Goal: Task Accomplishment & Management: Manage account settings

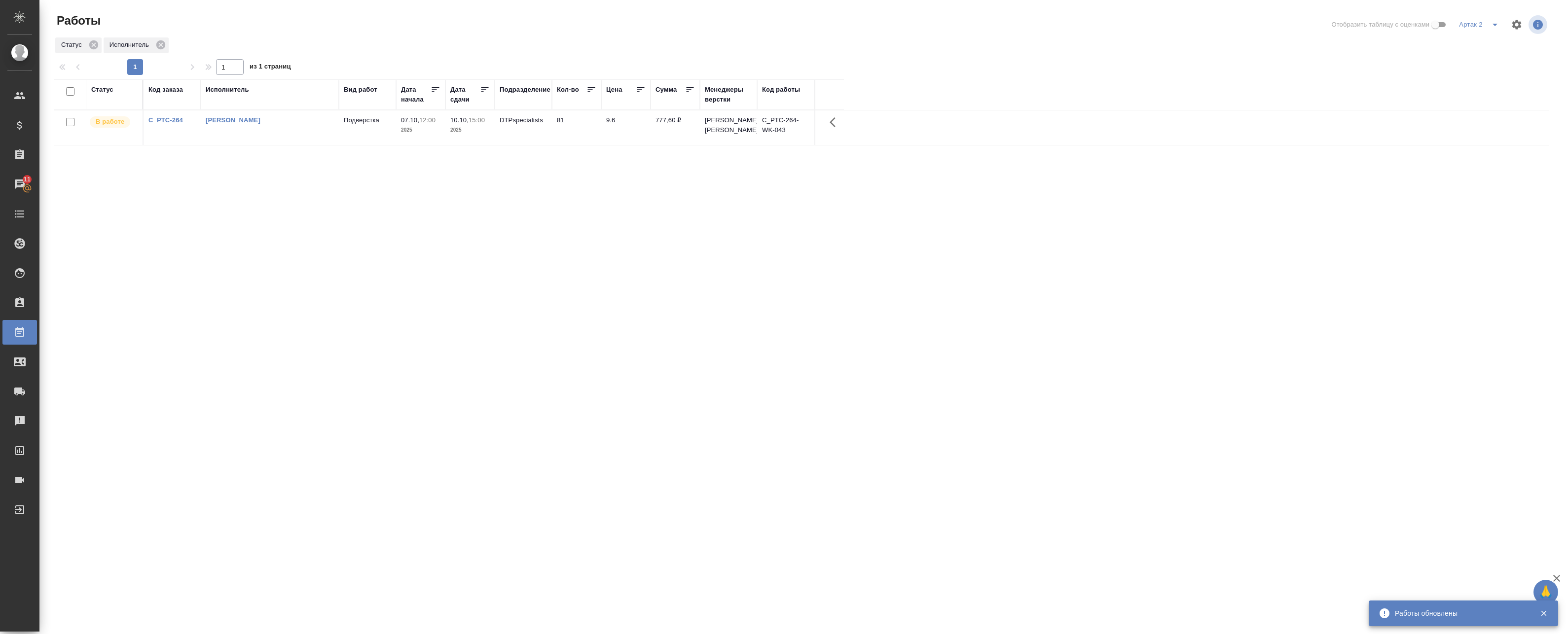
click at [457, 145] on td "10.10, 15:00 2025" at bounding box center [470, 127] width 49 height 34
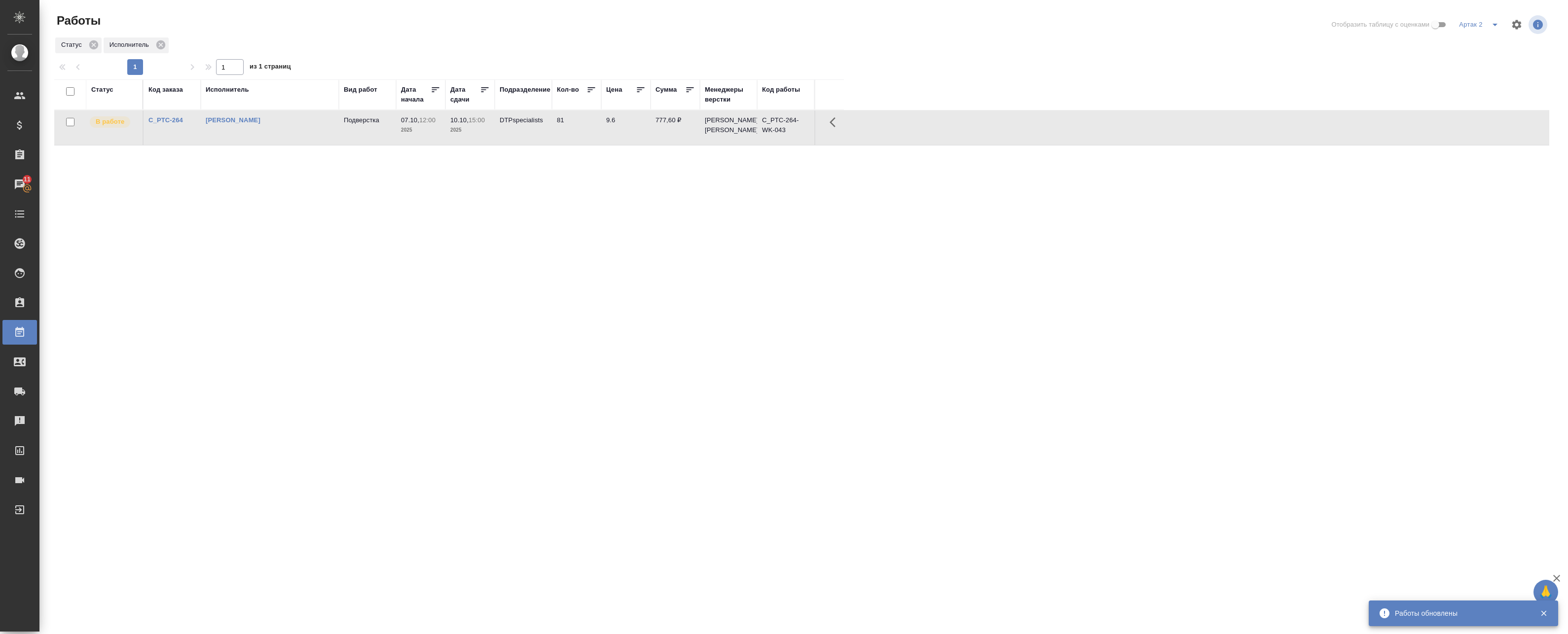
click at [457, 145] on td "10.10, 15:00 2025" at bounding box center [470, 127] width 49 height 34
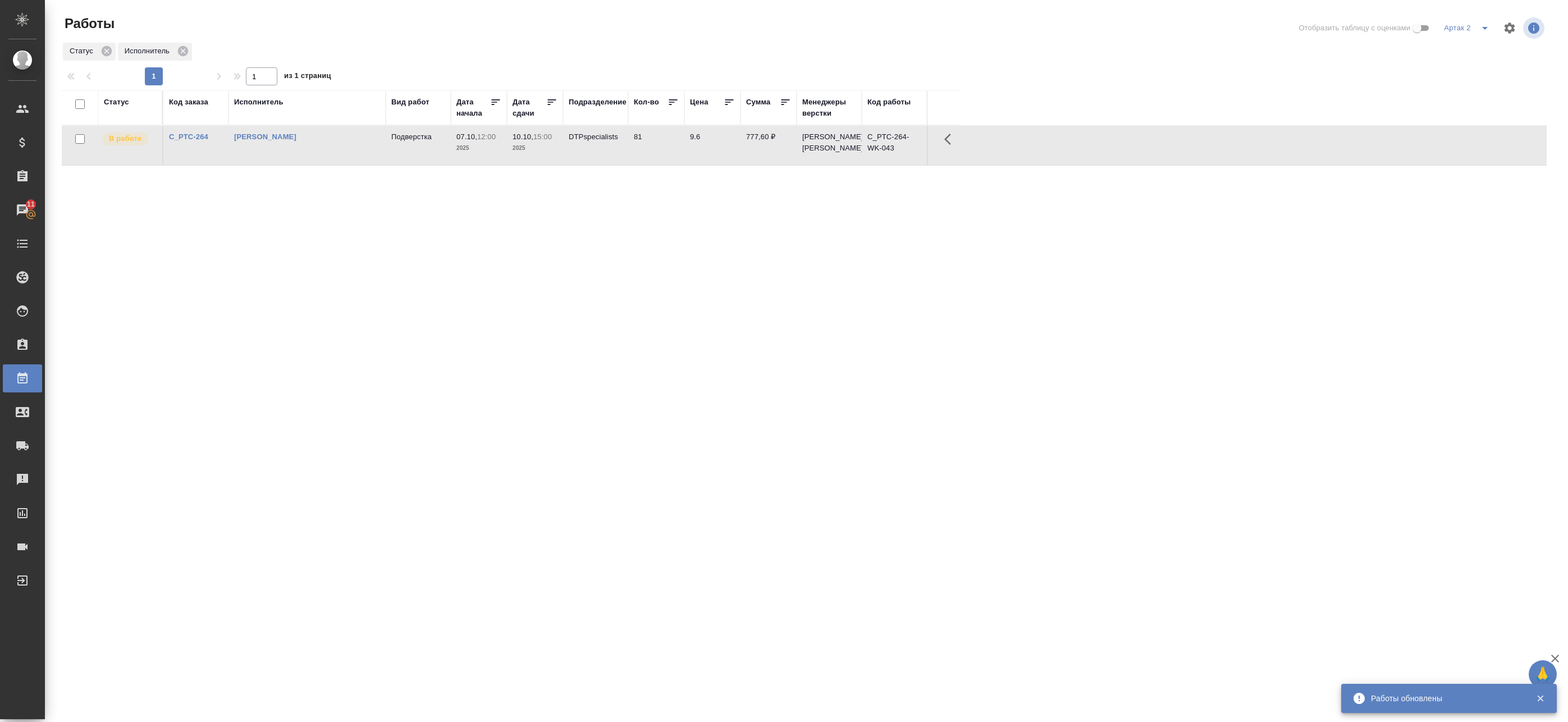
click at [955, 146] on icon "button" at bounding box center [950, 139] width 13 height 13
click at [371, 165] on td "[PERSON_NAME]" at bounding box center [306, 145] width 157 height 39
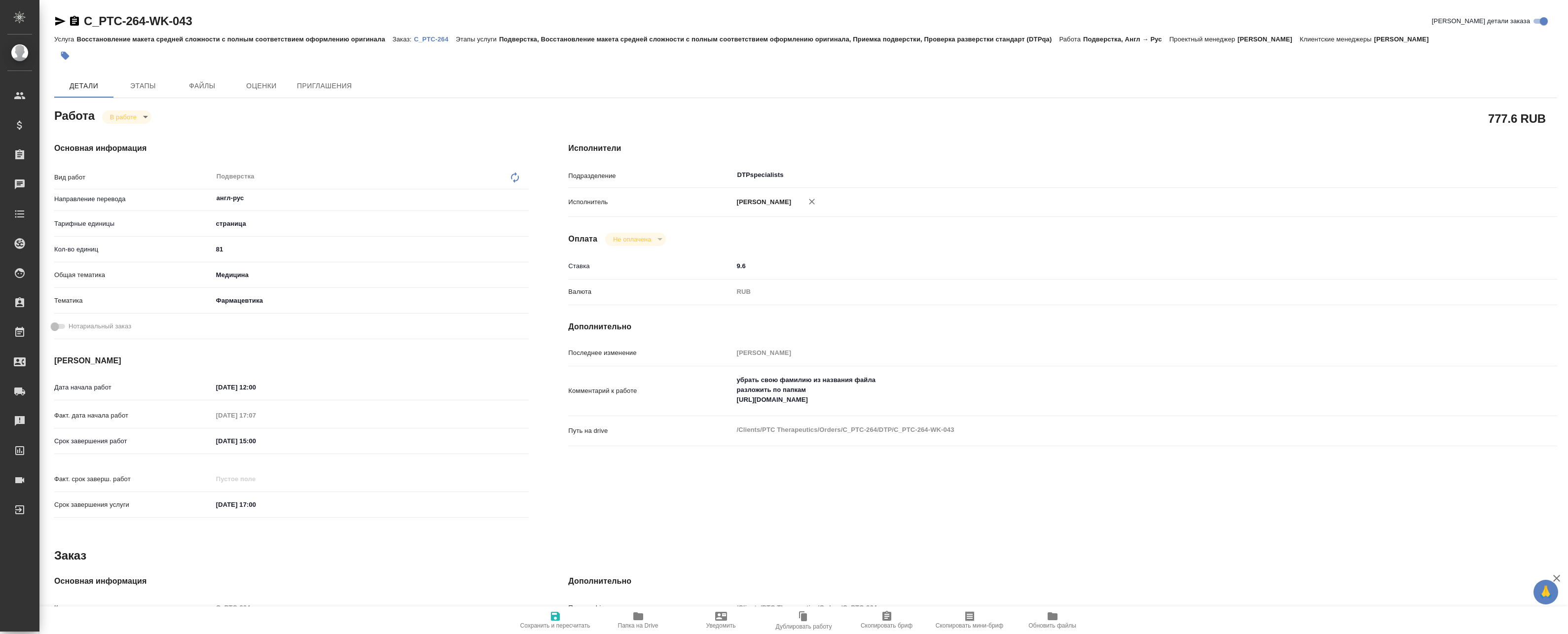
type textarea "x"
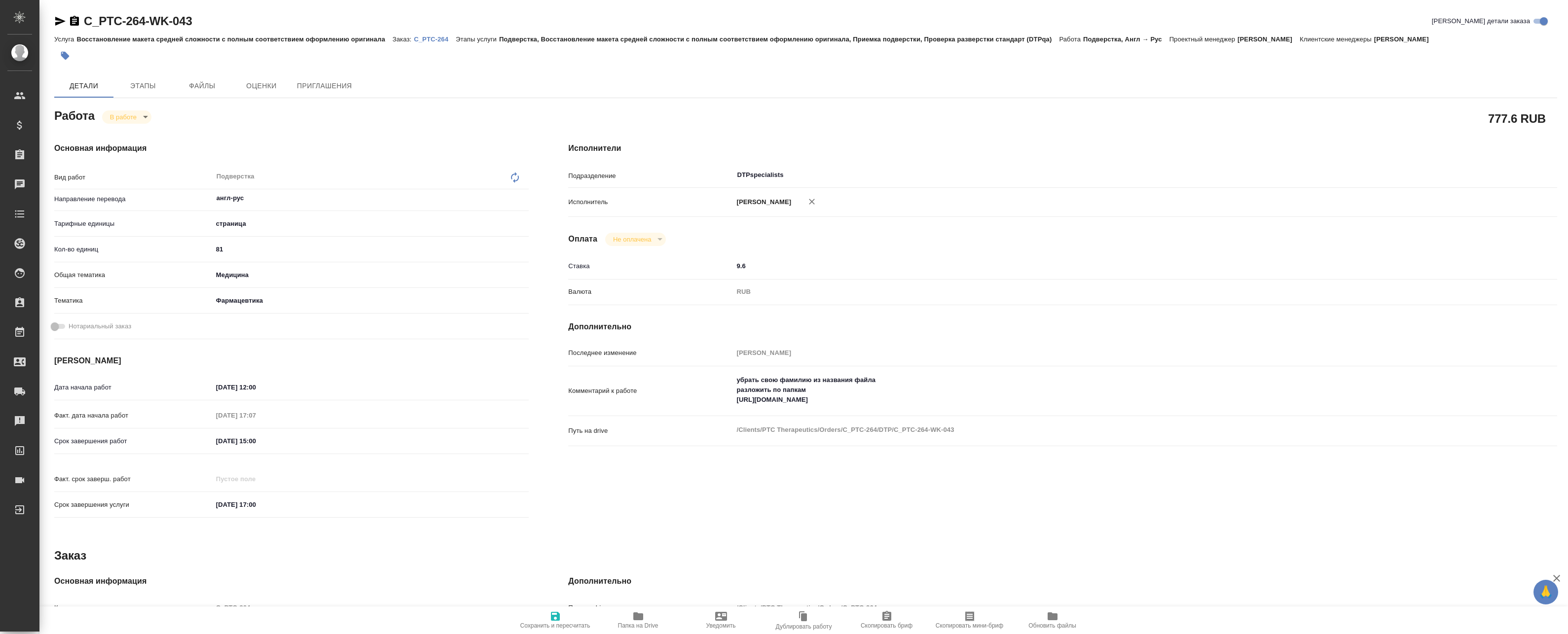
type textarea "x"
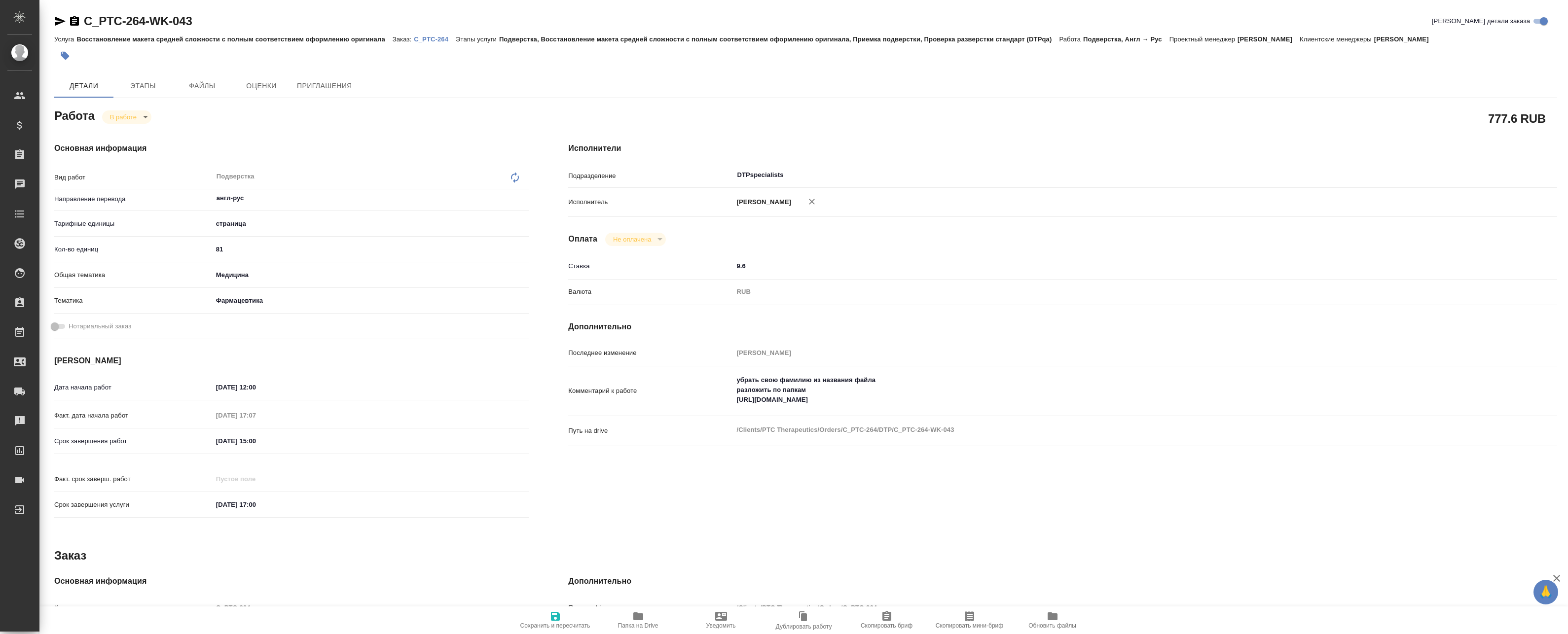
type textarea "x"
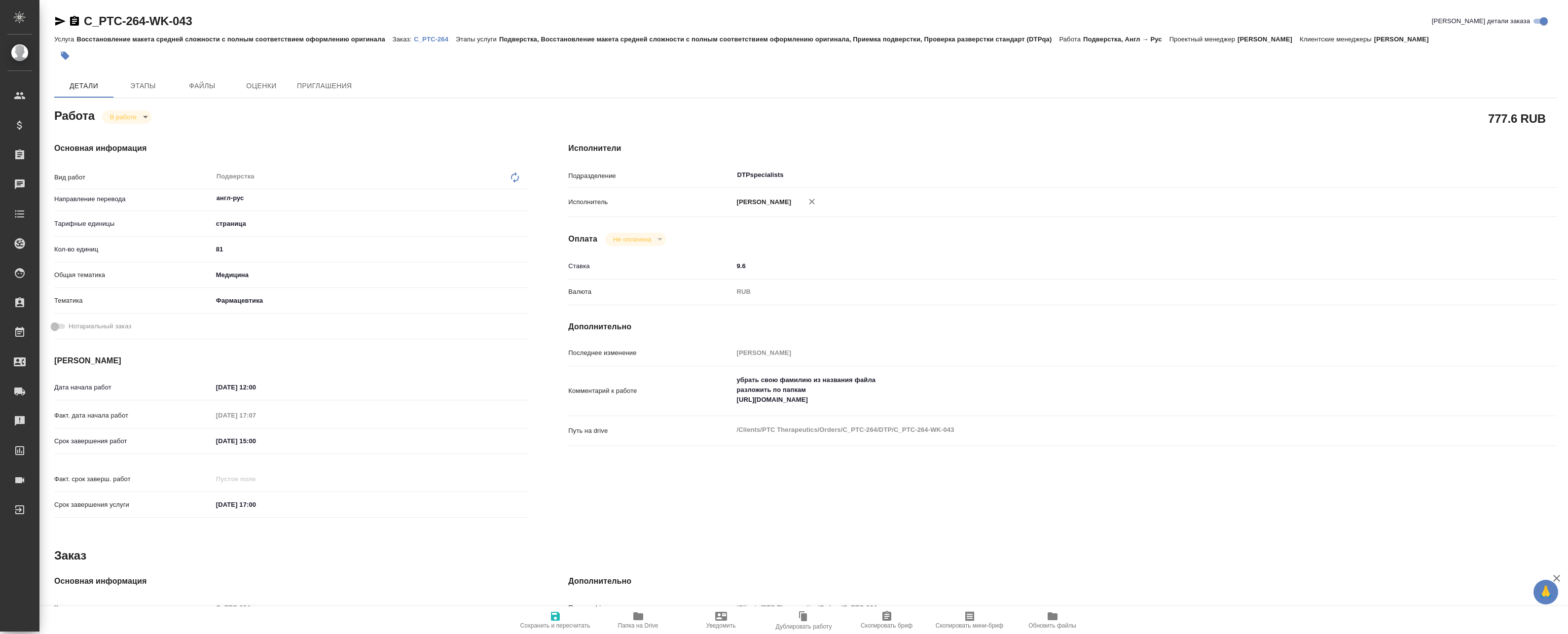
type textarea "x"
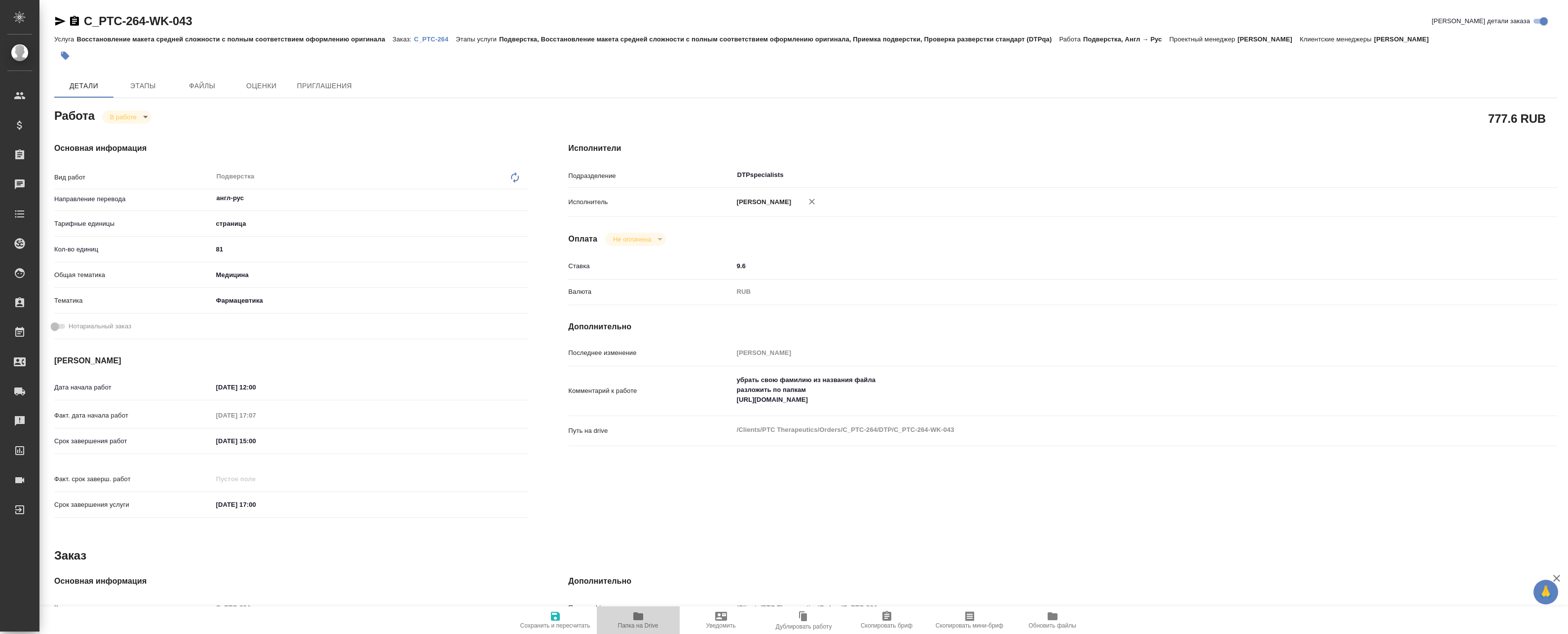
click at [638, 619] on icon "button" at bounding box center [638, 616] width 10 height 8
type textarea "x"
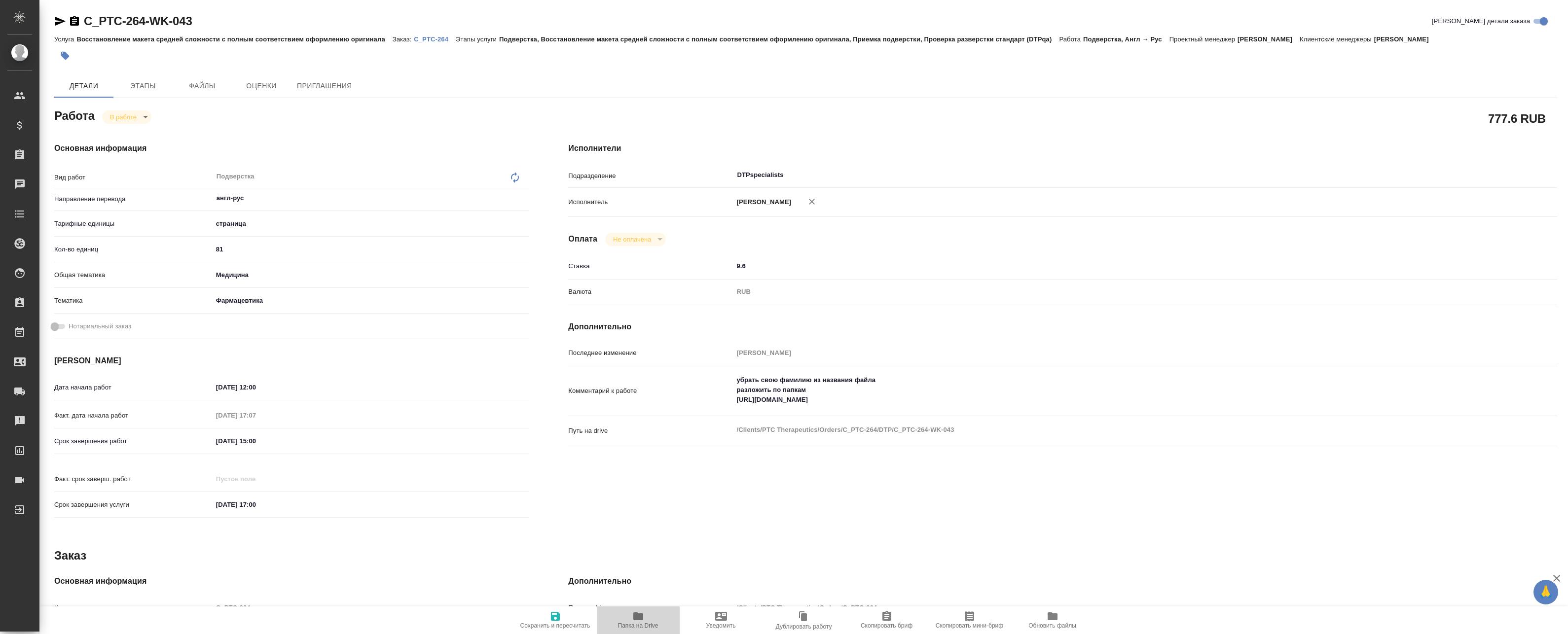
type textarea "x"
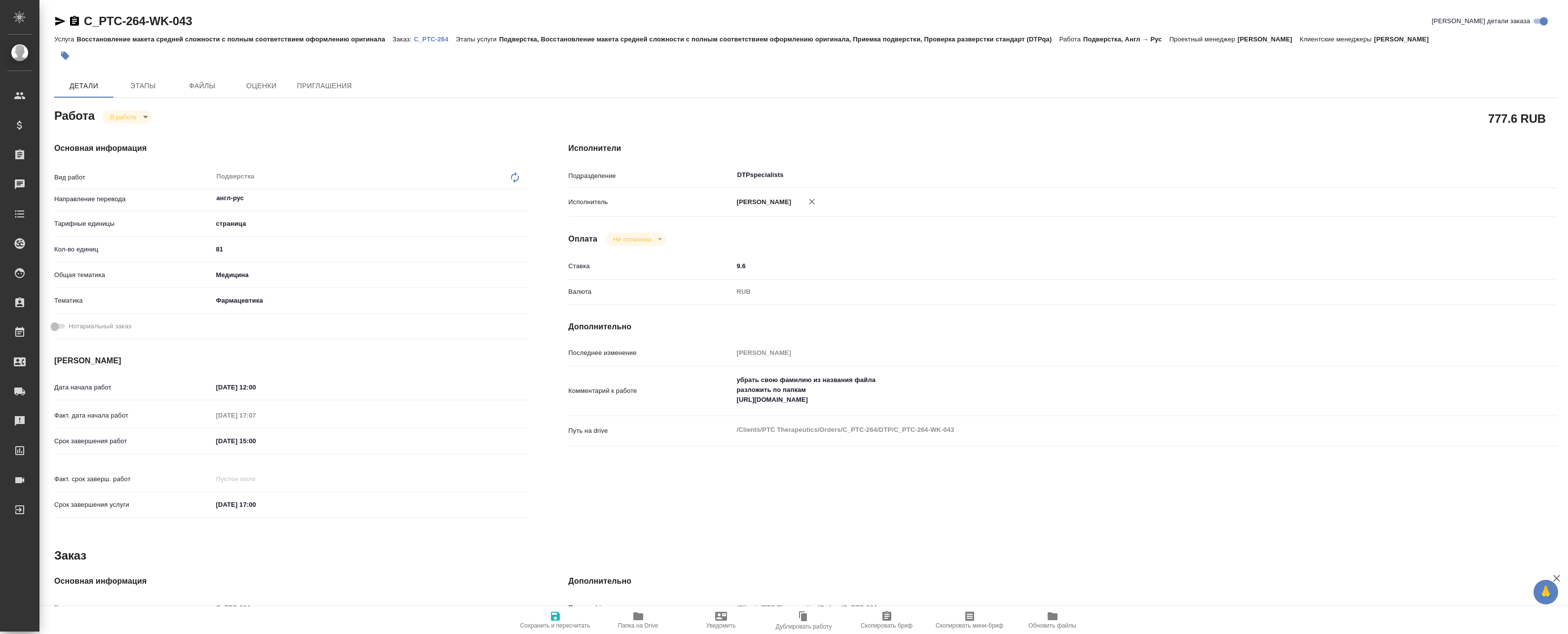
type textarea "x"
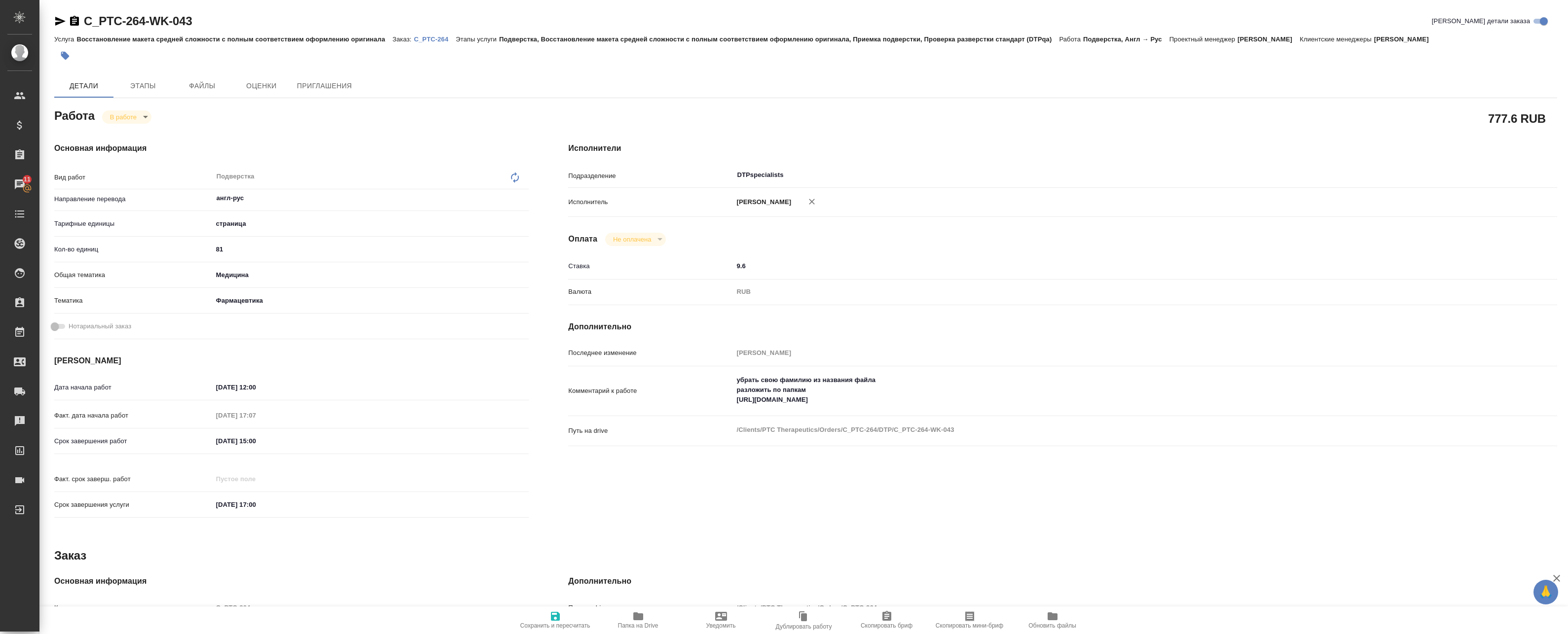
type textarea "x"
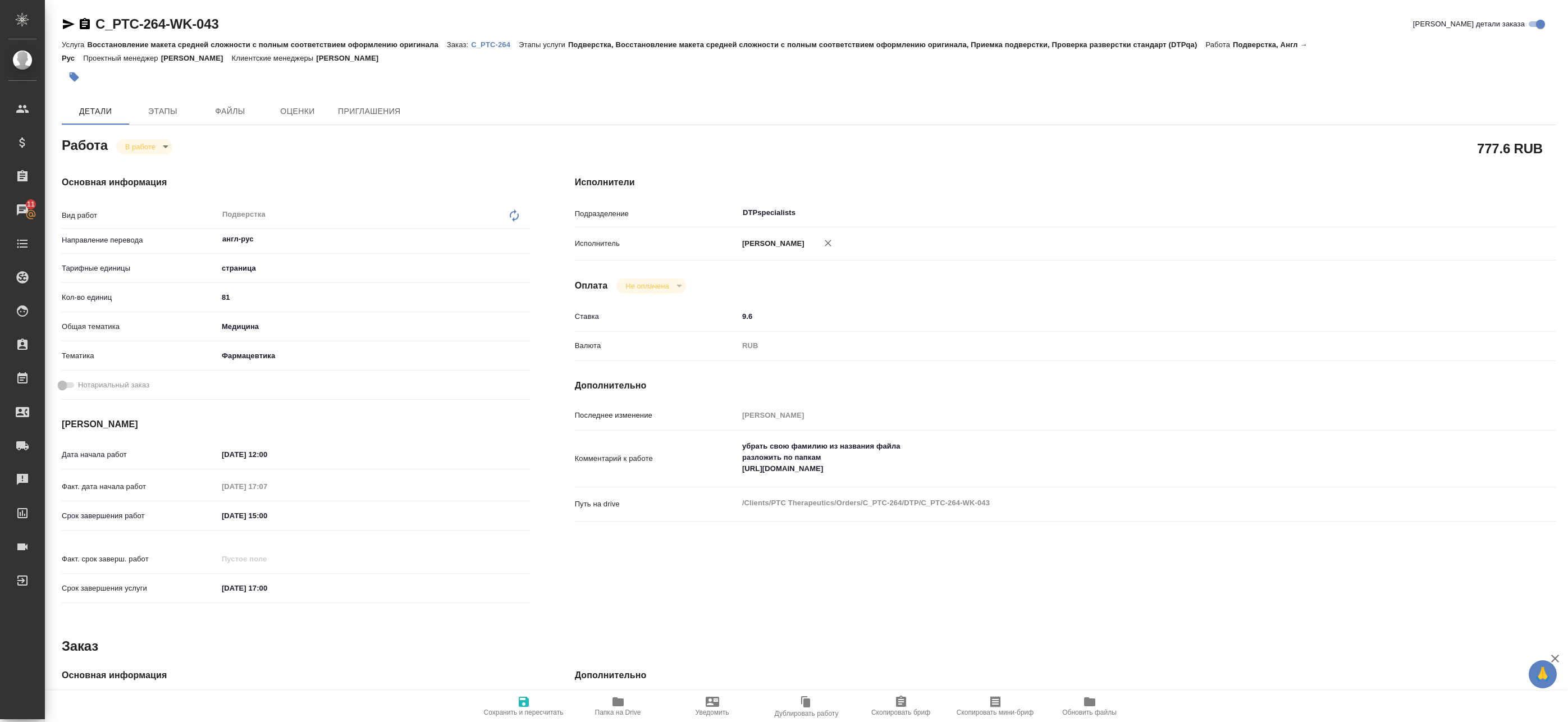
type textarea "x"
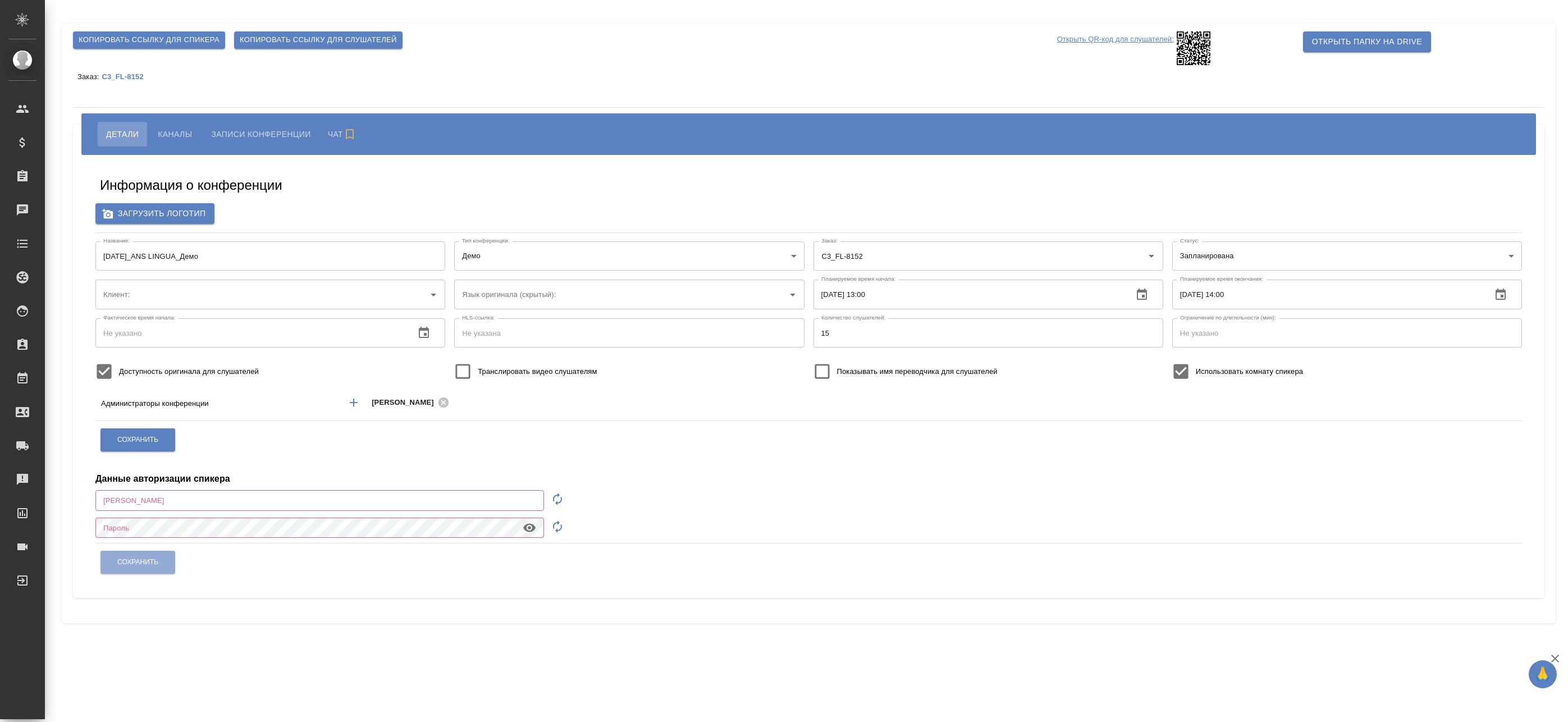
type input "Физическое лицо (Сити3)"
type input "[EMAIL_ADDRESS][DOMAIN_NAME]"
click at [172, 138] on span "Каналы" at bounding box center [175, 134] width 34 height 13
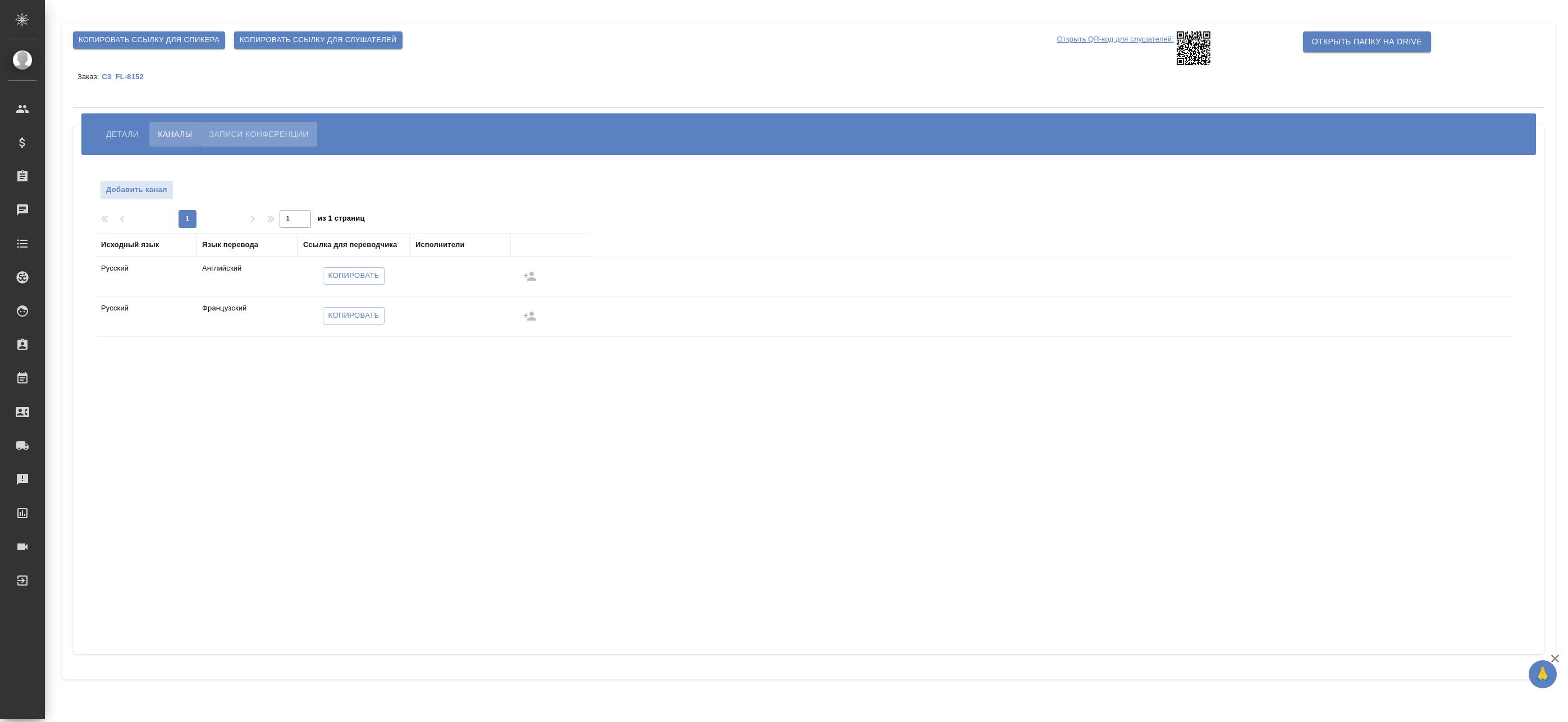
click at [230, 135] on span "Записи конференции" at bounding box center [259, 134] width 100 height 13
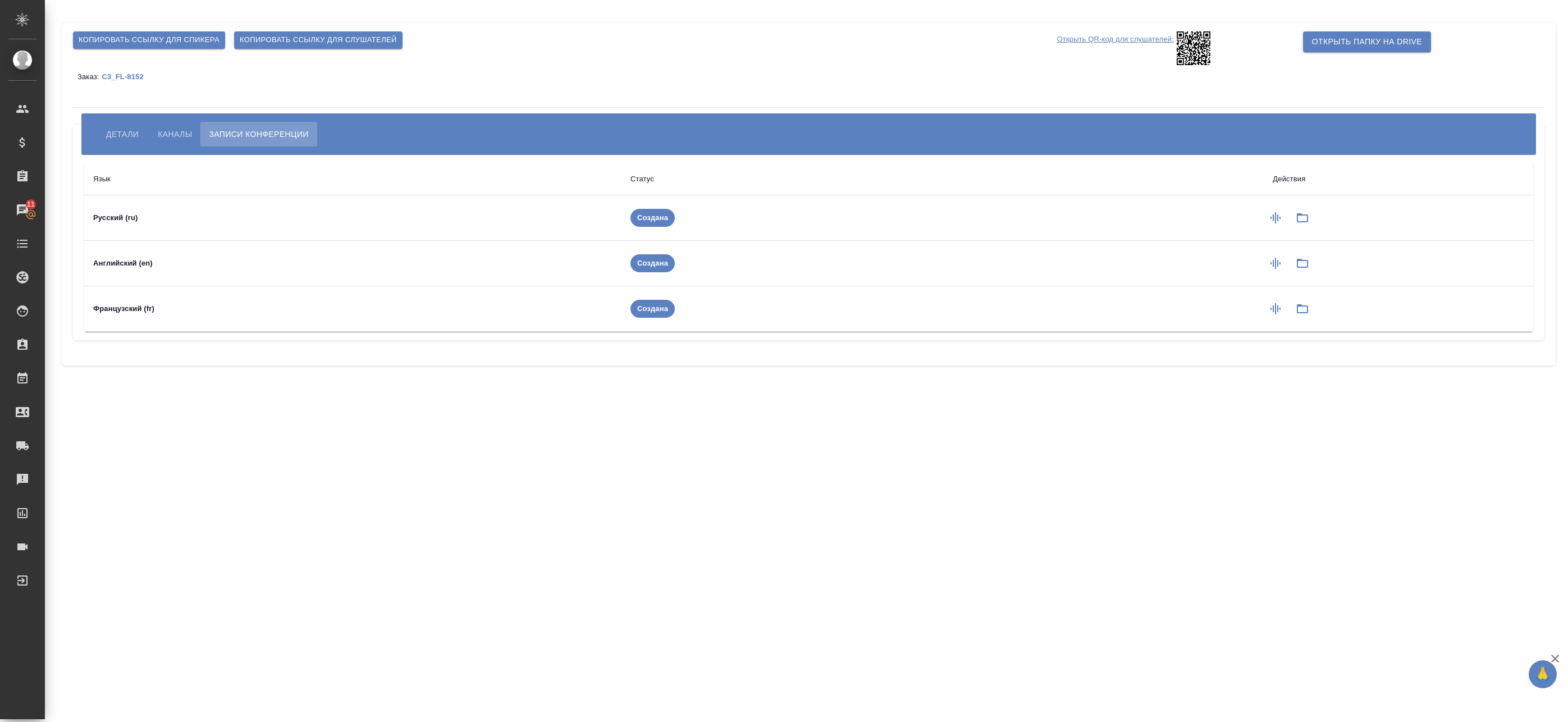
click at [169, 134] on span "Каналы" at bounding box center [175, 134] width 34 height 13
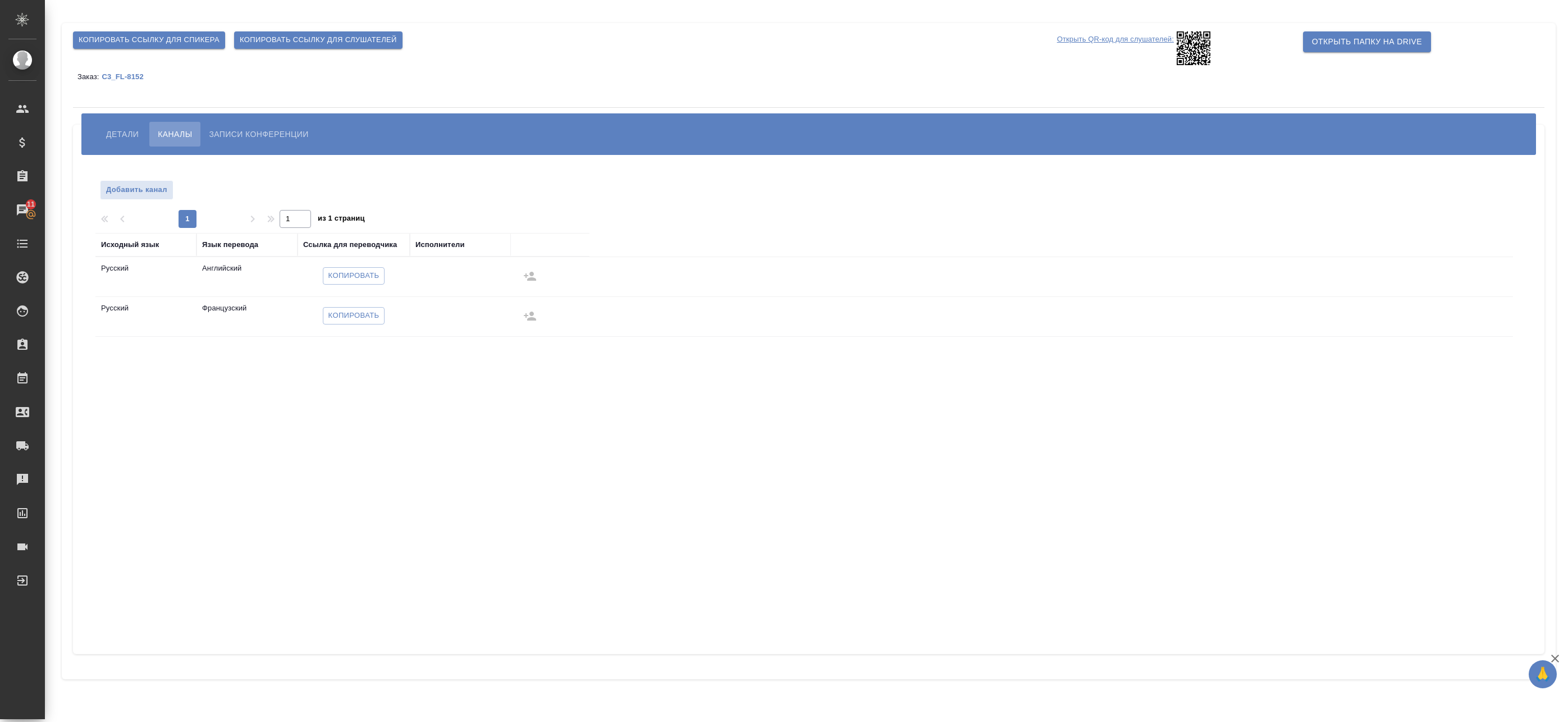
click at [116, 130] on span "Детали" at bounding box center [122, 134] width 33 height 13
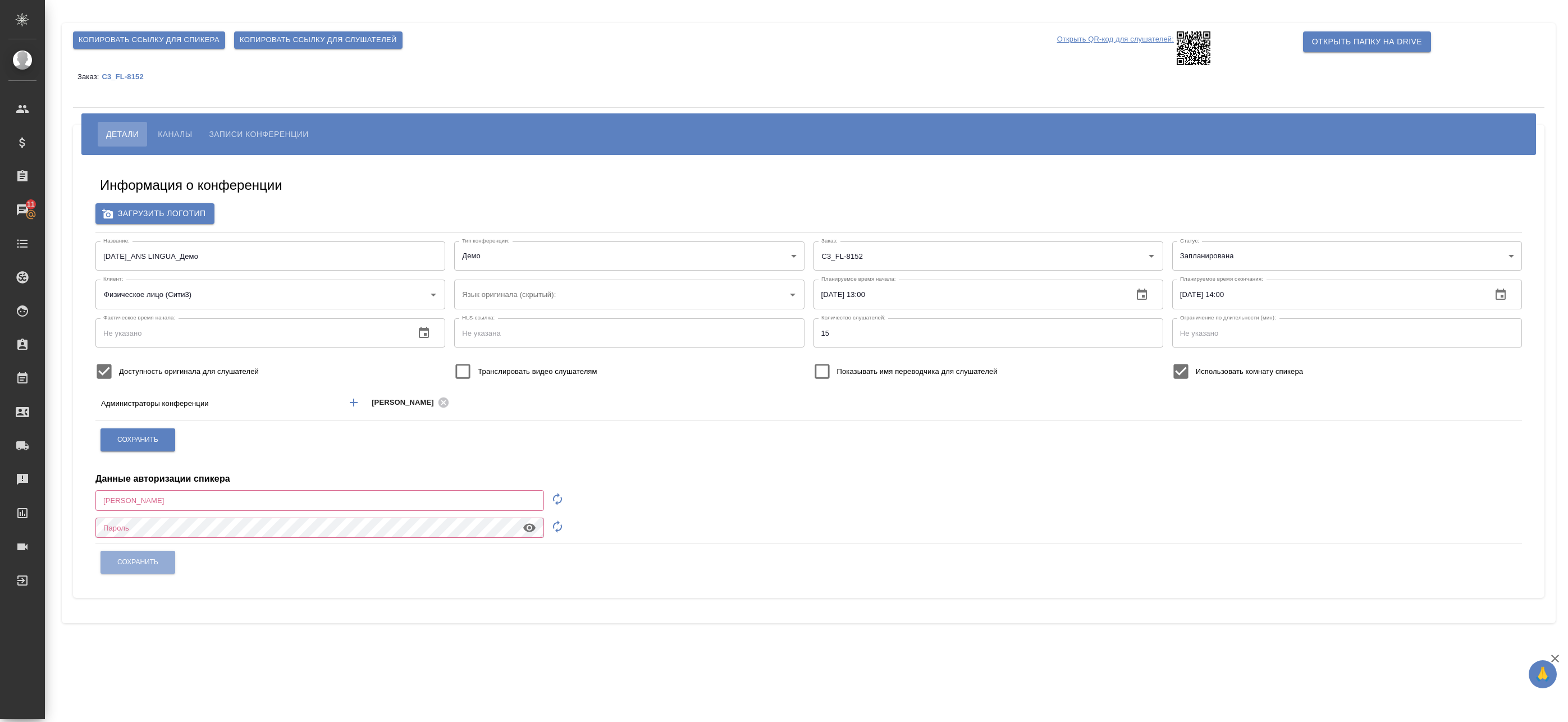
type input "a.badanyan@awatera.com"
click at [199, 39] on span "Копировать ссылку для спикера" at bounding box center [149, 40] width 141 height 13
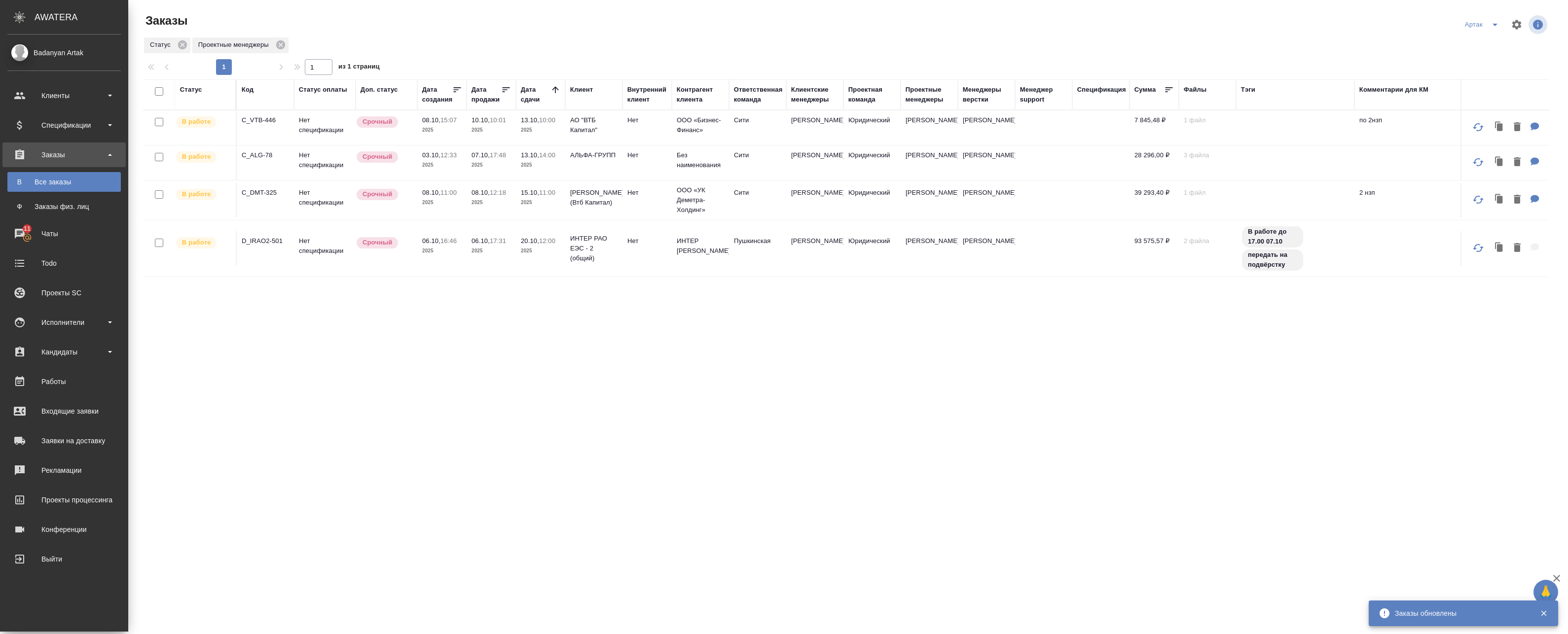
click at [504, 309] on div "Статус Код Статус оплаты Доп. статус Дата создания Дата продажи Дата сдачи Клие…" at bounding box center [845, 375] width 1406 height 592
click at [487, 136] on td "10.10, 10:01 2025" at bounding box center [491, 127] width 49 height 34
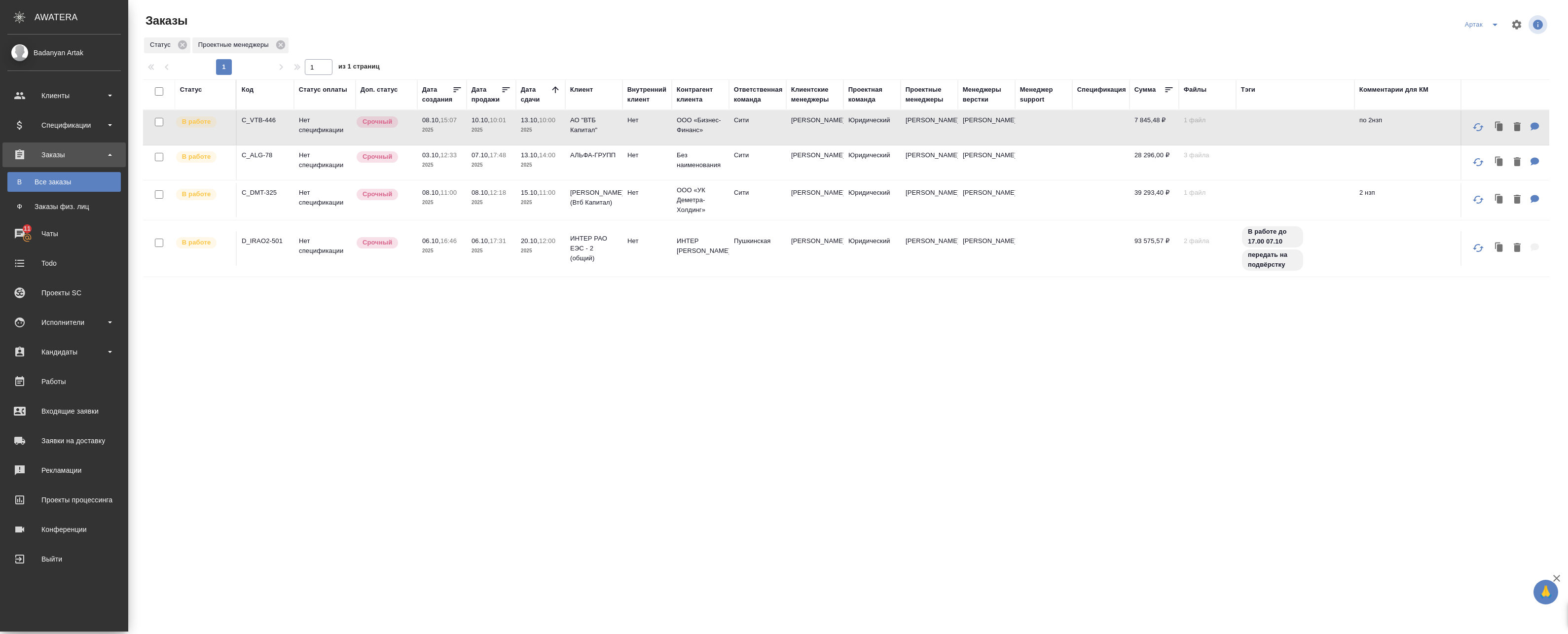
click at [492, 173] on td "07.10, 17:48 2025" at bounding box center [491, 162] width 49 height 34
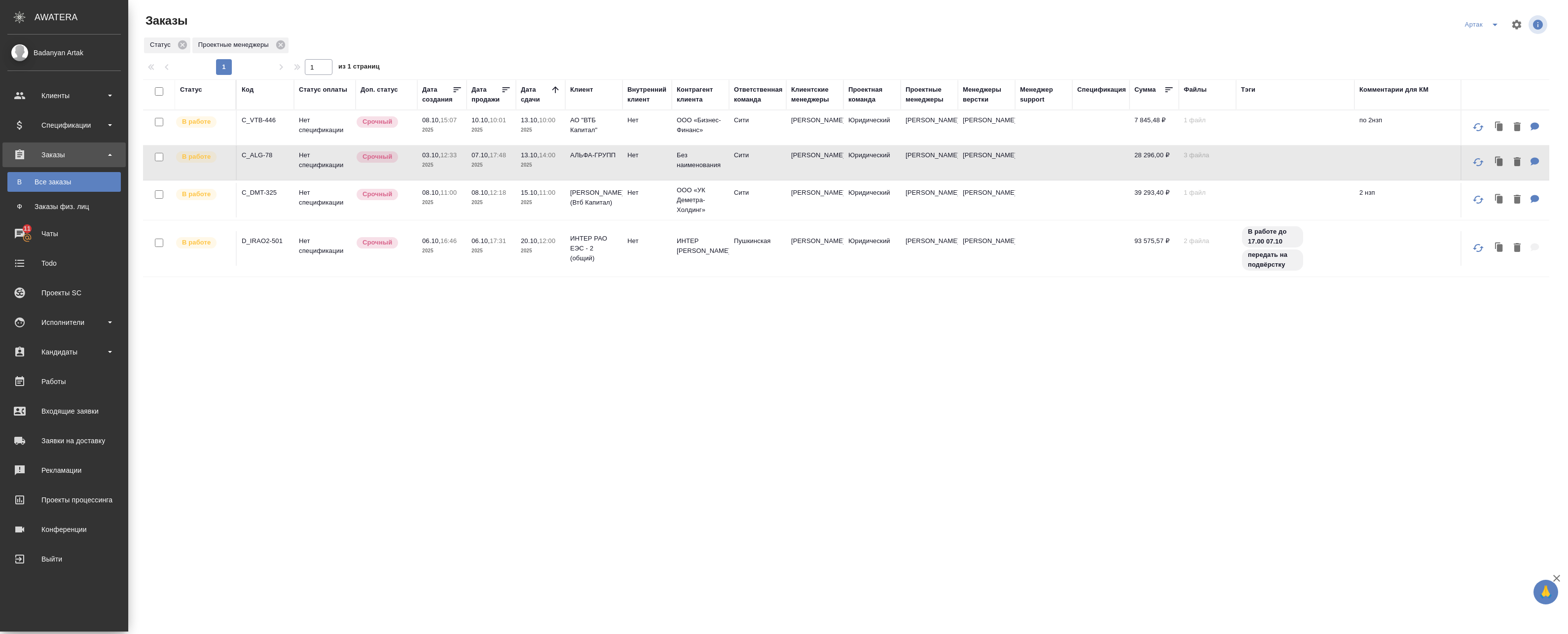
click at [558, 89] on icon at bounding box center [555, 89] width 10 height 10
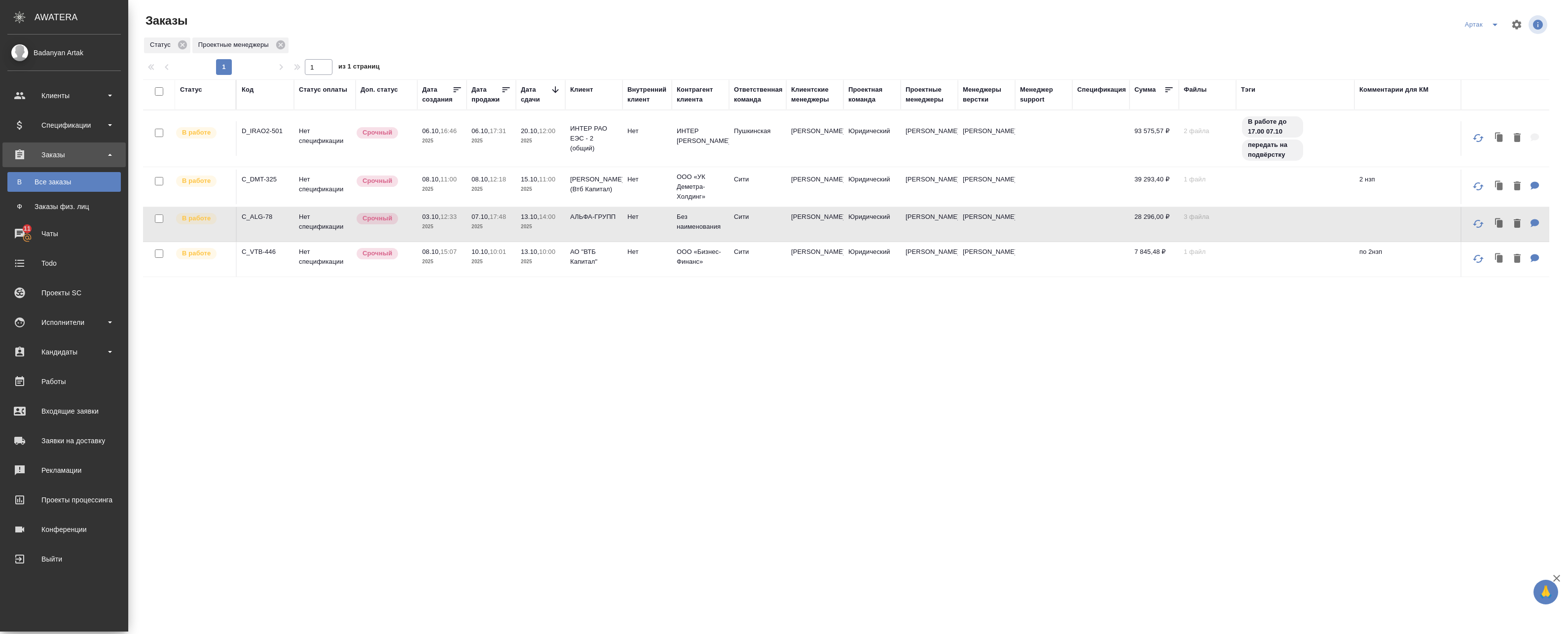
click at [558, 89] on icon at bounding box center [555, 89] width 10 height 10
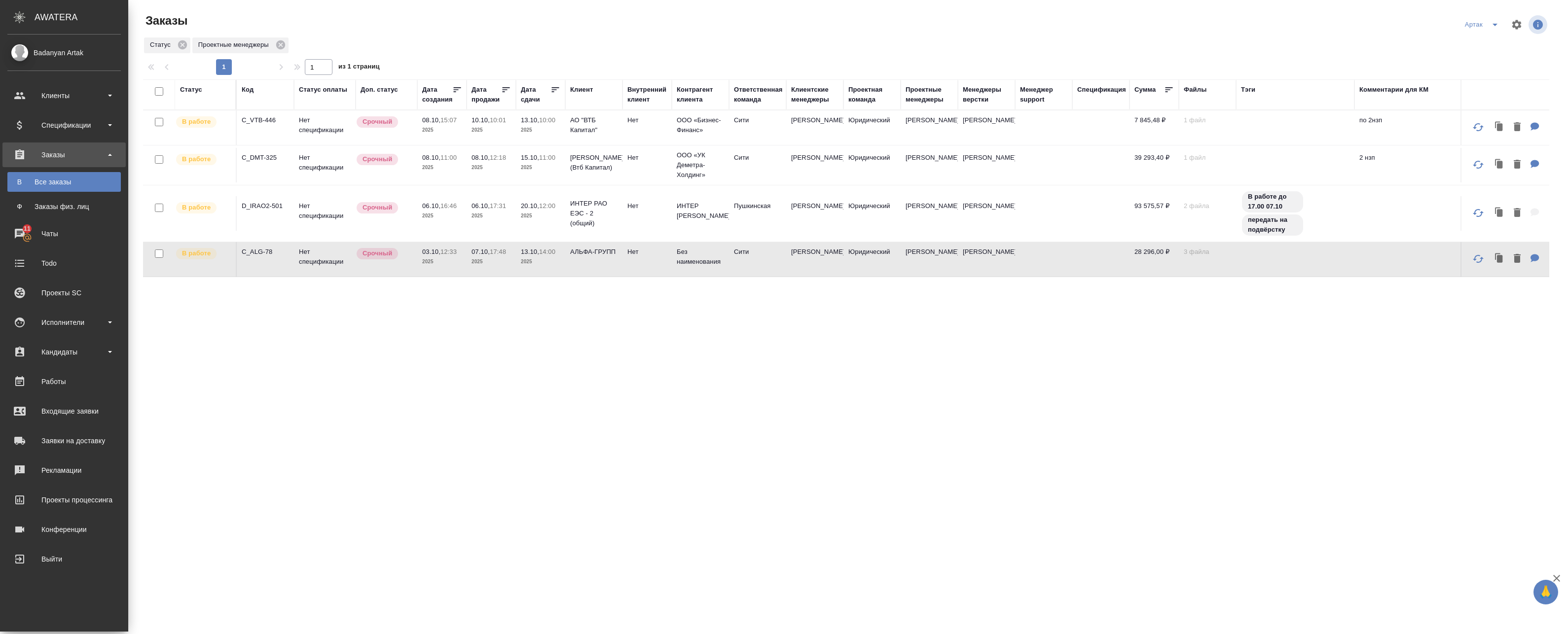
click at [531, 128] on p "2025" at bounding box center [540, 130] width 39 height 10
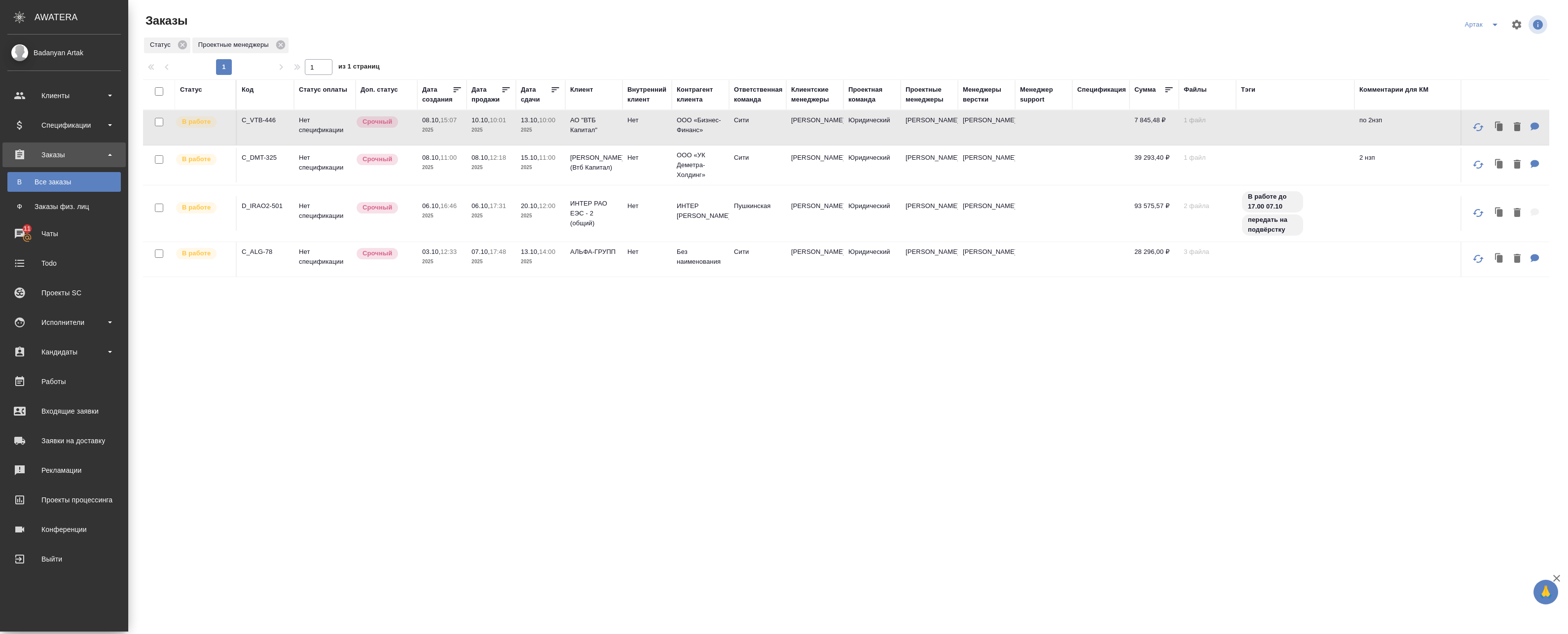
click at [531, 128] on p "2025" at bounding box center [540, 130] width 39 height 10
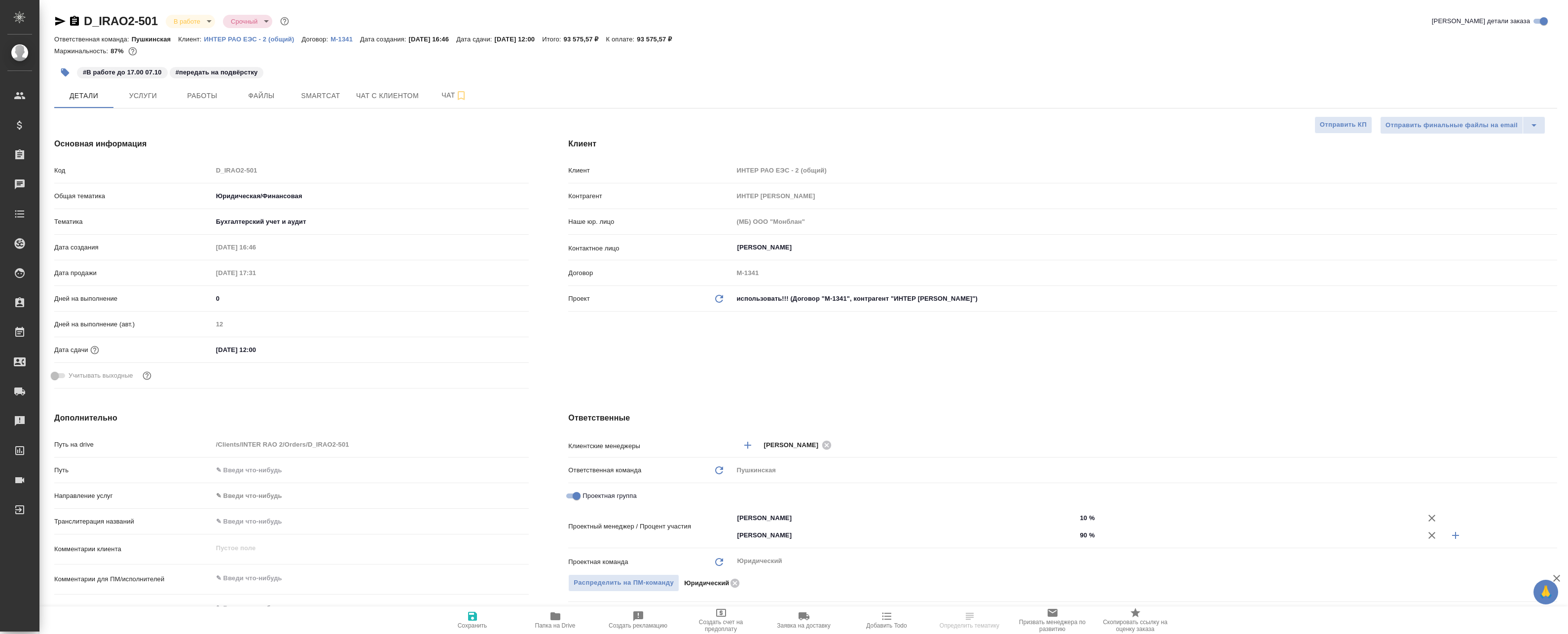
select select "RU"
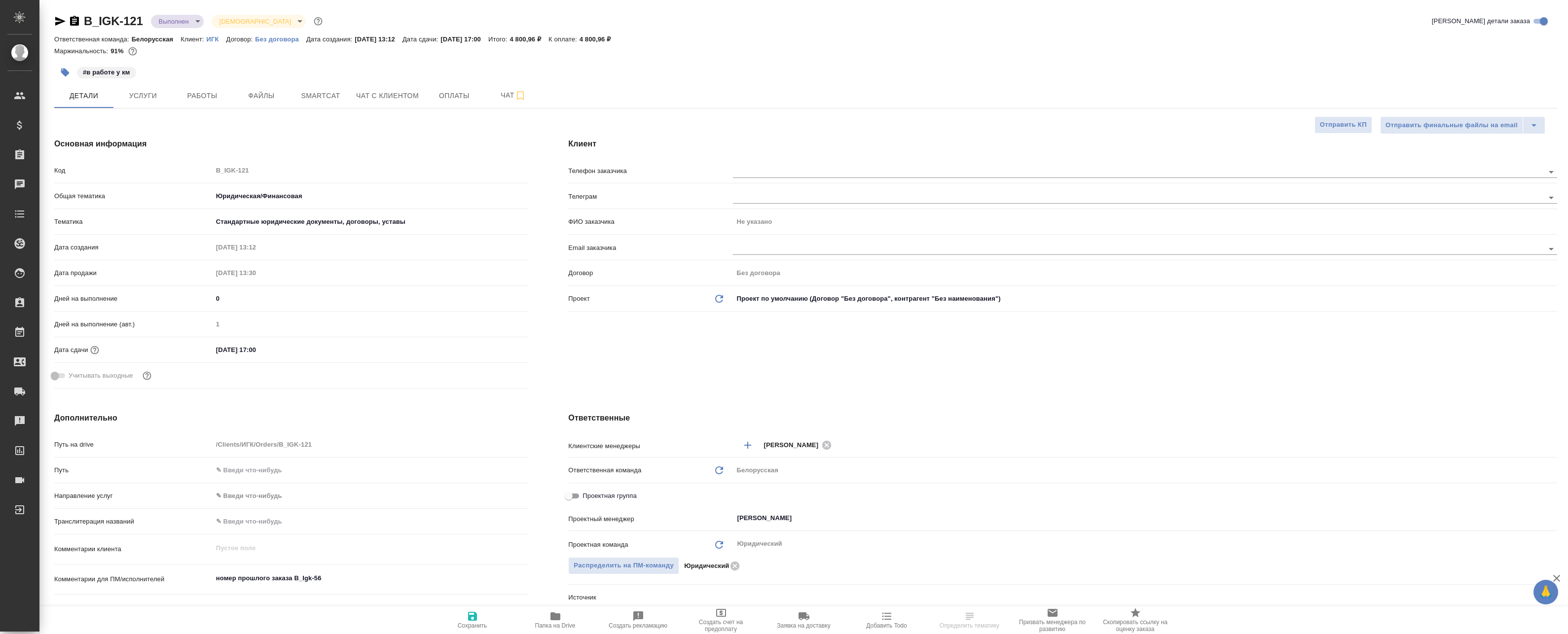
select select "RU"
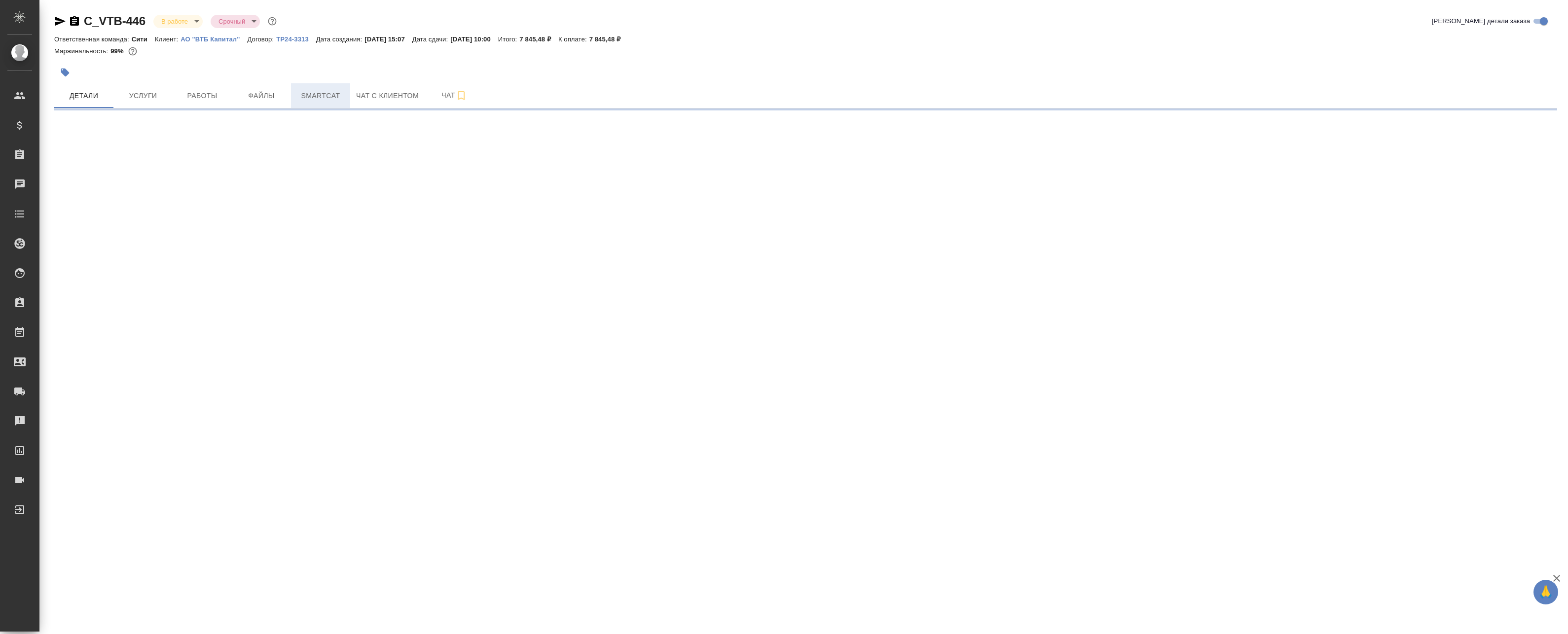
select select "RU"
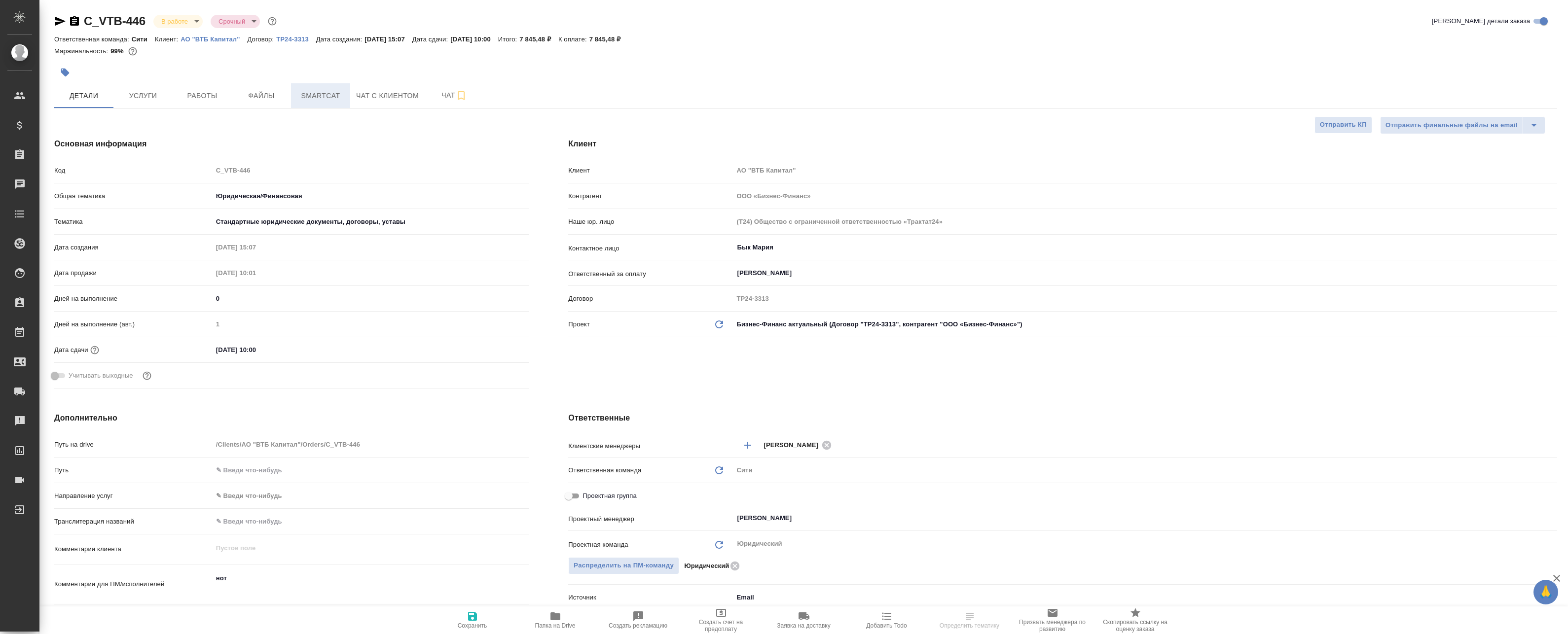
type textarea "x"
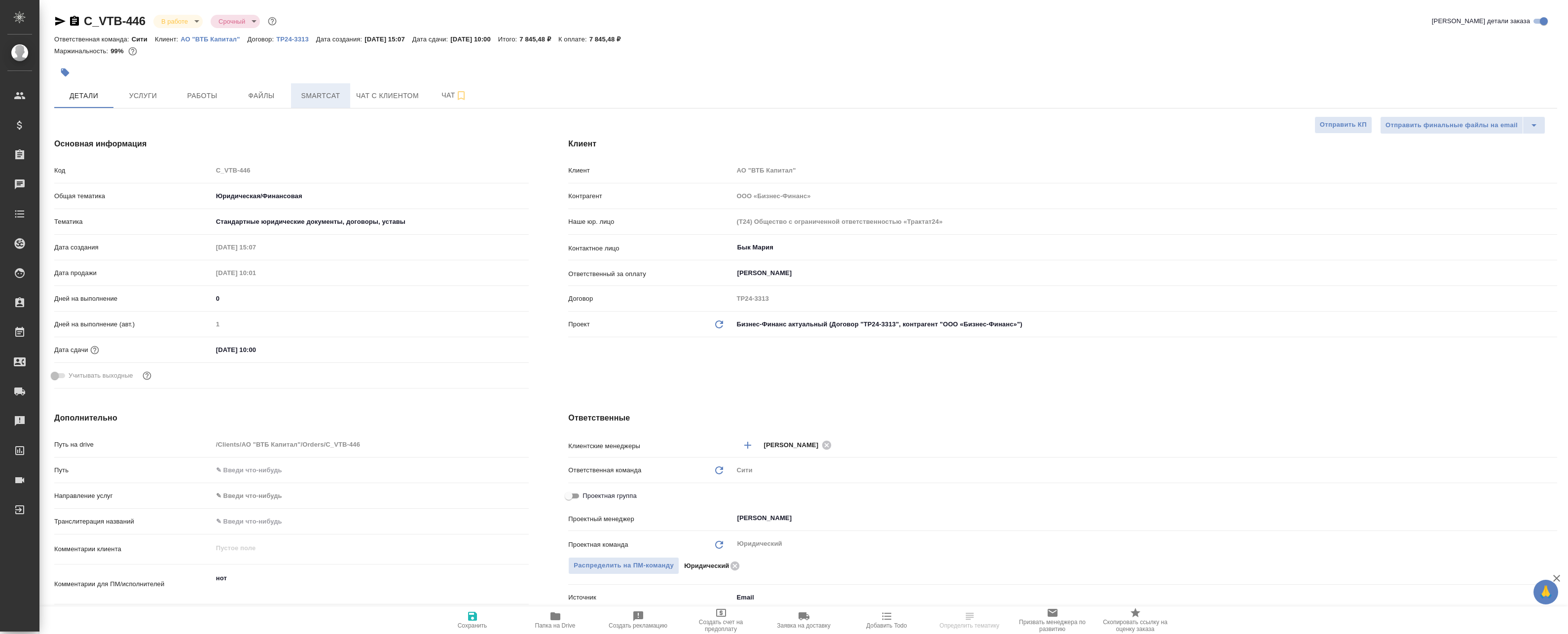
type textarea "x"
click at [310, 92] on span "Smartcat" at bounding box center [321, 96] width 47 height 12
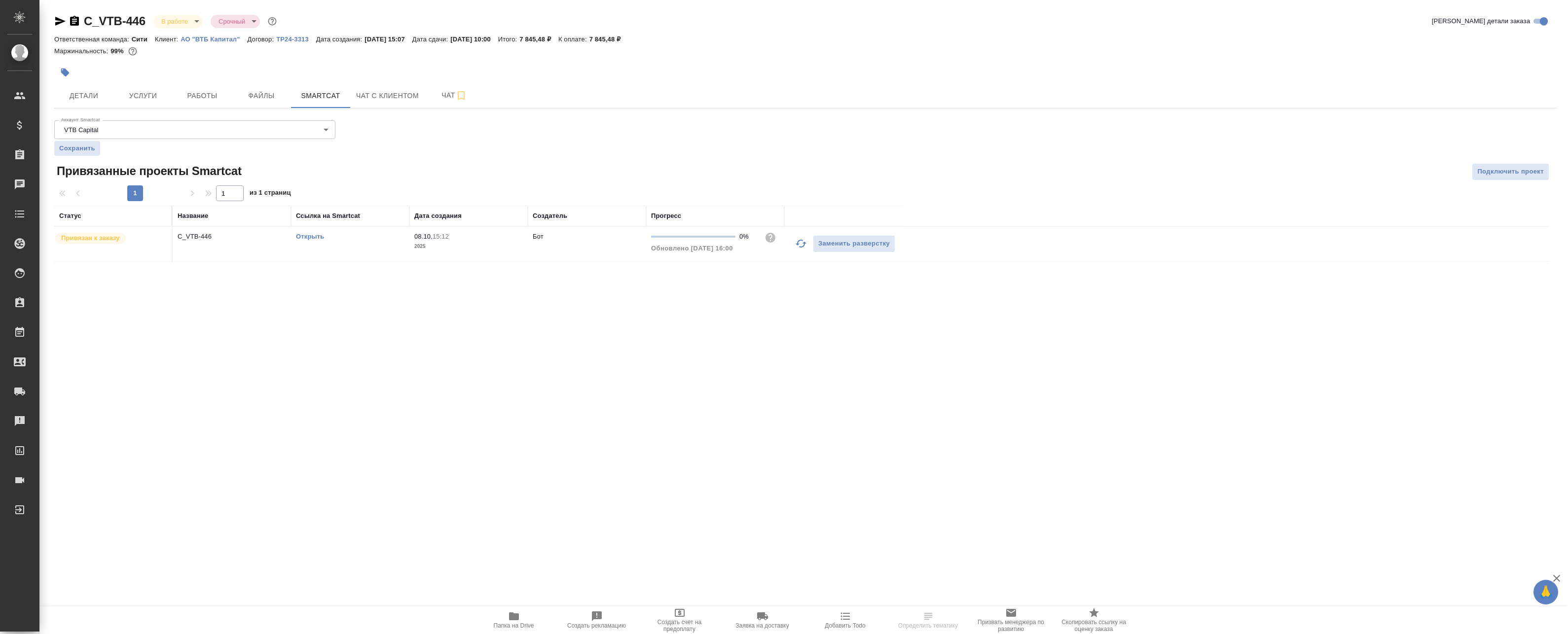
click at [795, 247] on icon "button" at bounding box center [801, 243] width 11 height 11
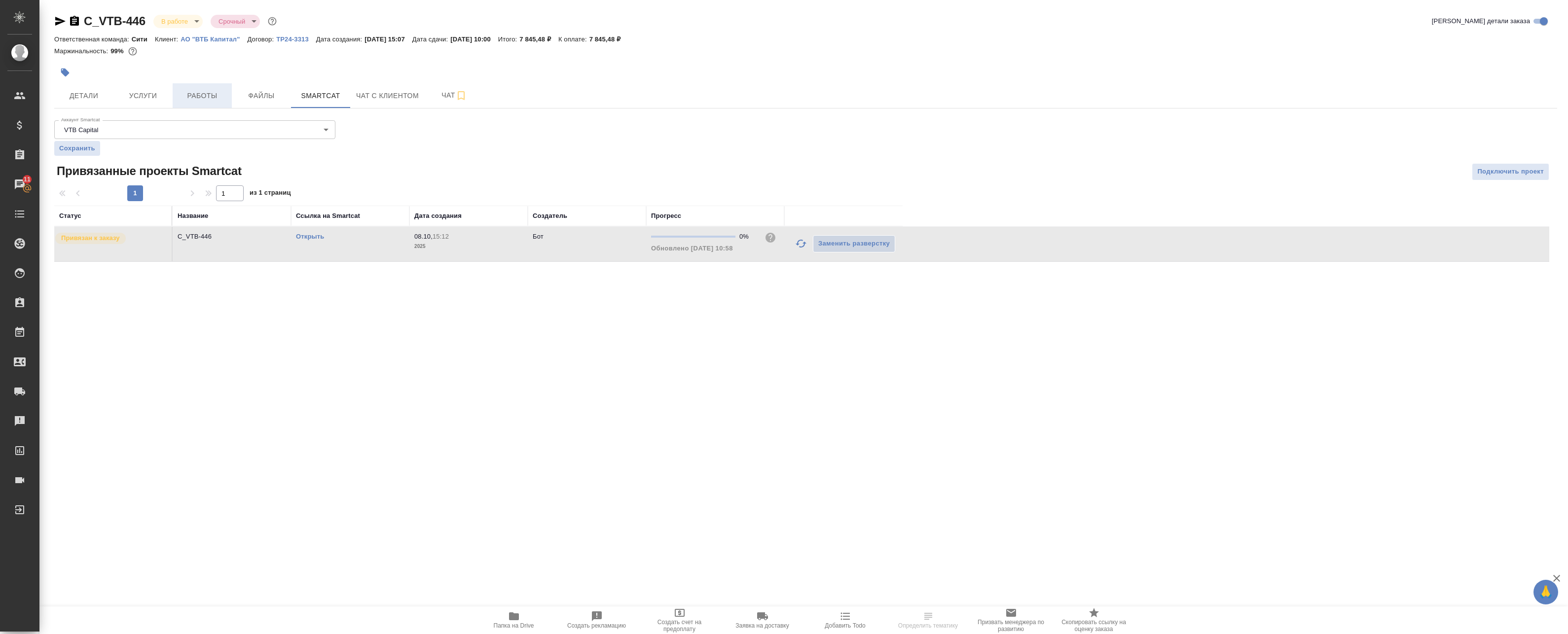
click at [205, 88] on button "Работы" at bounding box center [202, 96] width 59 height 25
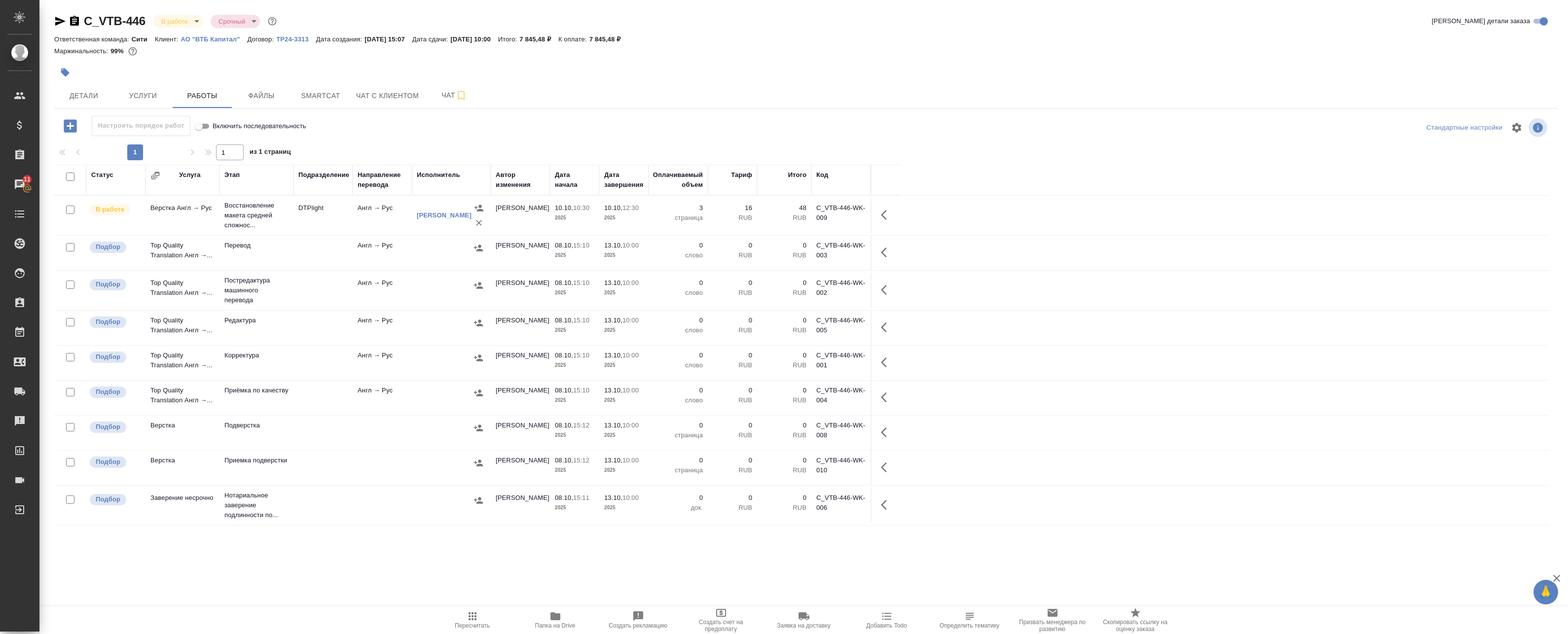
click at [959, 83] on div "Детали Услуги Работы Файлы Smartcat Чат с клиентом Чат" at bounding box center [806, 96] width 1503 height 25
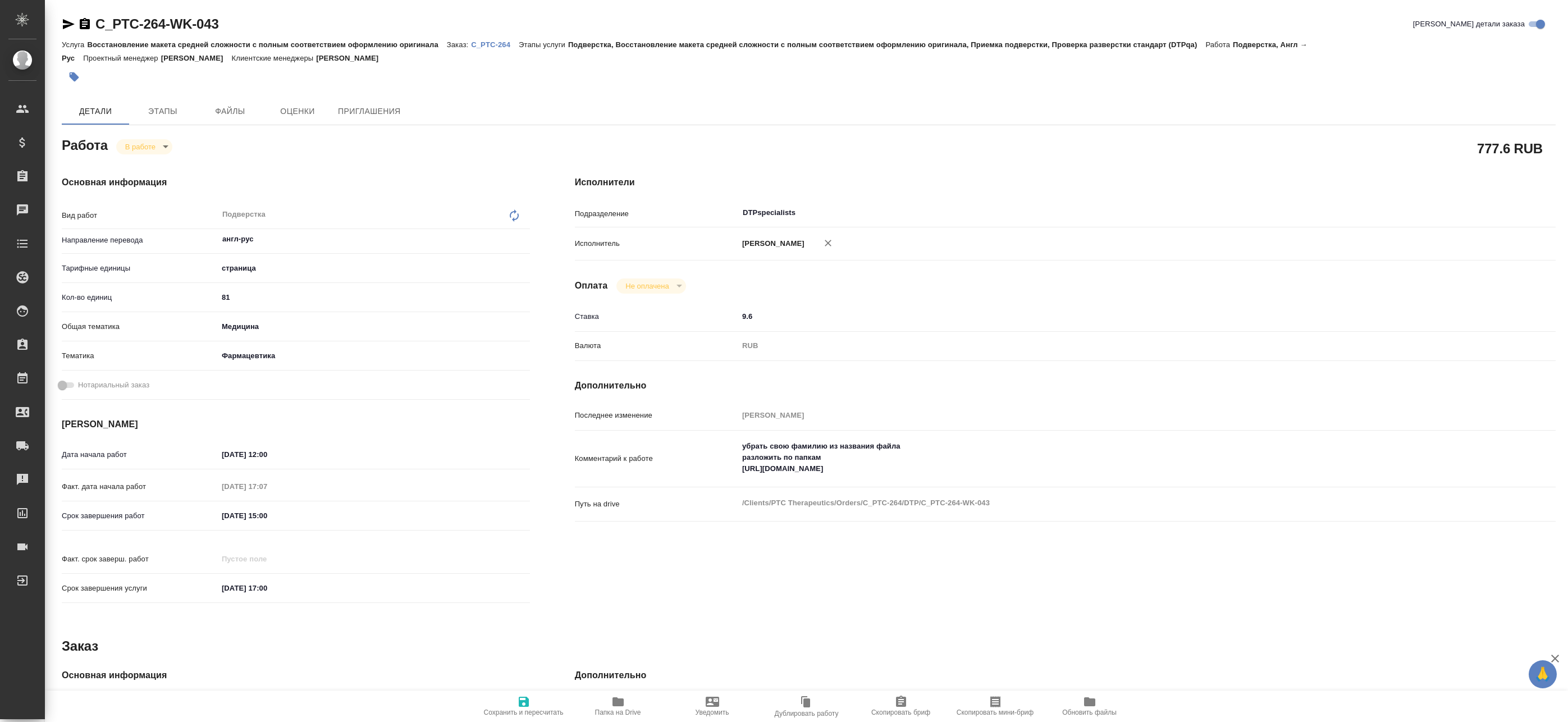
type textarea "x"
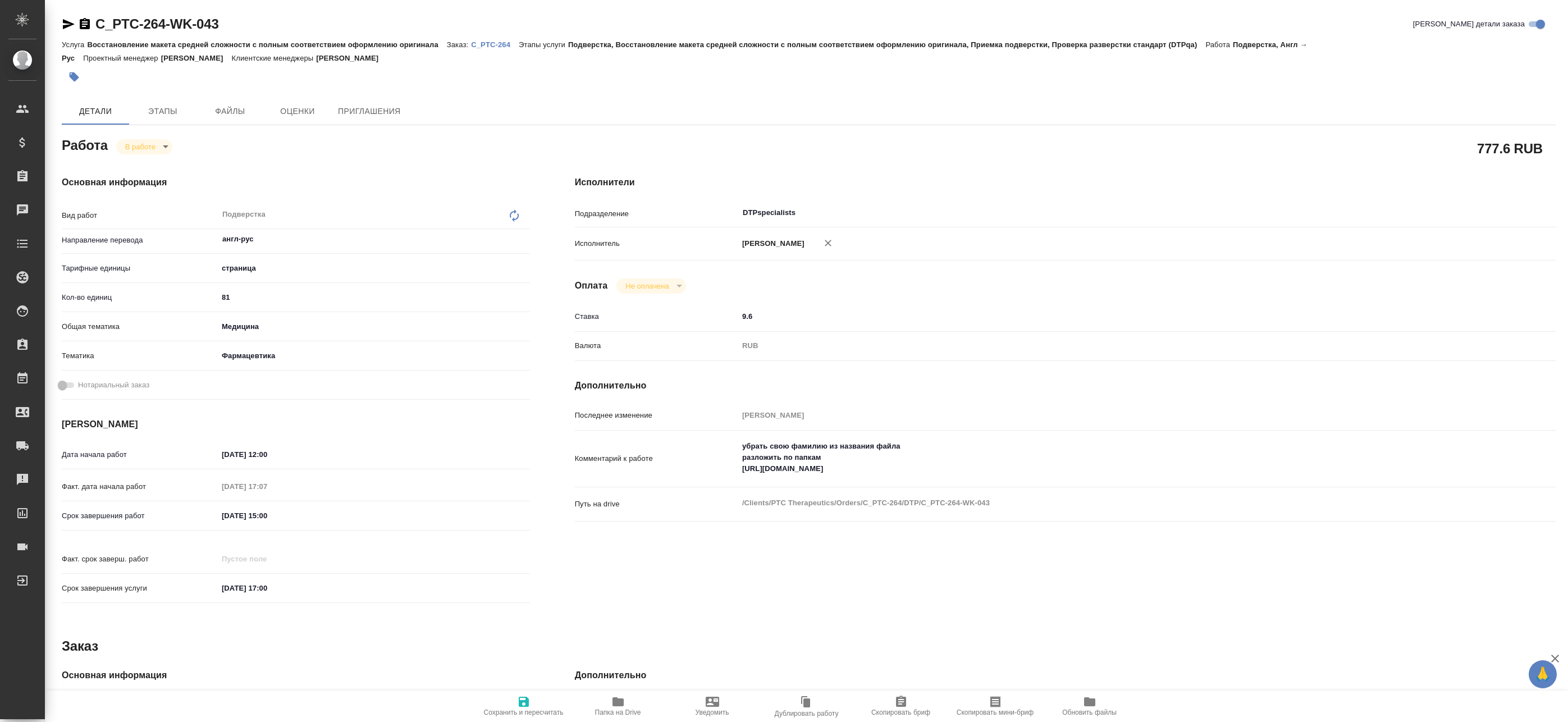
click at [159, 143] on body "🙏 .cls-1 fill:#fff; AWATERA Badanyan Artak Клиенты Спецификации Заказы Чаты Tod…" at bounding box center [784, 361] width 1568 height 722
type textarea "x"
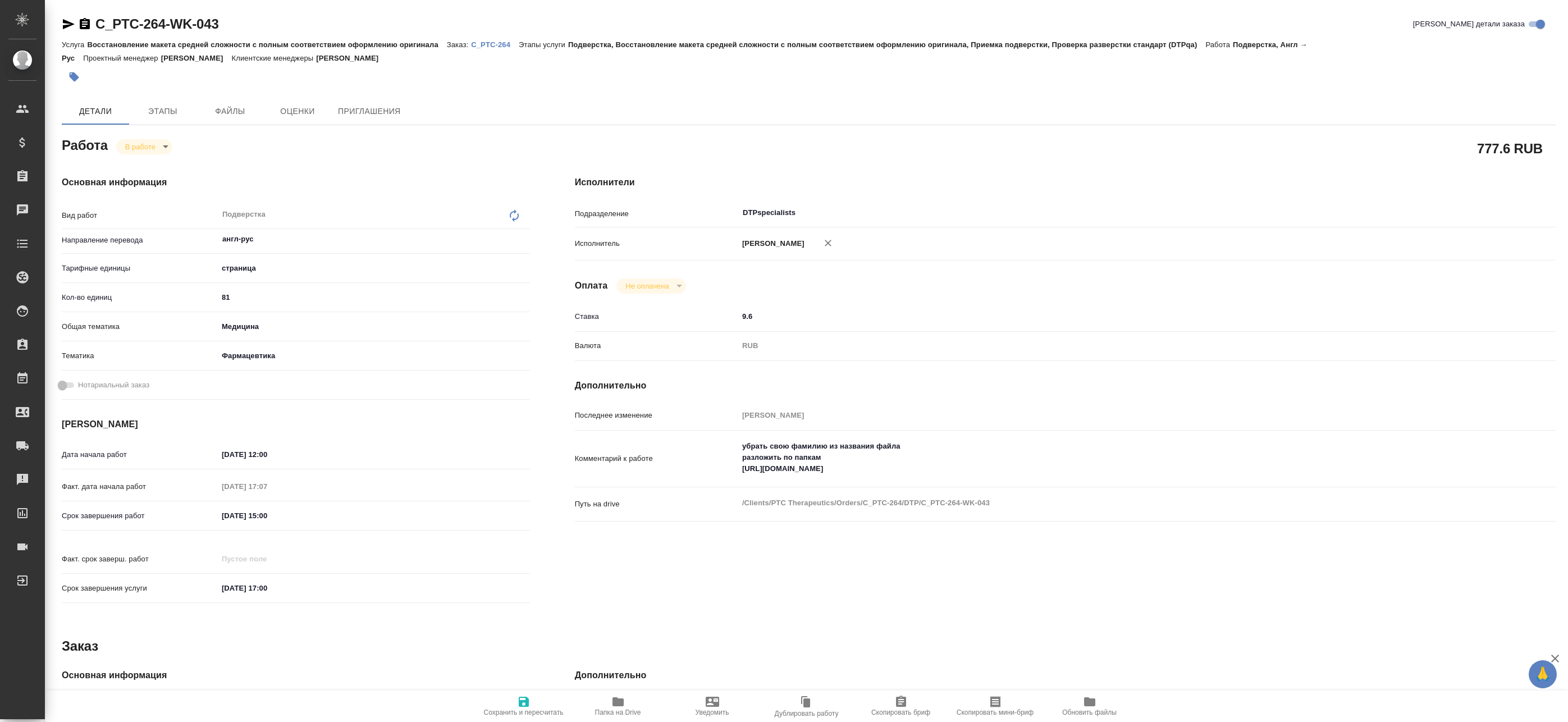
type textarea "x"
click at [160, 172] on button "Выполнен" at bounding box center [145, 166] width 41 height 12
type textarea "x"
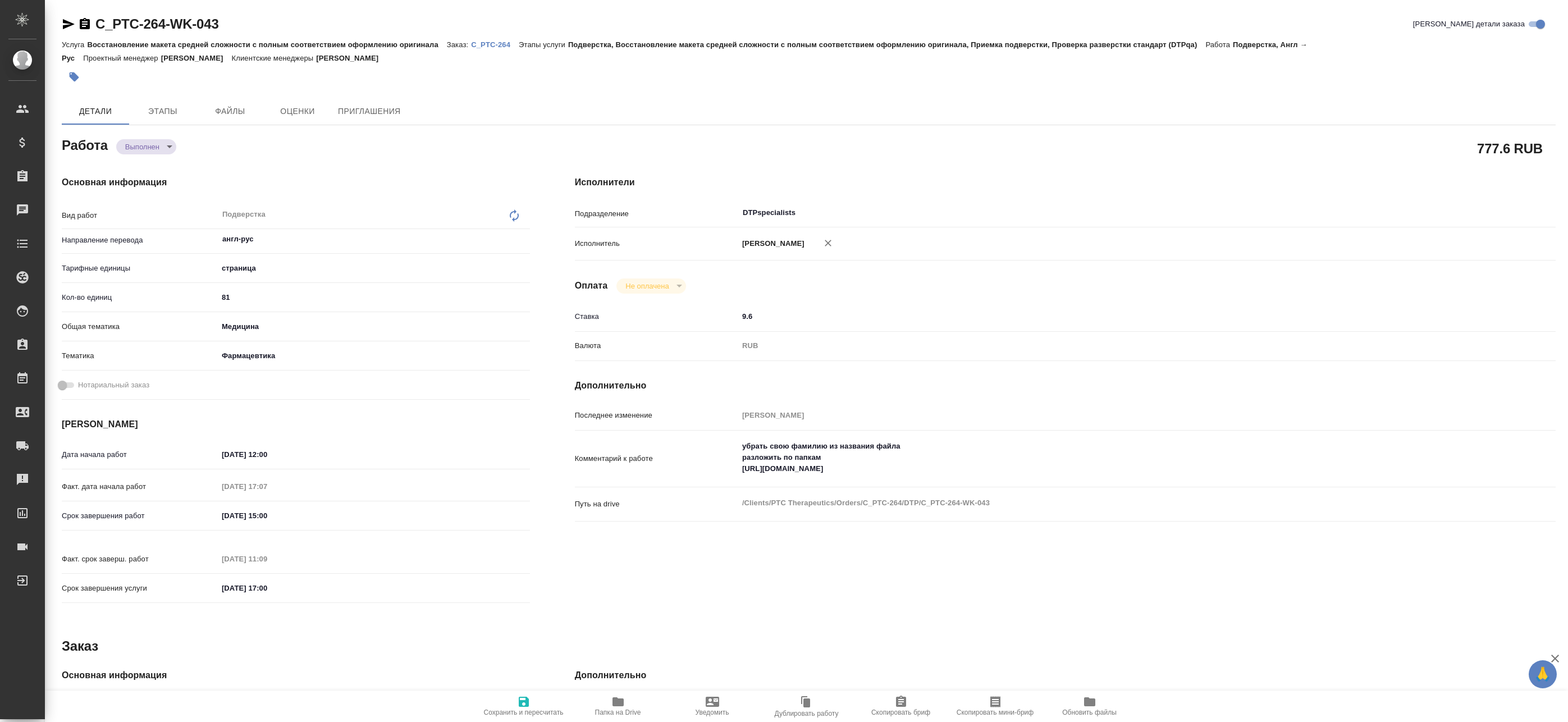
type textarea "x"
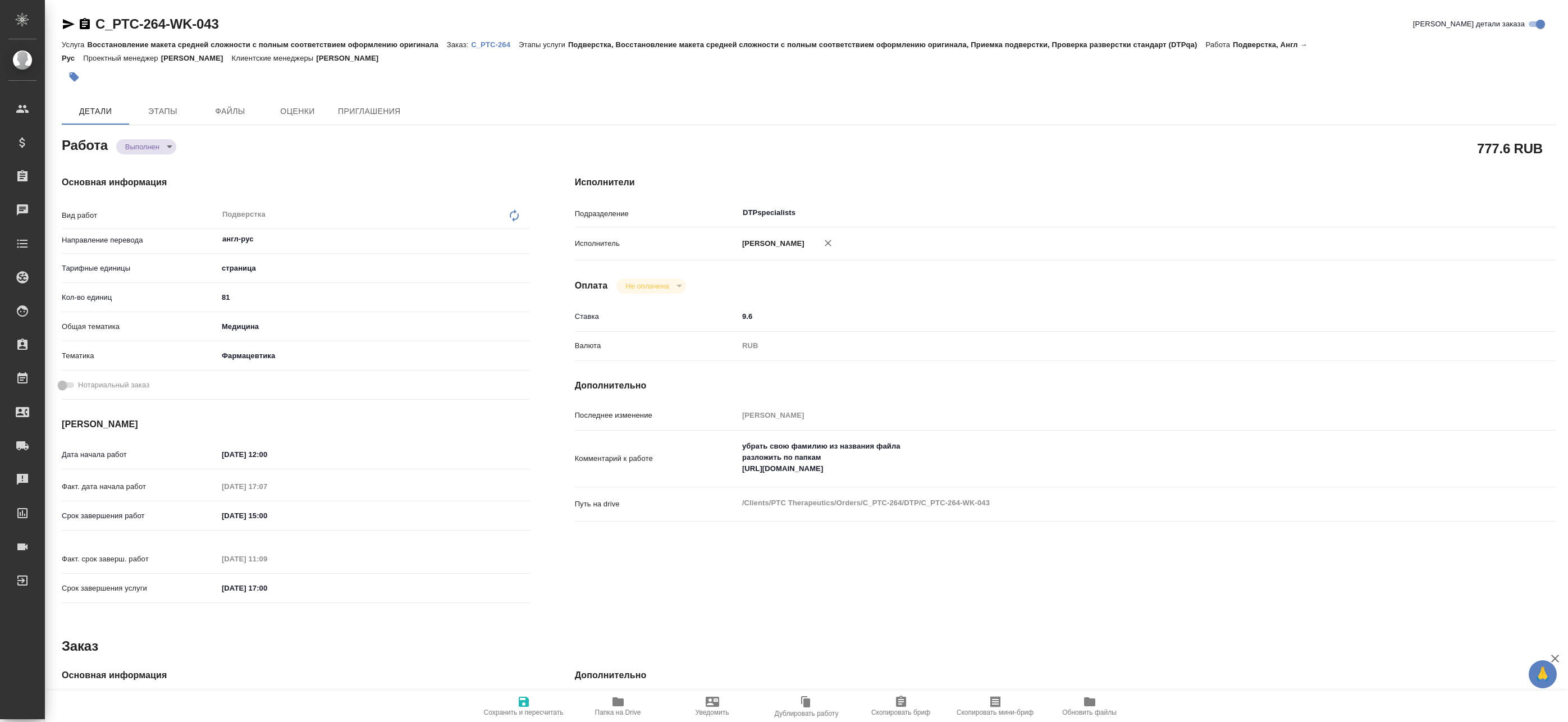
type textarea "x"
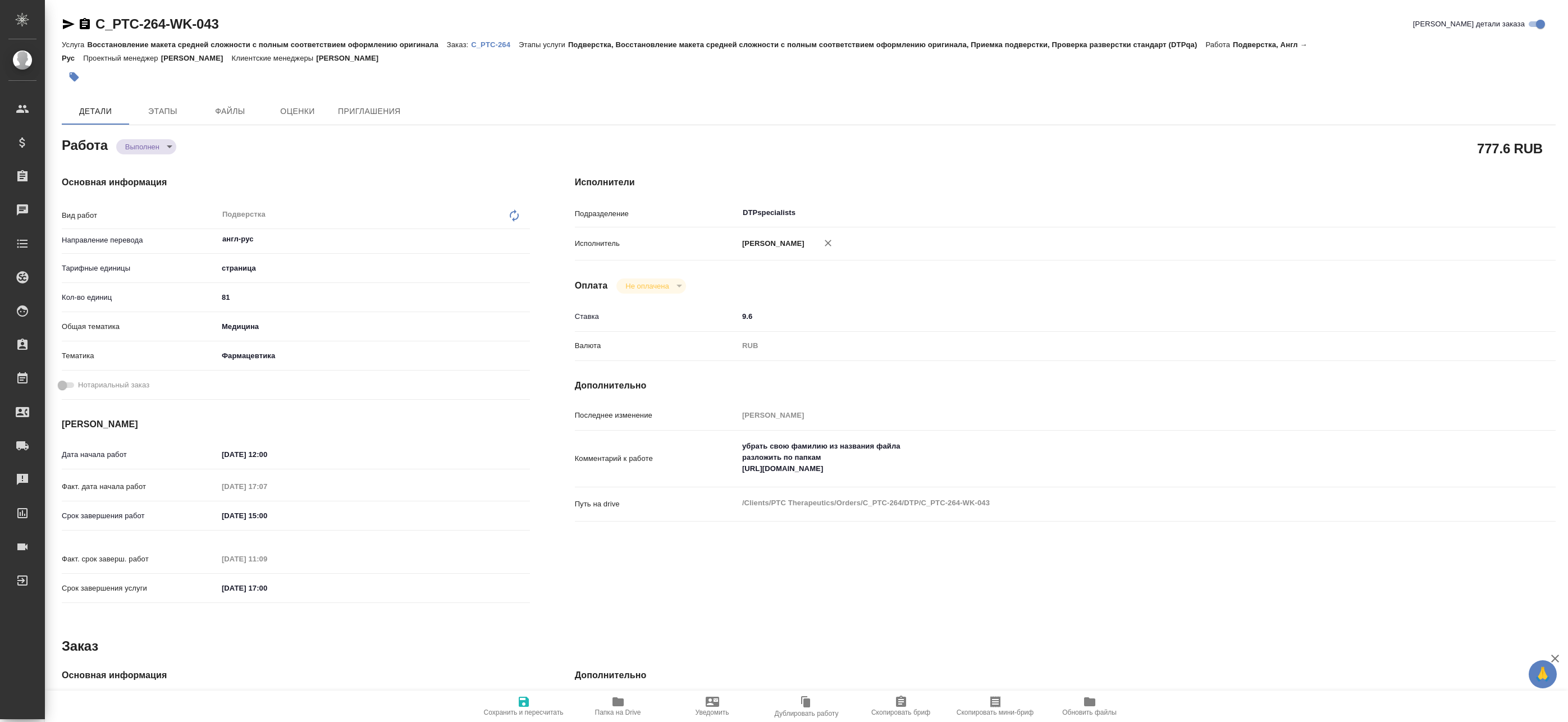
type textarea "x"
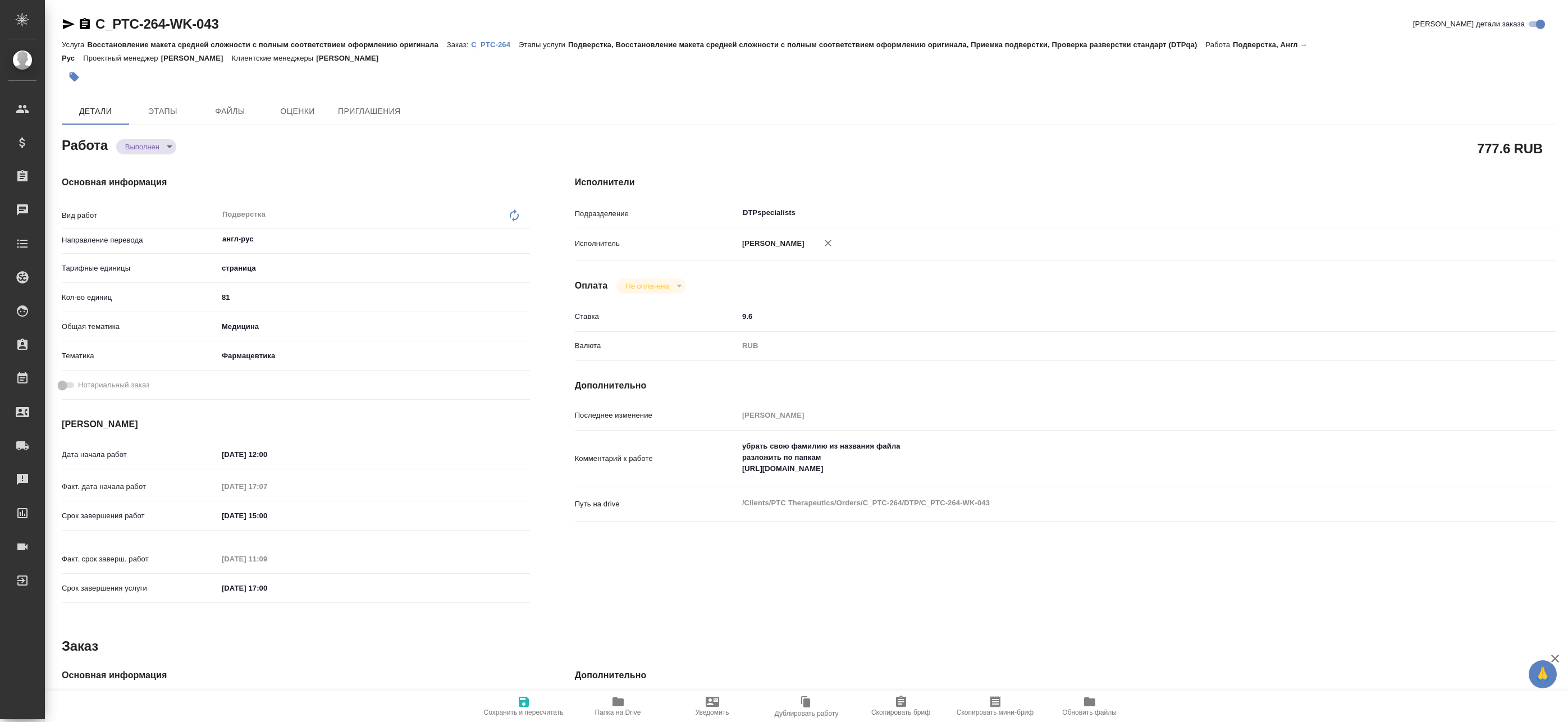
type textarea "x"
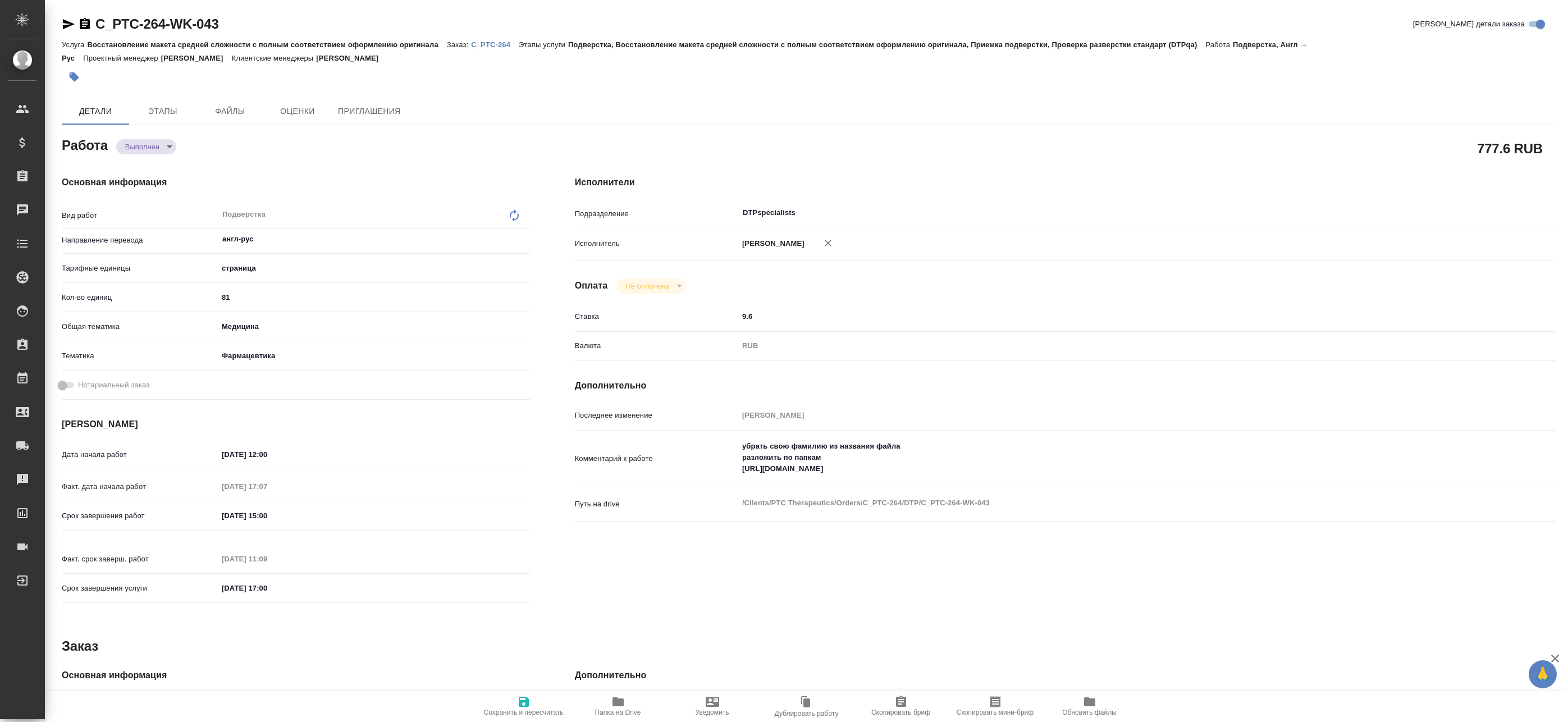
type textarea "x"
click at [523, 708] on icon "button" at bounding box center [523, 701] width 13 height 13
type textarea "x"
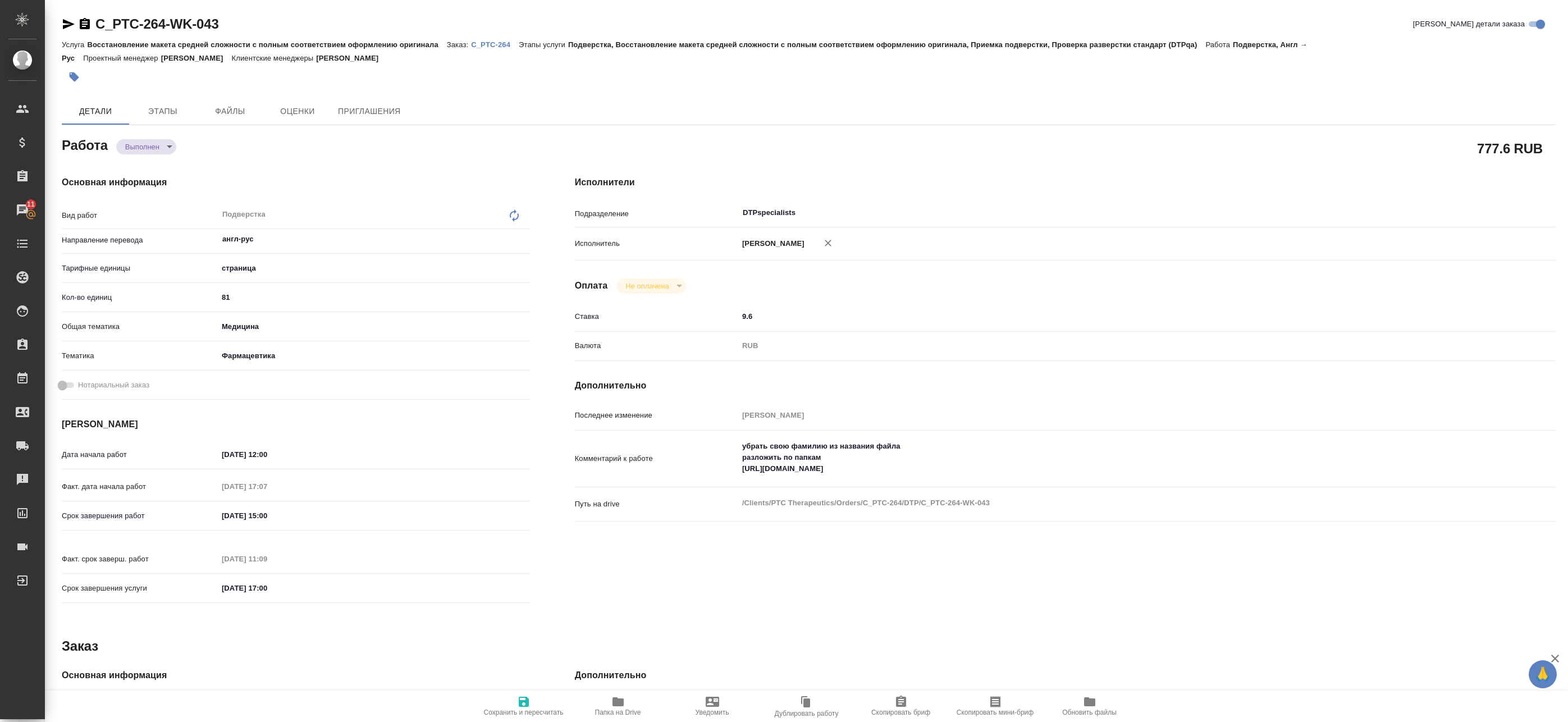
type textarea "x"
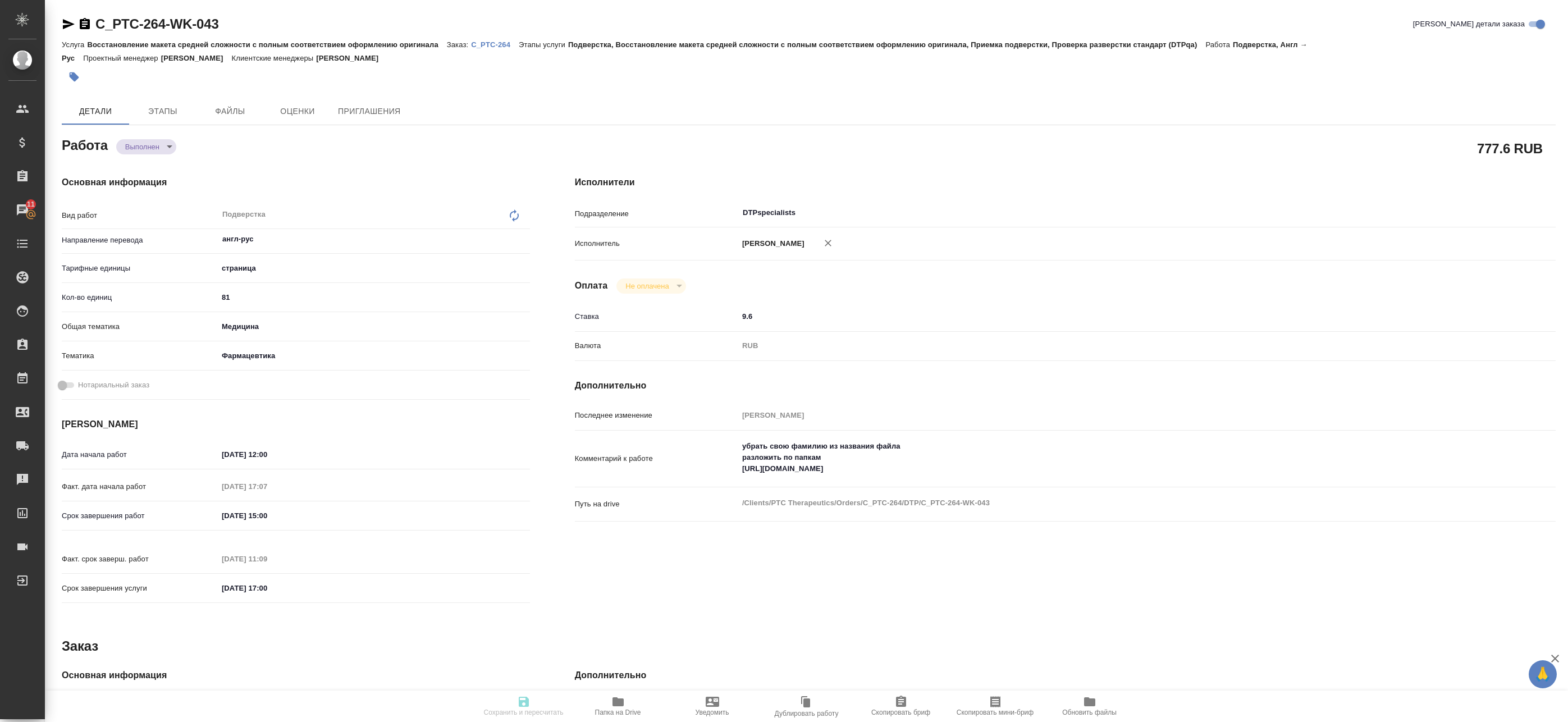
type textarea "x"
type input "completed"
type textarea "Подверстка"
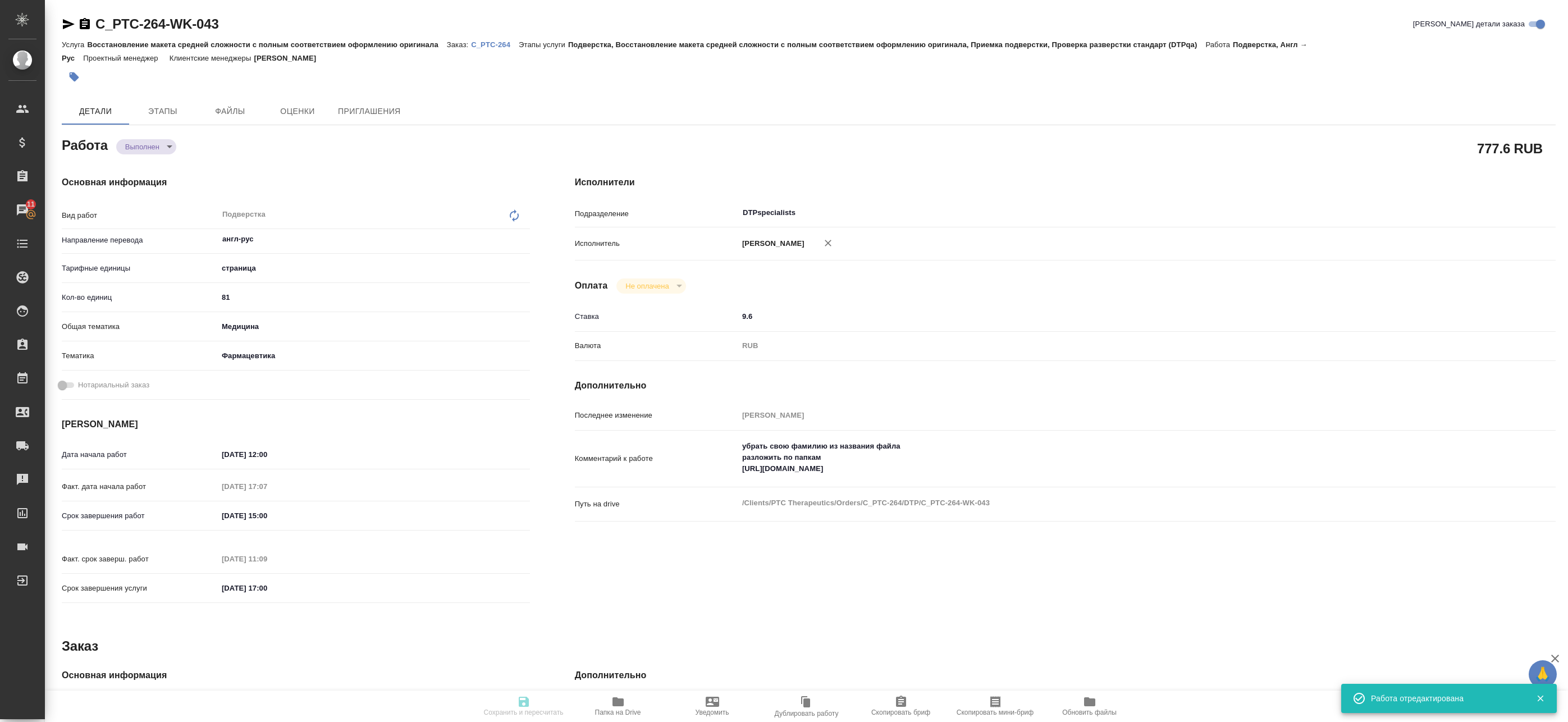
type textarea "x"
type input "англ-рус"
type input "5a8b1489cc6b4906c91bfdb2"
type input "81"
type input "med"
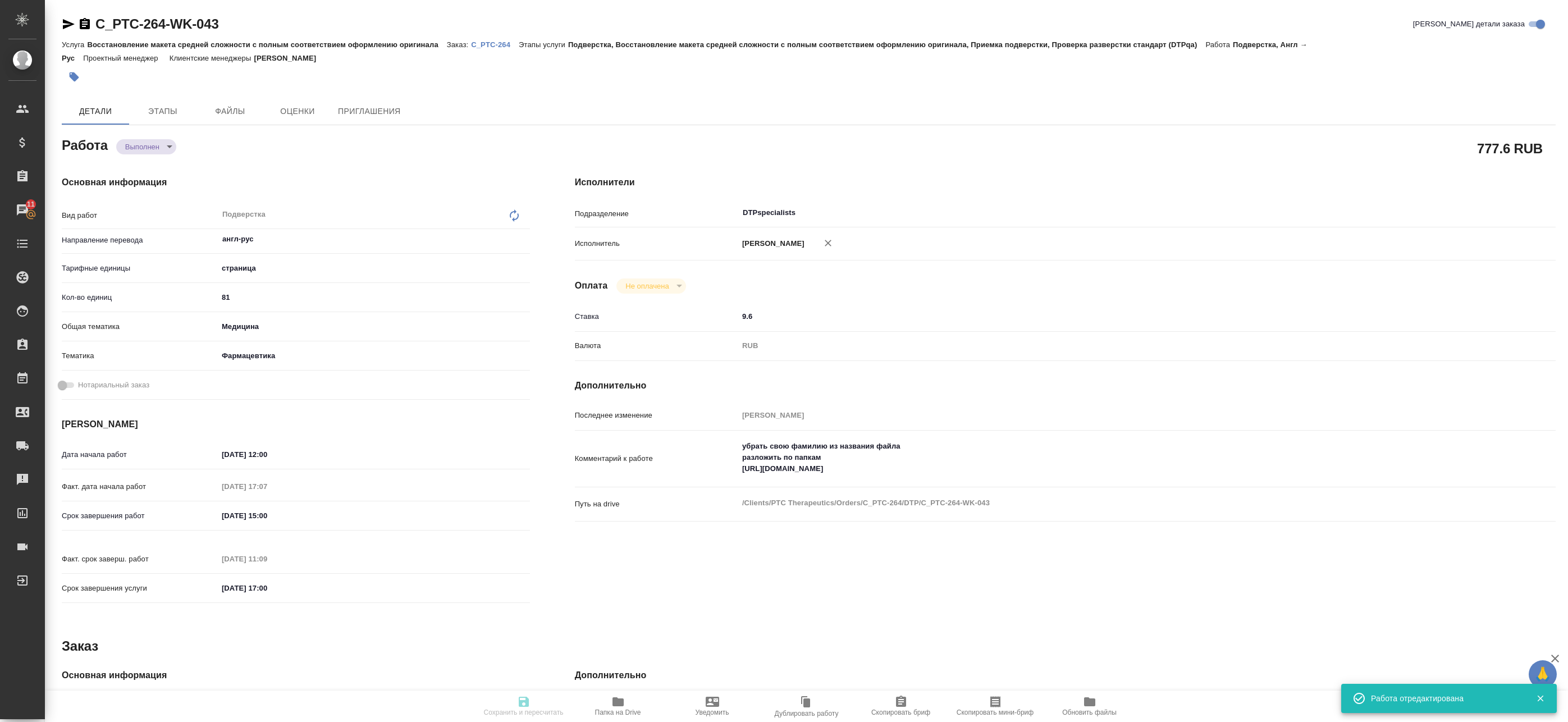
type input "6149832f2b7be24903fd7a82"
type input "07.10.2025 12:00"
type input "07.10.2025 17:07"
type input "10.10.2025 15:00"
type input "10.10.2025 11:09"
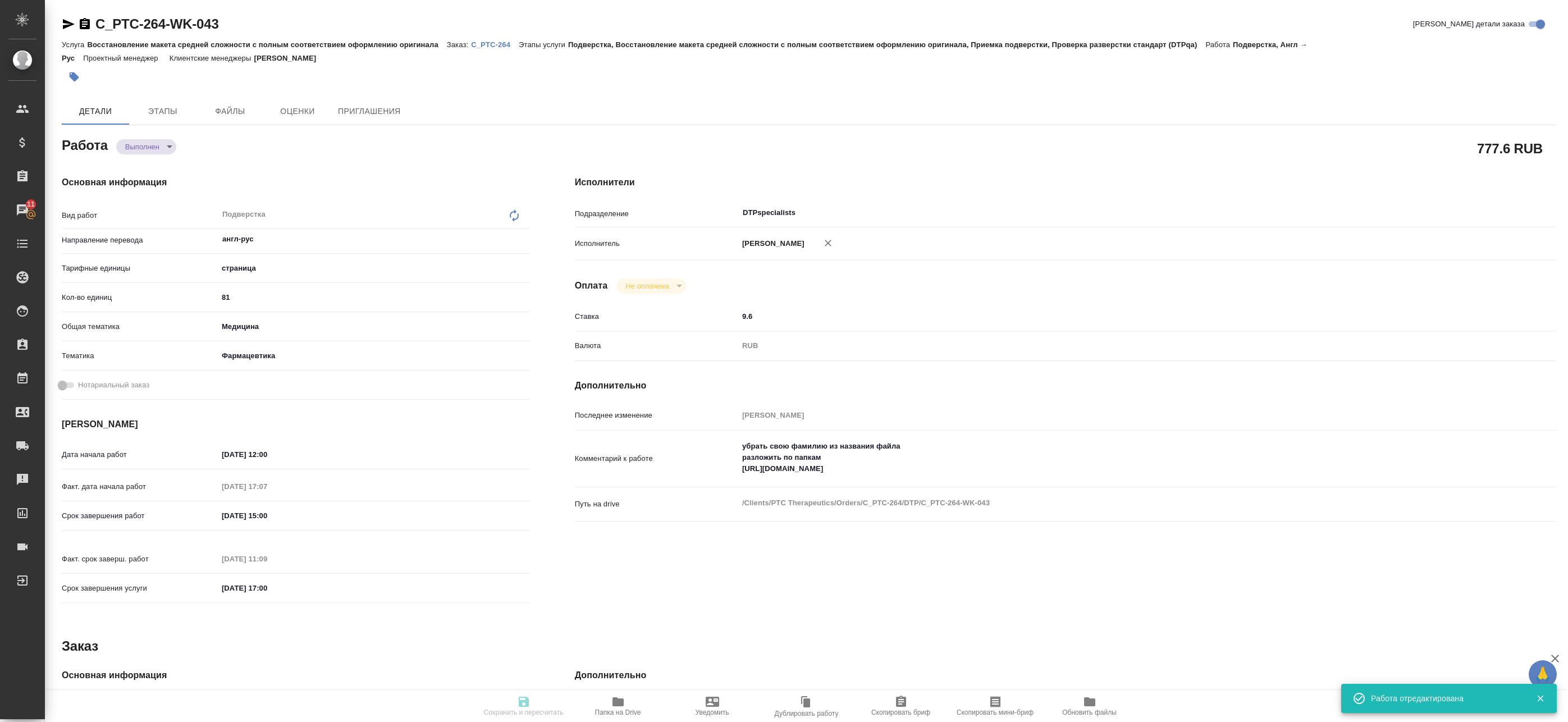
type input "10.10.2025 17:00"
type input "DTPspecialists"
type input "notPayed"
type input "9.6"
type input "RUB"
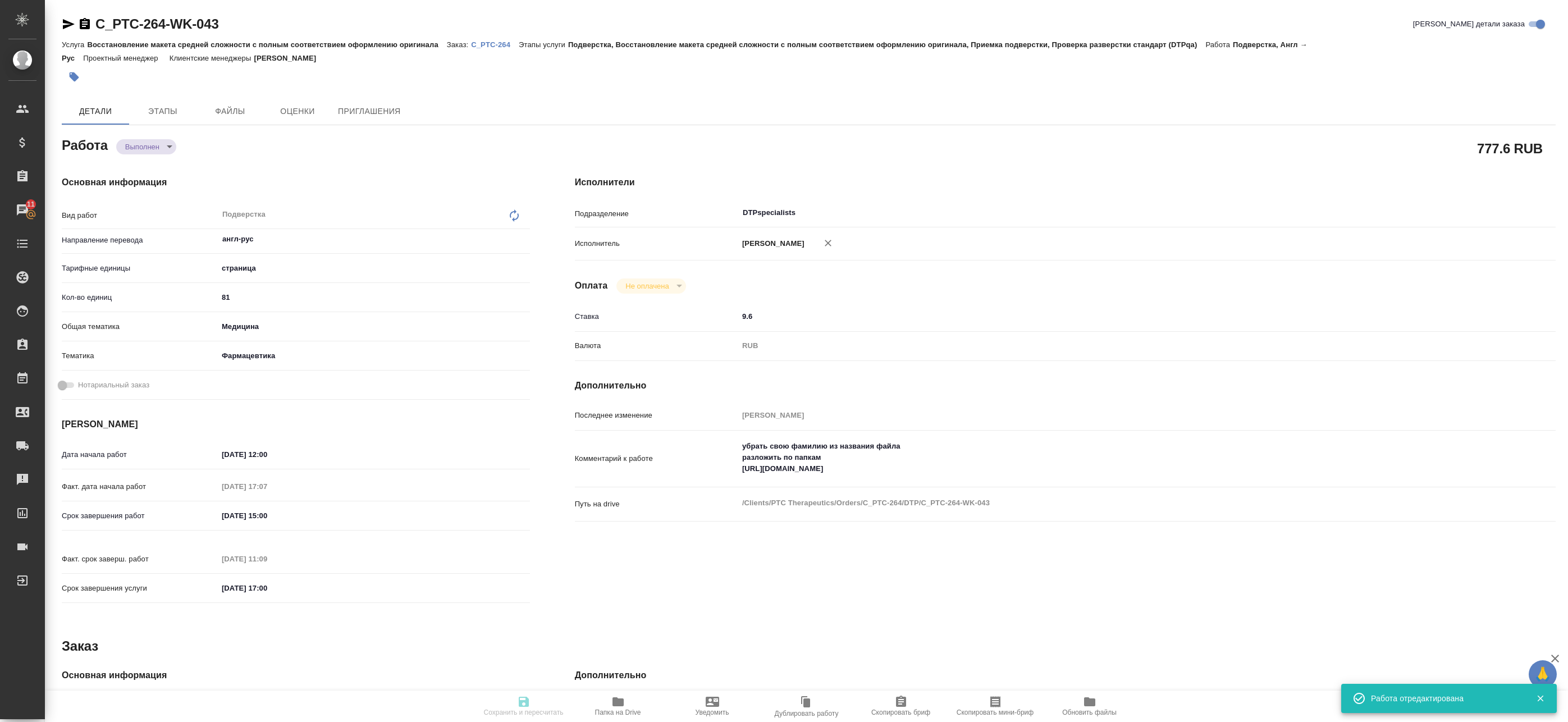
type input "[PERSON_NAME]"
type textarea "убрать свою фамилию из названия файла разложить по папкам https://drive.awatera…"
type textarea "x"
type textarea "/Clients/PTC Therapeutics/Orders/C_PTC-264/DTP/C_PTC-264-WK-043"
type textarea "x"
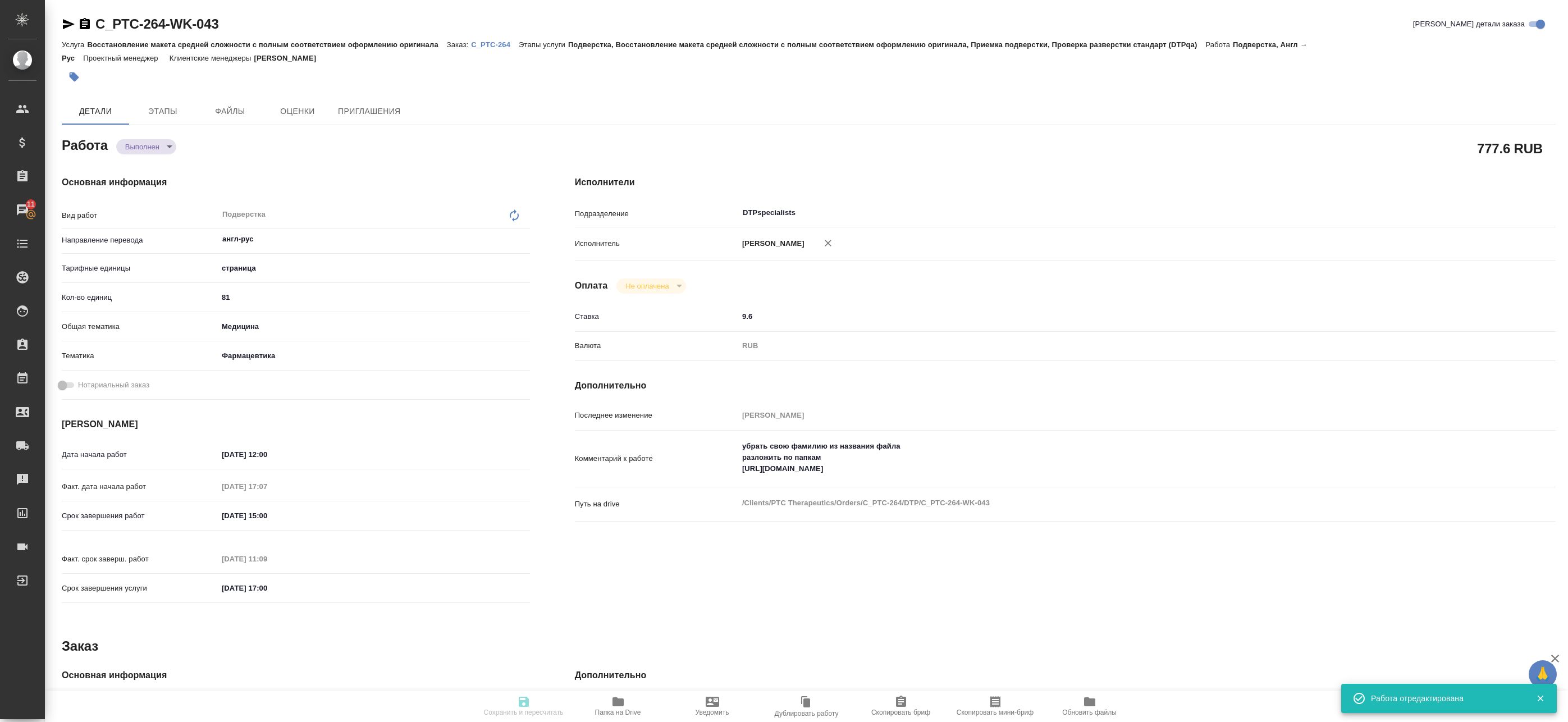
type input "C_PTC-264"
type input "Восстановление макета средней сложности с полным соответствием оформлению ориги…"
type input "Подверстка, Восстановление макета средней сложности с полным соответствием офор…"
type input "[PERSON_NAME]"
type input "Оксютович Ирина, Малофеева Екатерина"
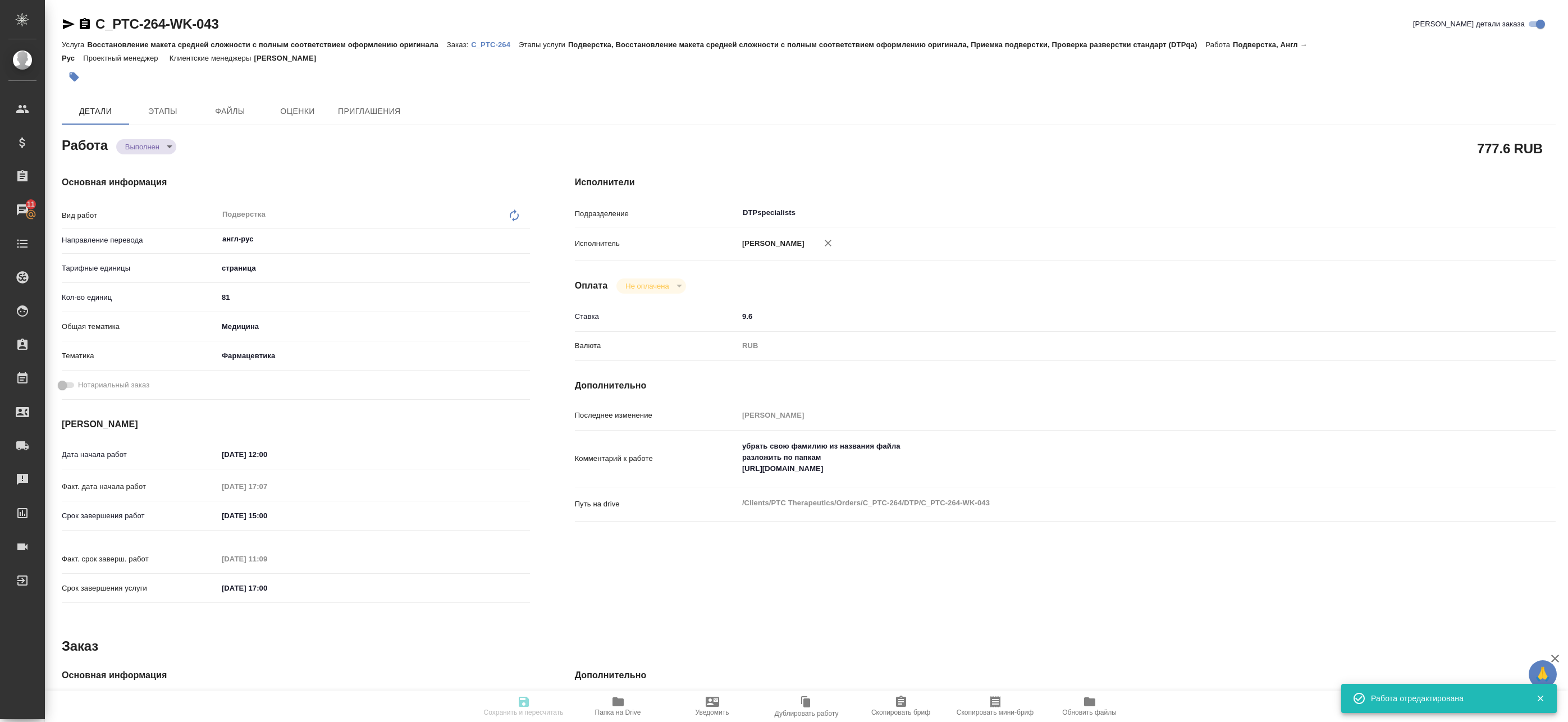
type input "/Clients/PTC Therapeutics/Orders/C_PTC-264"
type textarea "x"
type textarea "список литературы не переводим по возможности поэтапная сдача - по мере готовно…"
type textarea "x"
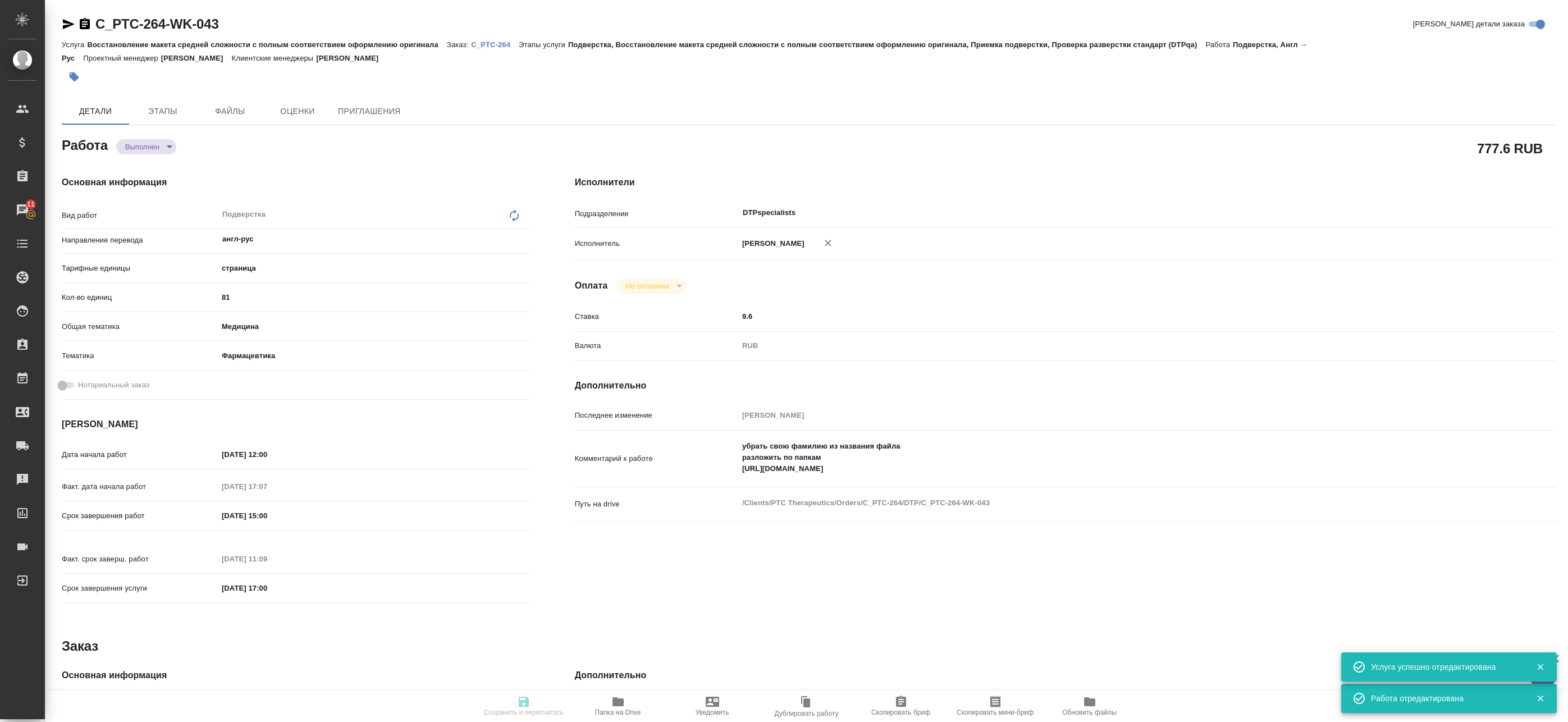
type textarea "x"
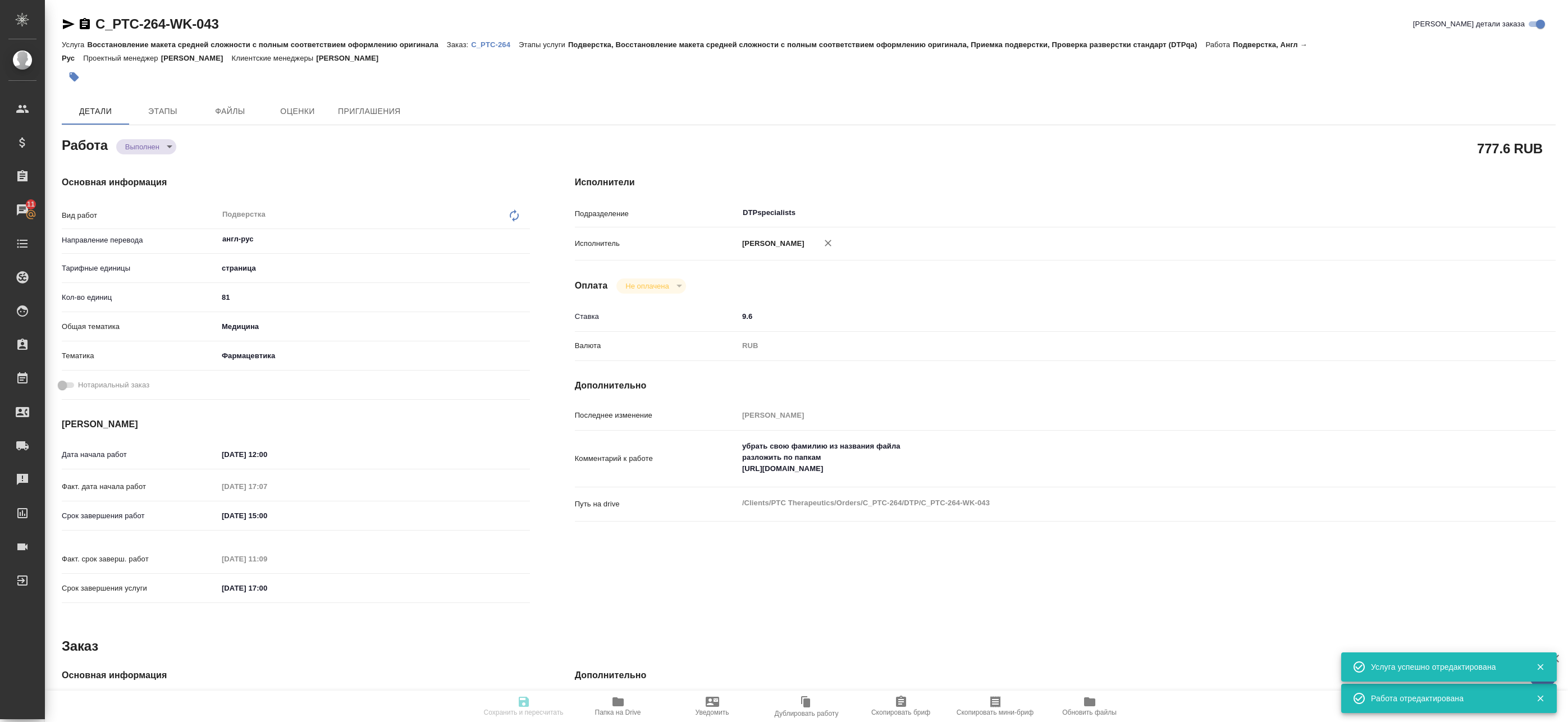
type textarea "x"
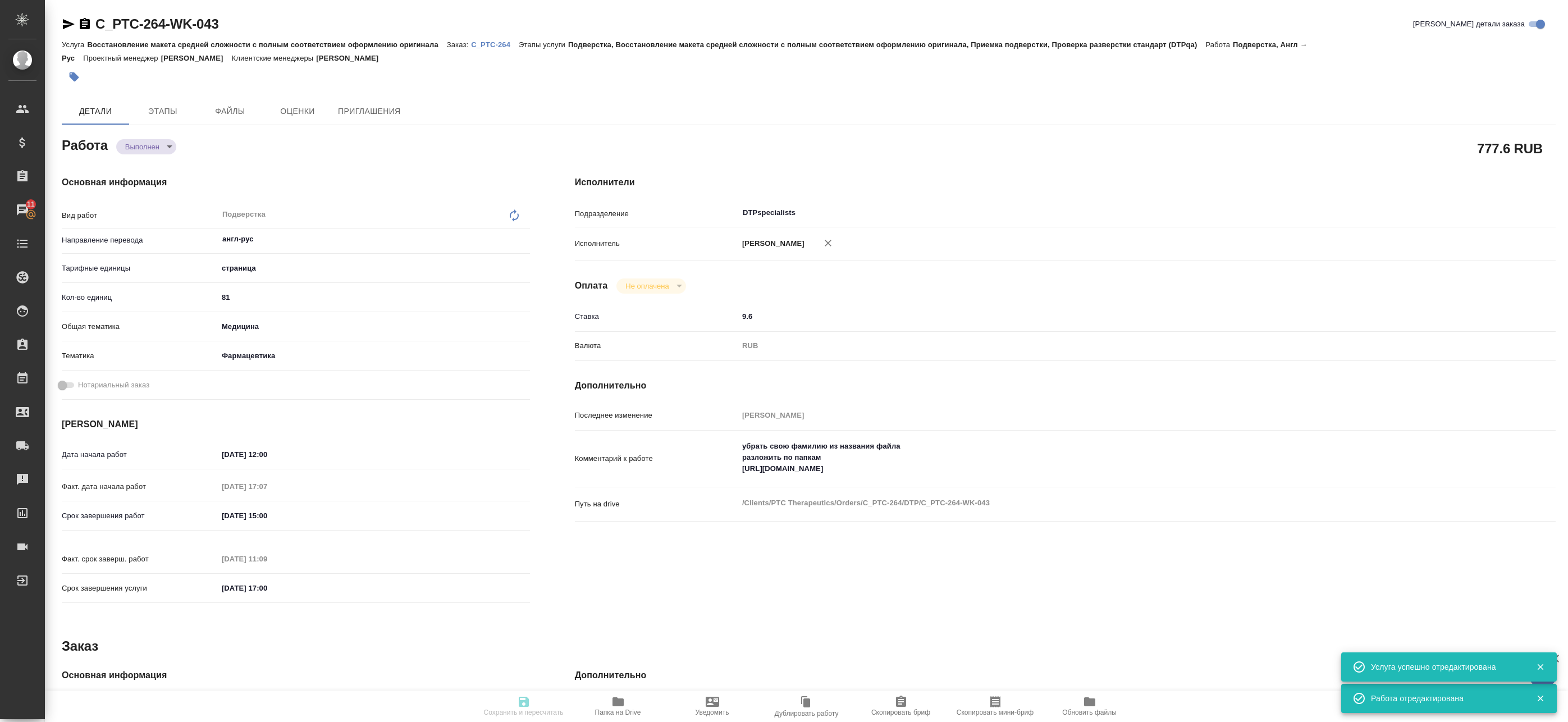
type textarea "x"
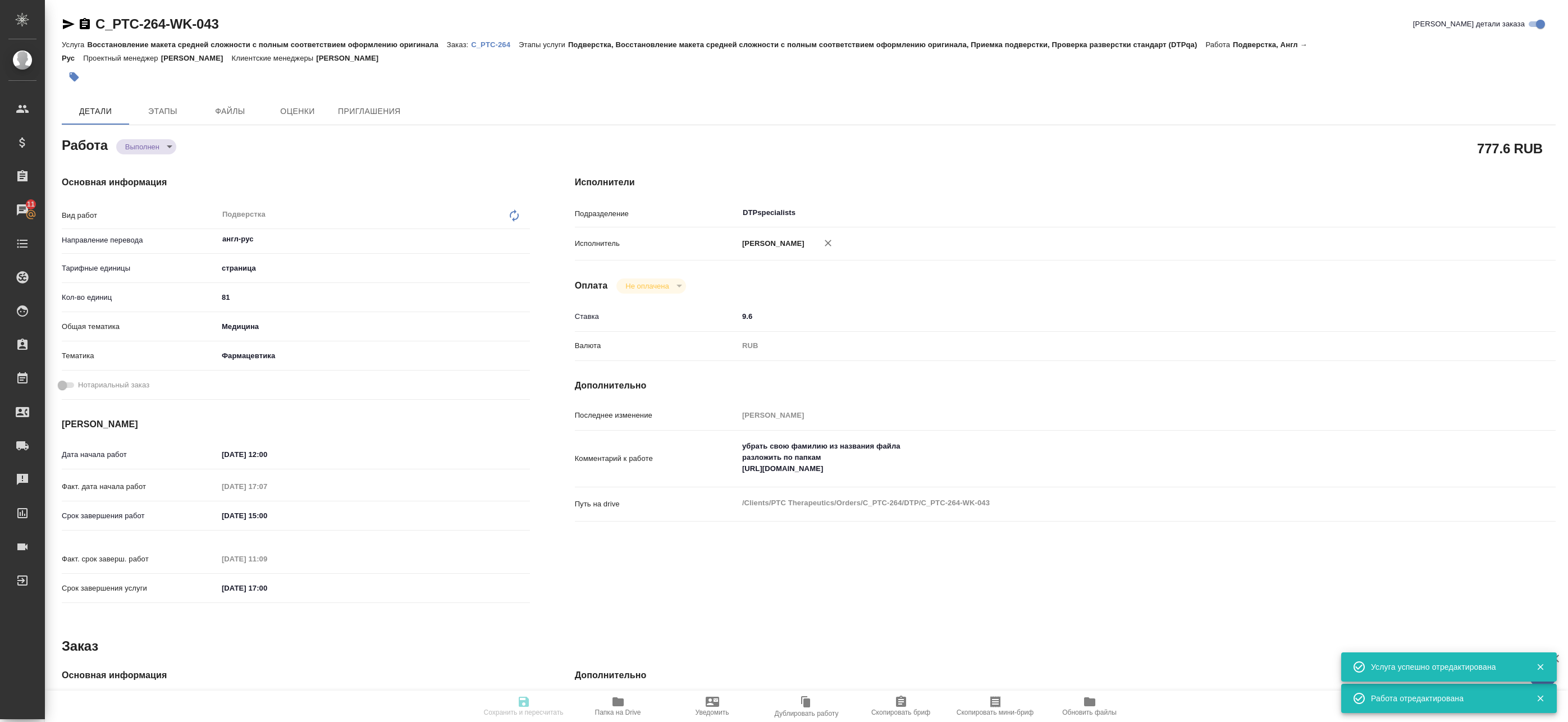
type textarea "x"
type input "completed"
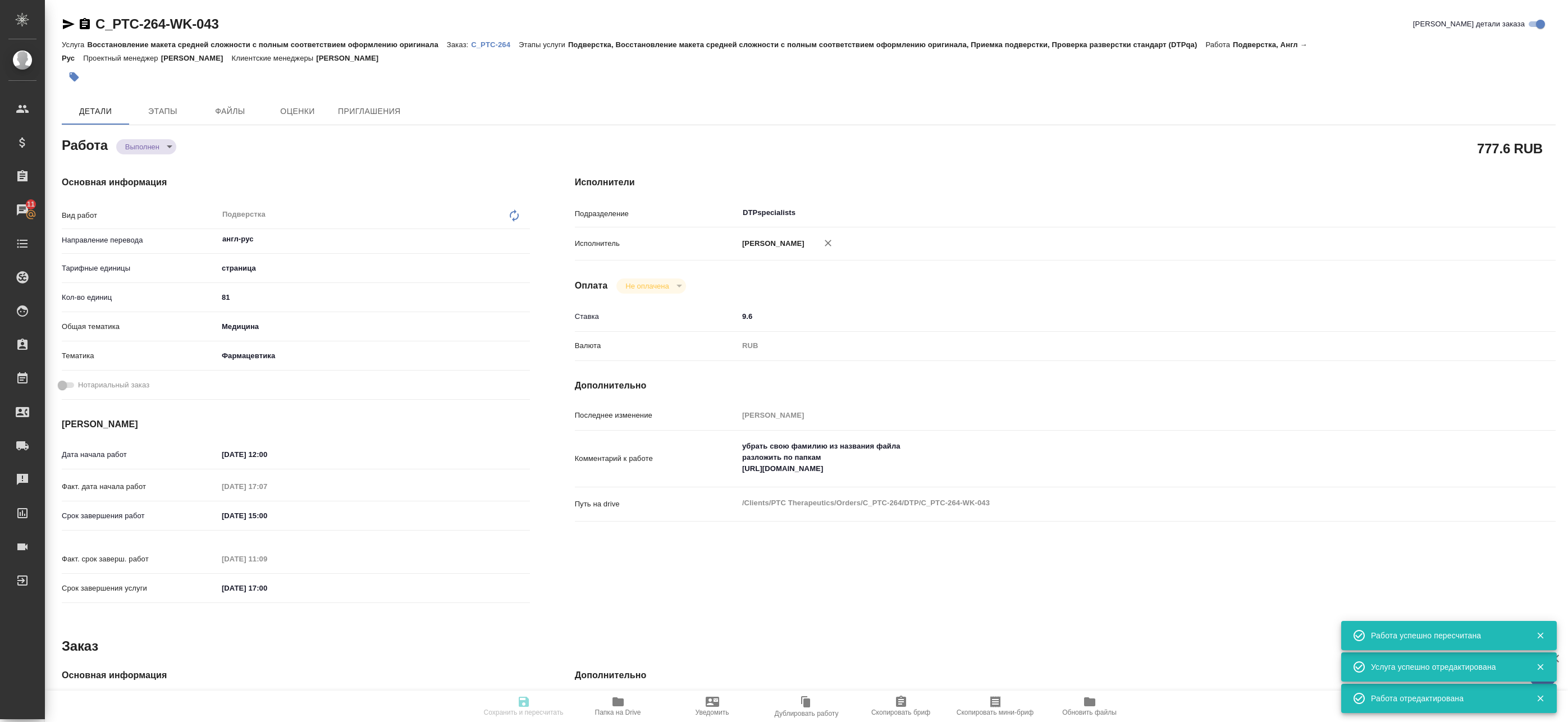
type textarea "Подверстка"
type textarea "x"
type input "англ-рус"
type input "5a8b1489cc6b4906c91bfdb2"
type input "81"
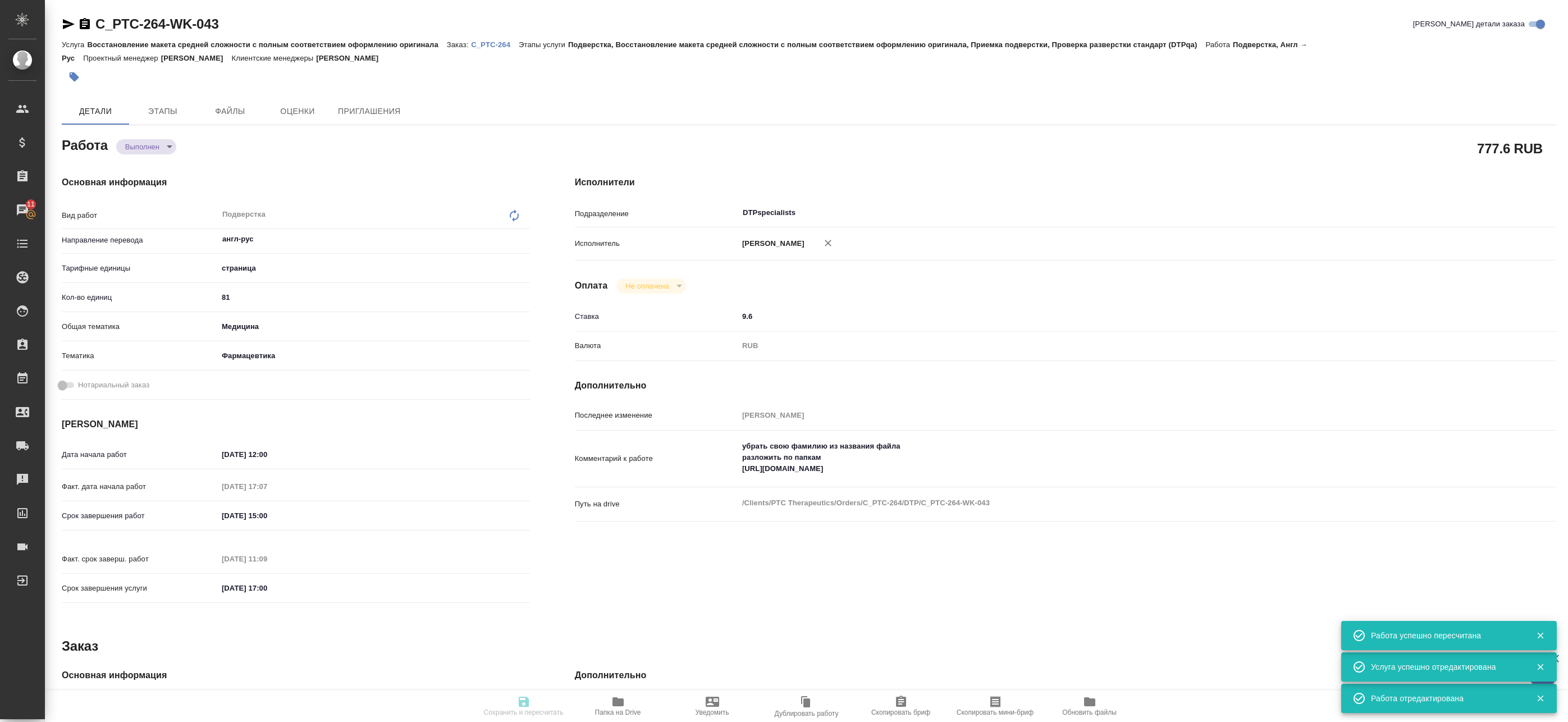
type input "med"
type input "6149832f2b7be24903fd7a82"
type input "07.10.2025 12:00"
type input "07.10.2025 17:07"
type input "10.10.2025 15:00"
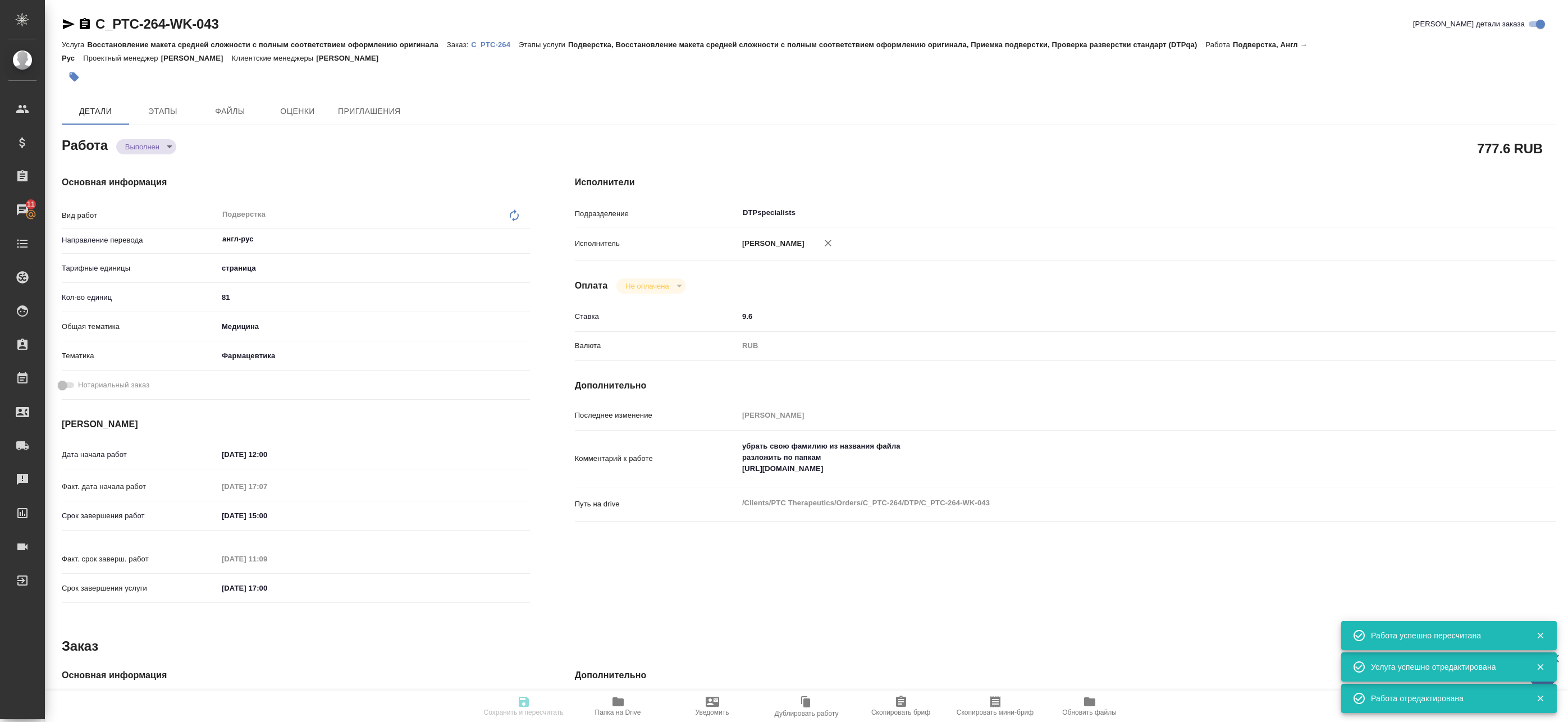
type input "10.10.2025 11:09"
type input "10.10.2025 17:00"
type input "DTPspecialists"
type input "notPayed"
type input "9.6"
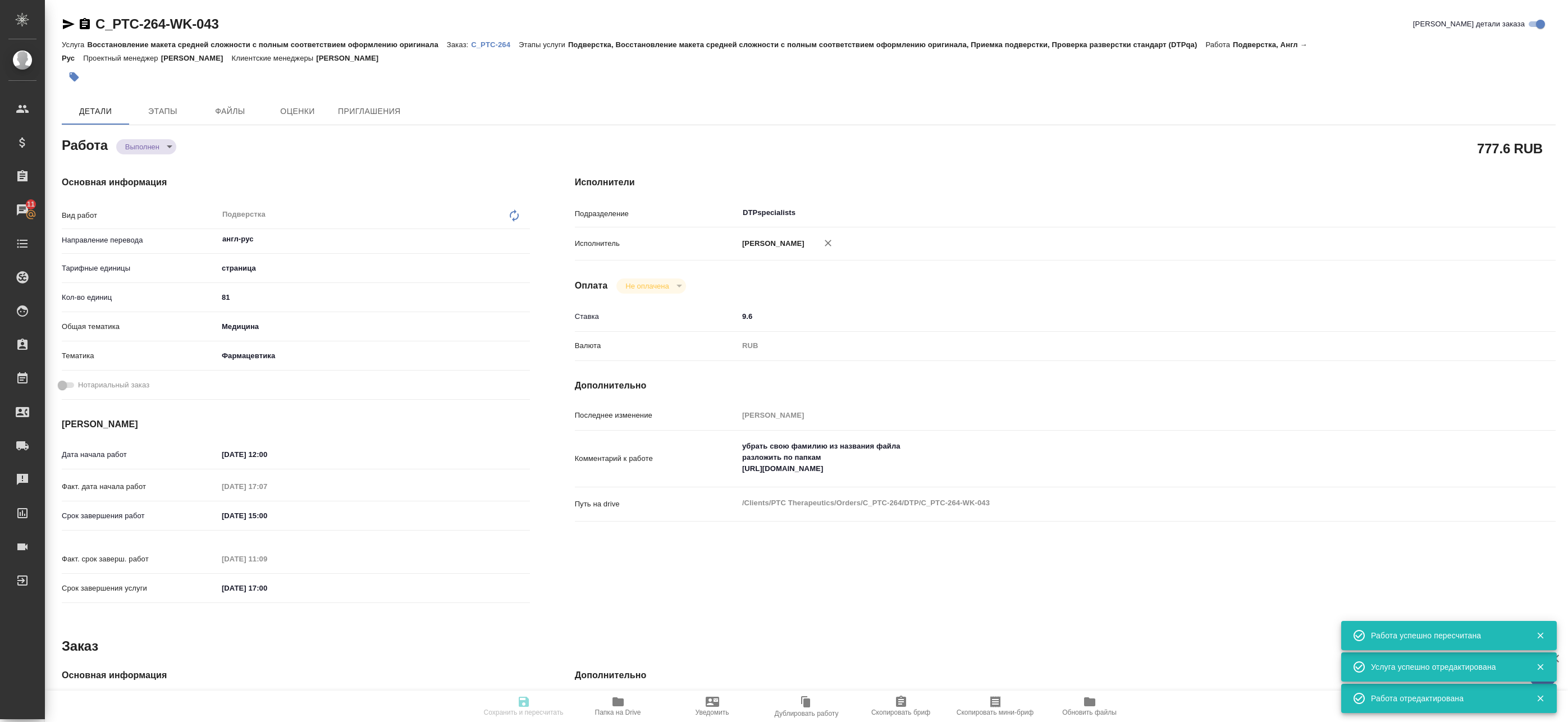
type input "RUB"
type input "[PERSON_NAME]"
type textarea "убрать свою фамилию из названия файла разложить по папкам https://drive.awatera…"
type textarea "x"
type textarea "/Clients/PTC Therapeutics/Orders/C_PTC-264/DTP/C_PTC-264-WK-043"
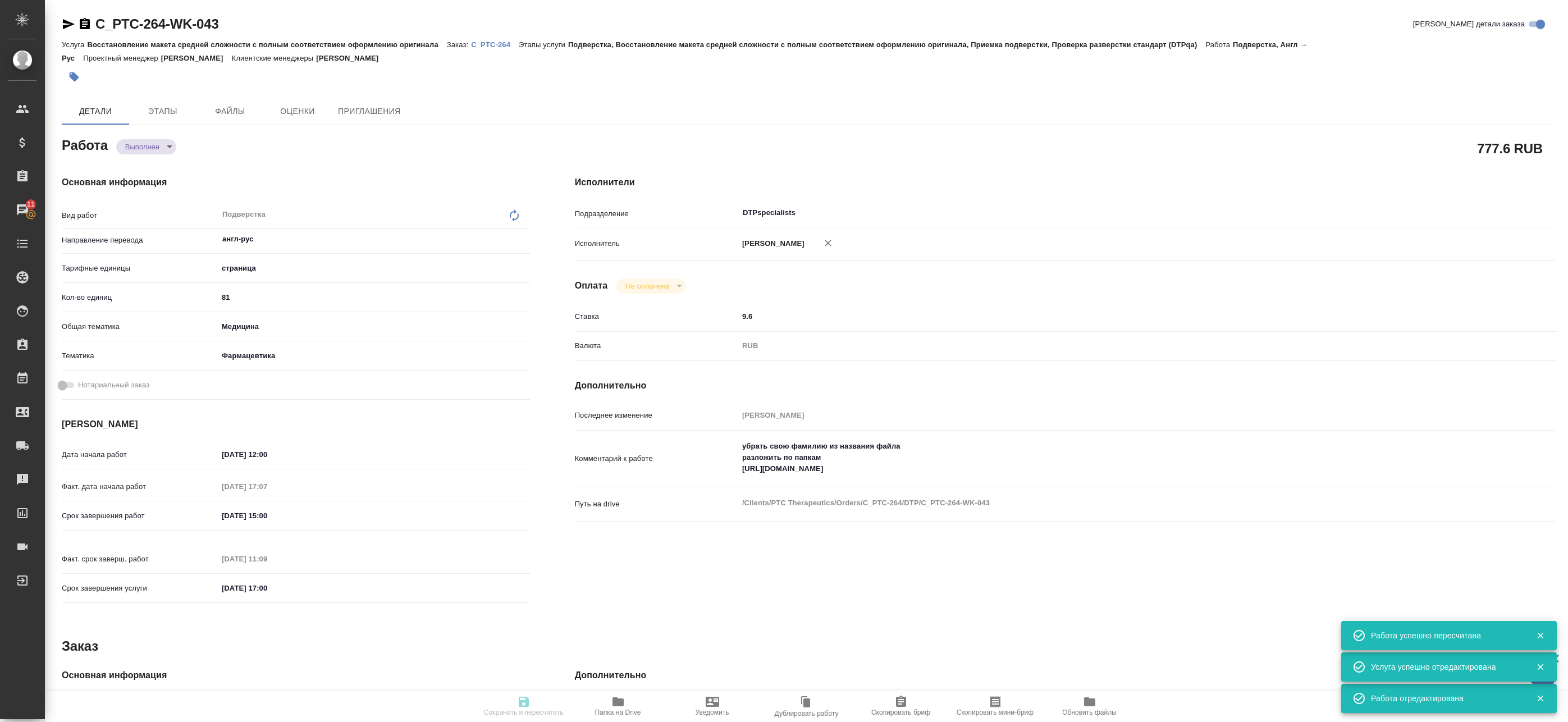
type textarea "x"
type input "C_PTC-264"
type input "Восстановление макета средней сложности с полным соответствием оформлению ориги…"
type input "Подверстка, Восстановление макета средней сложности с полным соответствием офор…"
type input "Лямина Надежда"
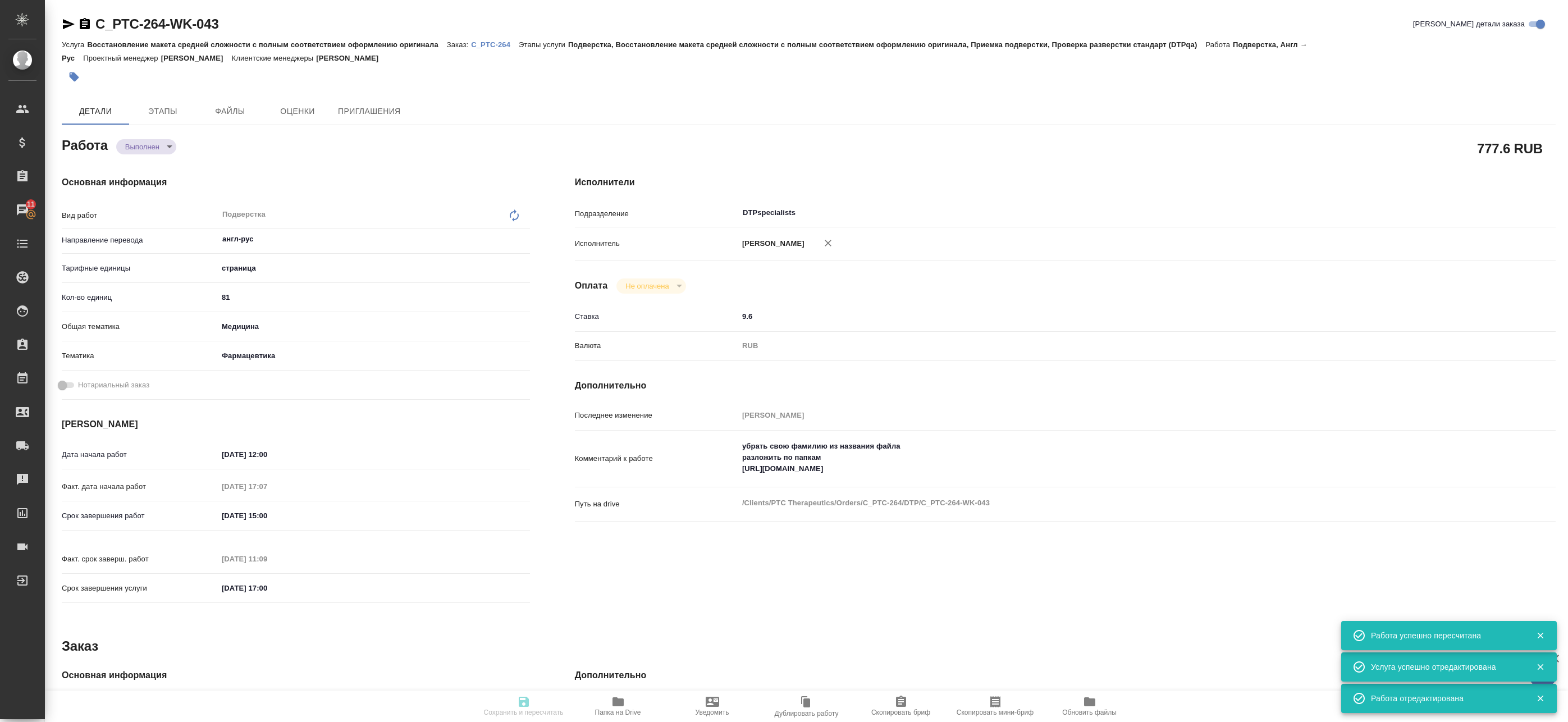
type input "Оксютович Ирина, Малофеева Екатерина"
type input "/Clients/PTC Therapeutics/Orders/C_PTC-264"
type textarea "x"
type textarea "список литературы не переводим по возможности поэтапная сдача - по мере готовно…"
type textarea "x"
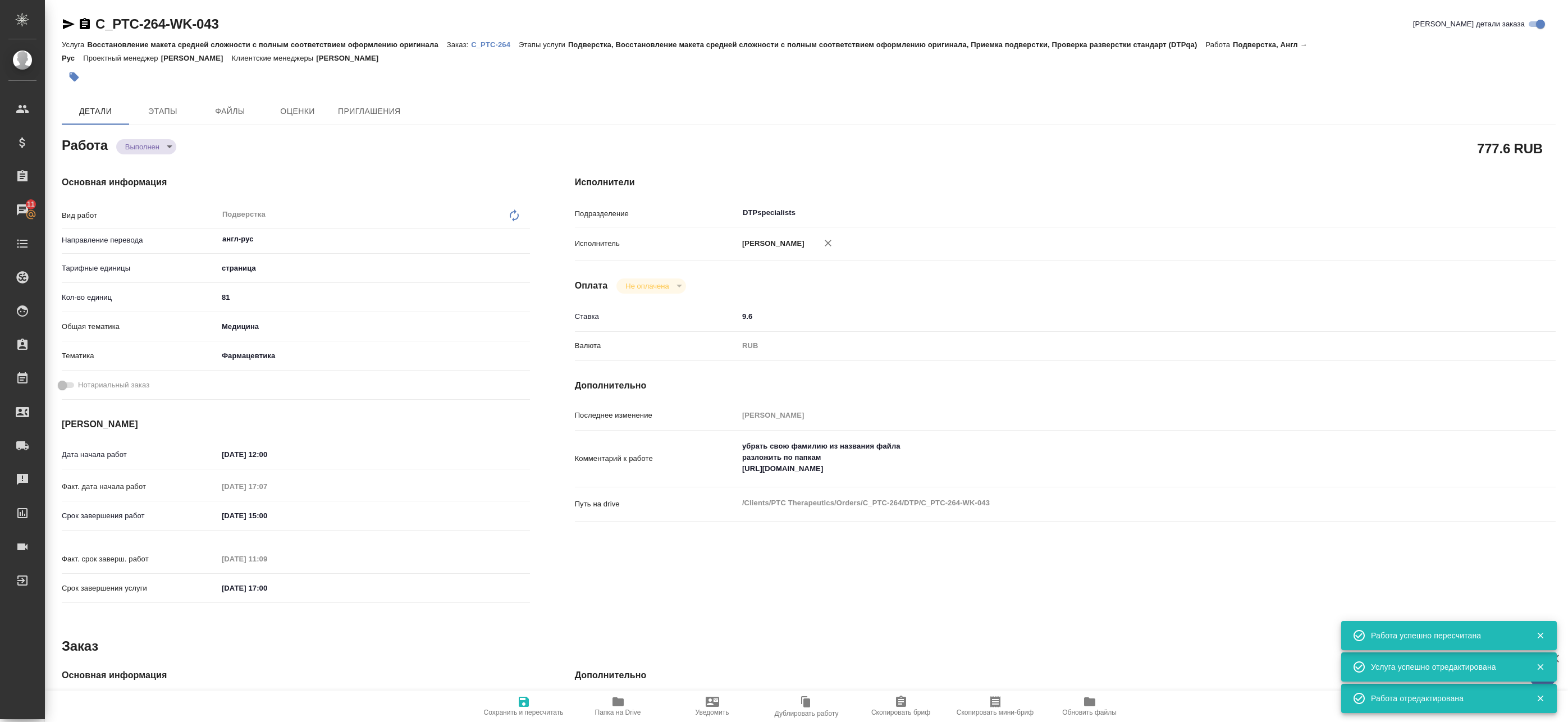
type textarea "x"
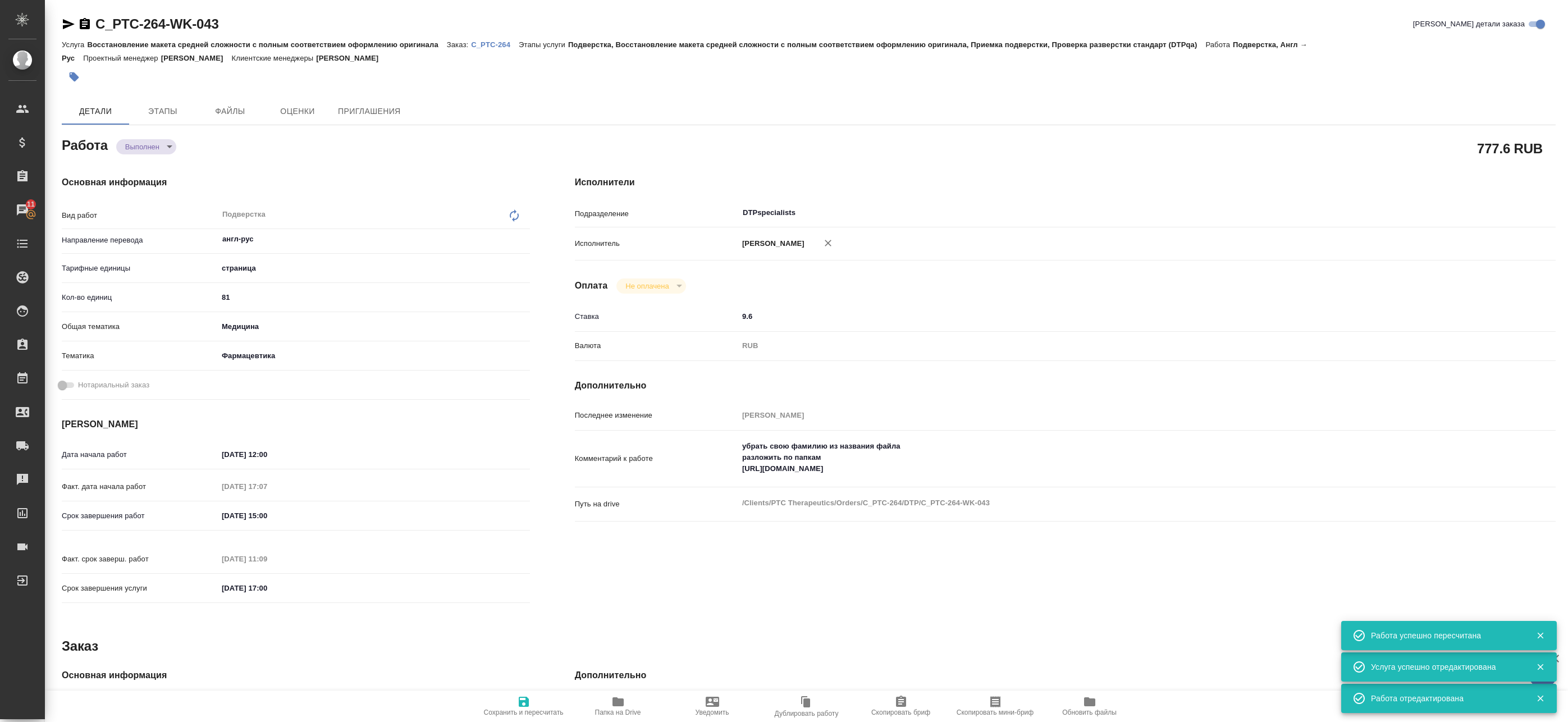
type textarea "x"
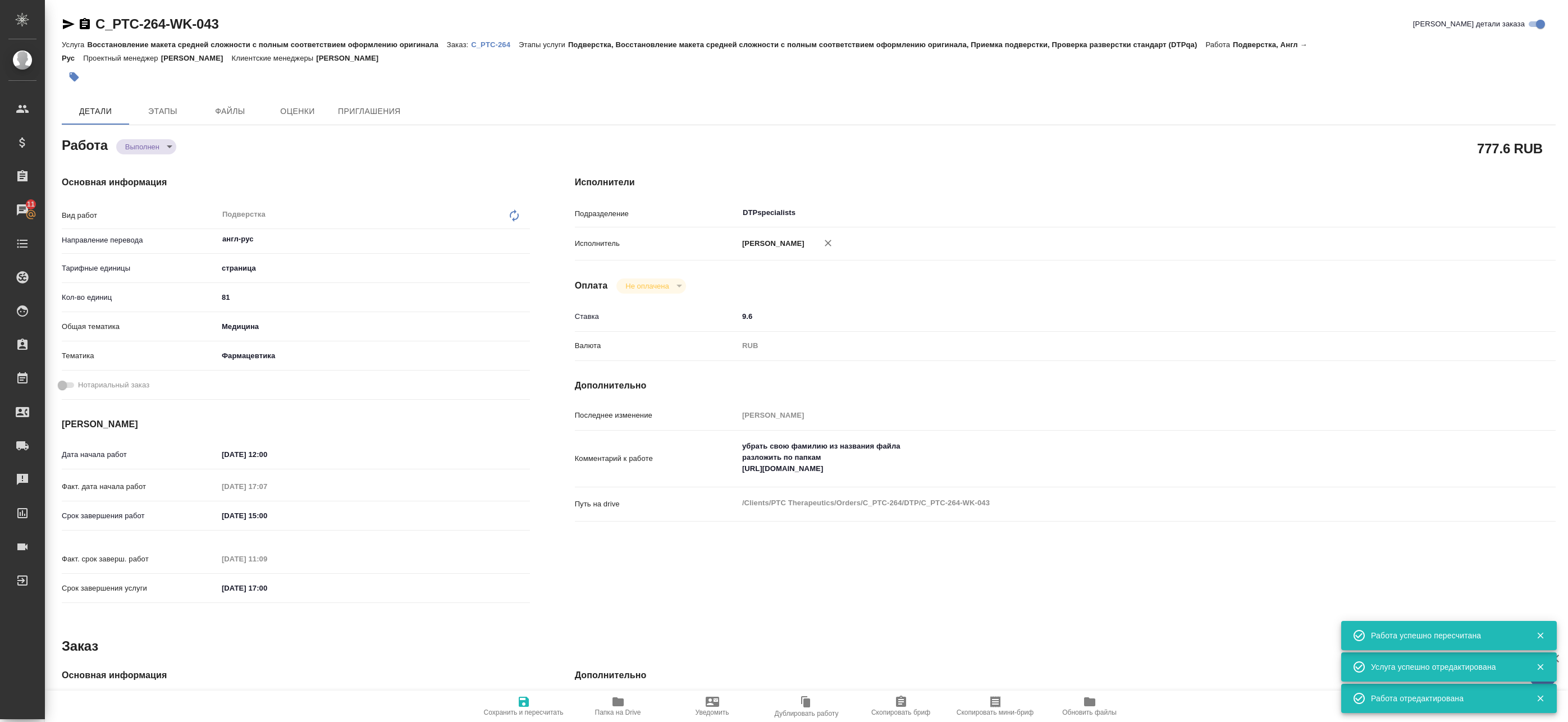
type textarea "x"
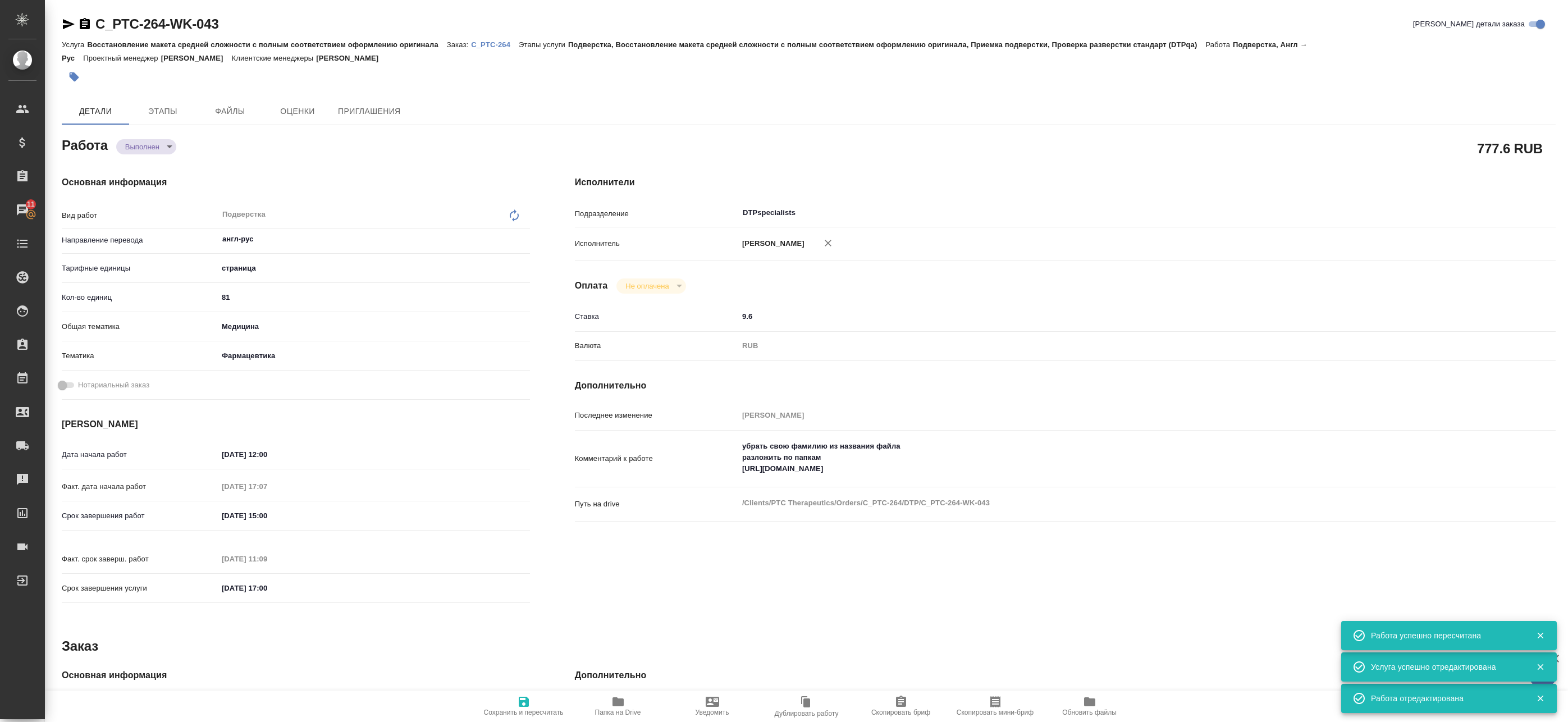
type textarea "x"
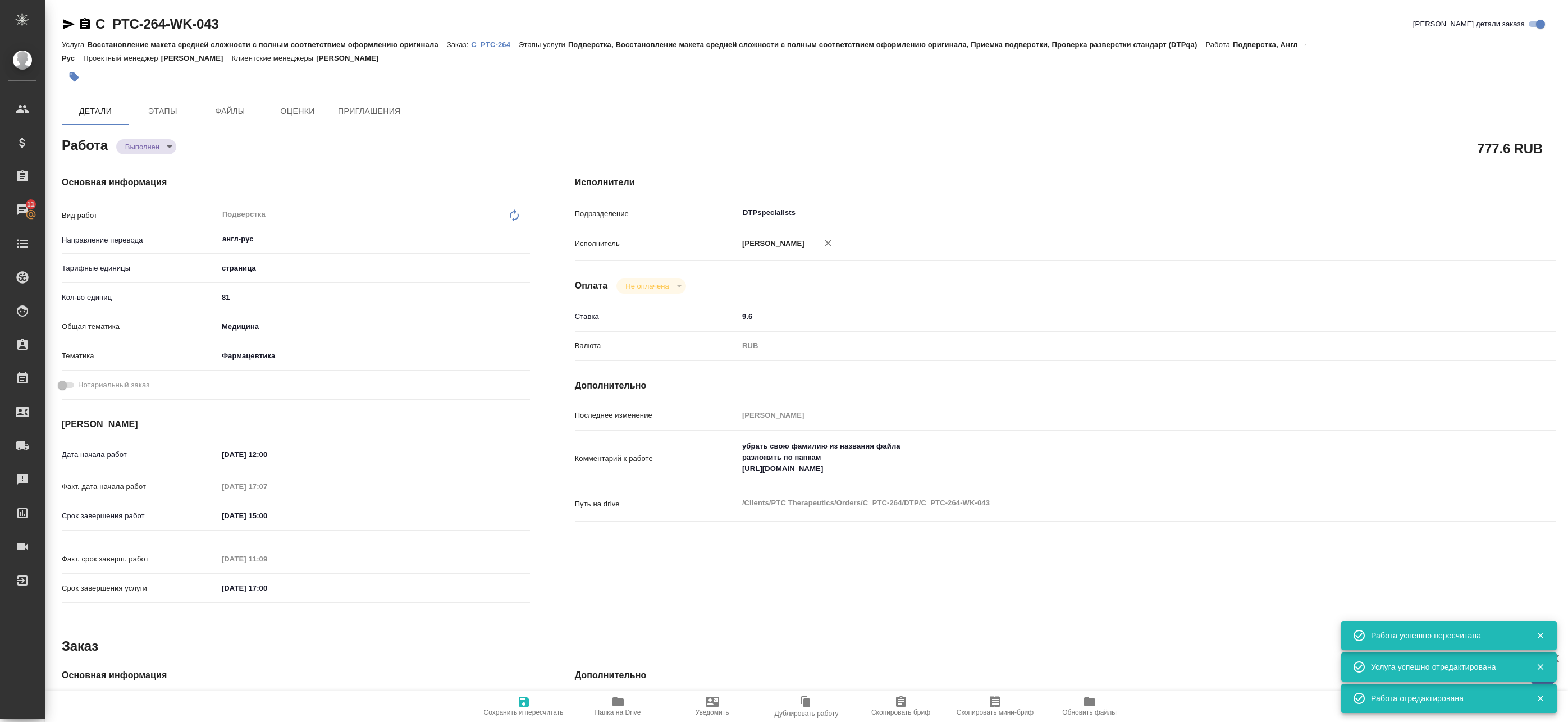
type textarea "x"
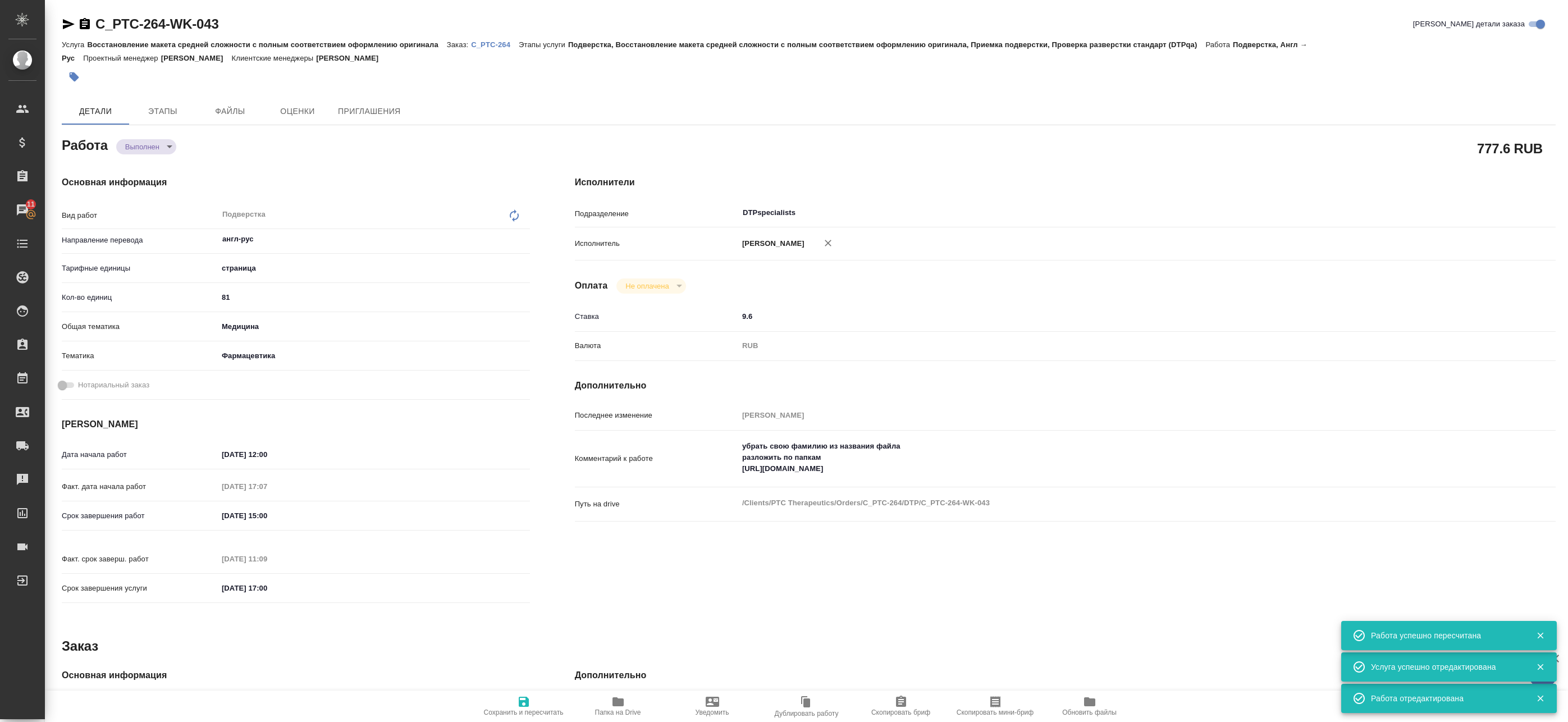
type textarea "x"
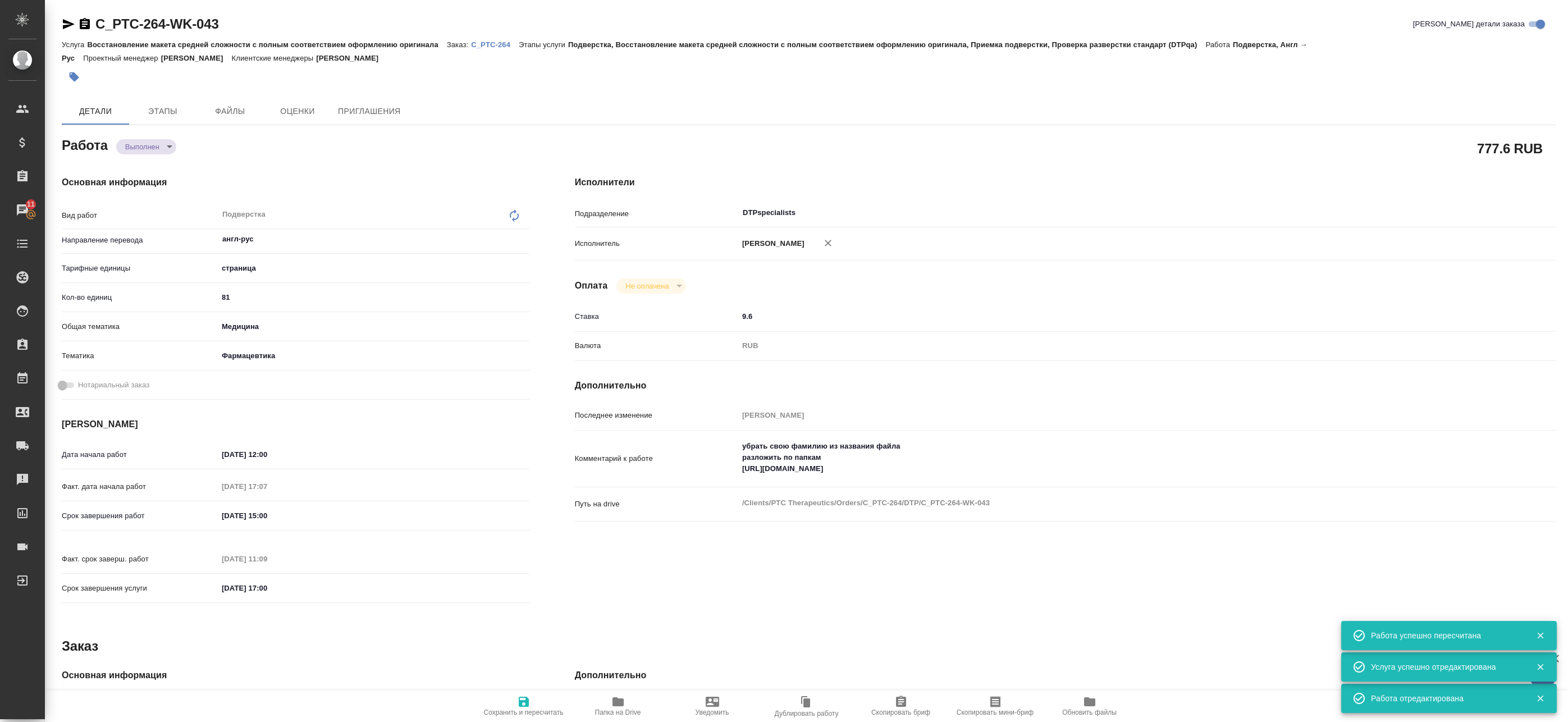
type textarea "x"
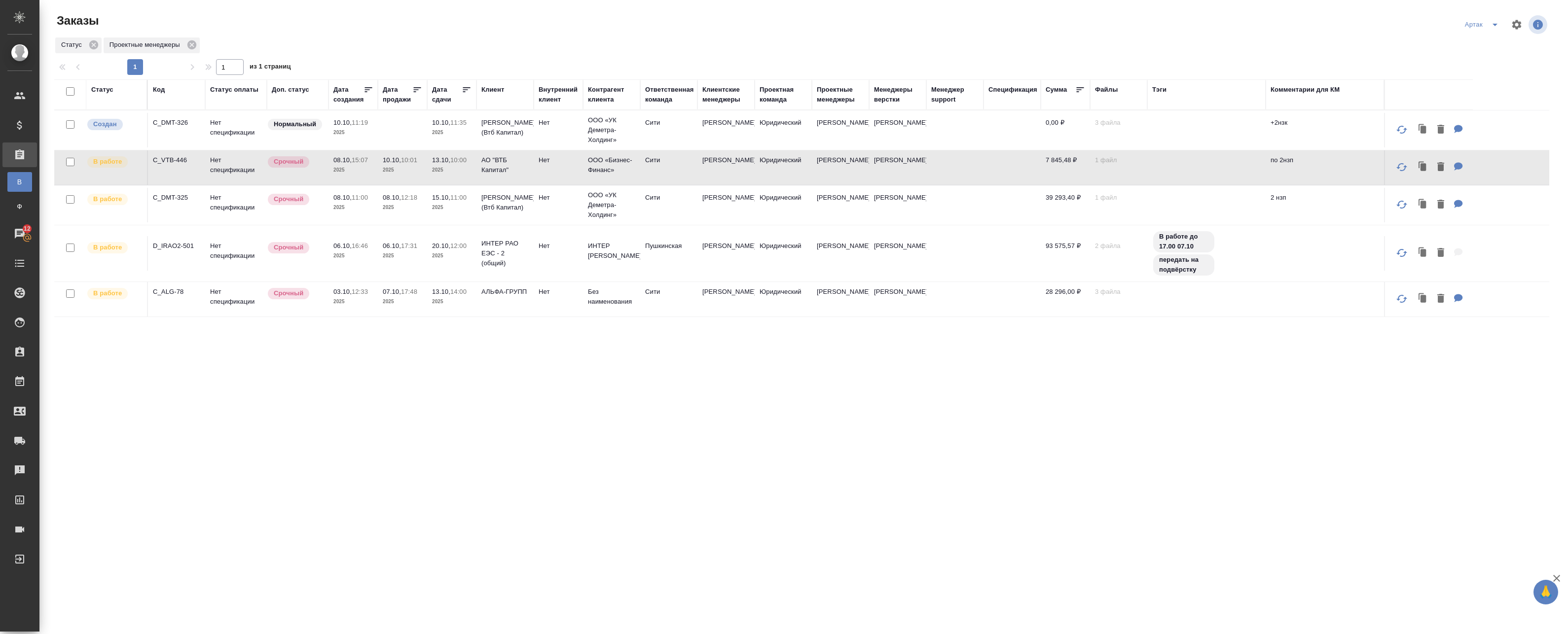
click at [360, 137] on p "2025" at bounding box center [353, 132] width 39 height 10
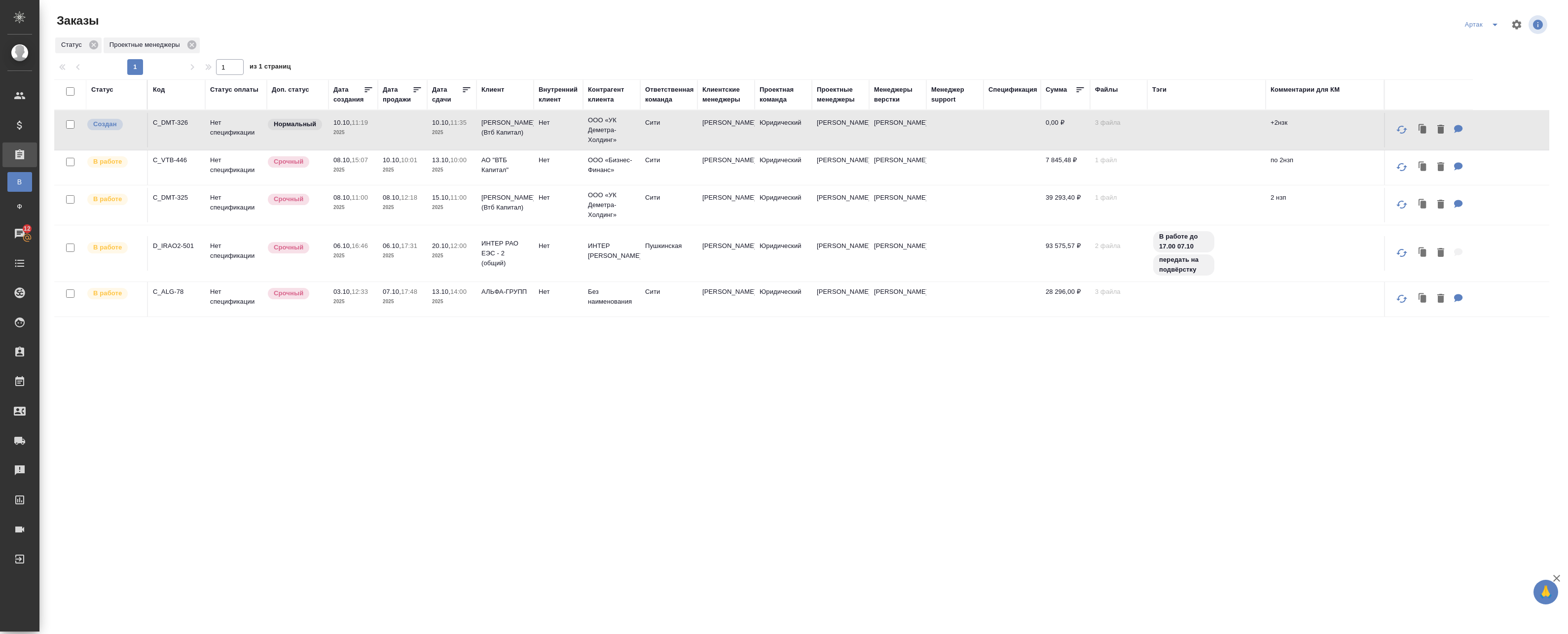
click at [415, 132] on td at bounding box center [403, 130] width 49 height 34
click at [108, 90] on div "Статус" at bounding box center [102, 89] width 22 height 10
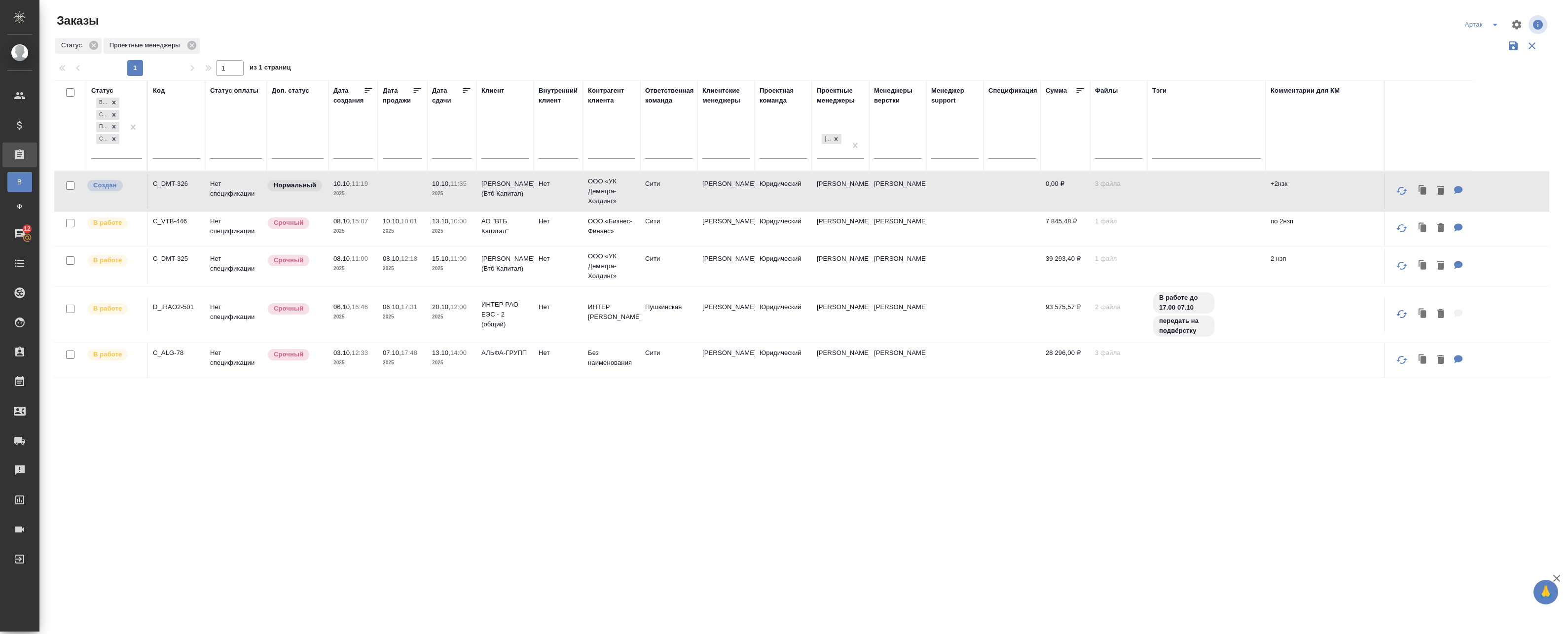
click at [286, 491] on div "Статус В работе Сдан без статистики Подтвержден Создан Код Статус оплаты Доп. с…" at bounding box center [802, 376] width 1495 height 592
click at [149, 421] on div "Статус В работе Сдан без статистики Подтвержден Создан Код Статус оплаты Доп. с…" at bounding box center [802, 376] width 1495 height 592
click at [222, 21] on div "Заказы" at bounding box center [304, 21] width 501 height 16
drag, startPoint x: 1482, startPoint y: 28, endPoint x: 1491, endPoint y: 27, distance: 9.1
click at [1485, 28] on button "split button" at bounding box center [1494, 25] width 19 height 16
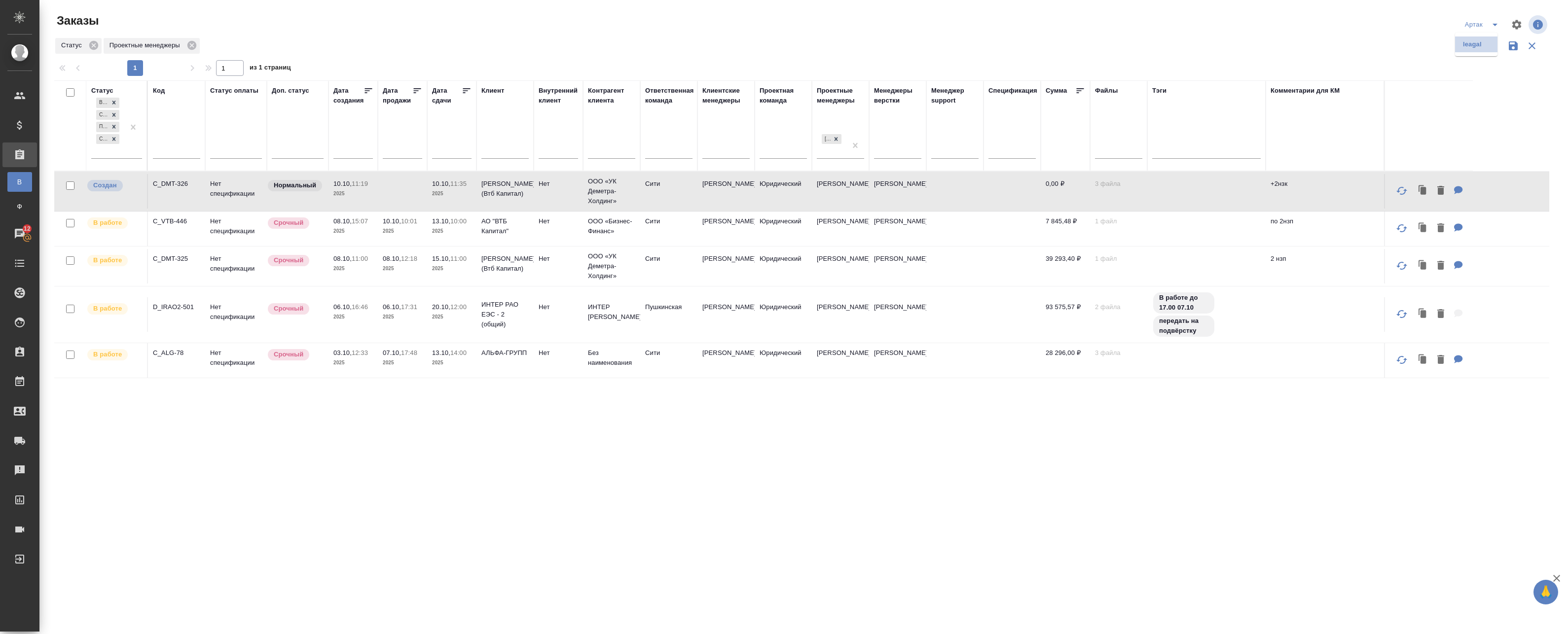
click at [1479, 40] on li "leagal" at bounding box center [1476, 45] width 42 height 16
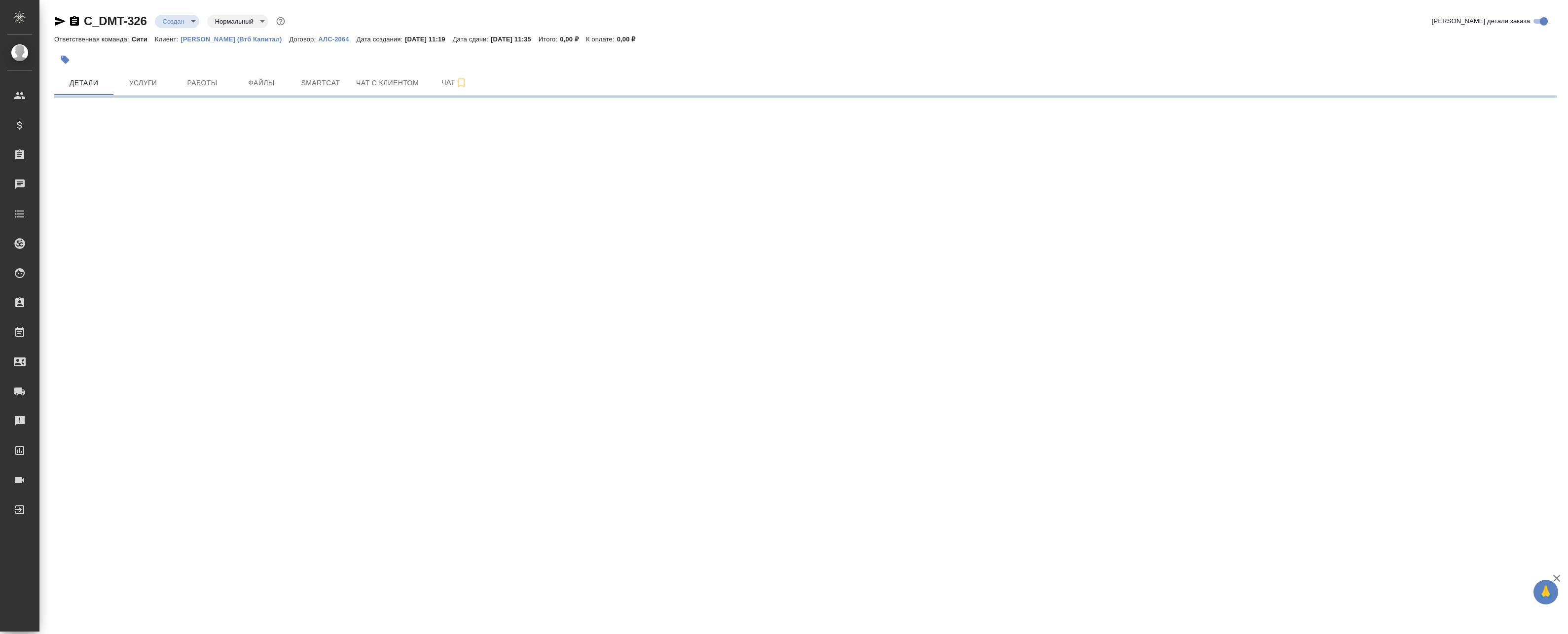
select select "RU"
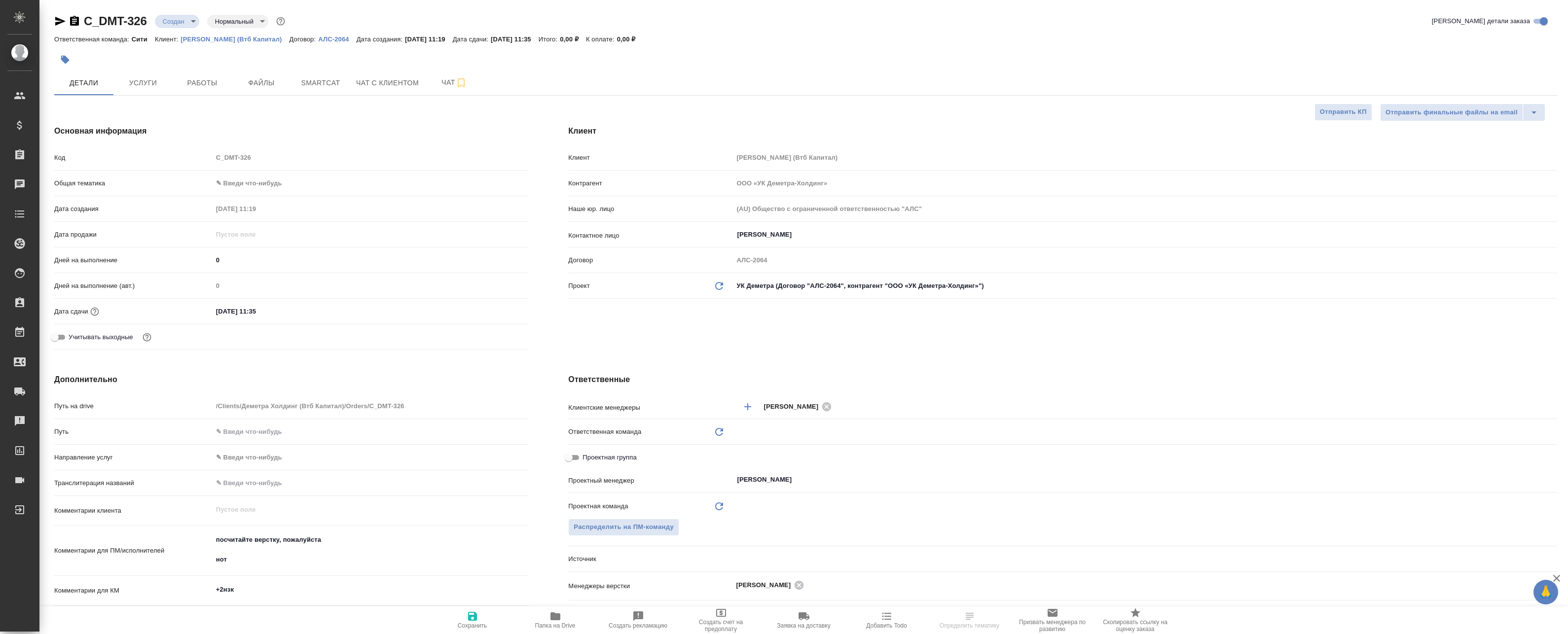
type textarea "x"
type input "Юридический"
type textarea "x"
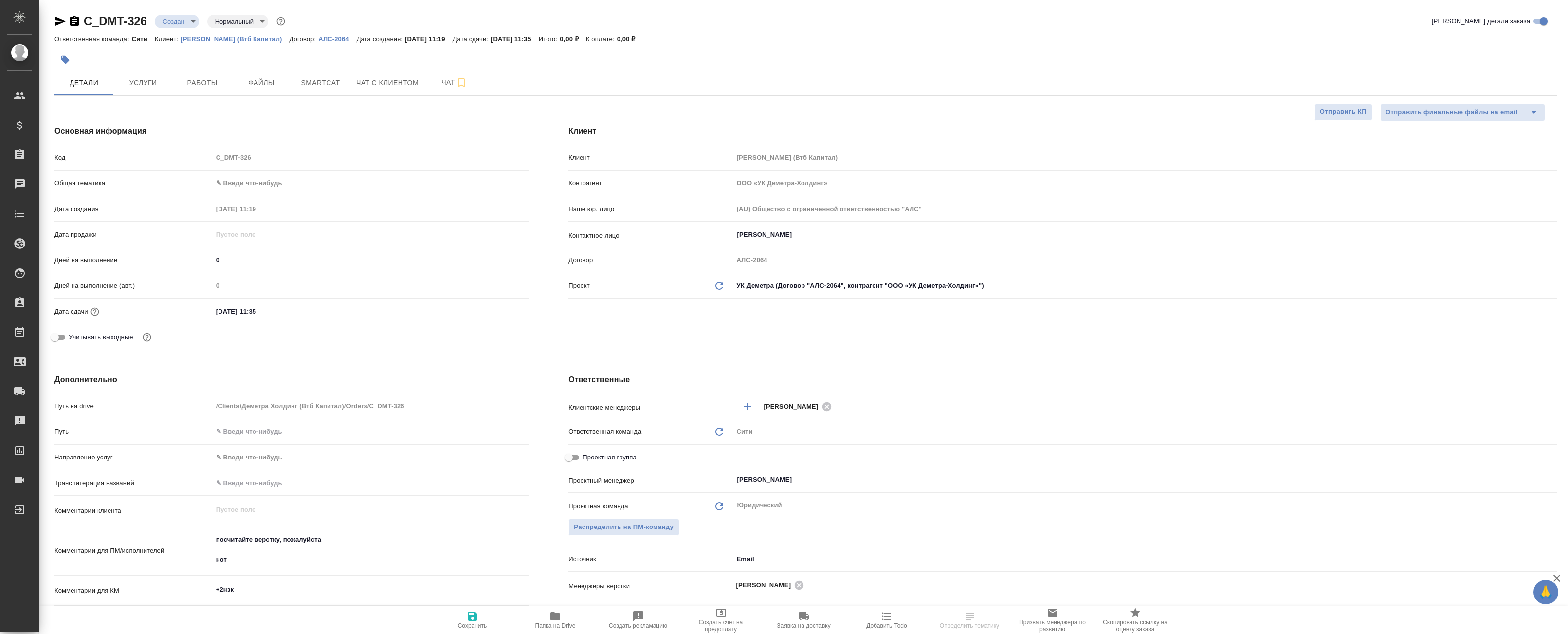
type textarea "x"
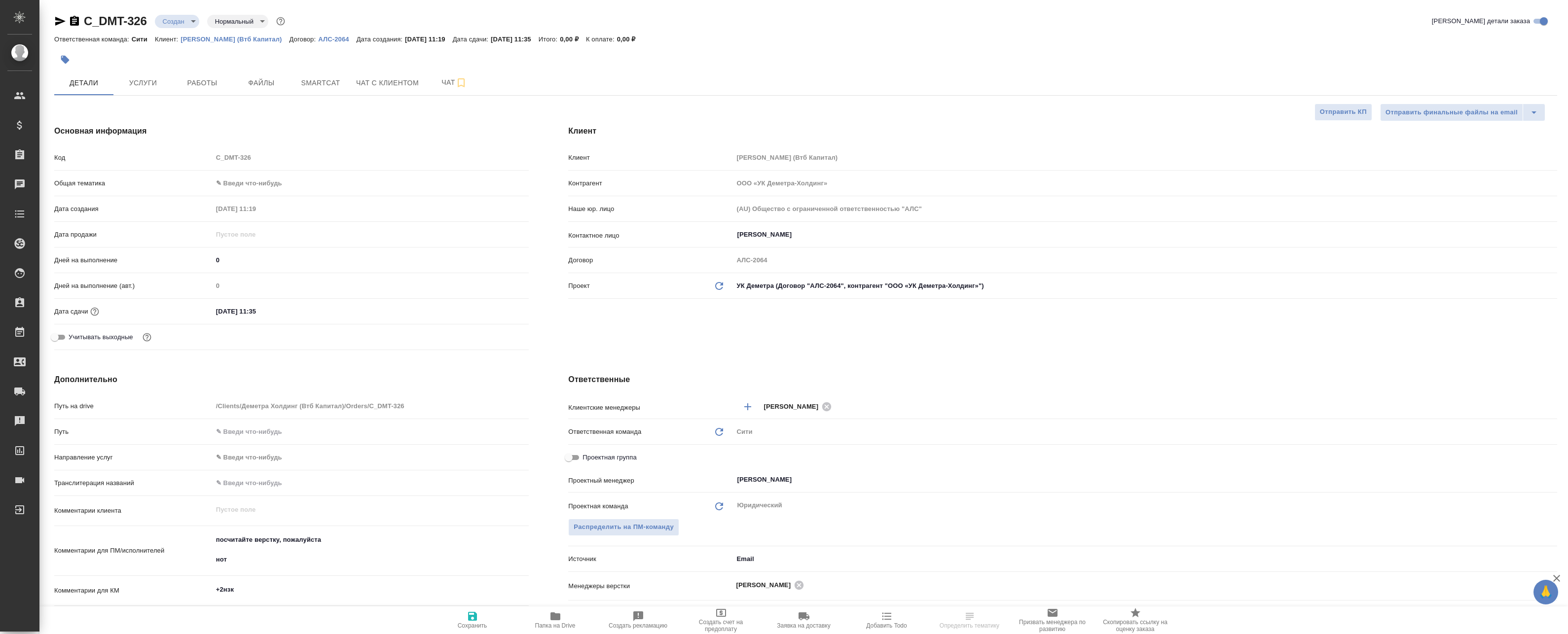
click at [182, 17] on body "🙏 .cls-1 fill:#fff; AWATERA Badanyan Artak Клиенты Спецификации Заказы Чаты Tod…" at bounding box center [784, 317] width 1568 height 634
click at [389, 137] on div at bounding box center [784, 317] width 1568 height 634
type textarea "x"
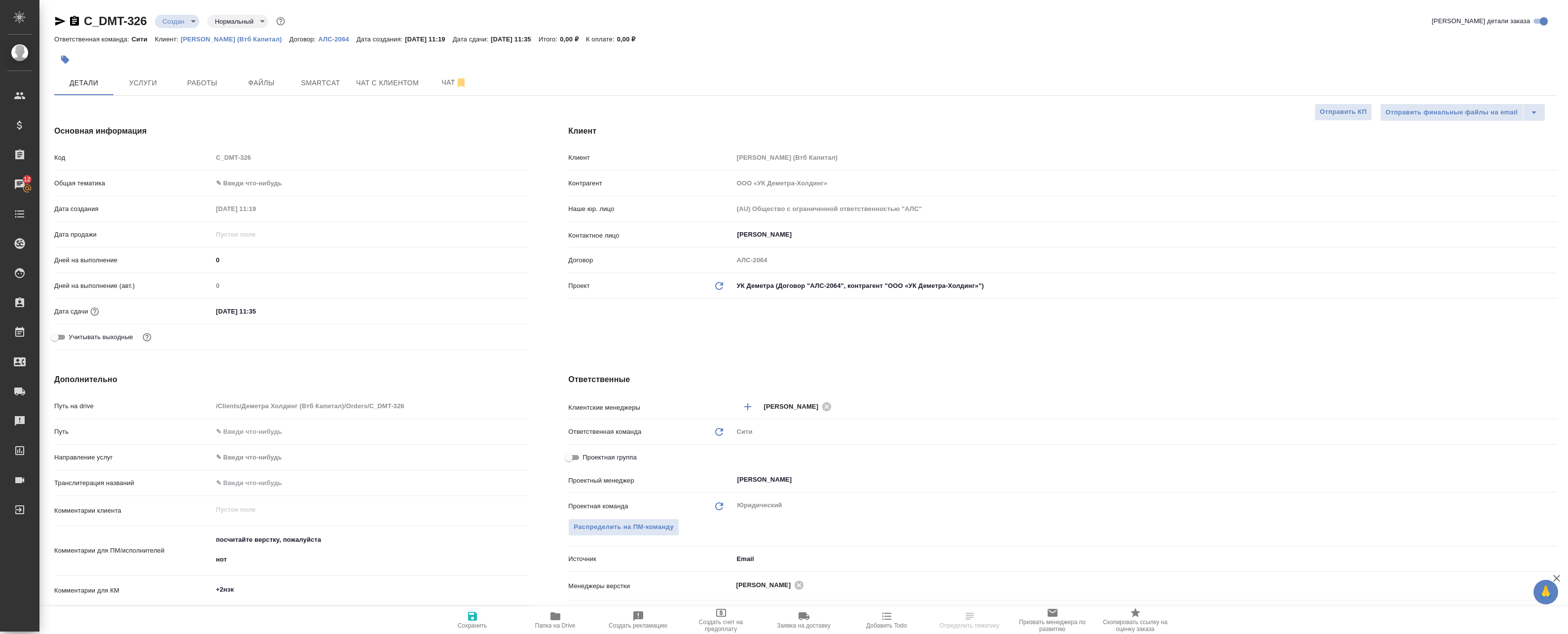
type textarea "x"
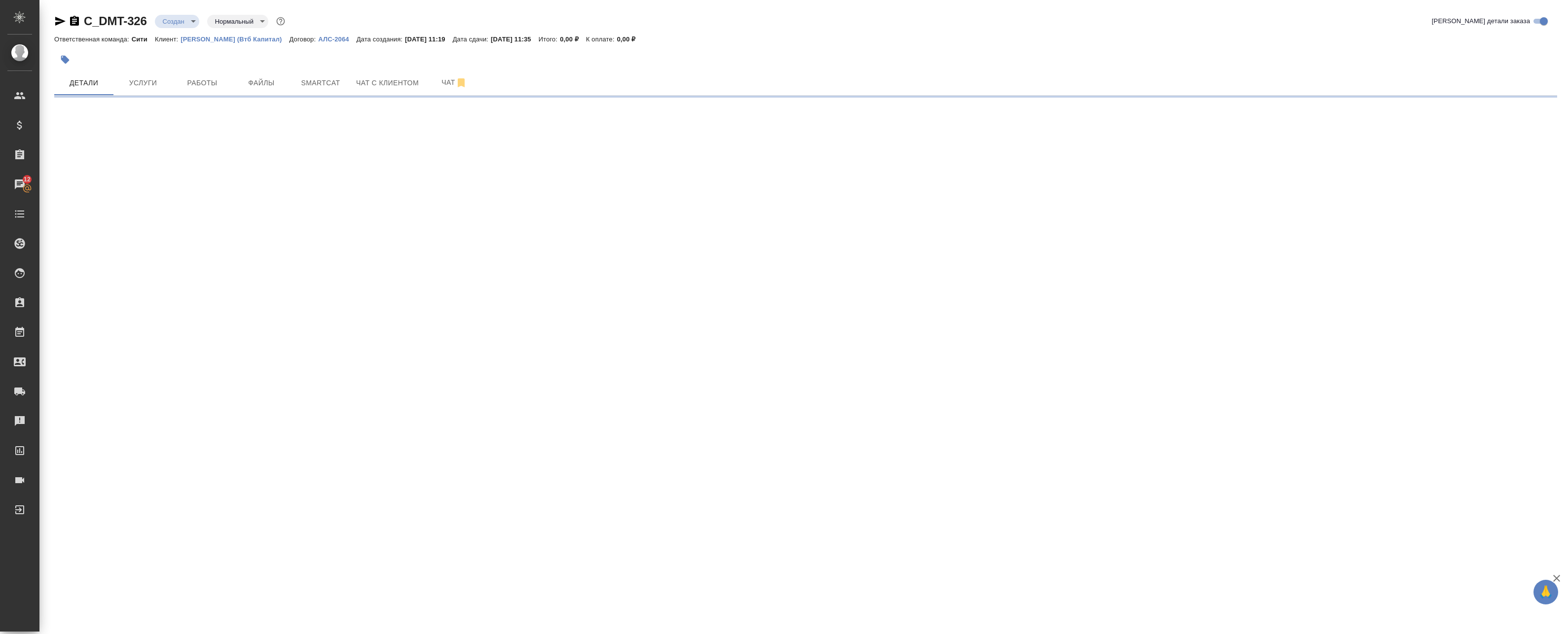
select select "RU"
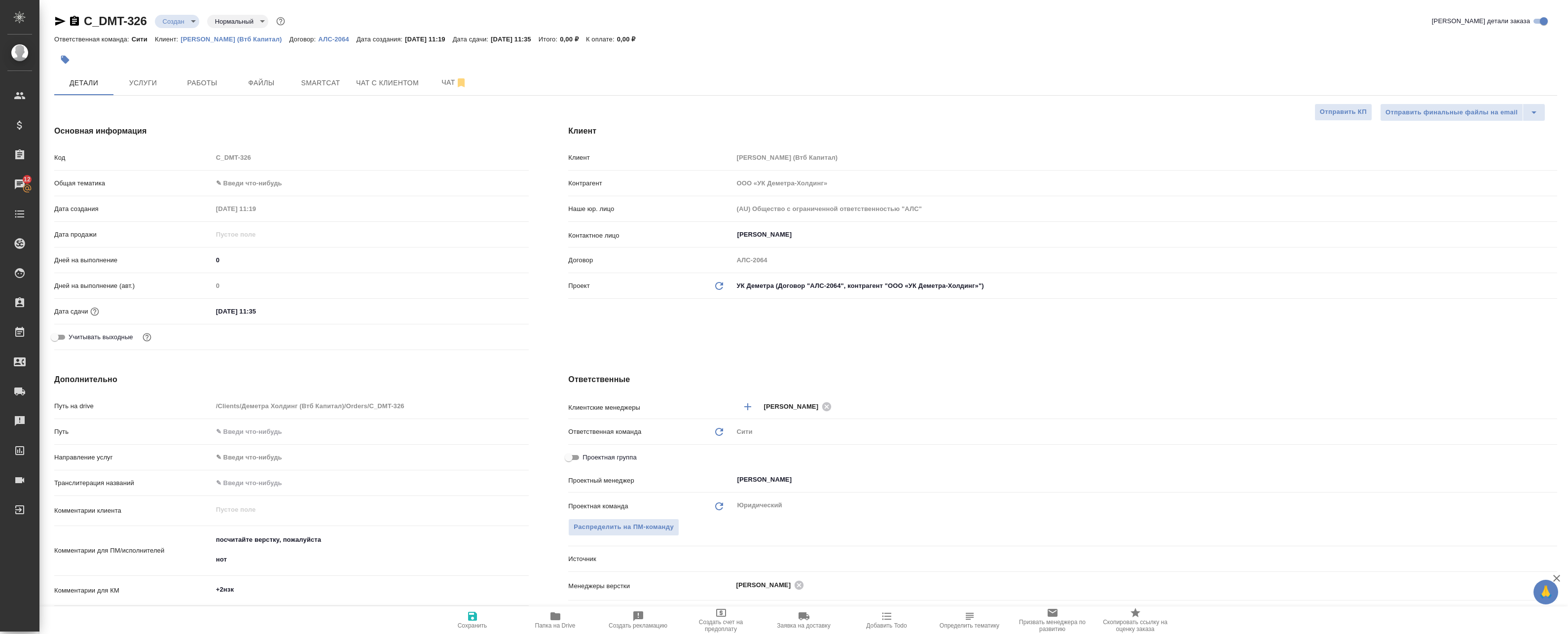
type textarea "x"
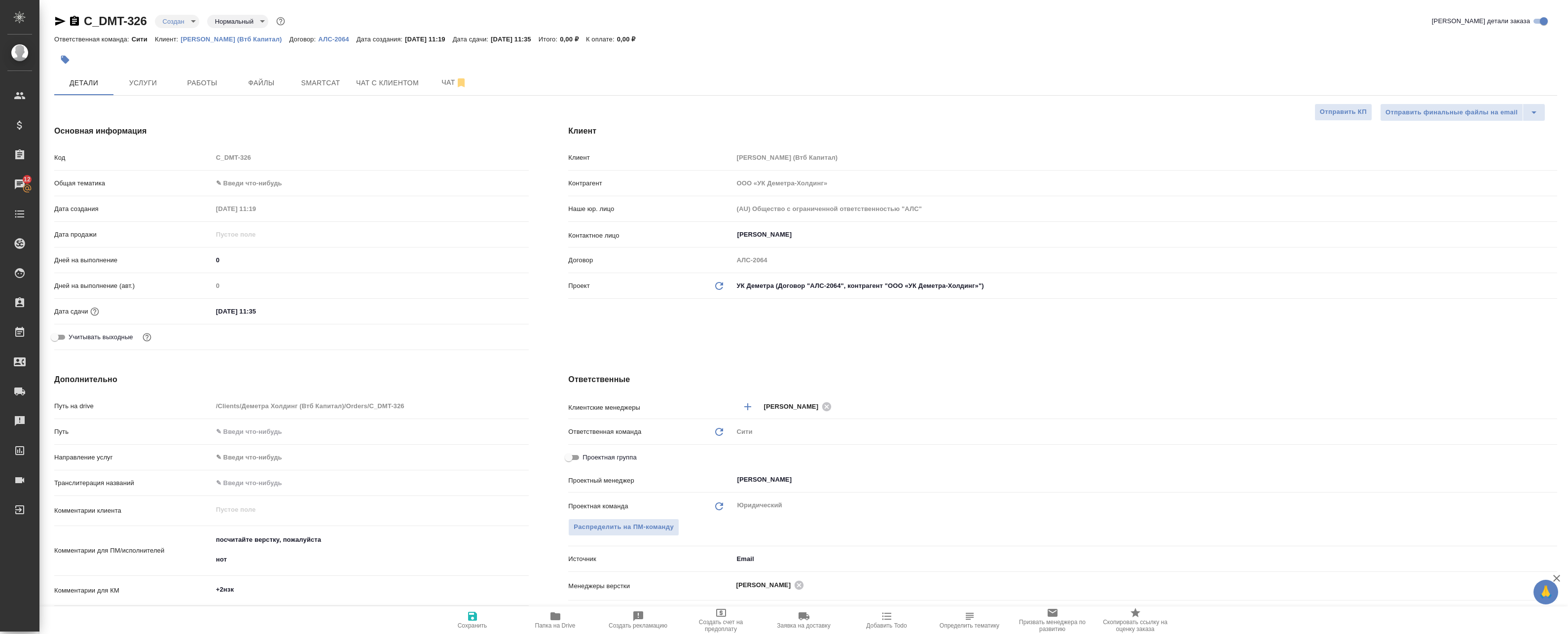
type textarea "x"
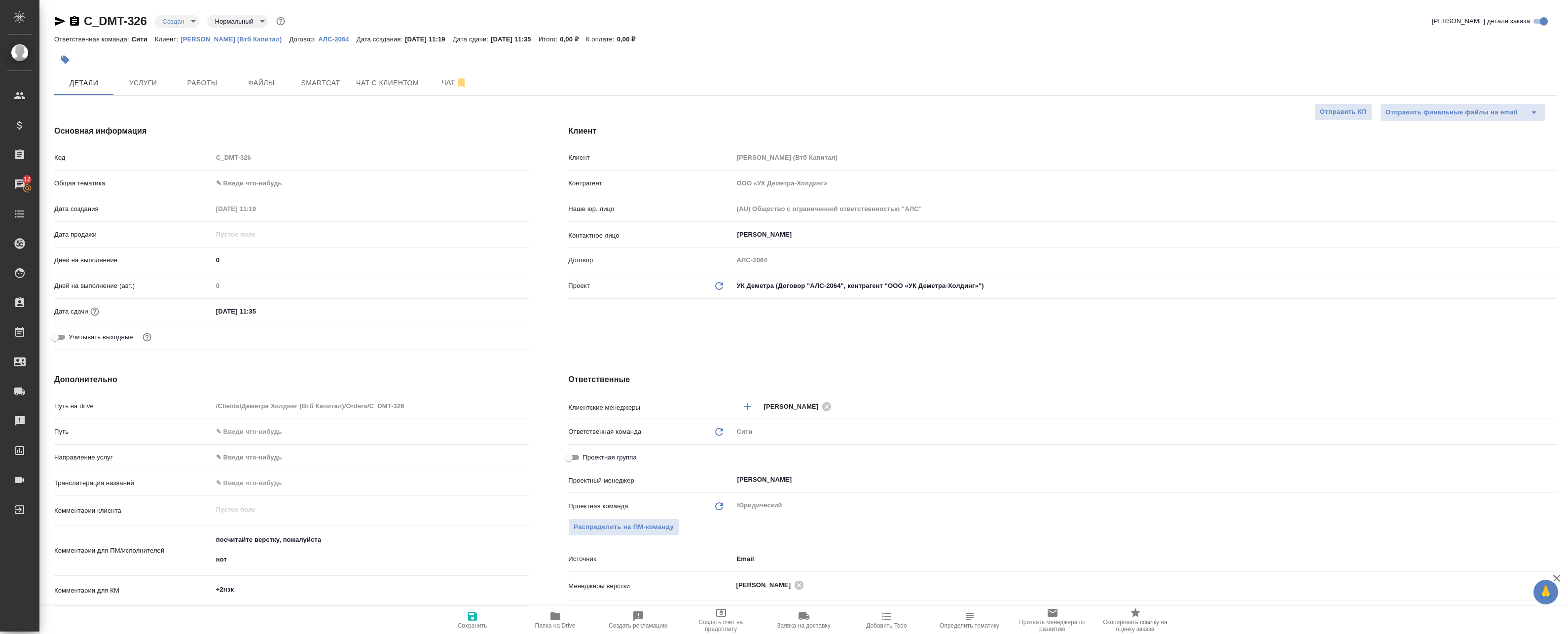
type textarea "x"
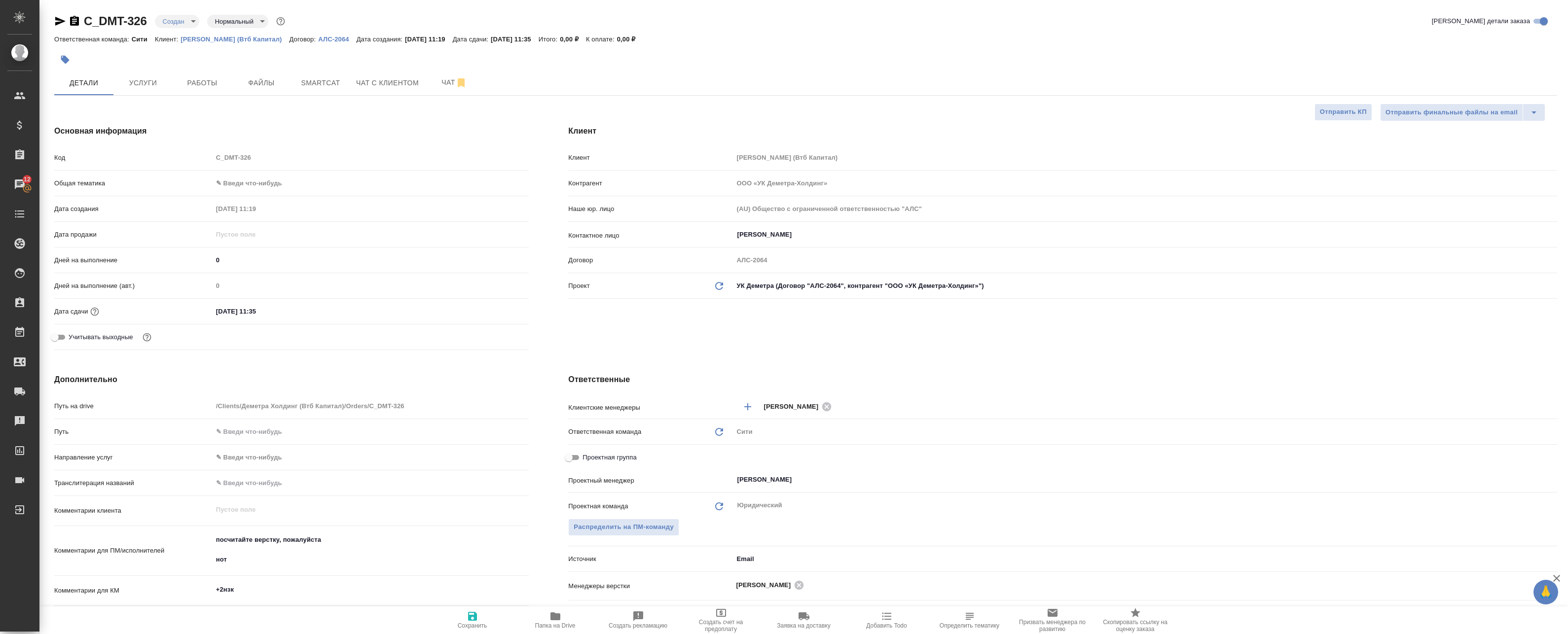
type textarea "x"
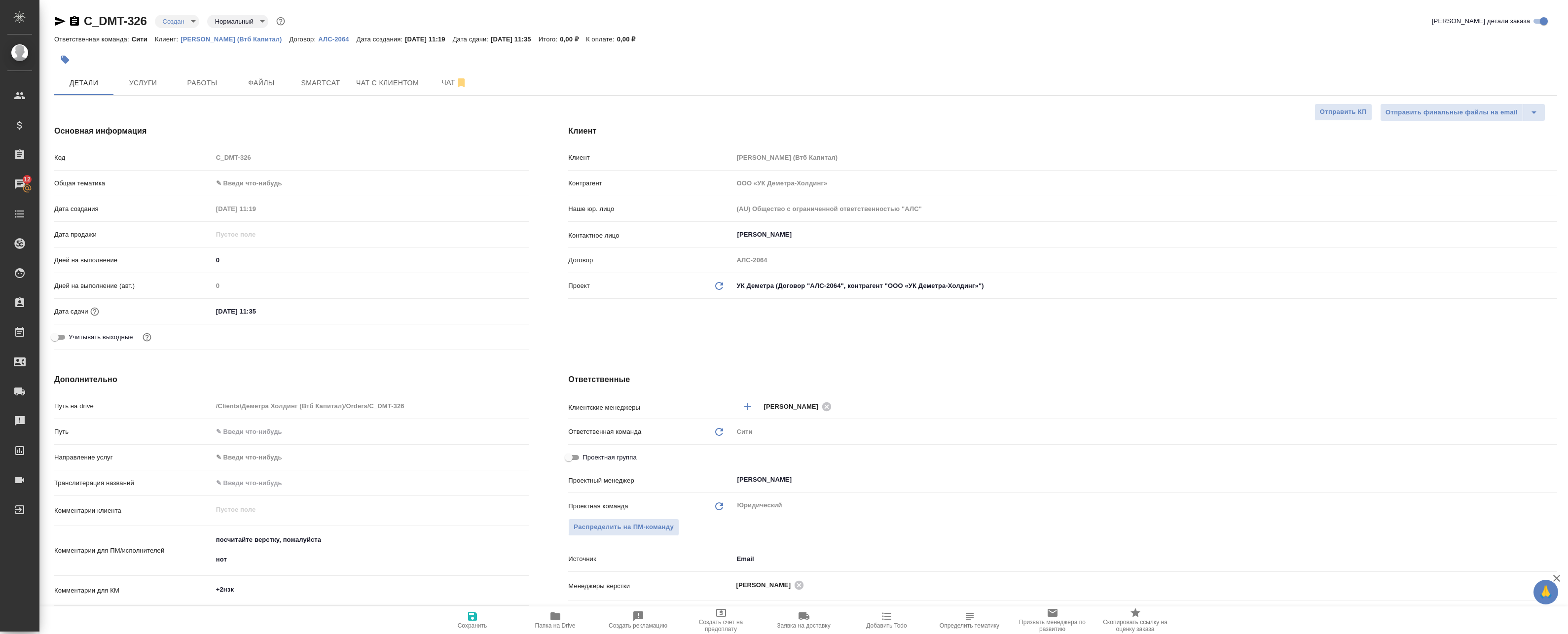
type textarea "x"
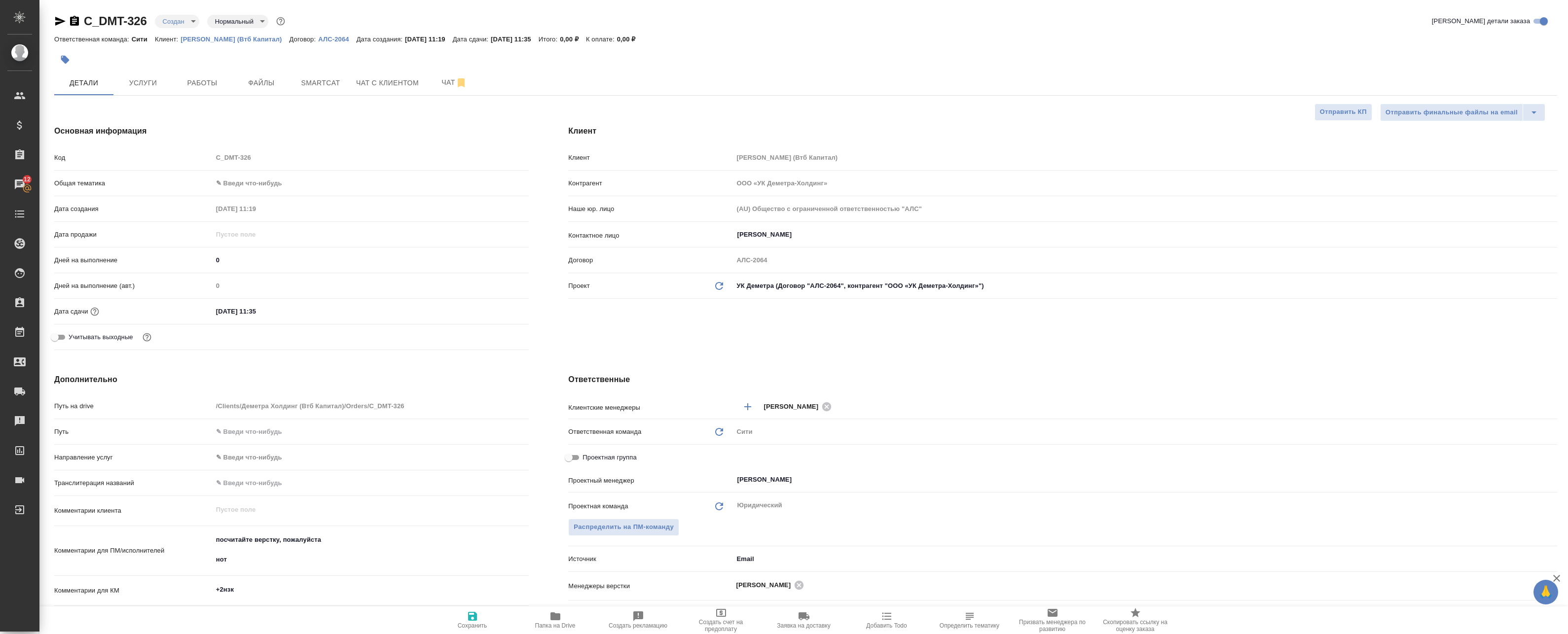
type textarea "x"
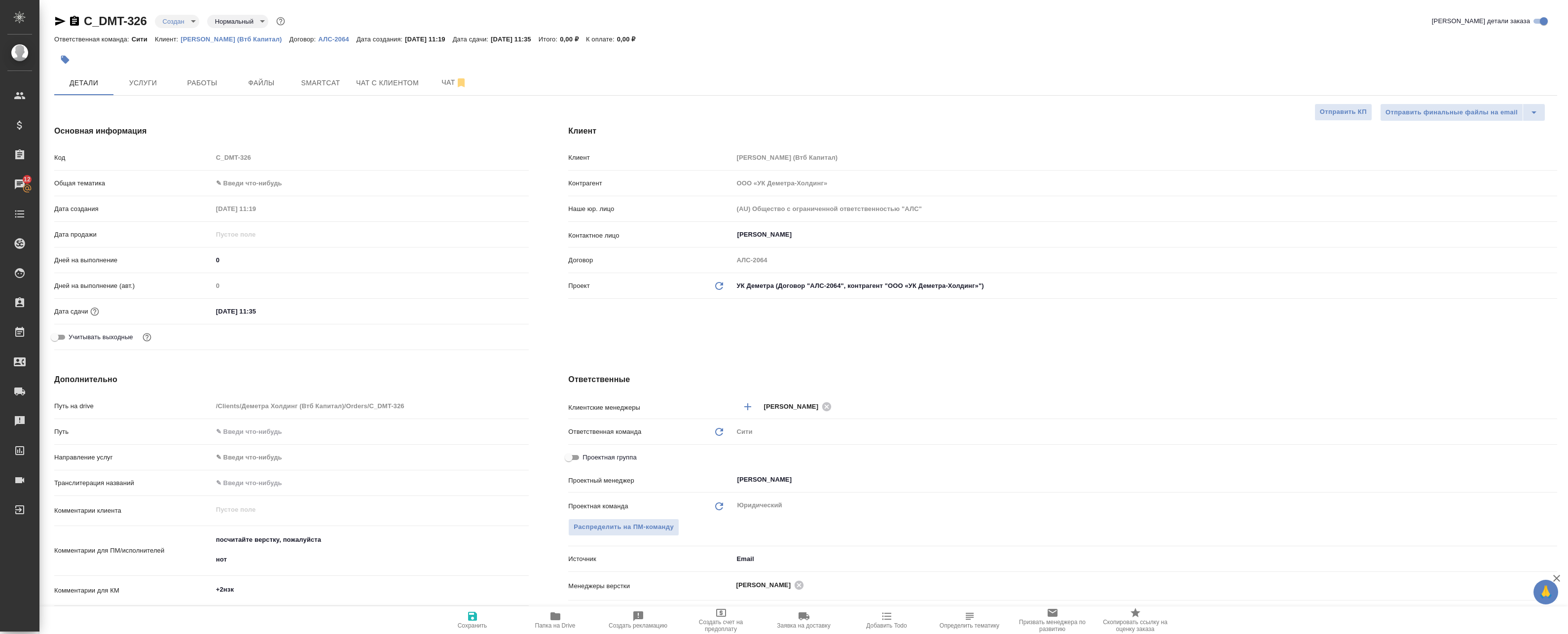
type textarea "x"
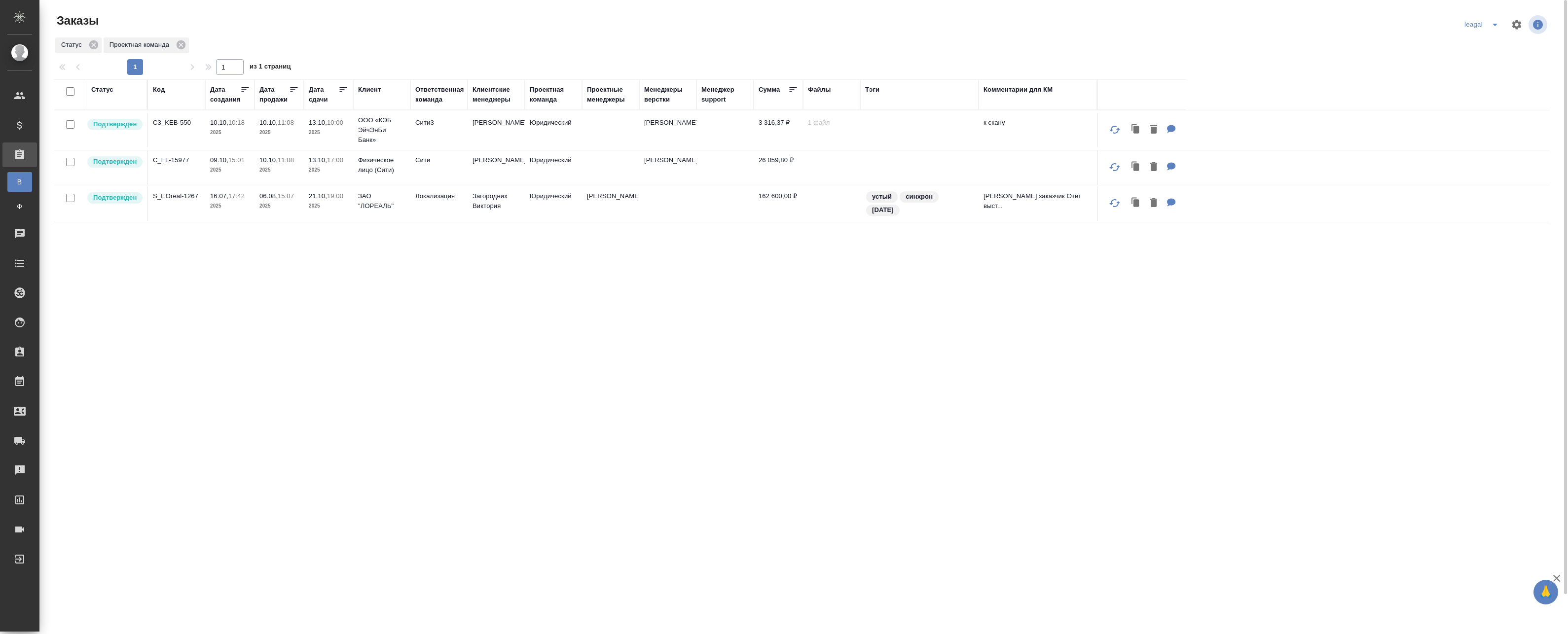
click at [534, 140] on td "Юридический" at bounding box center [552, 130] width 57 height 34
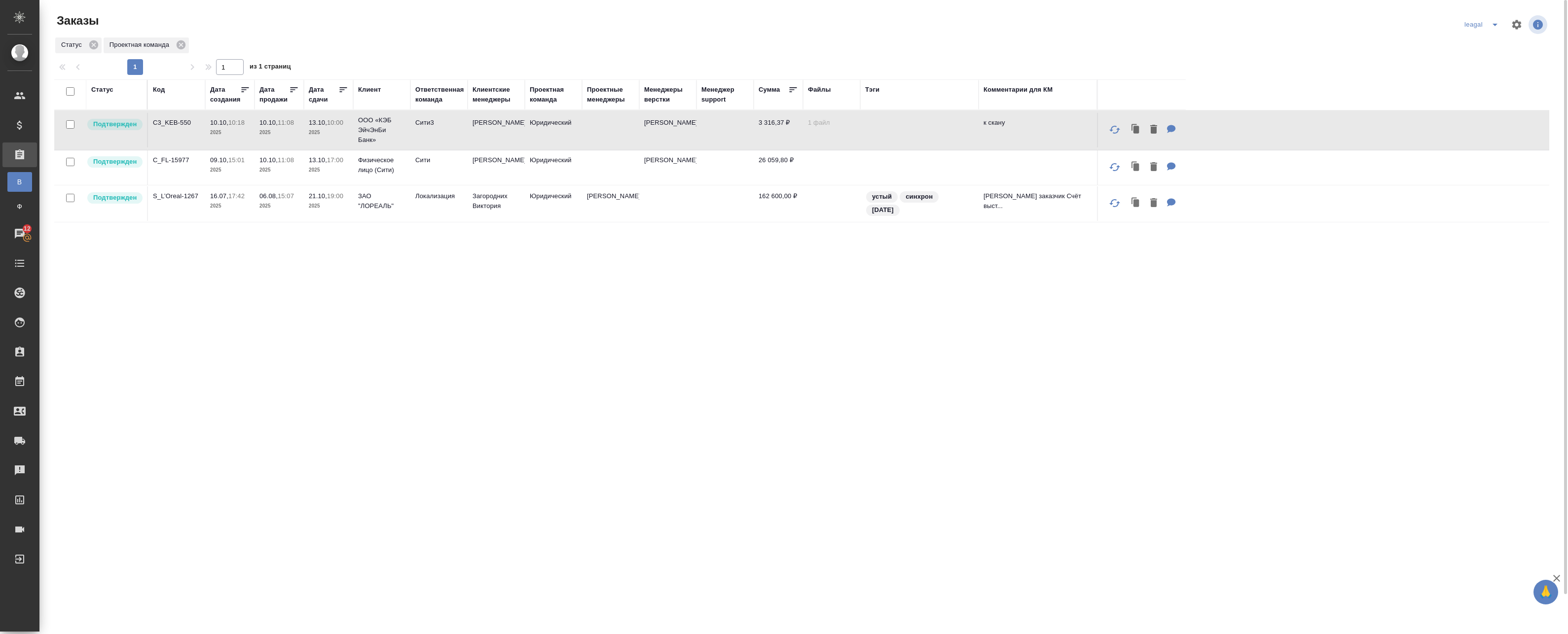
click at [610, 168] on td at bounding box center [610, 167] width 57 height 34
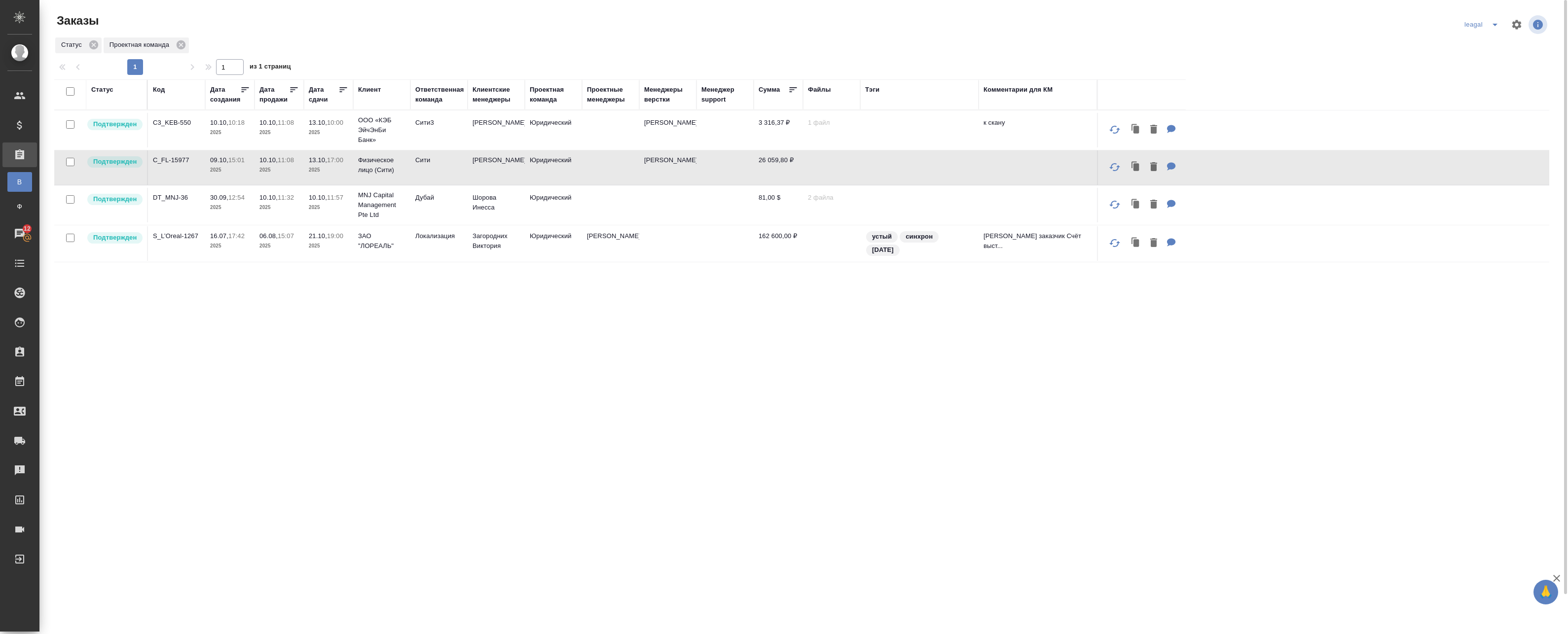
click at [607, 349] on div "Статус Код Дата создания Дата продажи Дата сдачи Клиент Ответственная команда К…" at bounding box center [802, 375] width 1495 height 592
click at [563, 207] on td "Юридический" at bounding box center [552, 204] width 57 height 34
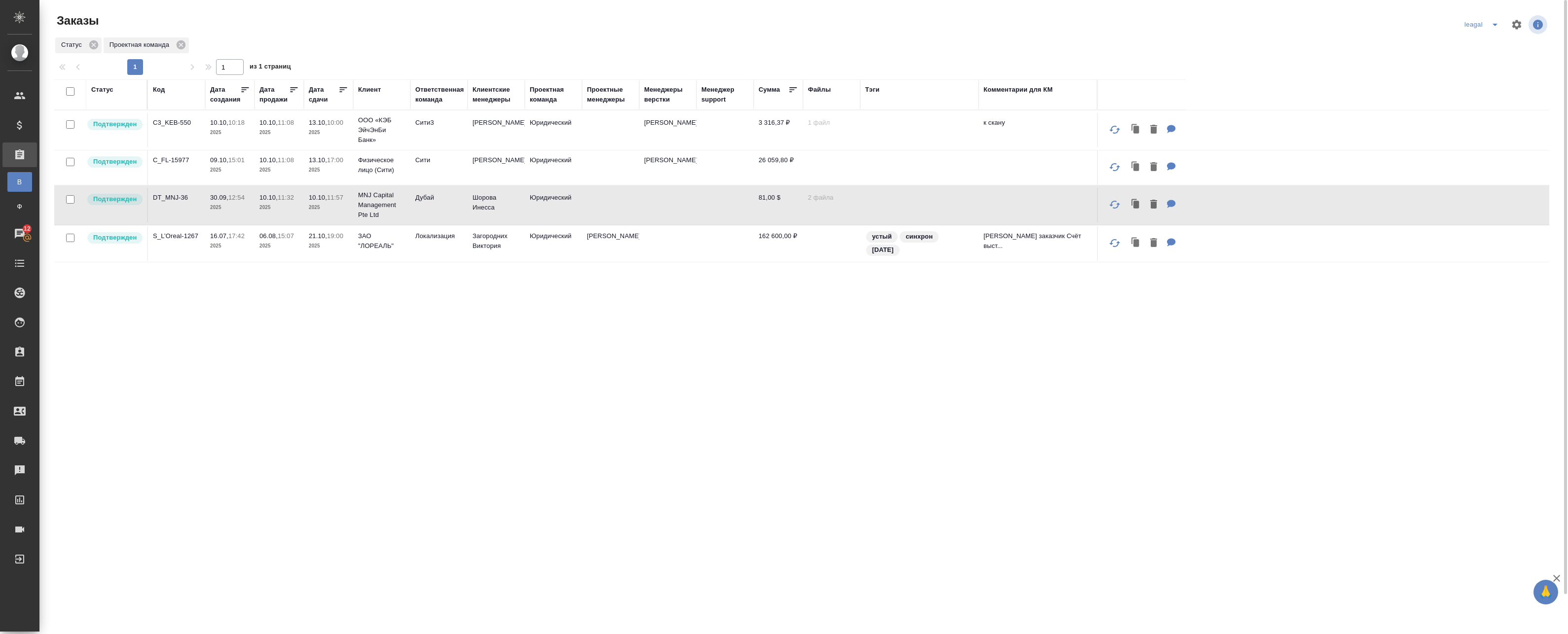
click at [618, 203] on td at bounding box center [610, 204] width 57 height 34
click at [453, 203] on td "Дубай" at bounding box center [438, 204] width 57 height 34
click at [433, 212] on td "Дубай" at bounding box center [438, 204] width 57 height 34
drag, startPoint x: 332, startPoint y: 171, endPoint x: 346, endPoint y: 171, distance: 14.0
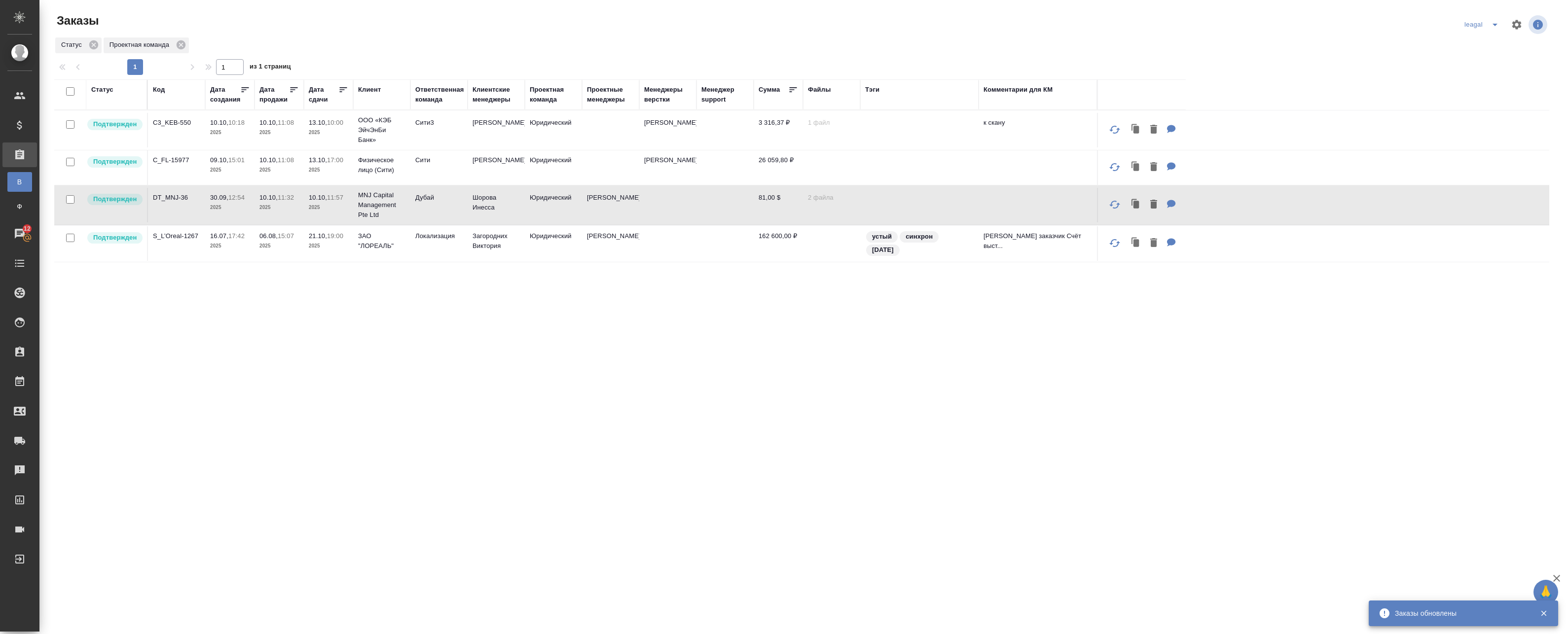
click at [332, 171] on p "2025" at bounding box center [328, 169] width 39 height 10
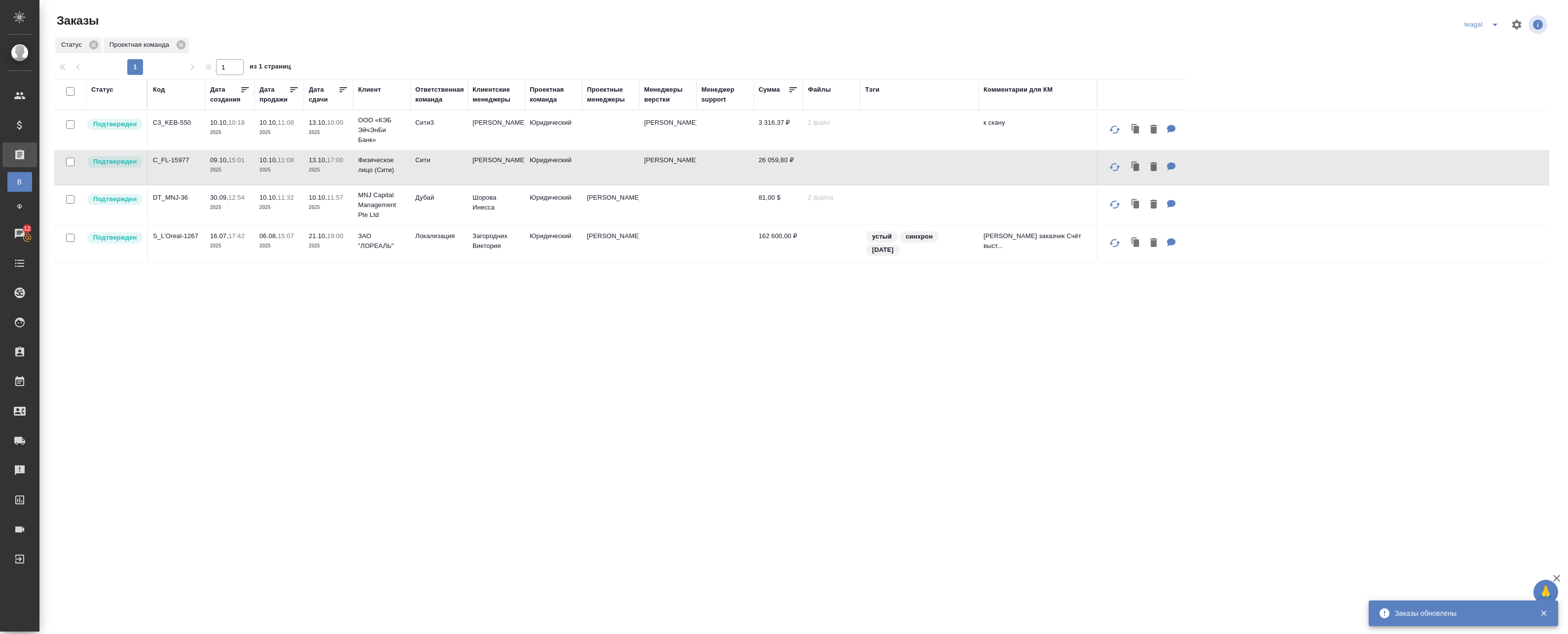
click at [460, 167] on td "Сити" at bounding box center [438, 167] width 57 height 34
click at [313, 138] on td "13.10, 10:00 2025" at bounding box center [328, 130] width 49 height 34
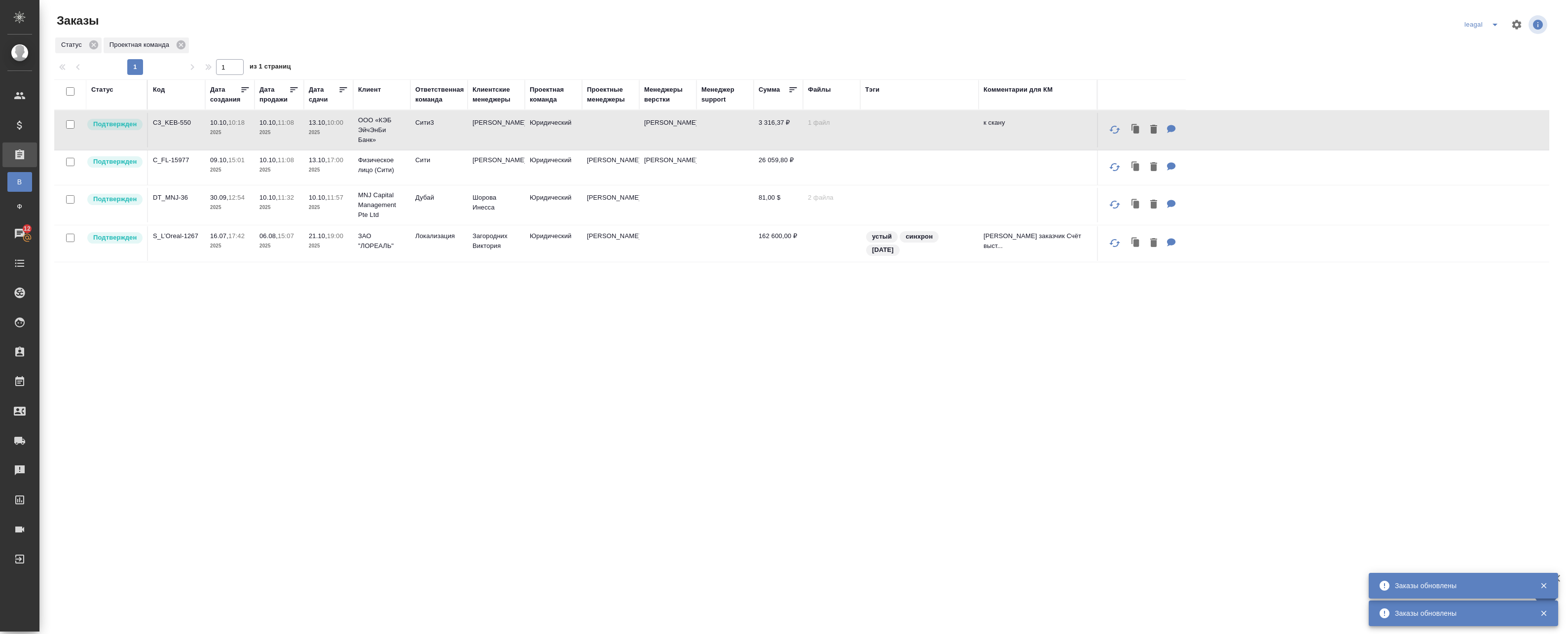
click at [313, 138] on td "13.10, 10:00 2025" at bounding box center [328, 130] width 49 height 34
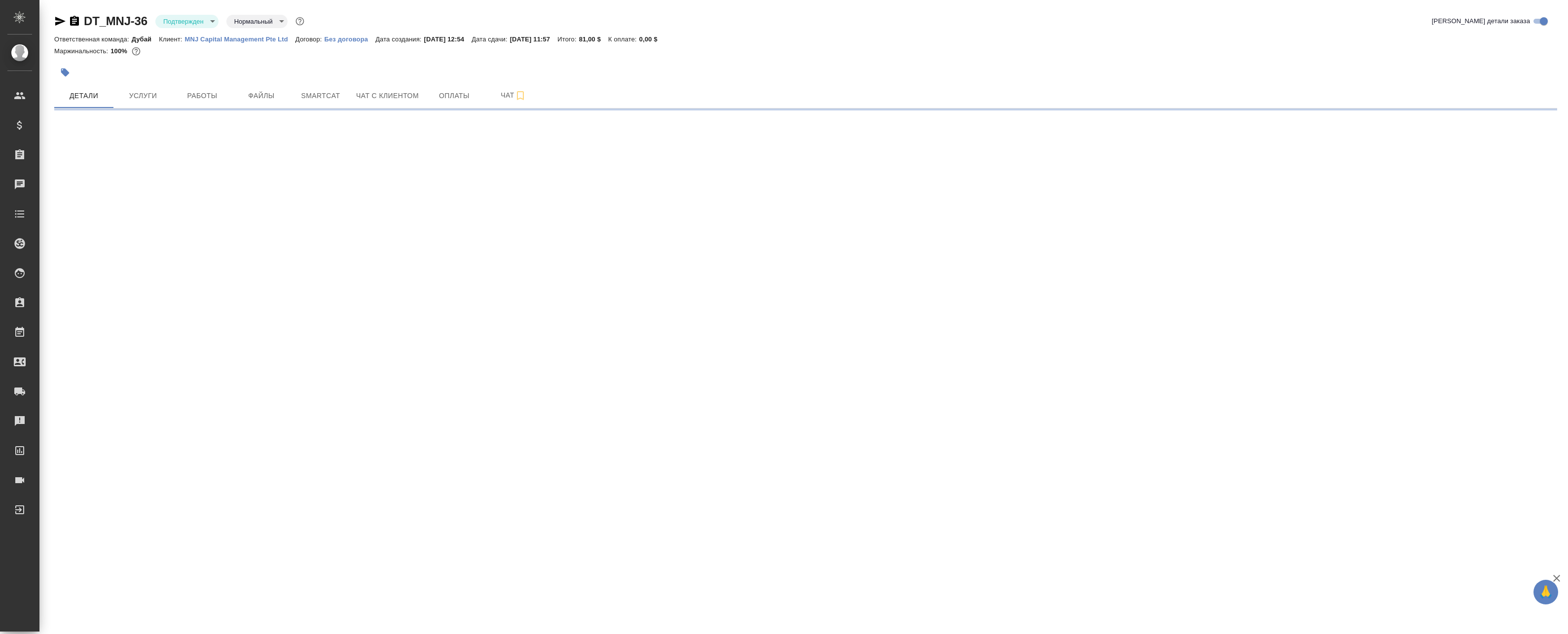
select select "RU"
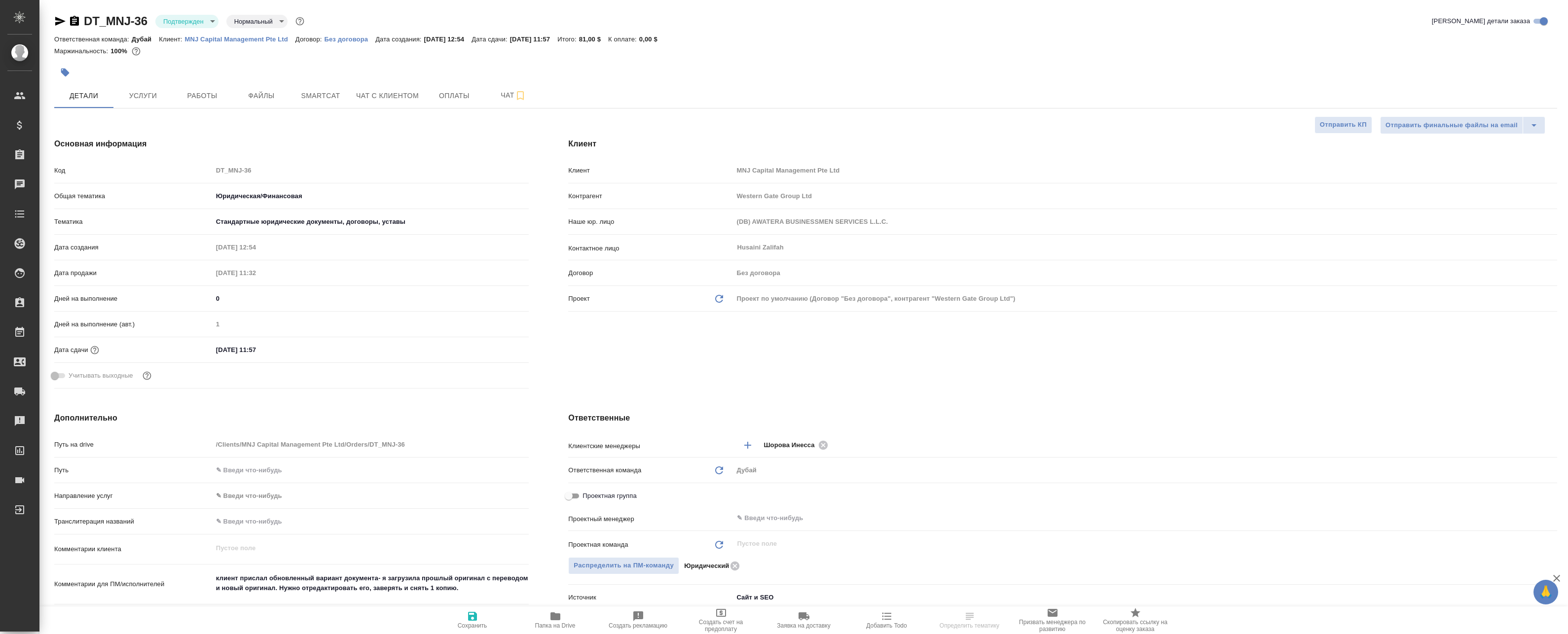
type textarea "x"
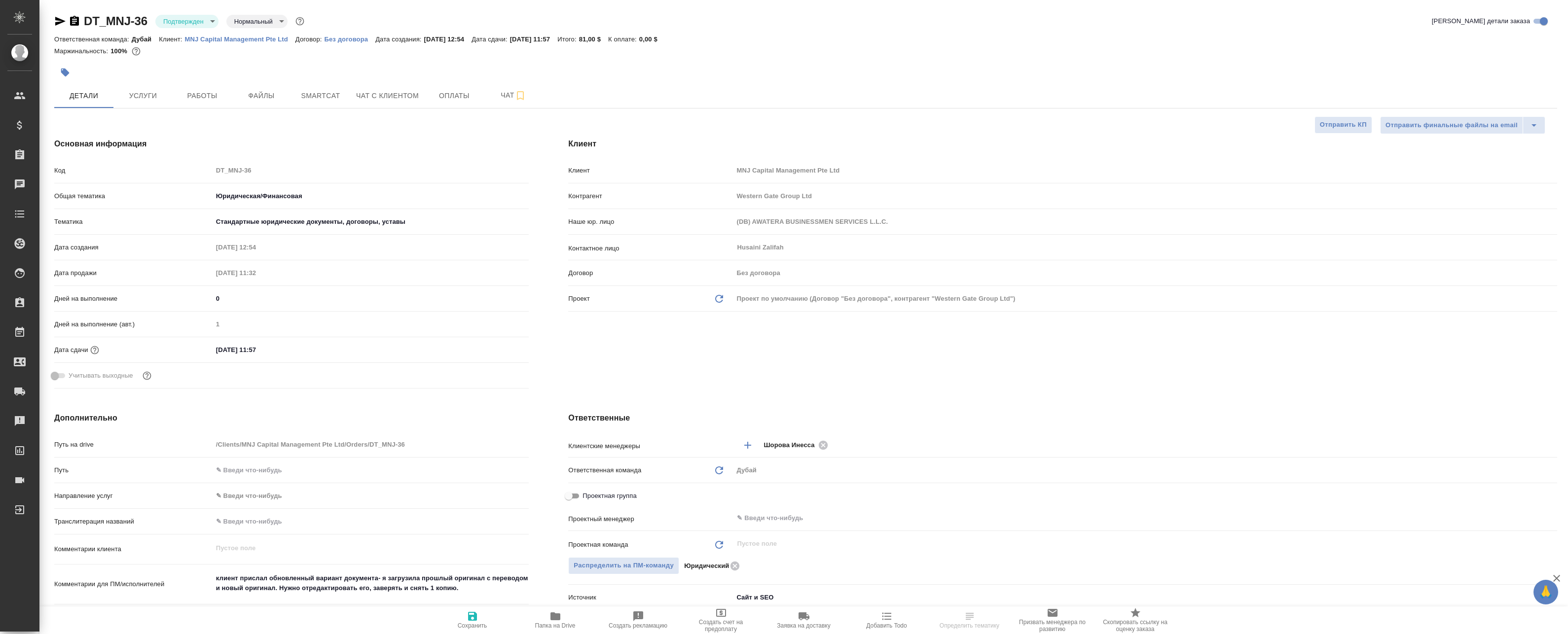
type textarea "x"
drag, startPoint x: 183, startPoint y: 35, endPoint x: 290, endPoint y: 44, distance: 107.4
click at [290, 44] on div "Ответственная команда: [PERSON_NAME]: MNJ Capital Management Pte Ltd Договор: Б…" at bounding box center [806, 39] width 1503 height 11
copy p "MNJ Capital Management Pte Ltd"
type textarea "x"
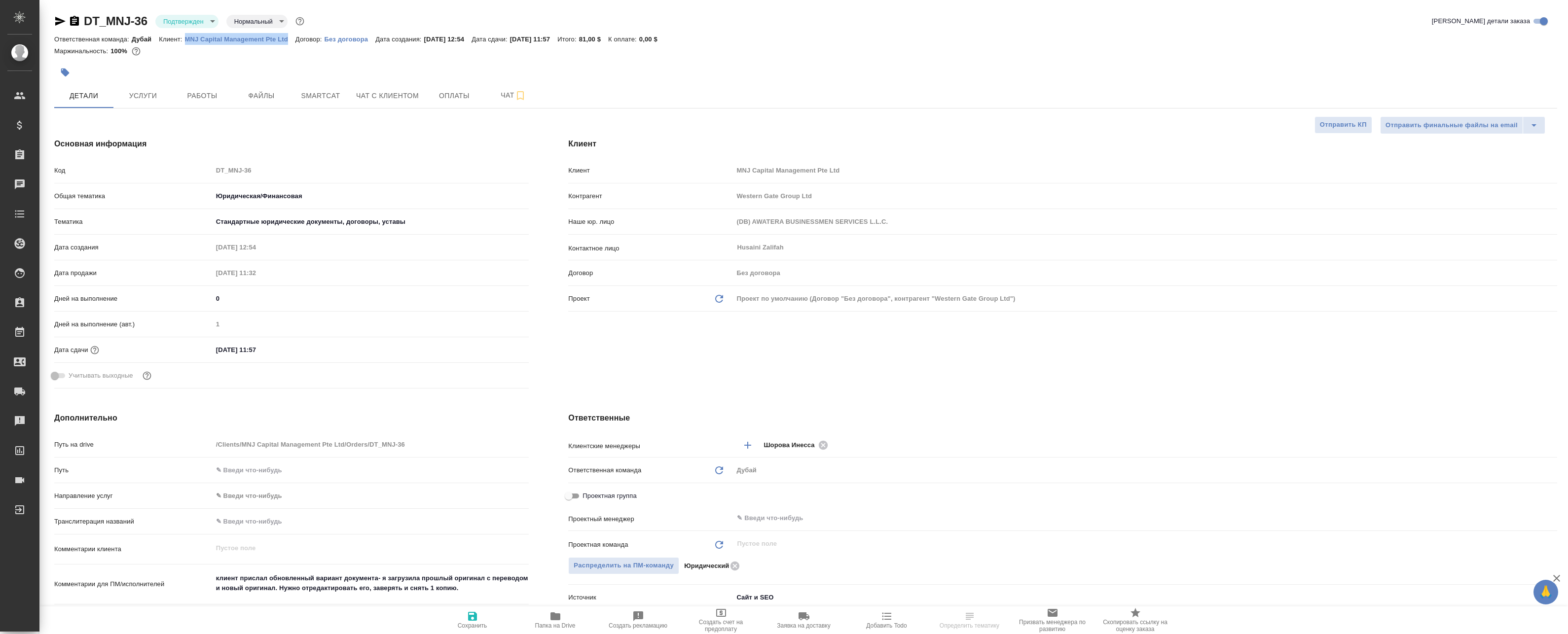
type textarea "x"
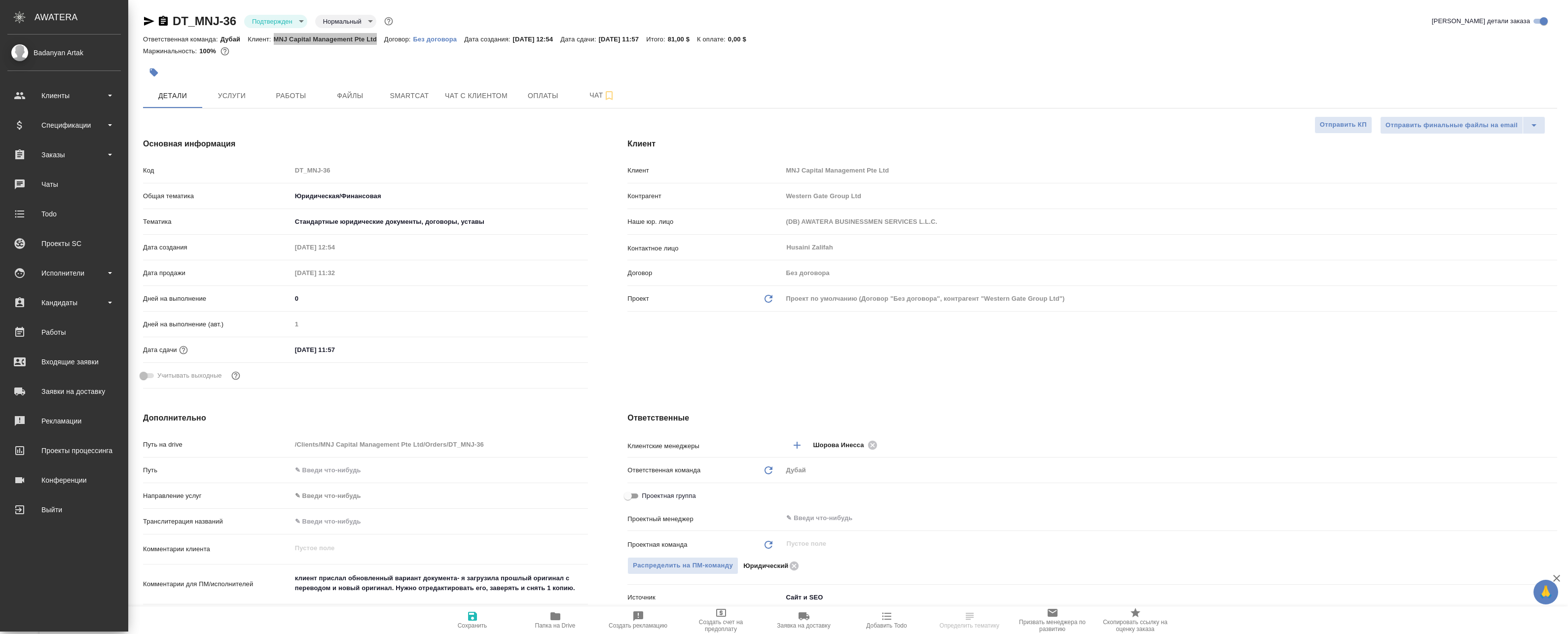
type textarea "x"
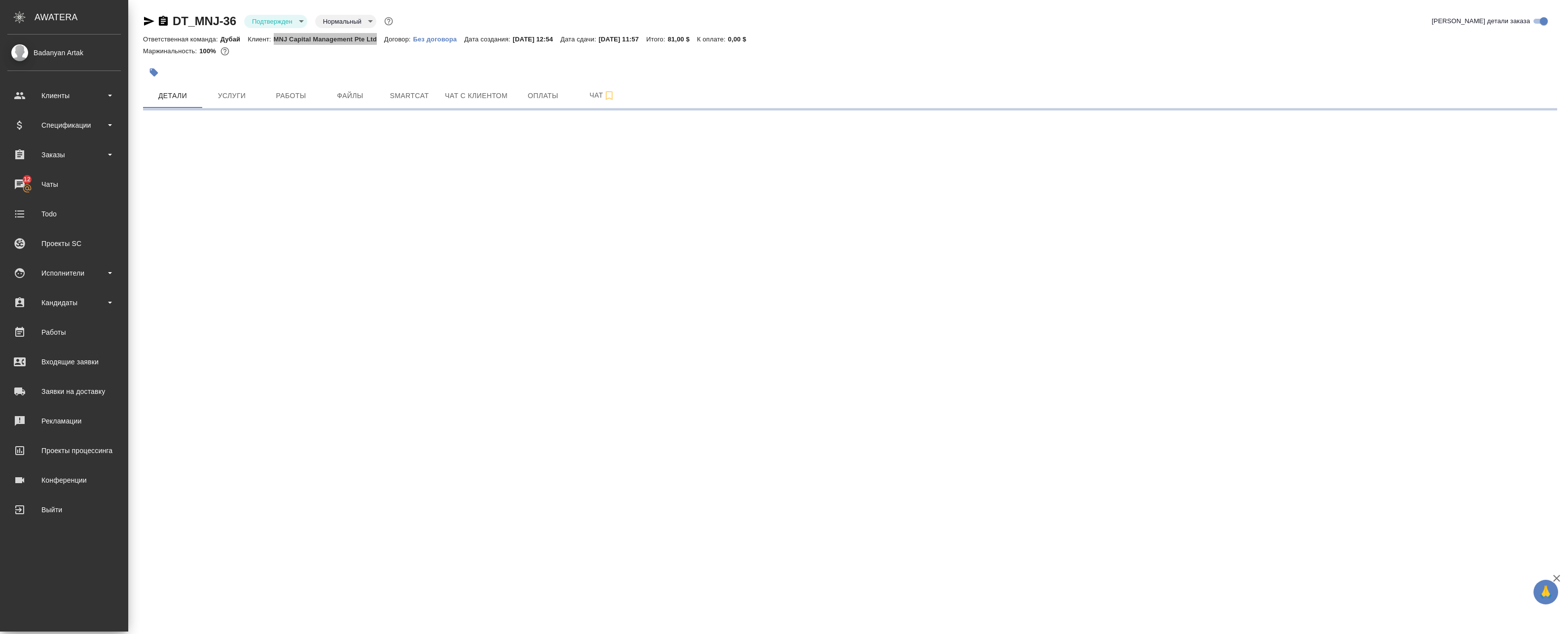
select select "RU"
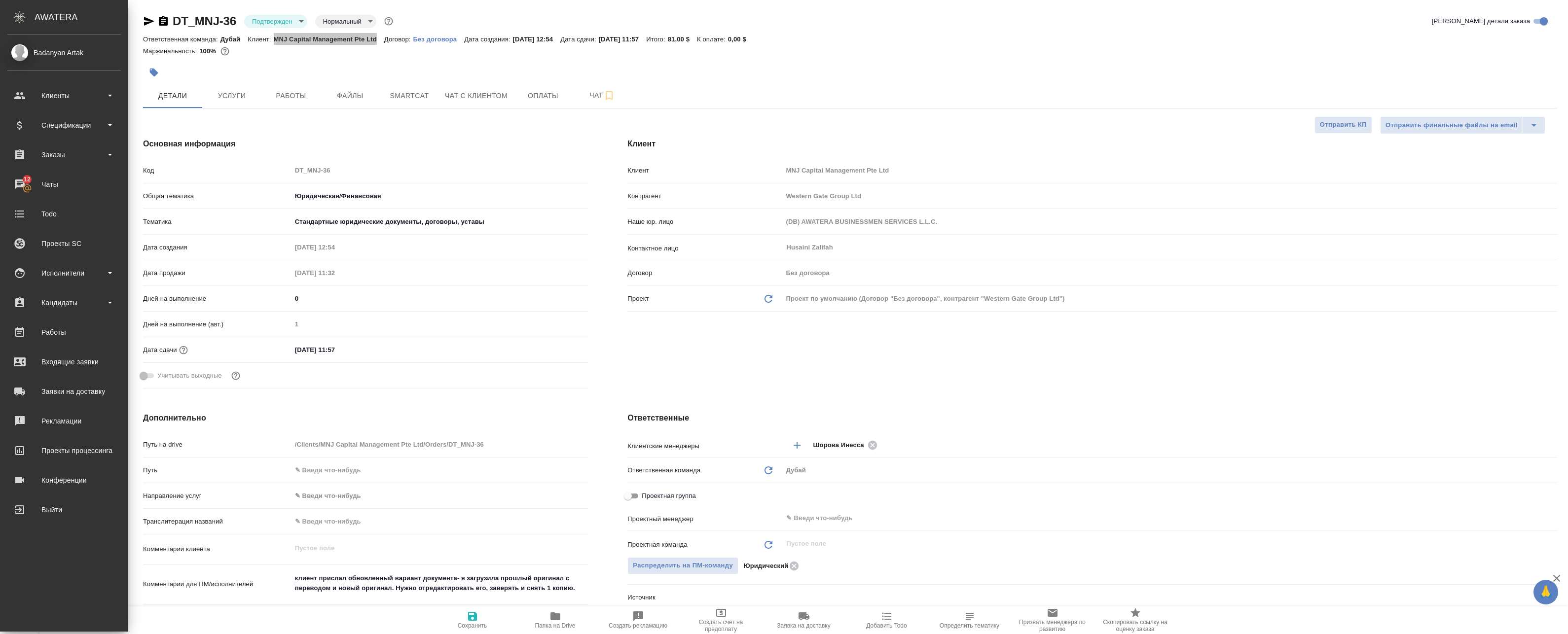
type textarea "x"
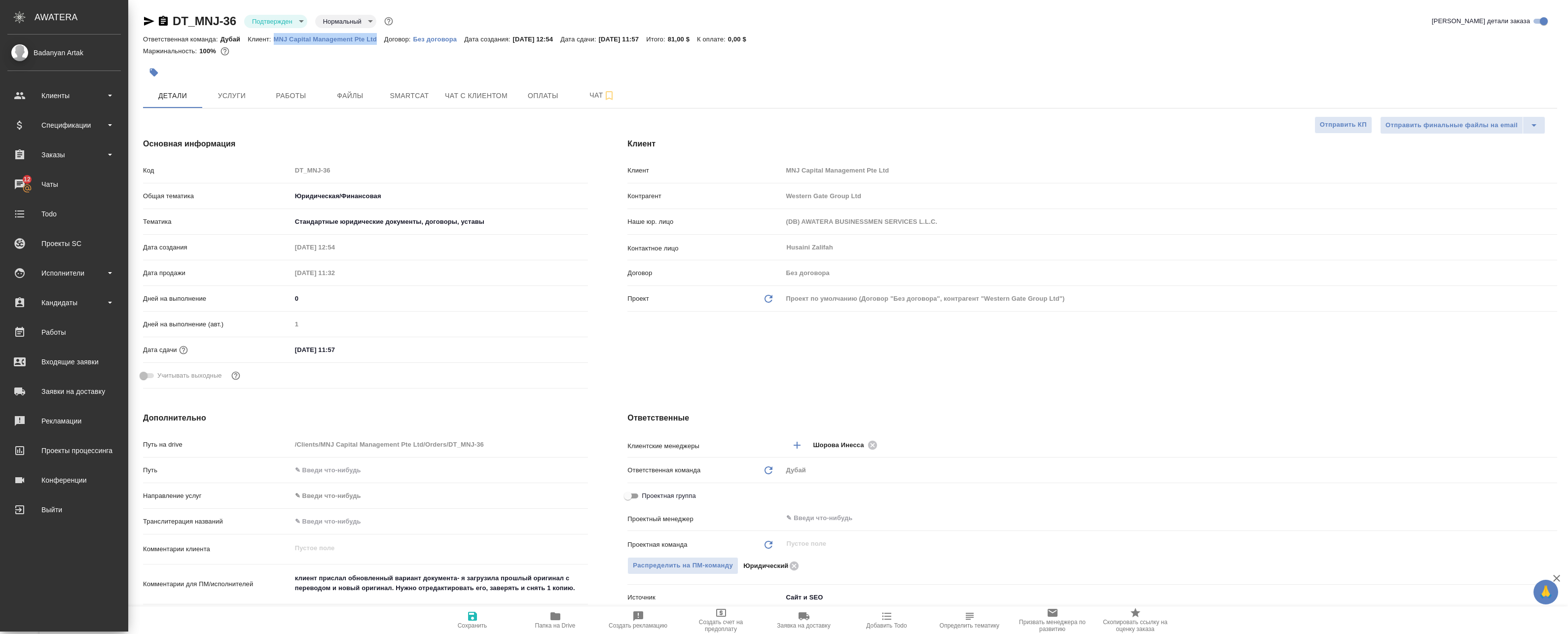
type textarea "x"
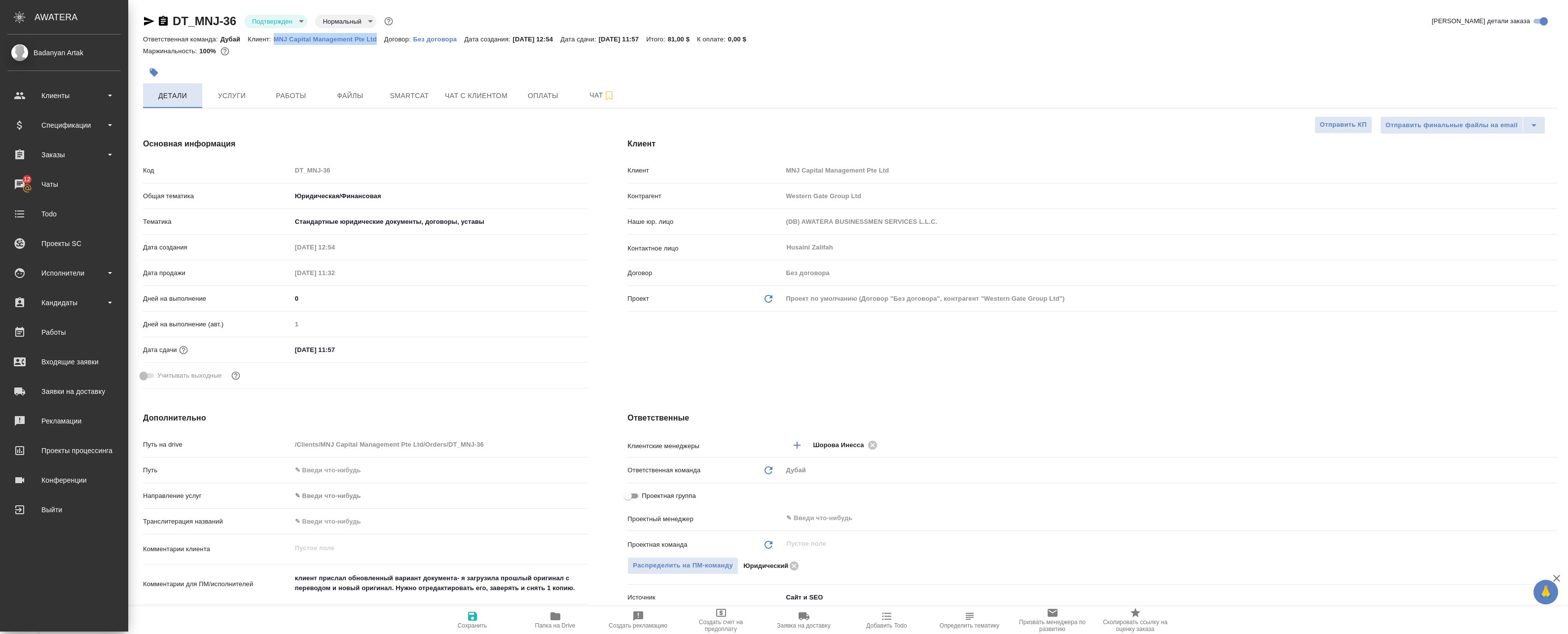
type textarea "x"
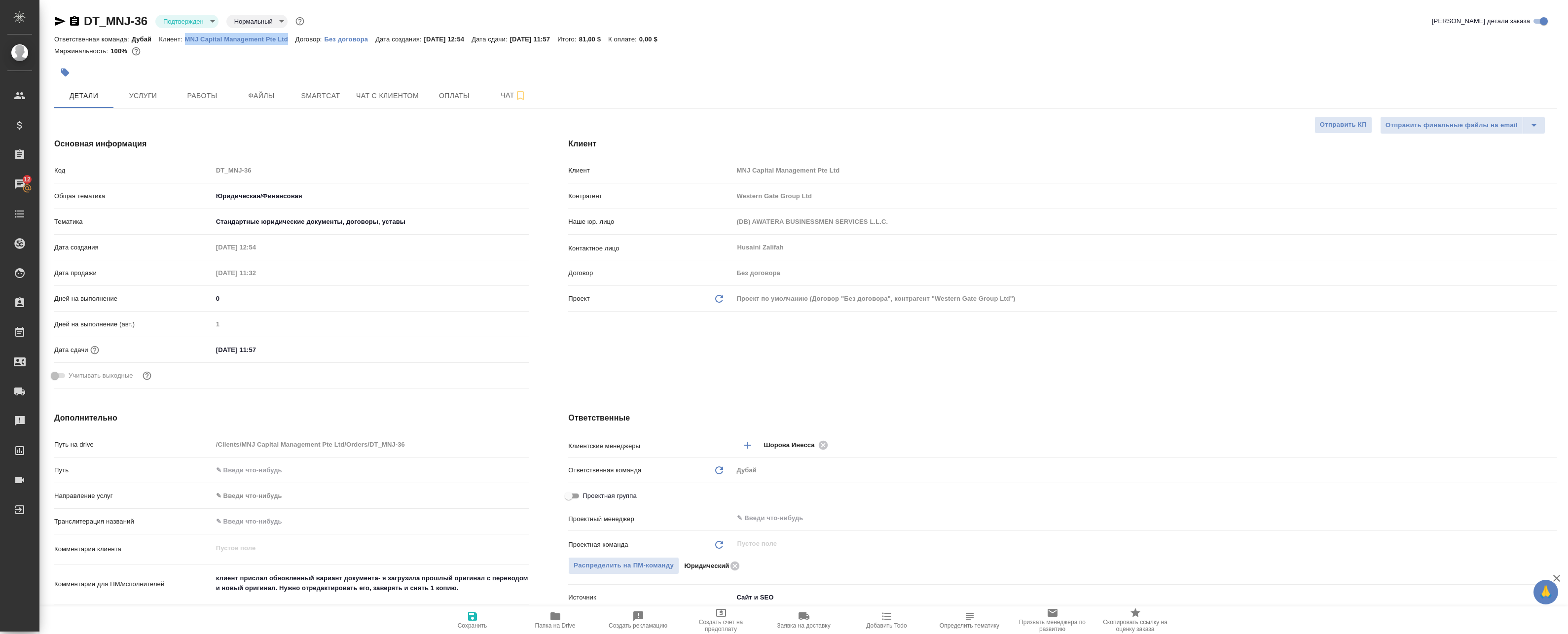
click at [210, 39] on p "MNJ Capital Management Pte Ltd" at bounding box center [240, 39] width 110 height 7
type textarea "x"
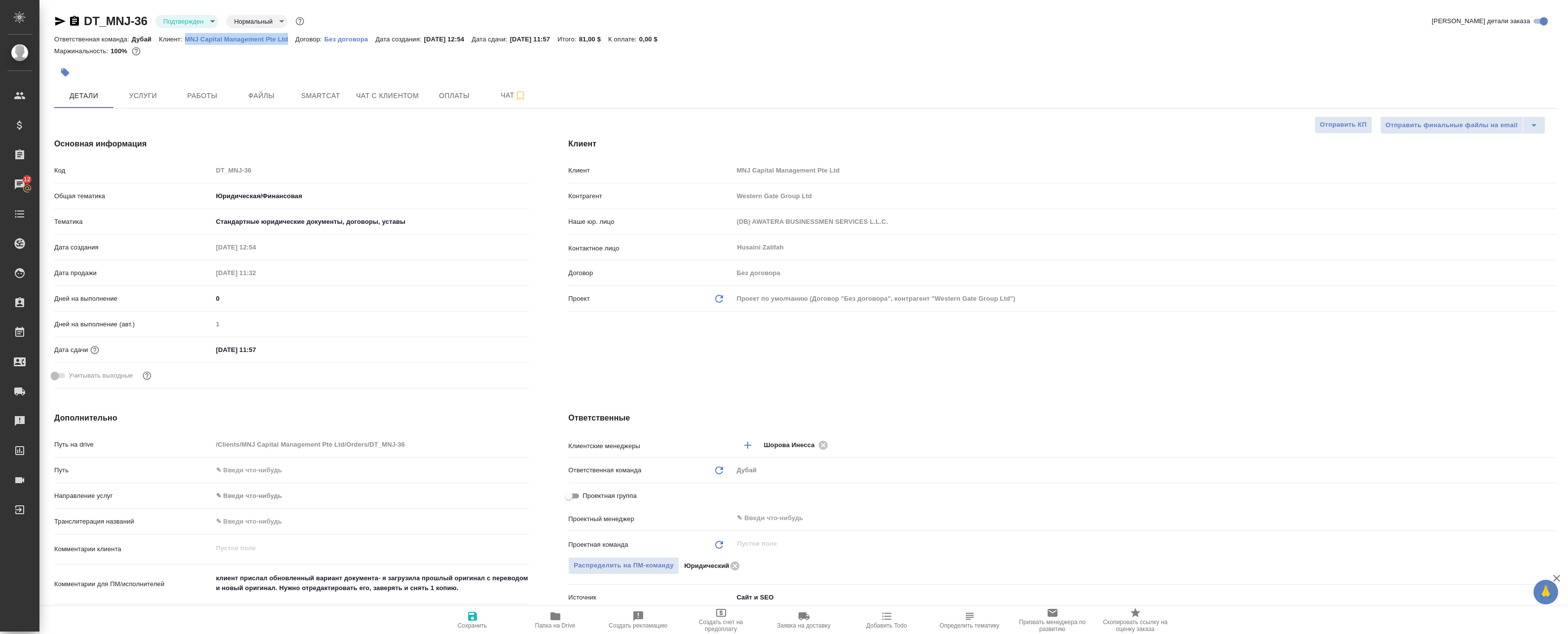
type textarea "x"
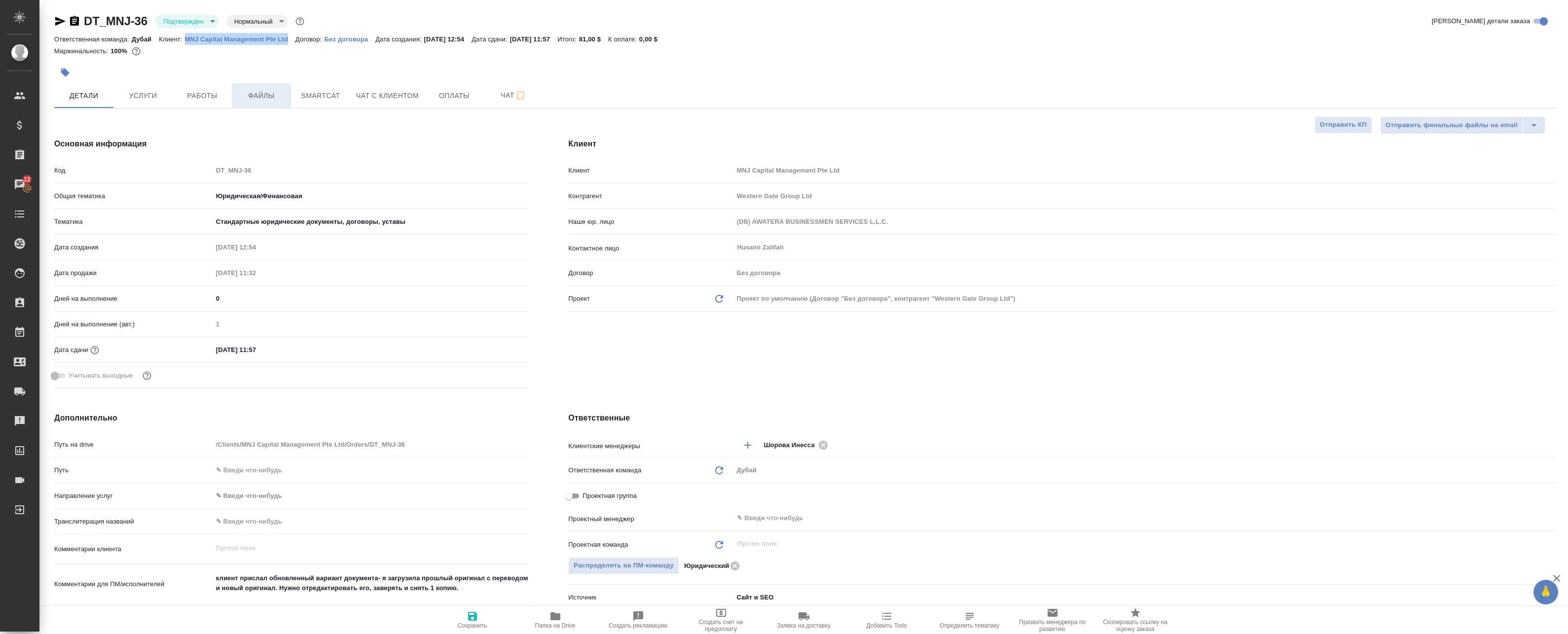
click at [272, 96] on span "Файлы" at bounding box center [261, 96] width 47 height 12
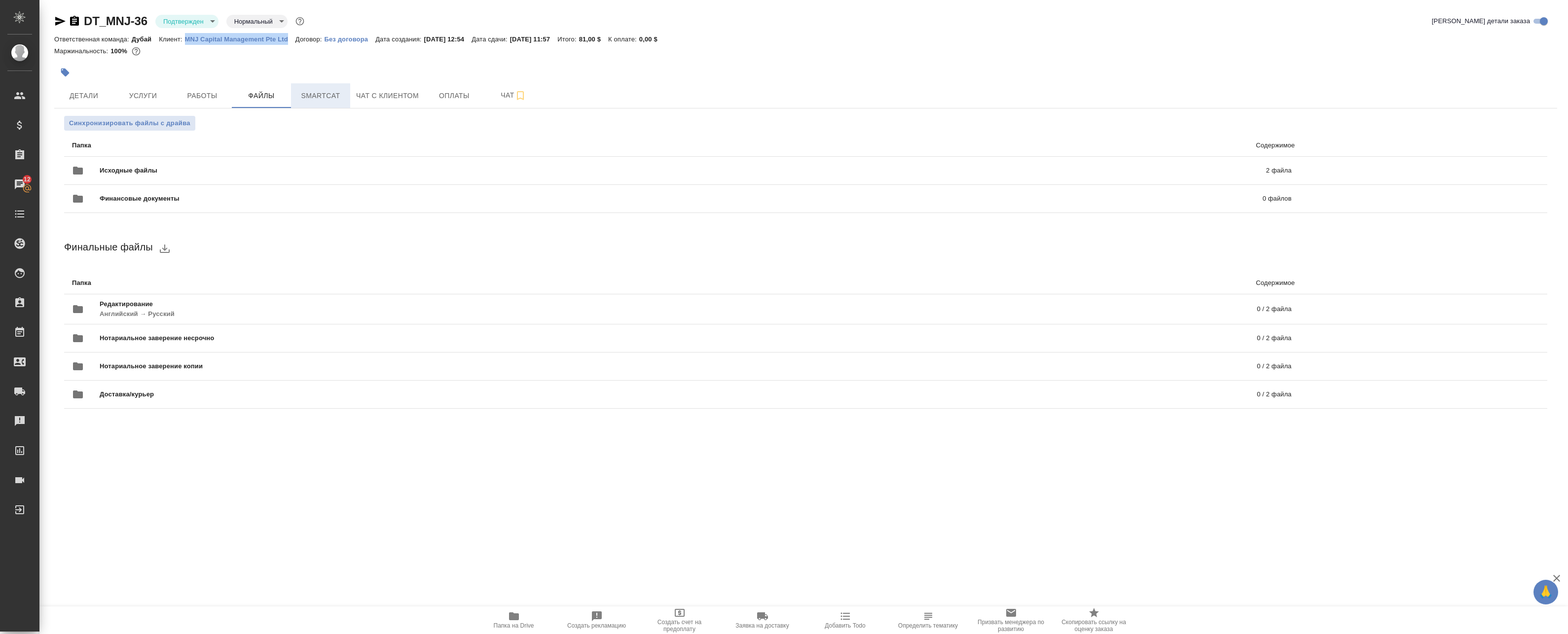
click at [343, 96] on span "Smartcat" at bounding box center [321, 96] width 47 height 12
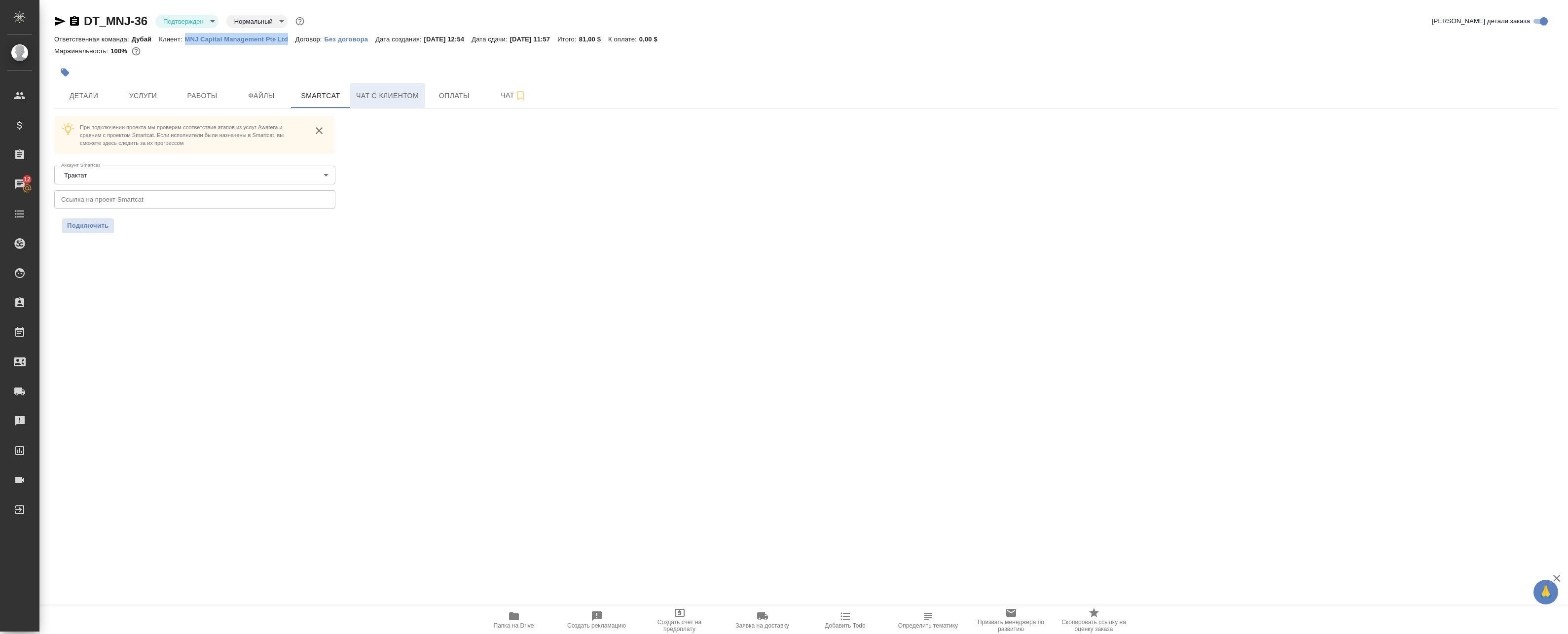
click at [394, 96] on span "Чат с клиентом" at bounding box center [387, 96] width 62 height 12
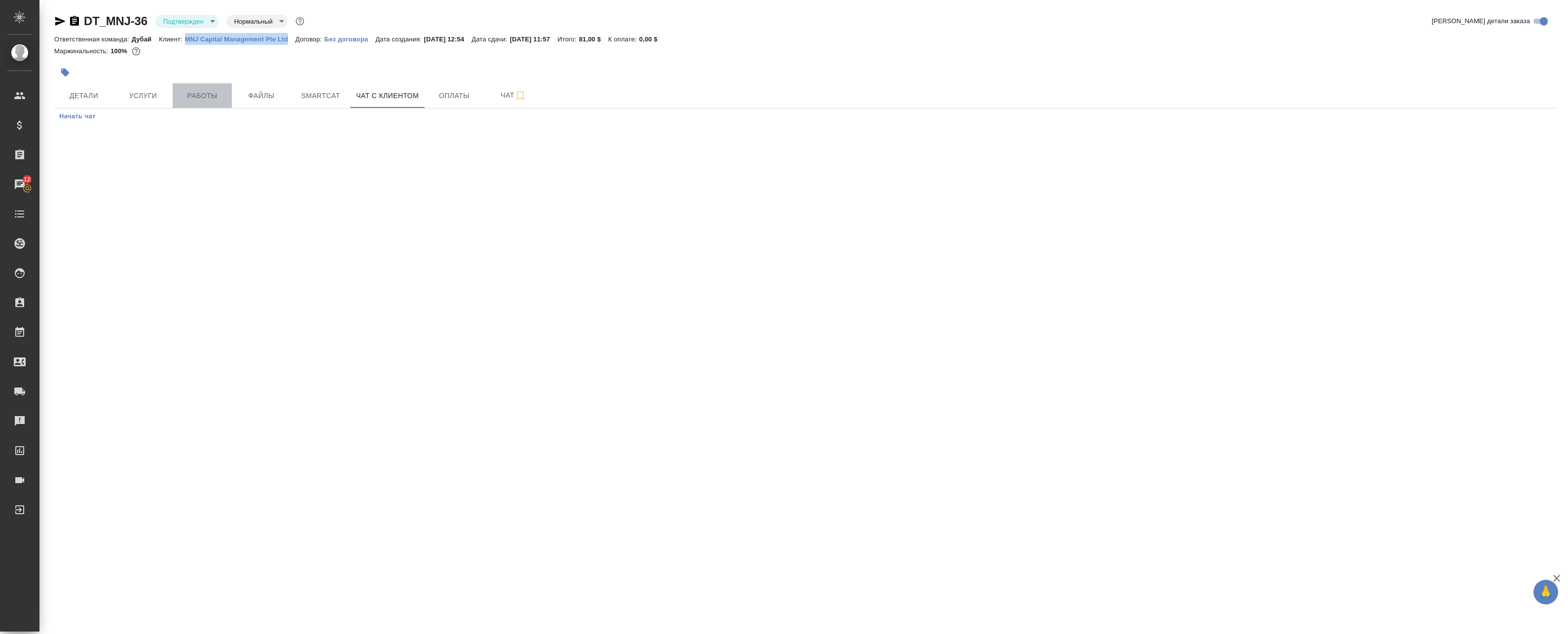
click at [198, 86] on button "Работы" at bounding box center [202, 96] width 59 height 25
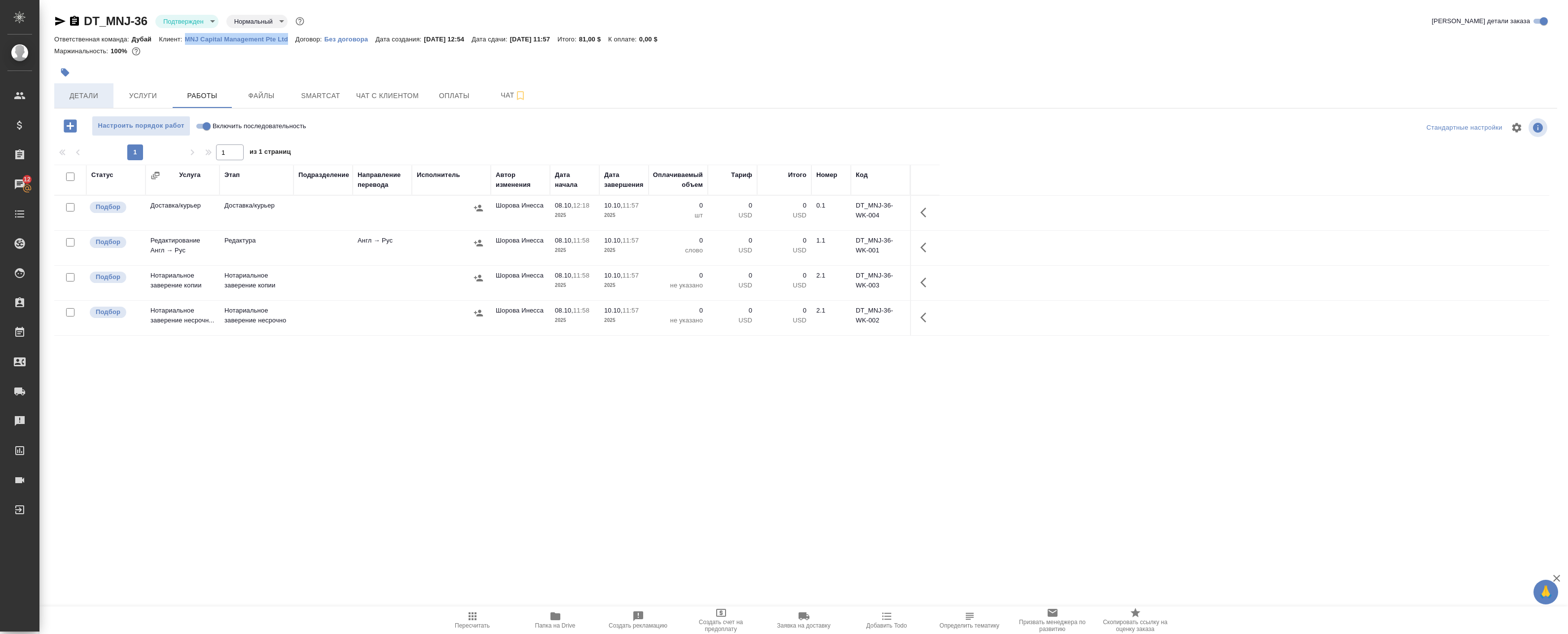
click at [59, 88] on button "Детали" at bounding box center [83, 96] width 59 height 25
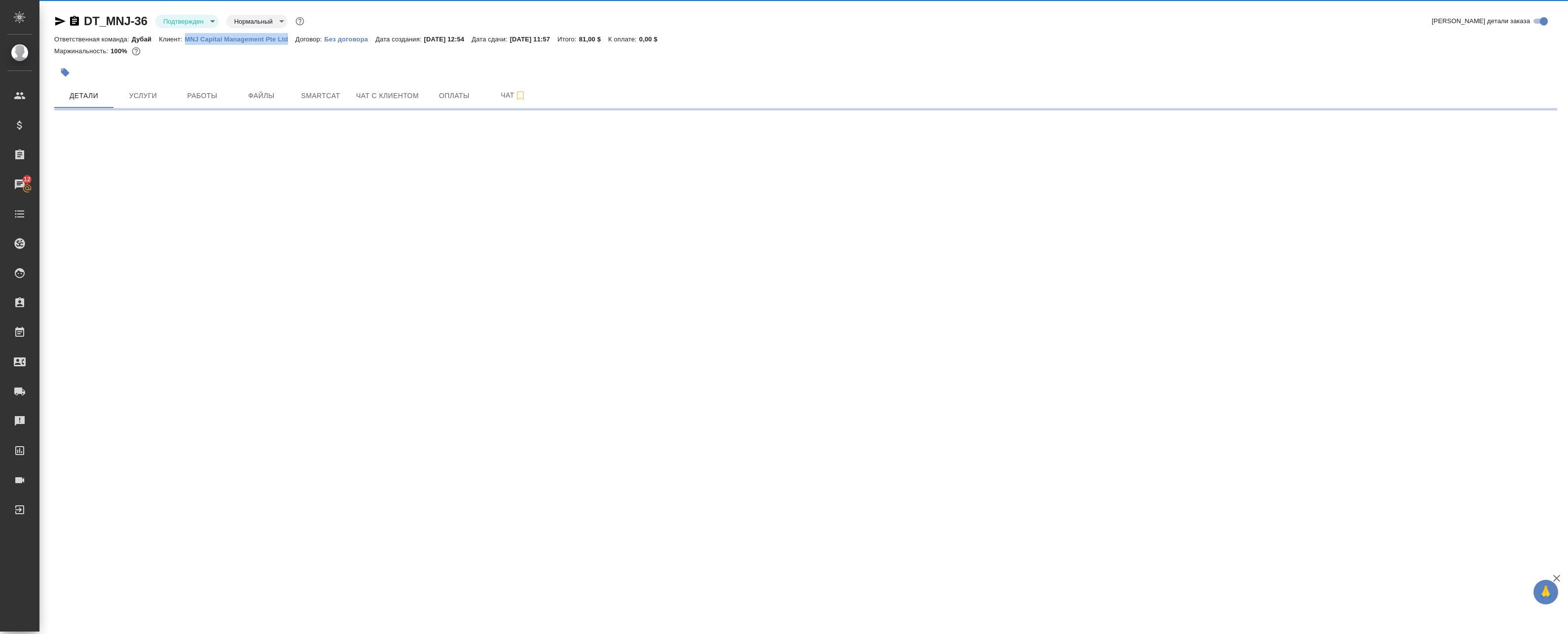
select select "RU"
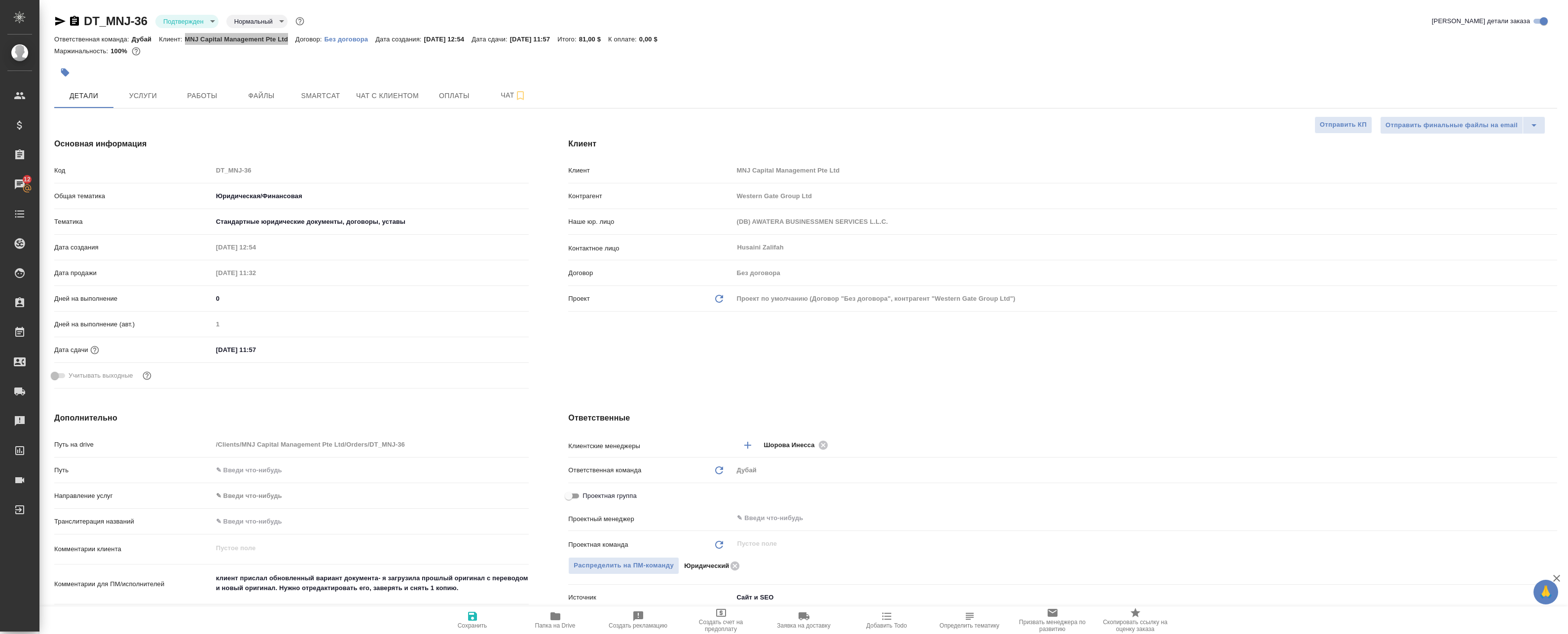
type textarea "x"
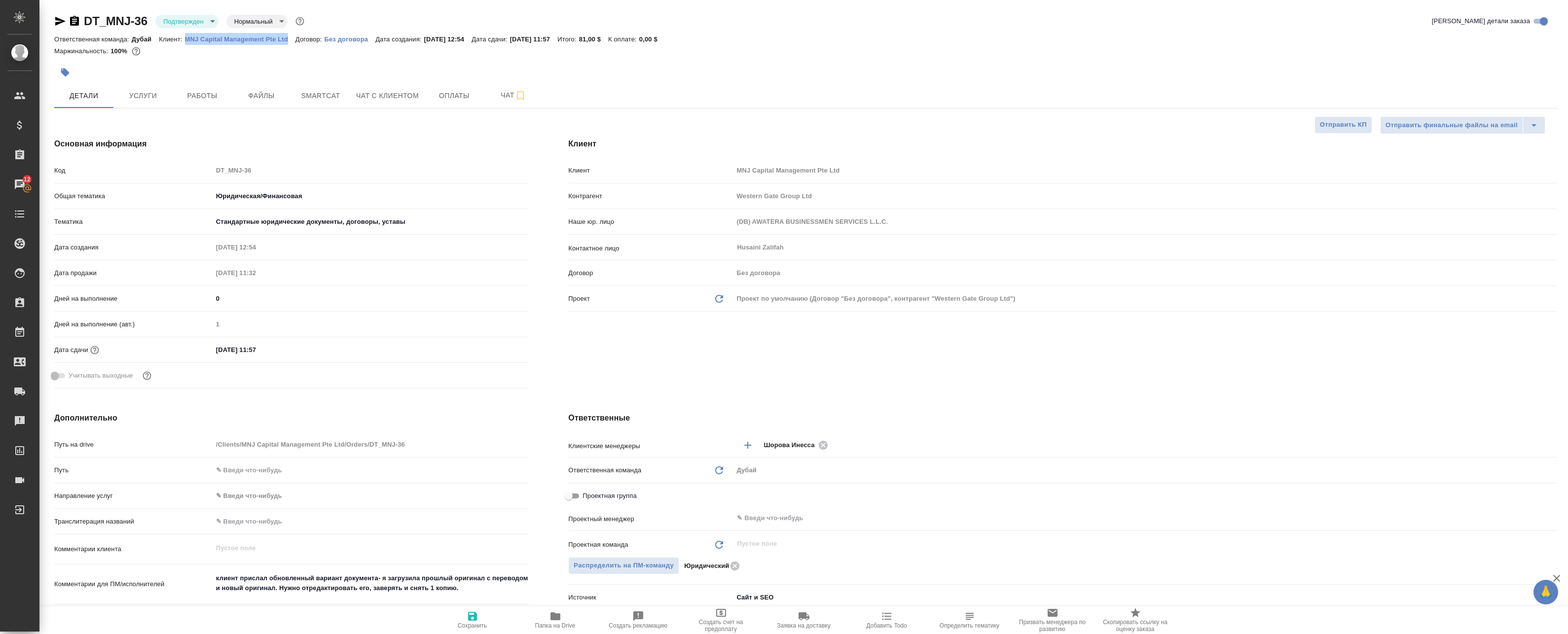
type textarea "x"
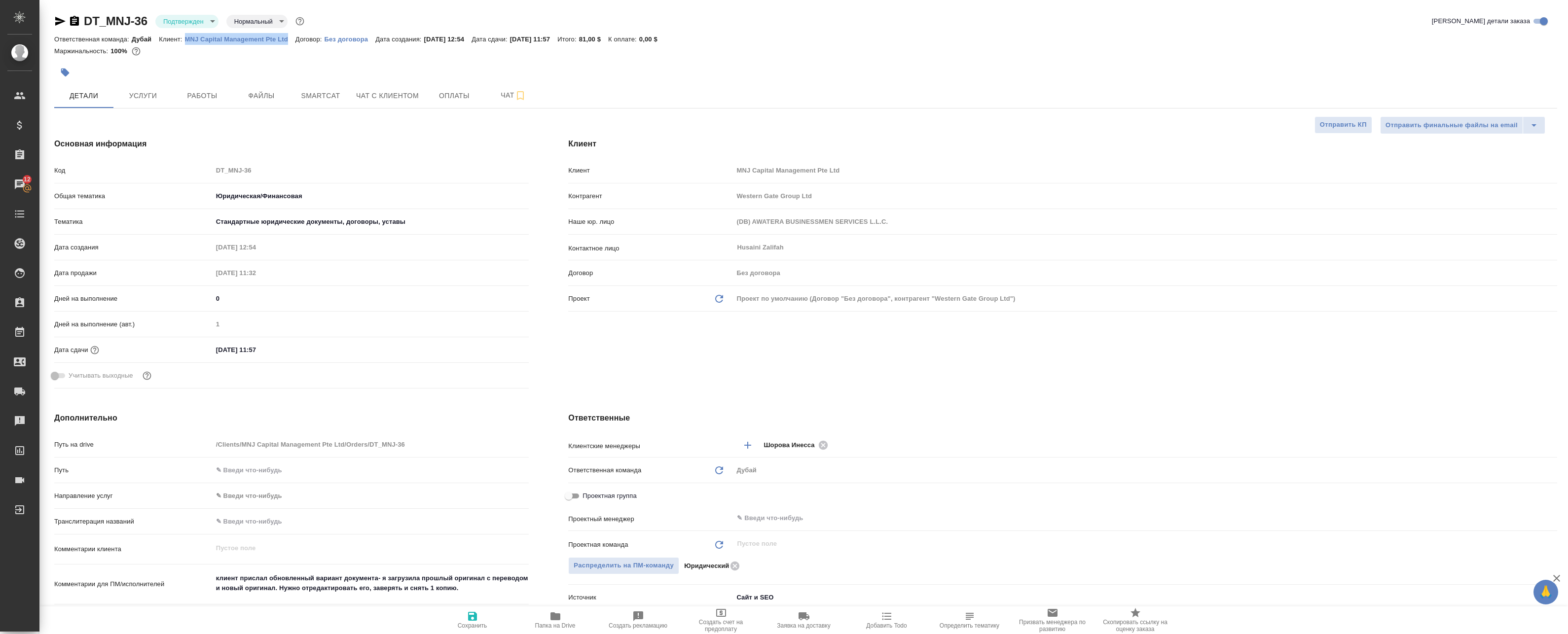
type textarea "x"
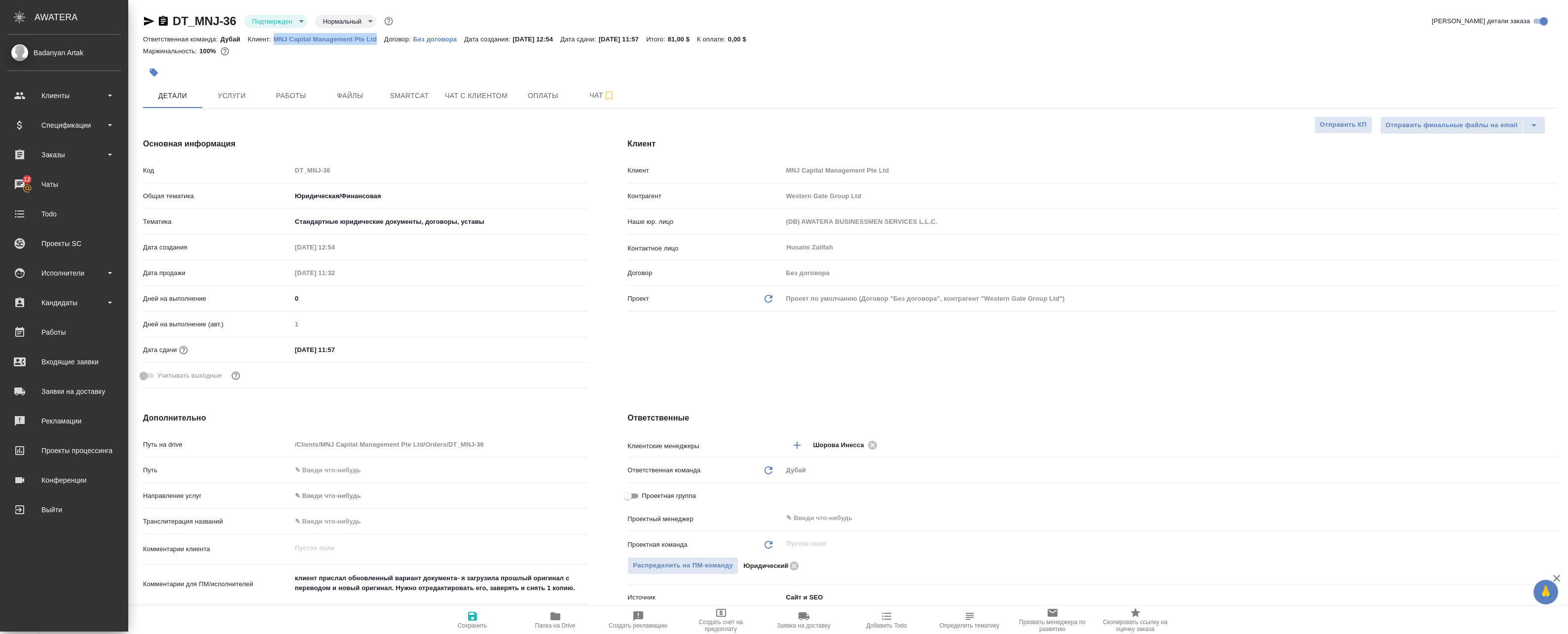
type textarea "x"
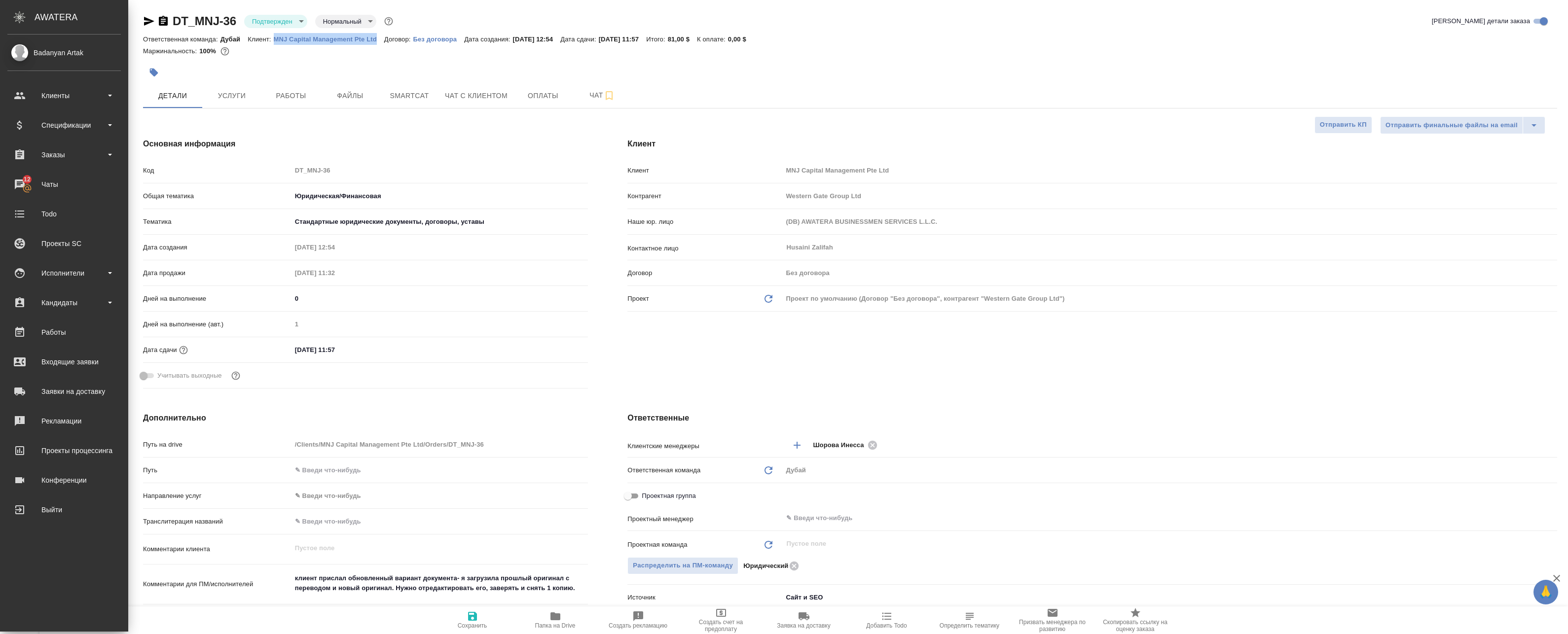
type textarea "x"
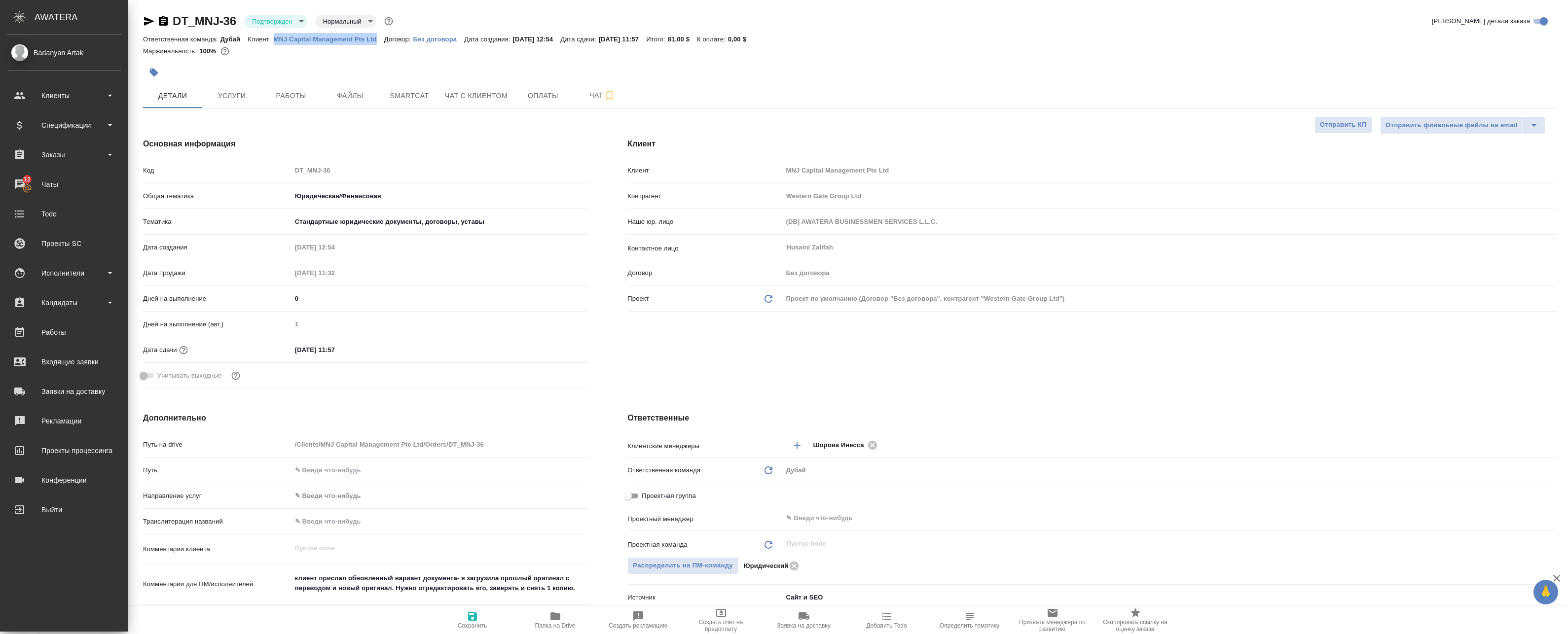
type textarea "x"
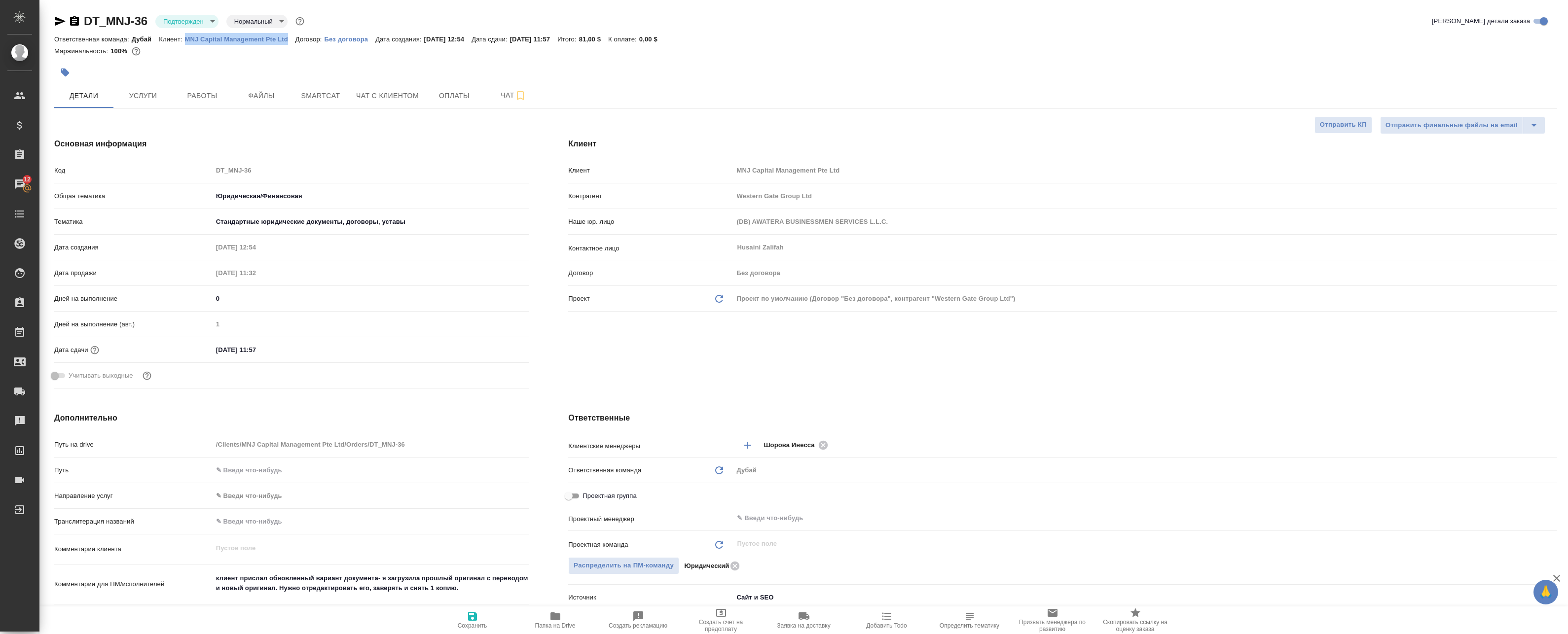
scroll to position [98, 0]
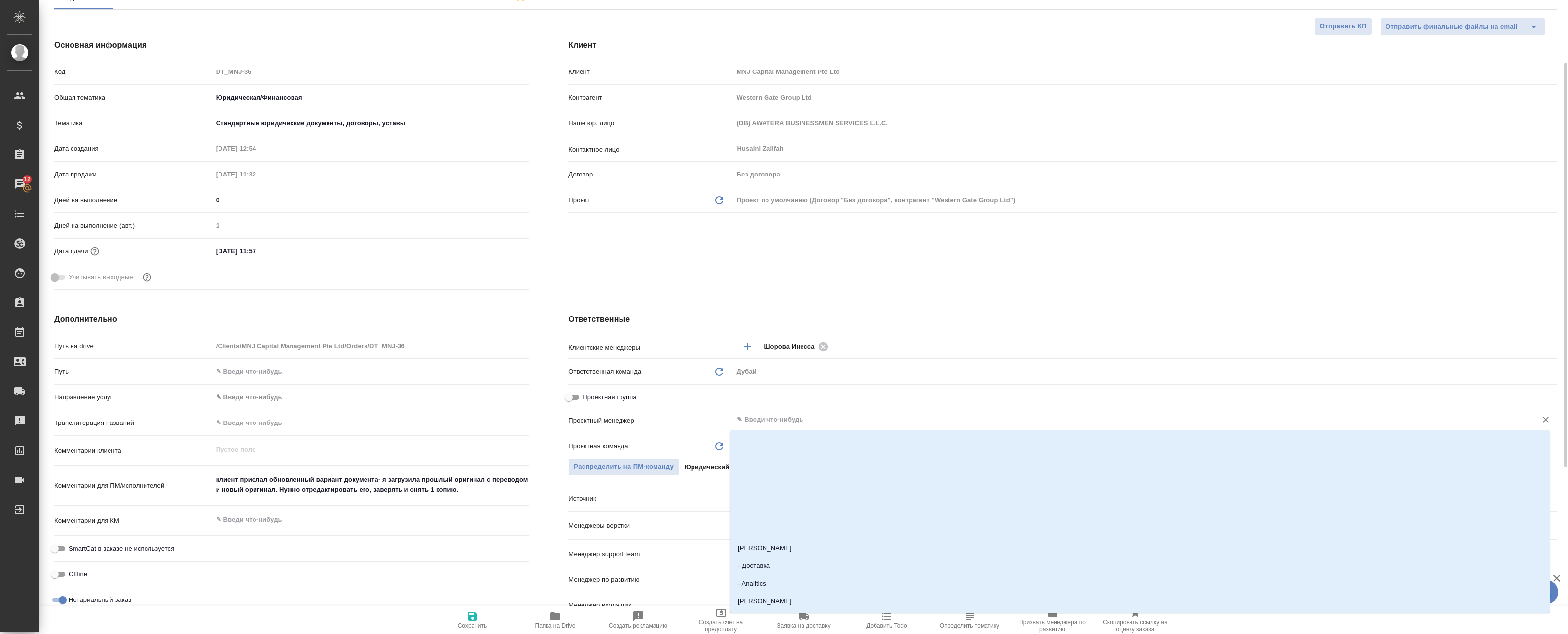
click at [779, 415] on input "text" at bounding box center [1128, 419] width 785 height 11
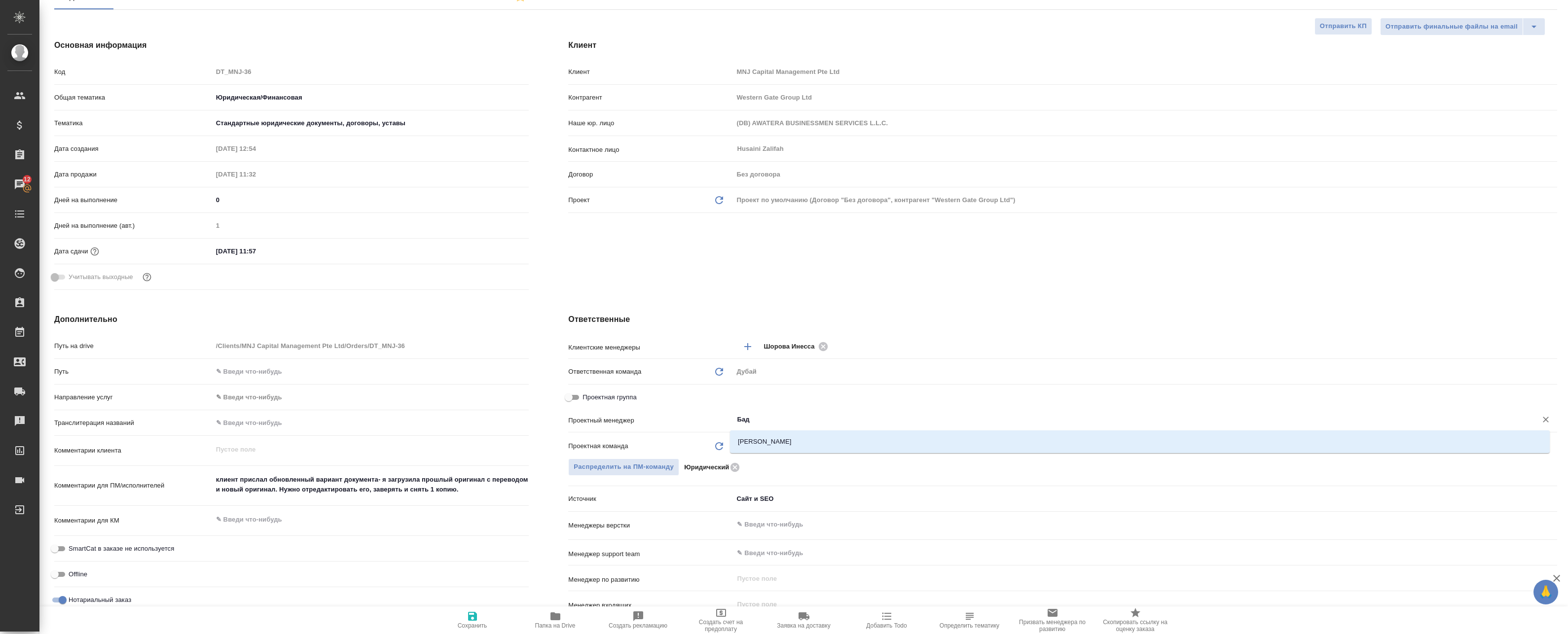
type input "Бада"
click at [765, 441] on li "[PERSON_NAME]" at bounding box center [1139, 442] width 820 height 18
type textarea "x"
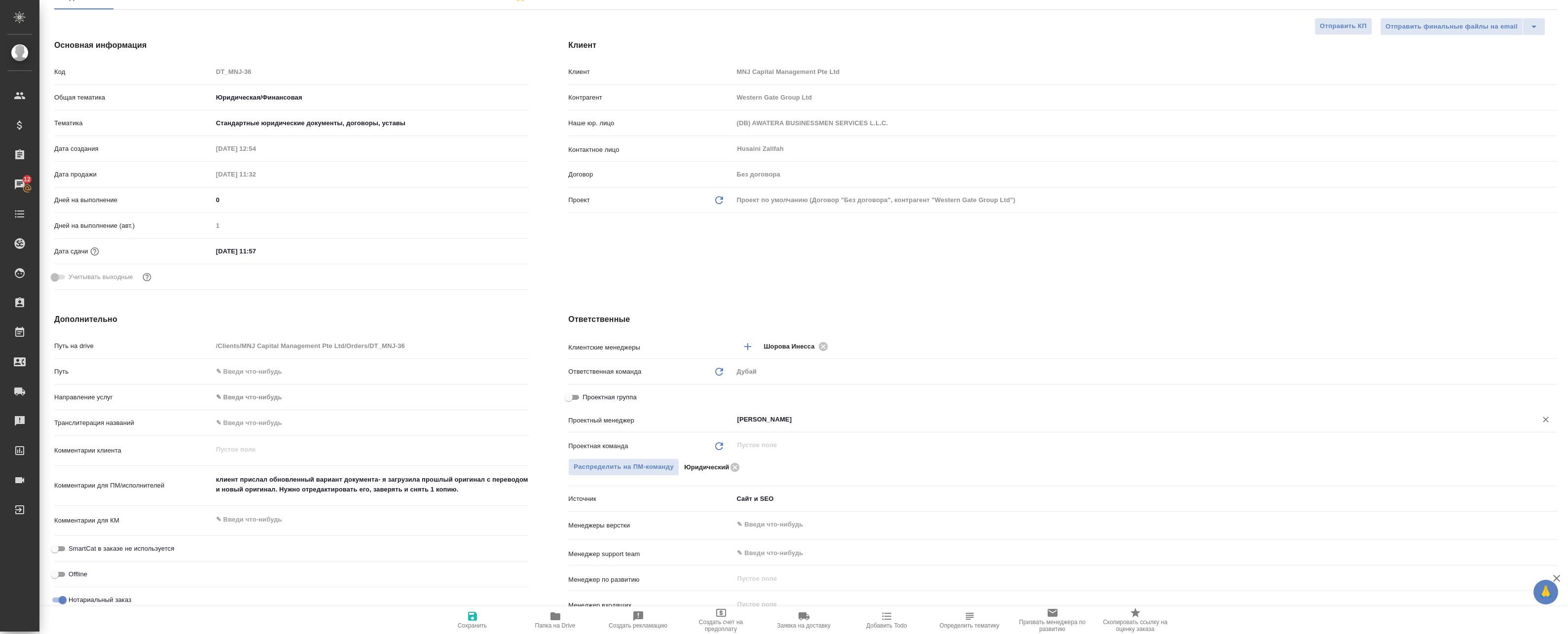
type input "Баданян Артак"
click at [472, 624] on span "Сохранить" at bounding box center [473, 626] width 30 height 7
type textarea "x"
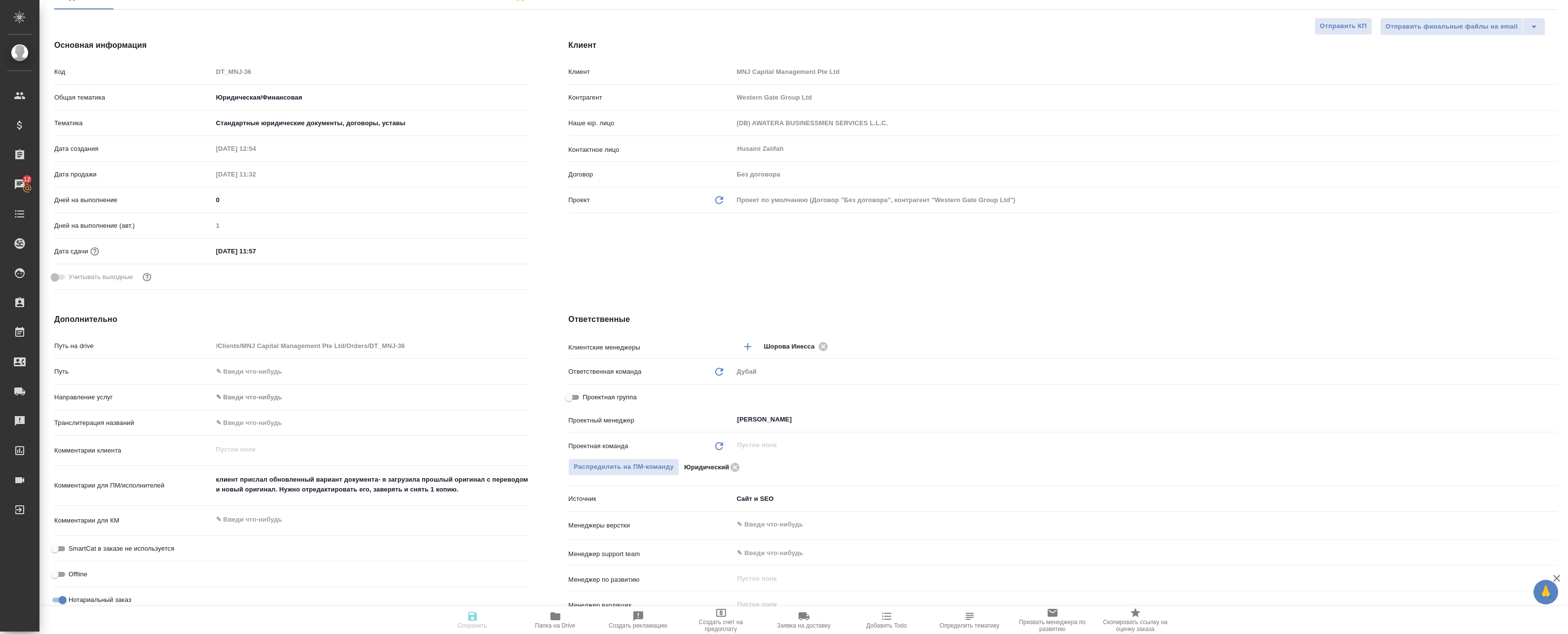
type textarea "x"
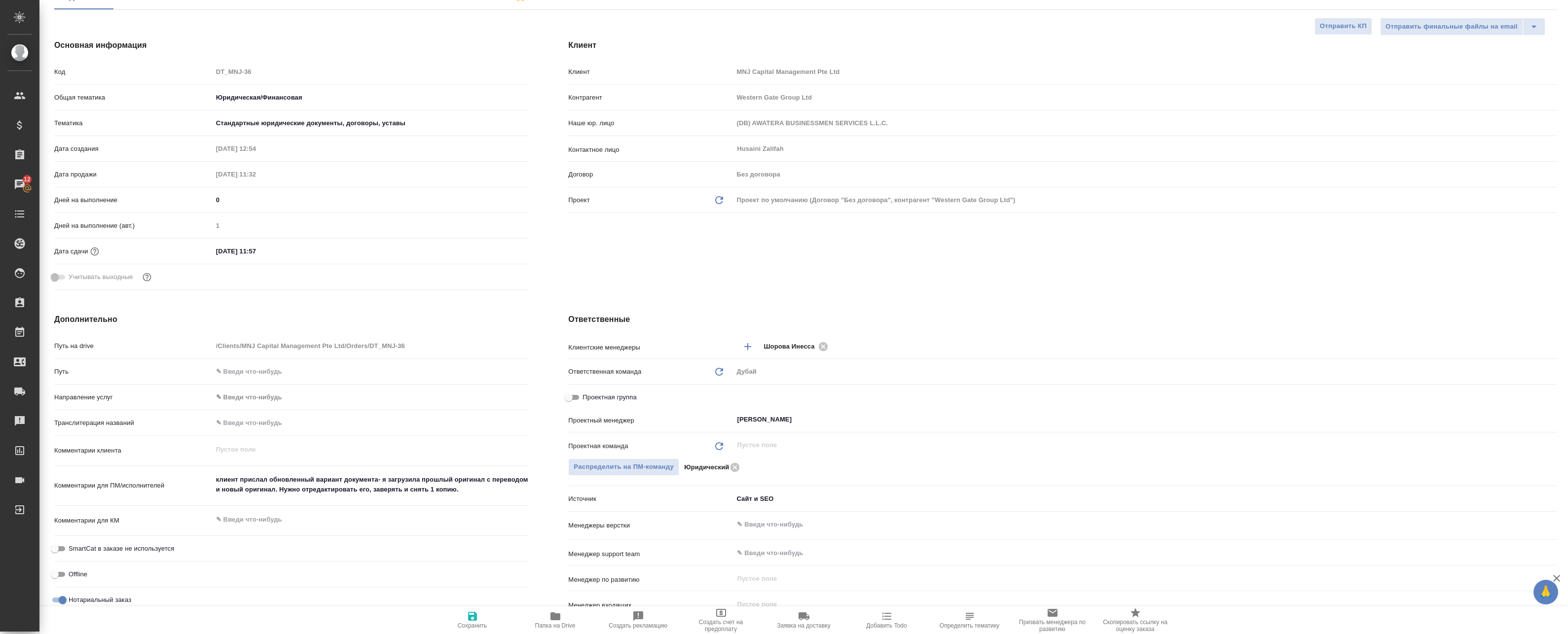
type textarea "x"
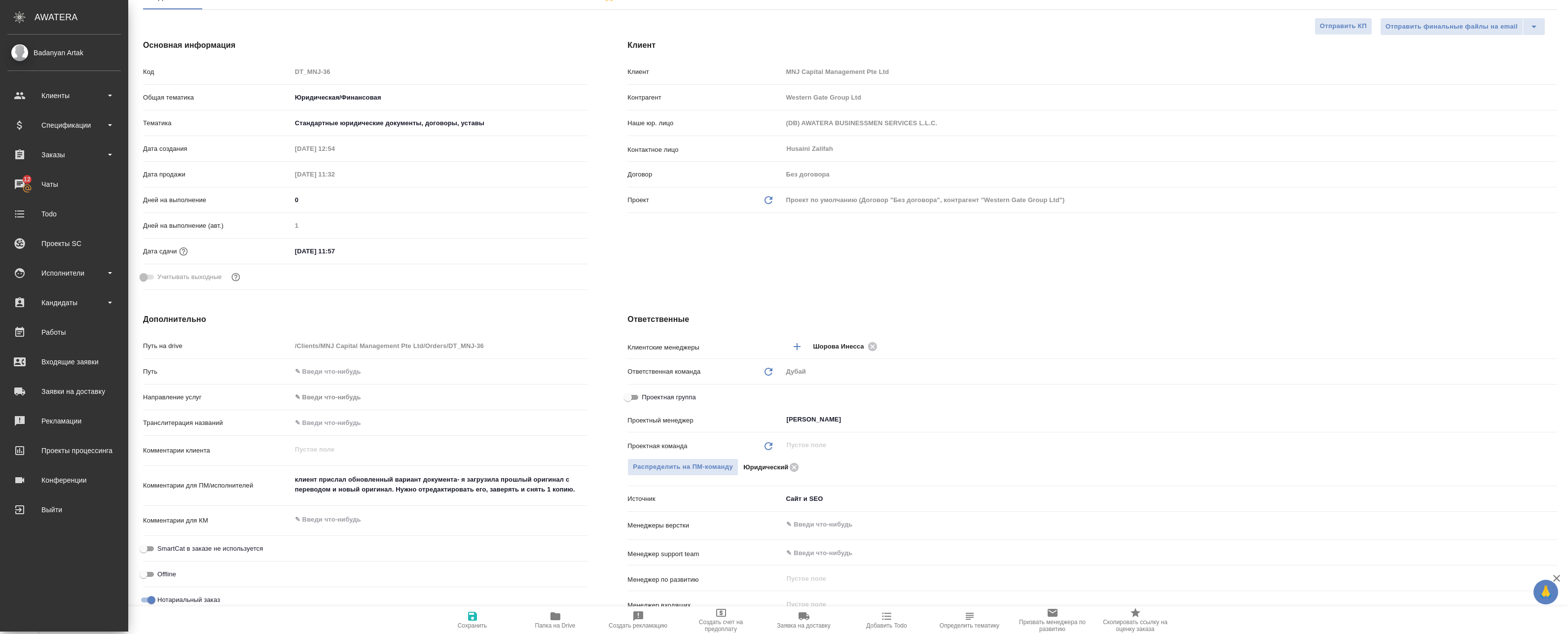
scroll to position [0, 0]
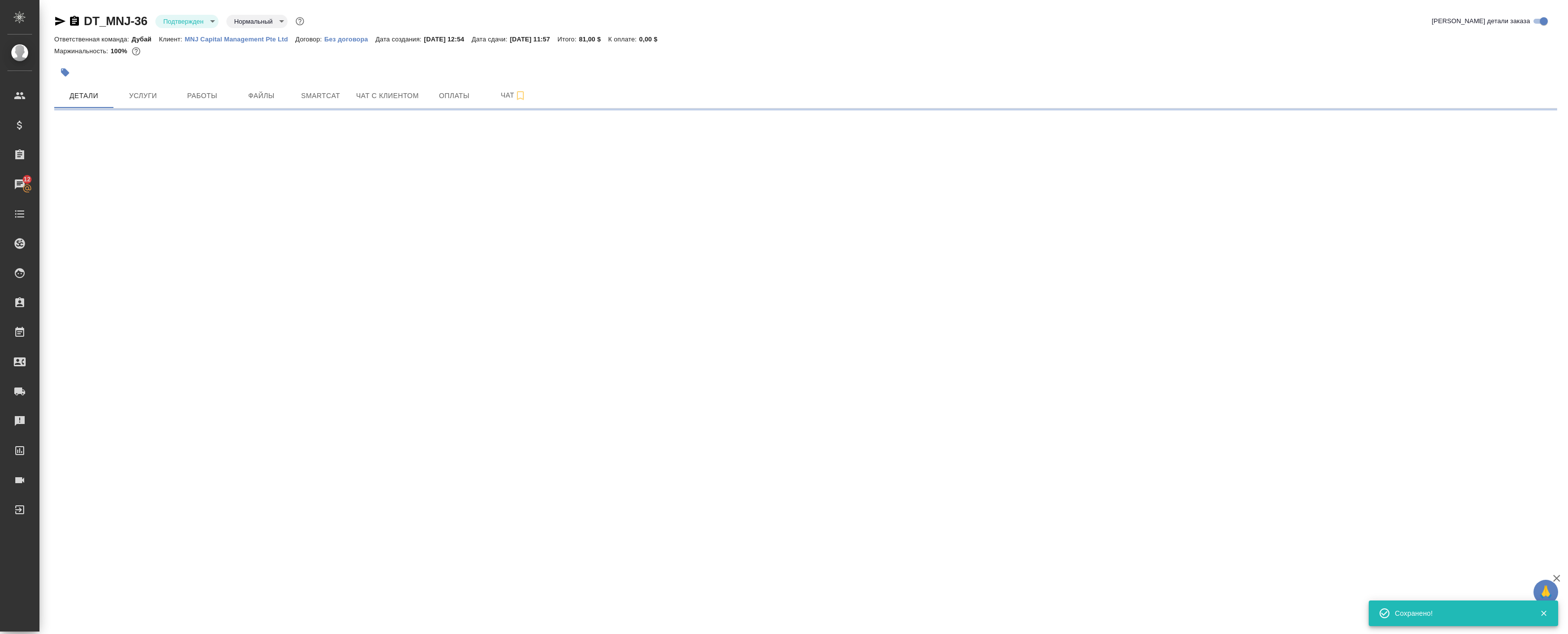
select select "RU"
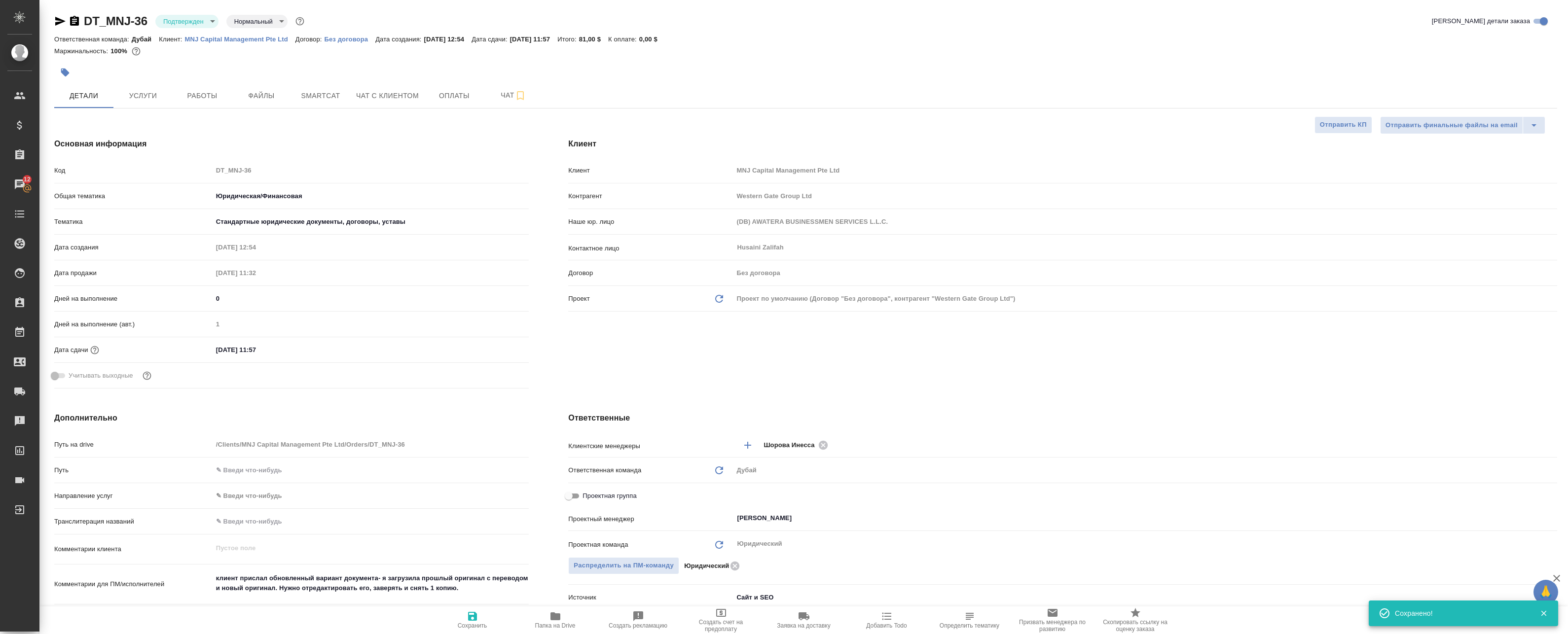
type textarea "x"
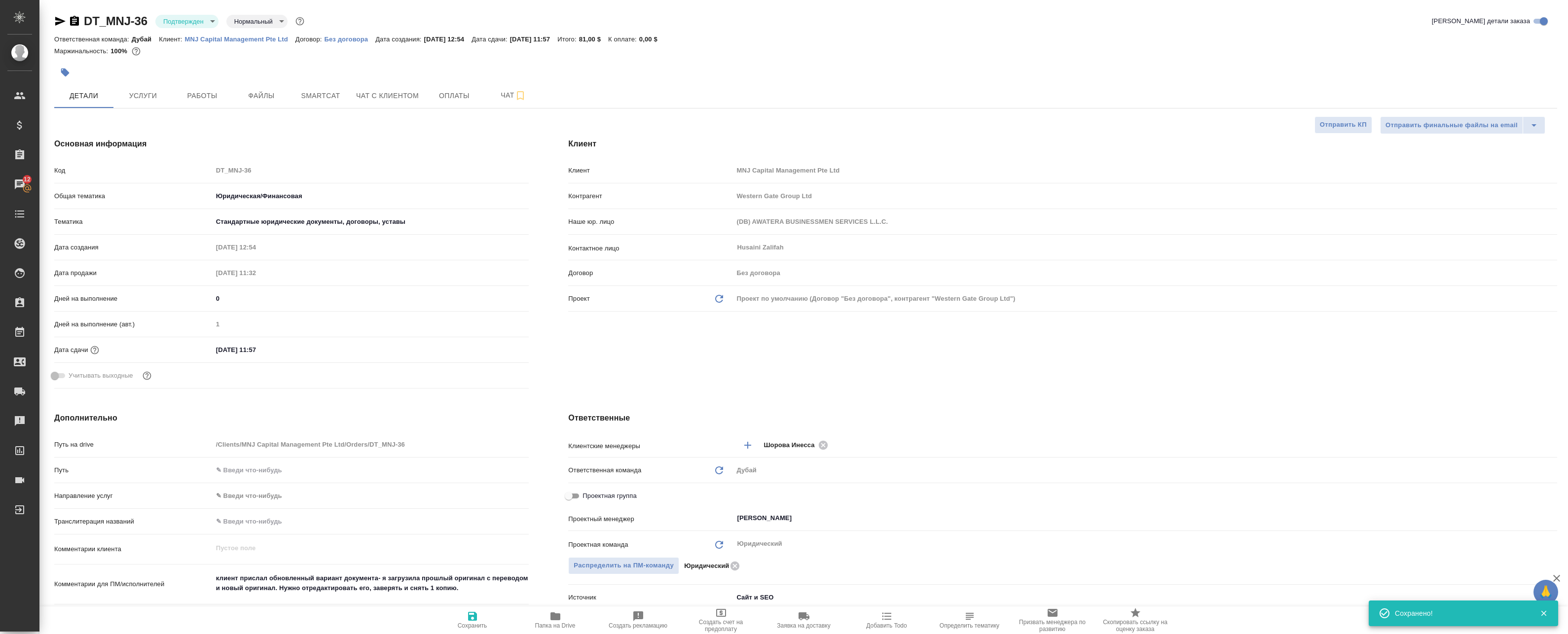
type textarea "x"
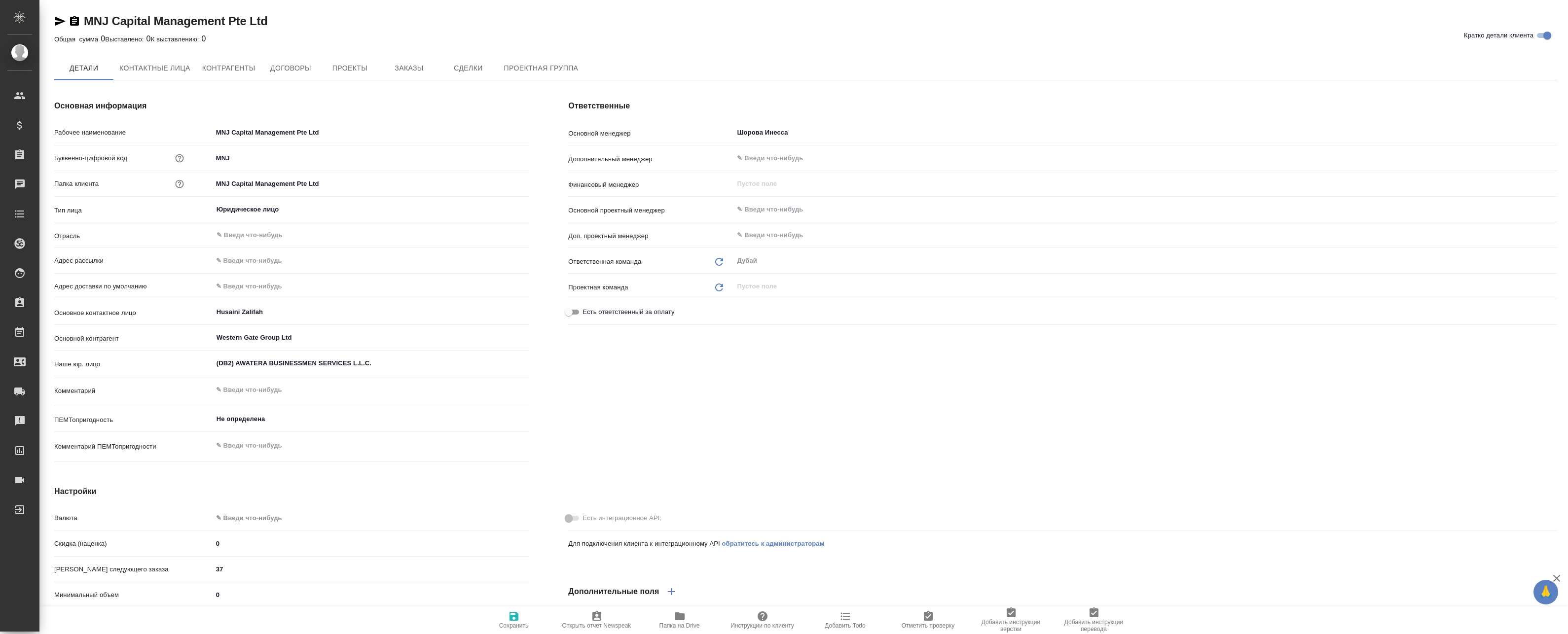
type textarea "x"
drag, startPoint x: 244, startPoint y: 159, endPoint x: 192, endPoint y: 154, distance: 52.2
click at [192, 154] on div "Буквенно-цифровой код MNJ" at bounding box center [291, 160] width 474 height 18
type textarea "x"
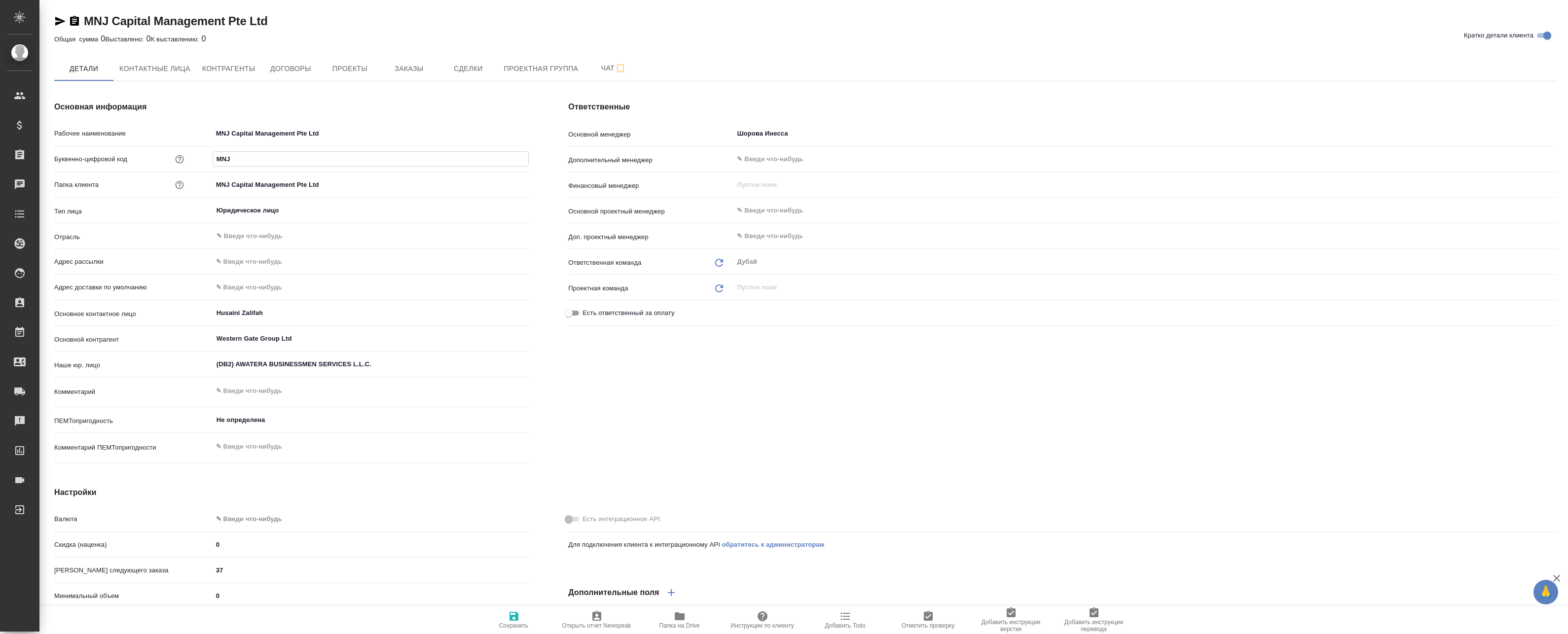
type textarea "x"
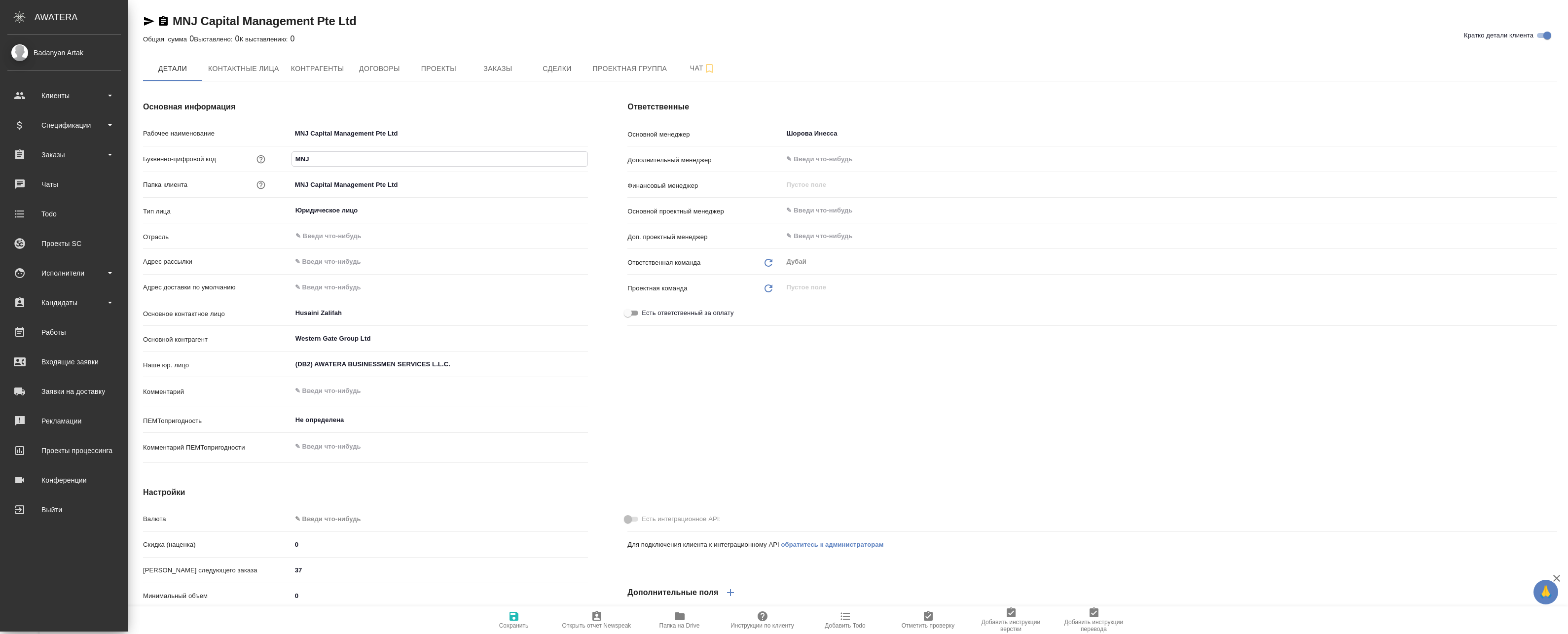
type textarea "x"
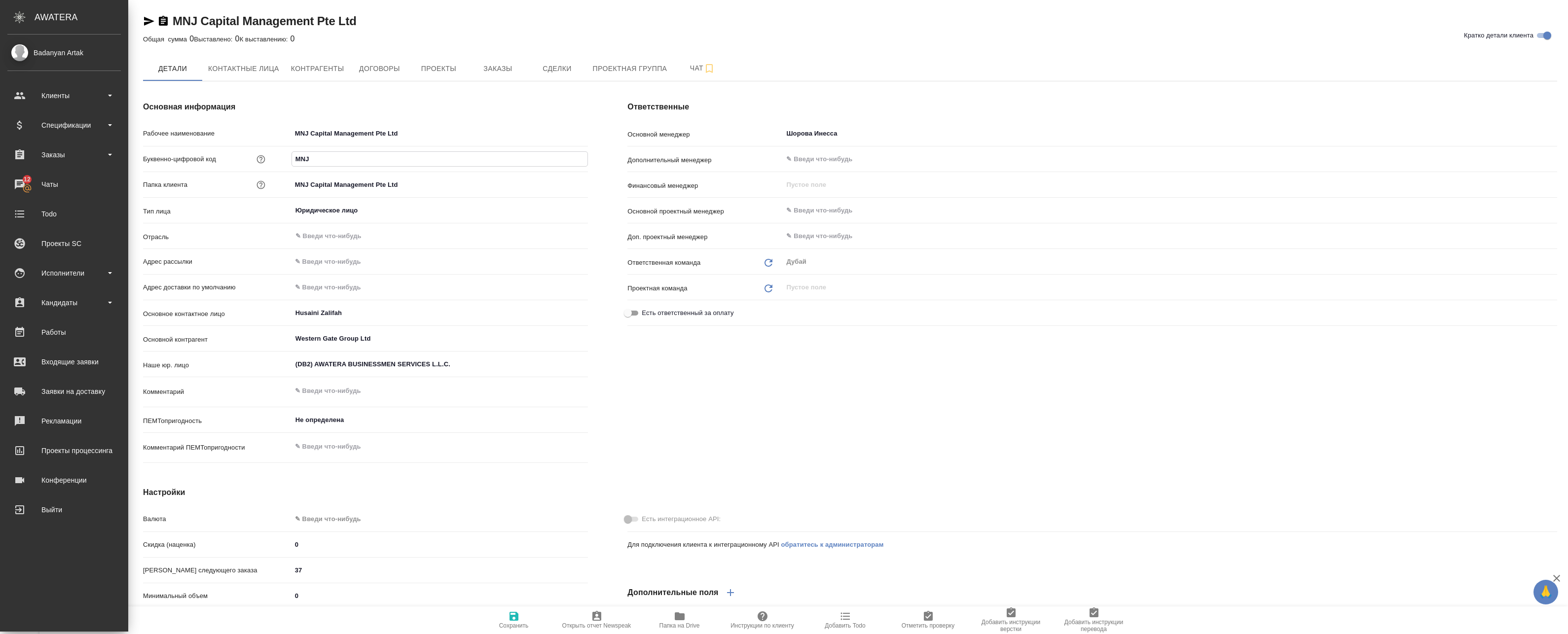
type textarea "x"
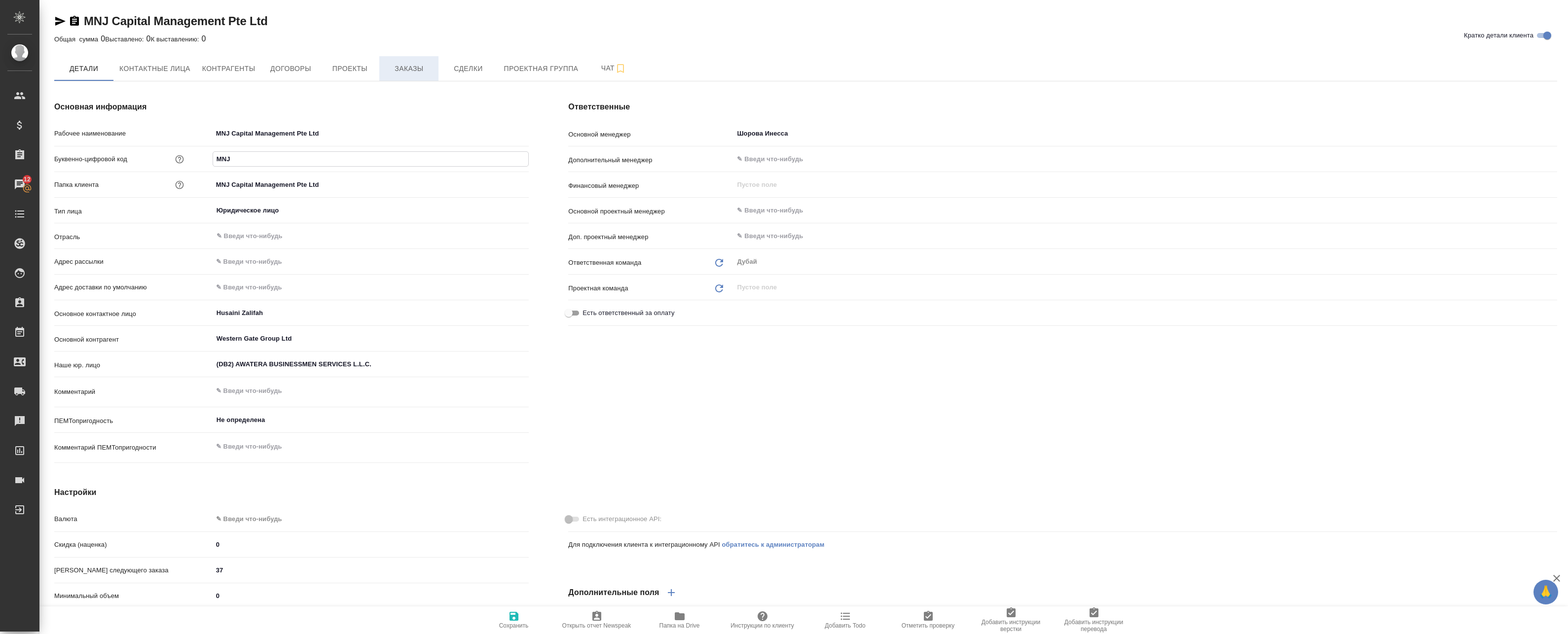
click at [394, 72] on span "Заказы" at bounding box center [409, 68] width 47 height 12
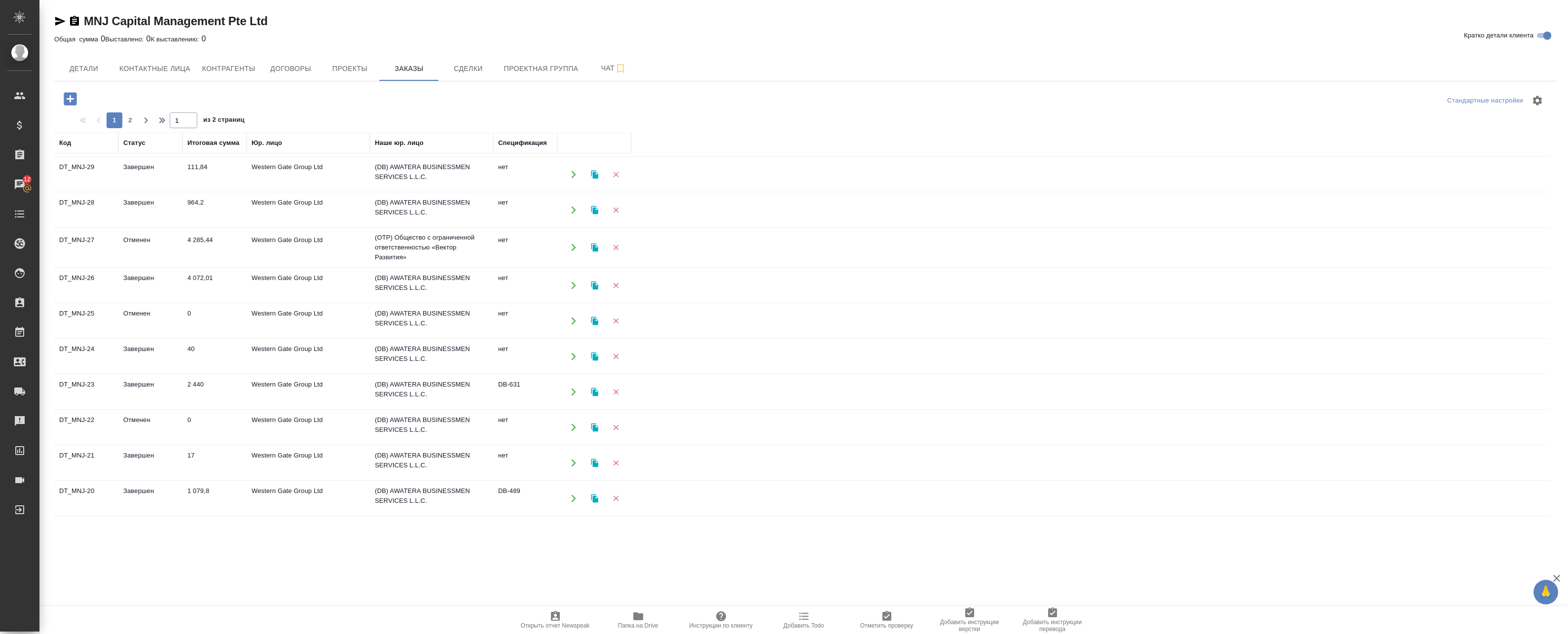
scroll to position [246, 0]
click at [346, 241] on td "Western Gate Group Ltd" at bounding box center [308, 246] width 124 height 34
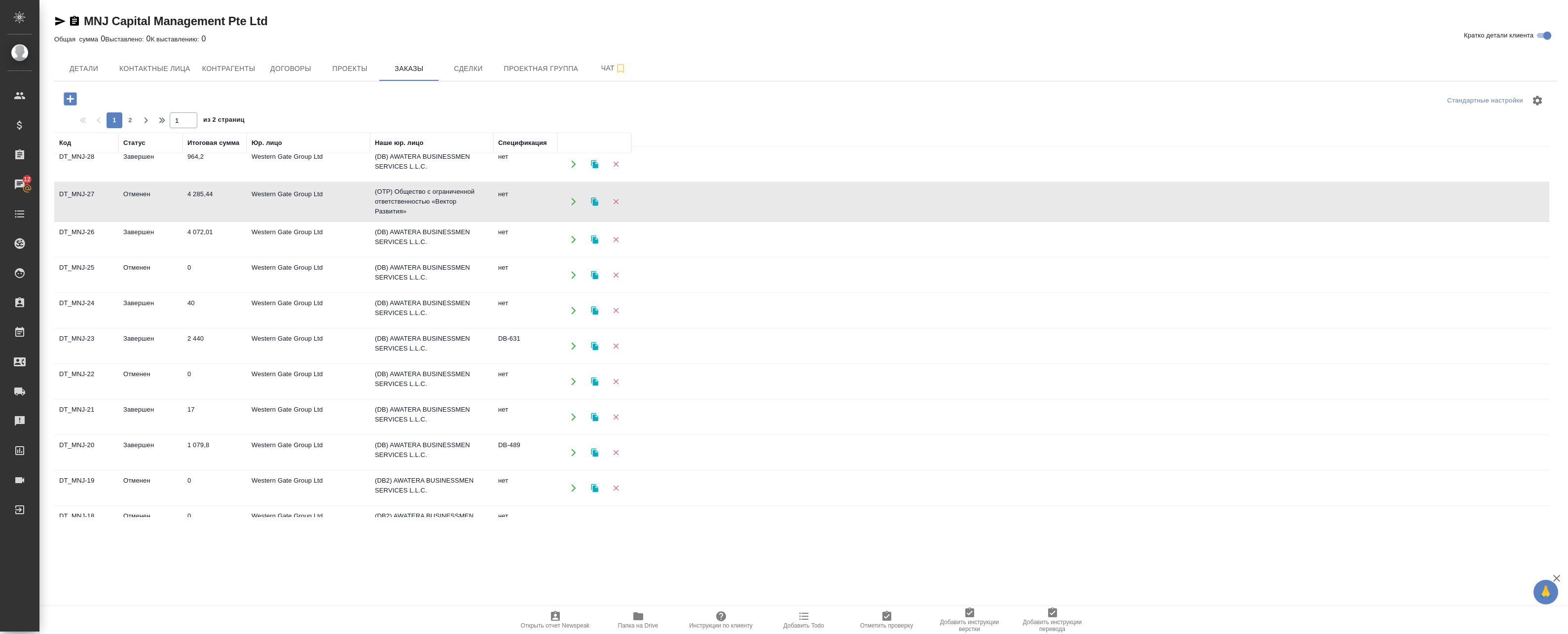
scroll to position [296, 0]
click at [332, 289] on td "Western Gate Group Ltd" at bounding box center [308, 306] width 124 height 34
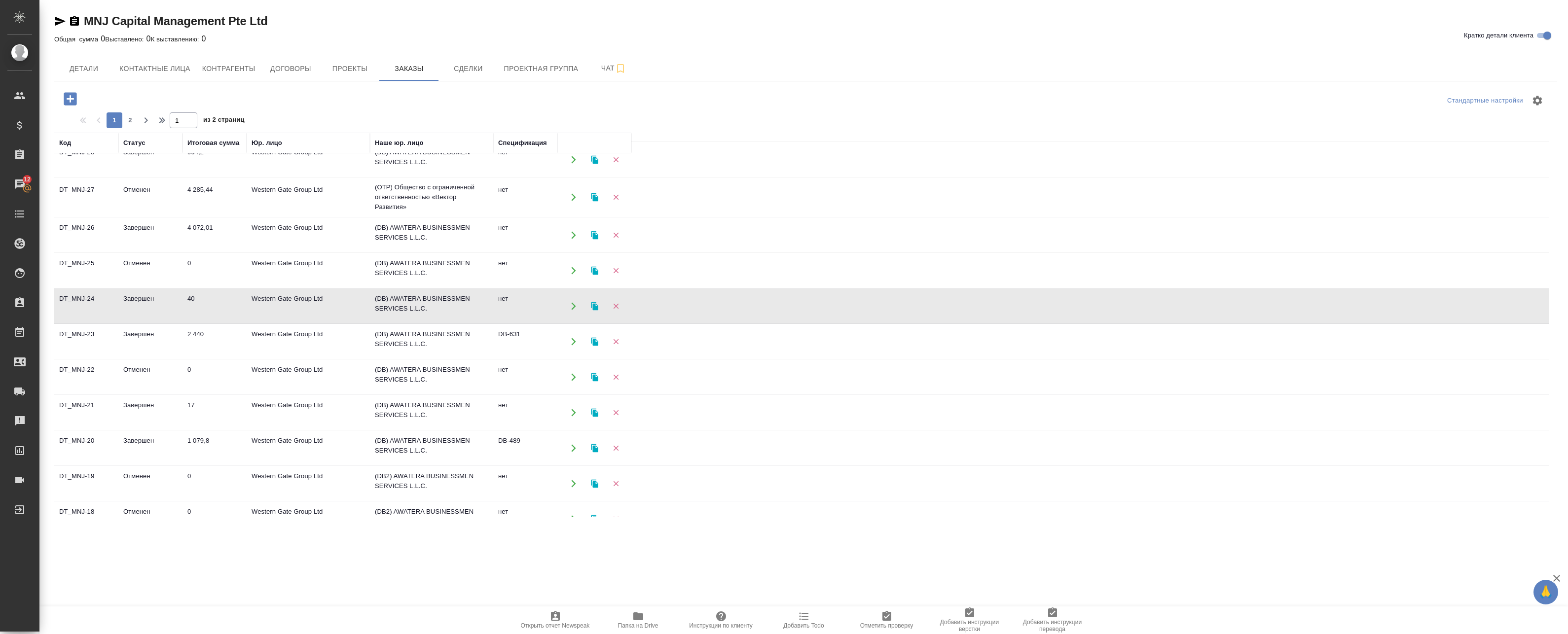
click at [337, 302] on td "Western Gate Group Ltd" at bounding box center [308, 306] width 124 height 34
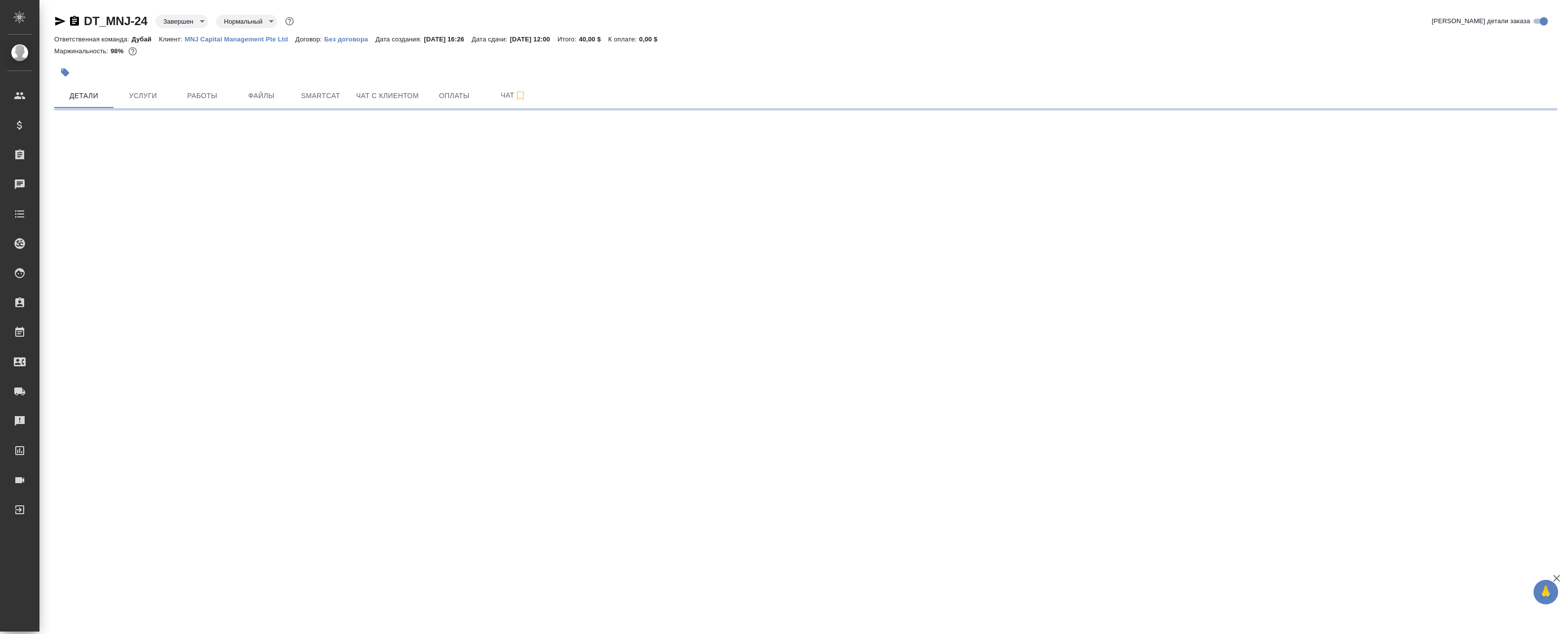
select select "RU"
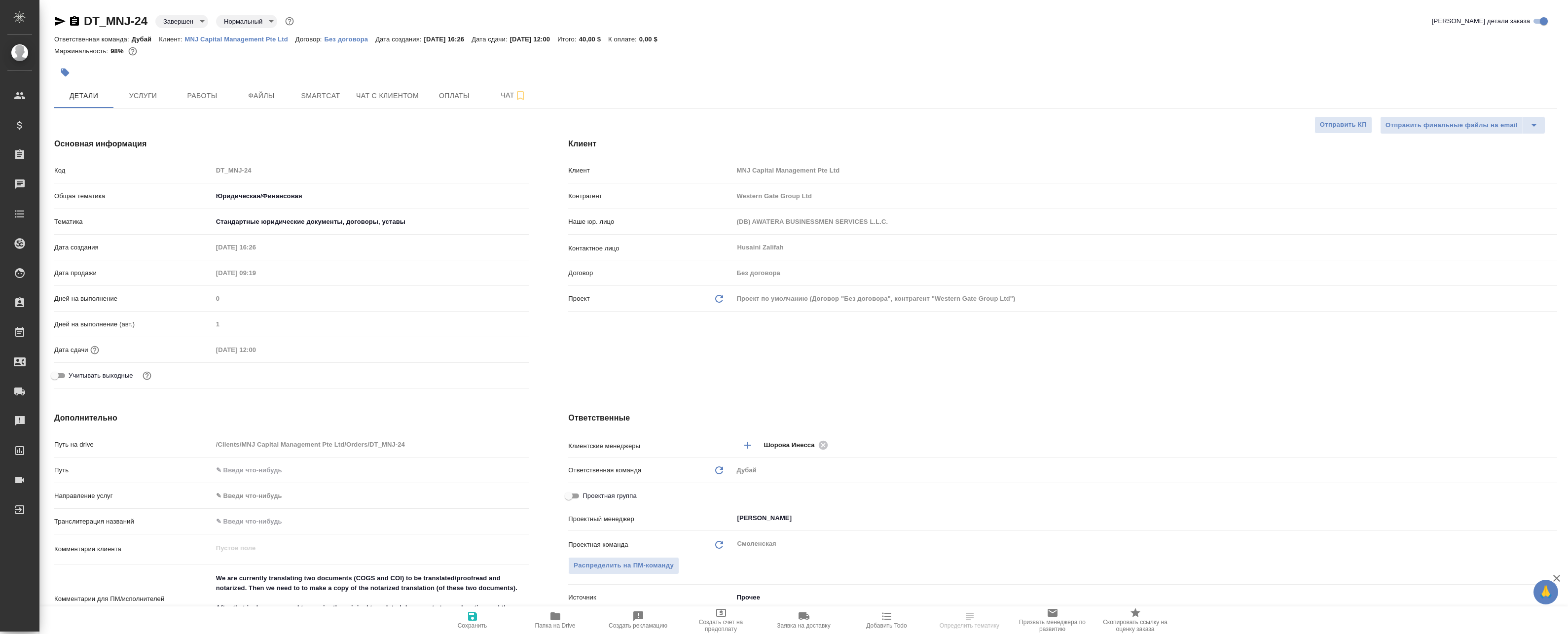
type textarea "x"
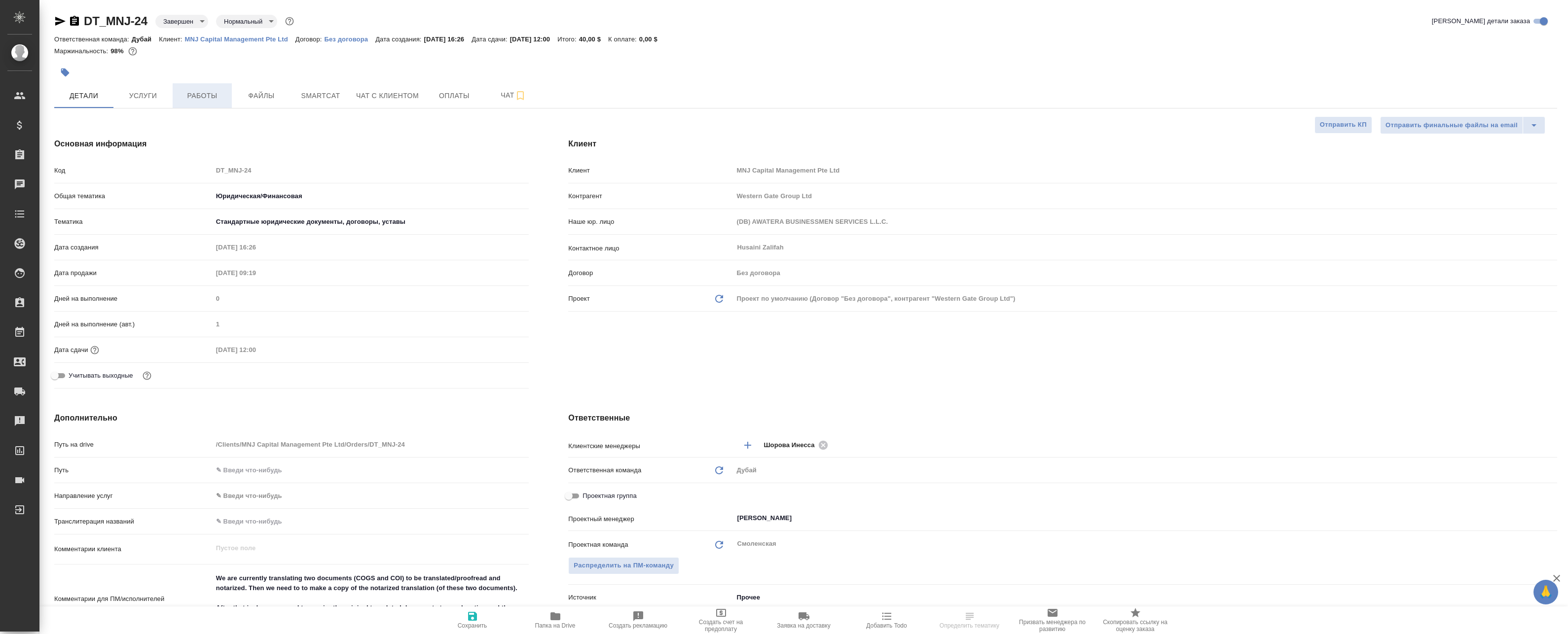
type textarea "x"
click at [203, 96] on span "Работы" at bounding box center [203, 96] width 47 height 12
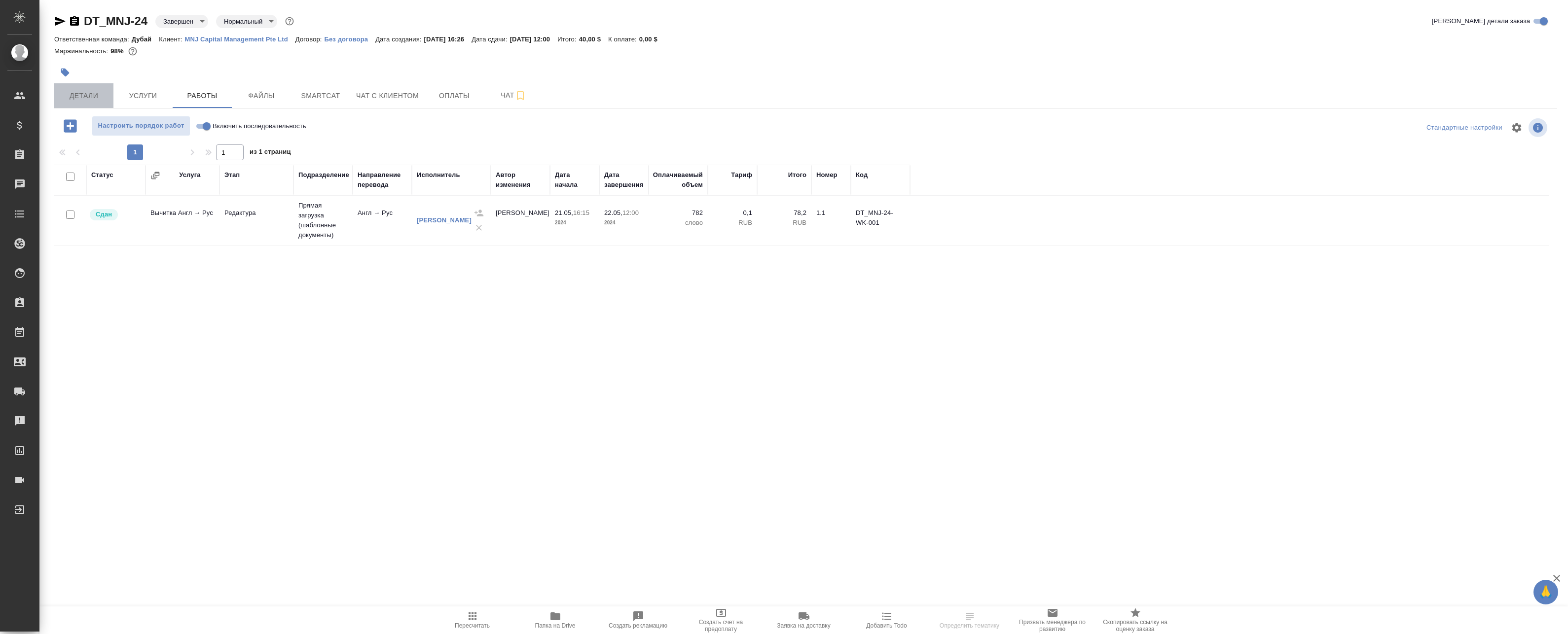
click at [84, 93] on span "Детали" at bounding box center [84, 96] width 47 height 12
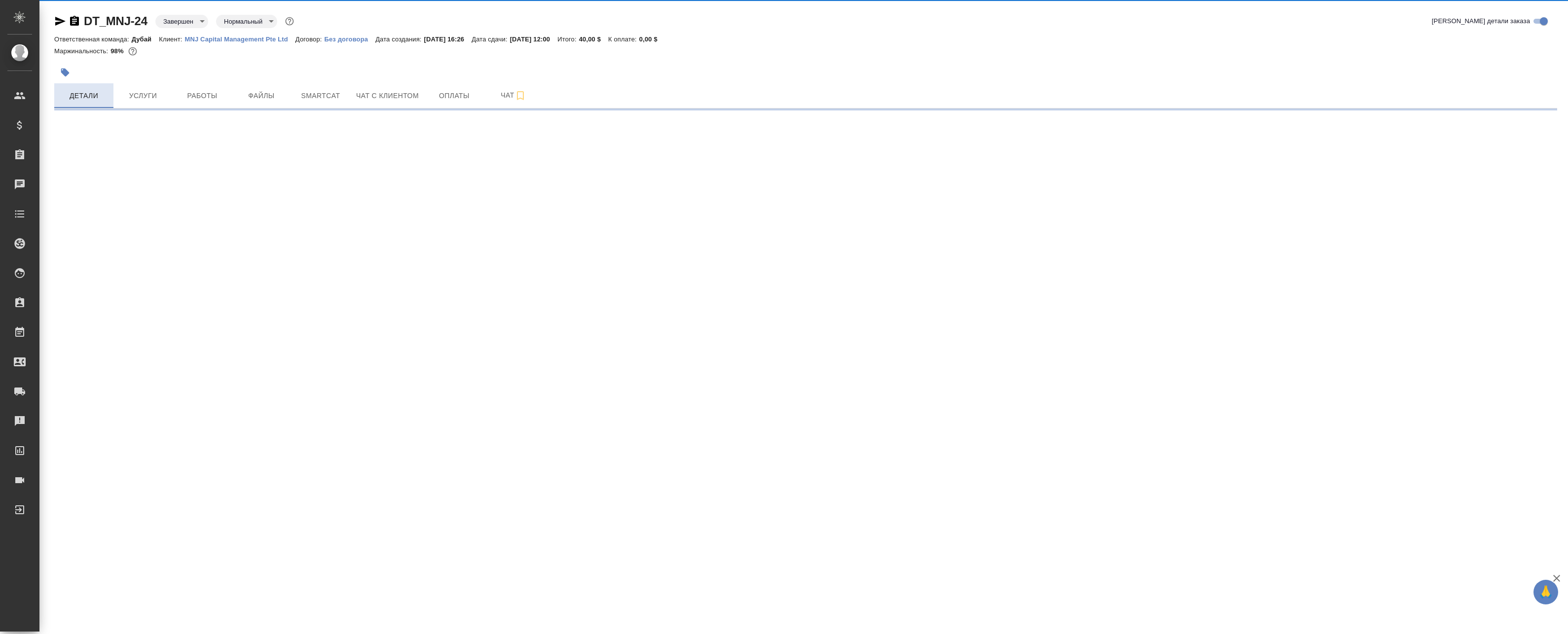
select select "RU"
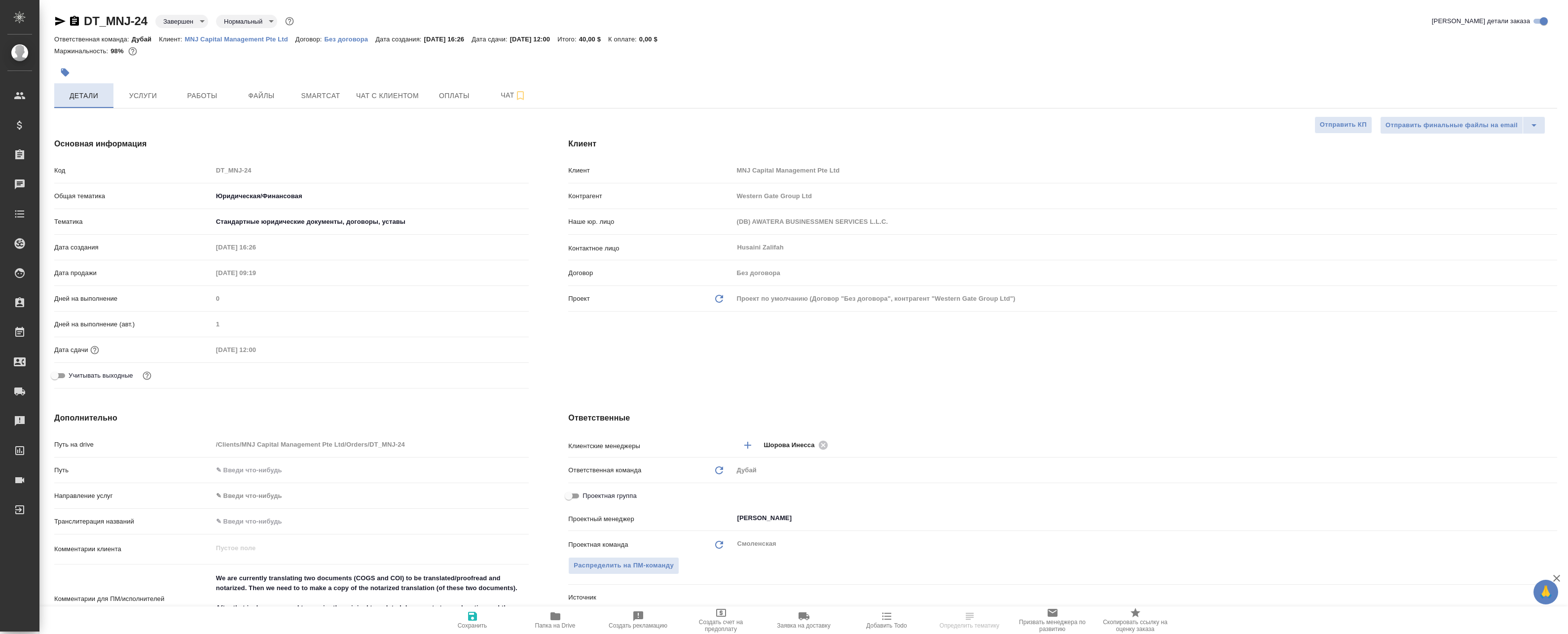
type textarea "x"
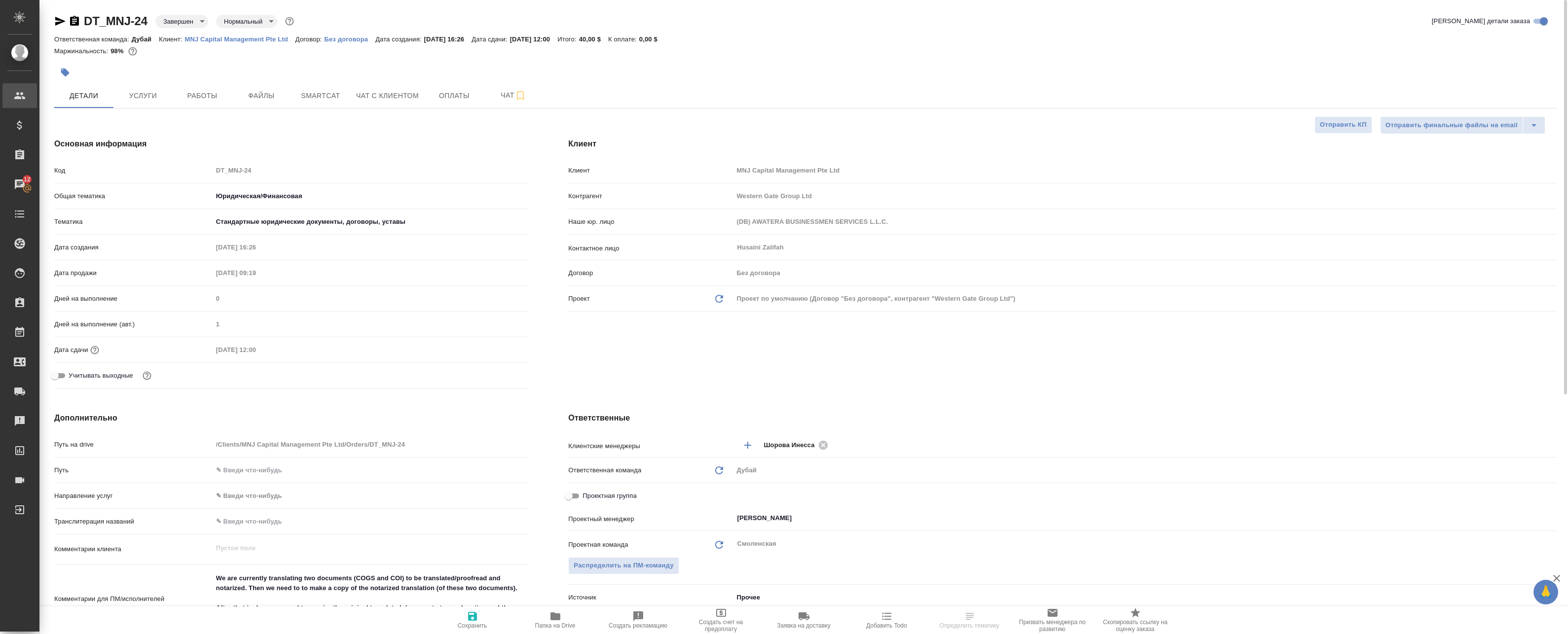
type textarea "x"
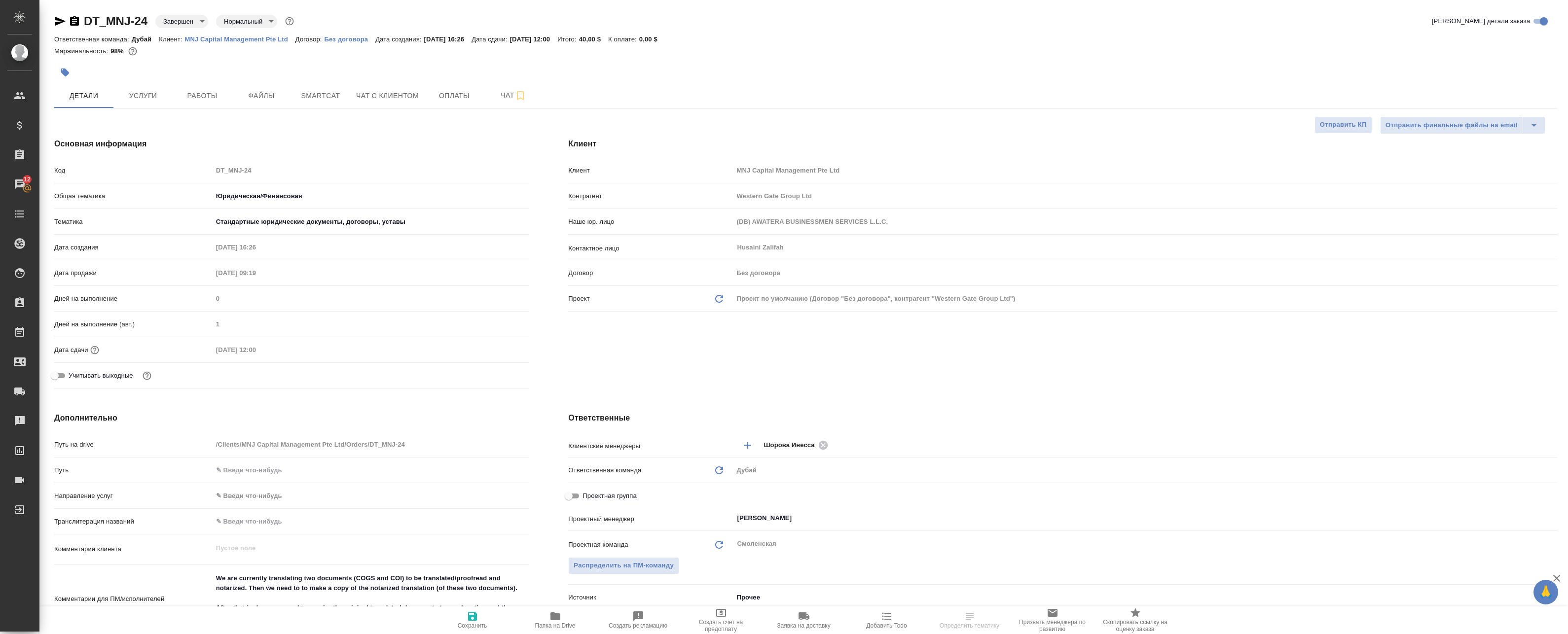
type textarea "x"
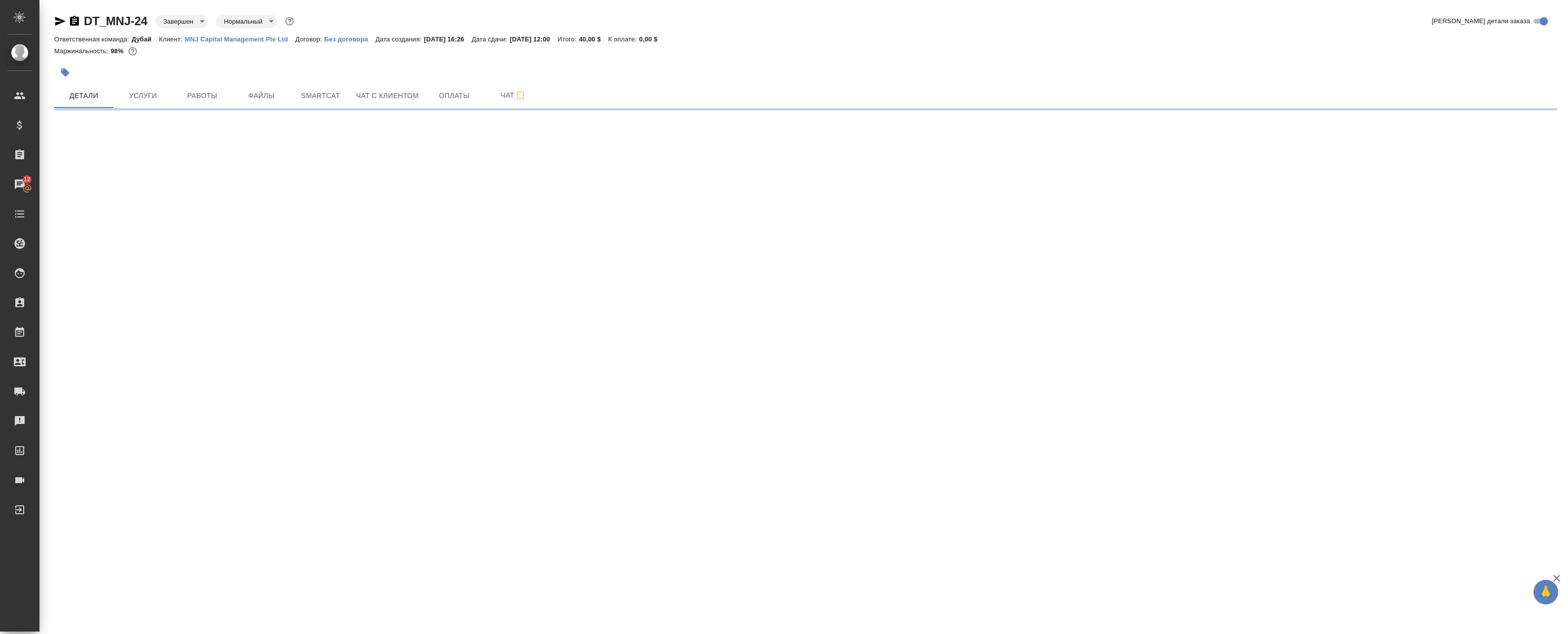
select select "RU"
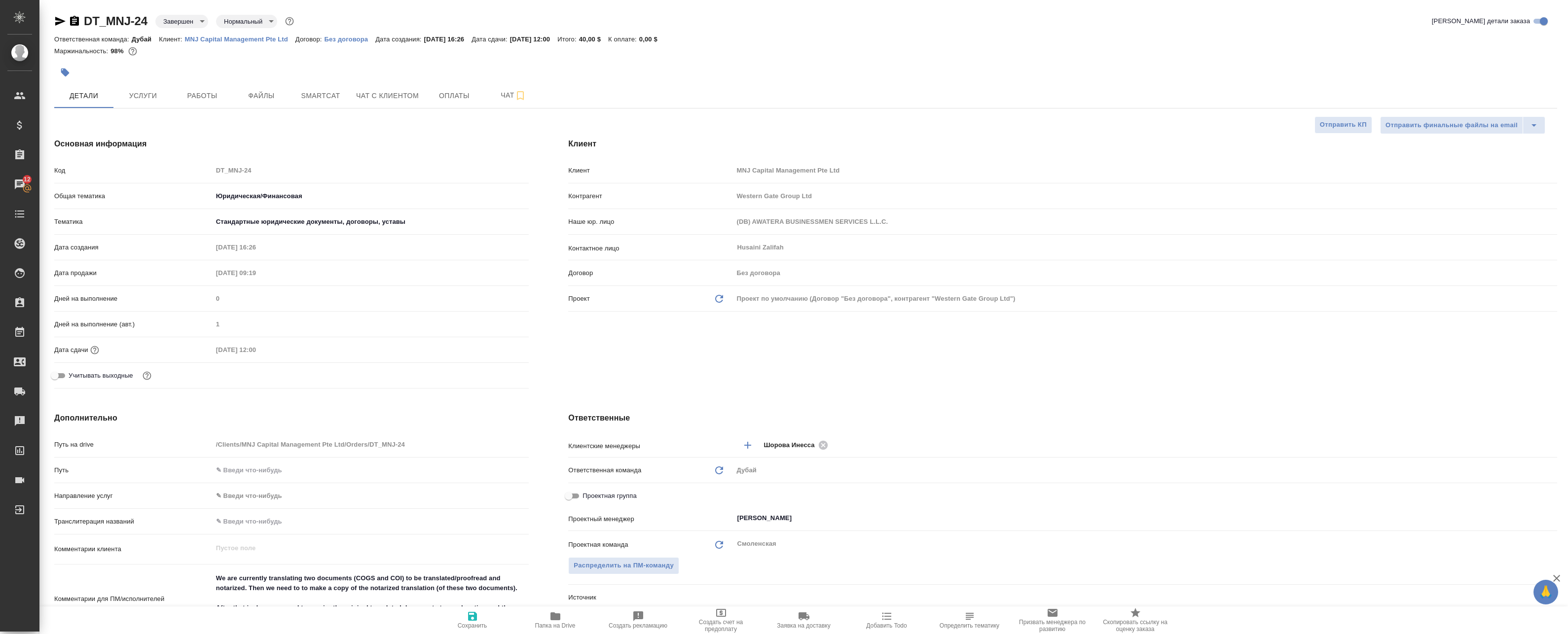
type textarea "x"
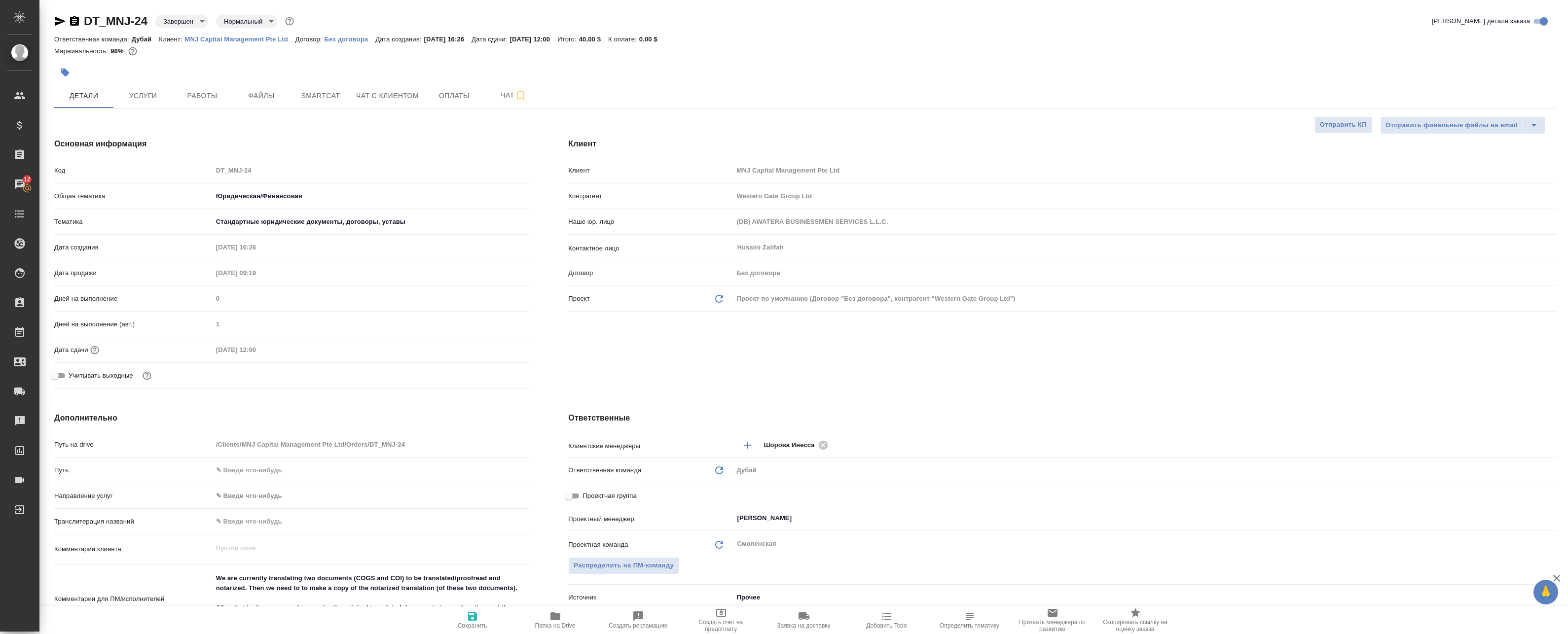
type textarea "x"
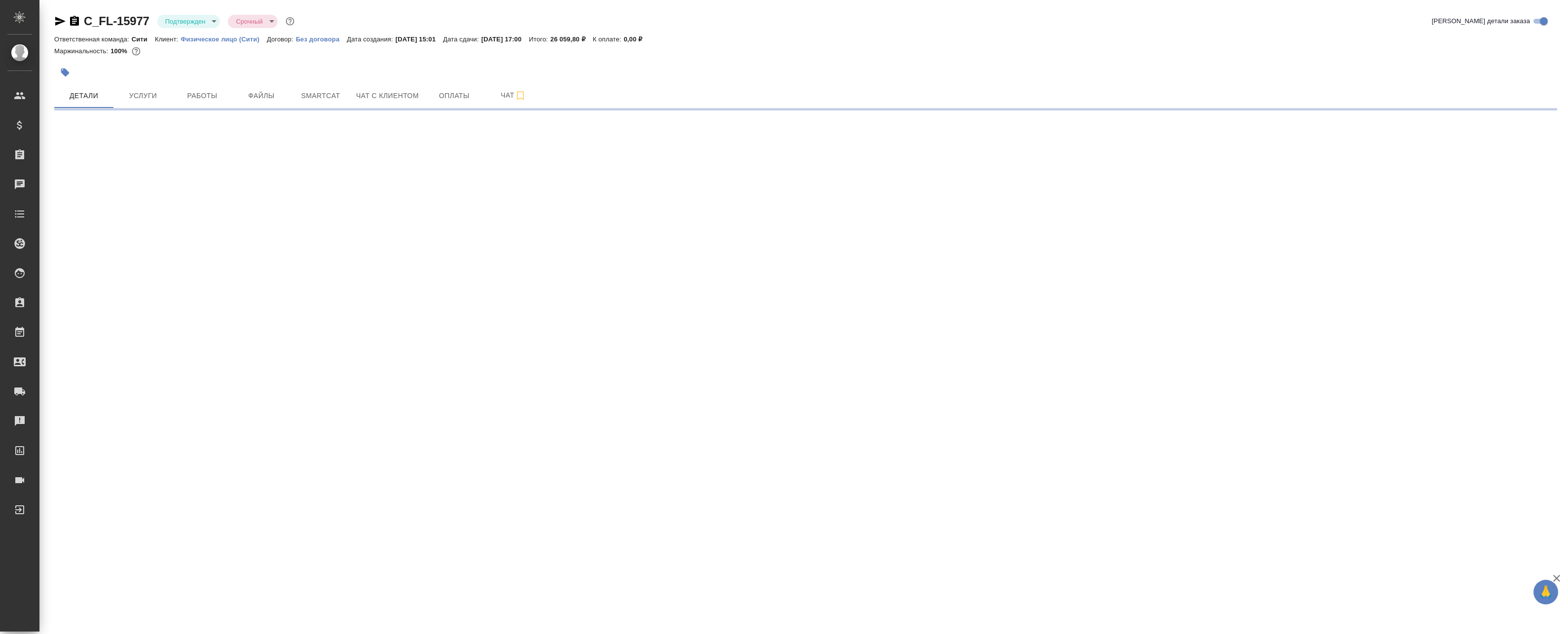
select select "RU"
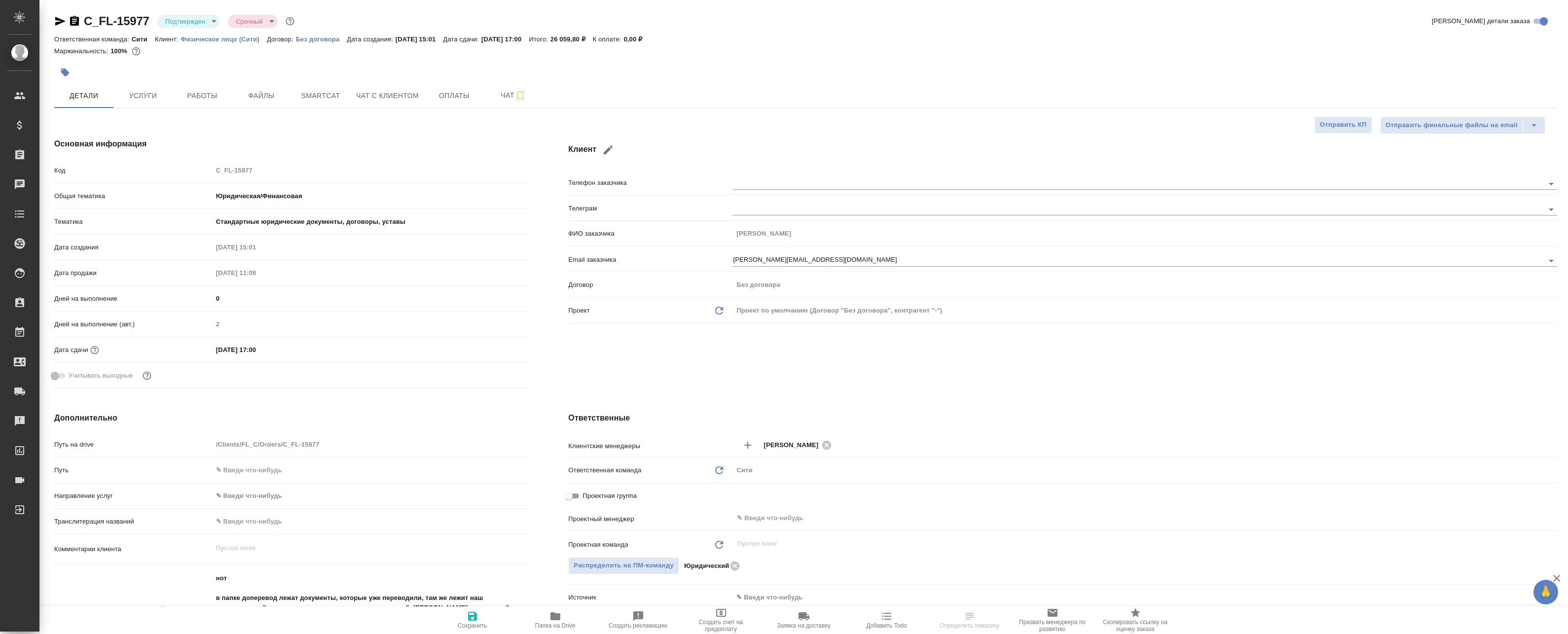
type textarea "x"
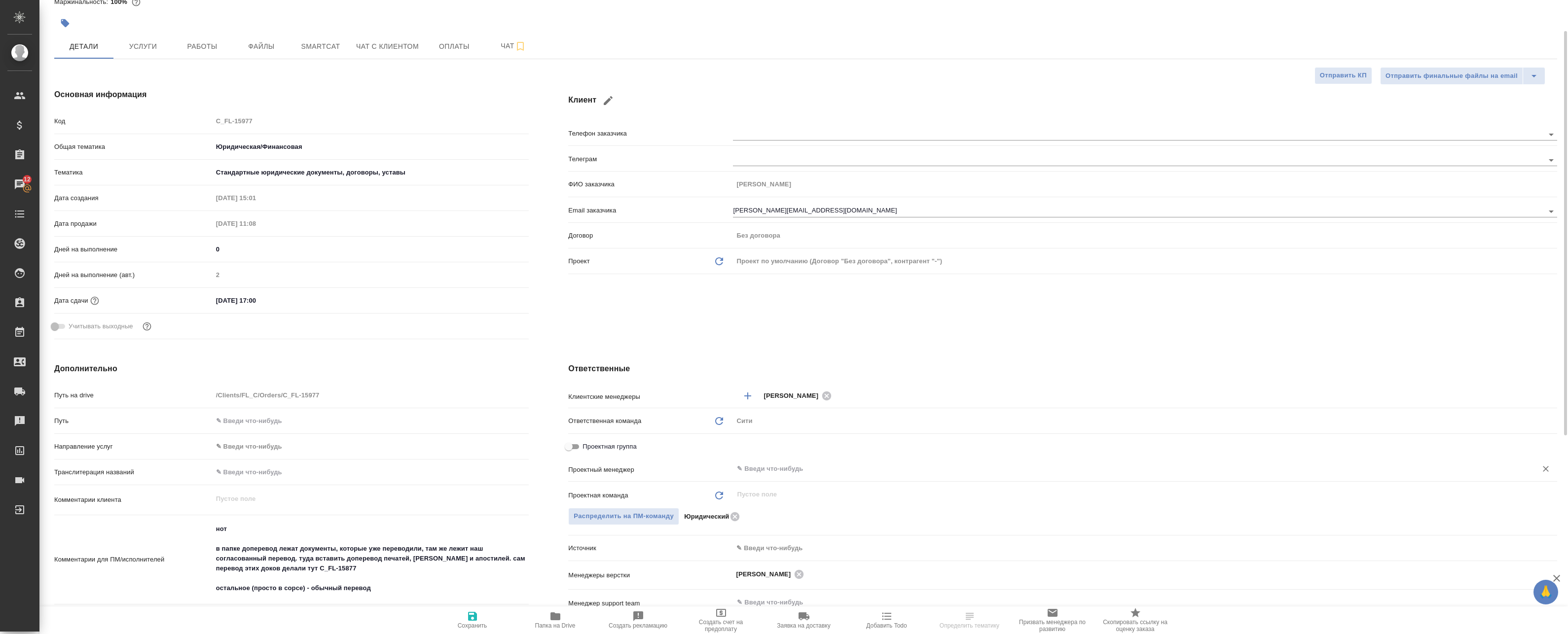
click at [789, 471] on input "text" at bounding box center [1128, 468] width 785 height 11
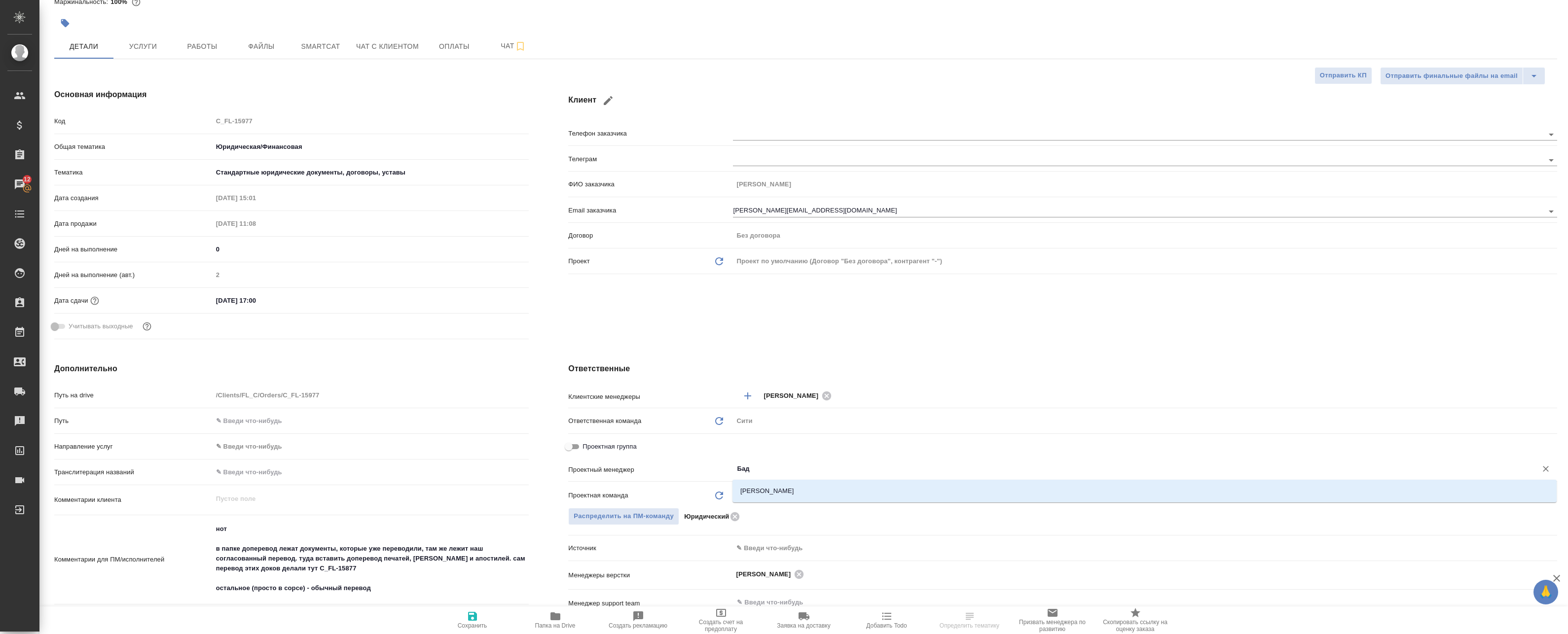
type input "Бада"
click at [858, 492] on li "Баданян Артак" at bounding box center [1144, 491] width 824 height 18
type textarea "x"
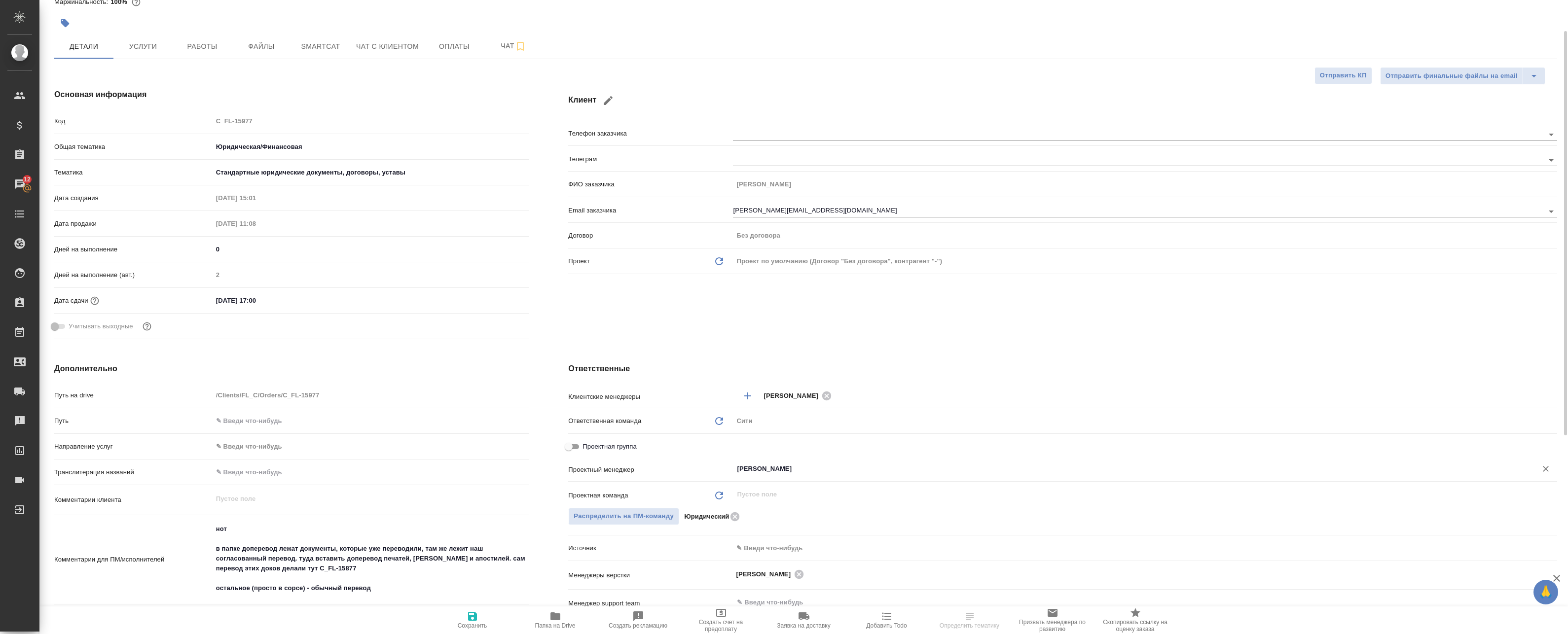
type input "[PERSON_NAME]"
click at [467, 614] on icon "button" at bounding box center [472, 616] width 11 height 11
type textarea "x"
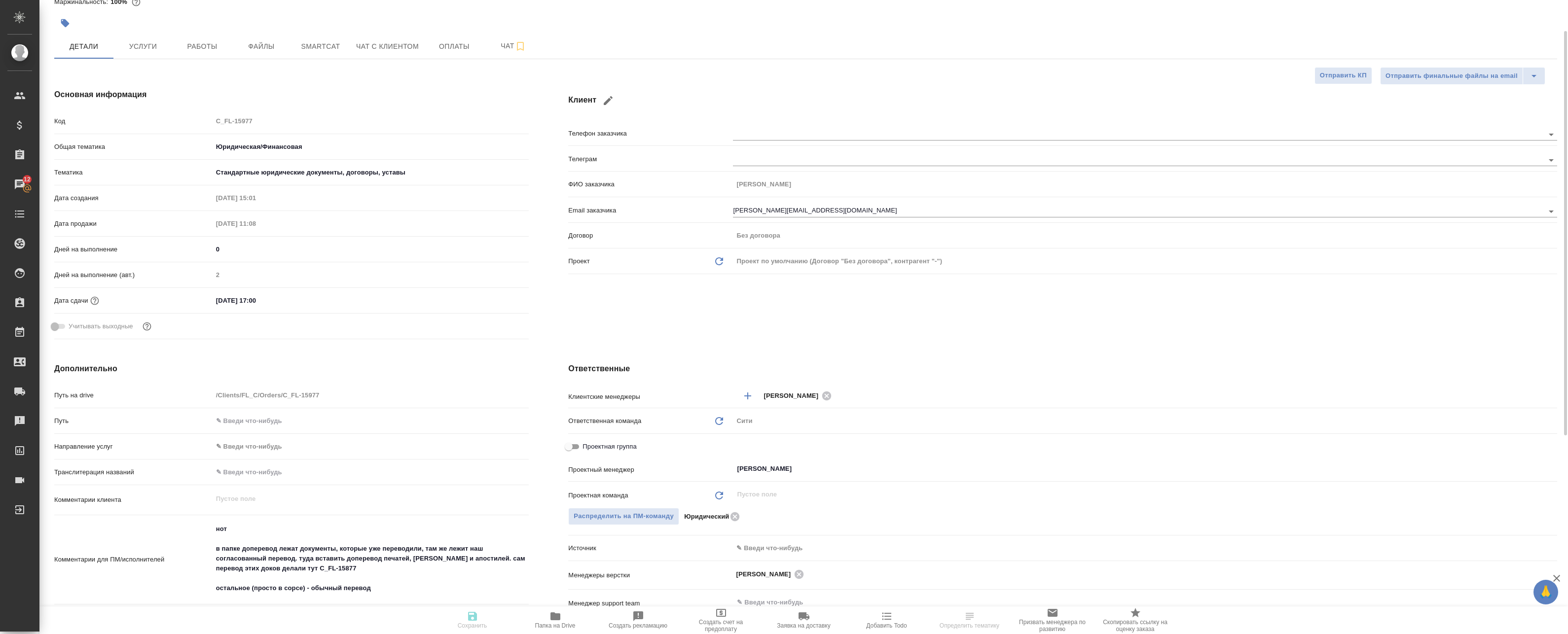
type textarea "x"
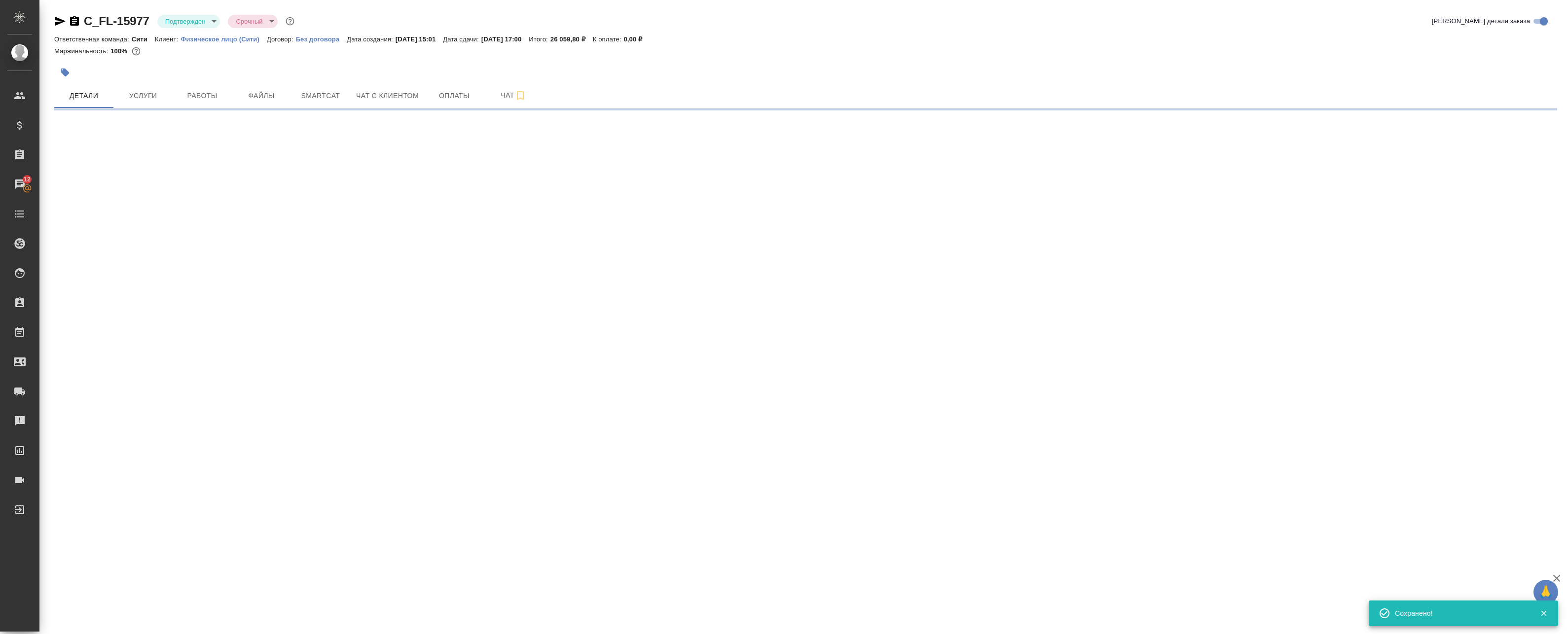
scroll to position [0, 0]
select select "RU"
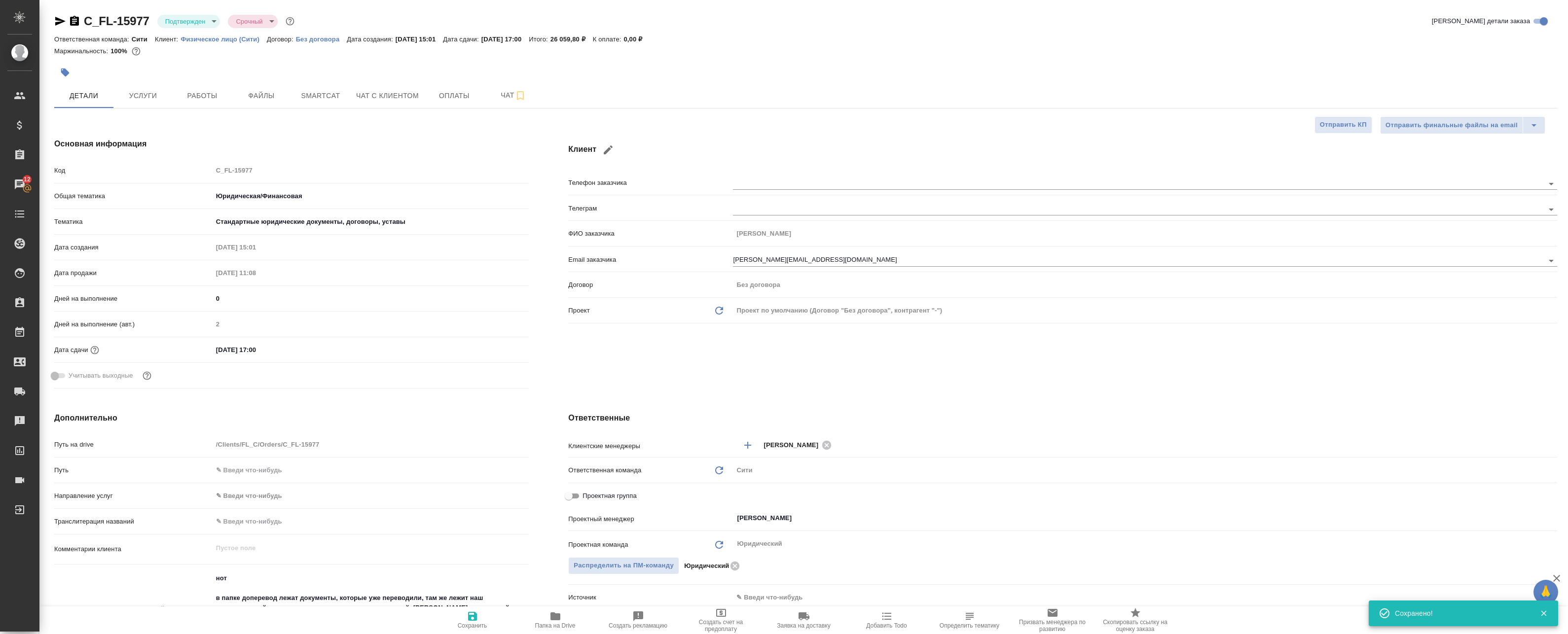
type textarea "x"
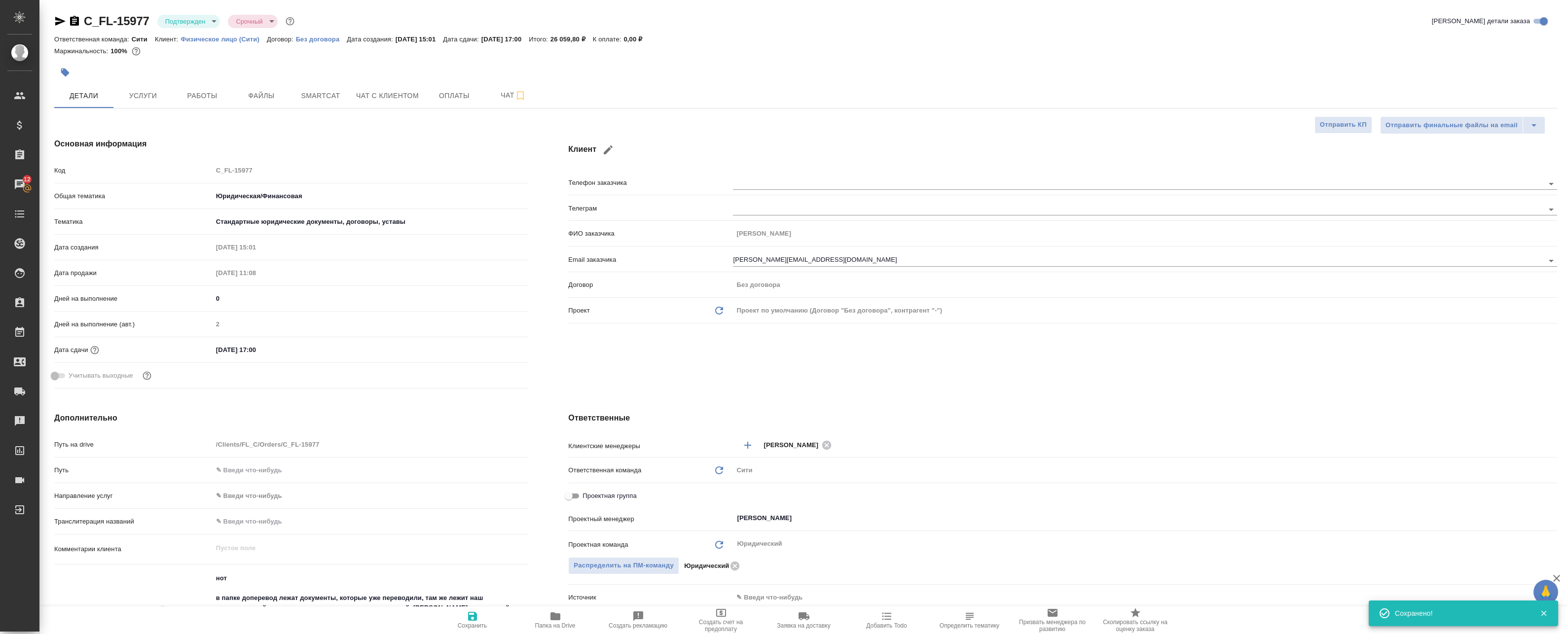
type textarea "x"
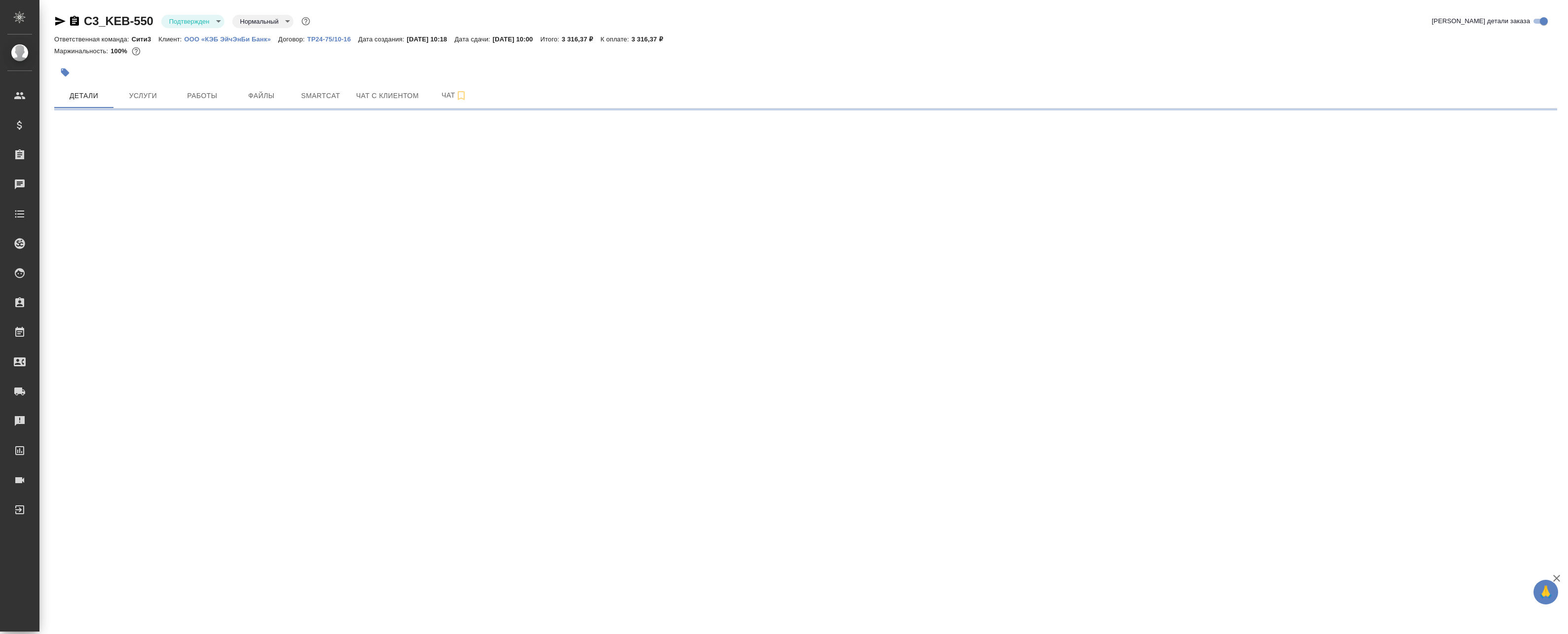
select select "RU"
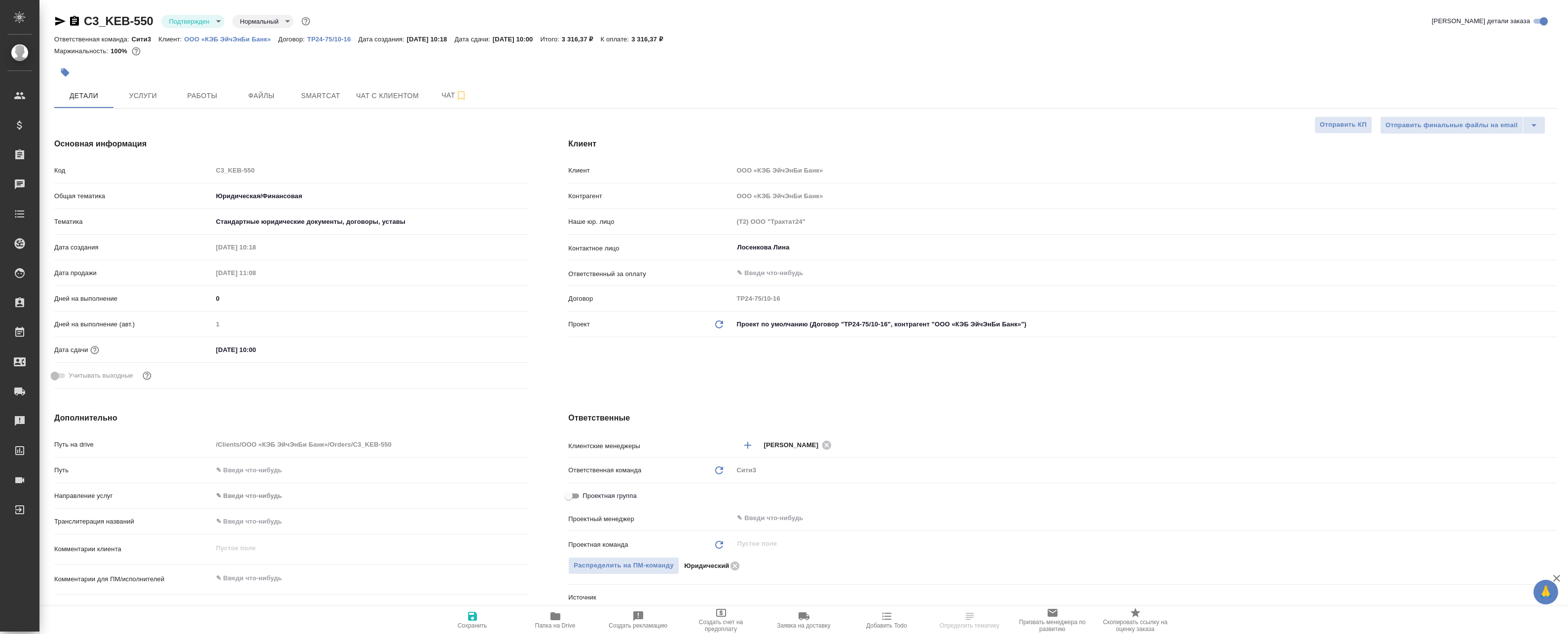
type textarea "x"
drag, startPoint x: 187, startPoint y: 34, endPoint x: 271, endPoint y: 39, distance: 84.1
click at [271, 39] on div "Ответственная команда: Сити3 Клиент: ООО «КЭБ ЭйчЭнБи Банк» Договор: ТР24-75/10…" at bounding box center [806, 39] width 1503 height 11
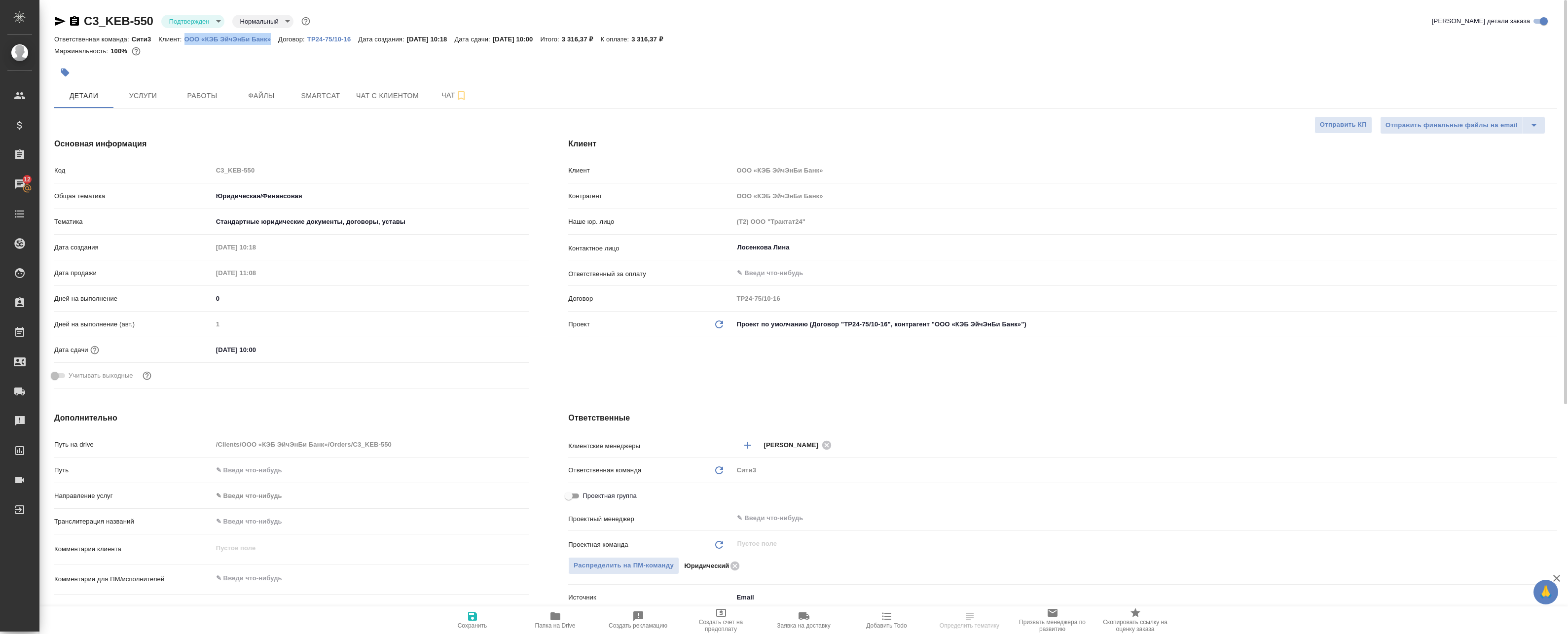
copy p "ООО «КЭБ ЭйчЭнБи Банк»"
type textarea "x"
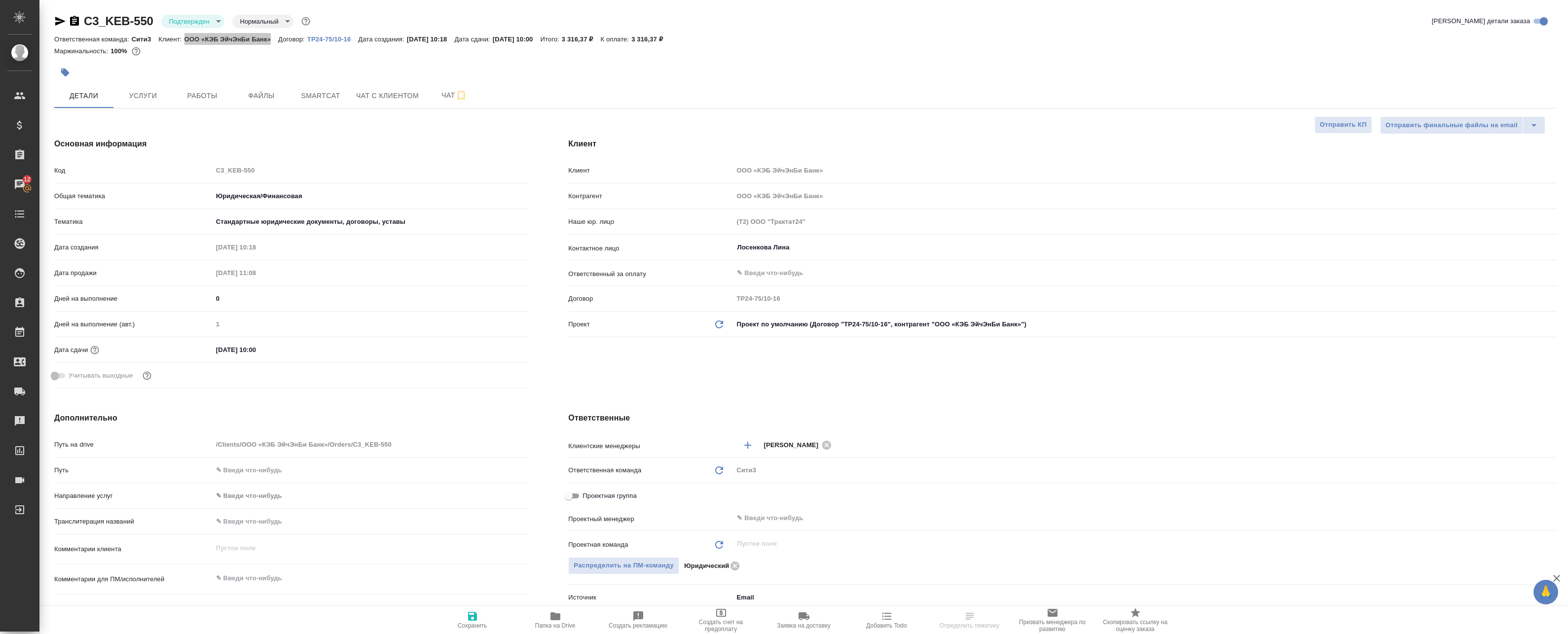
type textarea "x"
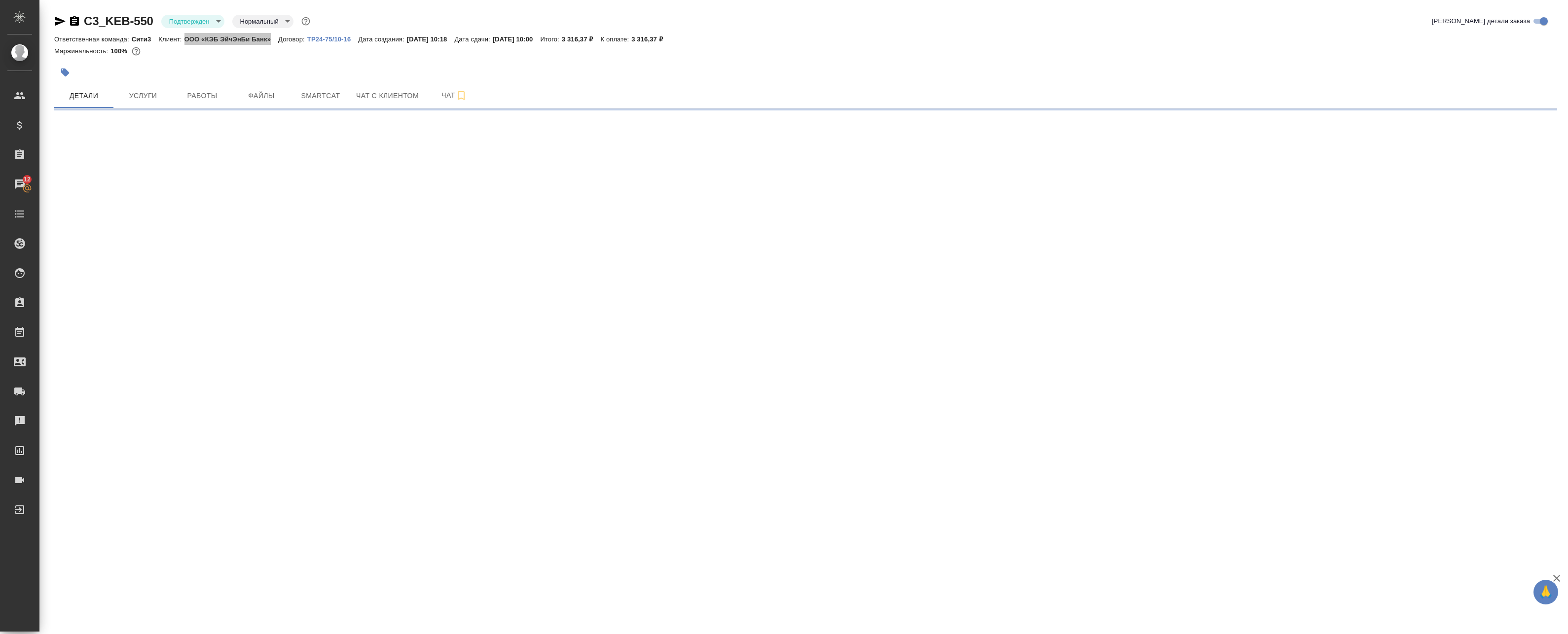
select select "RU"
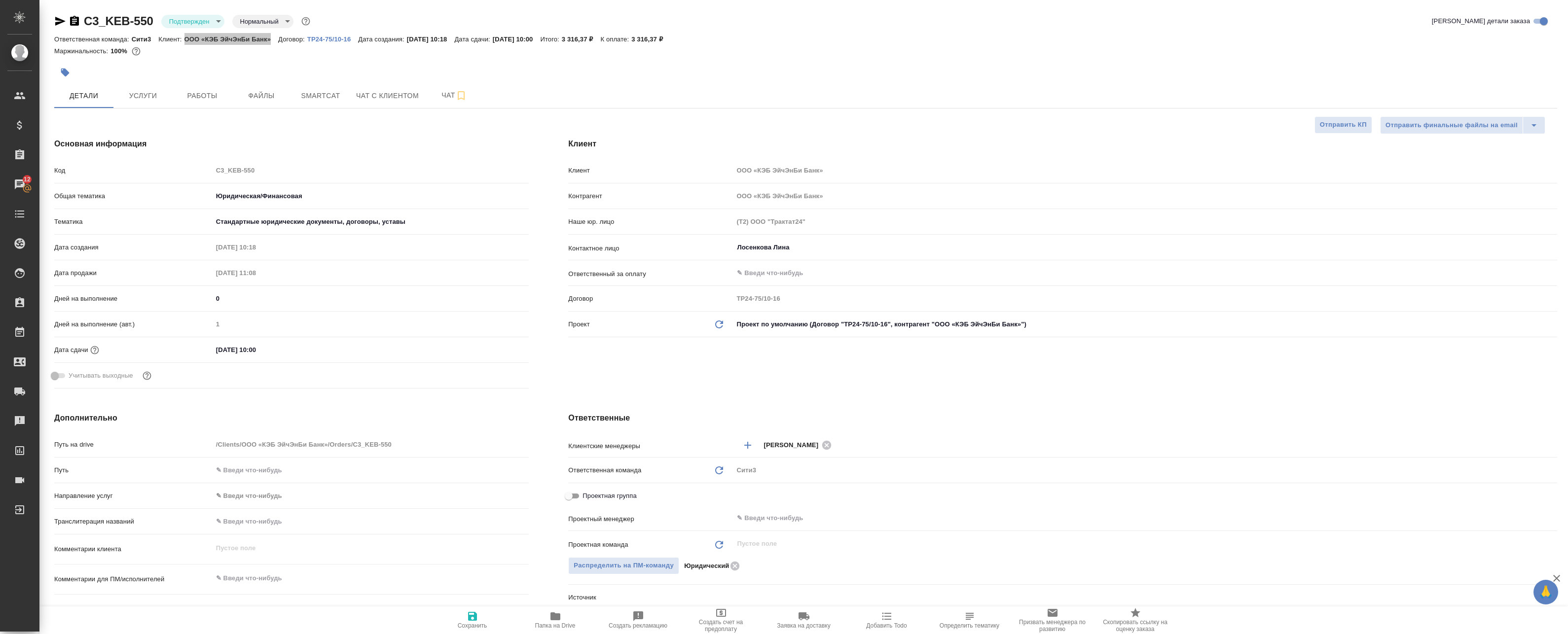
type textarea "x"
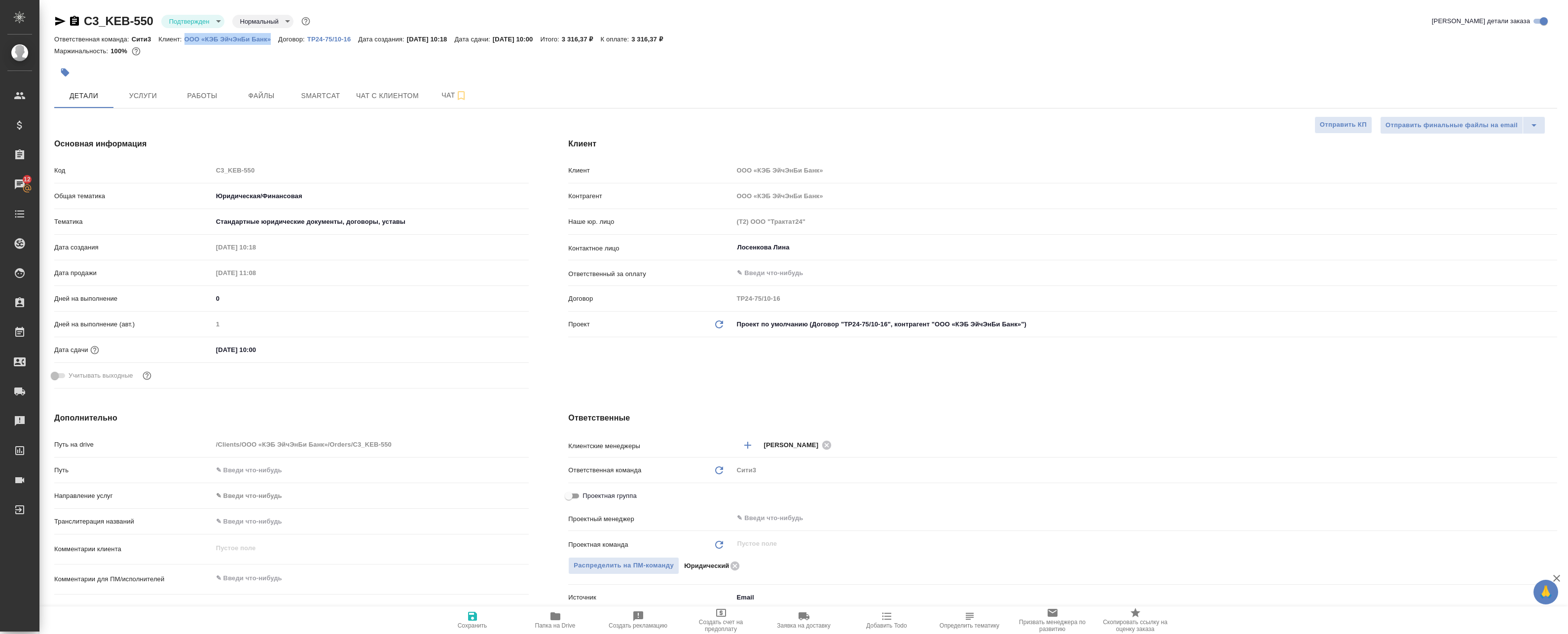
type textarea "x"
click at [194, 62] on div at bounding box center [555, 72] width 1001 height 22
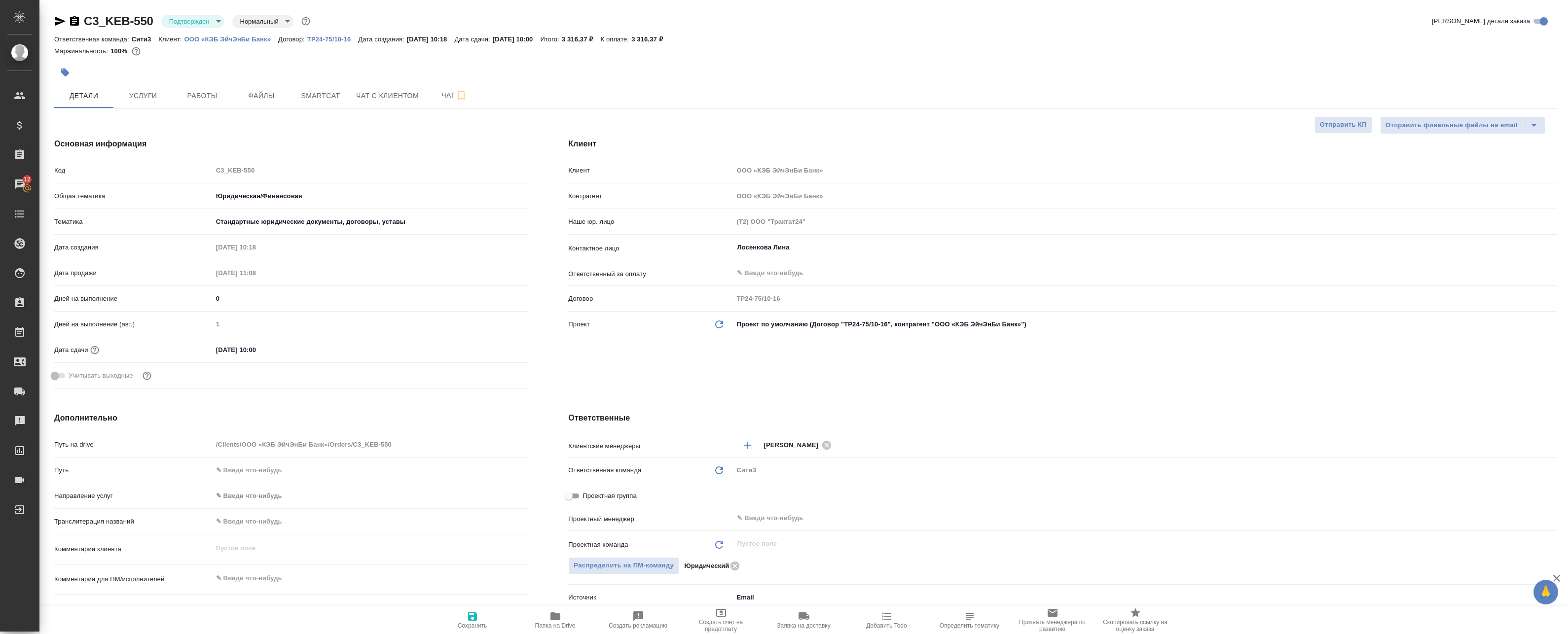
drag, startPoint x: 59, startPoint y: 24, endPoint x: 69, endPoint y: 29, distance: 11.2
click at [59, 23] on icon "button" at bounding box center [61, 21] width 11 height 9
type textarea "x"
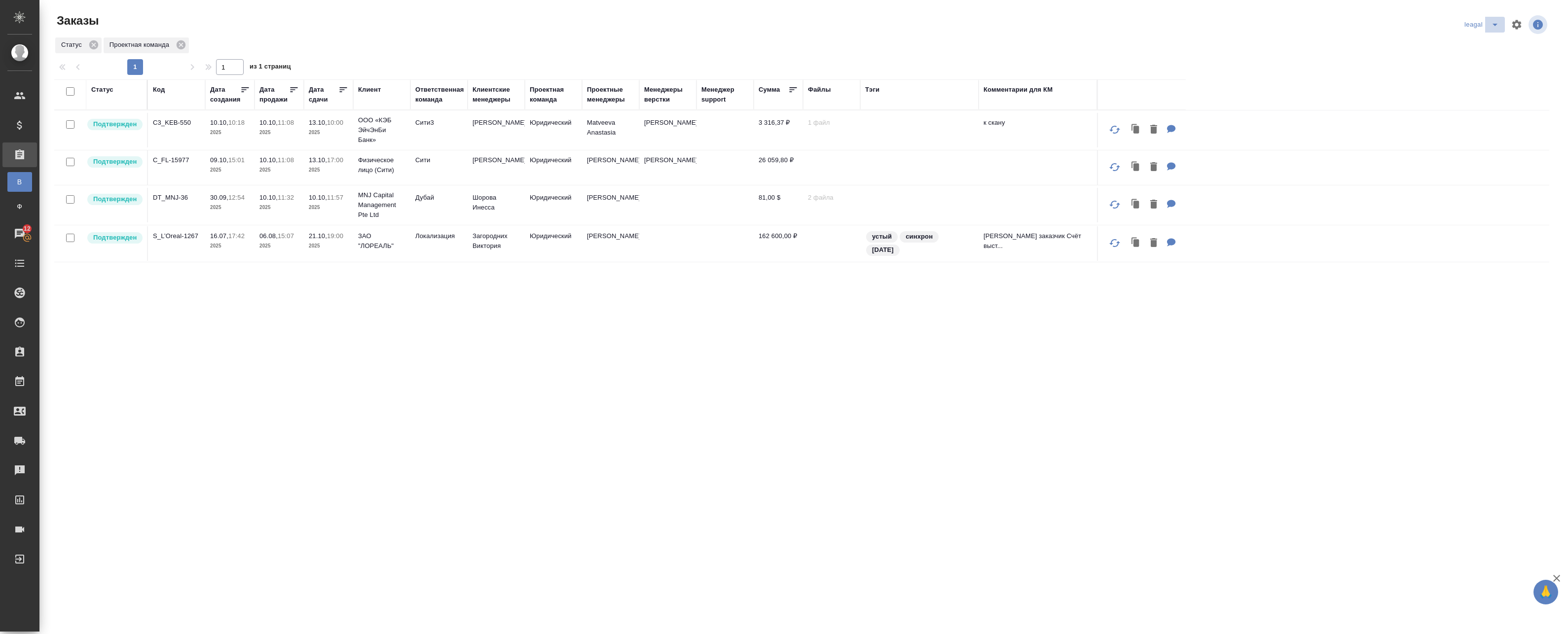
click at [1489, 23] on icon "split button" at bounding box center [1494, 24] width 11 height 11
click at [1479, 43] on li "Артак" at bounding box center [1475, 45] width 43 height 16
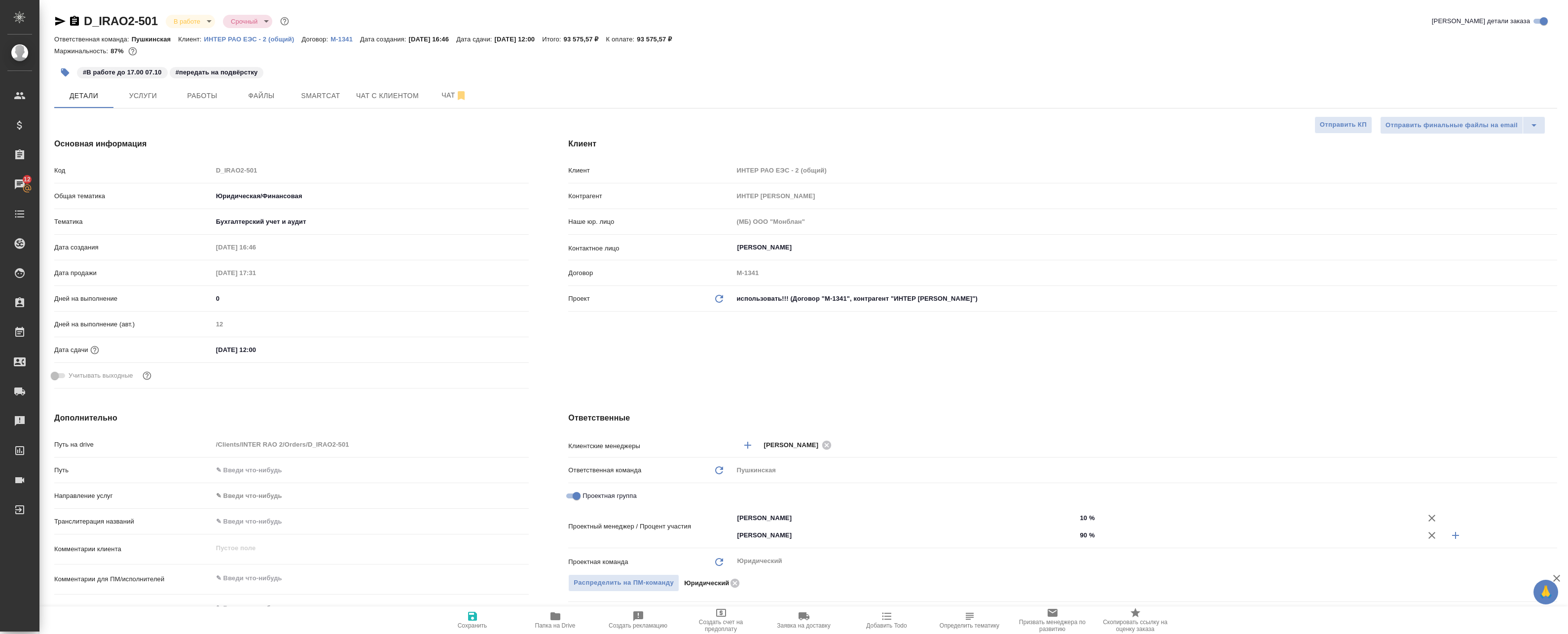
select select "RU"
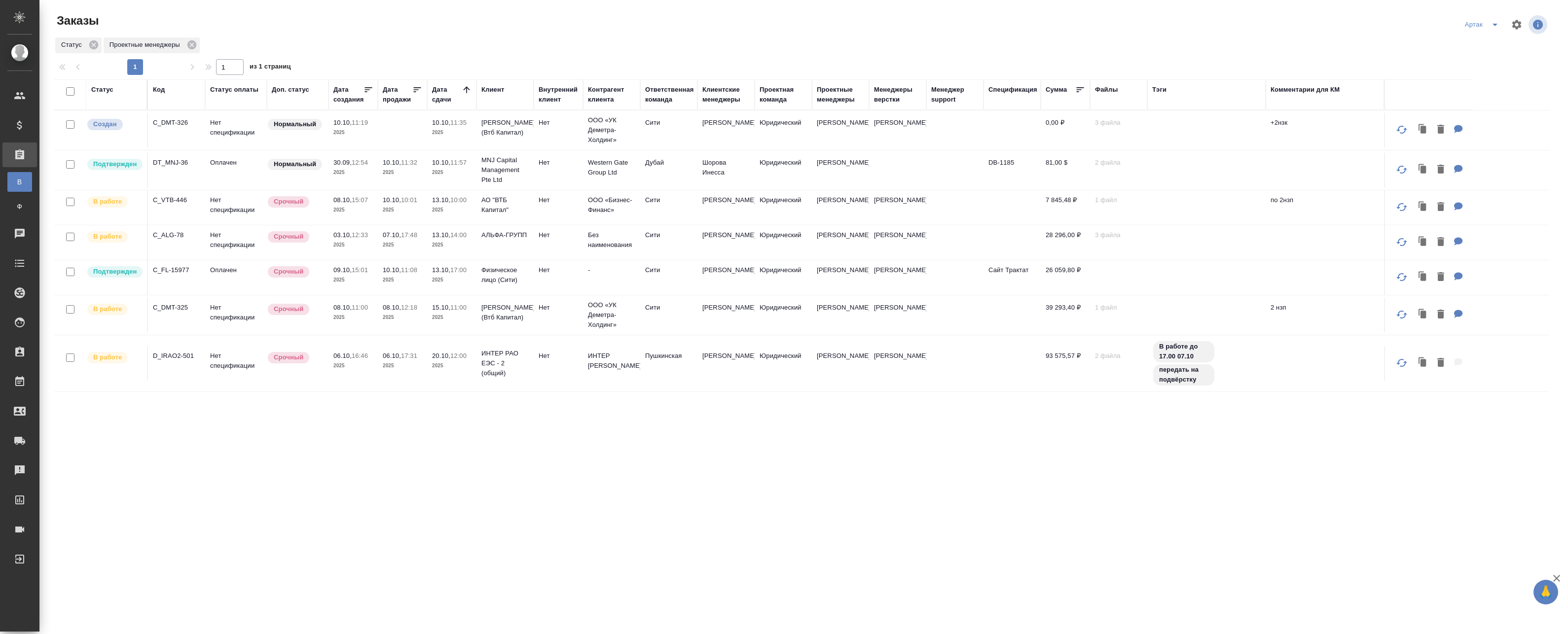
click at [481, 164] on p "MNJ Capital Management Pte Ltd" at bounding box center [505, 170] width 47 height 30
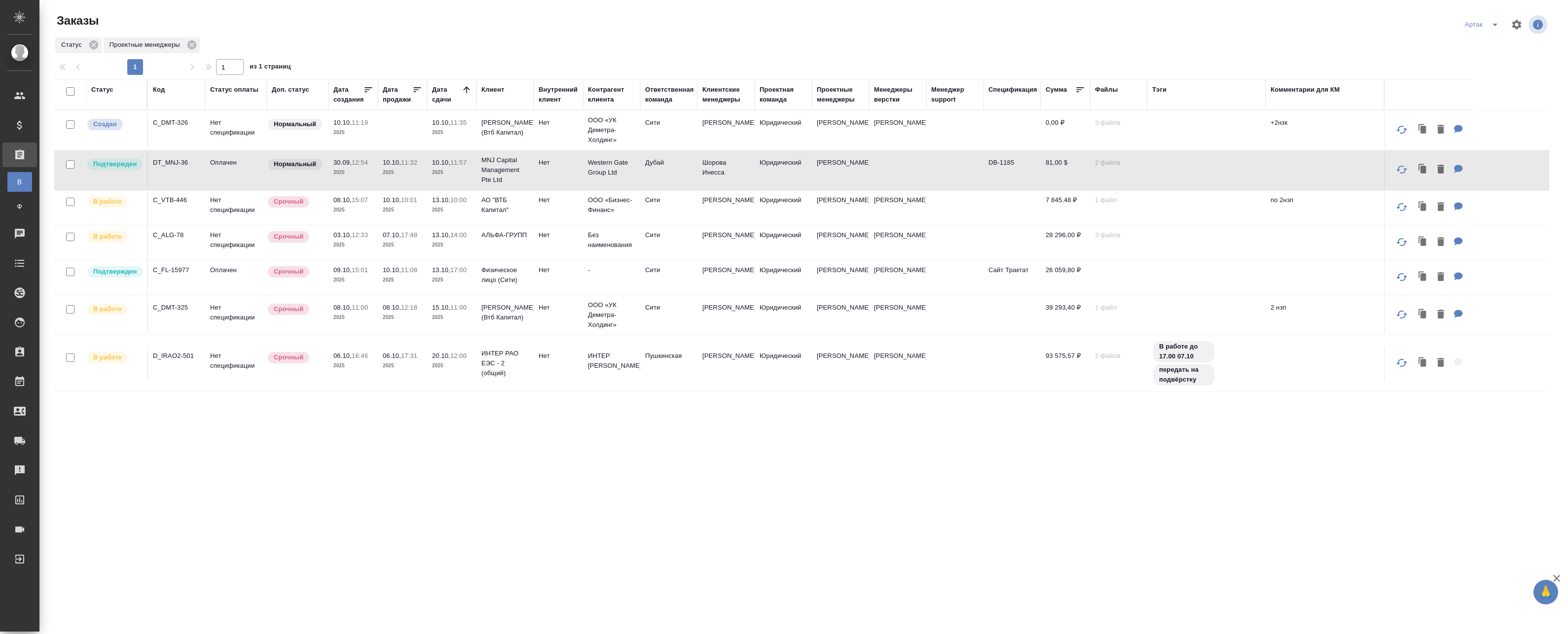
click at [413, 292] on td "10.10, 11:08 2025" at bounding box center [403, 277] width 49 height 34
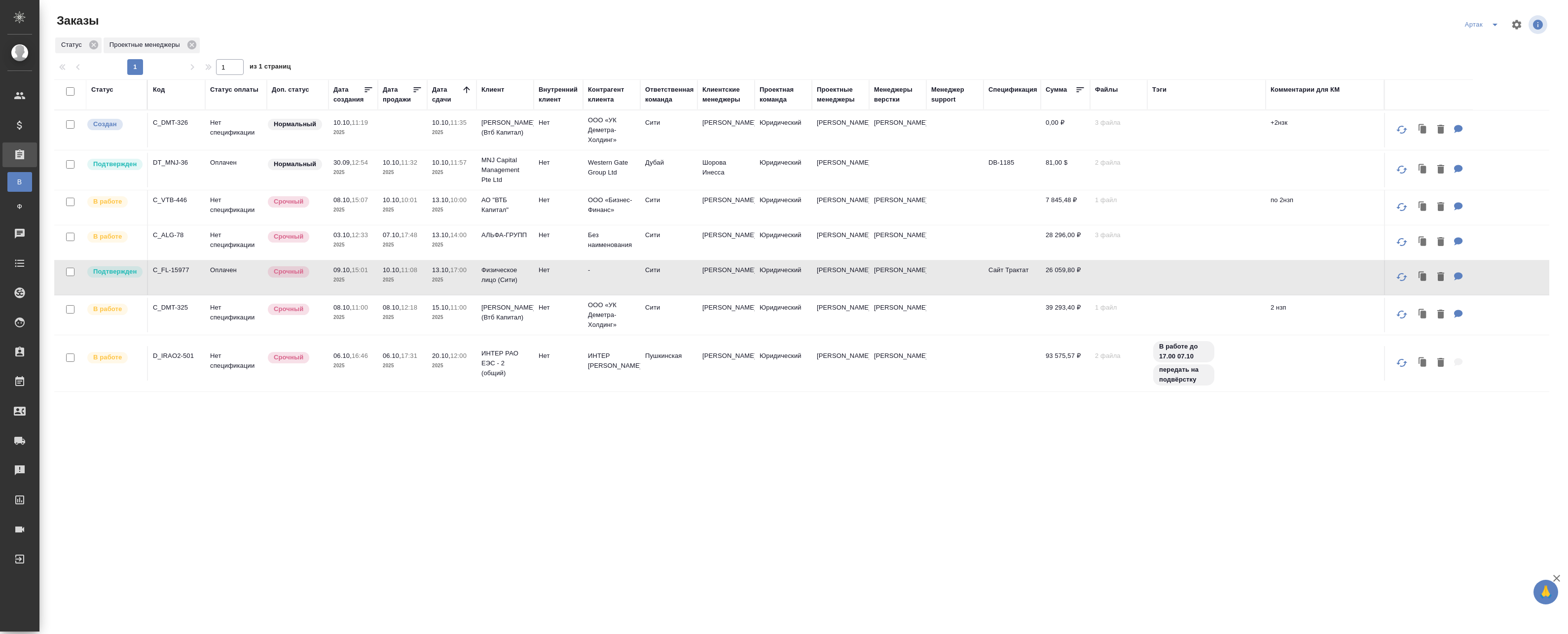
click at [421, 169] on p "2025" at bounding box center [402, 172] width 39 height 10
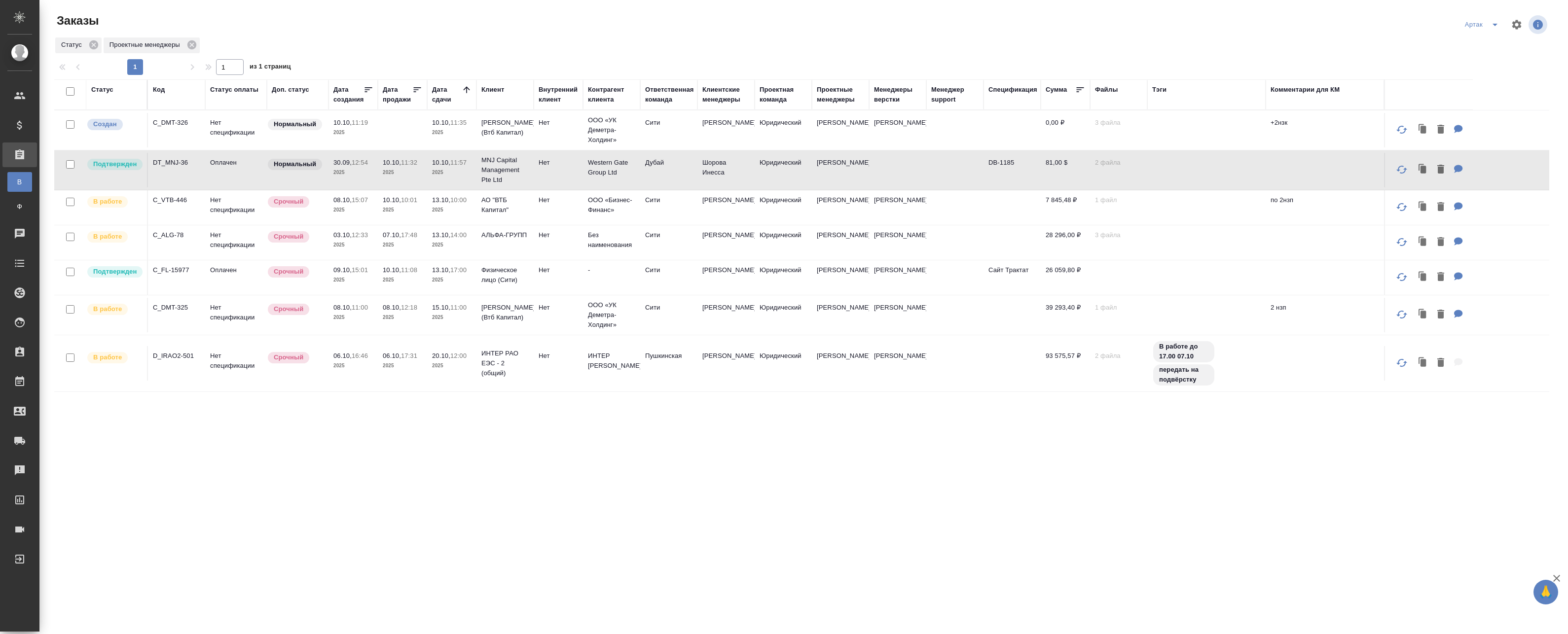
click at [467, 175] on p "2025" at bounding box center [452, 172] width 39 height 10
click at [386, 175] on p "2025" at bounding box center [402, 172] width 39 height 10
click at [416, 179] on td "10.10, 11:32 2025" at bounding box center [403, 169] width 49 height 34
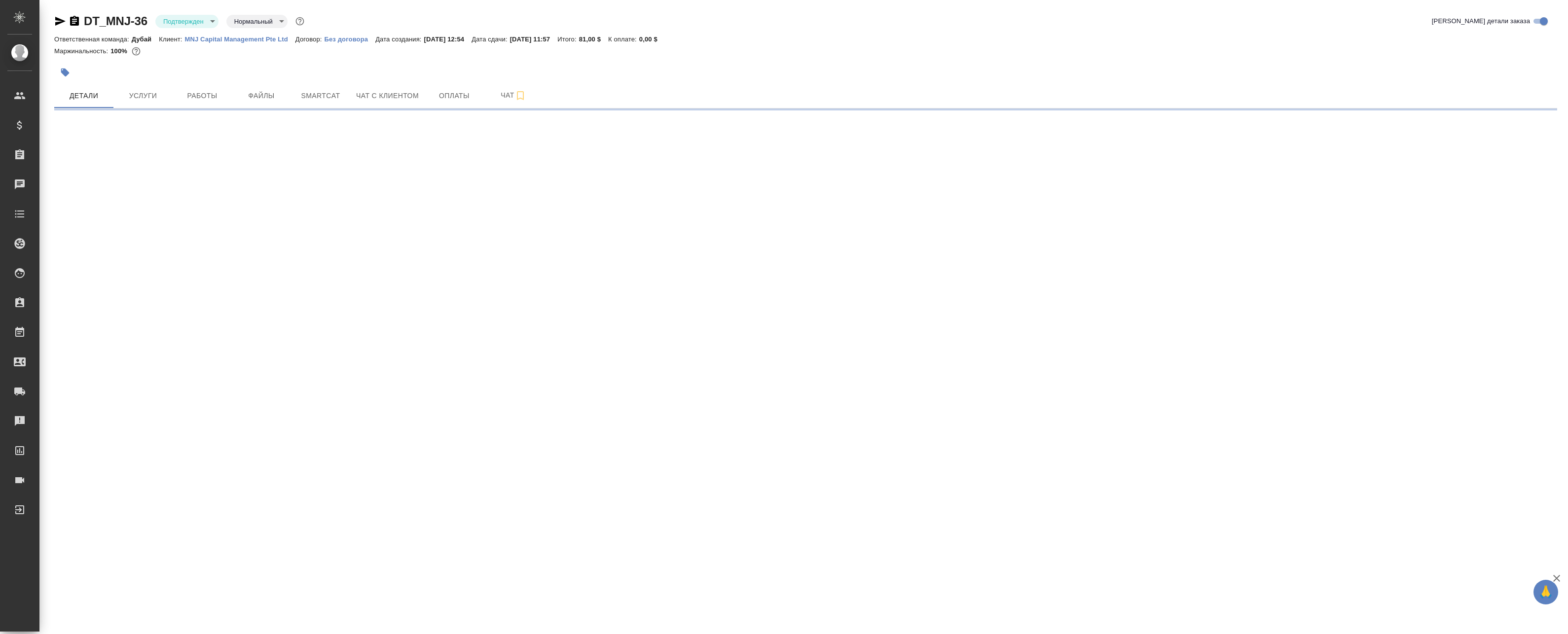
select select "RU"
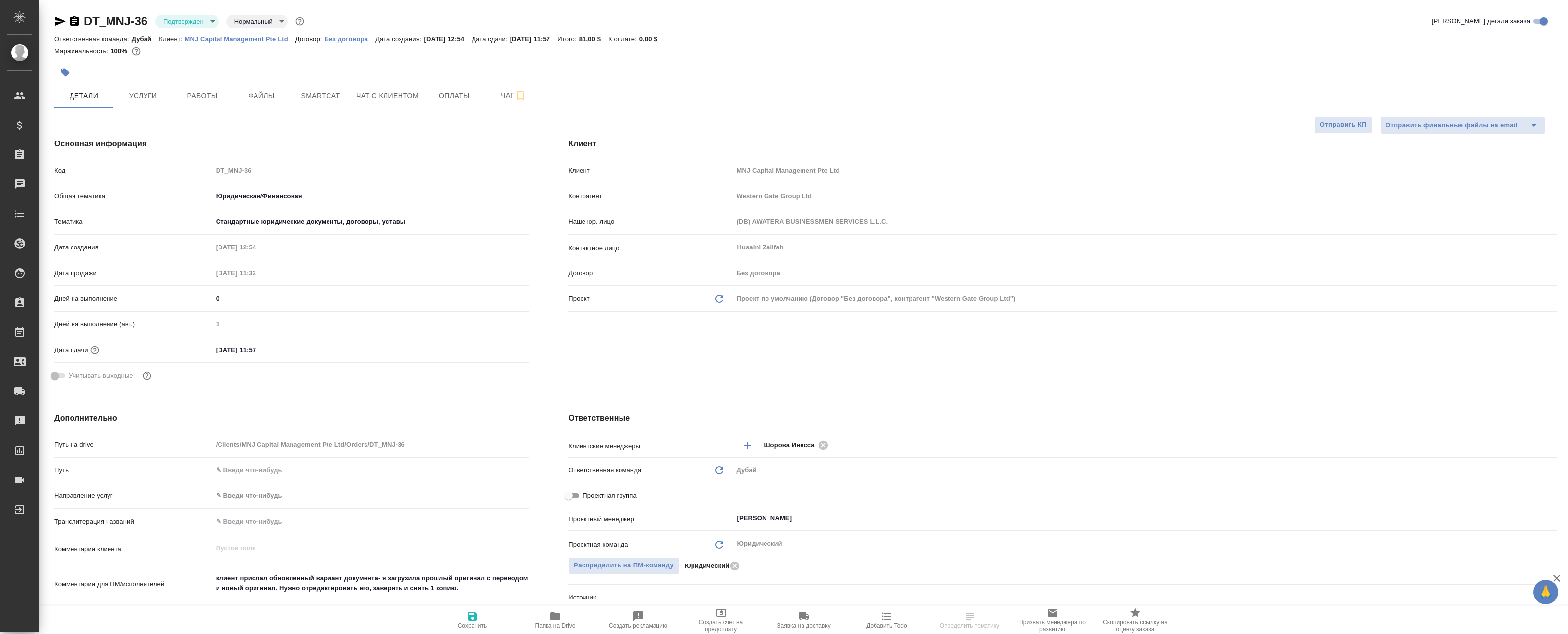
type textarea "x"
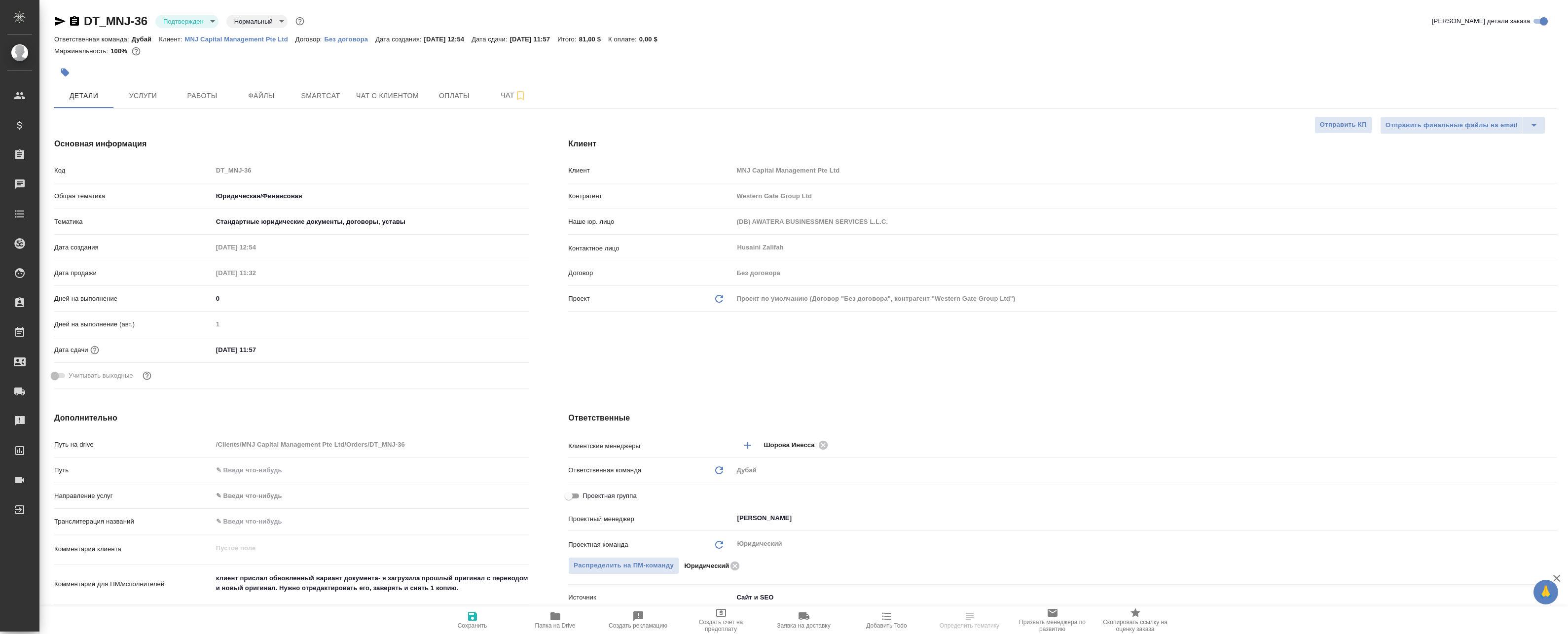
type textarea "x"
select select "RU"
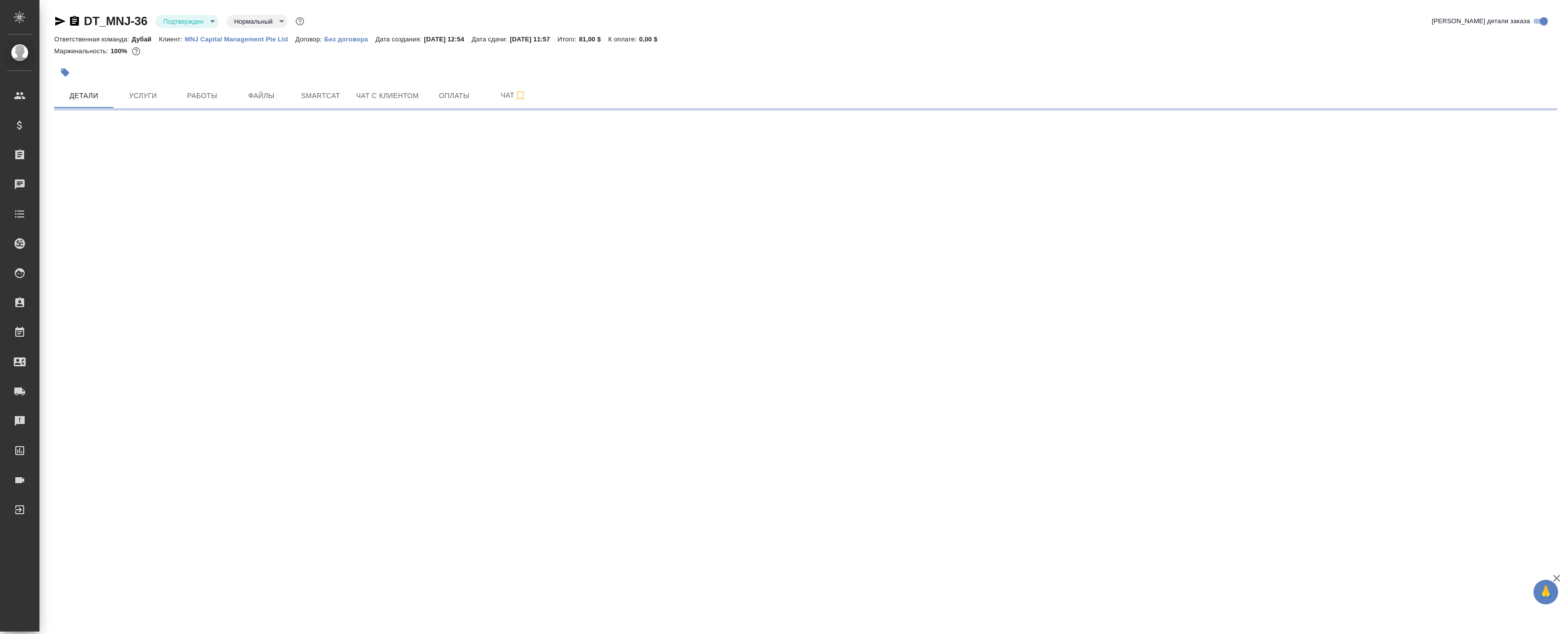
select select "RU"
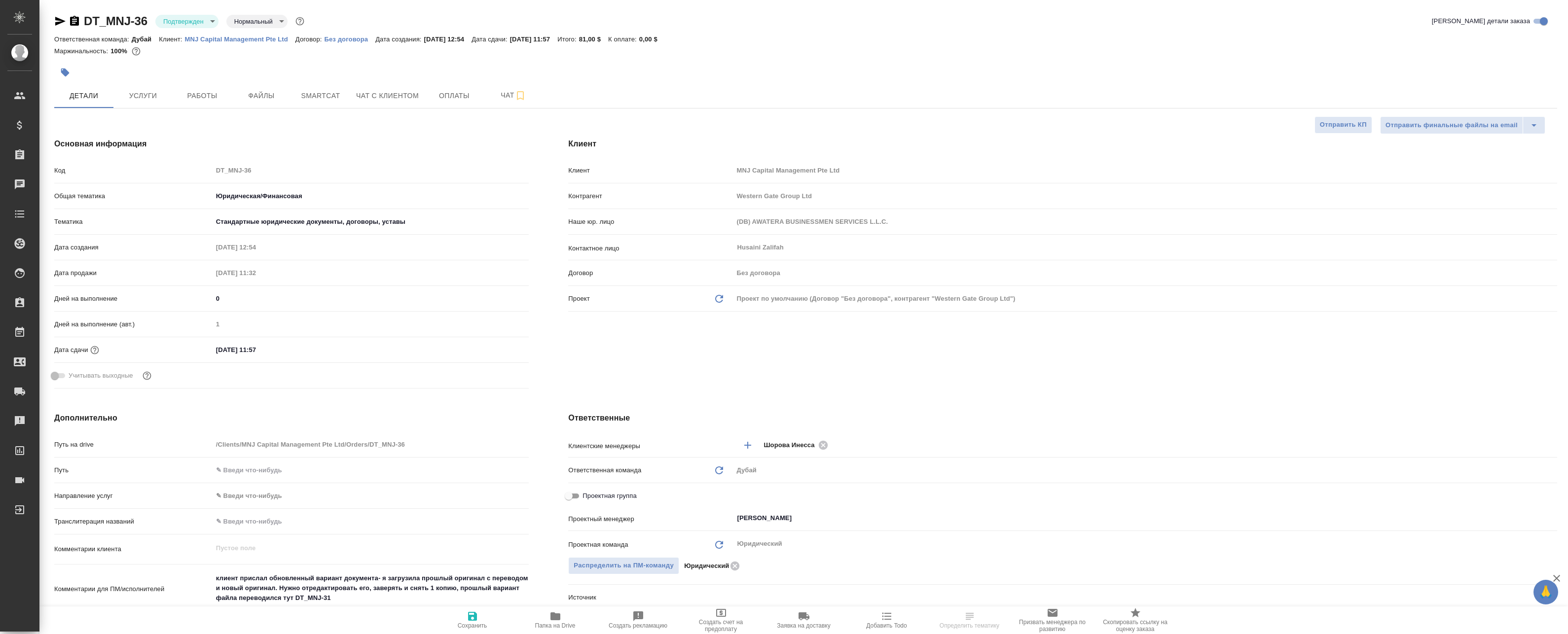
type textarea "x"
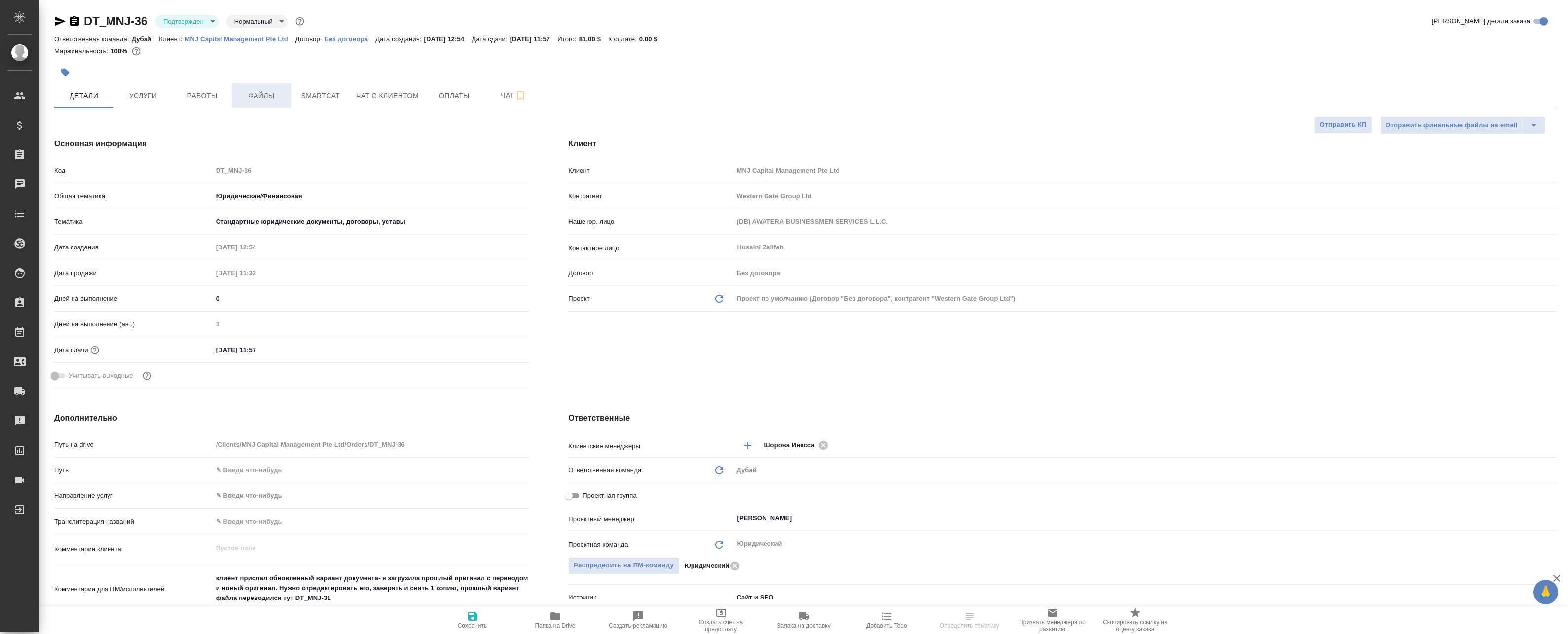
type textarea "x"
click at [493, 99] on span "Чат" at bounding box center [513, 96] width 47 height 12
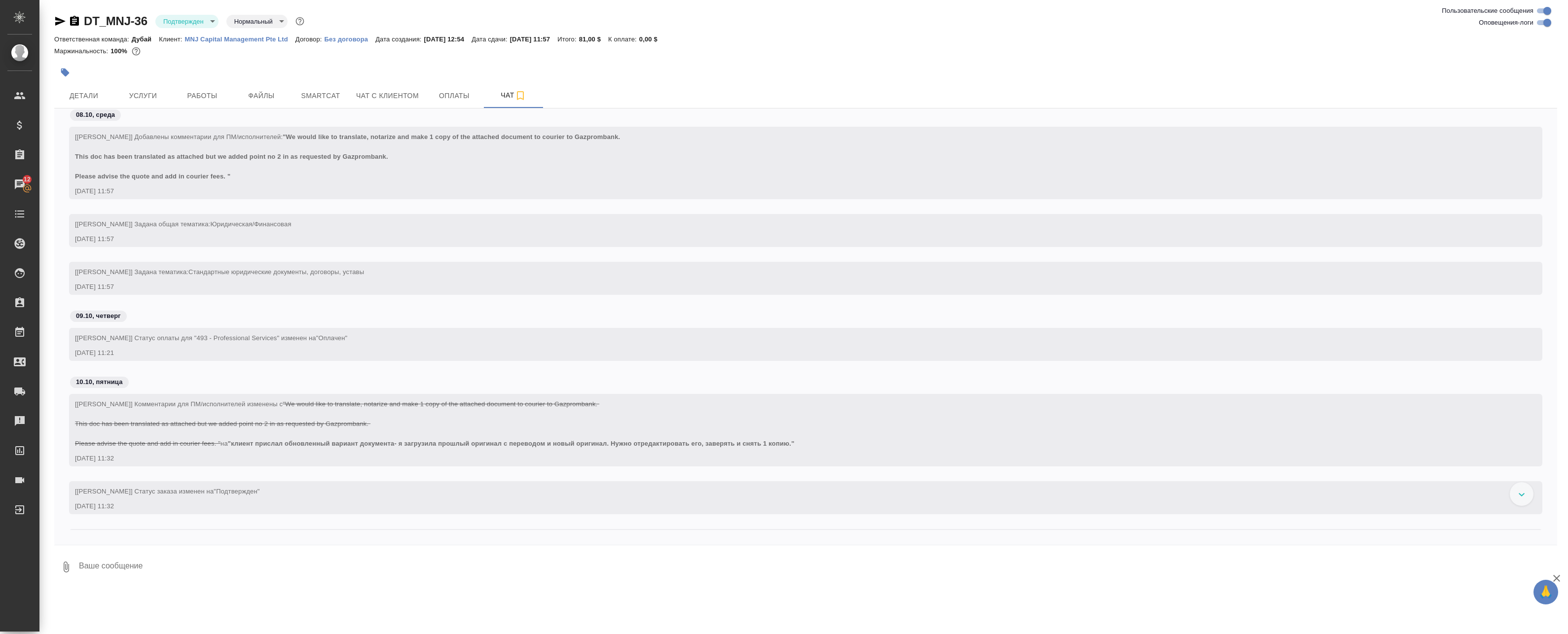
click at [1550, 24] on input "Оповещения-логи" at bounding box center [1547, 22] width 35 height 11
checkbox input "false"
click at [201, 85] on button "Работы" at bounding box center [202, 96] width 59 height 25
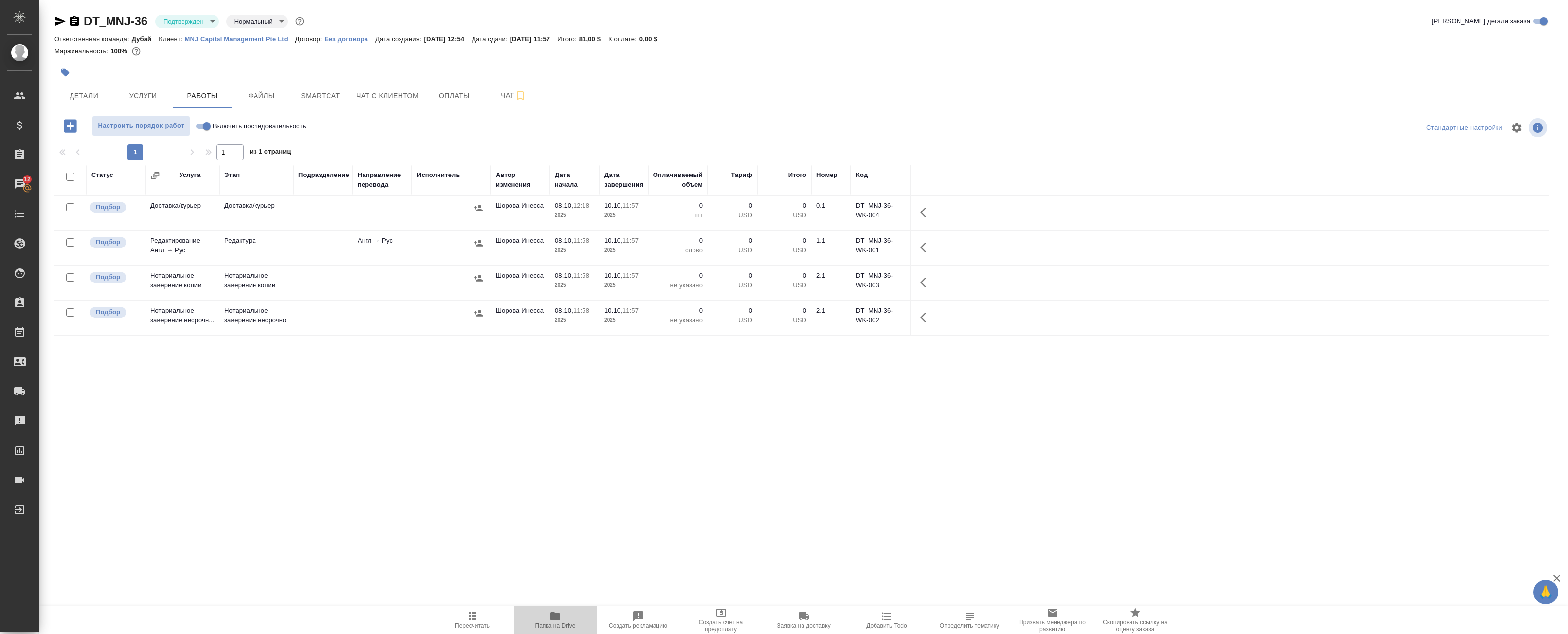
click at [559, 619] on icon "button" at bounding box center [555, 616] width 10 height 8
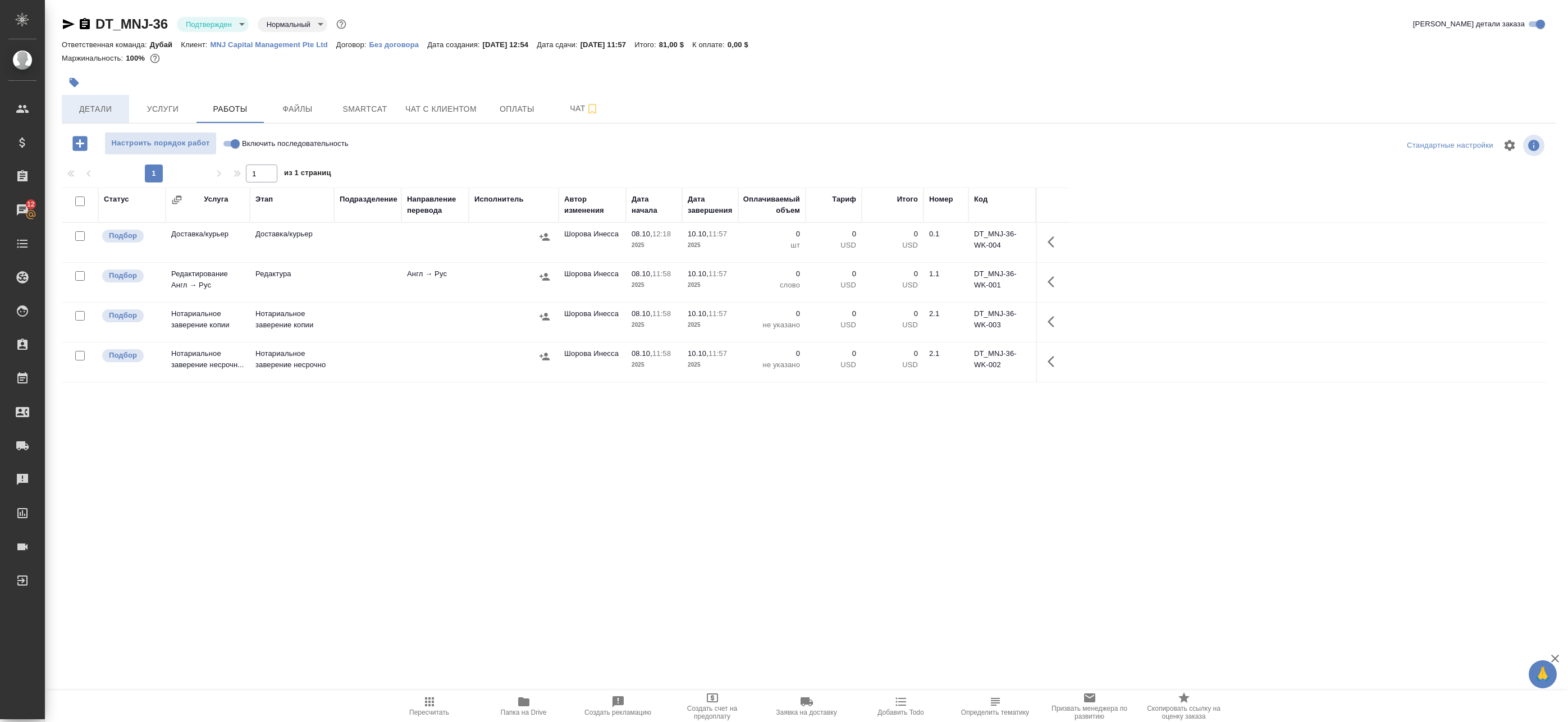
click at [94, 101] on button "Детали" at bounding box center [95, 109] width 67 height 28
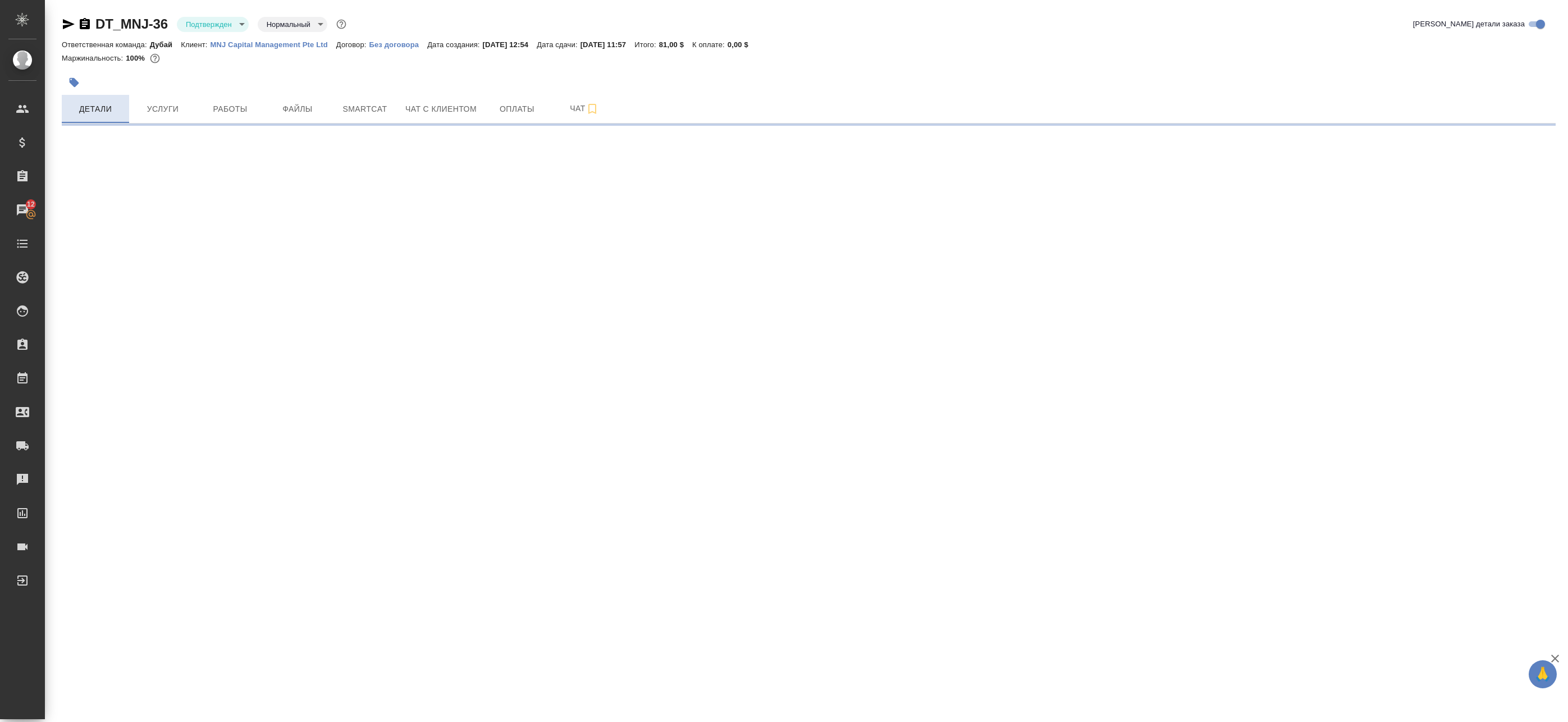
select select "RU"
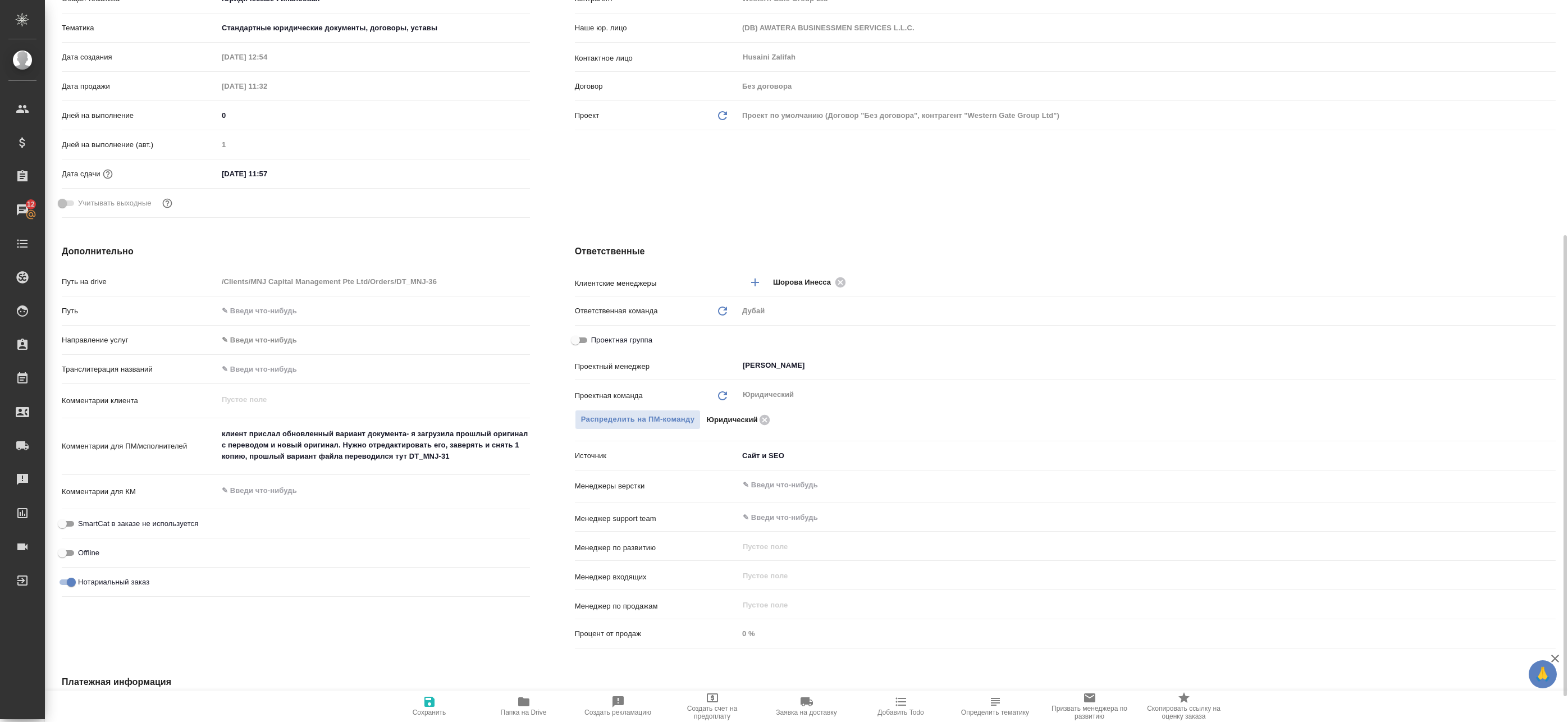
scroll to position [281, 0]
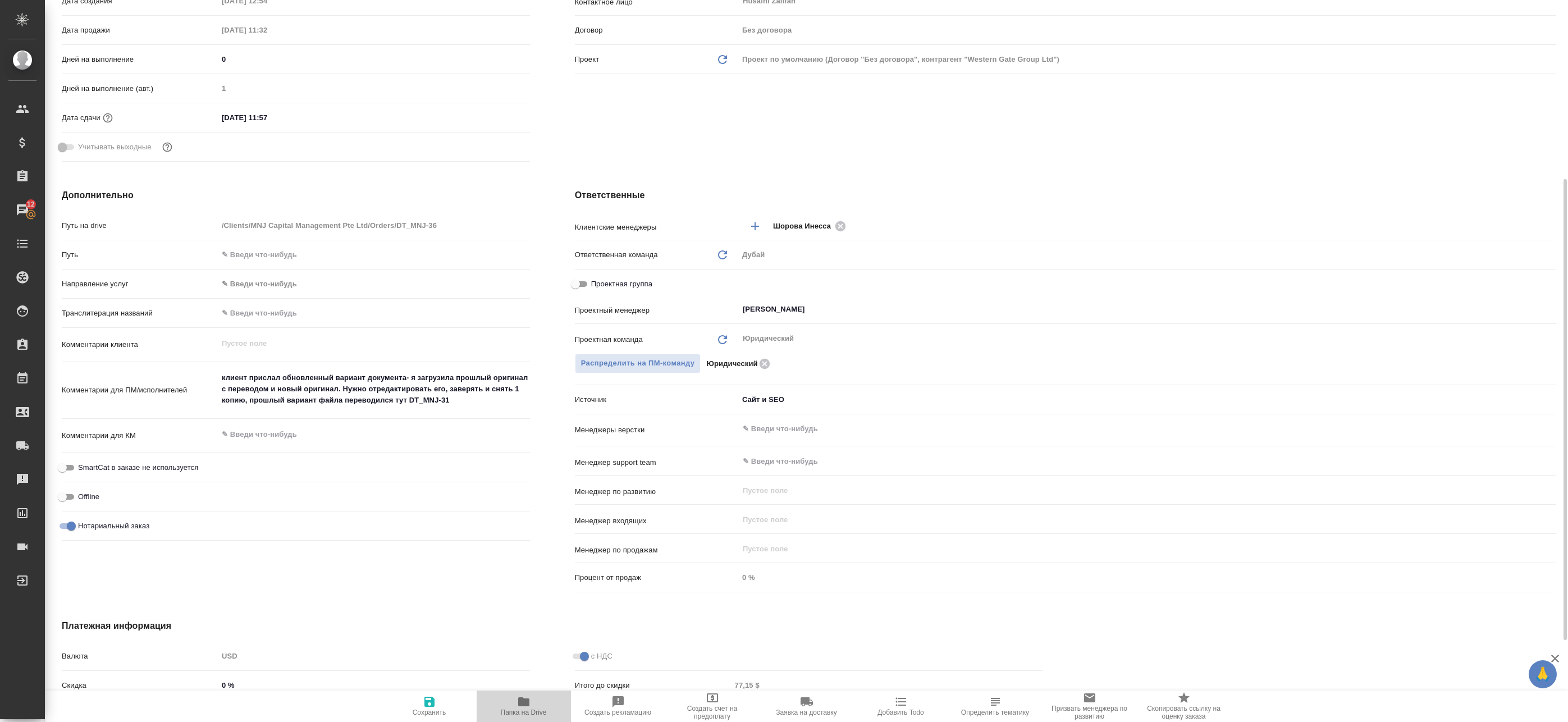
click at [521, 701] on icon "button" at bounding box center [523, 702] width 11 height 9
type textarea "x"
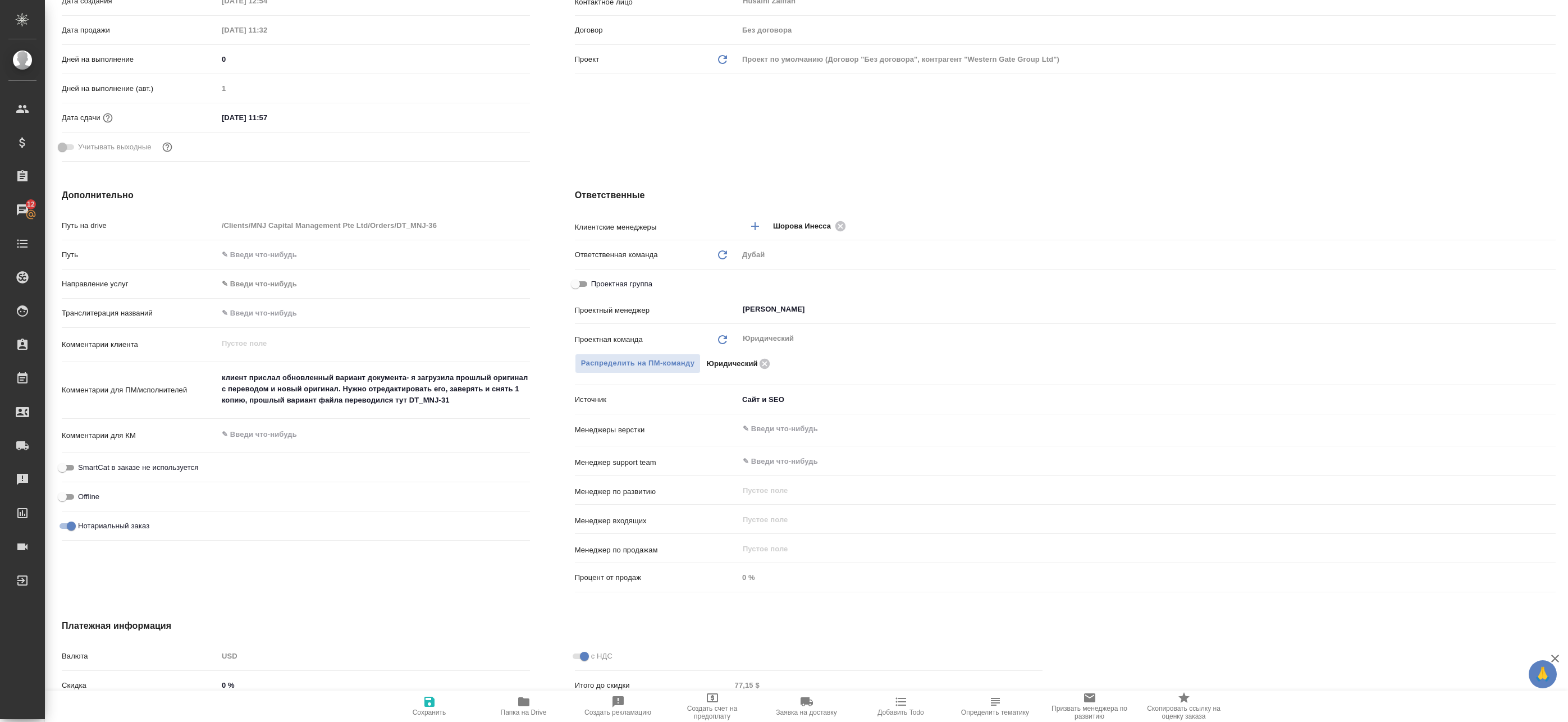
type textarea "x"
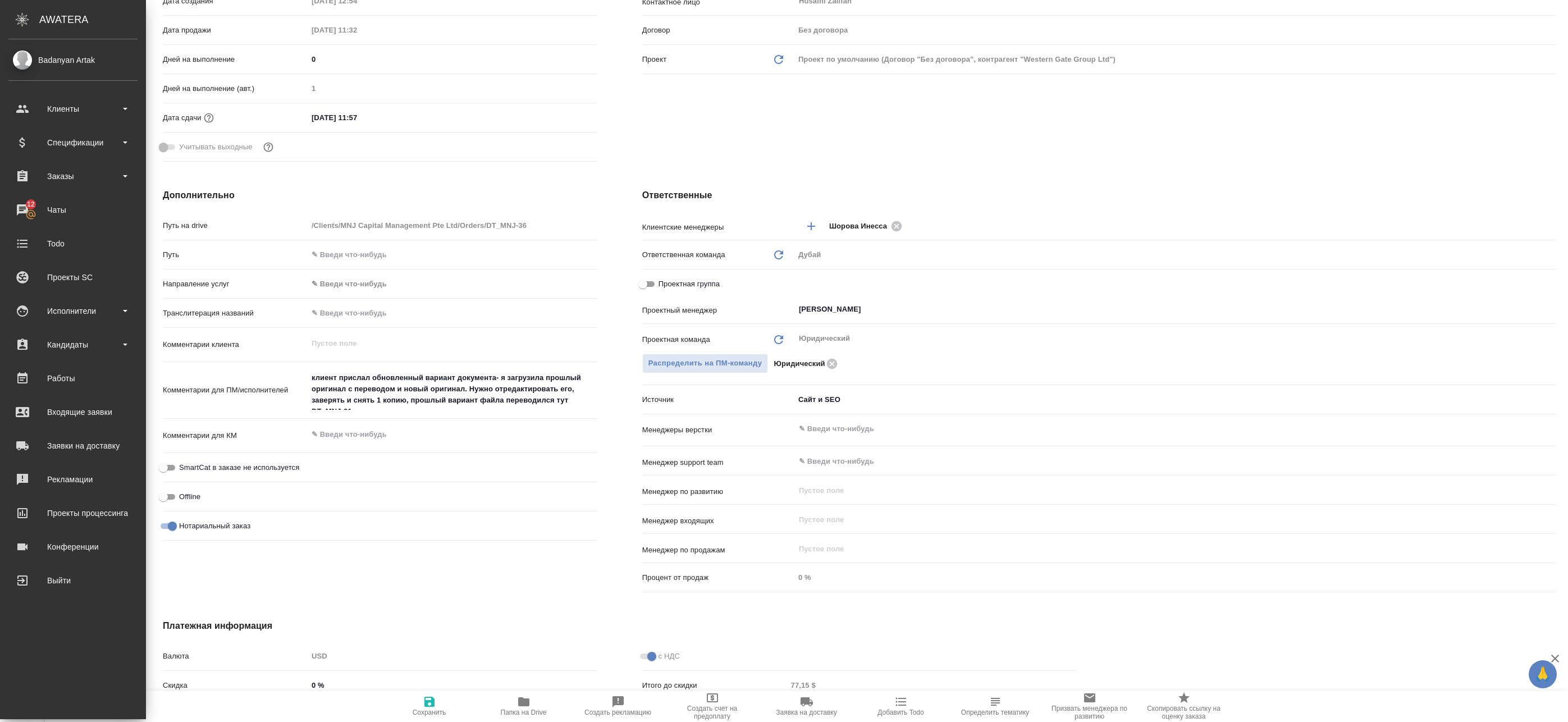
type textarea "x"
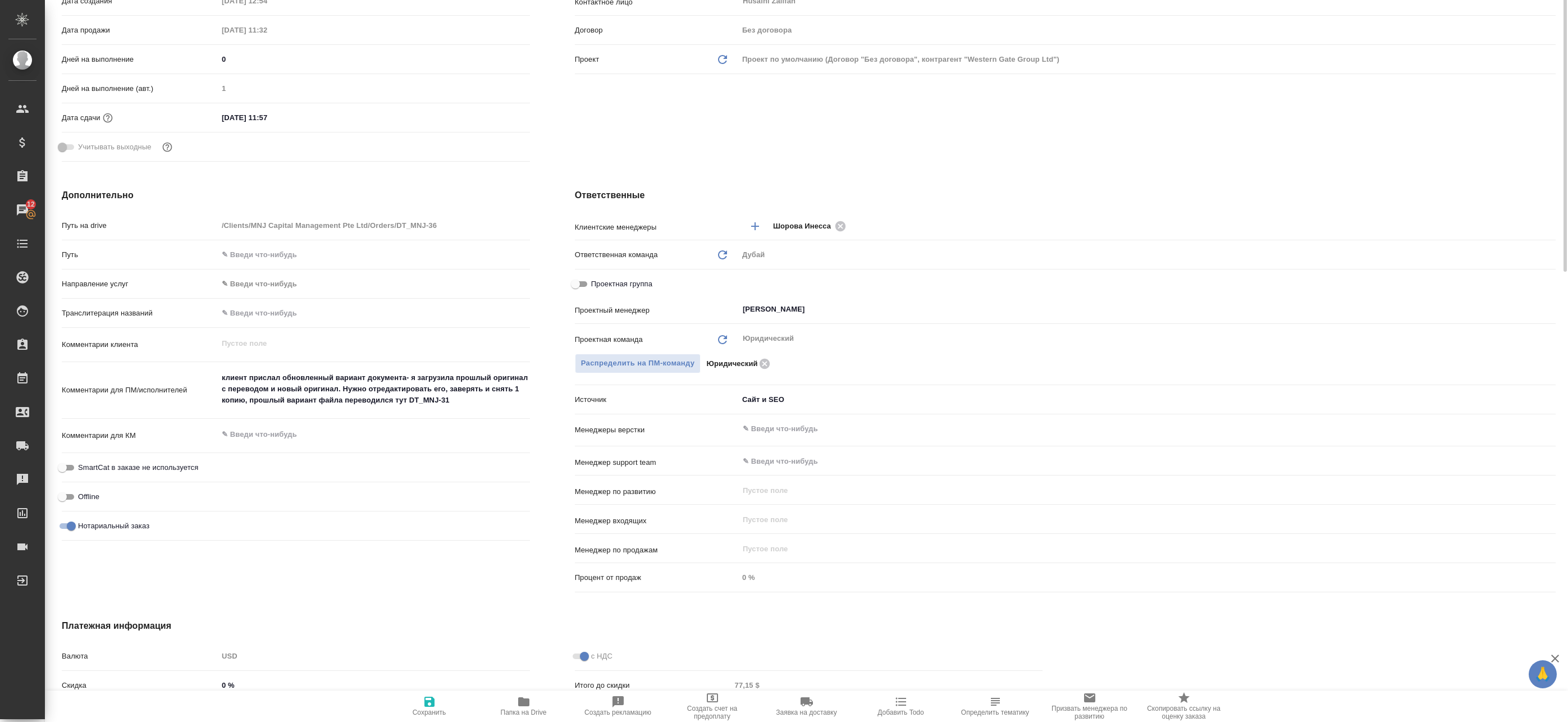
scroll to position [0, 0]
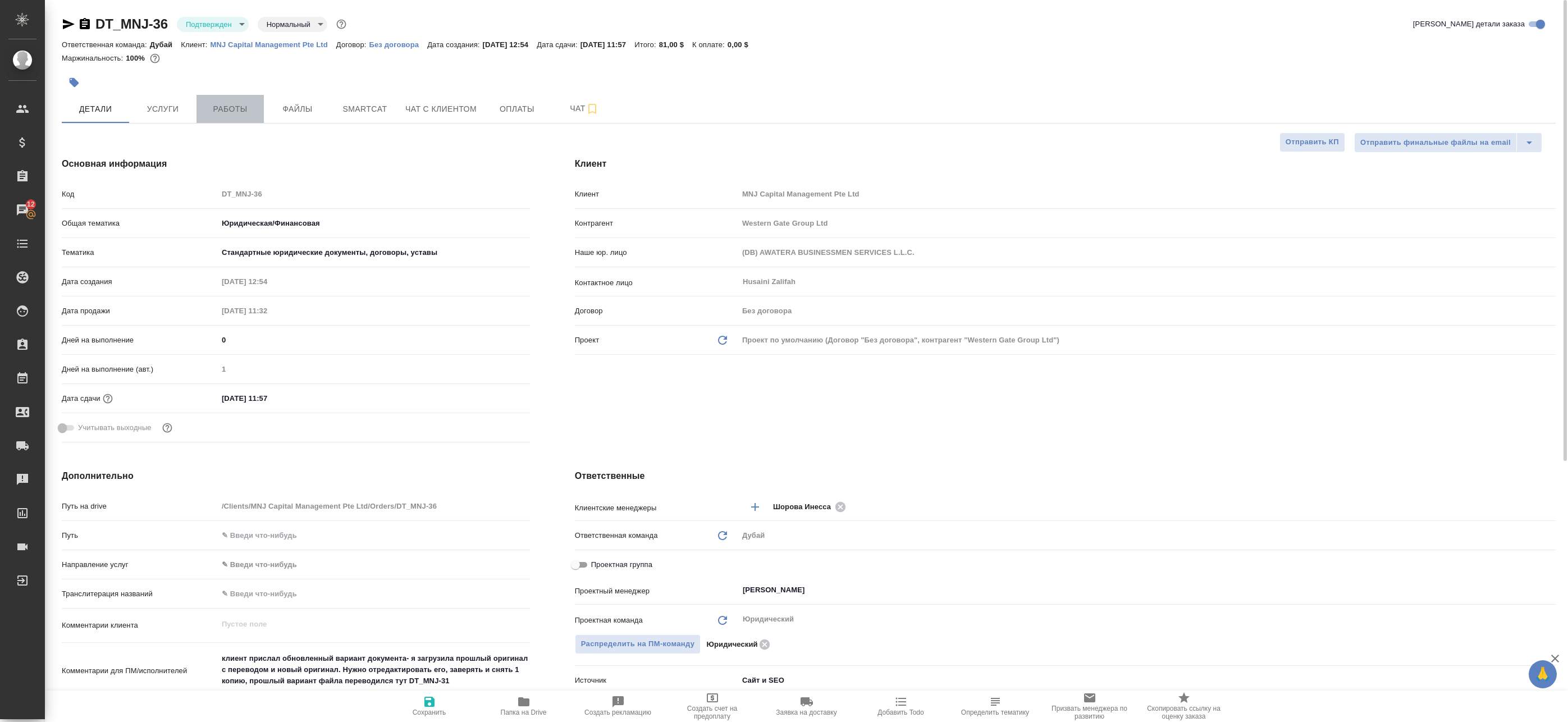
click at [246, 112] on span "Работы" at bounding box center [231, 109] width 54 height 14
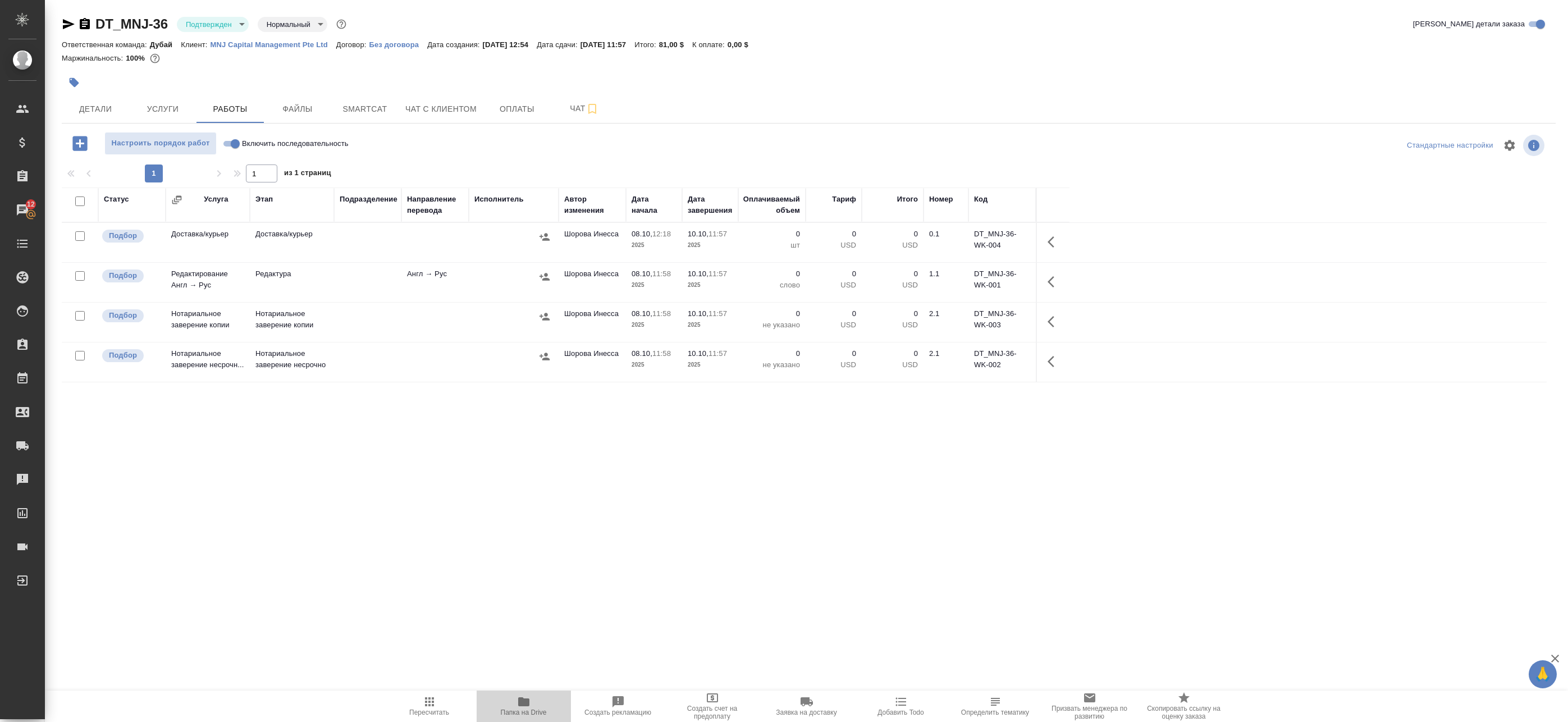
click at [533, 704] on span "Папка на Drive" at bounding box center [523, 705] width 81 height 21
click at [143, 106] on span "Услуги" at bounding box center [163, 109] width 54 height 14
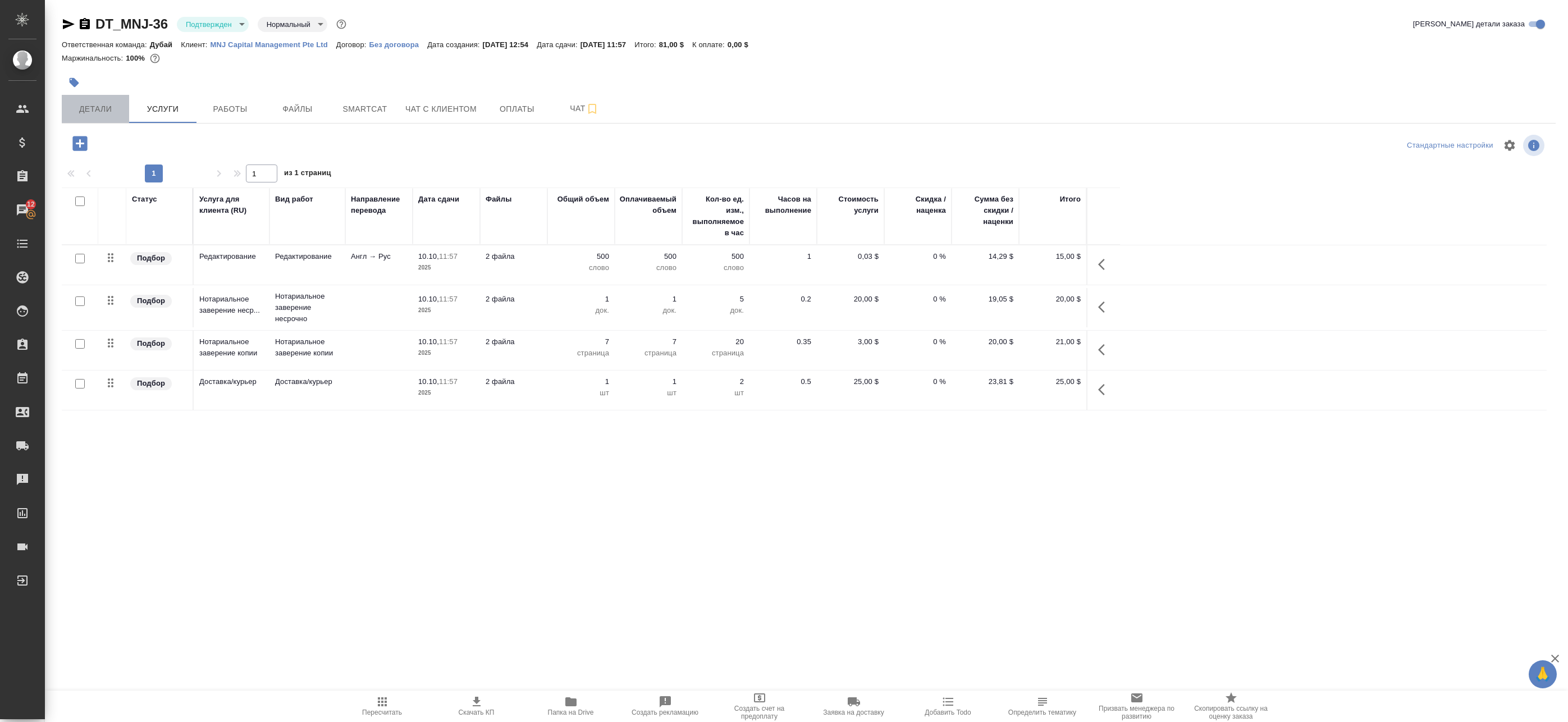
click at [104, 105] on span "Детали" at bounding box center [96, 109] width 54 height 14
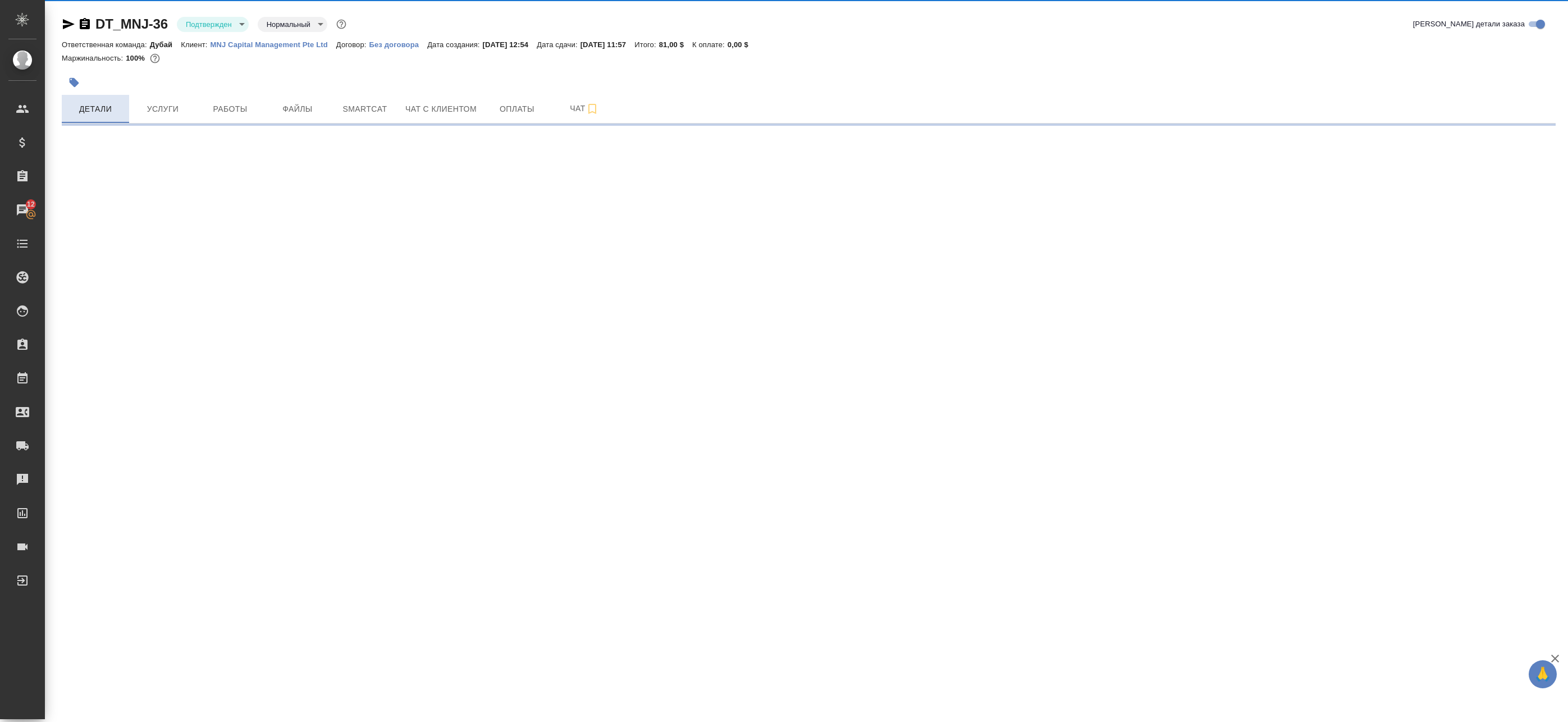
select select "RU"
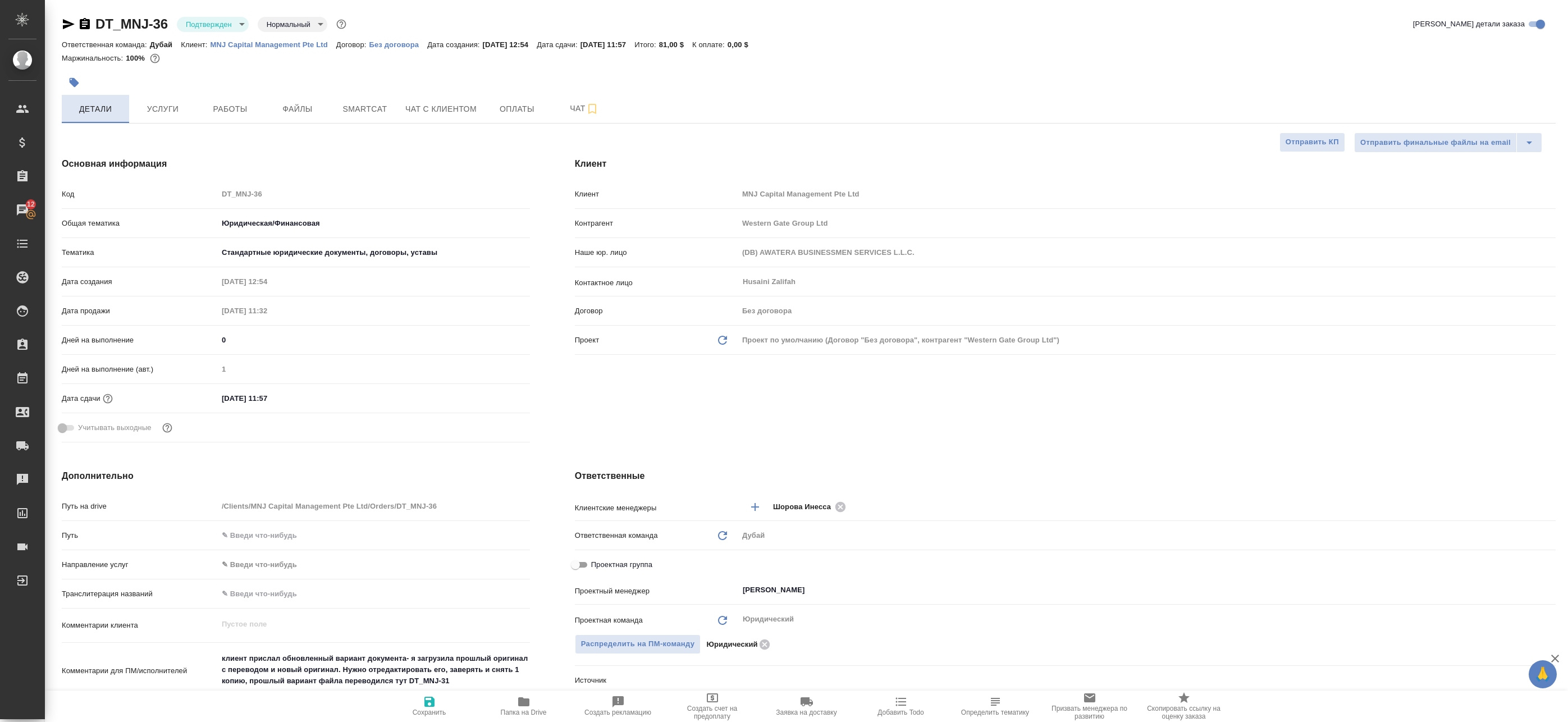
type textarea "x"
click at [64, 18] on icon "button" at bounding box center [68, 23] width 13 height 13
type textarea "x"
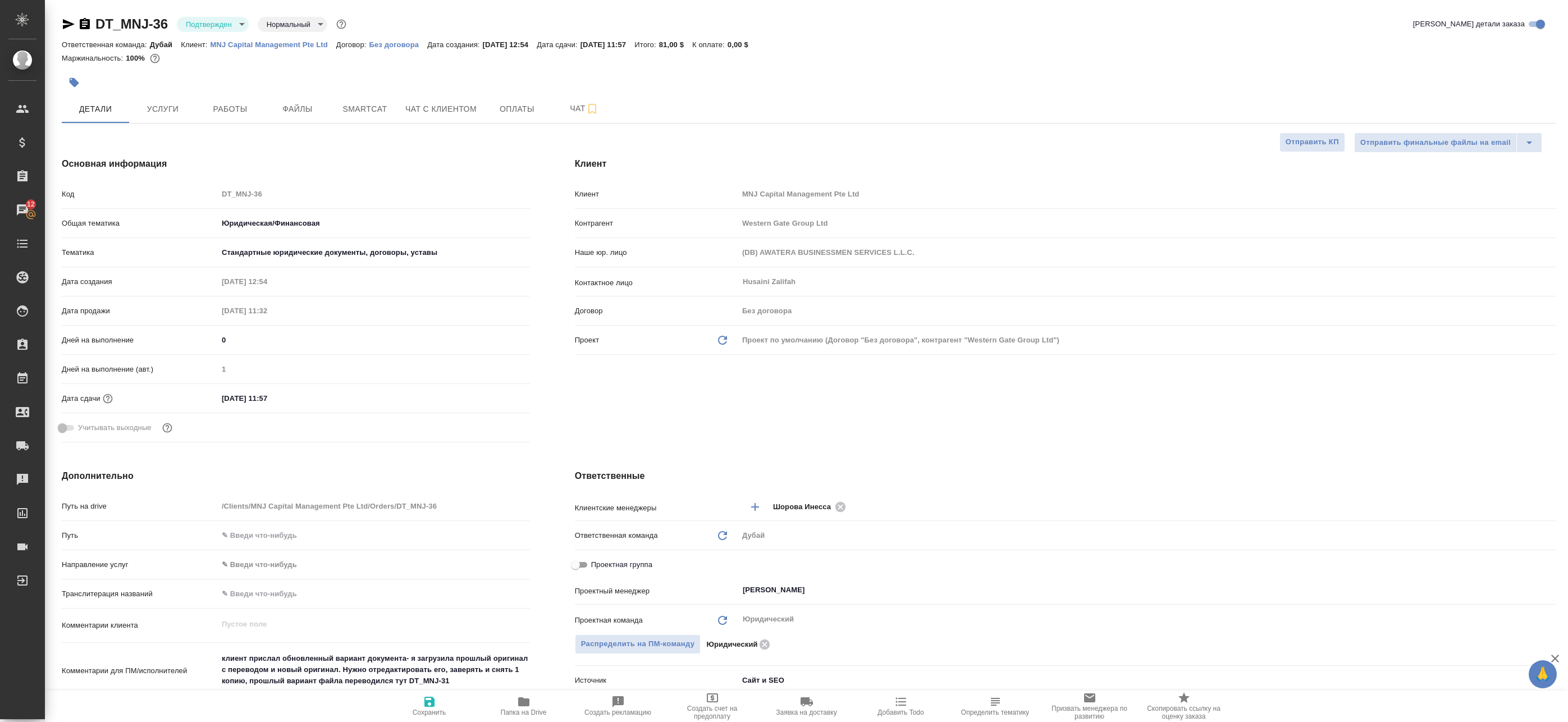
type textarea "x"
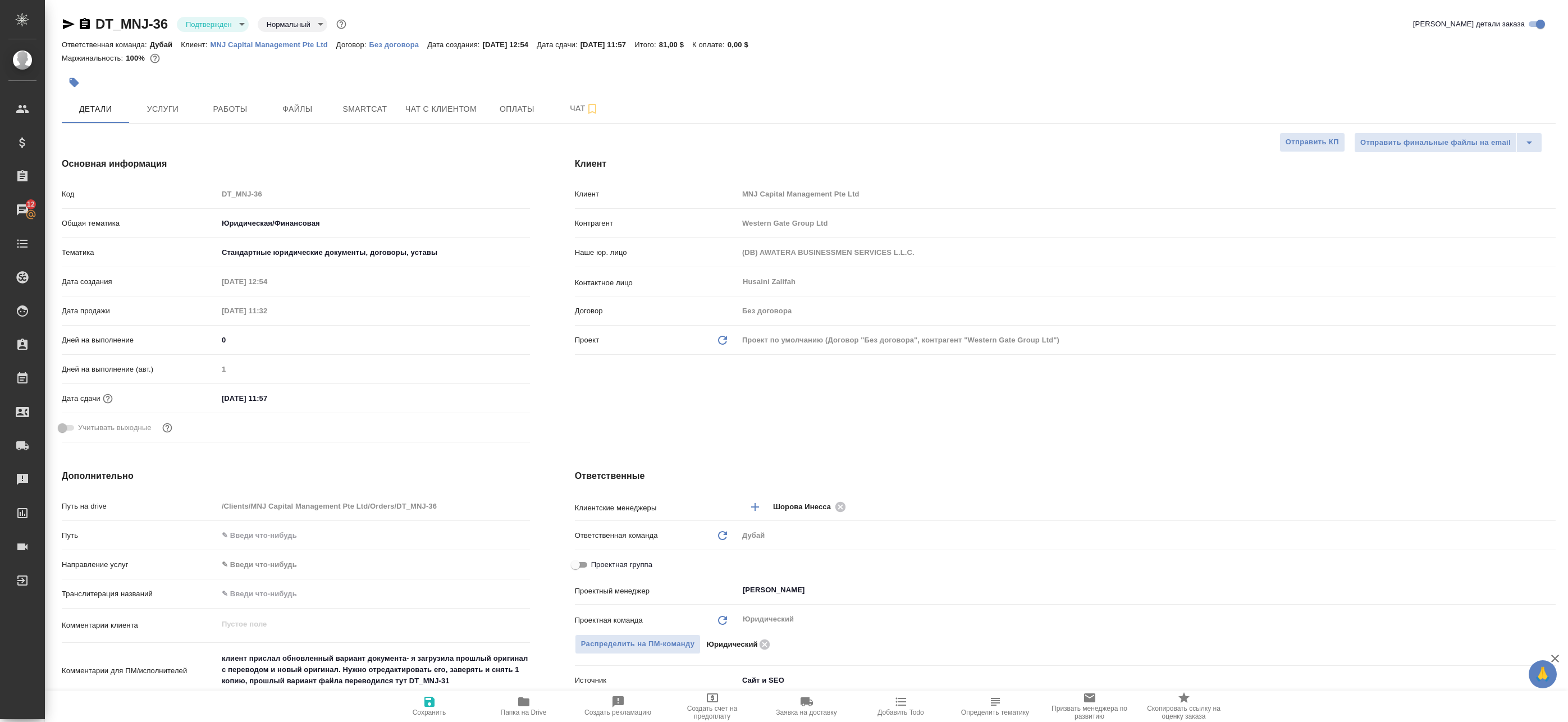
click at [216, 26] on body "🙏 .cls-1 fill:#fff; AWATERA Badanyan Artak Клиенты Спецификации Заказы 12 Чаты …" at bounding box center [784, 361] width 1568 height 722
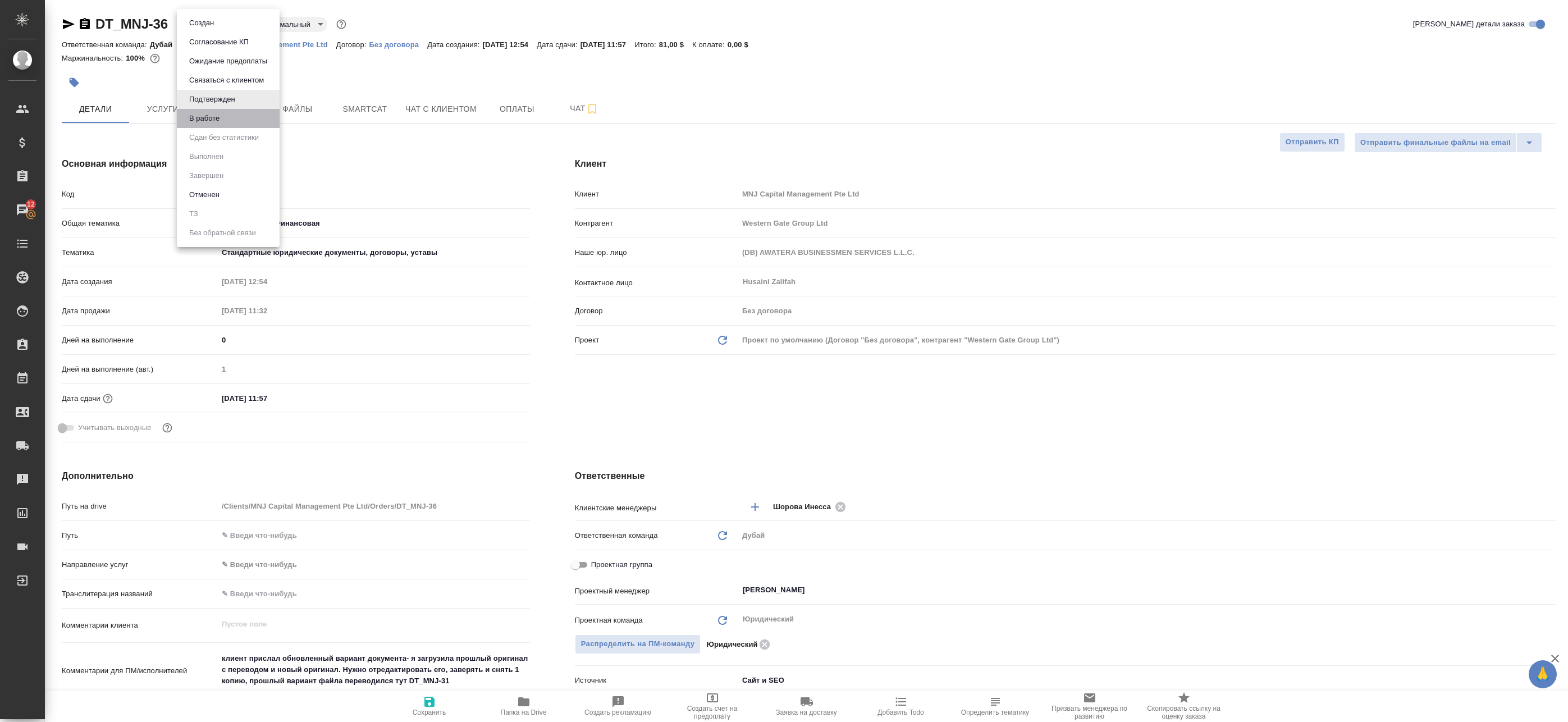
click at [238, 120] on li "В работе" at bounding box center [228, 118] width 103 height 19
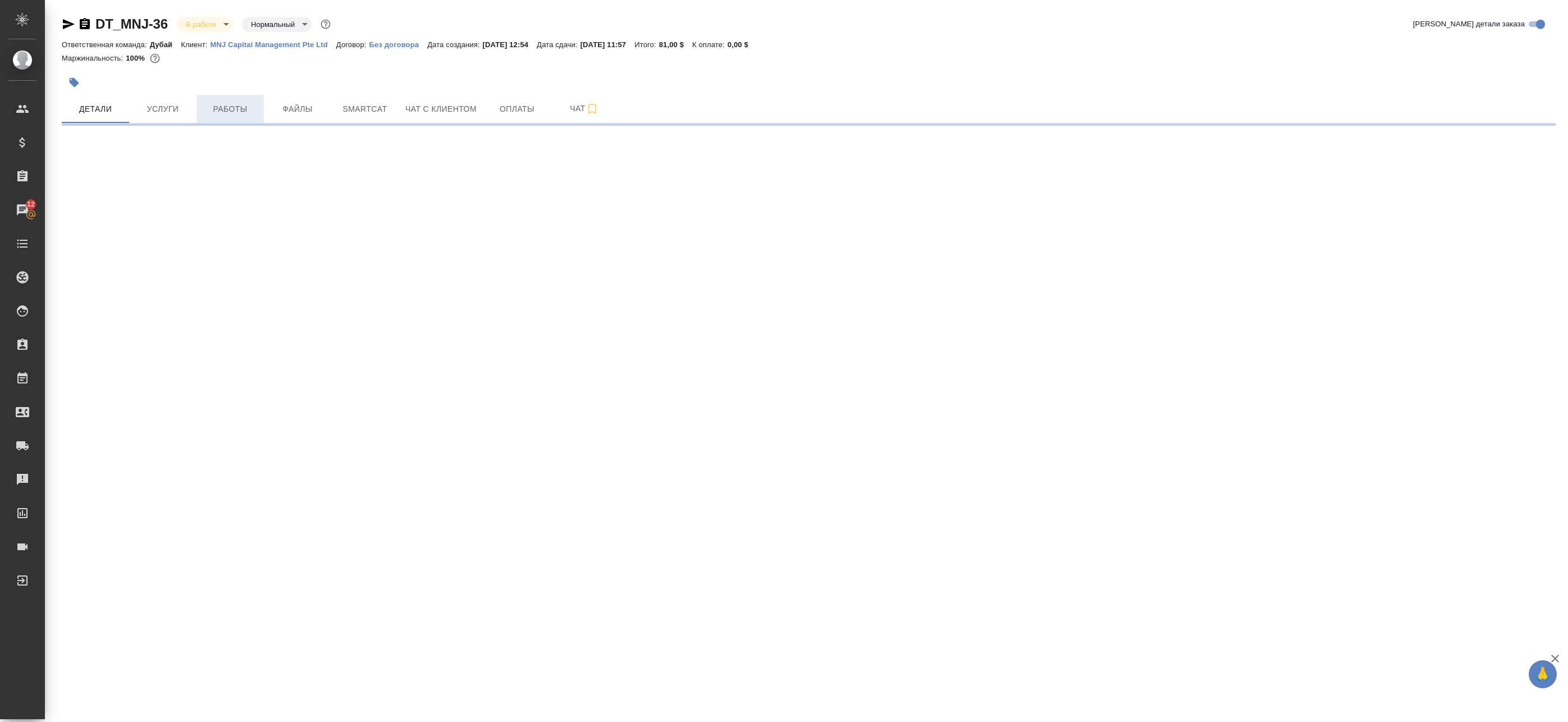
select select "RU"
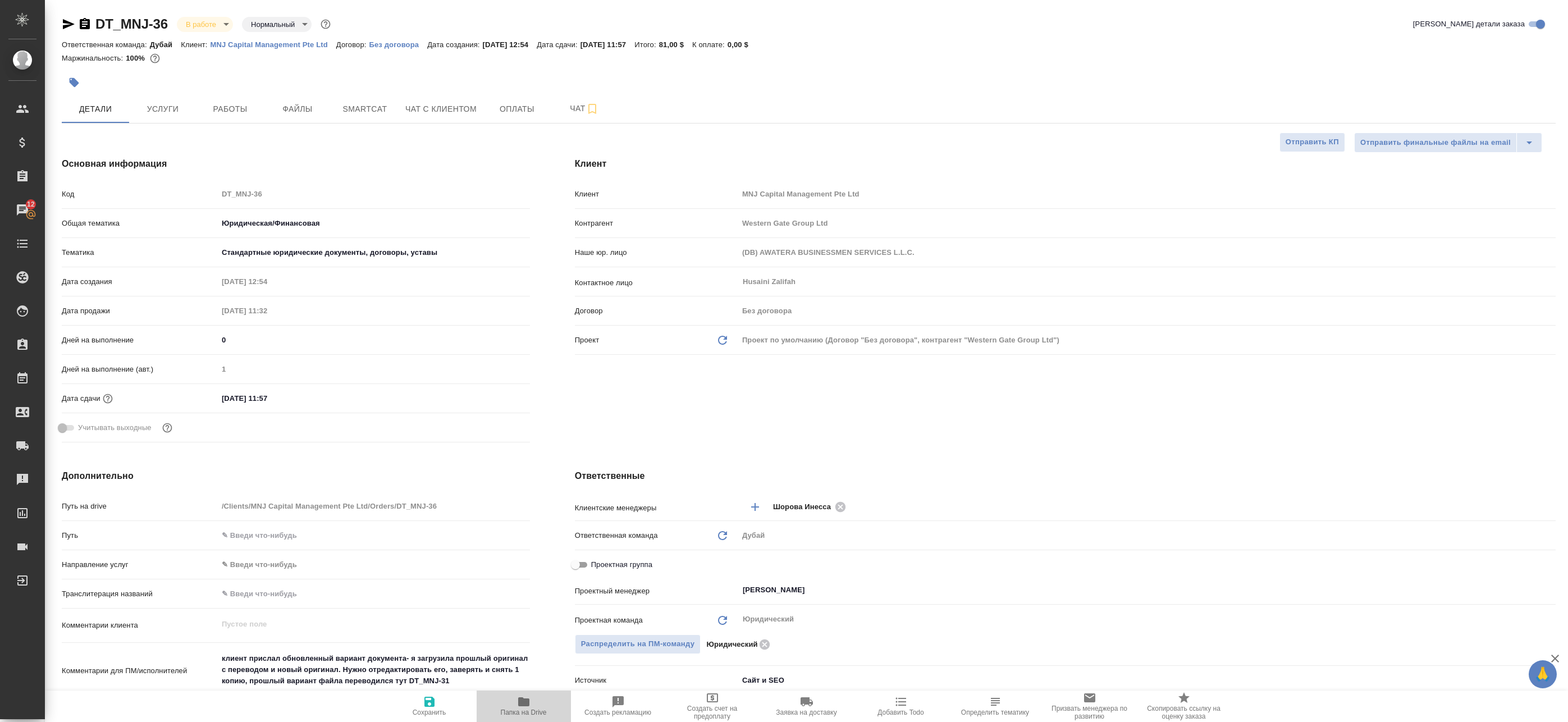
click at [523, 704] on icon "button" at bounding box center [523, 702] width 11 height 9
type textarea "x"
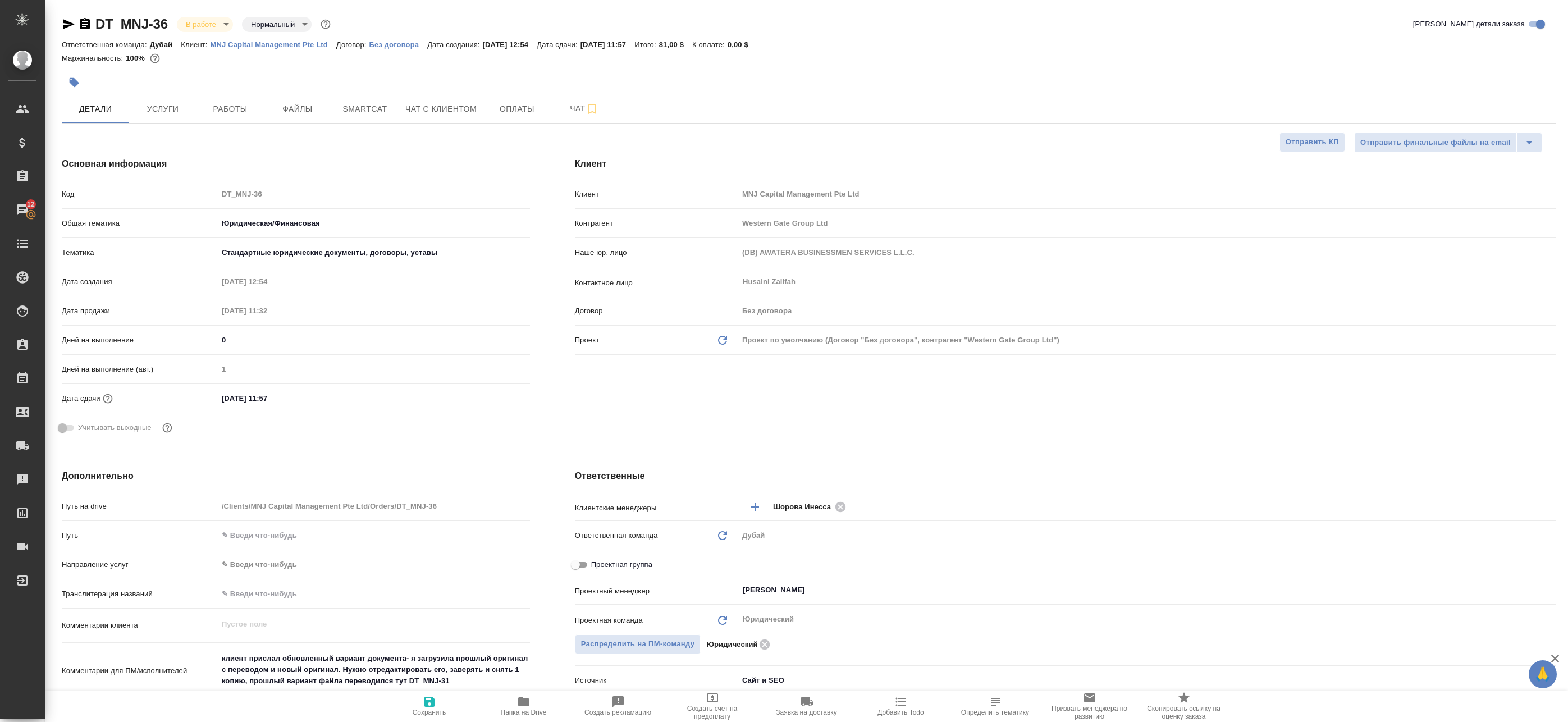
type textarea "x"
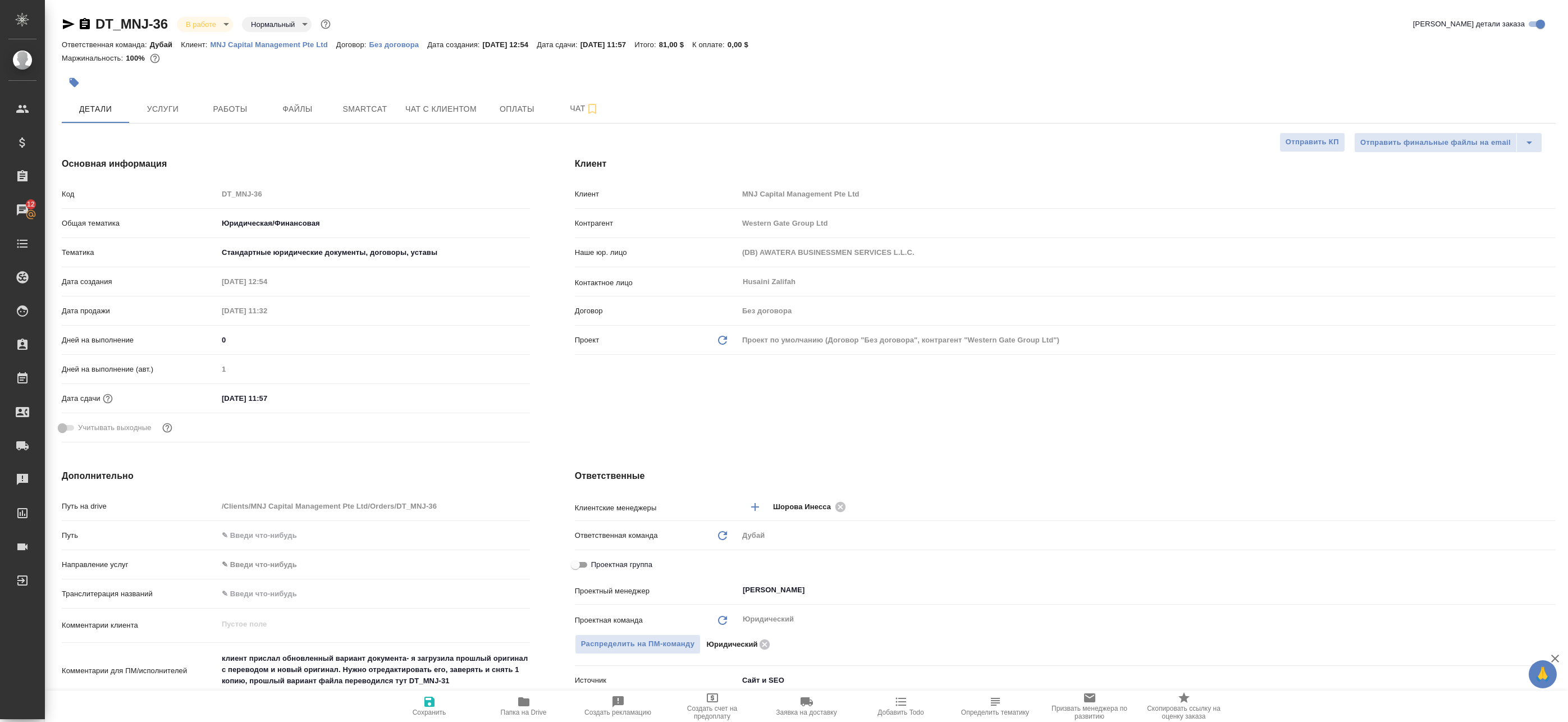
type textarea "x"
drag, startPoint x: 455, startPoint y: 677, endPoint x: 426, endPoint y: 677, distance: 29.0
click at [426, 677] on textarea "клиент прислал обновленный вариант документа- я загрузила прошлый оригинал с пе…" at bounding box center [374, 671] width 311 height 42
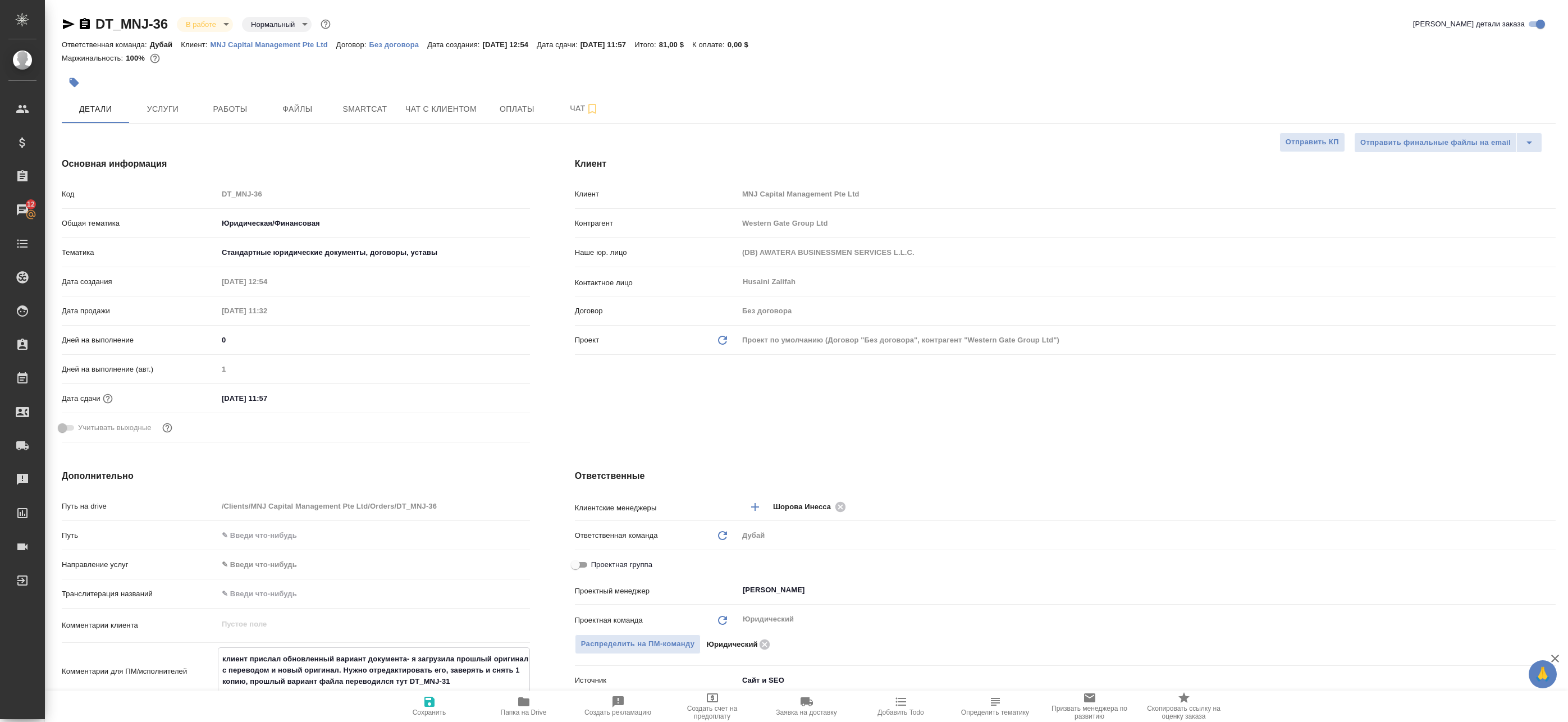
click at [494, 674] on textarea "клиент прислал обновленный вариант документа- я загрузила прошлый оригинал с пе…" at bounding box center [374, 671] width 311 height 42
drag, startPoint x: 480, startPoint y: 680, endPoint x: 439, endPoint y: 681, distance: 41.0
click at [439, 681] on textarea "клиент прислал обновленный вариант документа- я загрузила прошлый оригинал с пе…" at bounding box center [374, 671] width 311 height 42
type textarea "x"
click at [271, 40] on p "MNJ Capital Management Pte Ltd" at bounding box center [273, 44] width 126 height 8
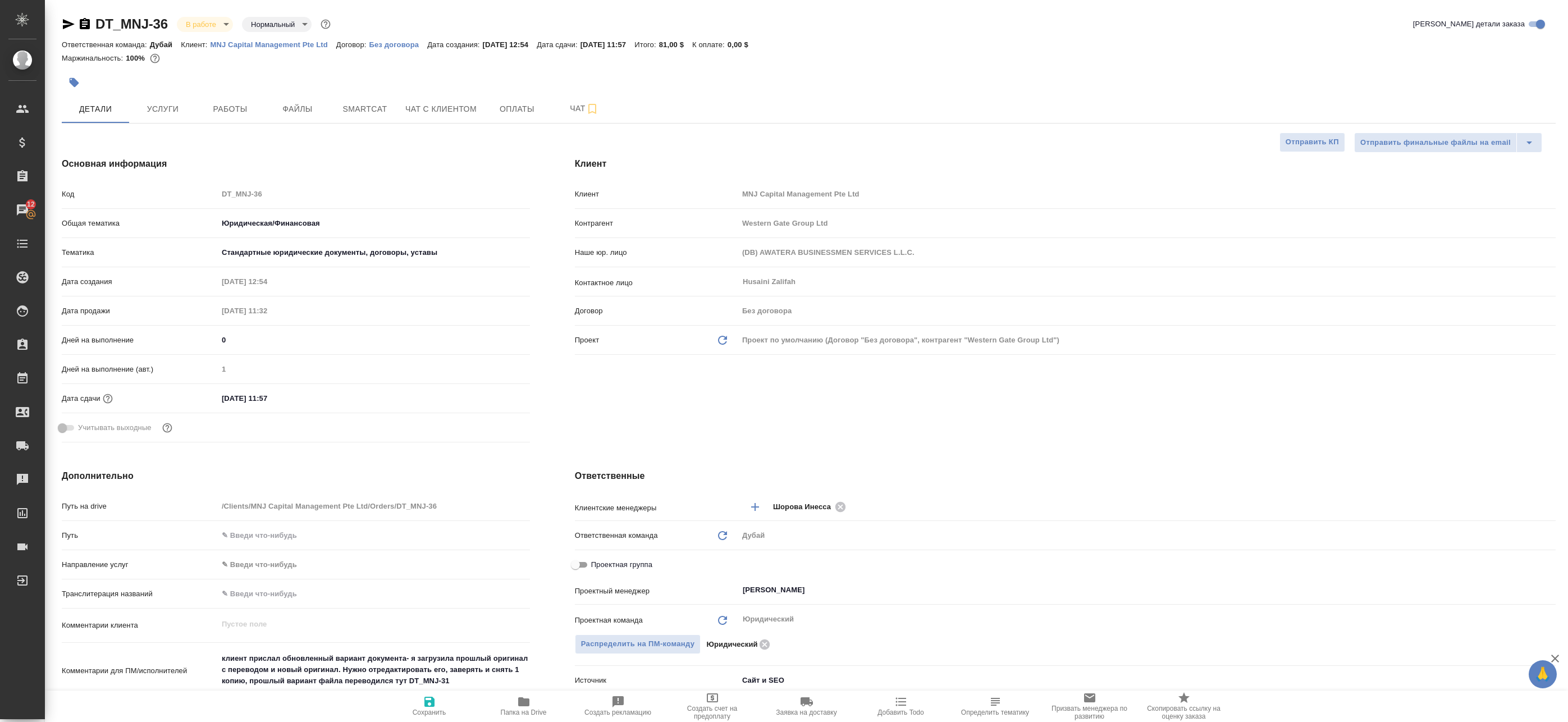
type textarea "x"
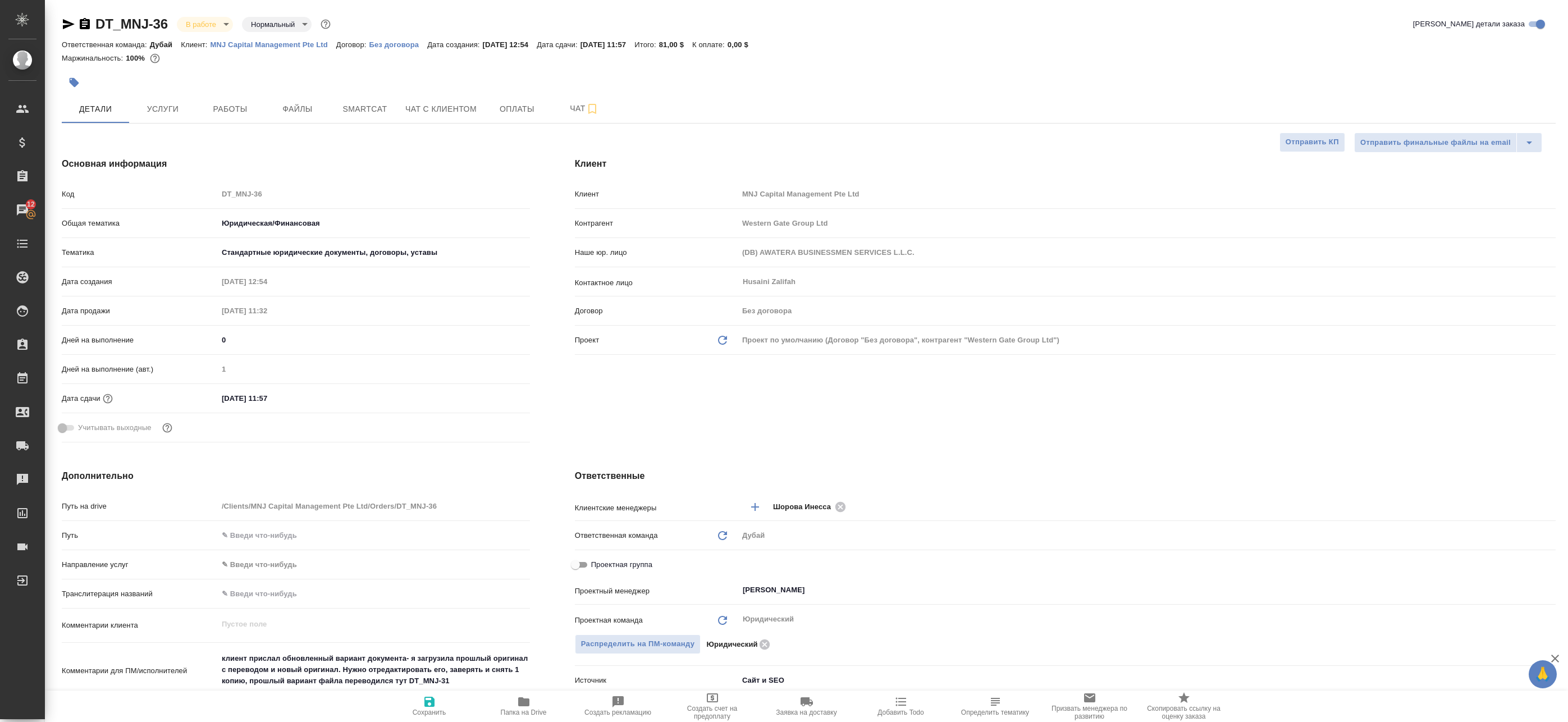
type textarea "x"
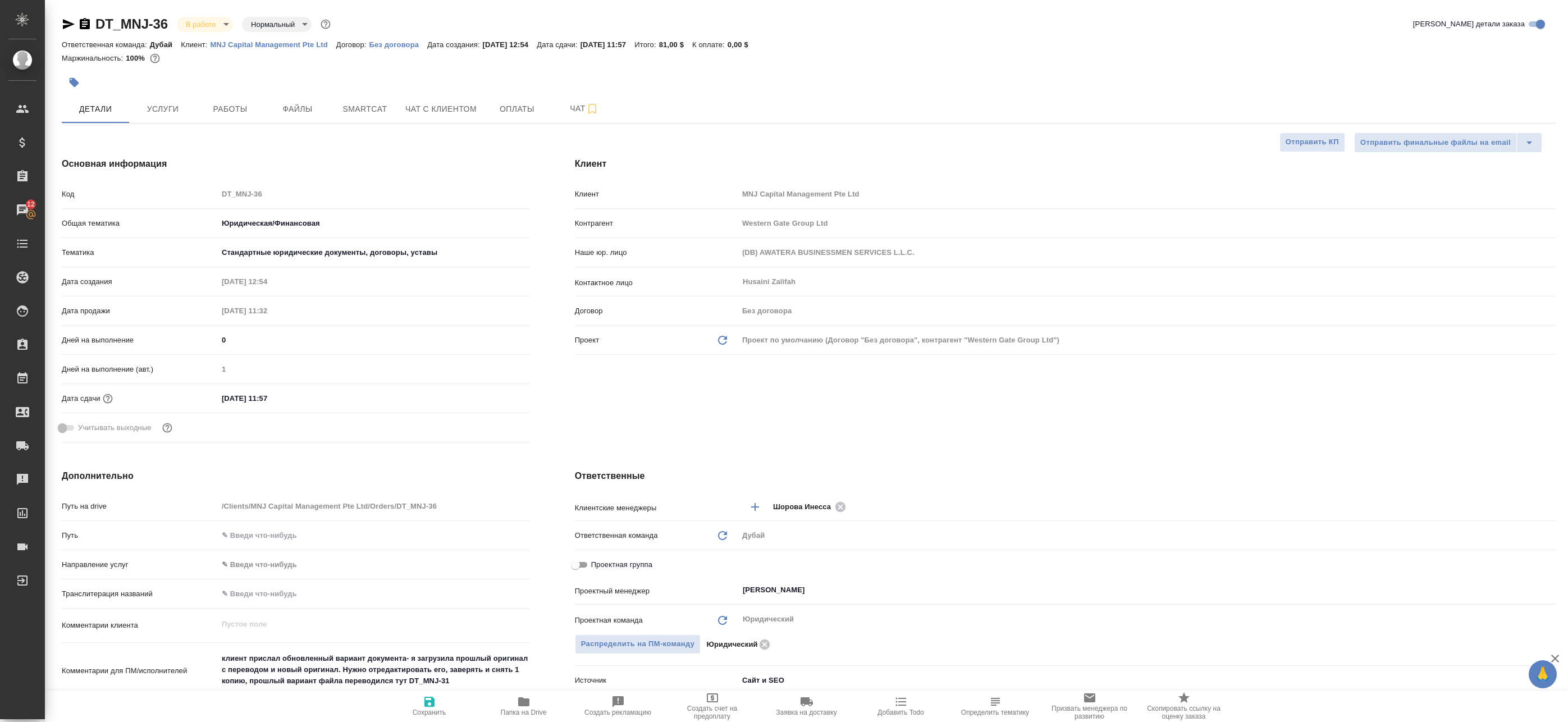
type textarea "x"
click at [517, 704] on icon "button" at bounding box center [523, 701] width 13 height 13
type textarea "x"
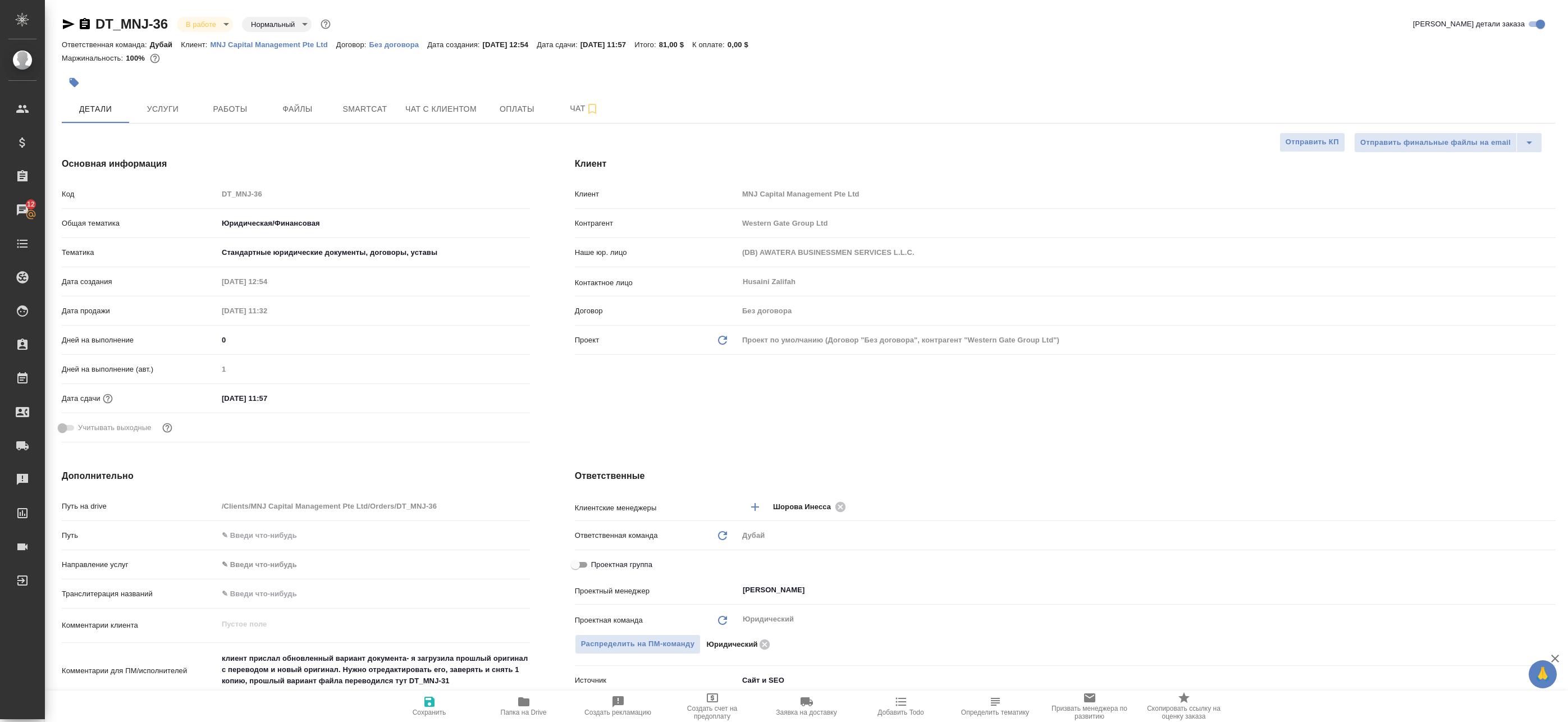
type textarea "x"
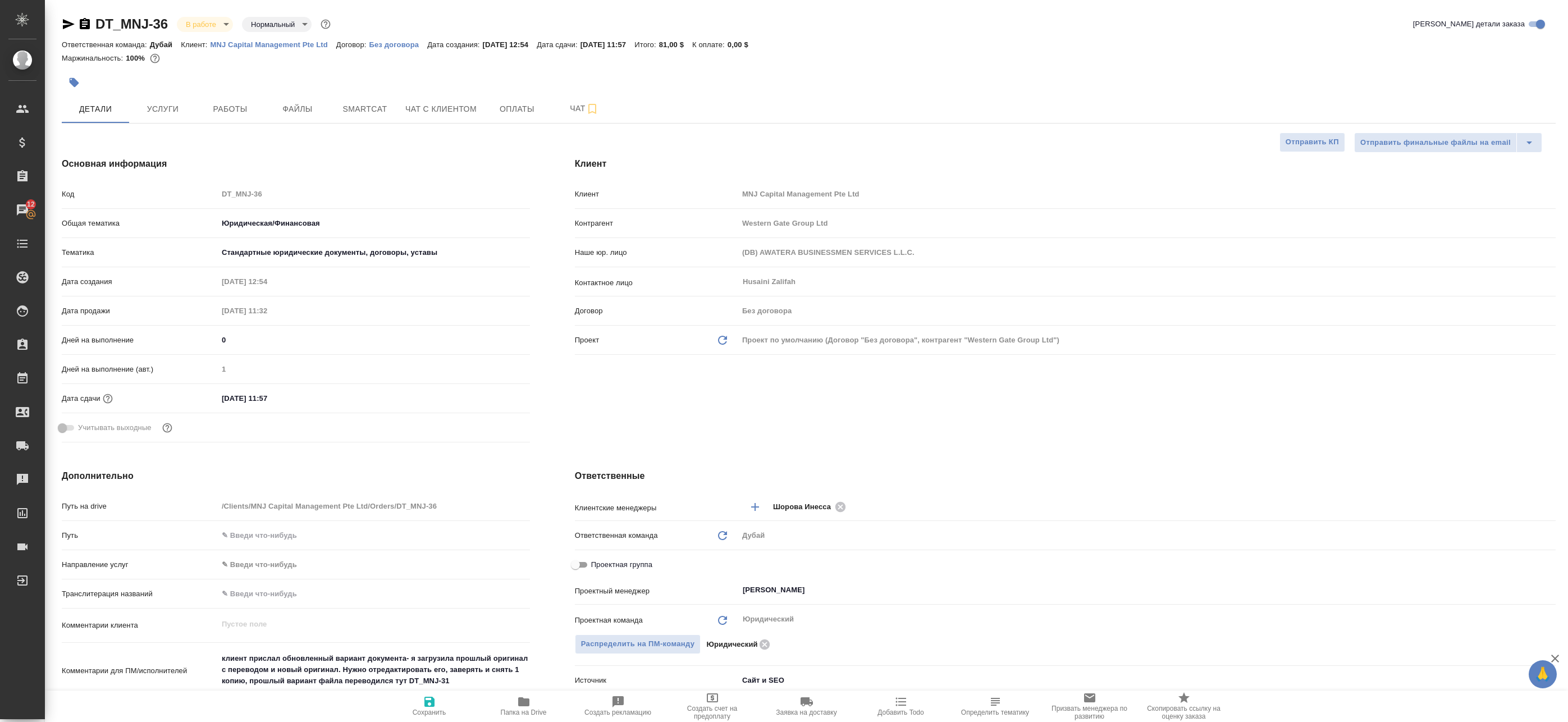
type textarea "x"
click at [240, 398] on input "10.10.2025 11:57" at bounding box center [266, 398] width 98 height 16
click at [499, 396] on icon "button" at bounding box center [497, 396] width 10 height 11
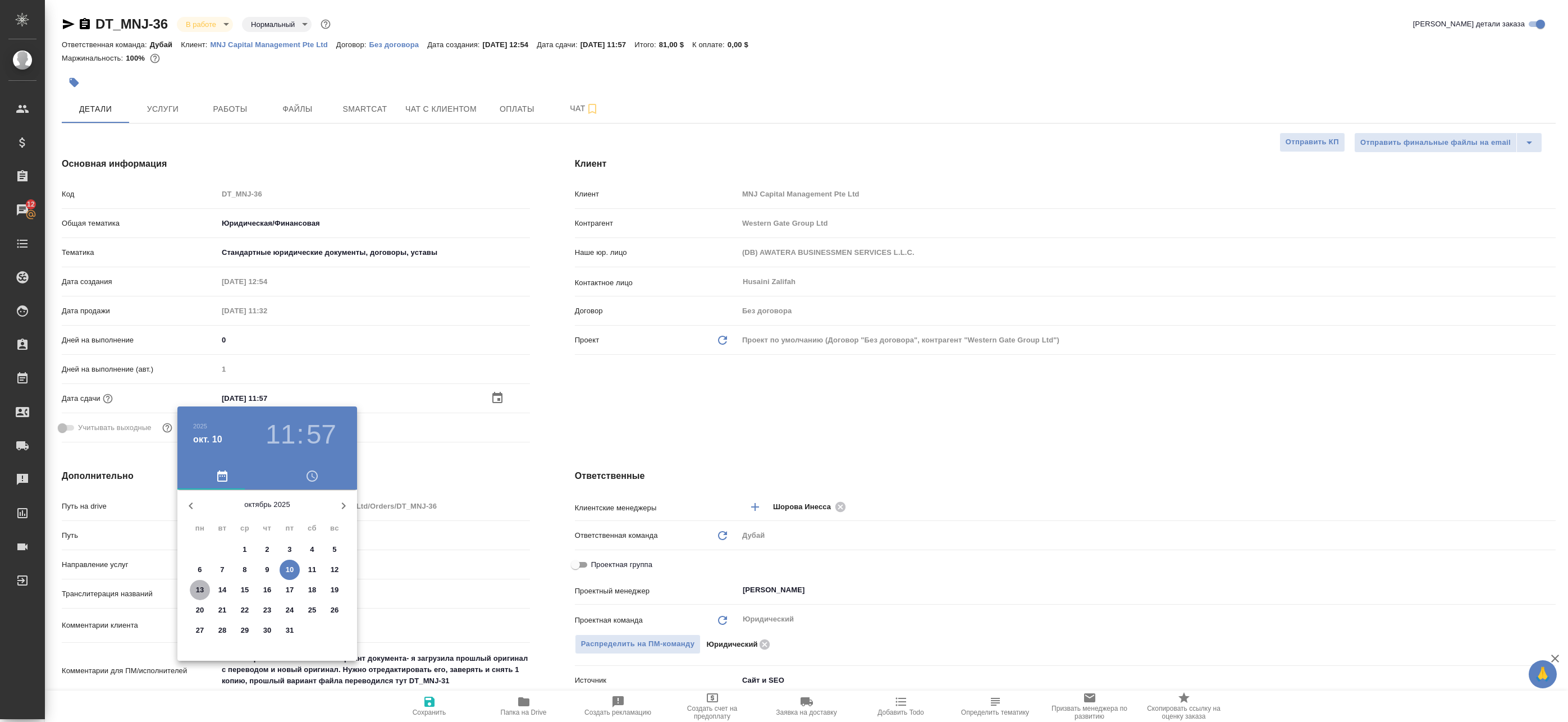
click at [200, 591] on p "13" at bounding box center [200, 589] width 8 height 11
type input "13.10.2025 11:57"
type textarea "x"
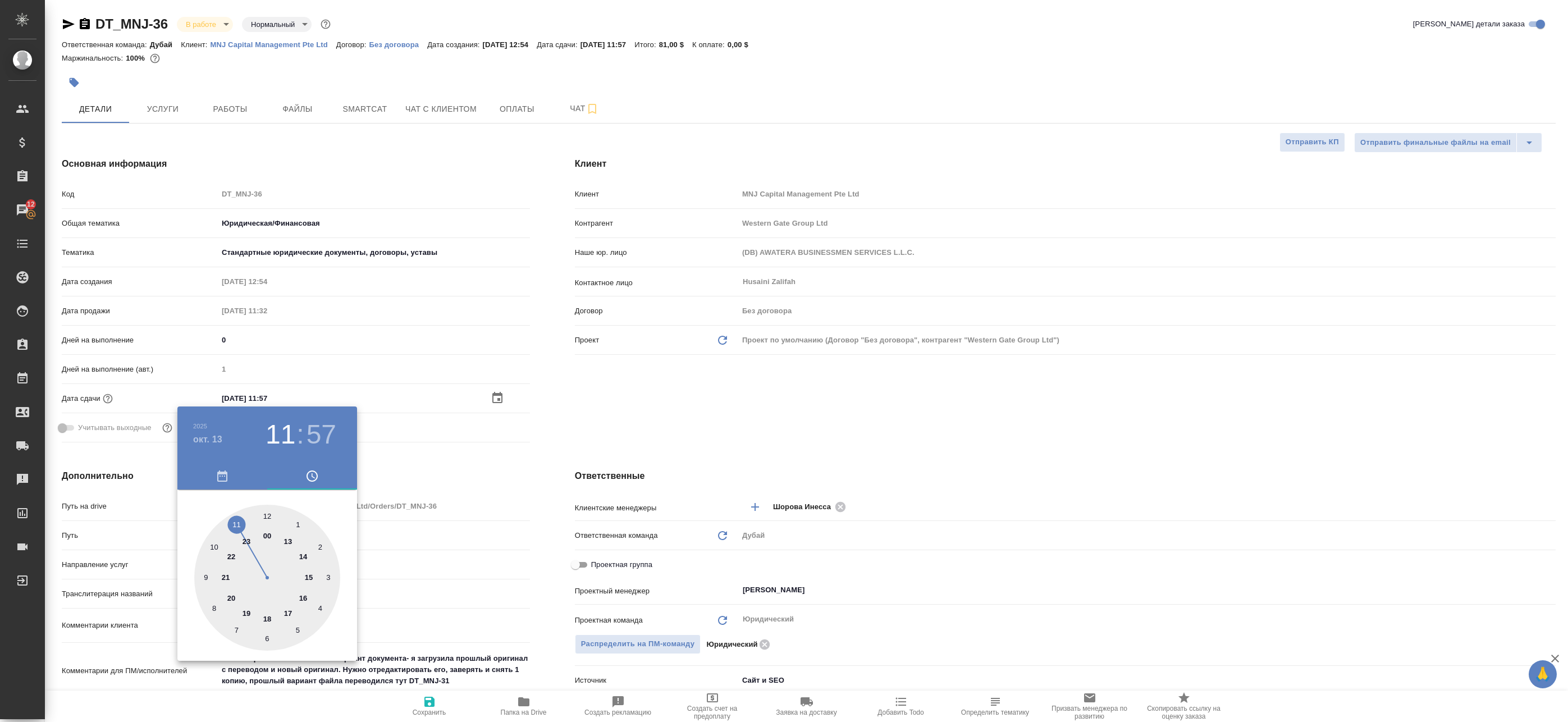
type textarea "x"
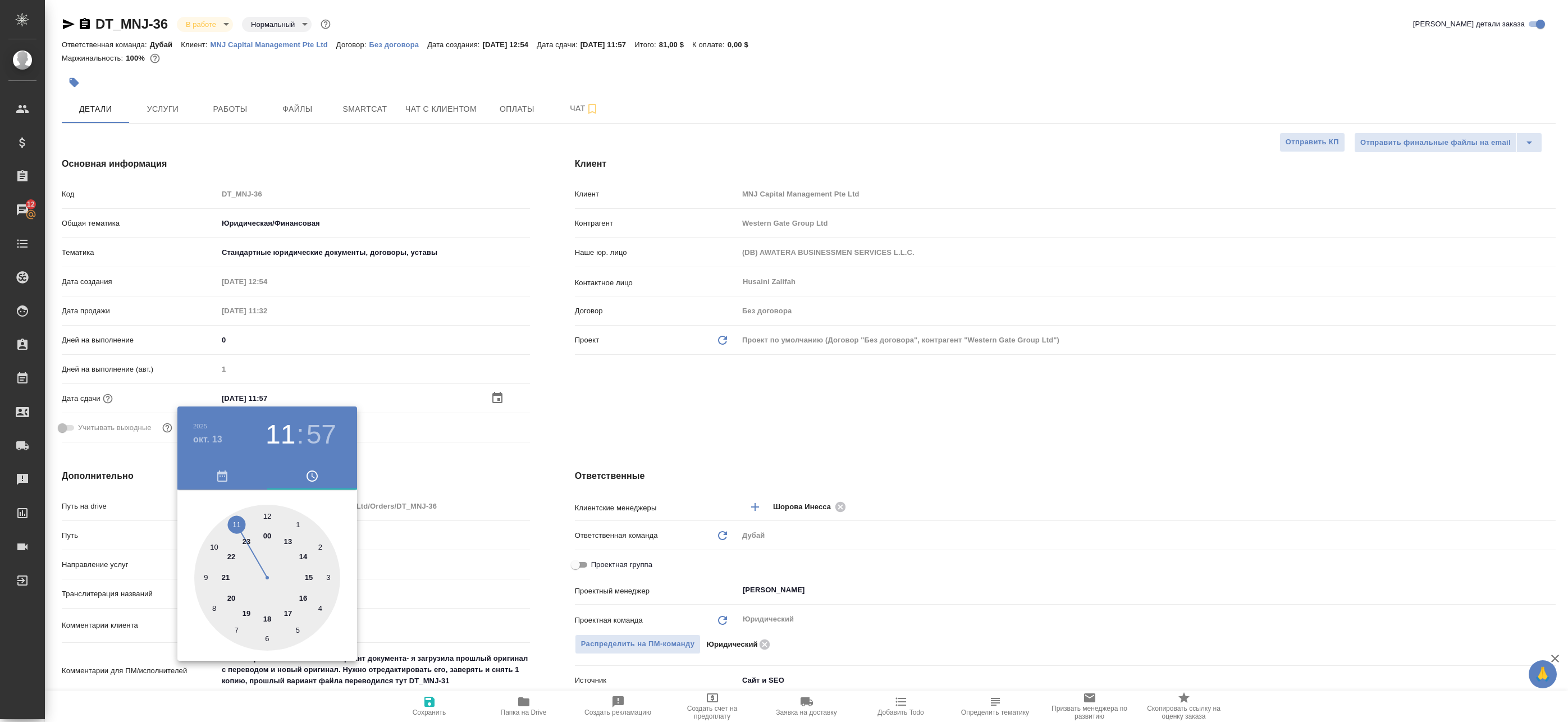
type textarea "x"
click at [308, 299] on div at bounding box center [784, 361] width 1568 height 722
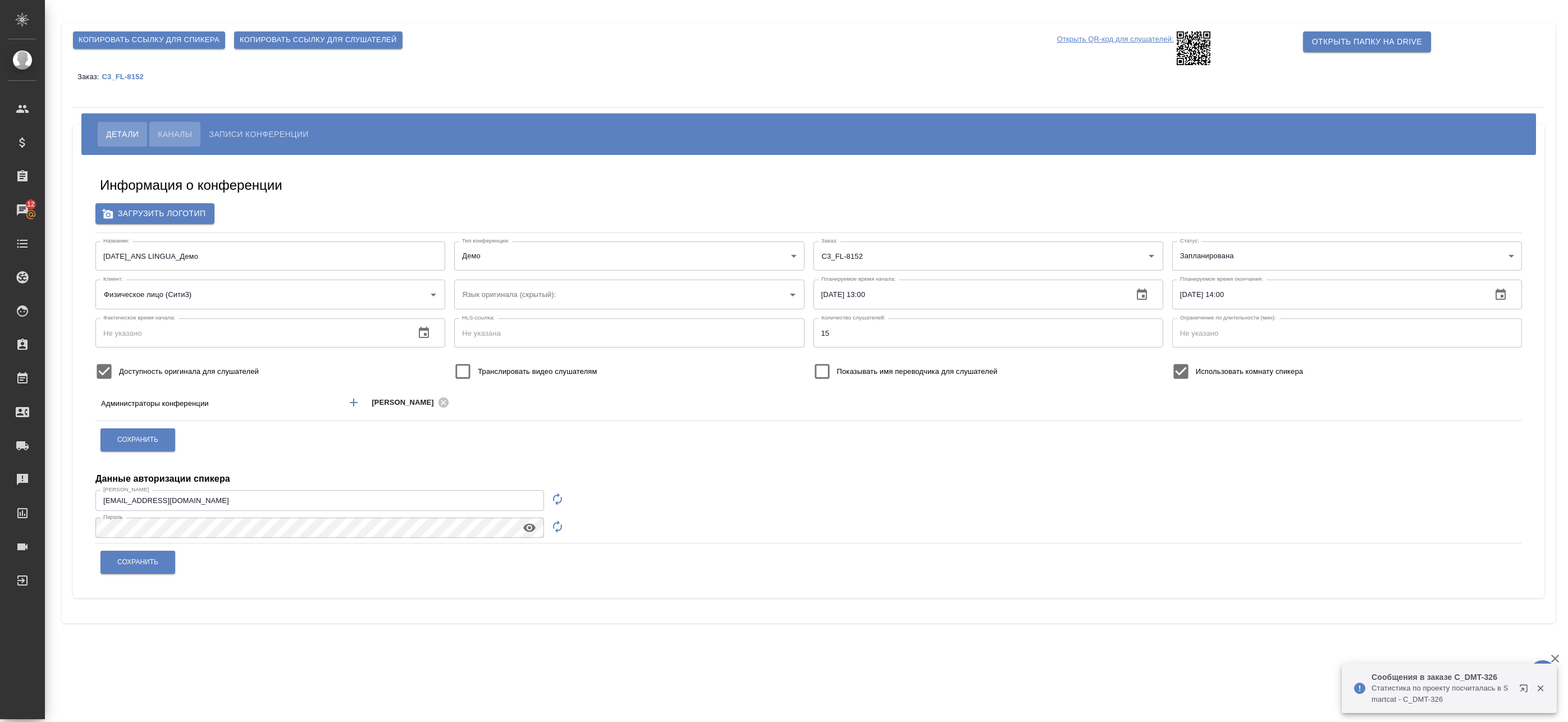
click at [182, 139] on span "Каналы" at bounding box center [175, 134] width 34 height 13
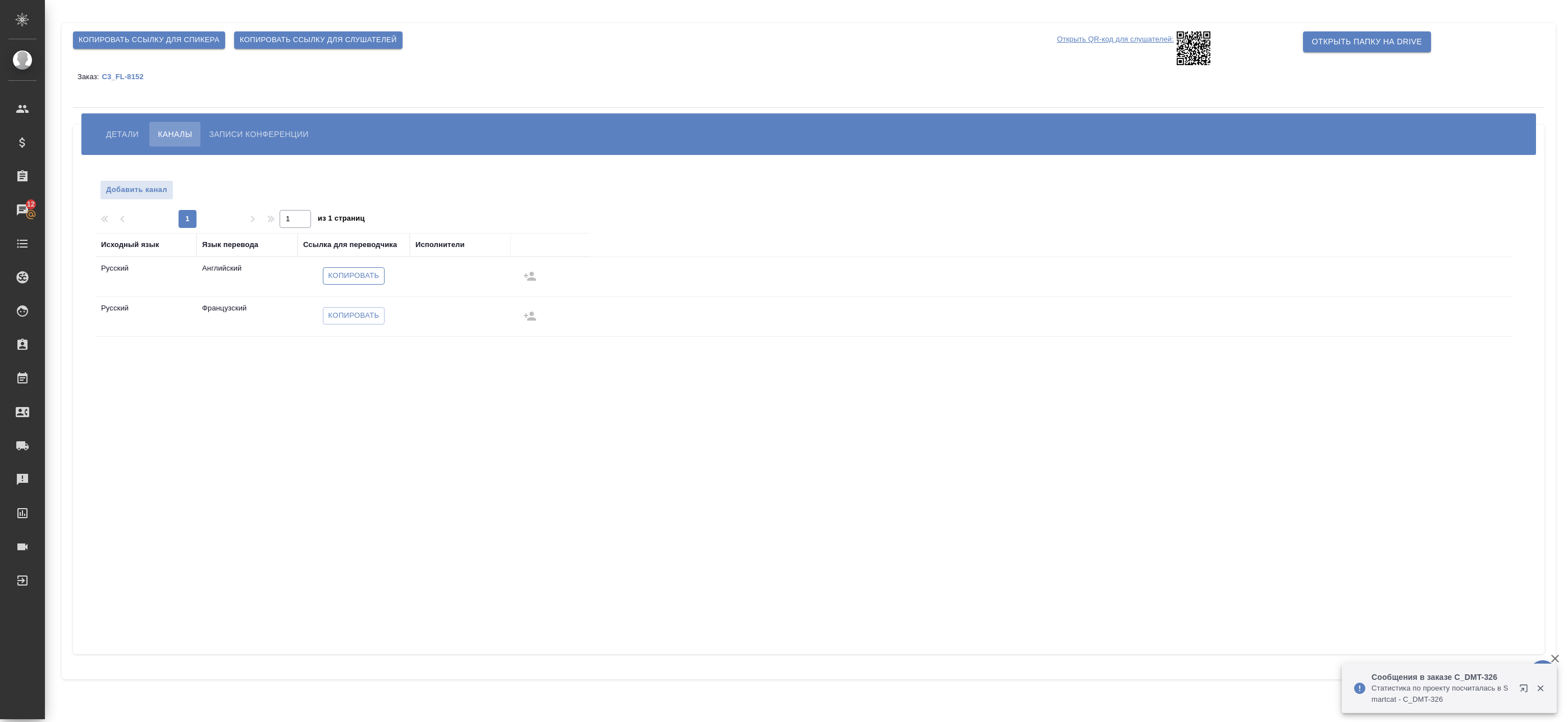
click at [351, 272] on span "Копировать" at bounding box center [353, 276] width 51 height 13
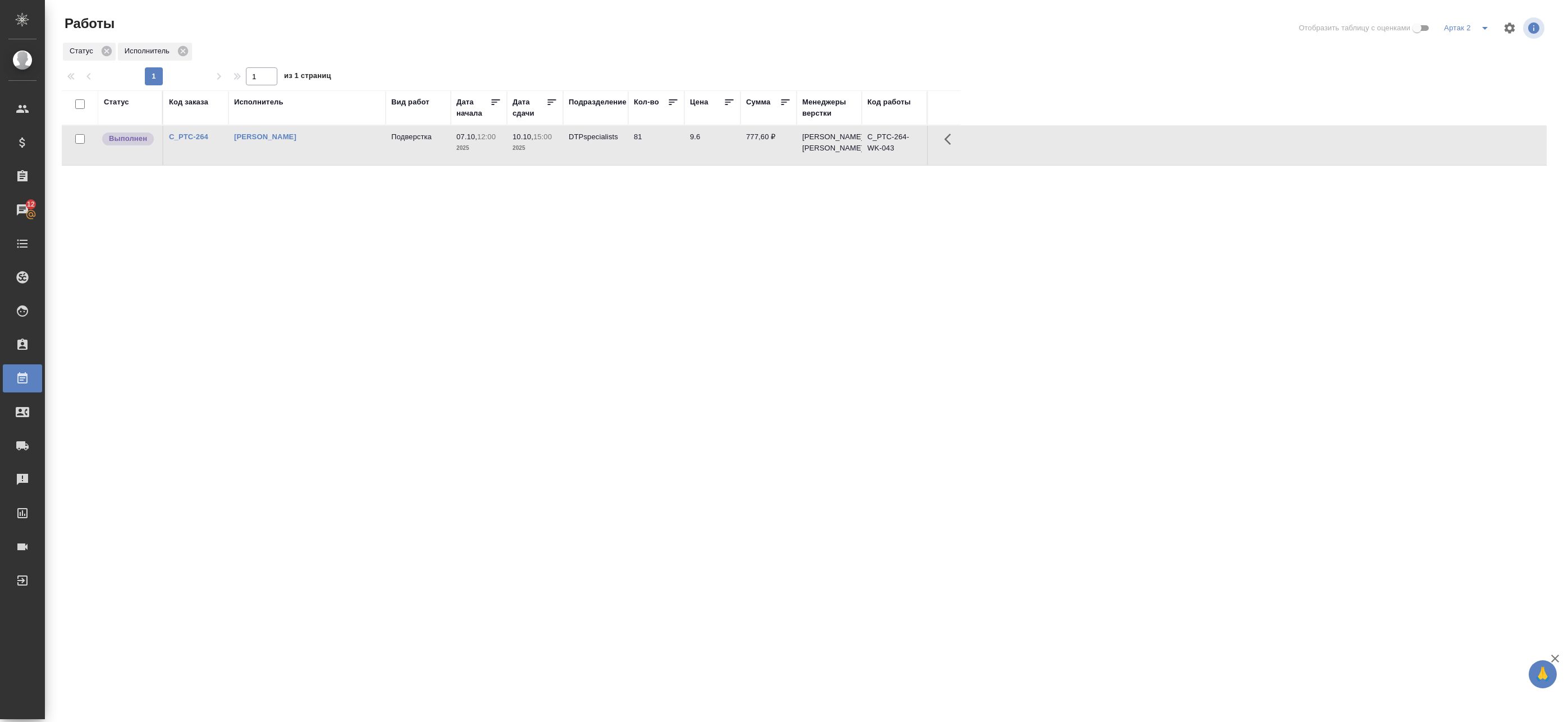
click at [1456, 29] on div "Артак 2" at bounding box center [1468, 28] width 55 height 18
click at [1480, 31] on icon "split button" at bounding box center [1484, 27] width 13 height 13
click at [1468, 56] on li "Fresh meat" at bounding box center [1460, 51] width 108 height 18
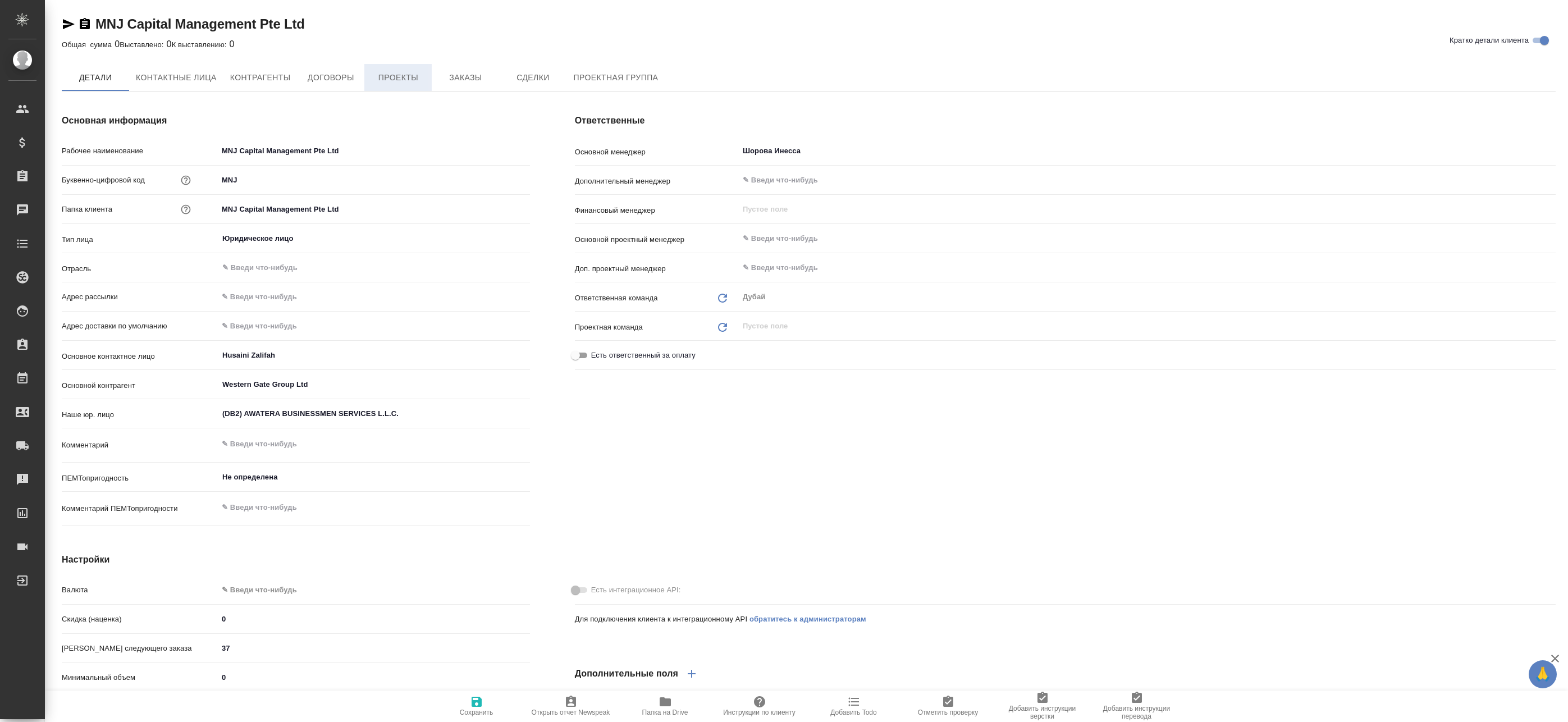
type textarea "x"
click at [403, 75] on span "Проекты" at bounding box center [398, 78] width 54 height 14
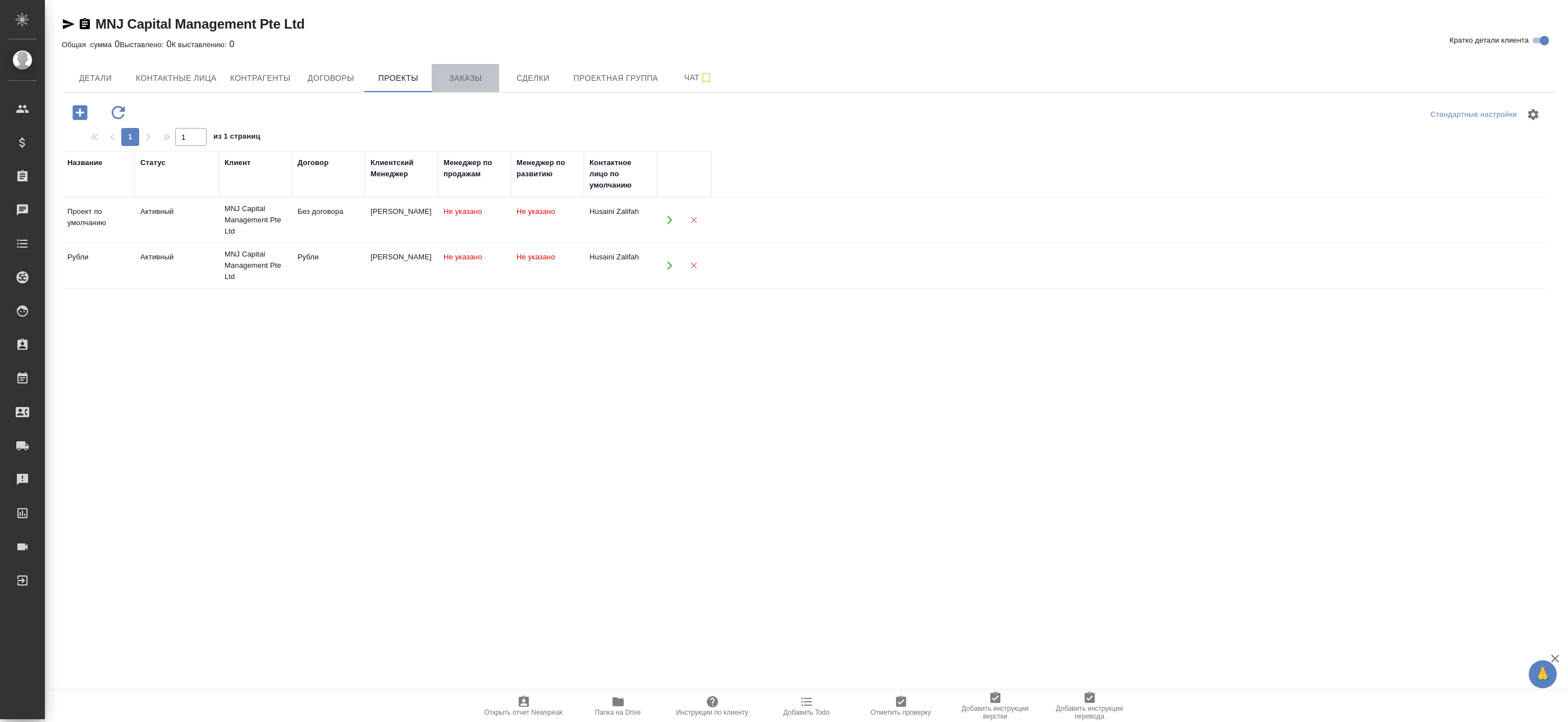
click at [452, 85] on span "Заказы" at bounding box center [465, 78] width 54 height 14
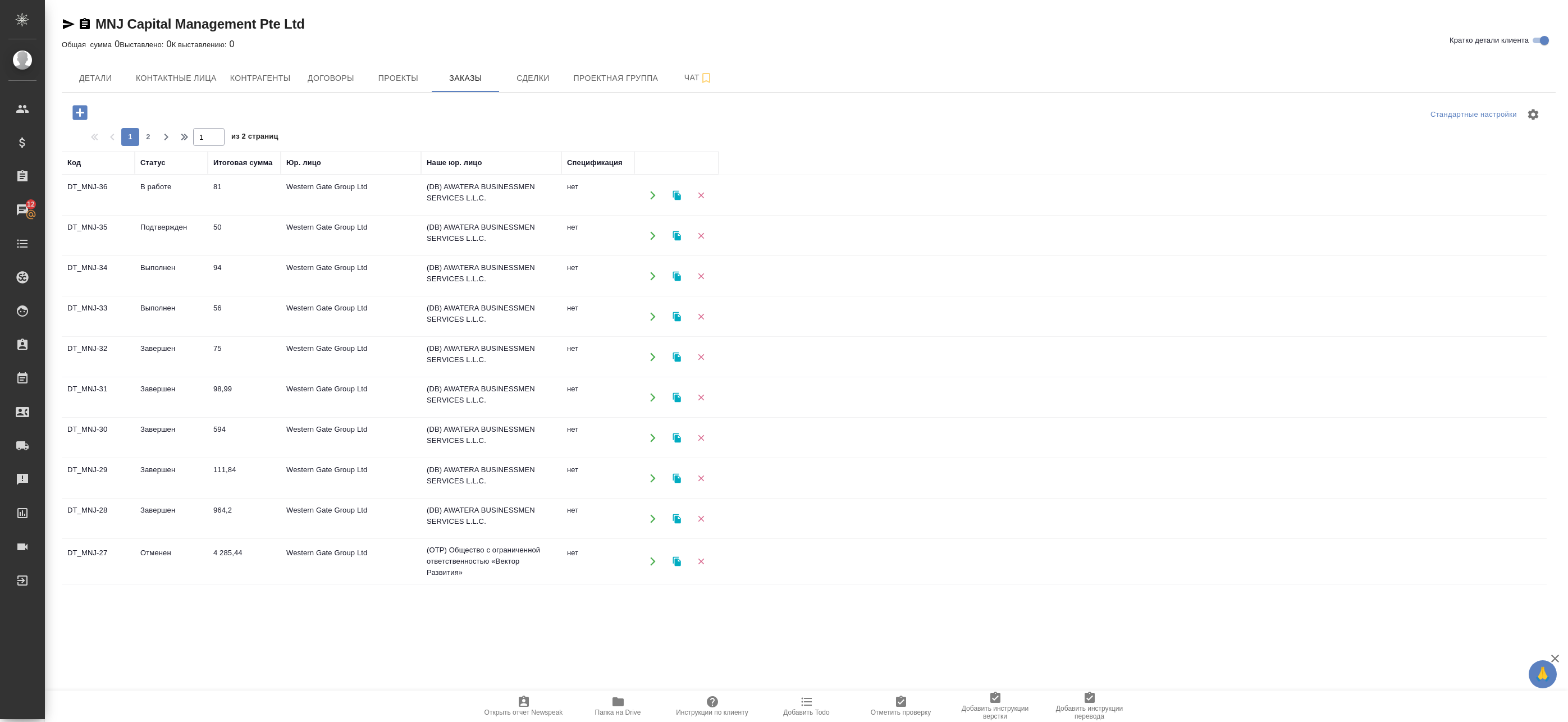
click at [225, 398] on td "98,99" at bounding box center [244, 397] width 73 height 39
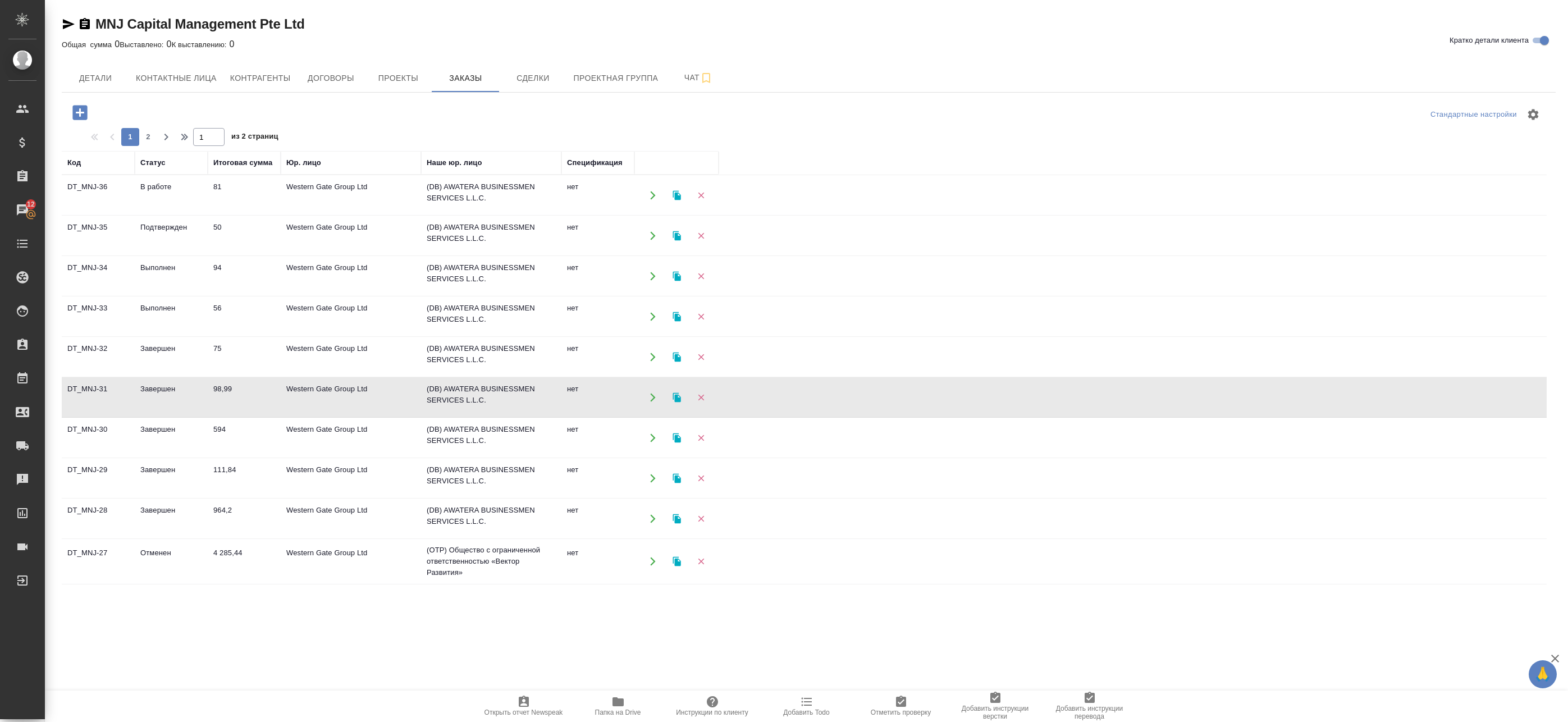
click at [225, 398] on td "98,99" at bounding box center [244, 397] width 73 height 39
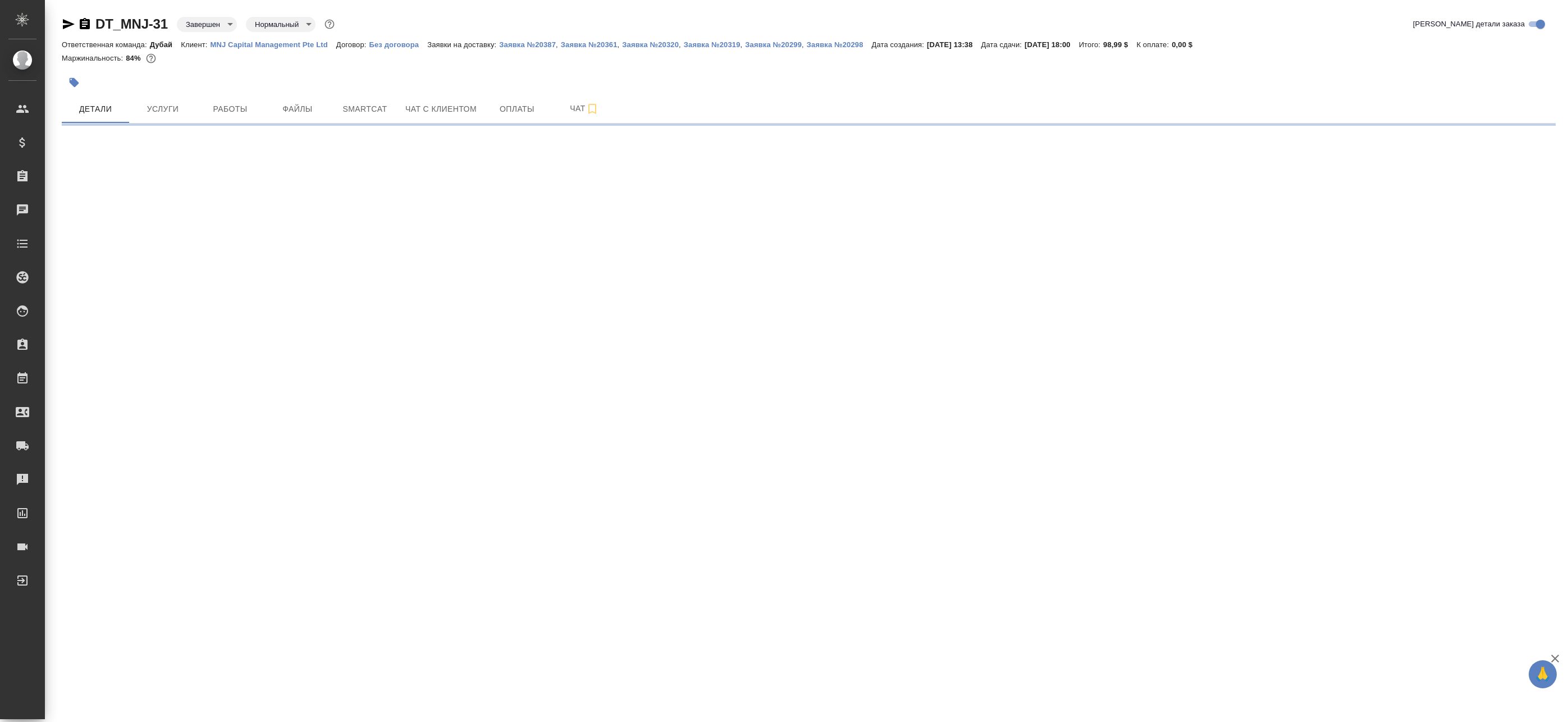
select select "RU"
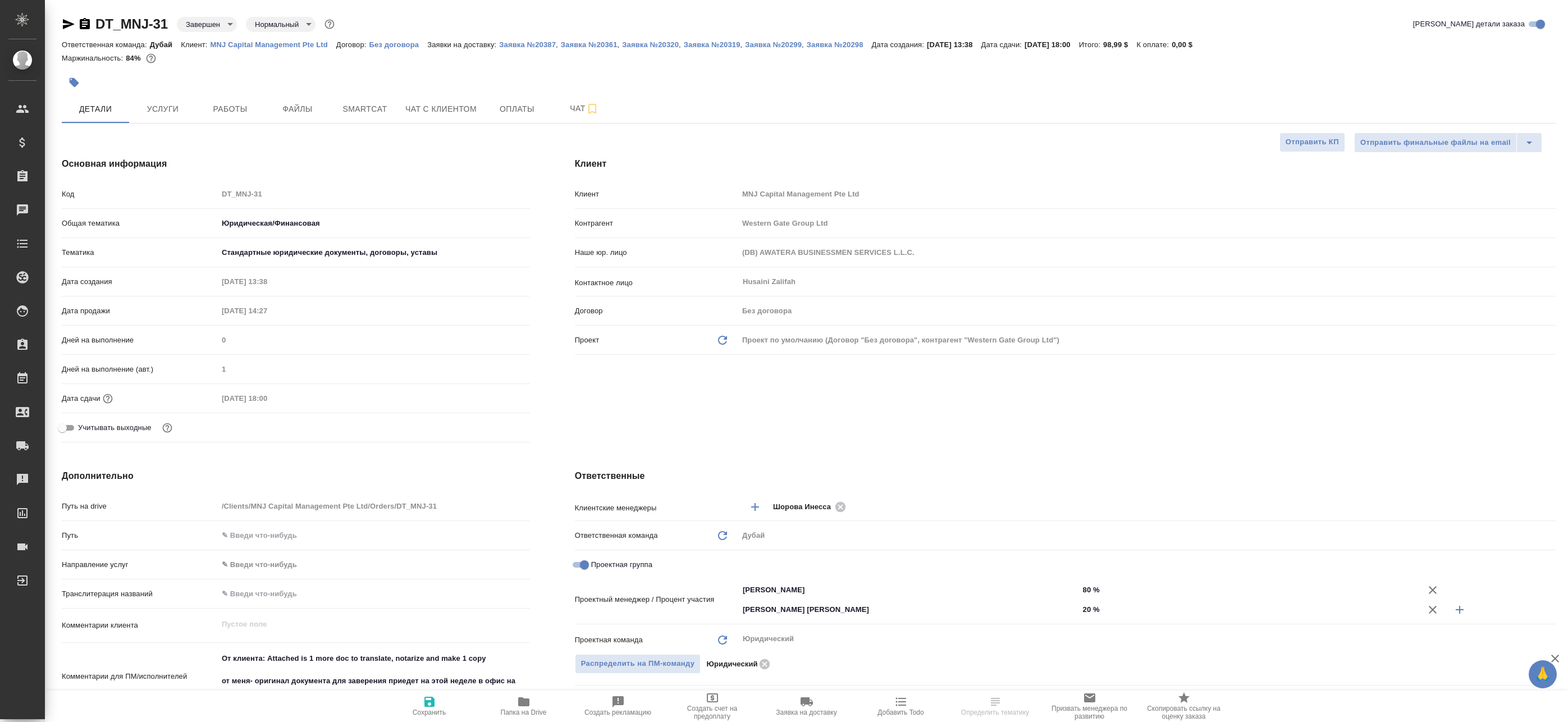
type textarea "x"
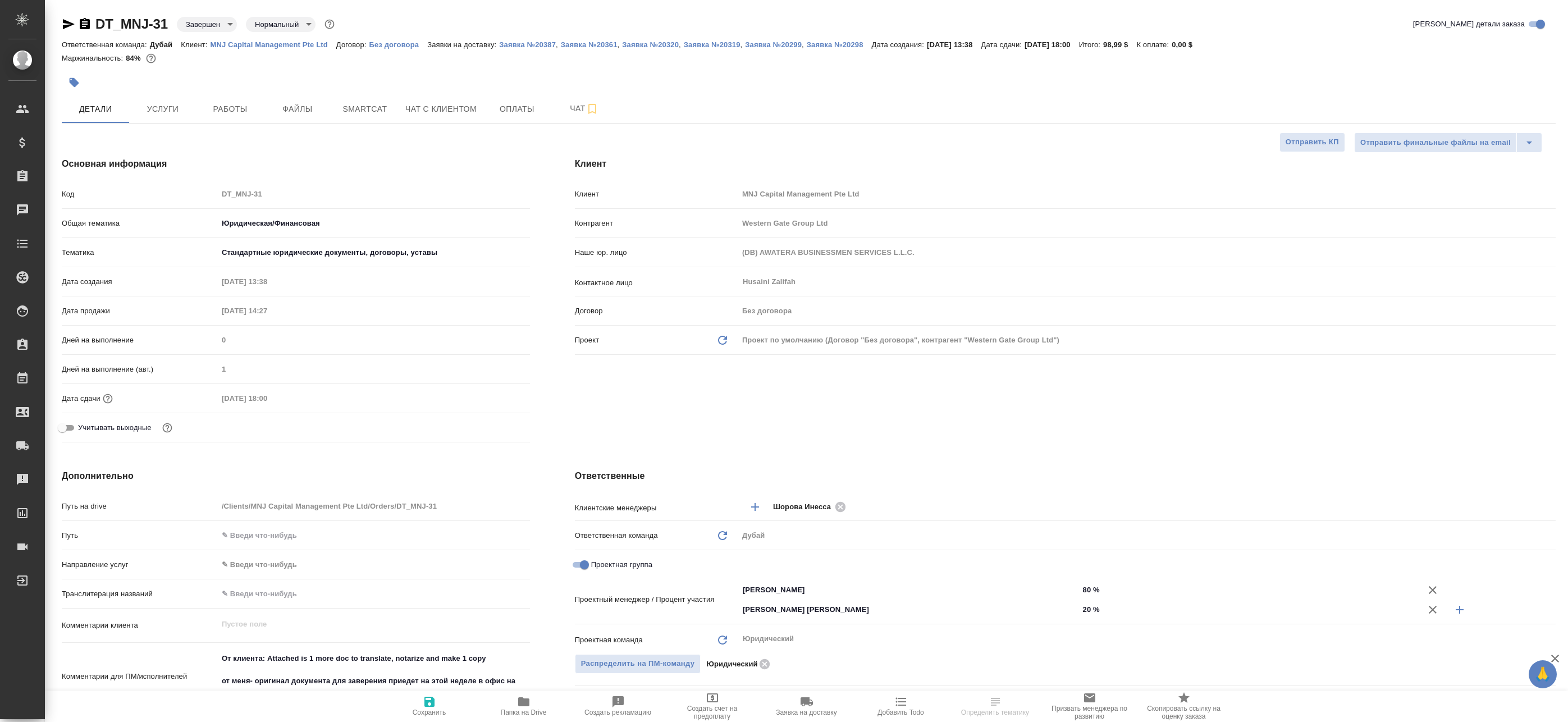
type textarea "x"
click at [552, 700] on span "Папка на Drive" at bounding box center [523, 705] width 81 height 21
type textarea "x"
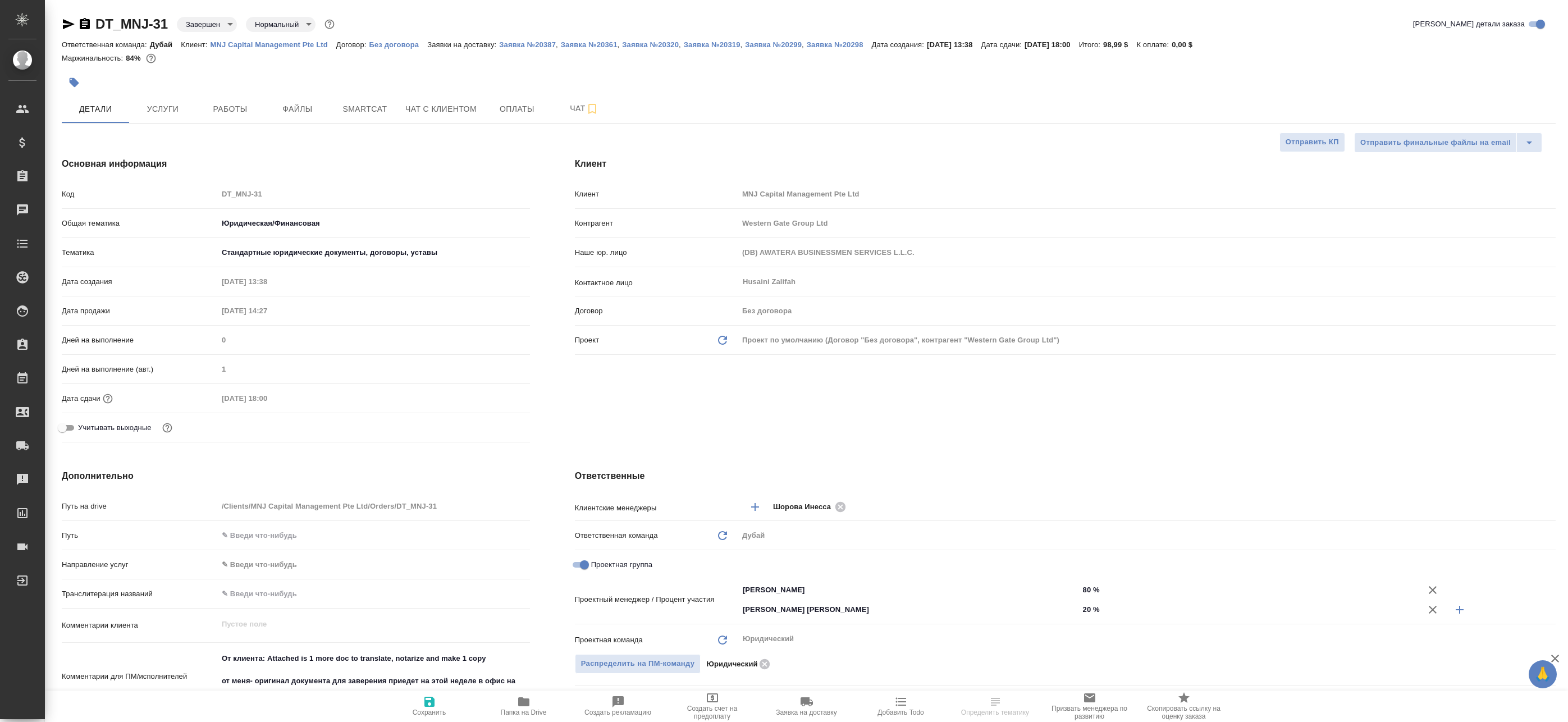
type textarea "x"
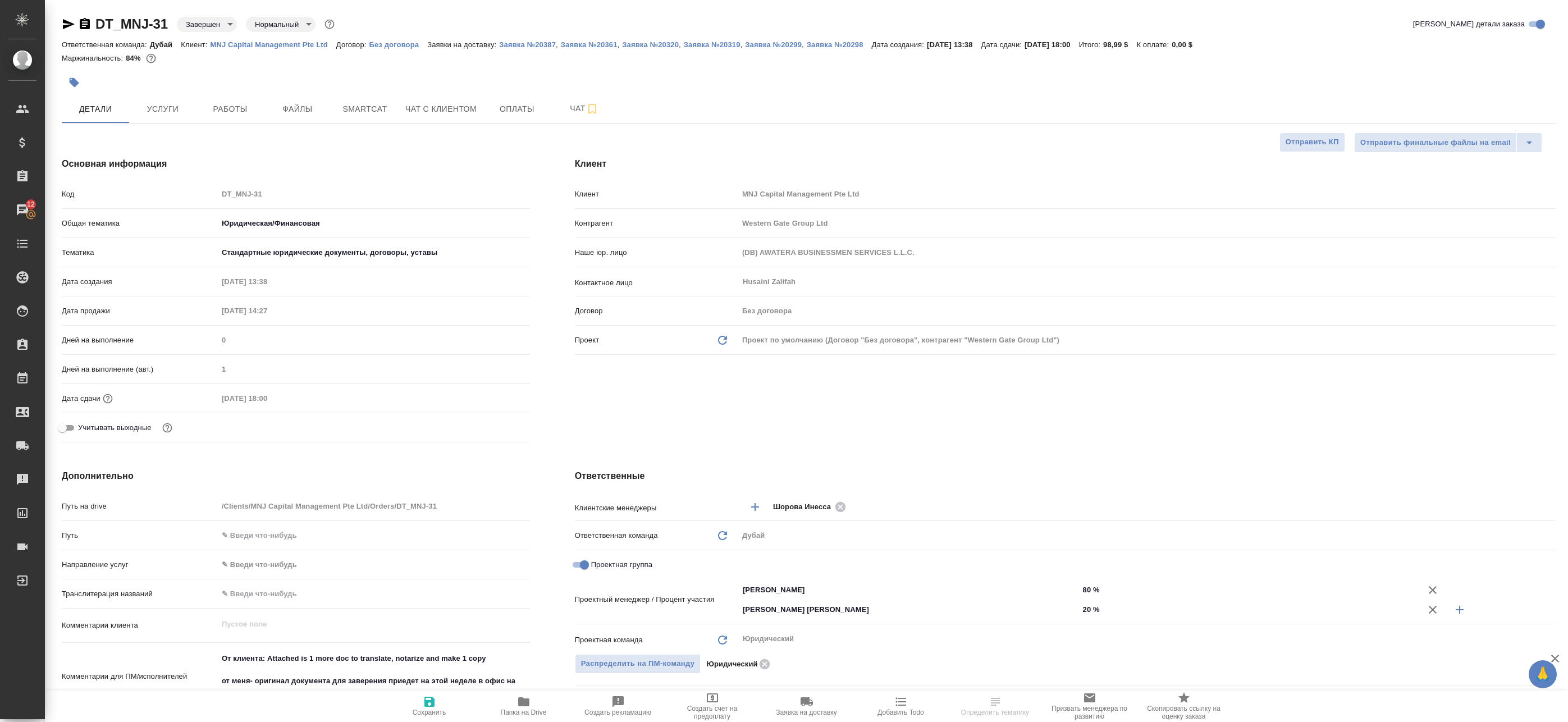
type textarea "x"
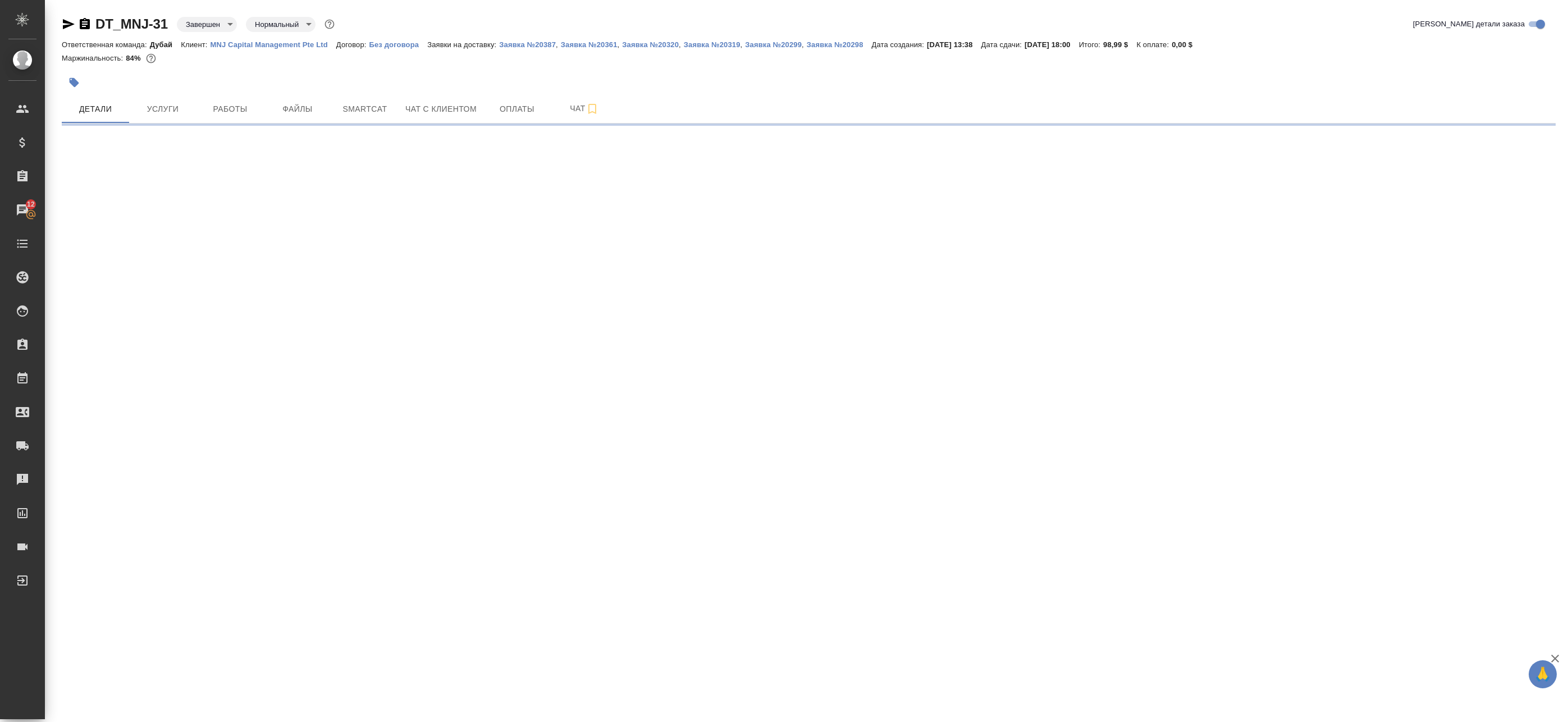
select select "RU"
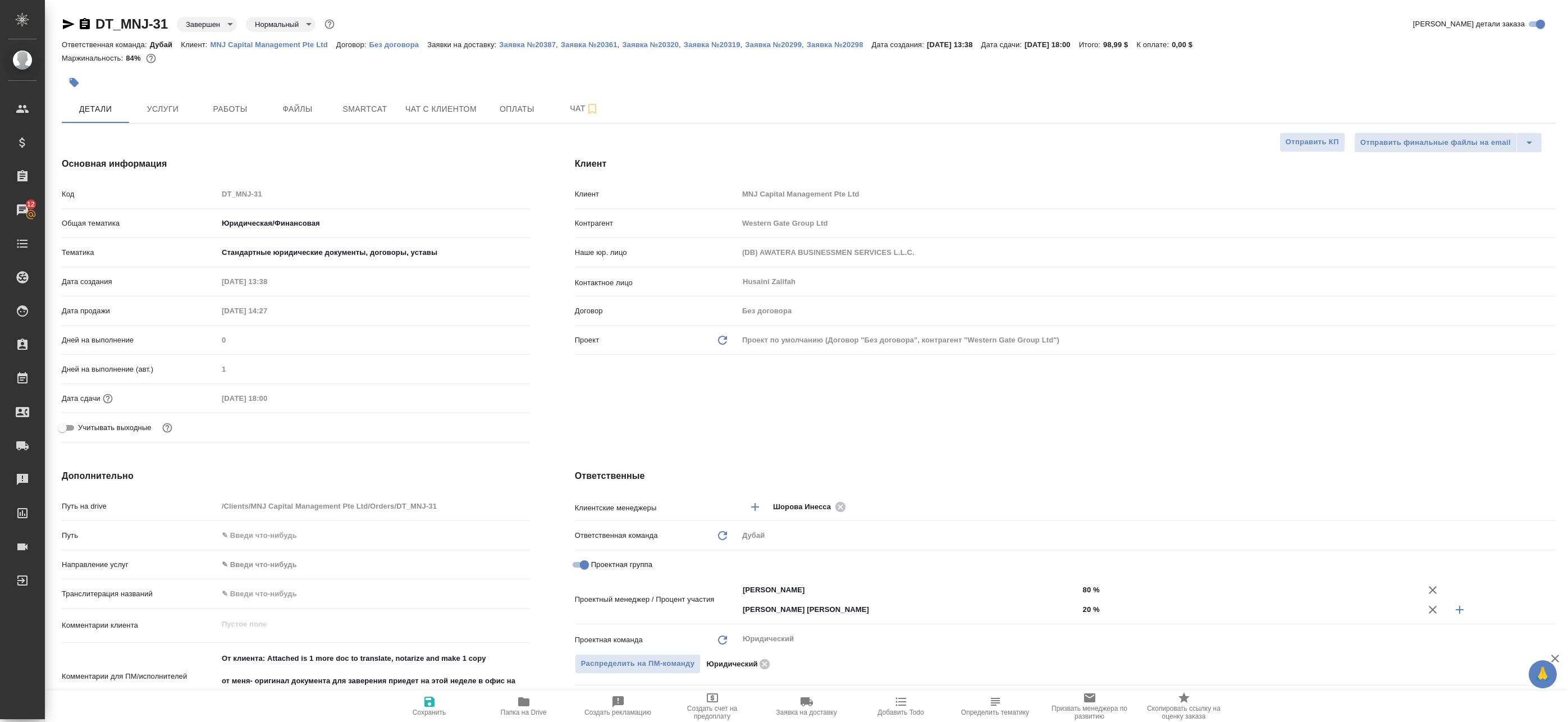
type textarea "x"
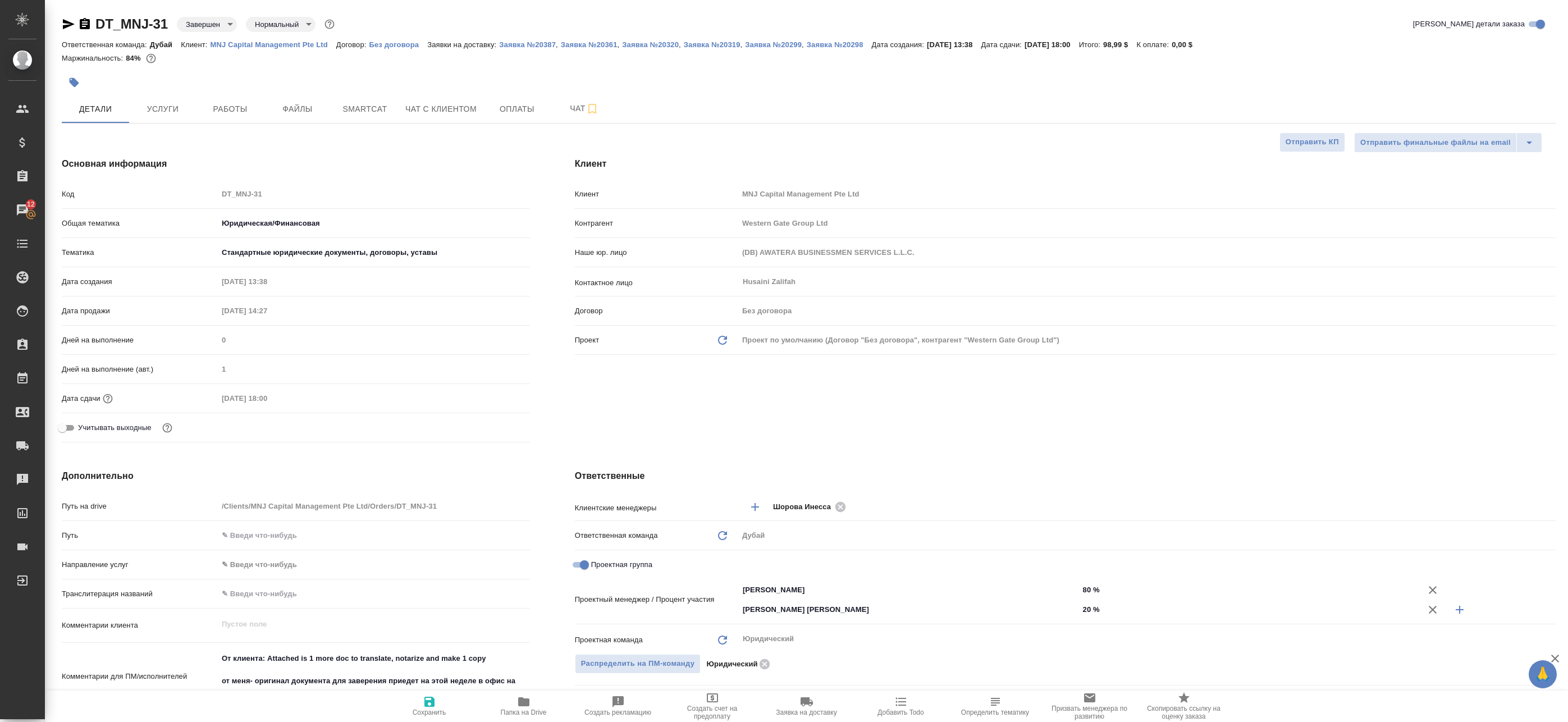
type textarea "x"
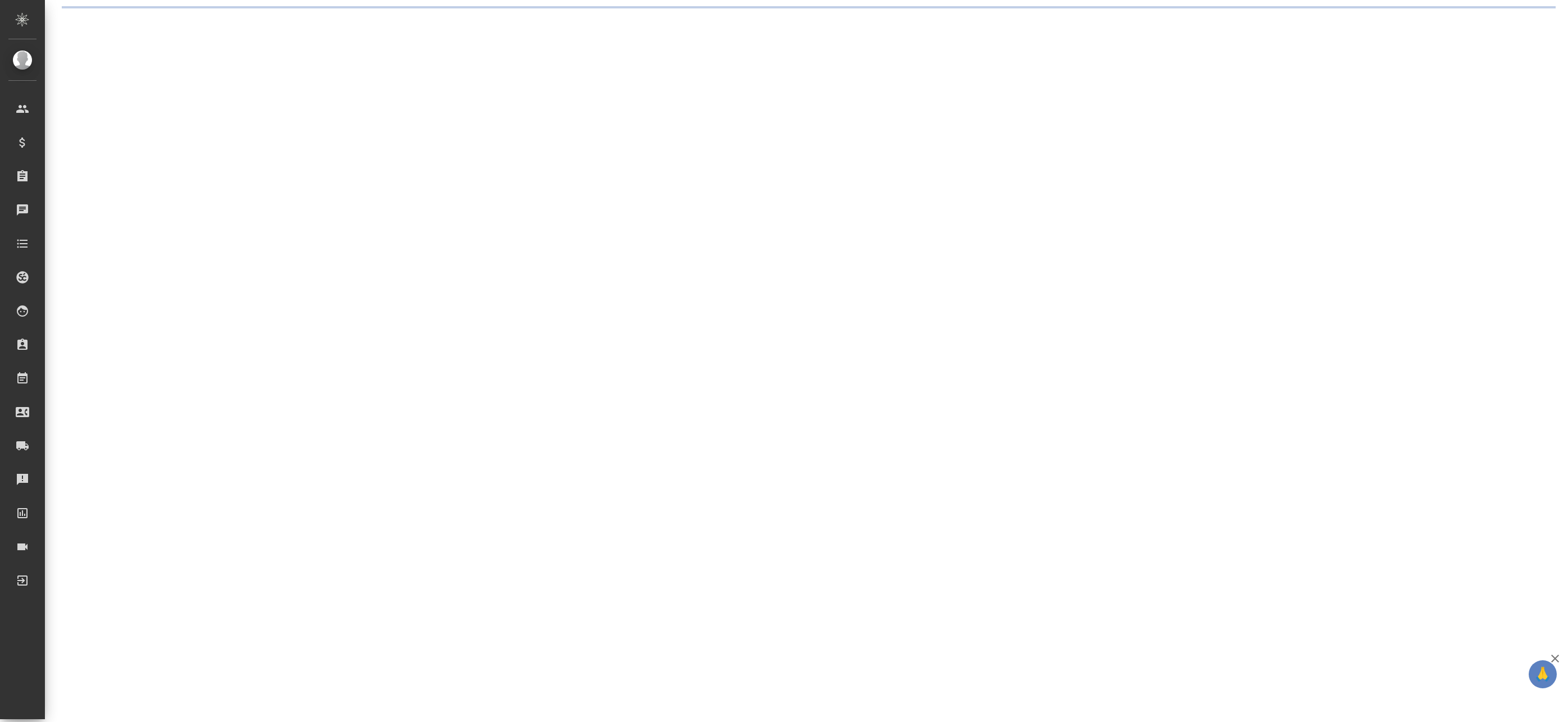
select select "RU"
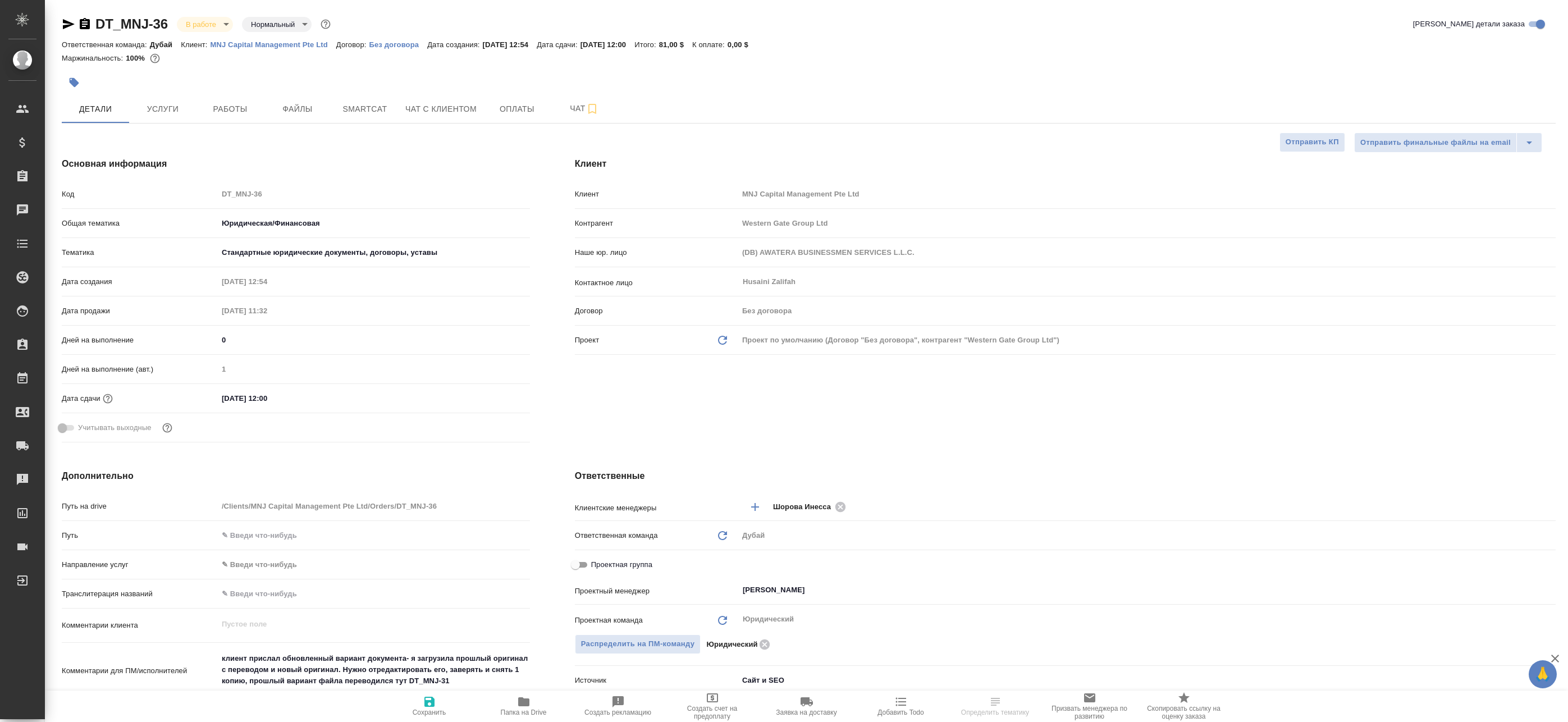
type textarea "x"
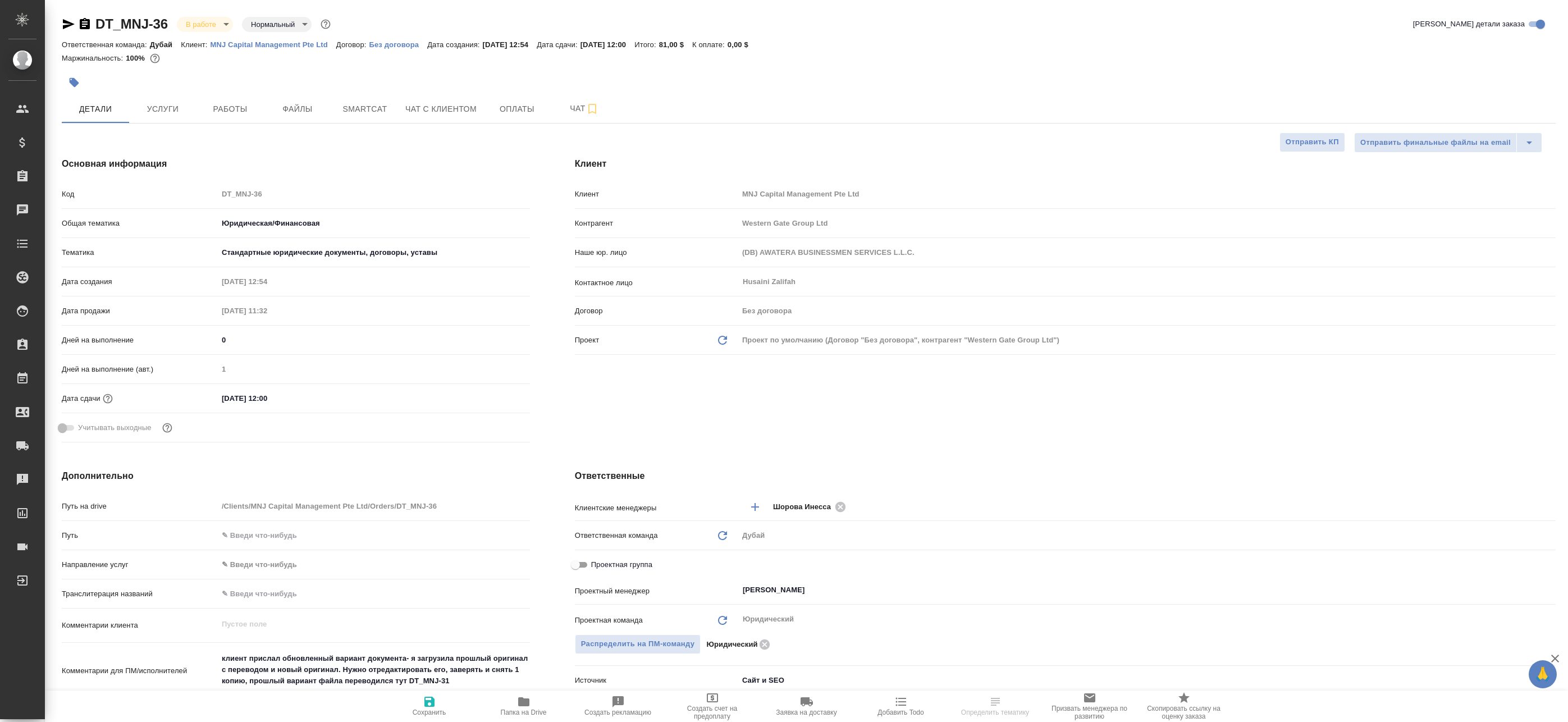
type textarea "x"
select select "RU"
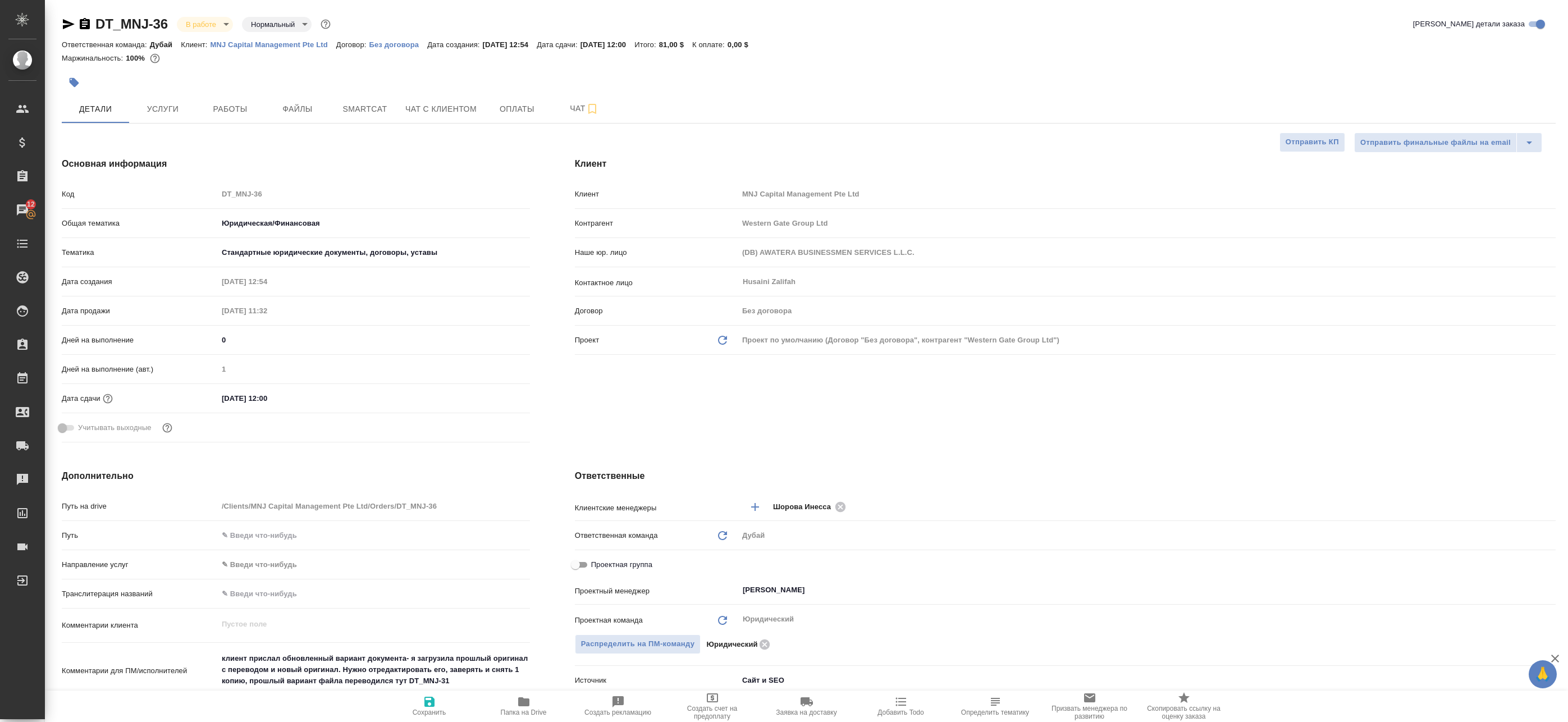
type textarea "x"
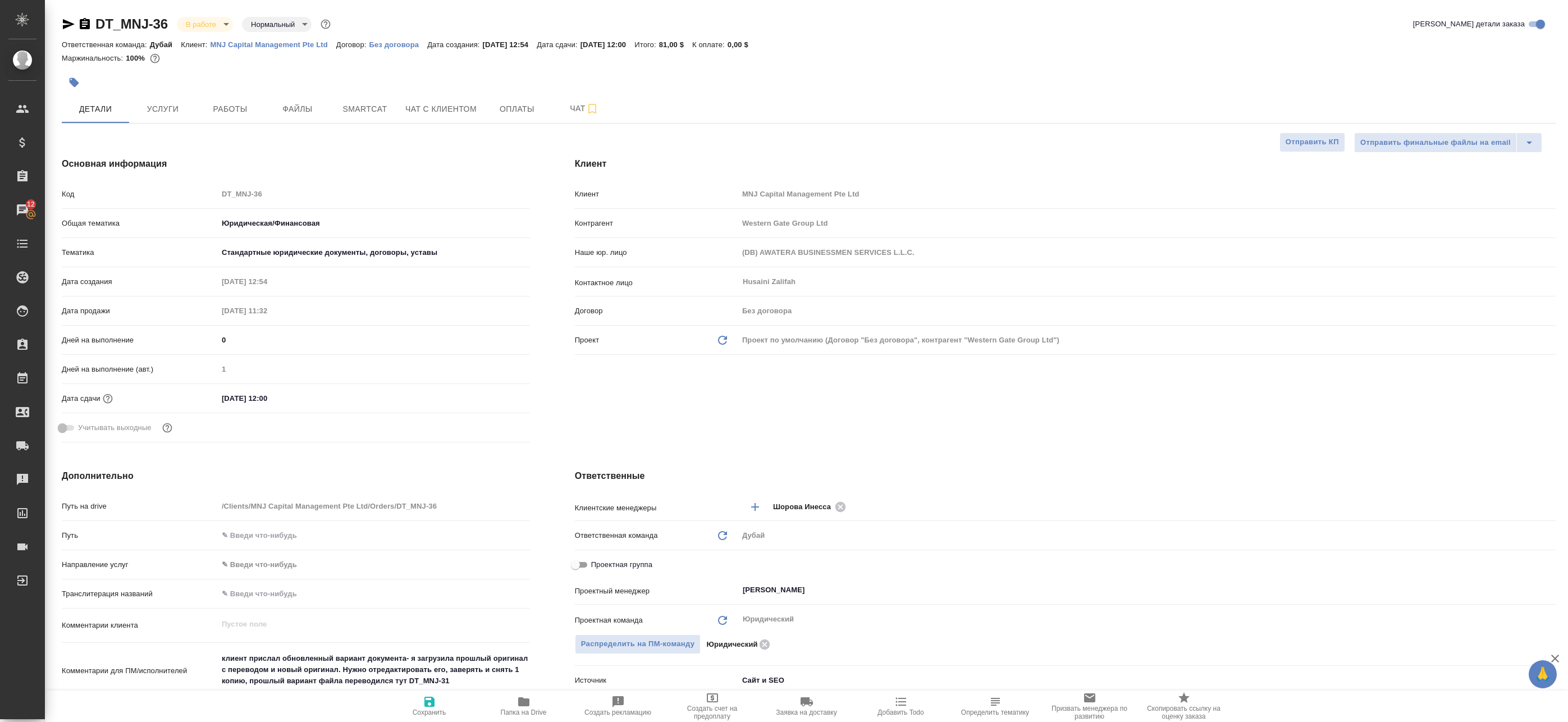
type textarea "x"
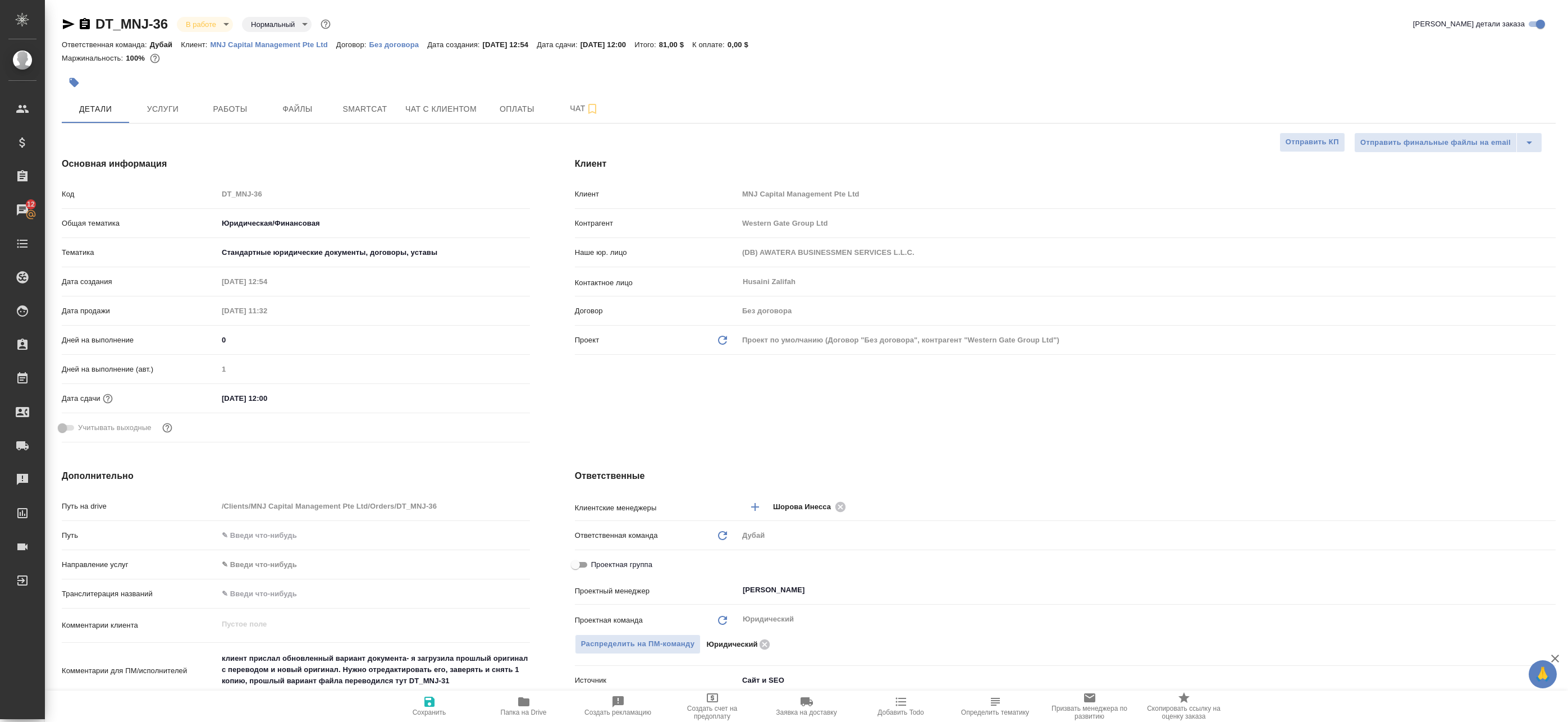
type textarea "x"
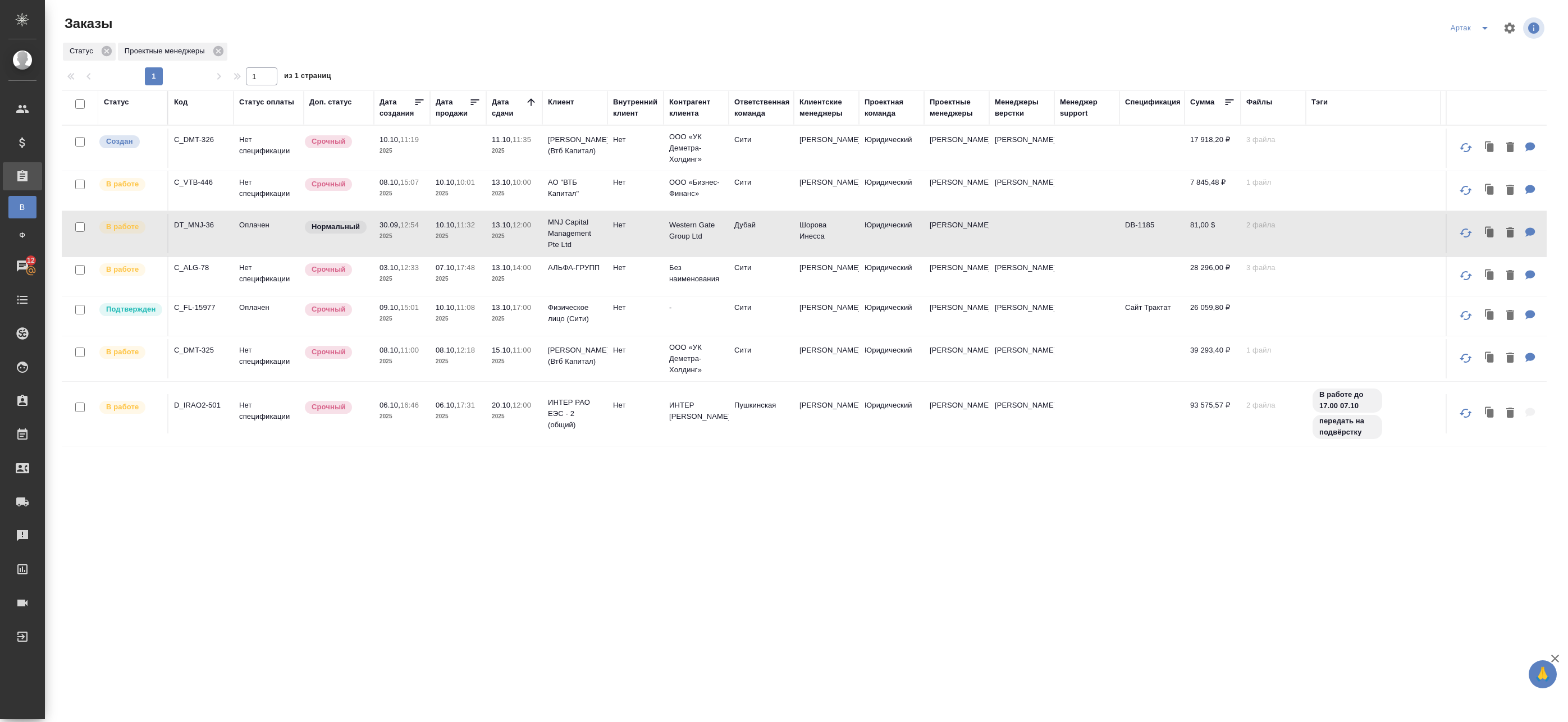
click at [1482, 27] on icon "split button" at bounding box center [1485, 28] width 6 height 3
click at [1464, 49] on li "leagal" at bounding box center [1463, 51] width 48 height 18
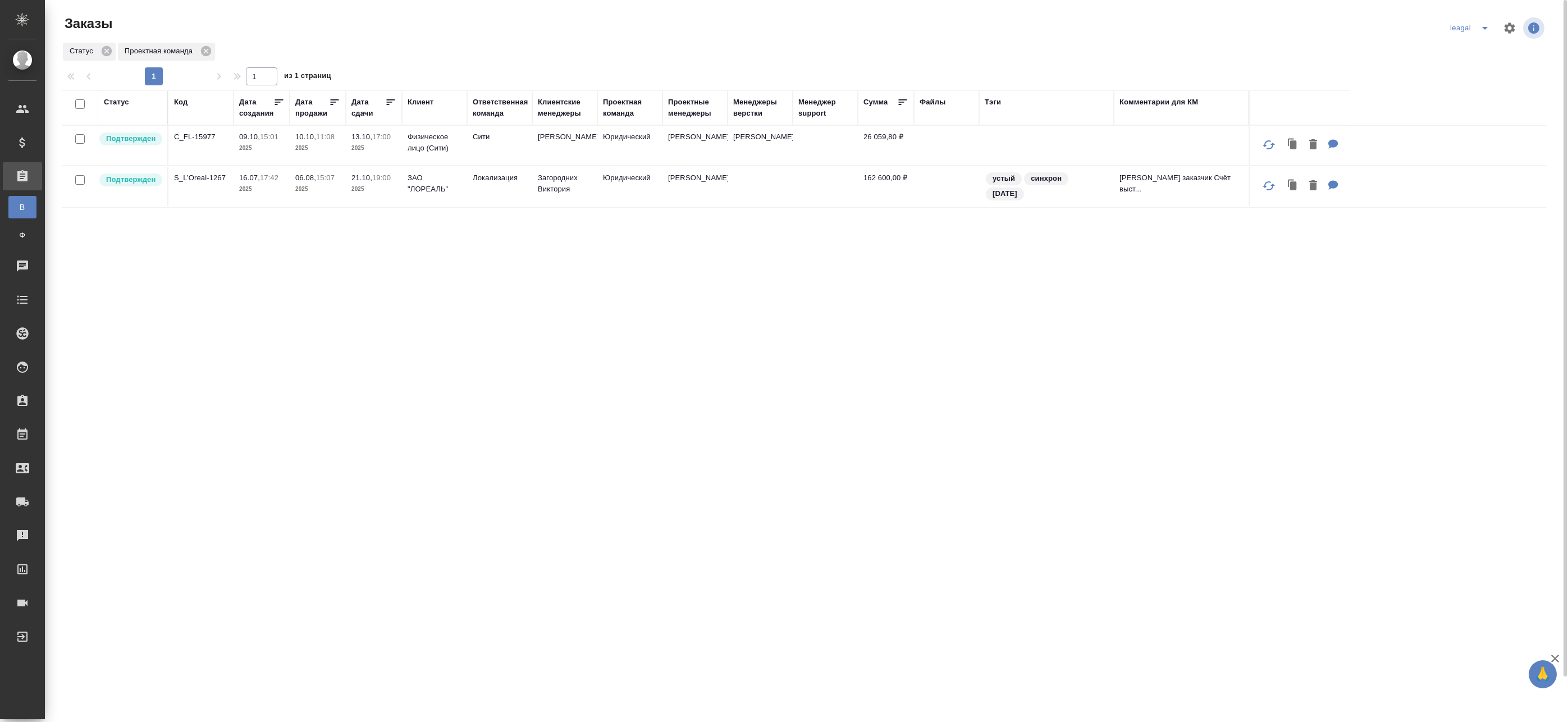
click at [694, 152] on td "[PERSON_NAME]" at bounding box center [695, 145] width 65 height 39
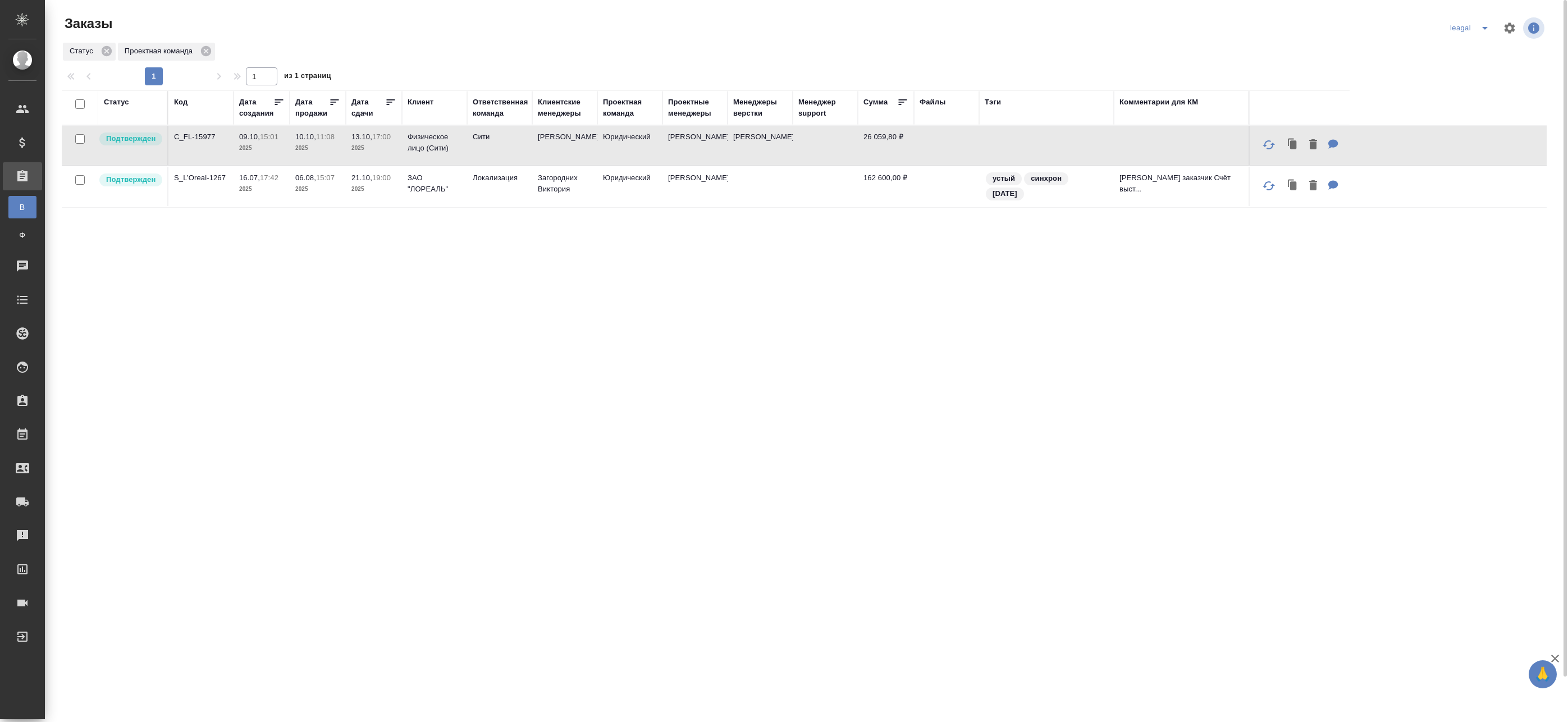
click at [709, 145] on td "[PERSON_NAME]" at bounding box center [695, 145] width 65 height 39
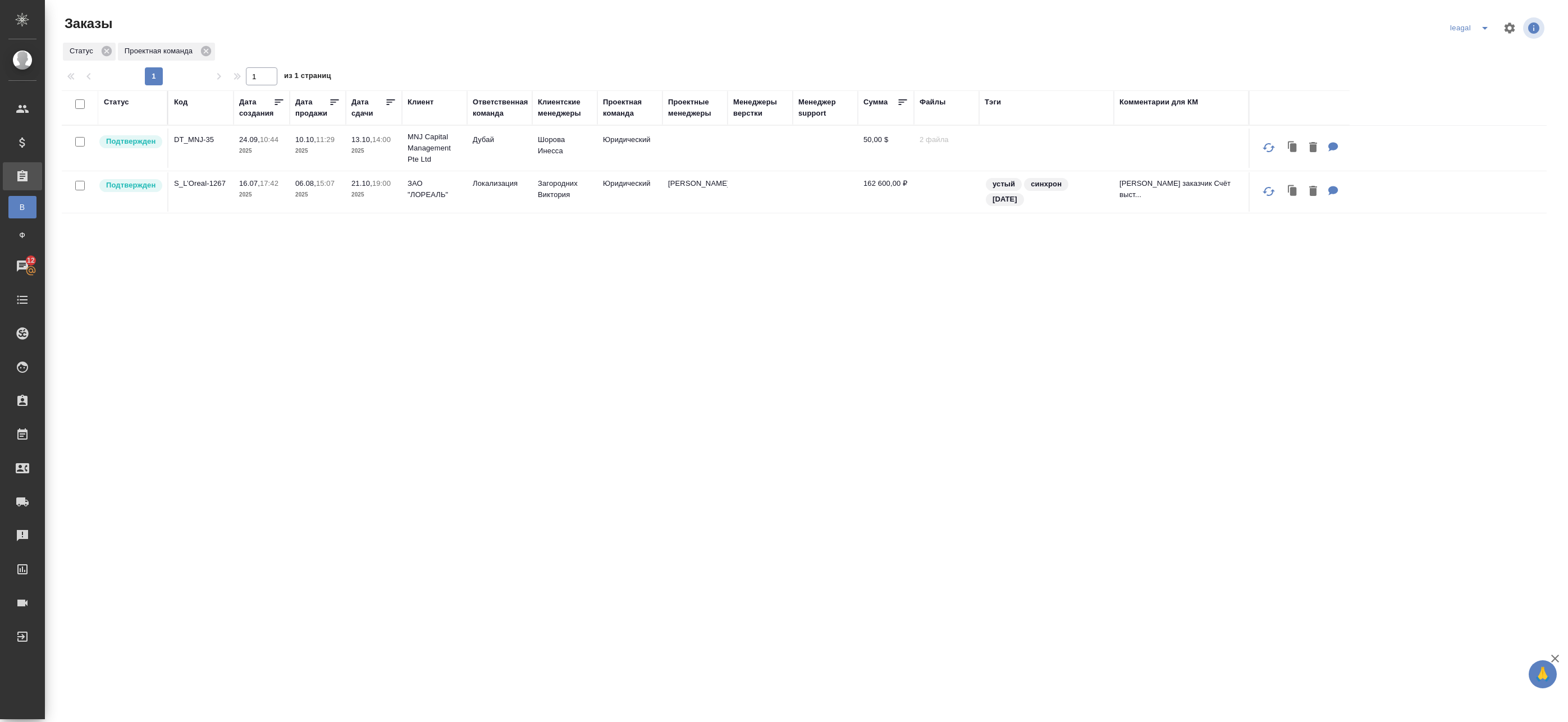
click at [584, 151] on td "Шорова Инесса" at bounding box center [564, 148] width 65 height 39
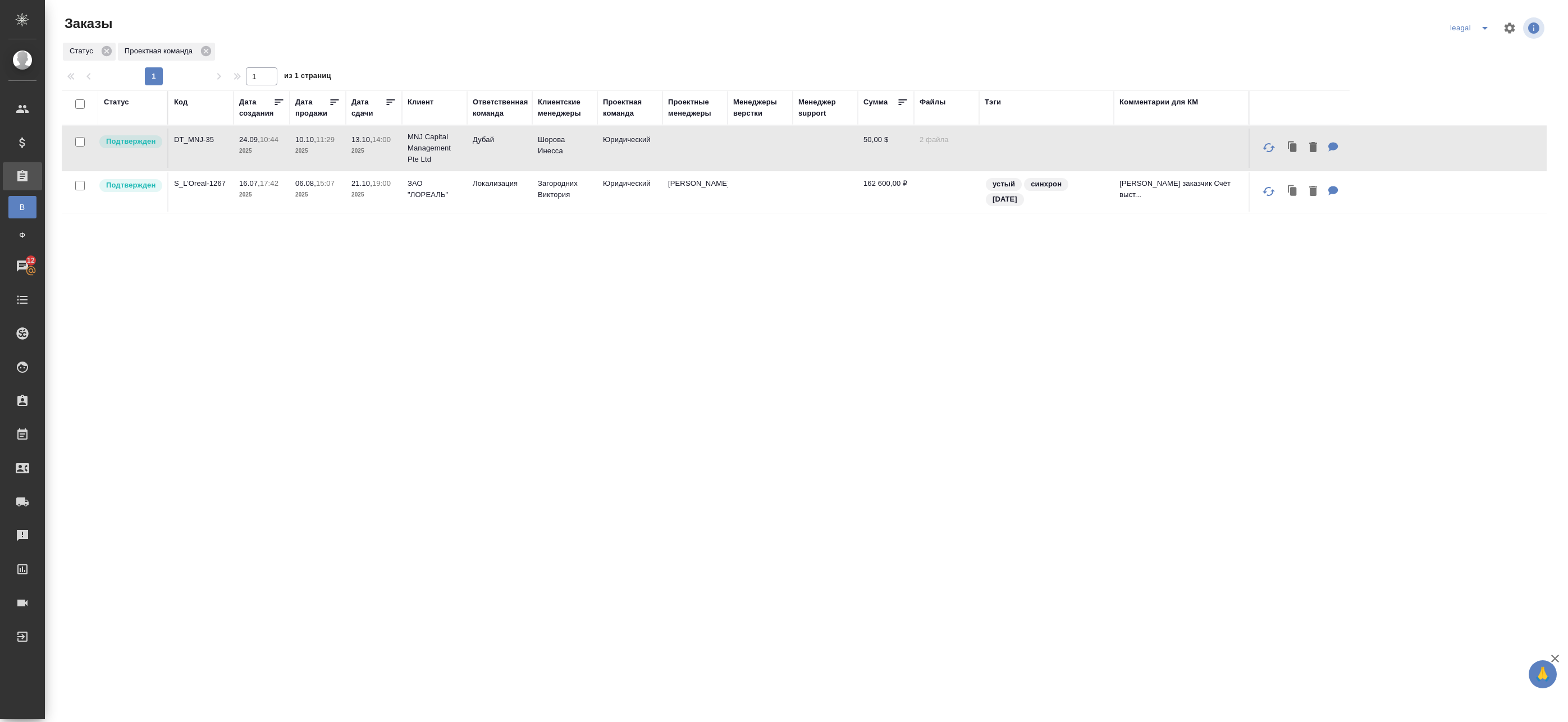
click at [584, 151] on td "Шорова Инесса" at bounding box center [564, 148] width 65 height 39
click at [1463, 24] on div "leagal" at bounding box center [1471, 28] width 49 height 18
click at [1481, 25] on icon "split button" at bounding box center [1484, 27] width 13 height 13
click at [1468, 52] on li "Артак" at bounding box center [1462, 51] width 49 height 18
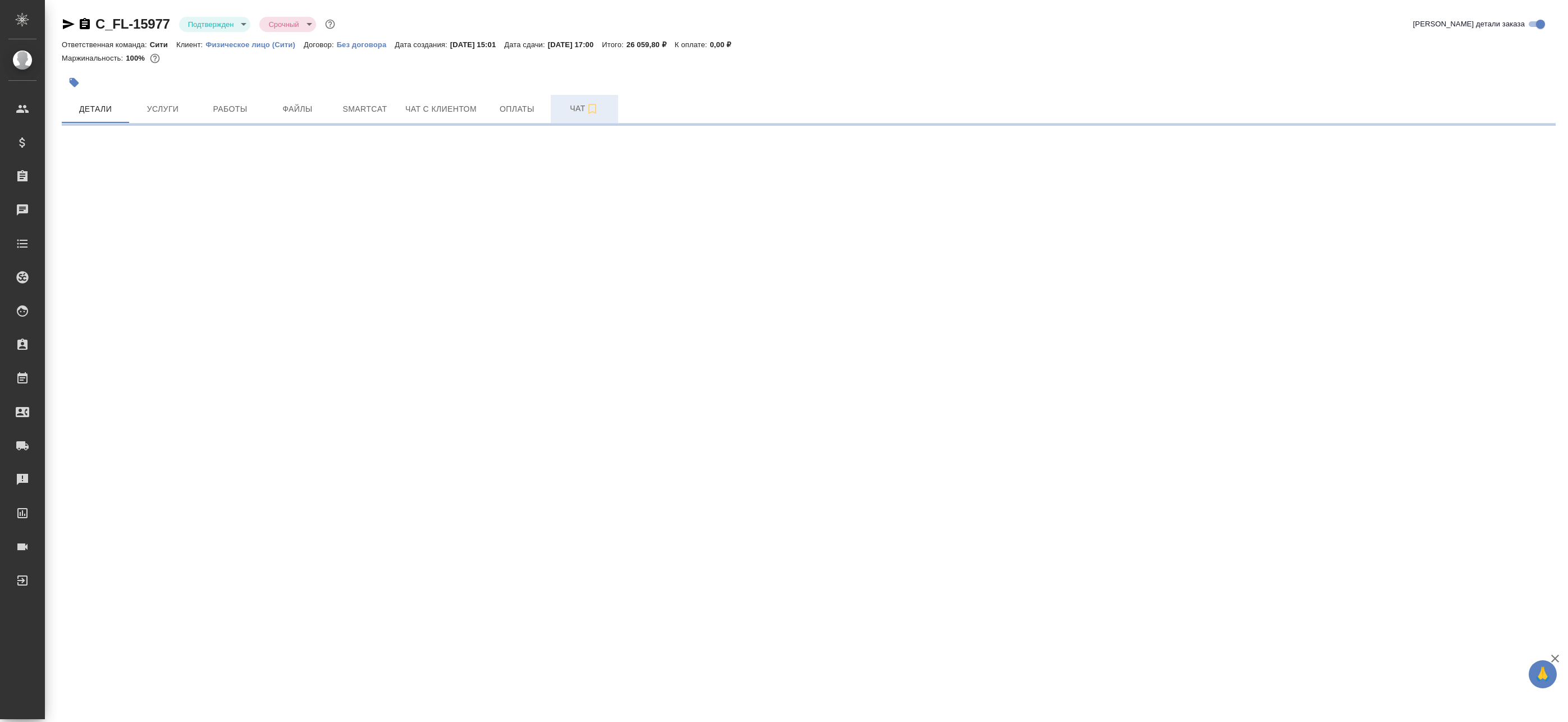
click at [566, 111] on span "Чат" at bounding box center [584, 109] width 54 height 14
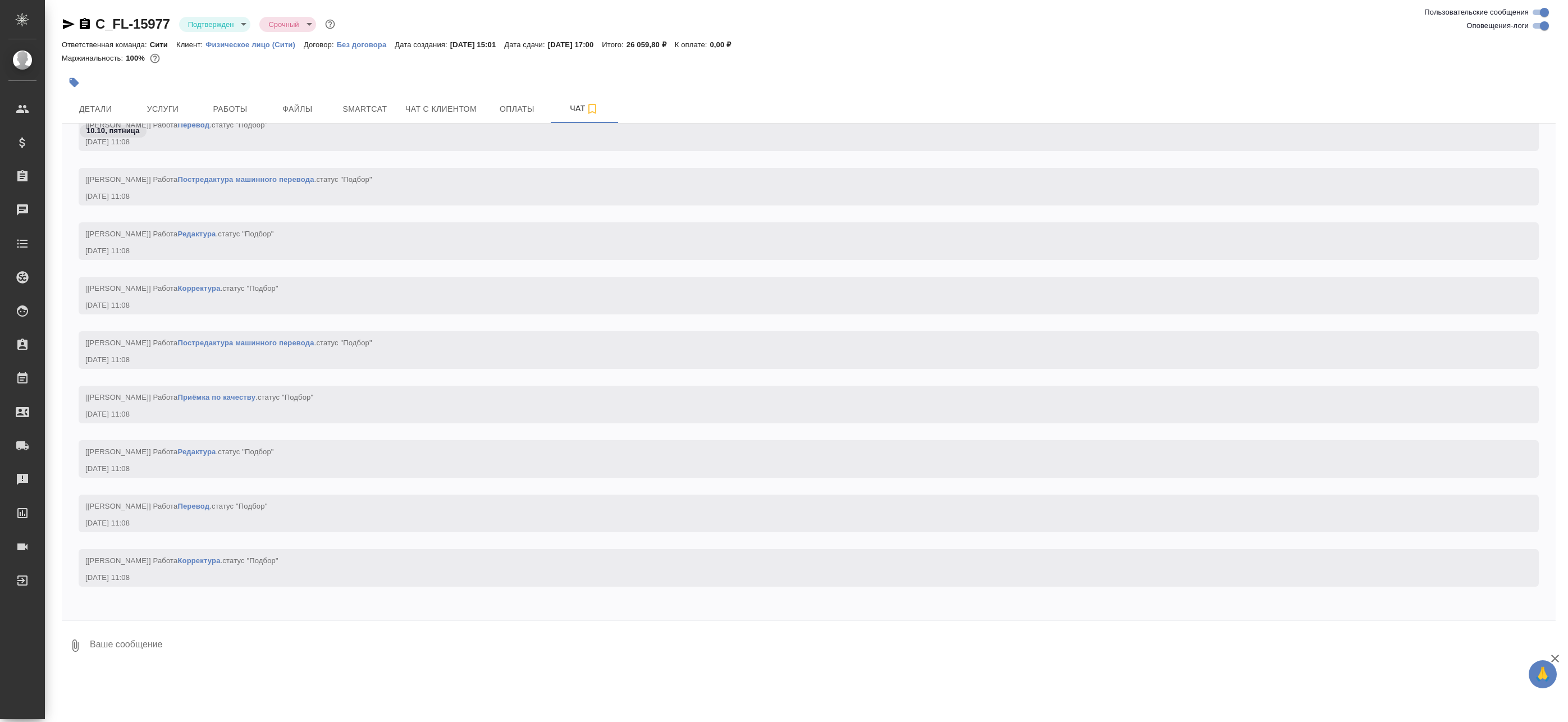
click at [1547, 25] on input "Оповещения-логи" at bounding box center [1544, 25] width 40 height 13
checkbox input "false"
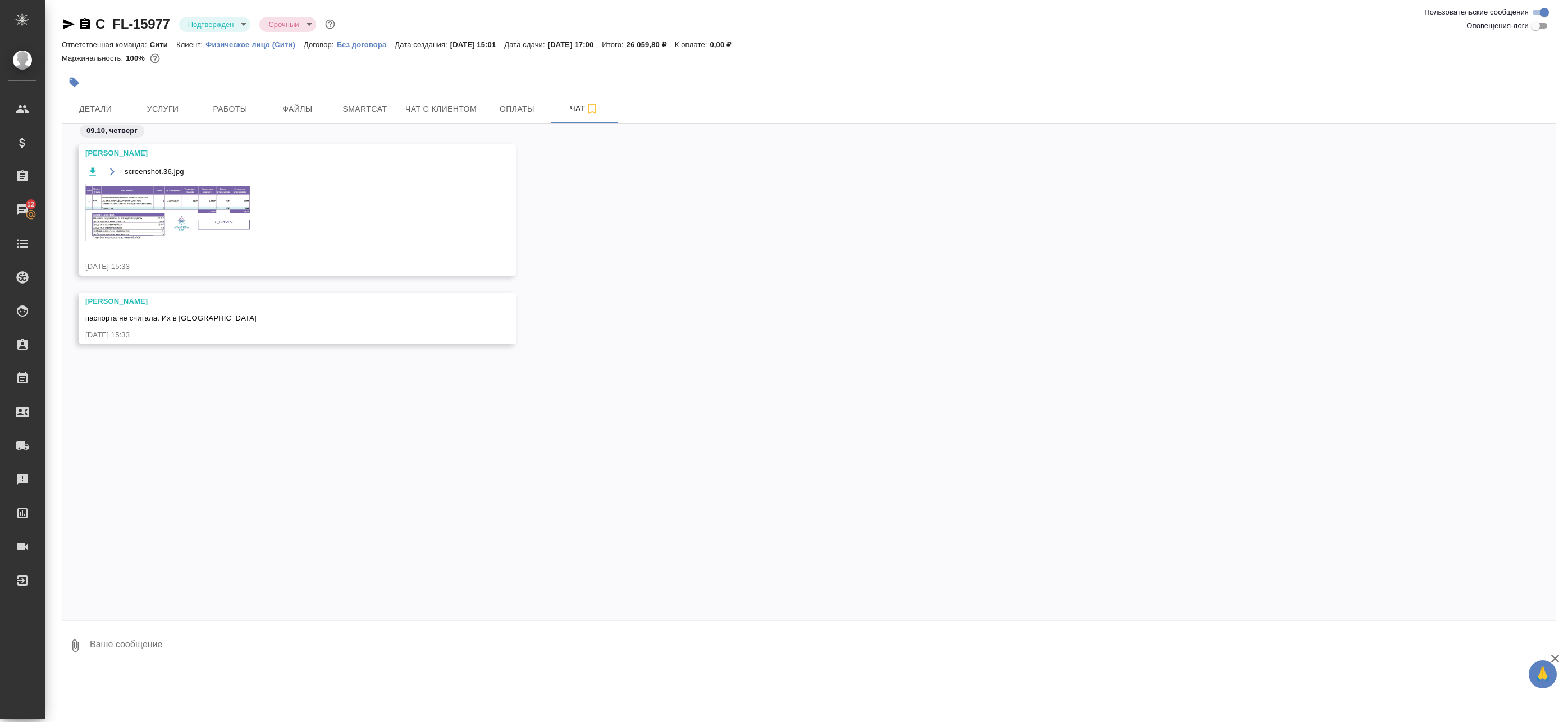
click at [171, 214] on img at bounding box center [169, 212] width 169 height 57
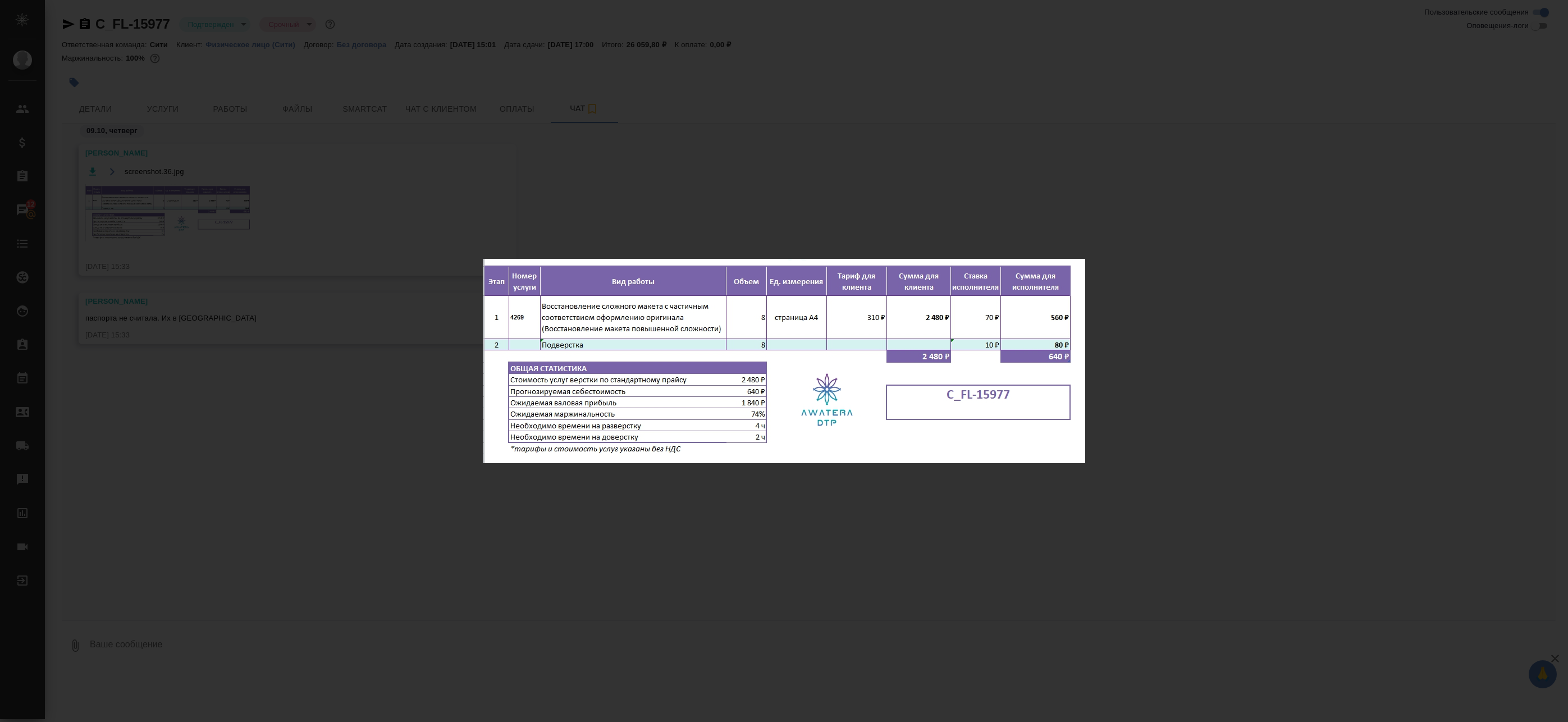
click at [623, 205] on div "screenshot.36.jpg 1 of 1" at bounding box center [784, 361] width 1568 height 722
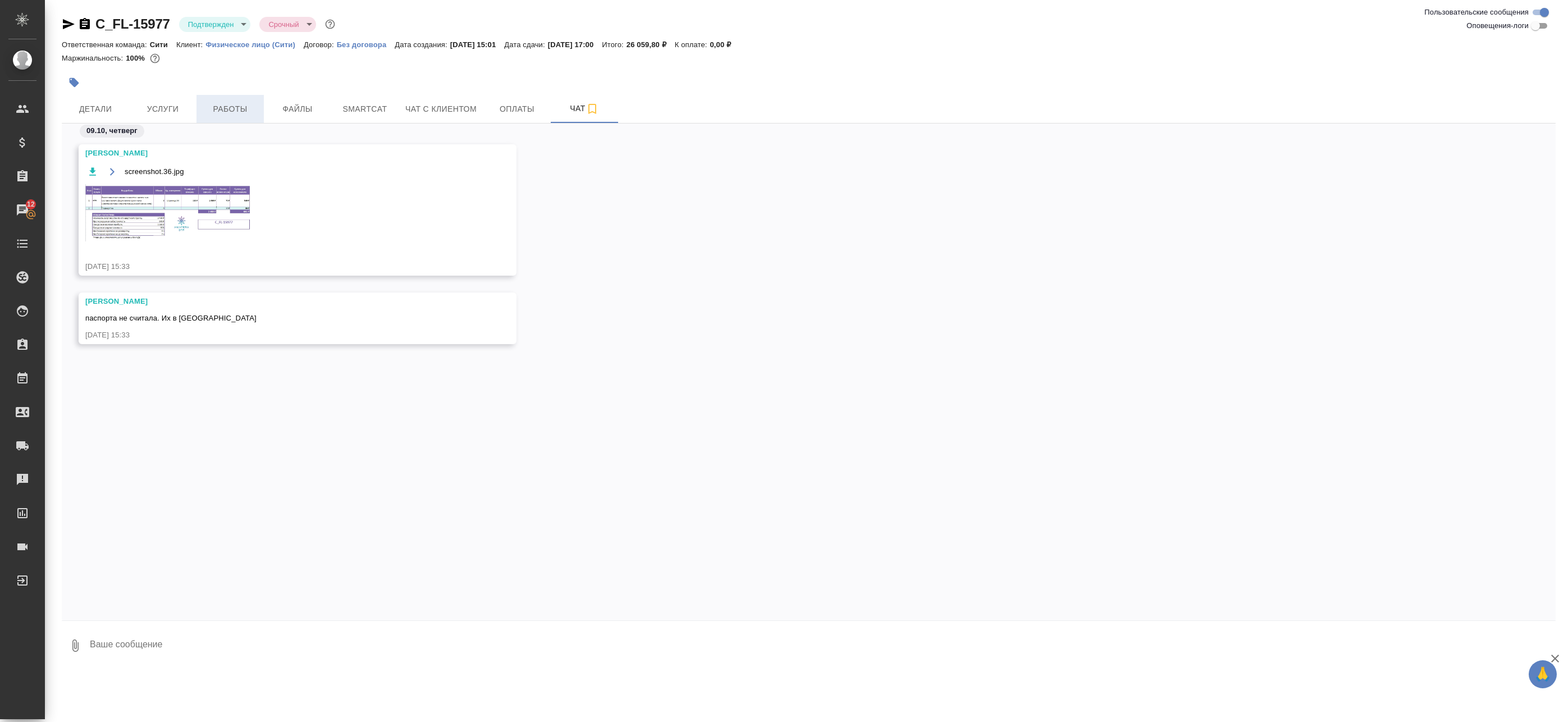
drag, startPoint x: 248, startPoint y: 117, endPoint x: 241, endPoint y: 113, distance: 8.1
click at [175, 233] on img at bounding box center [169, 212] width 169 height 57
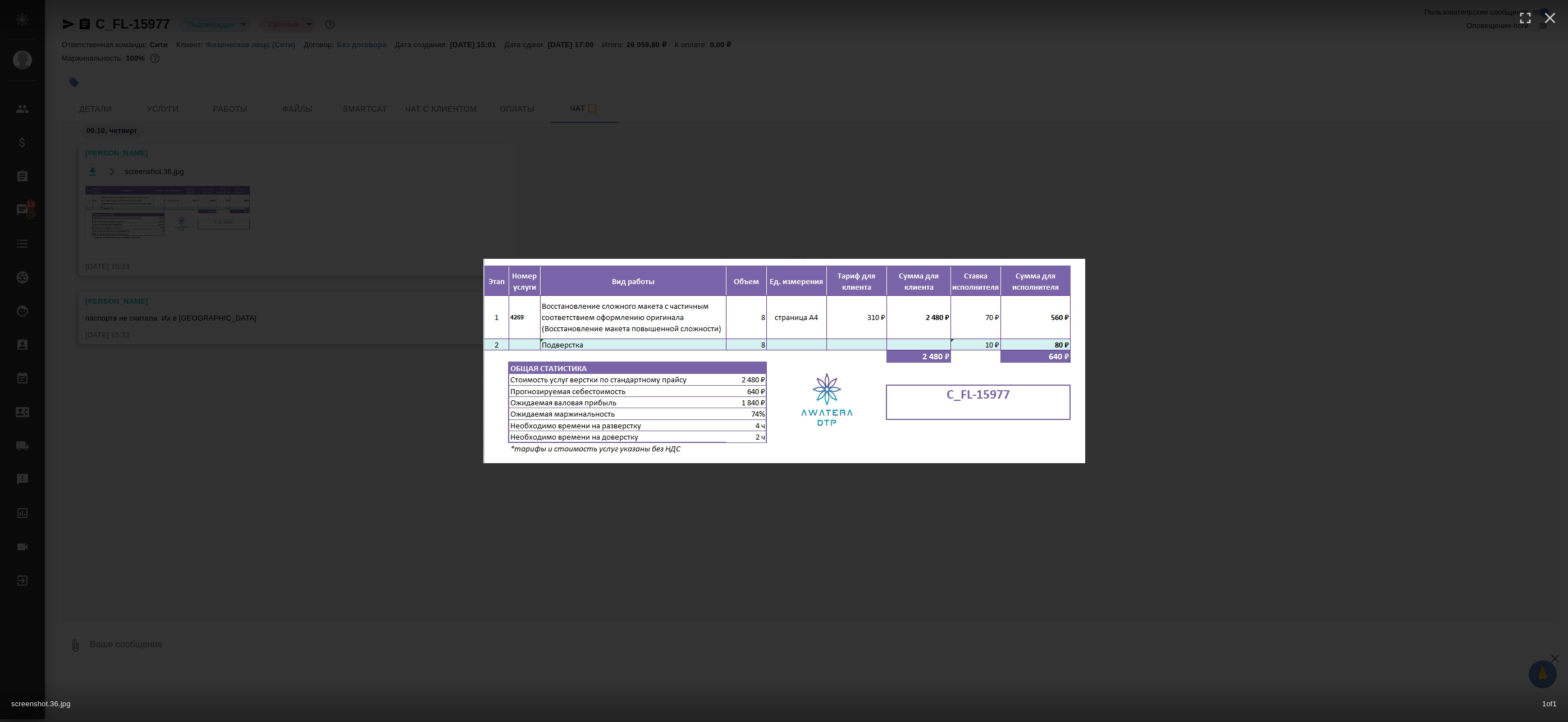
click at [233, 147] on div "screenshot.36.jpg 1 of 1" at bounding box center [784, 361] width 1568 height 722
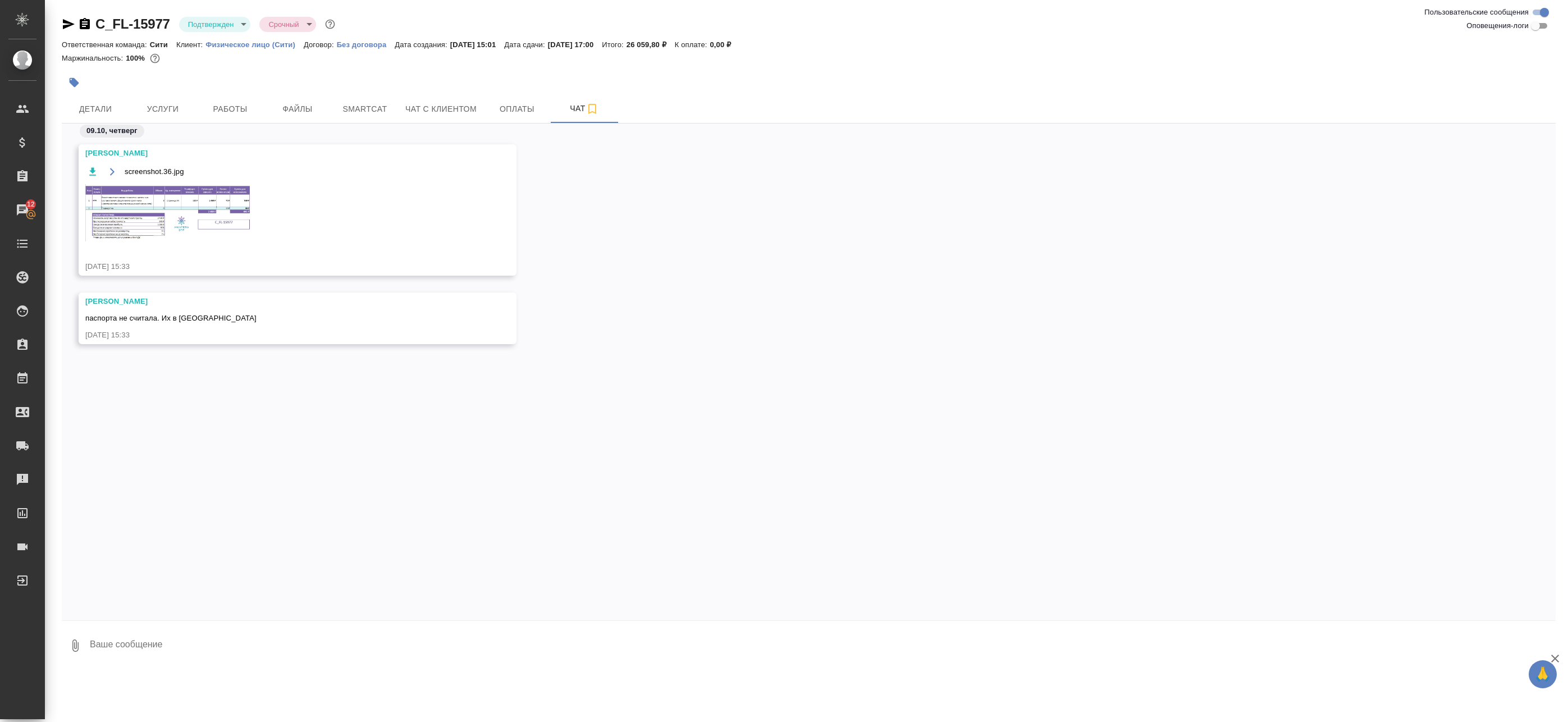
click at [208, 98] on div "screenshot.36.jpg 1 of 1" at bounding box center [784, 382] width 1411 height 650
click at [220, 105] on span "Работы" at bounding box center [231, 109] width 54 height 14
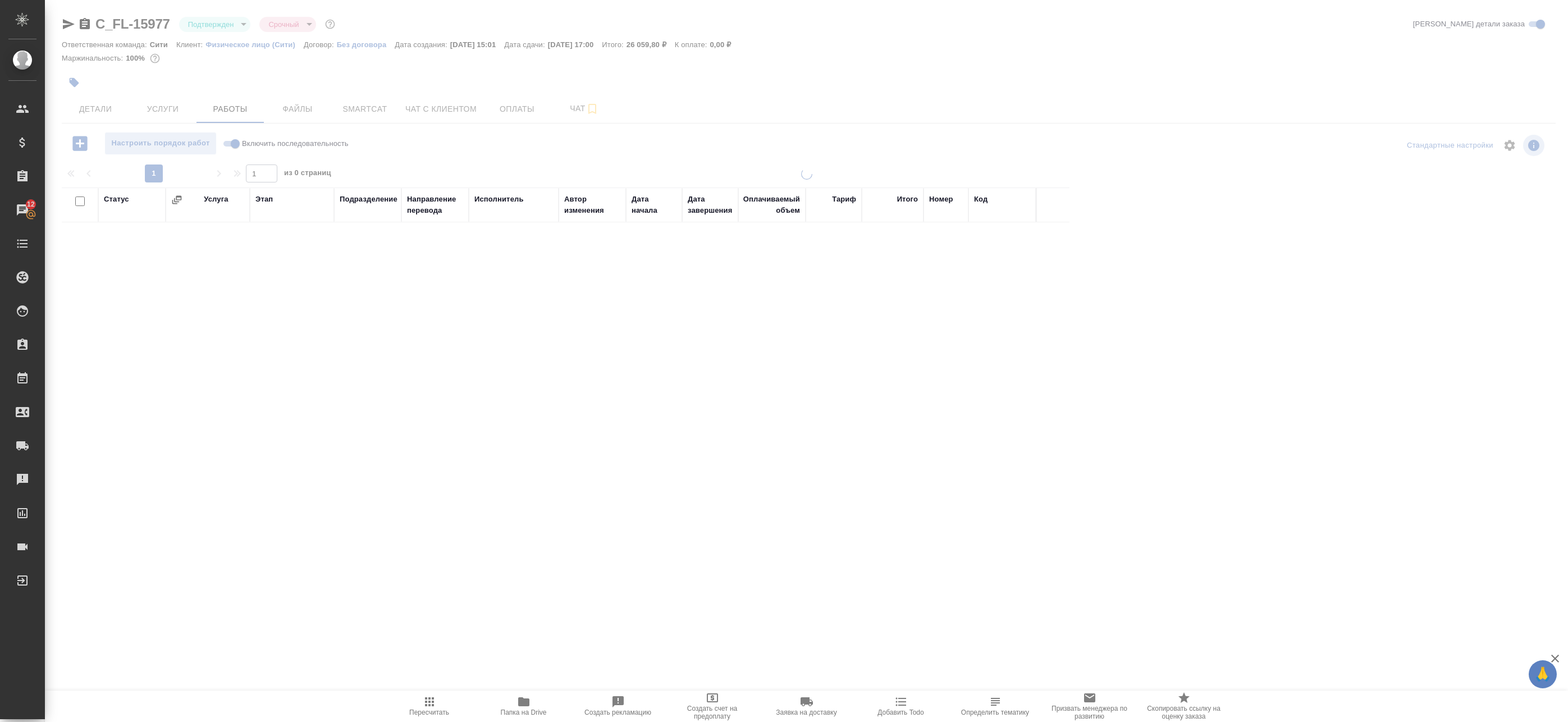
click at [218, 21] on body "🙏 .cls-1 fill:#fff; AWATERA Badanyan [PERSON_NAME] Спецификации Заказы 12 Чаты …" at bounding box center [784, 361] width 1568 height 722
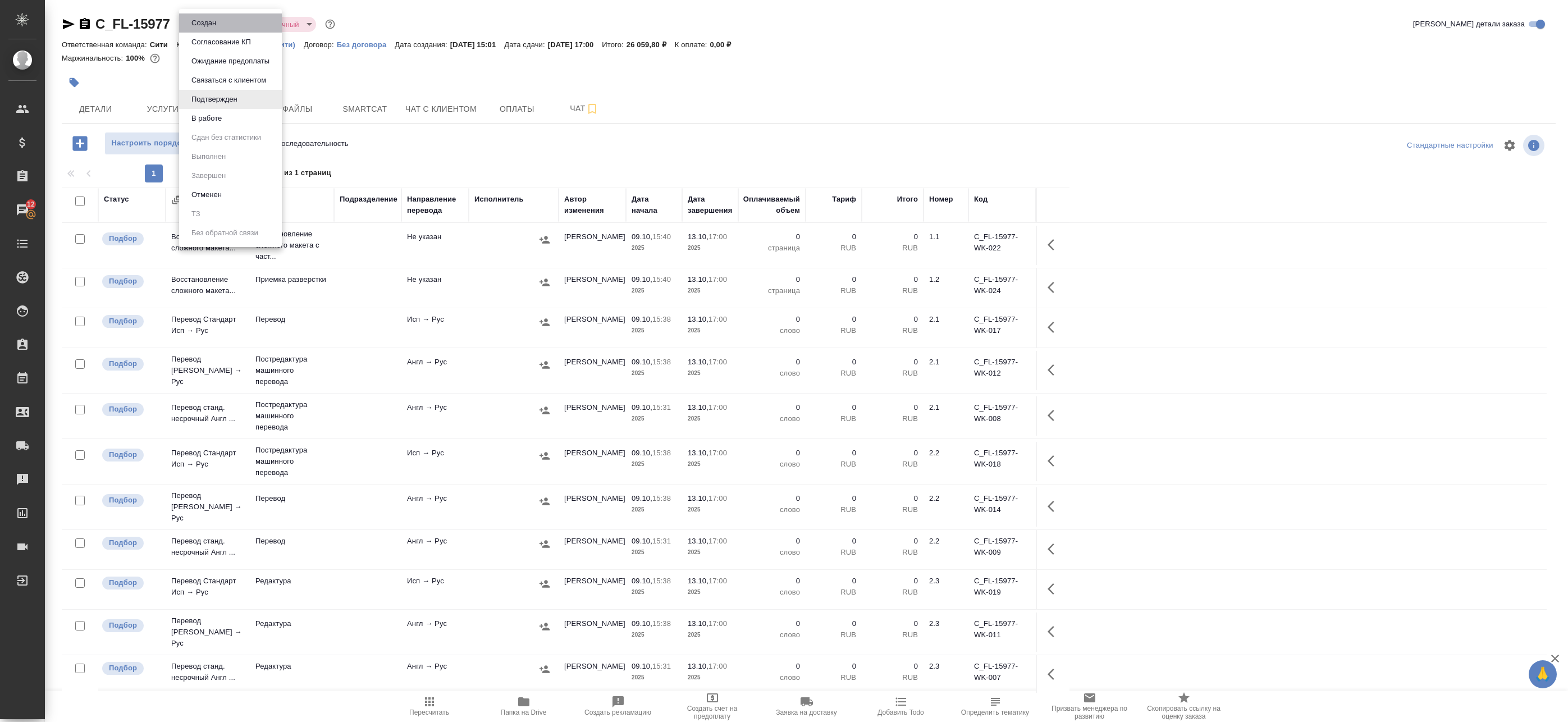
click at [218, 22] on li "Создан" at bounding box center [230, 22] width 103 height 19
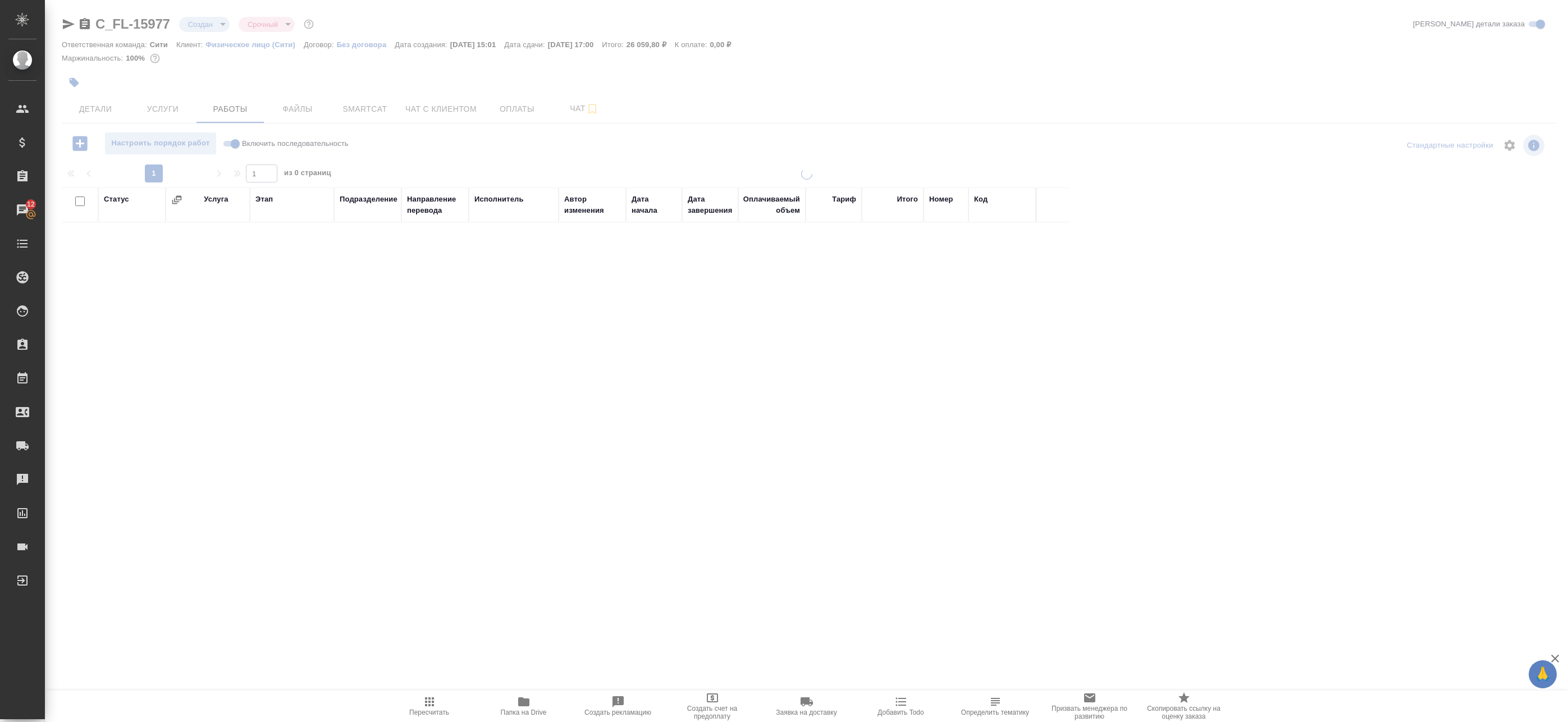
click at [222, 22] on body "🙏 .cls-1 fill:#fff; AWATERA Badanyan Artak Клиенты Спецификации Заказы 12 Чаты …" at bounding box center [784, 361] width 1568 height 722
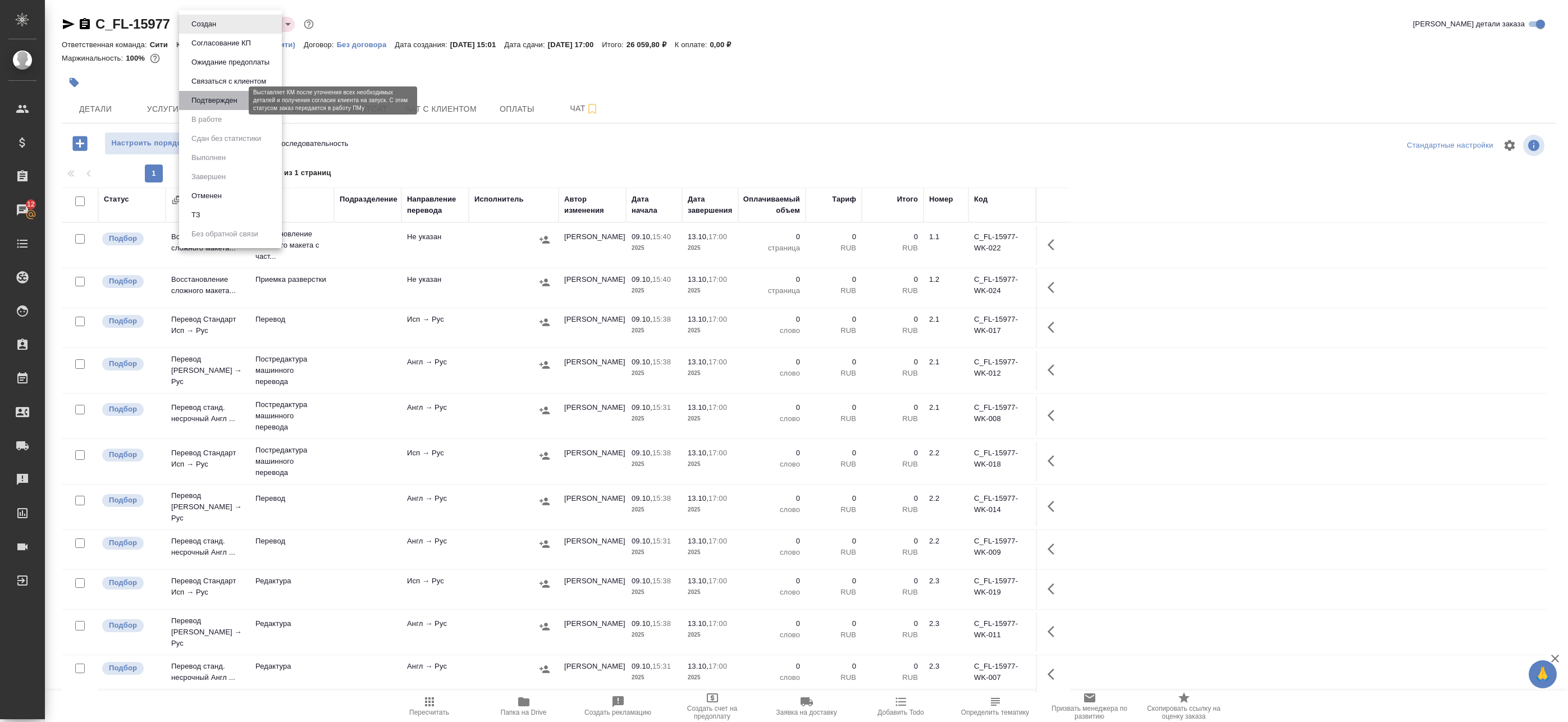
click at [225, 100] on button "Подтвержден" at bounding box center [214, 100] width 53 height 12
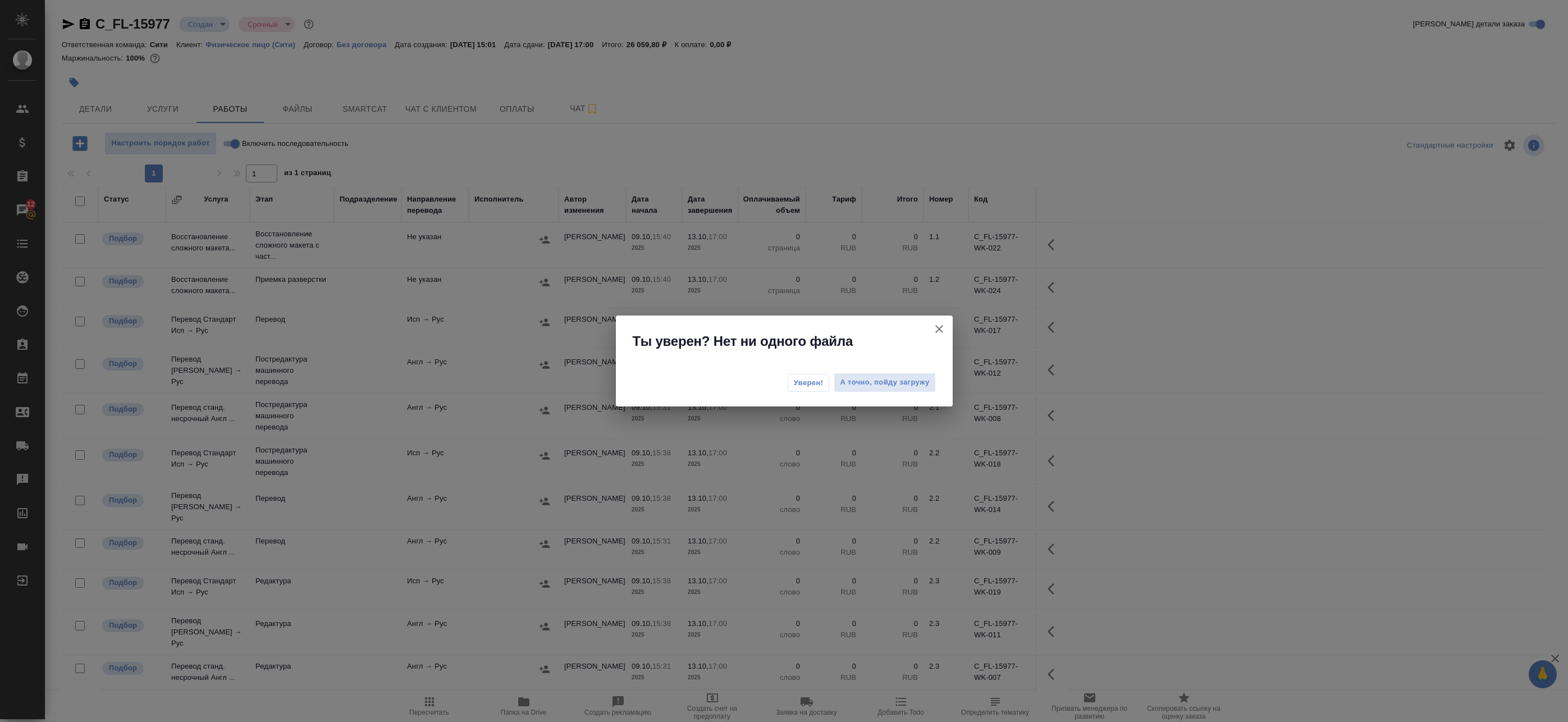
drag, startPoint x: 868, startPoint y: 381, endPoint x: 795, endPoint y: 384, distance: 73.1
click at [803, 385] on div "Уверен! А точно, пойду загружу" at bounding box center [784, 383] width 336 height 45
click at [795, 384] on span "Уверен!" at bounding box center [808, 382] width 30 height 11
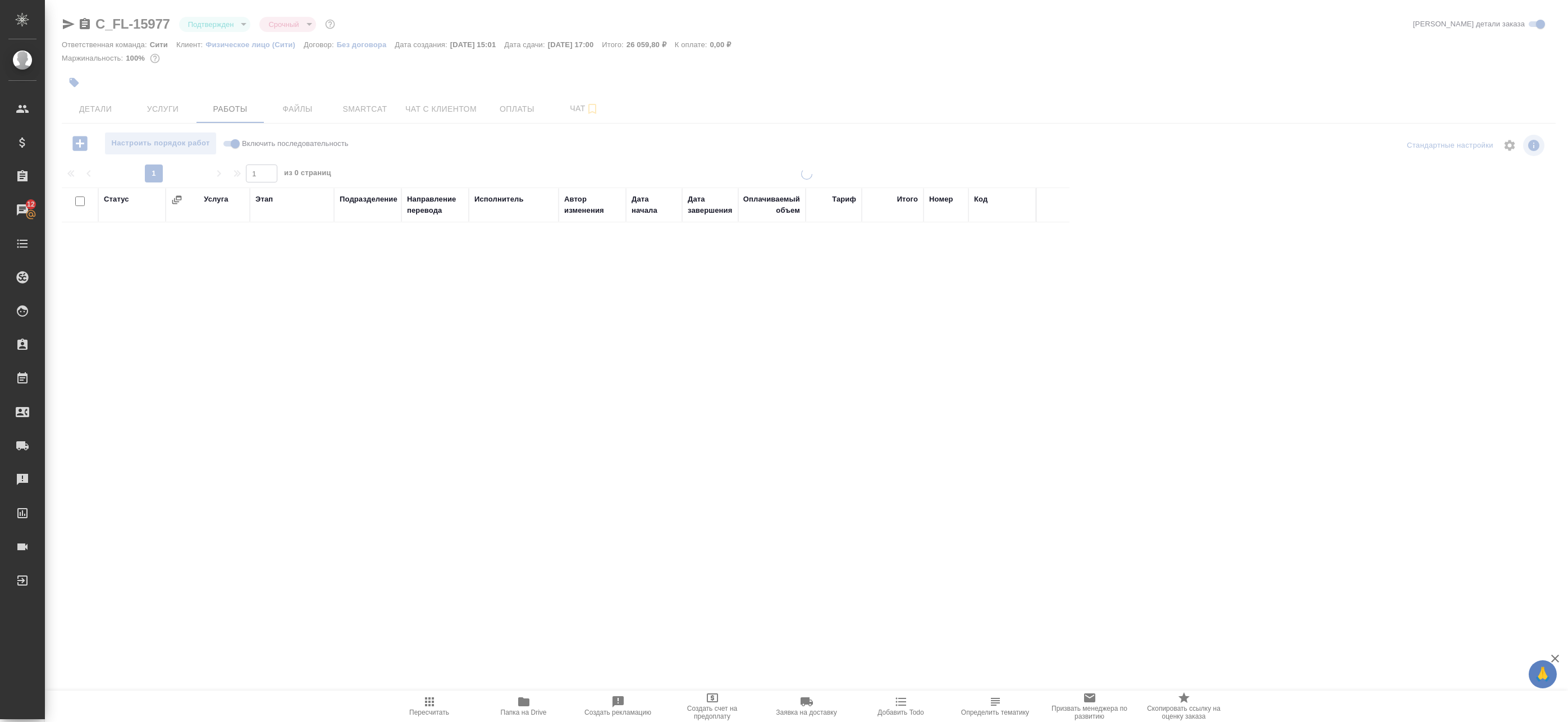
drag, startPoint x: 212, startPoint y: 28, endPoint x: 213, endPoint y: 35, distance: 7.1
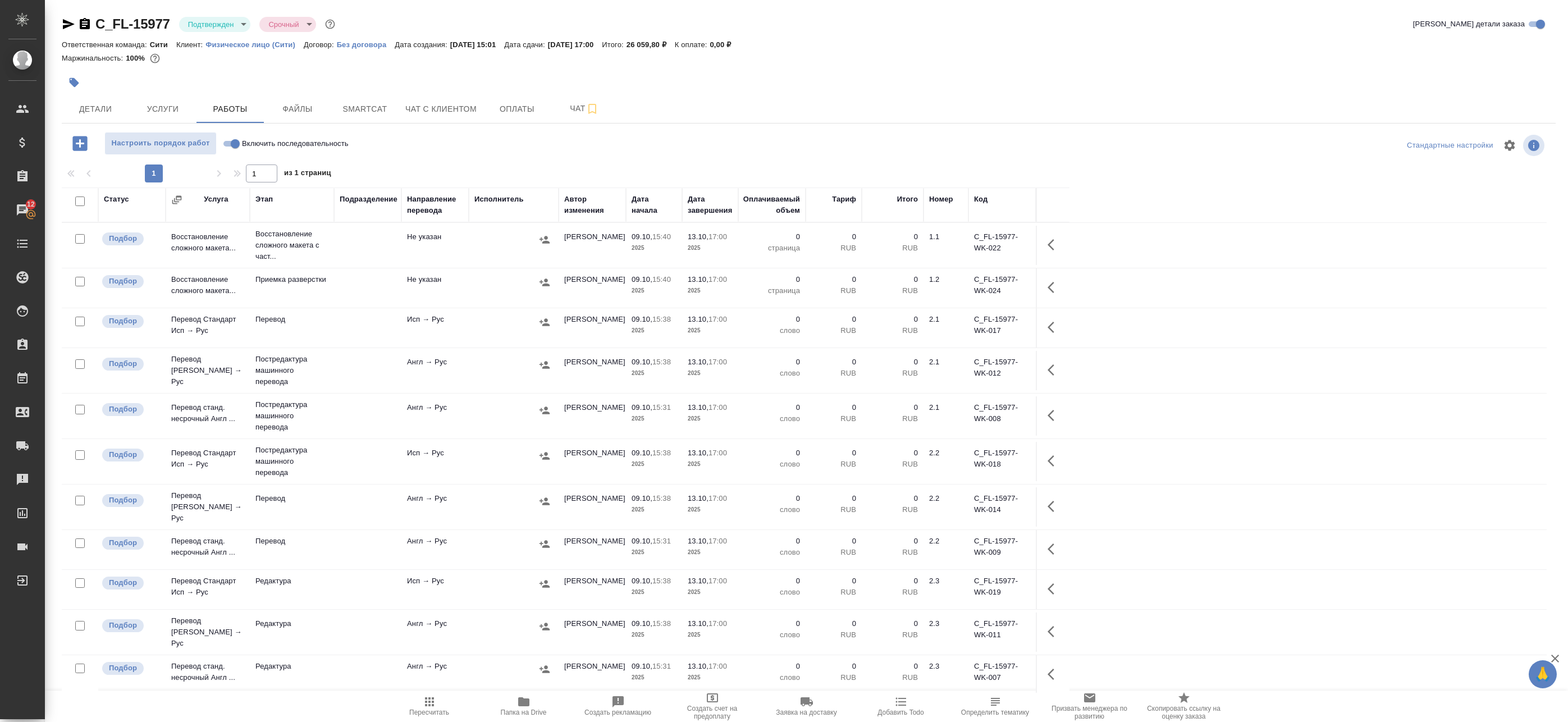
click at [217, 30] on body "🙏 .cls-1 fill:#fff; AWATERA Badanyan Artak Клиенты Спецификации Заказы 12 Чаты …" at bounding box center [784, 361] width 1568 height 722
click at [235, 122] on li "В работе" at bounding box center [230, 118] width 103 height 19
click at [343, 246] on td at bounding box center [367, 245] width 67 height 39
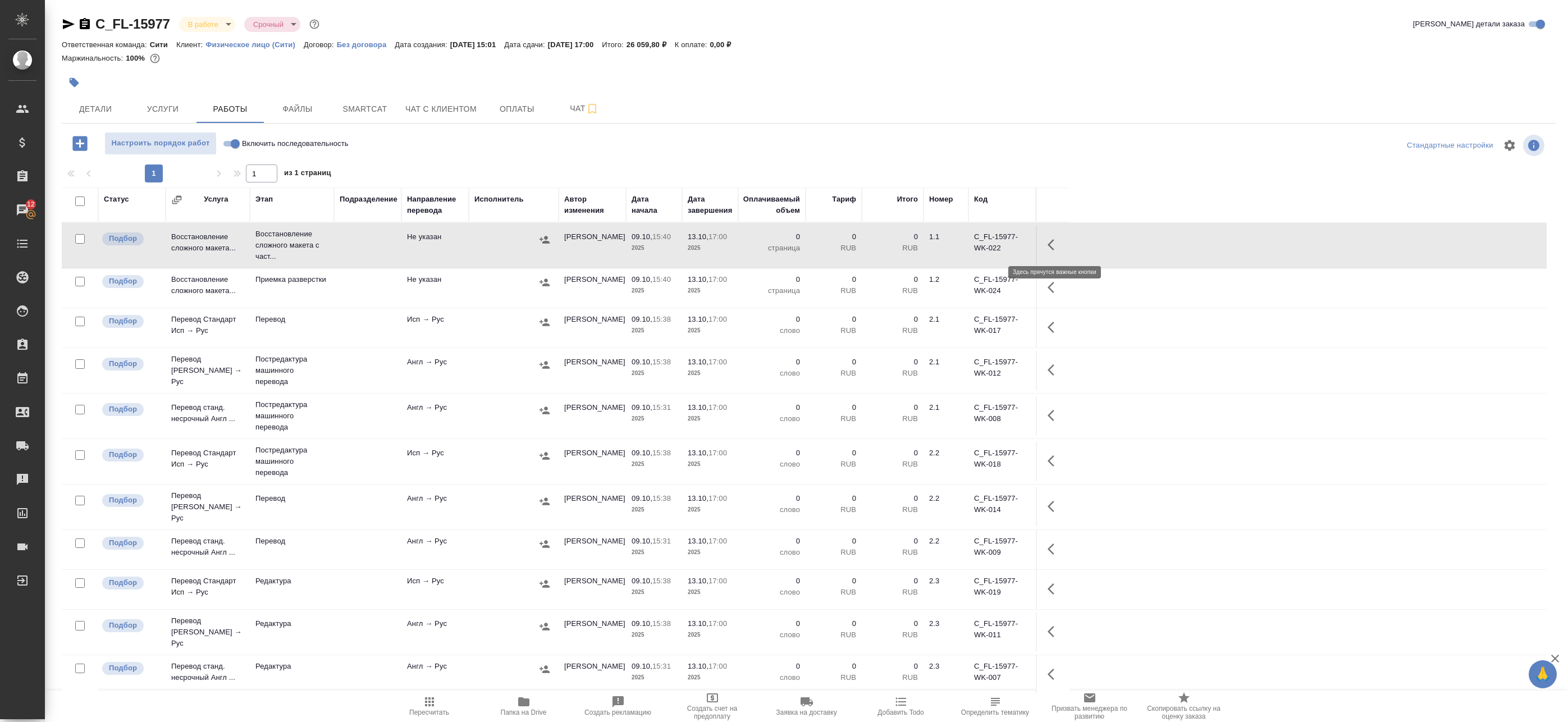
click at [1055, 250] on icon "button" at bounding box center [1053, 244] width 13 height 13
click at [969, 246] on icon "button" at bounding box center [972, 245] width 10 height 10
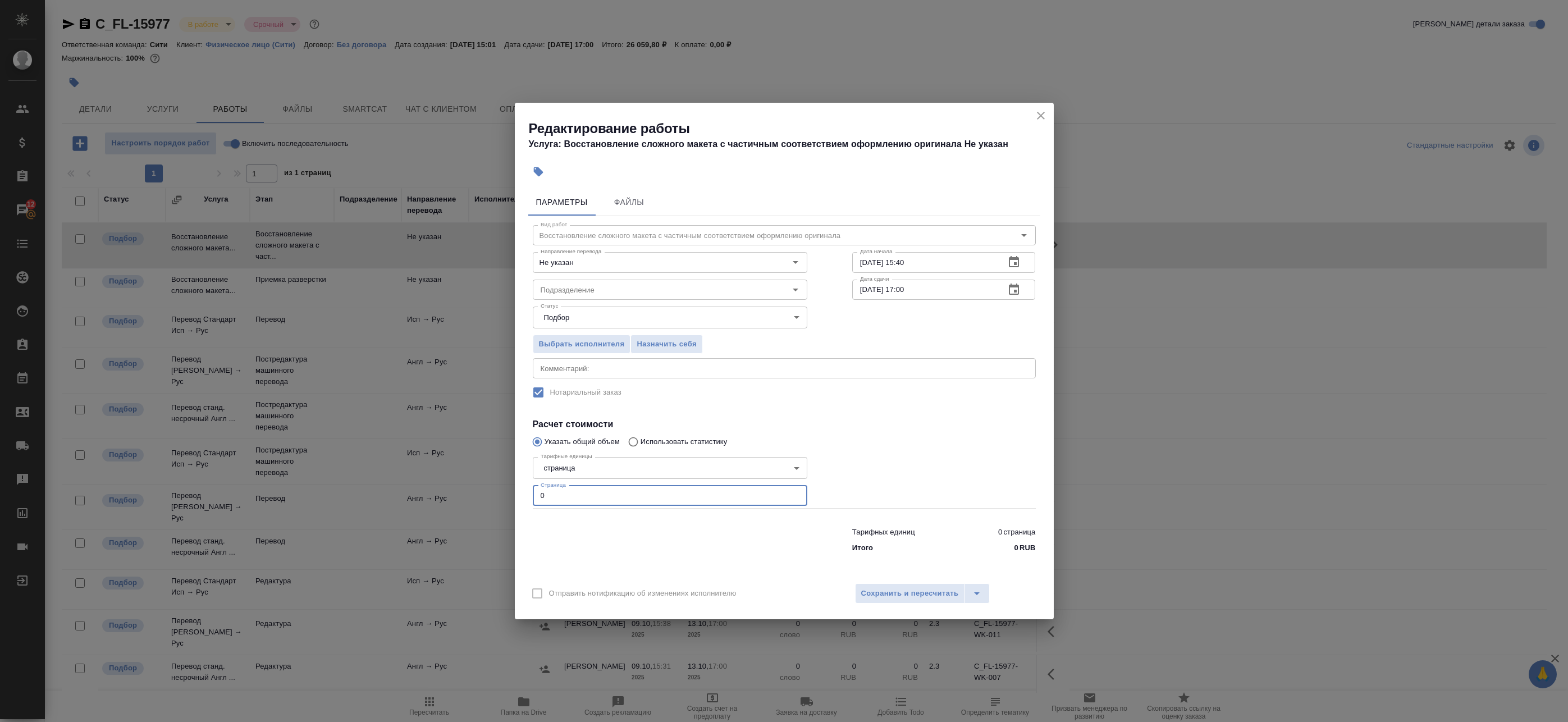
drag, startPoint x: 579, startPoint y: 492, endPoint x: 365, endPoint y: 477, distance: 214.5
click at [388, 479] on div "Редактирование работы Услуга: Восстановление сложного макета с частичным соотве…" at bounding box center [784, 361] width 1568 height 722
type input "8"
click at [1015, 258] on icon "button" at bounding box center [1014, 261] width 10 height 11
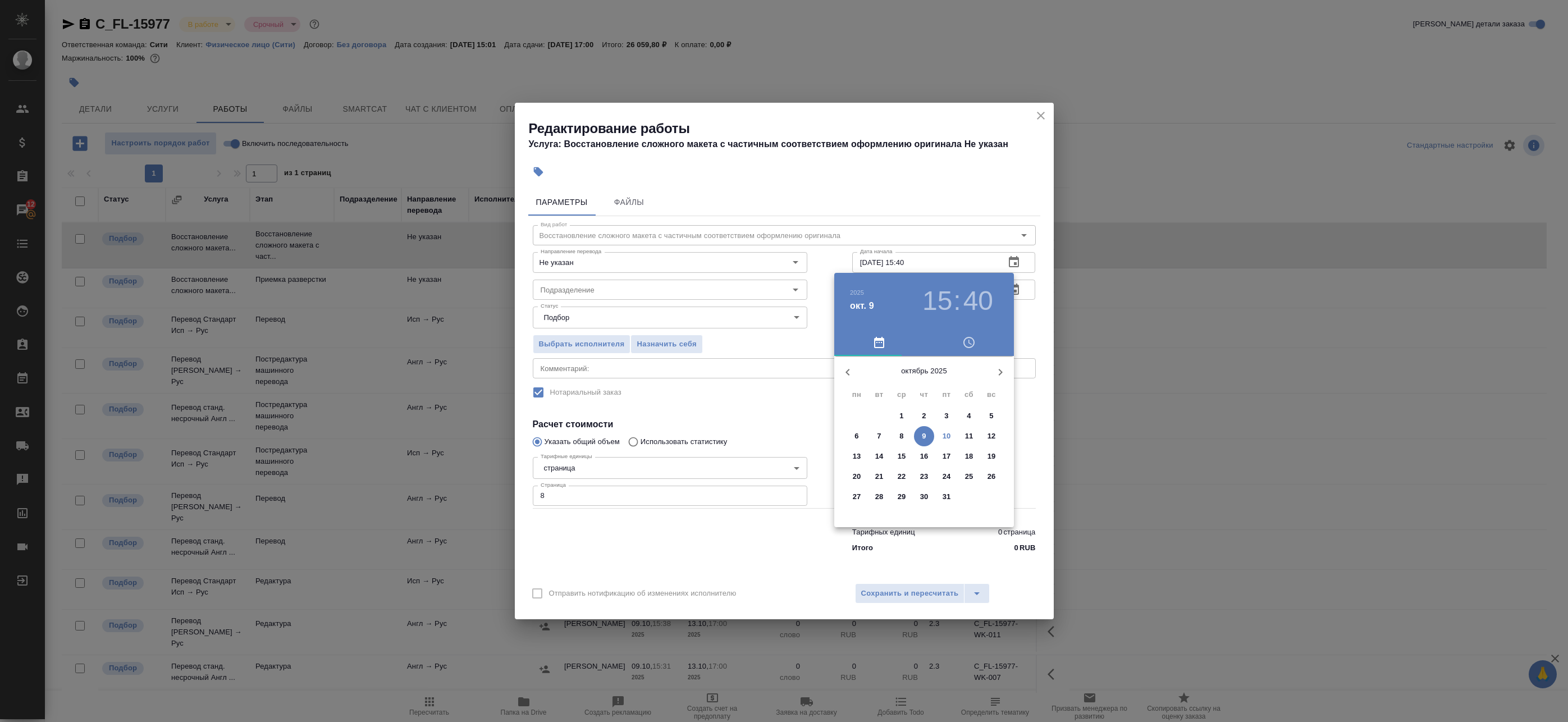
click at [946, 437] on p "10" at bounding box center [946, 435] width 8 height 11
click at [921, 383] on div at bounding box center [924, 444] width 146 height 146
click at [985, 441] on div at bounding box center [924, 444] width 146 height 146
type input "10.10.2025 12:15"
click at [1027, 334] on div at bounding box center [784, 361] width 1568 height 722
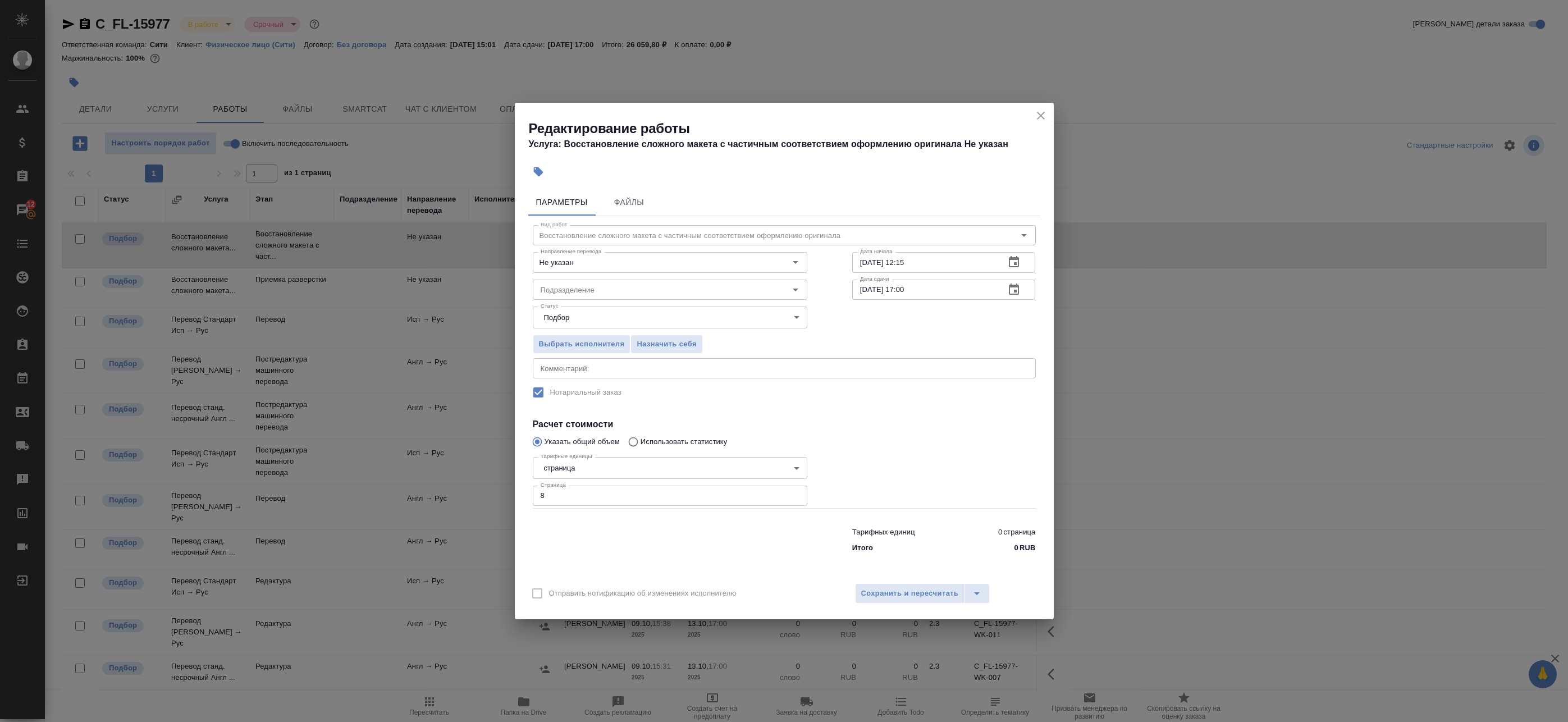
click at [1012, 291] on icon "button" at bounding box center [1013, 289] width 13 height 13
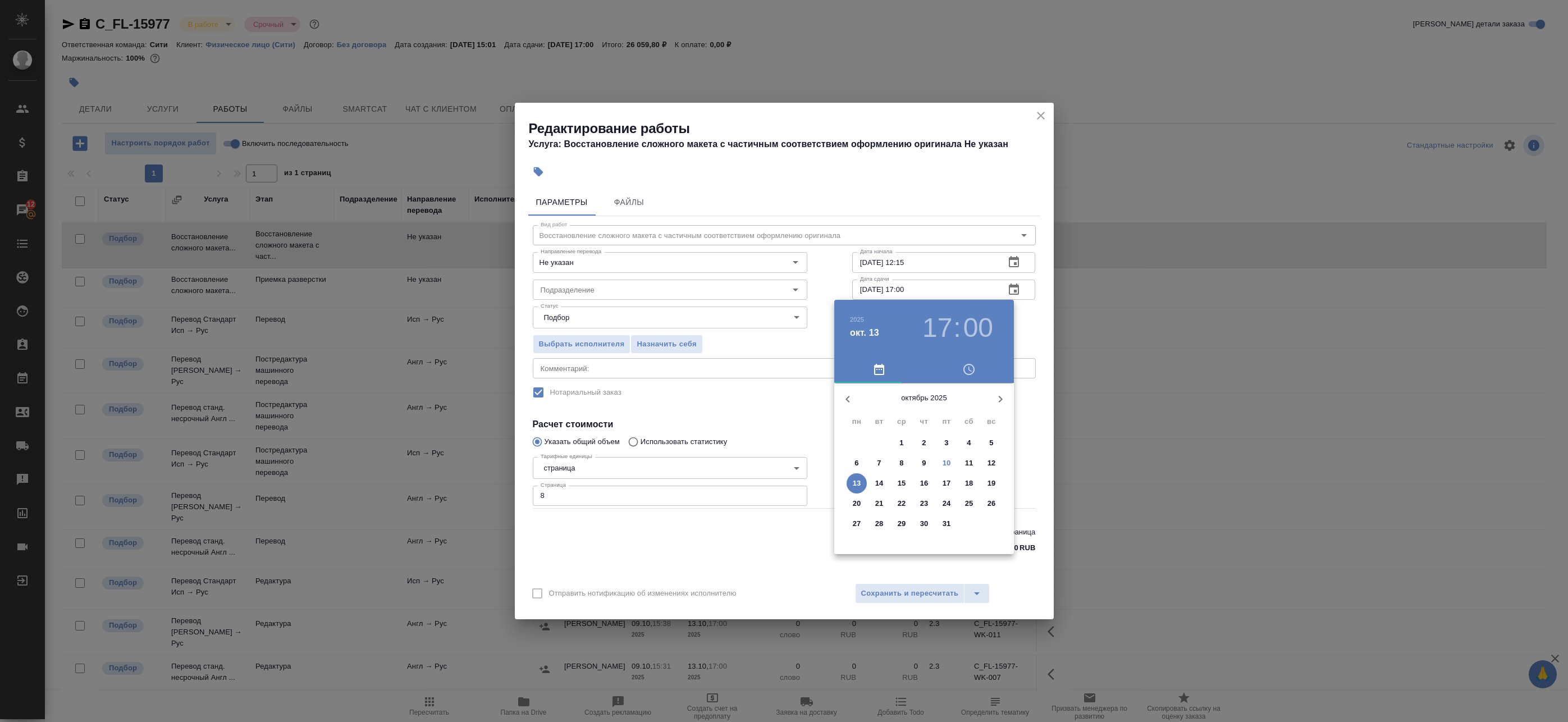
click at [947, 464] on p "10" at bounding box center [946, 462] width 8 height 11
click at [958, 492] on div at bounding box center [924, 471] width 146 height 146
type input "10.10.2025 16:00"
click at [1024, 345] on div at bounding box center [784, 361] width 1568 height 722
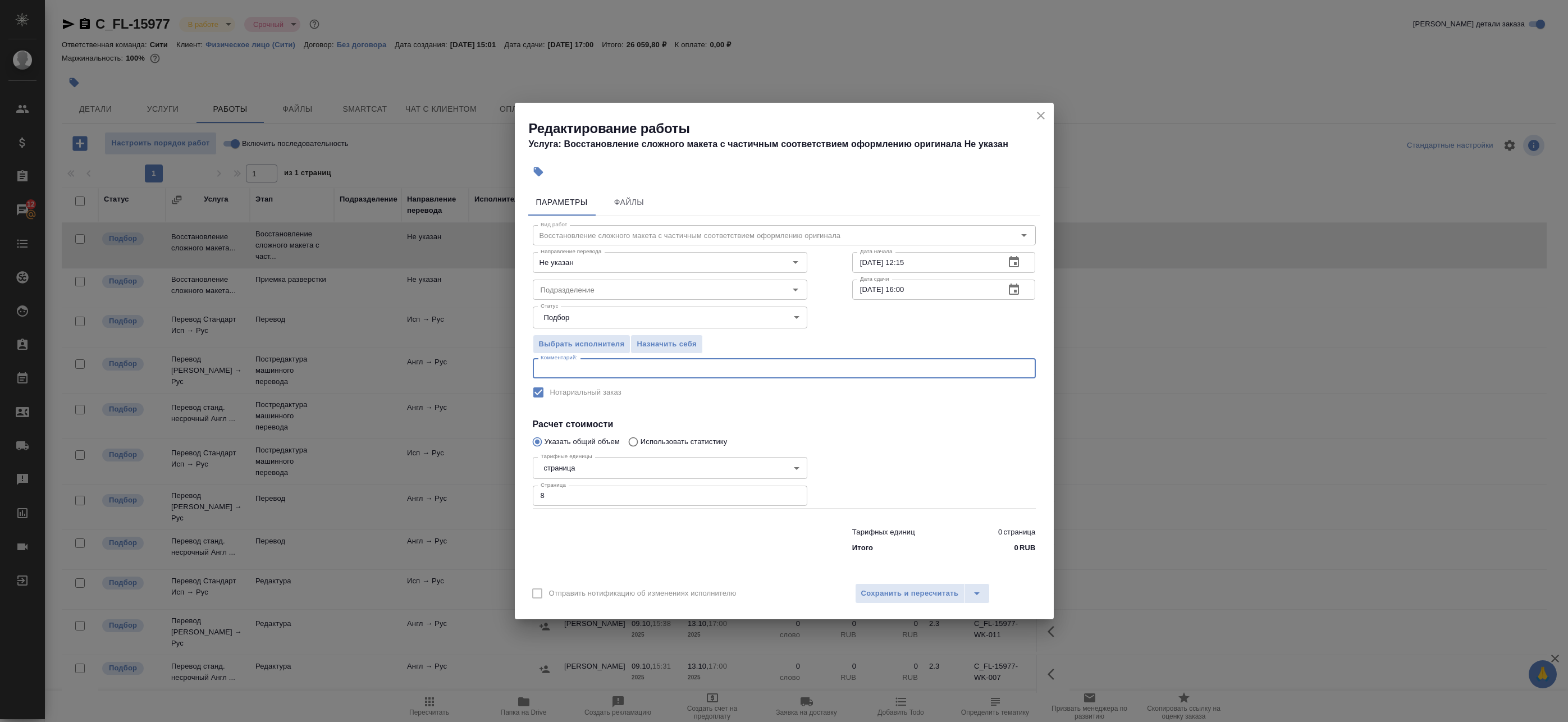
click at [608, 370] on textarea at bounding box center [784, 368] width 487 height 8
type textarea "Под нот"
click at [929, 598] on span "Сохранить и пересчитать" at bounding box center [910, 593] width 98 height 13
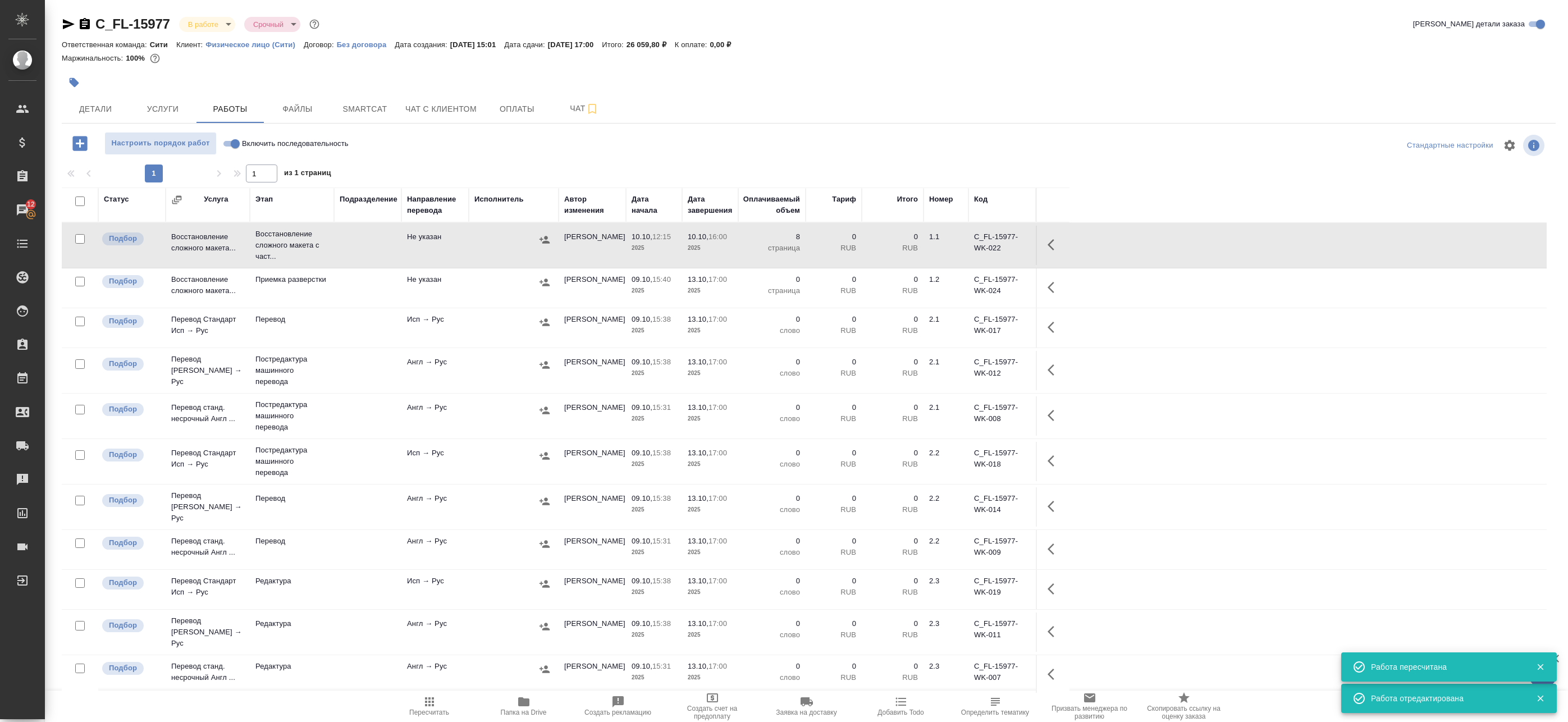
click at [414, 300] on td "Не указан" at bounding box center [434, 288] width 67 height 39
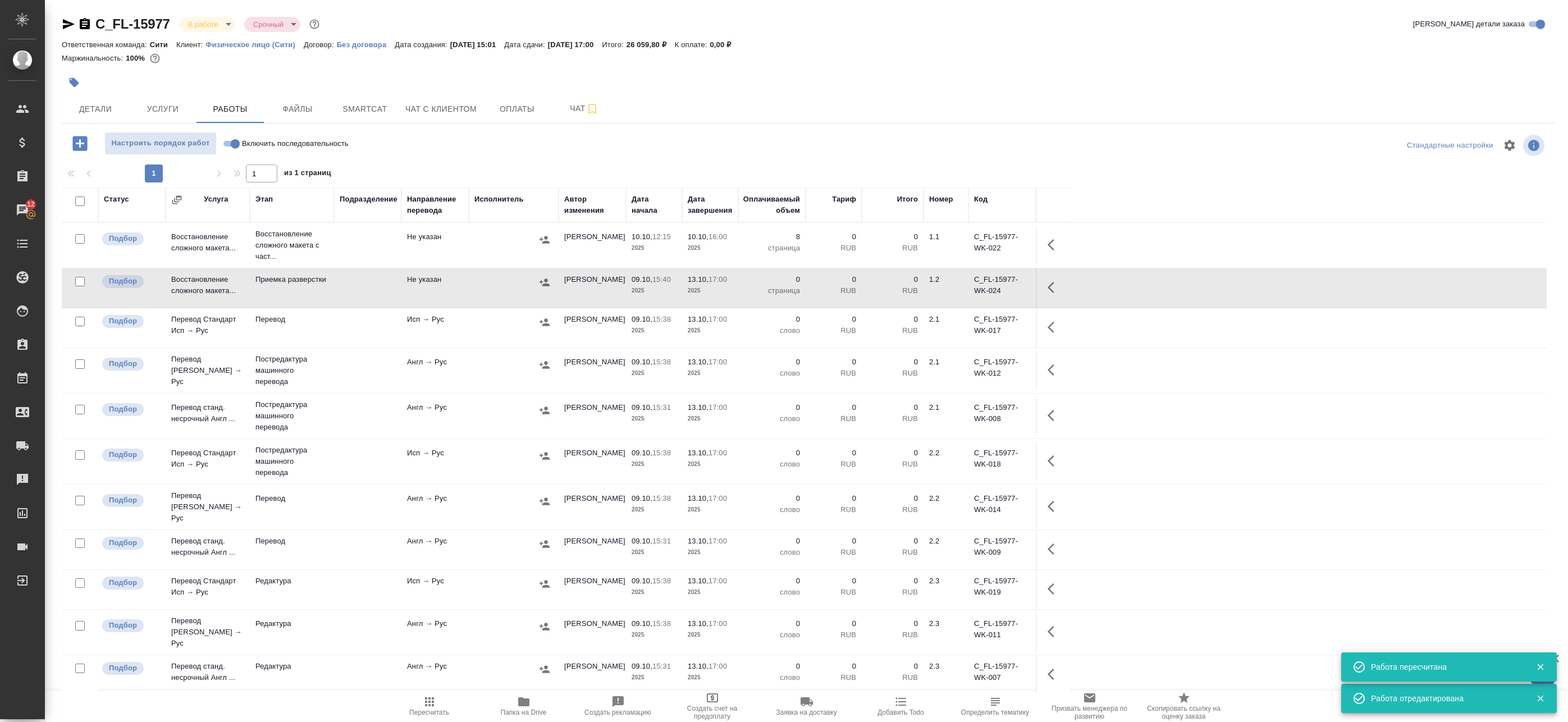
click at [426, 331] on td "Исп → Рус" at bounding box center [434, 328] width 67 height 39
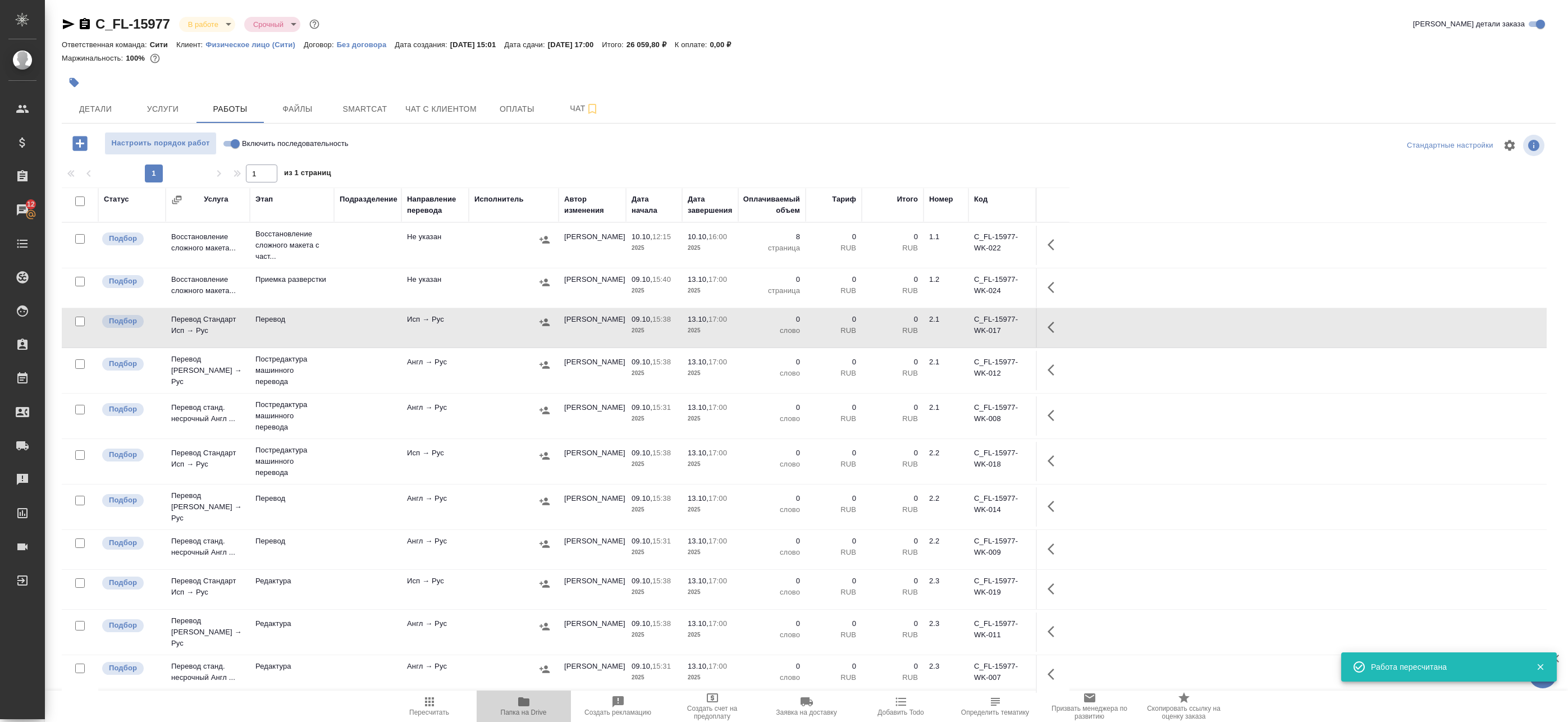
click at [539, 707] on span "Папка на Drive" at bounding box center [523, 705] width 81 height 21
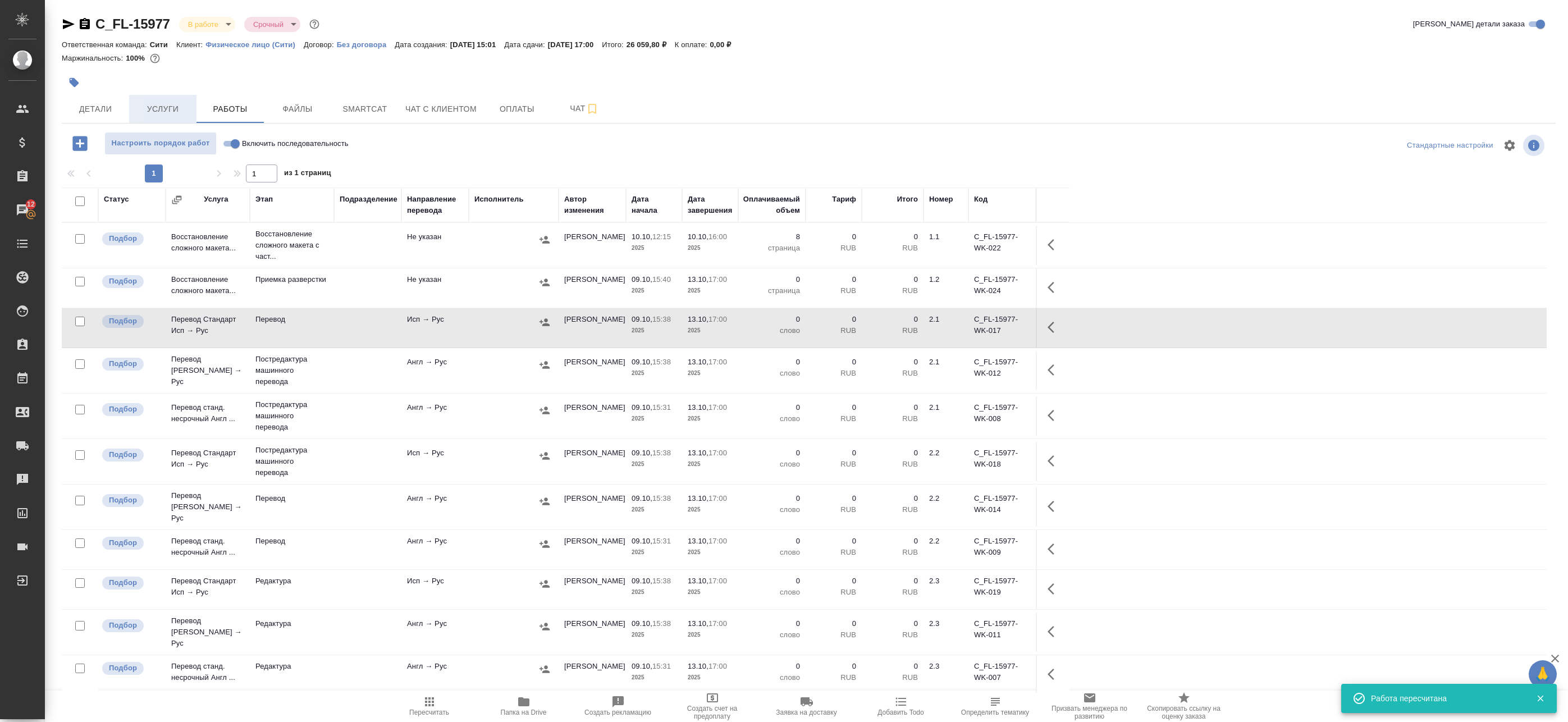
click at [190, 103] on span "Услуги" at bounding box center [163, 109] width 54 height 14
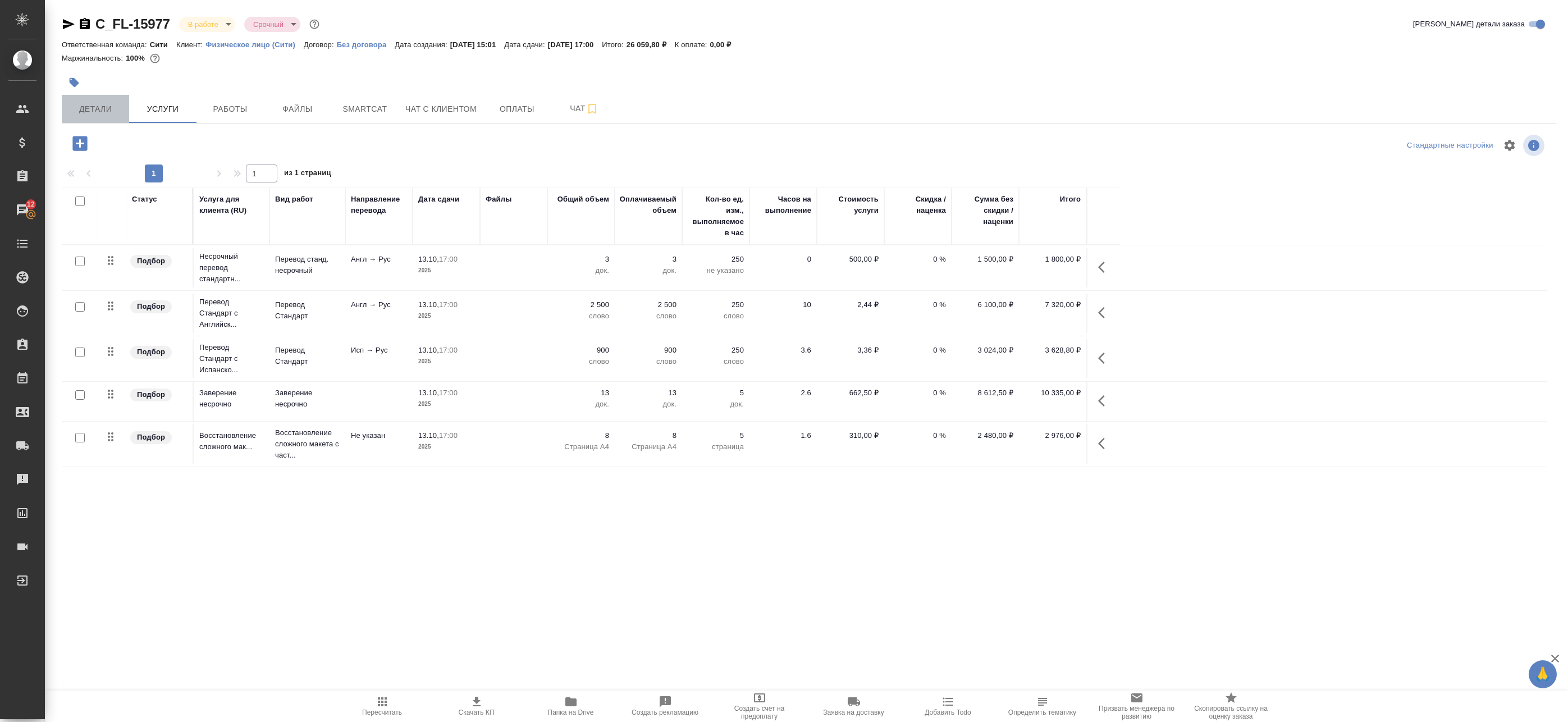
click at [113, 106] on span "Детали" at bounding box center [96, 109] width 54 height 14
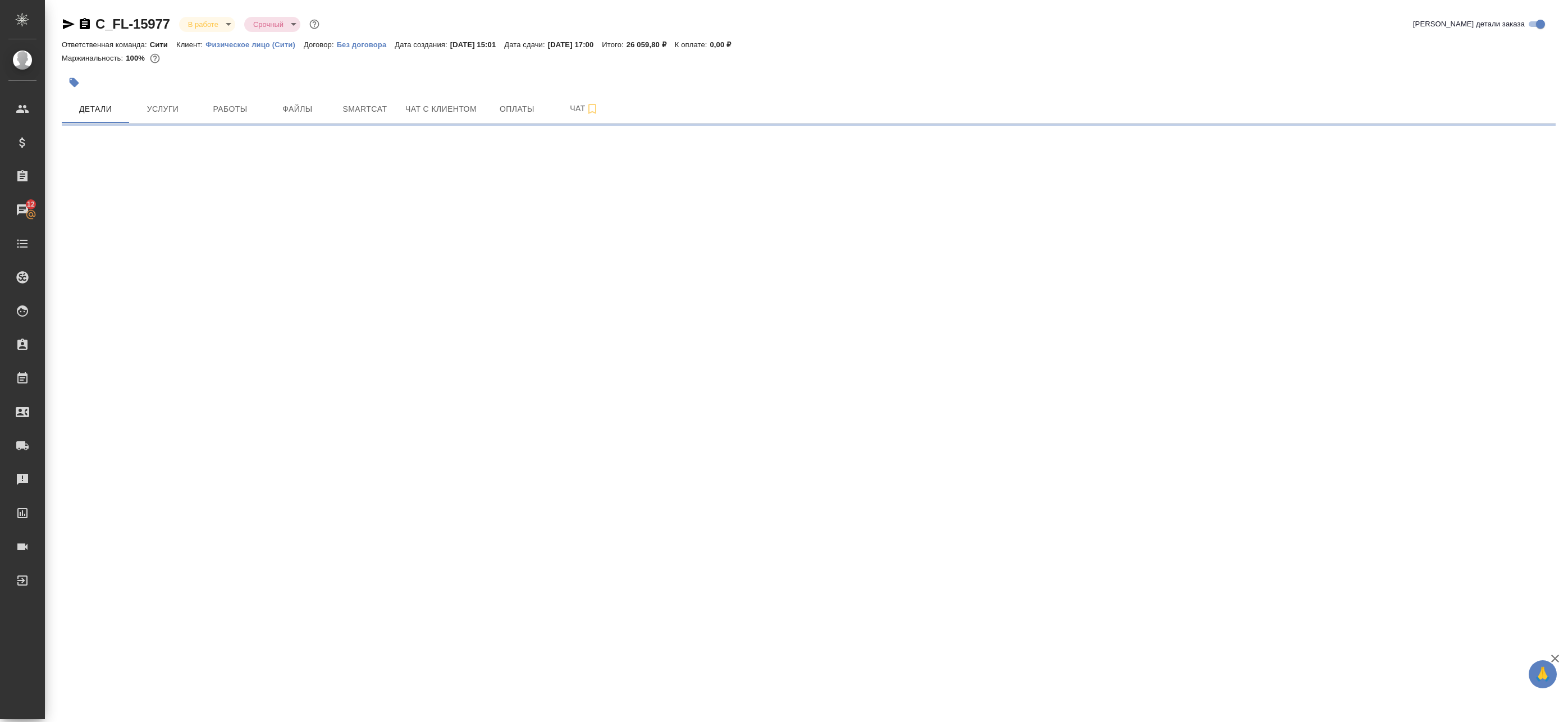
select select "RU"
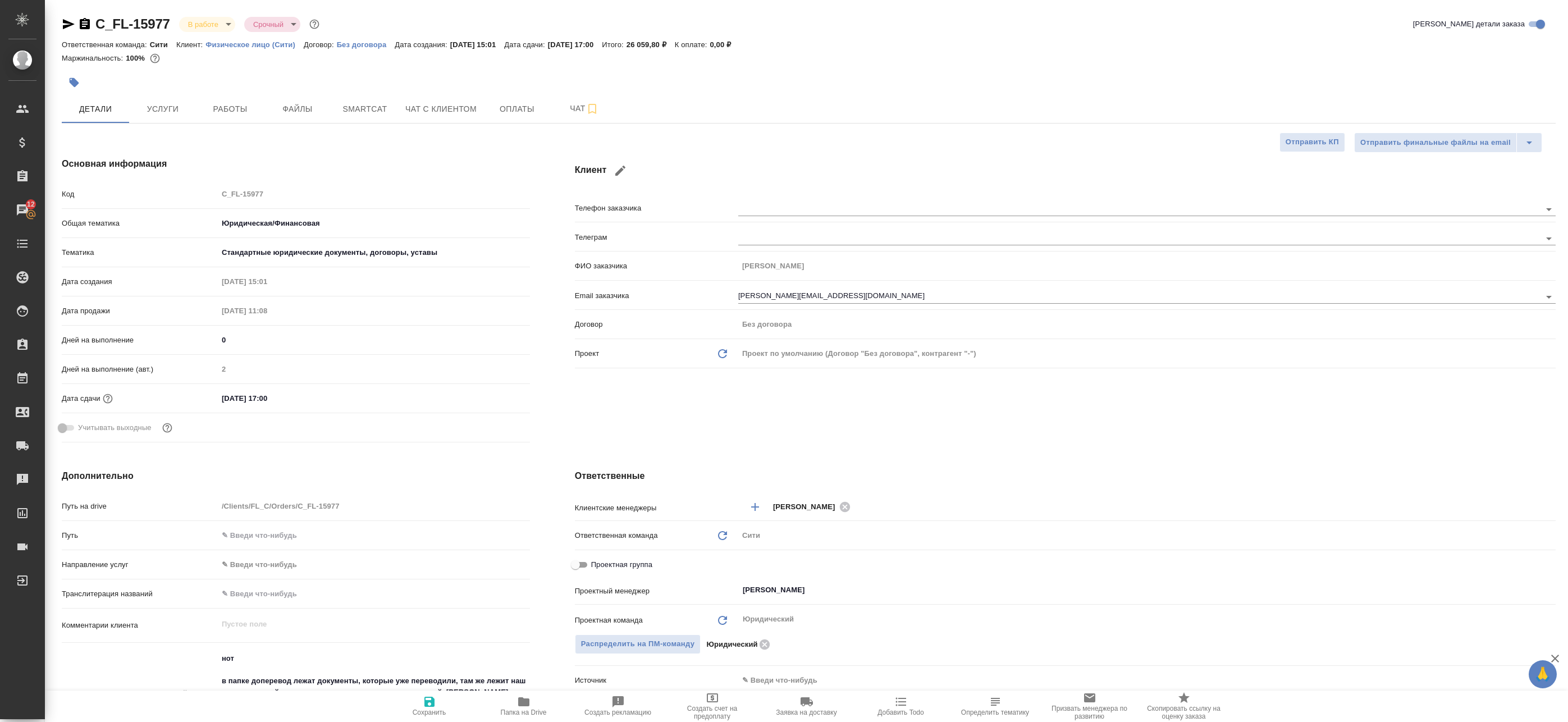
type textarea "x"
click at [211, 17] on body "🙏 .cls-1 fill:#fff; AWATERA Badanyan Artak Клиенты Спецификации Заказы 12 Чаты …" at bounding box center [784, 361] width 1568 height 722
click at [388, 76] on div at bounding box center [784, 361] width 1568 height 722
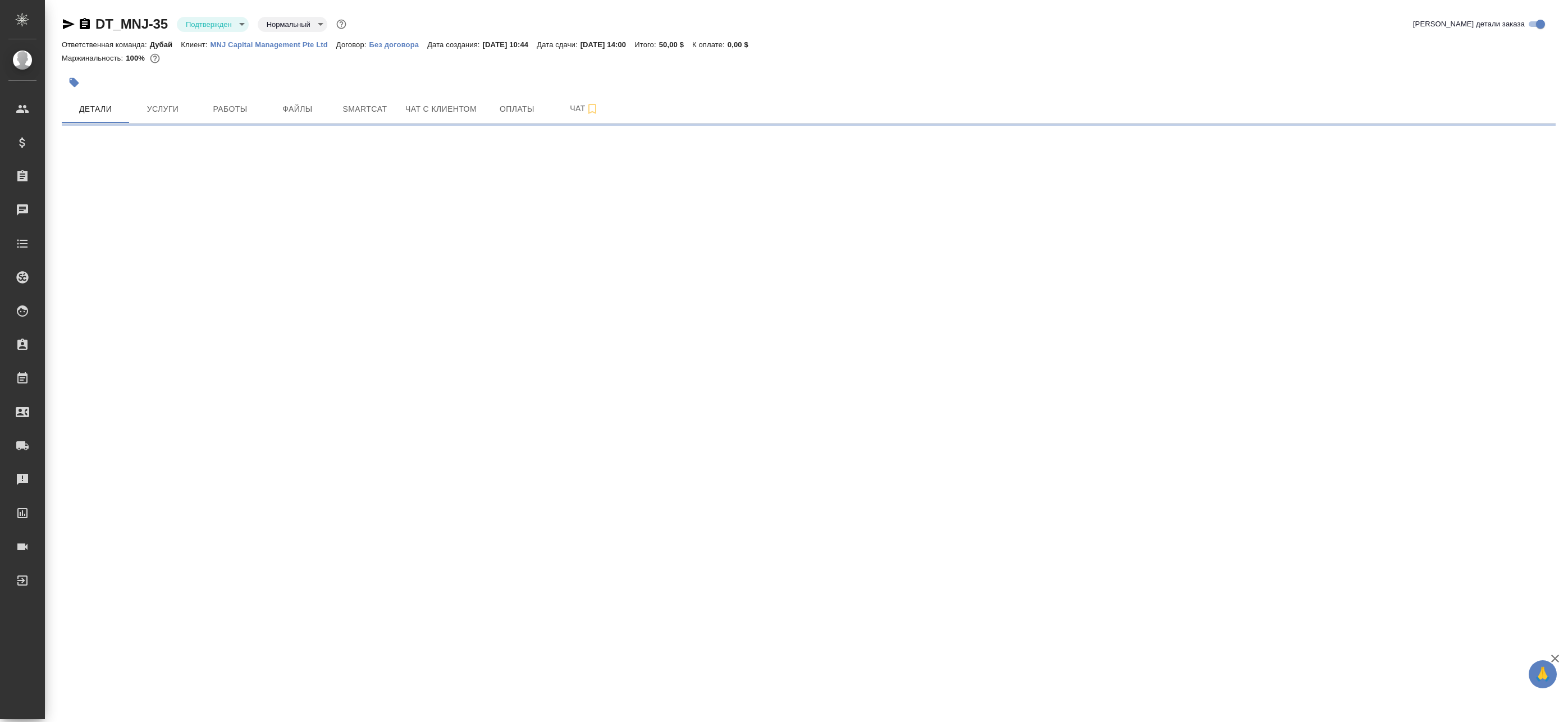
select select "RU"
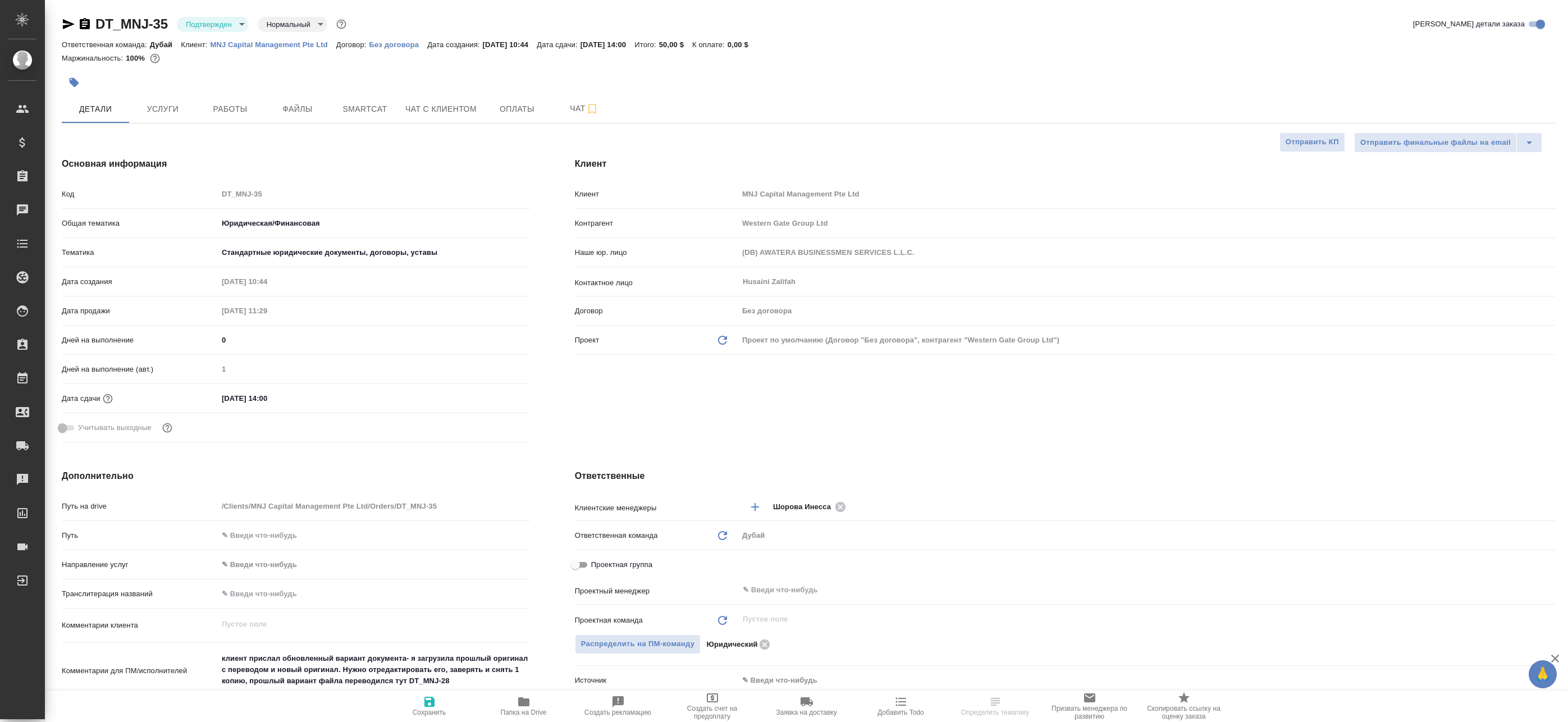
type textarea "x"
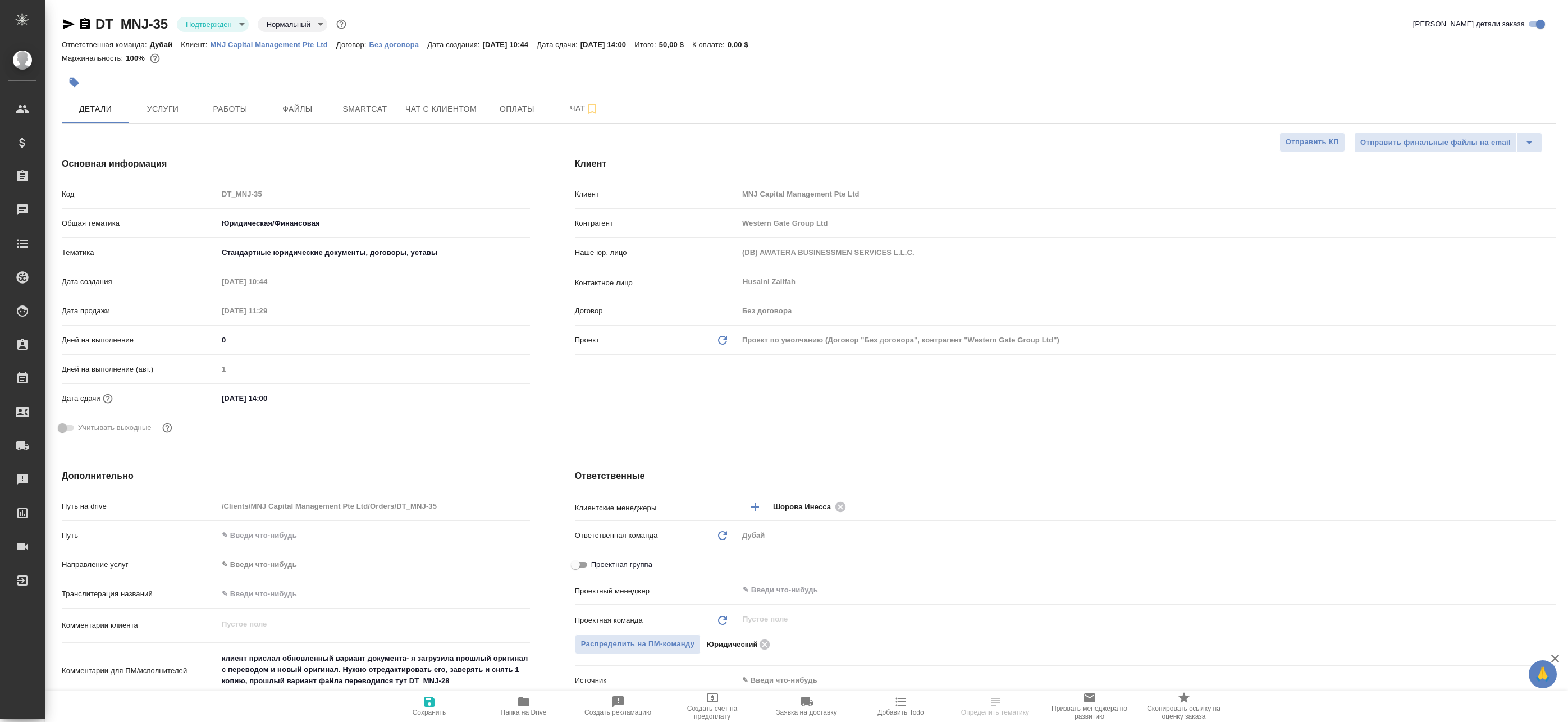
type textarea "x"
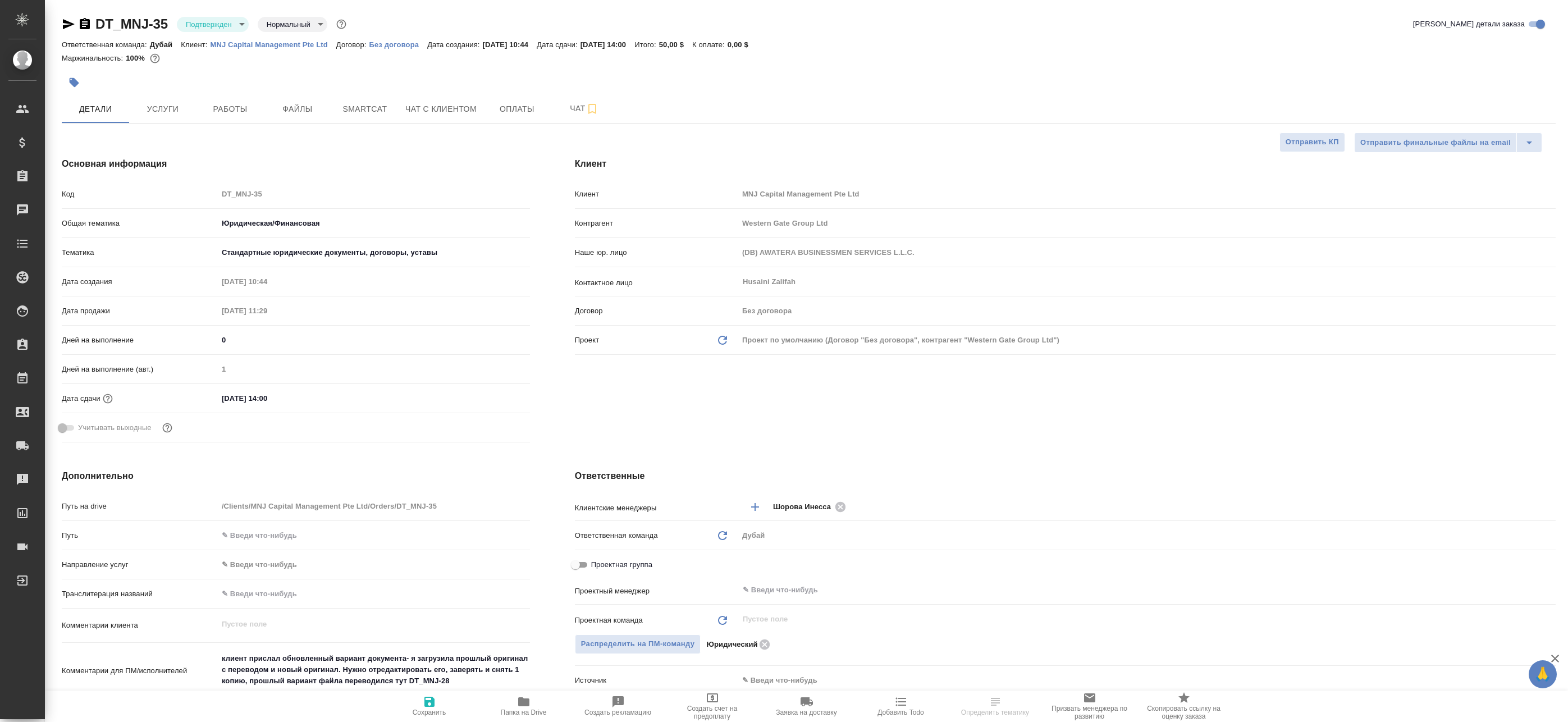
type textarea "x"
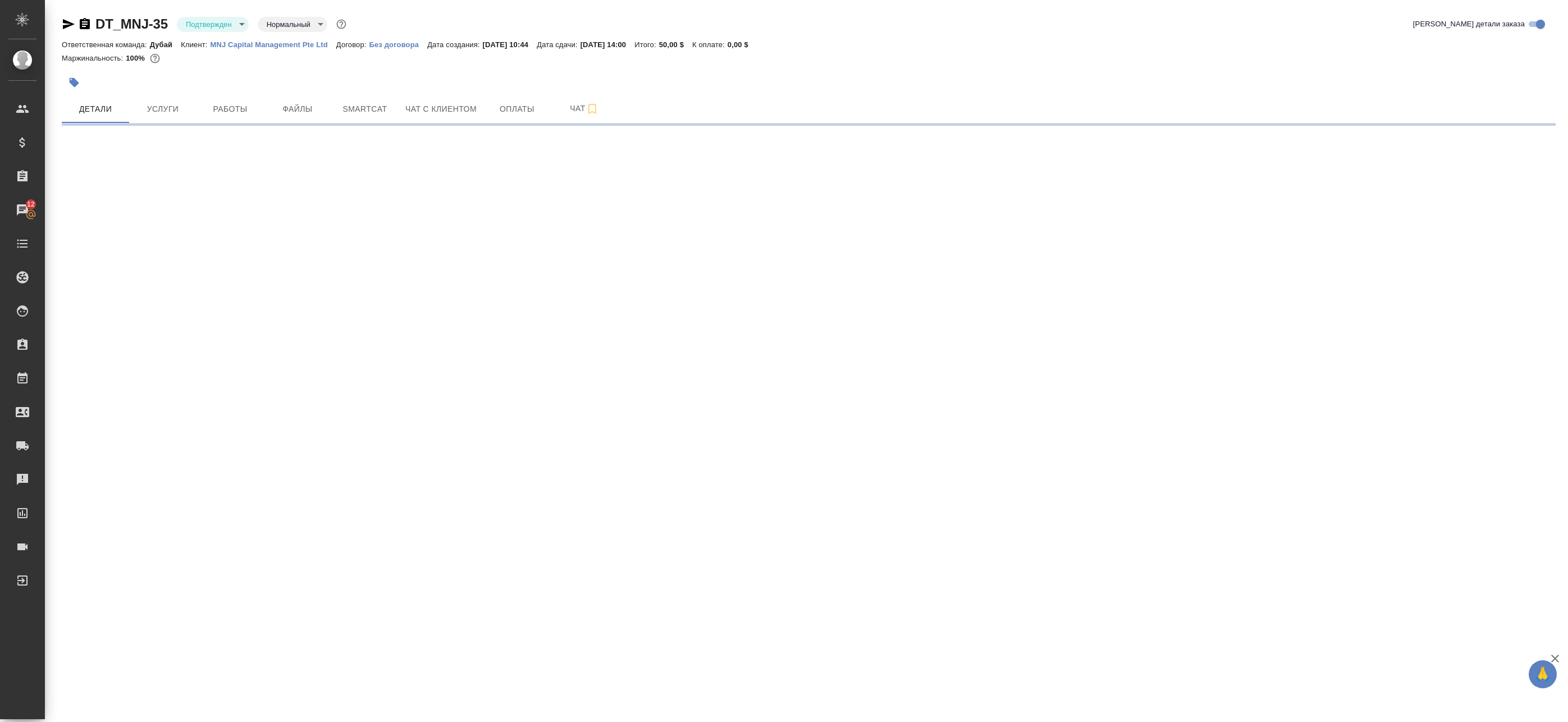
select select "RU"
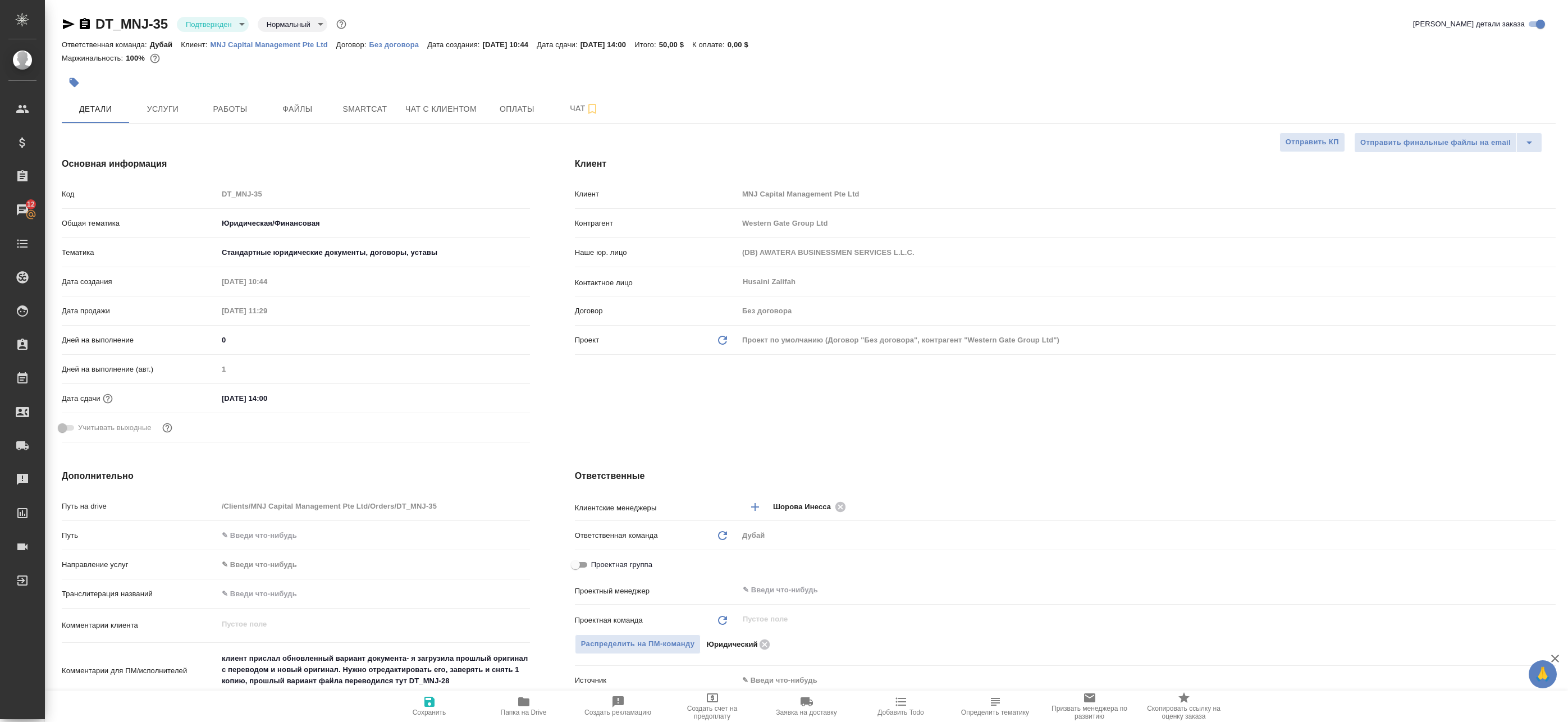
type textarea "x"
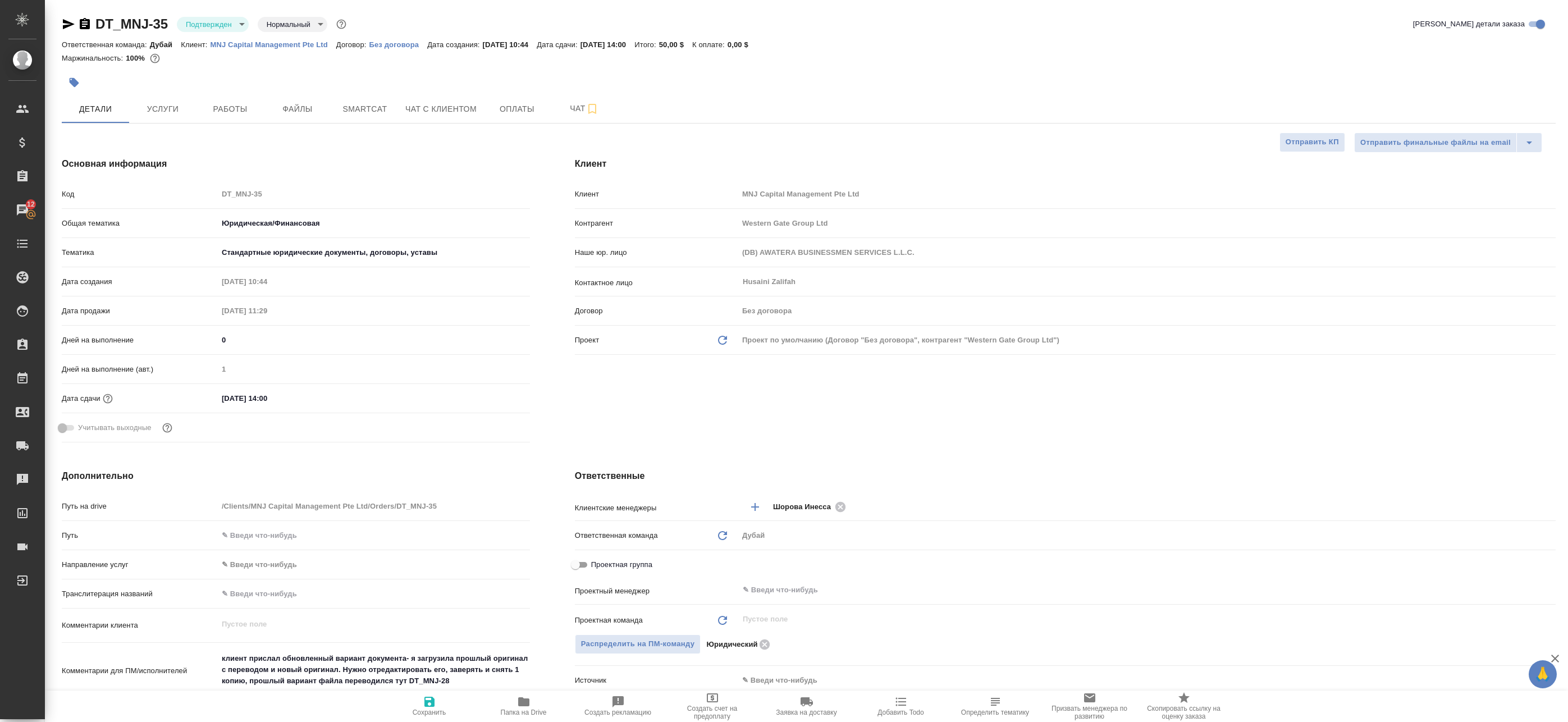
type textarea "x"
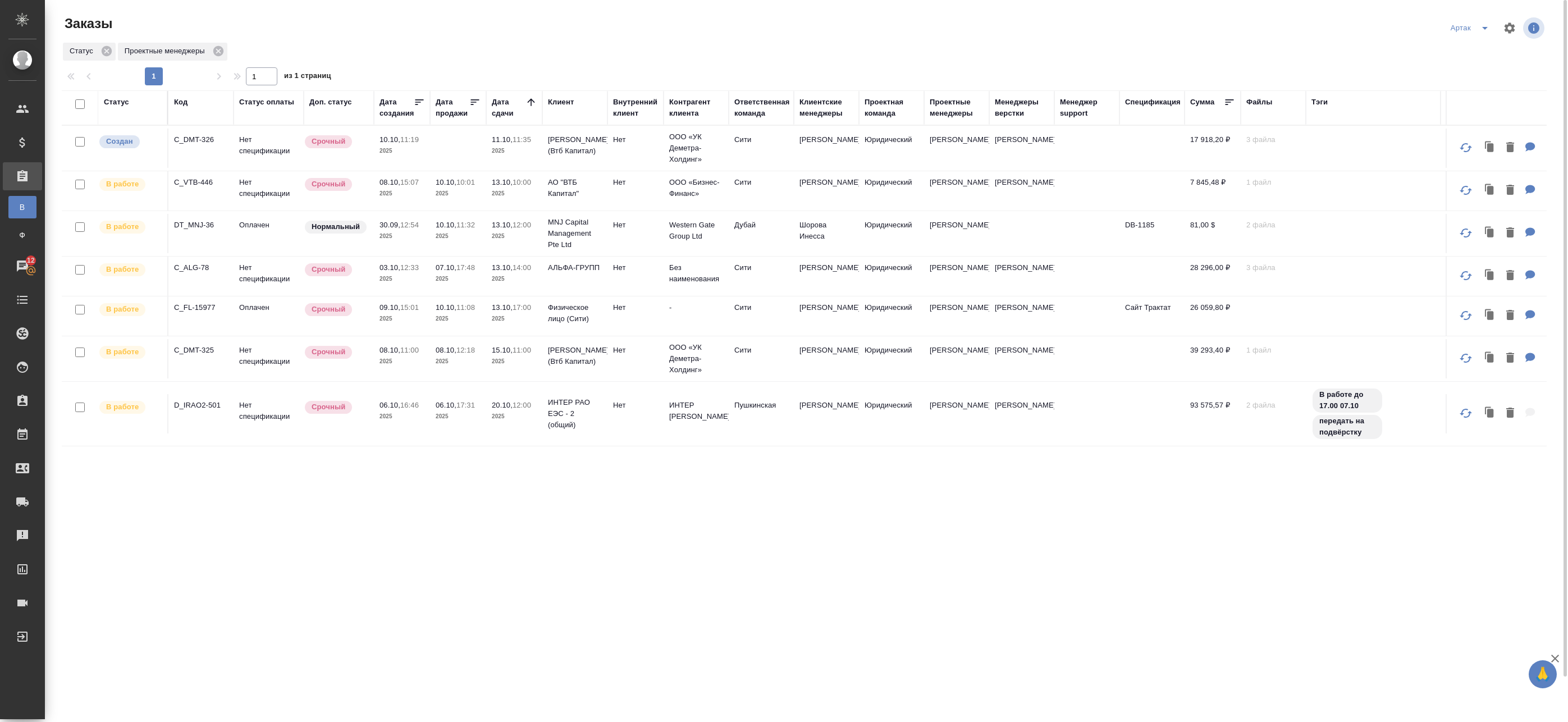
click at [470, 229] on p "11:32" at bounding box center [465, 225] width 19 height 8
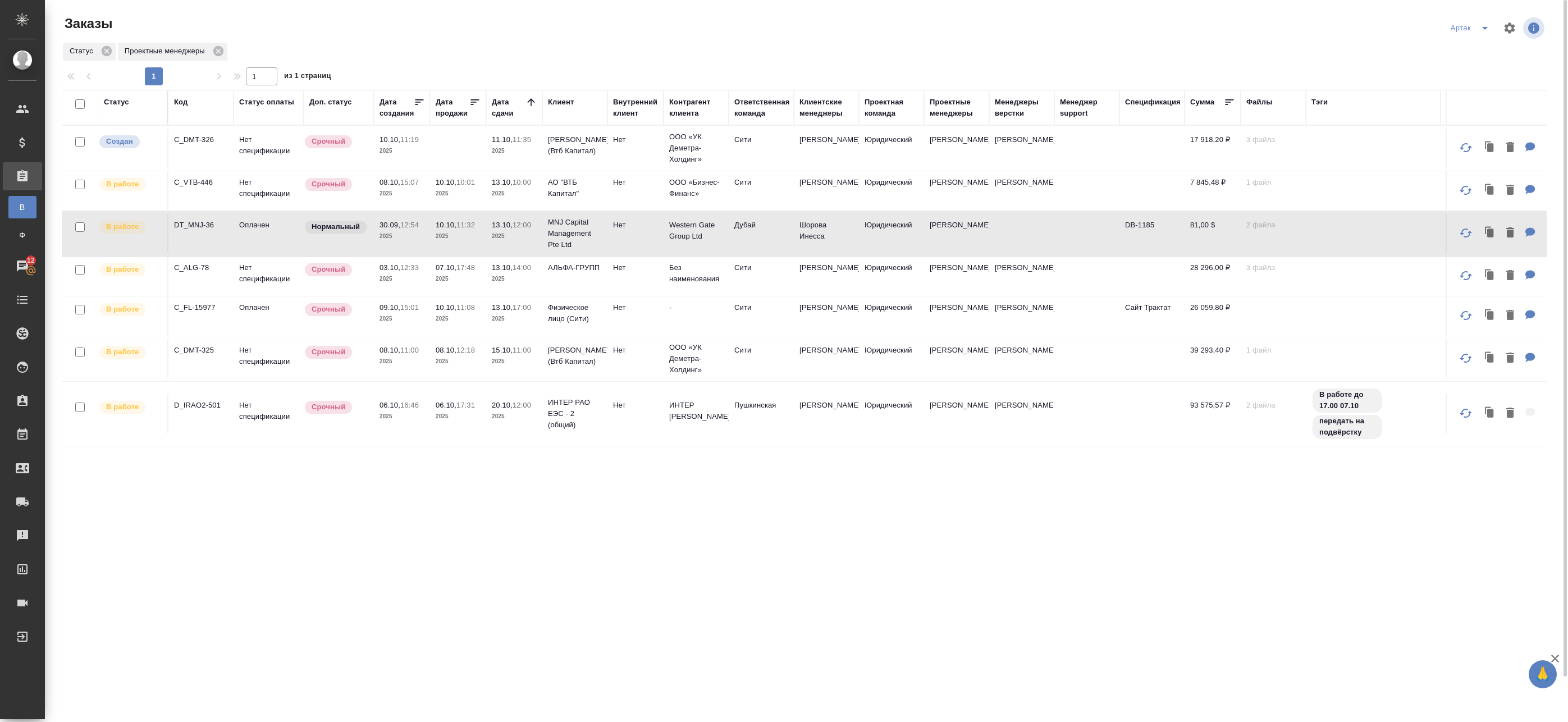
click at [470, 229] on p "11:32" at bounding box center [465, 225] width 19 height 8
click at [427, 320] on td "09.10, 15:01 2025" at bounding box center [402, 316] width 56 height 39
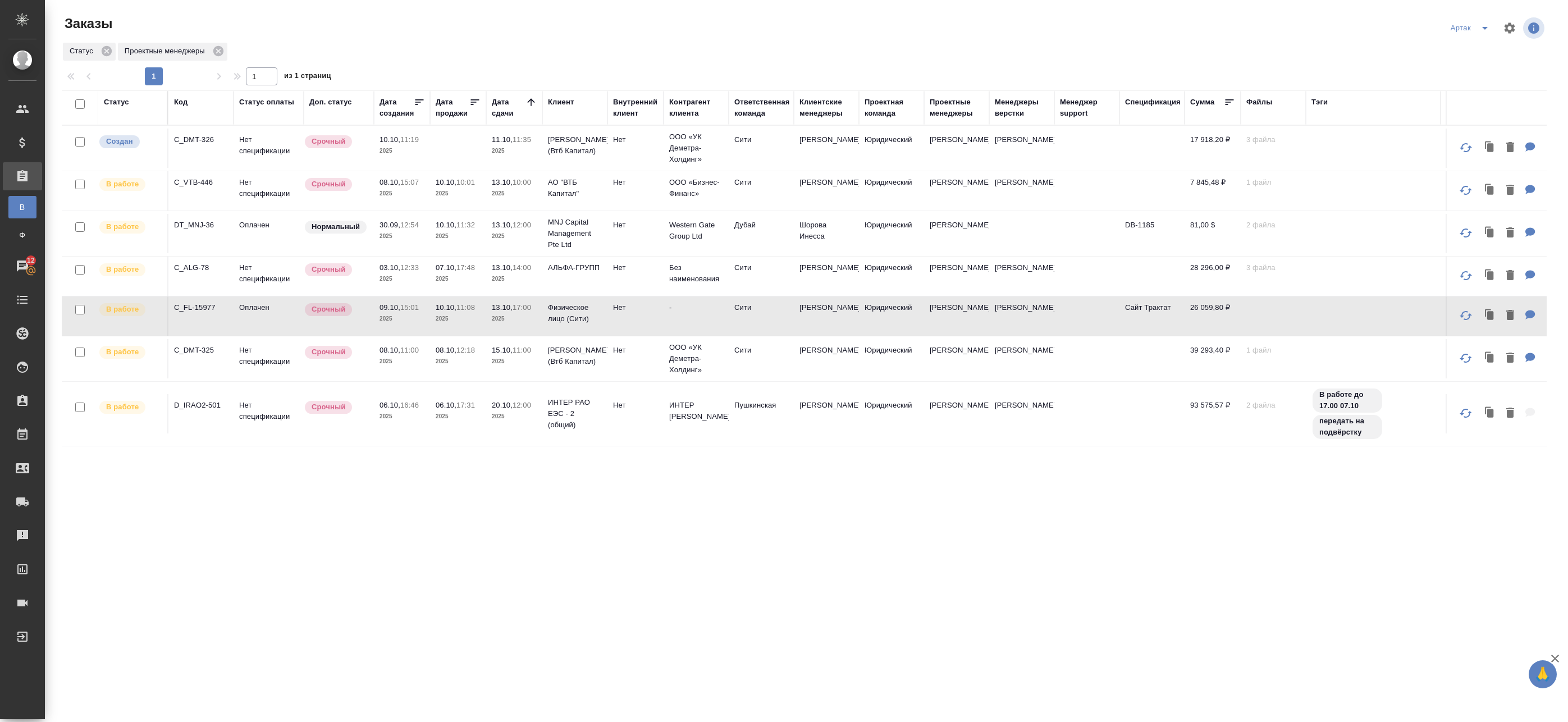
click at [425, 309] on td "09.10, 15:01 2025" at bounding box center [402, 316] width 56 height 39
click at [1463, 28] on div "Артак" at bounding box center [1472, 28] width 48 height 18
click at [1481, 23] on icon "split button" at bounding box center [1484, 27] width 13 height 13
click at [1471, 52] on li "leagal" at bounding box center [1463, 51] width 48 height 18
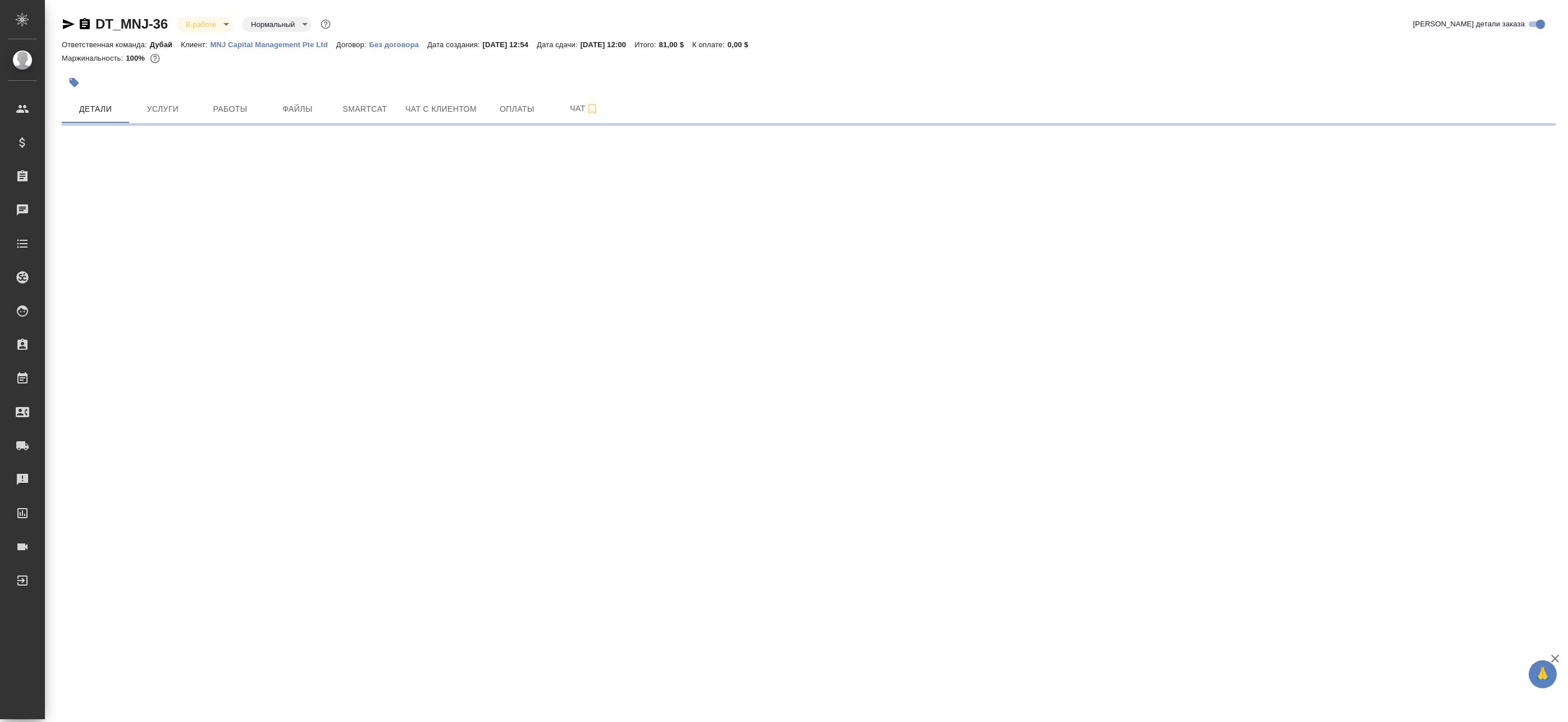
select select "RU"
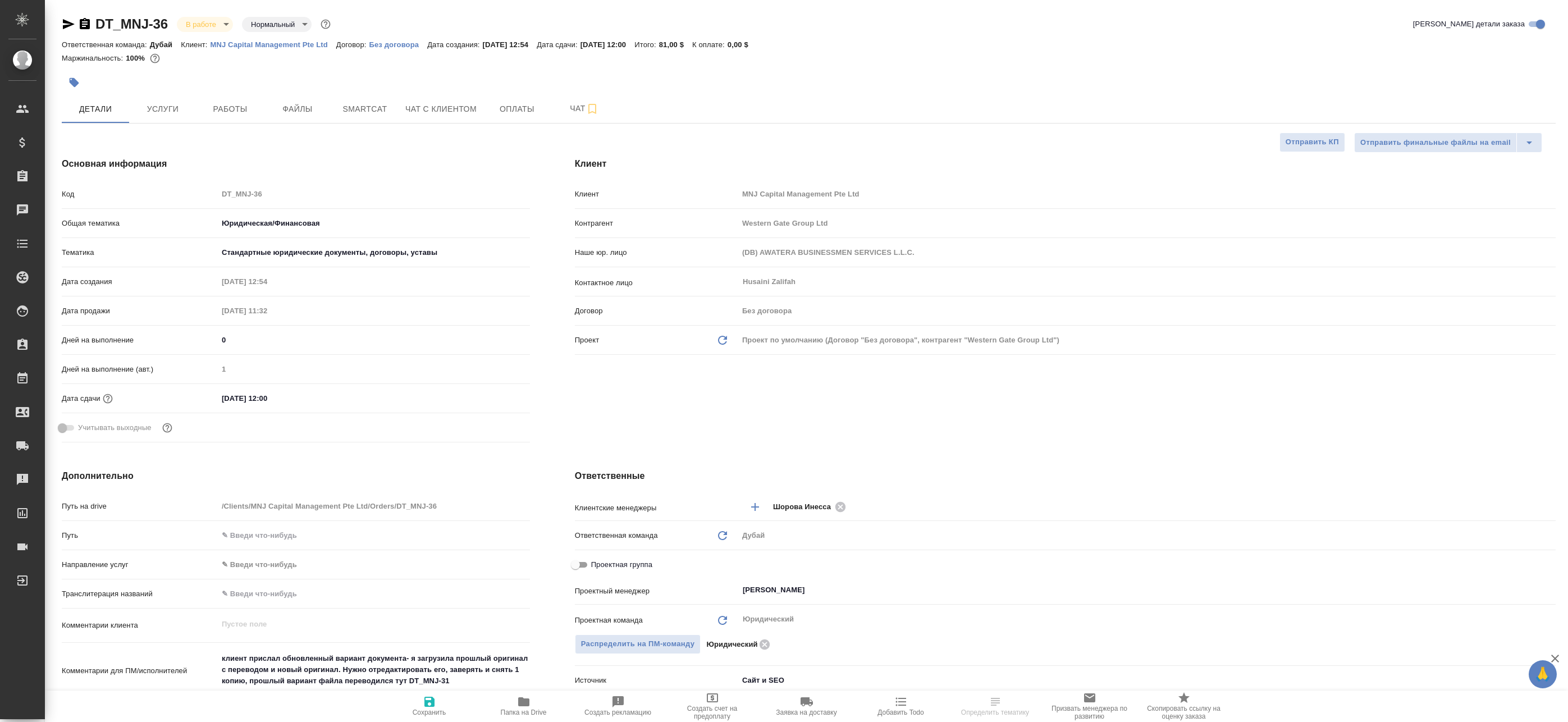
type textarea "x"
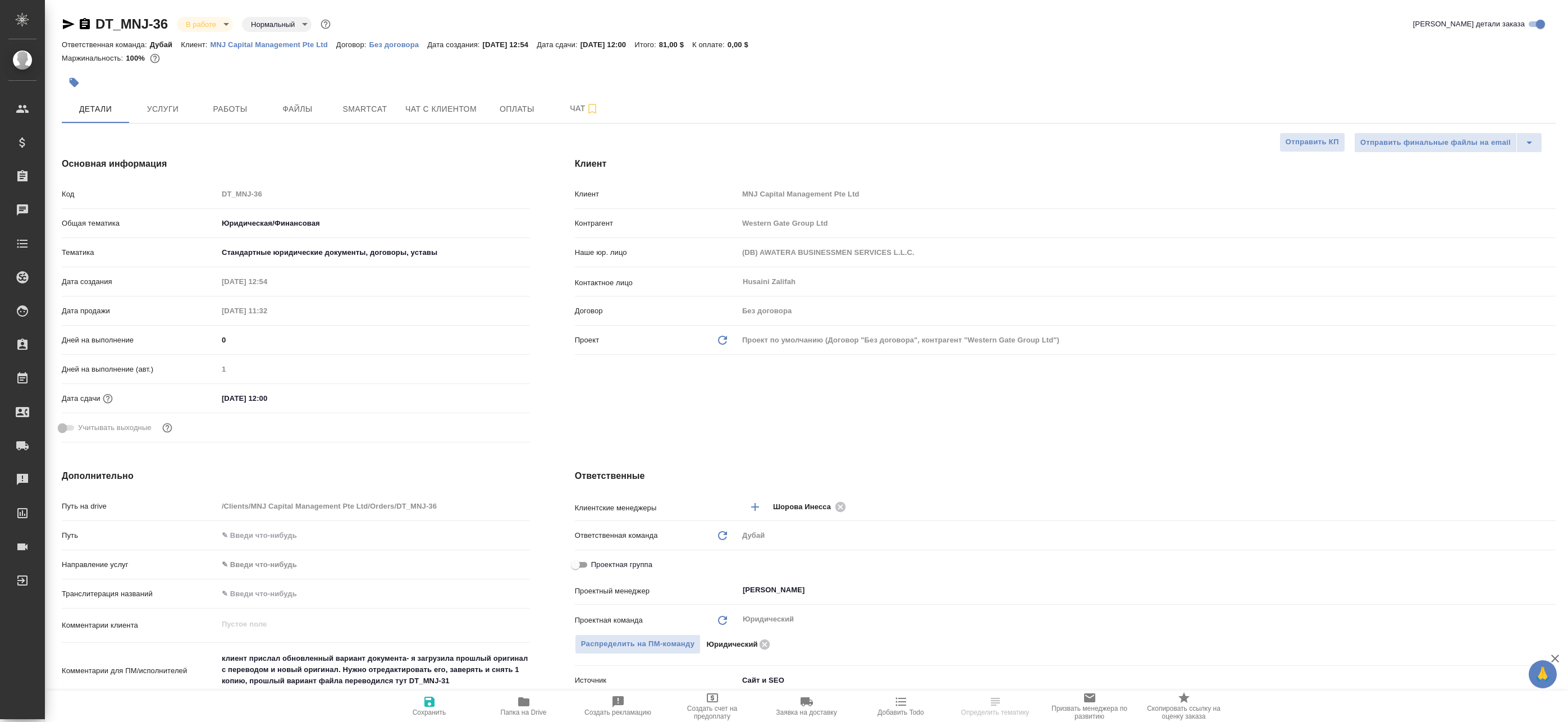
type textarea "x"
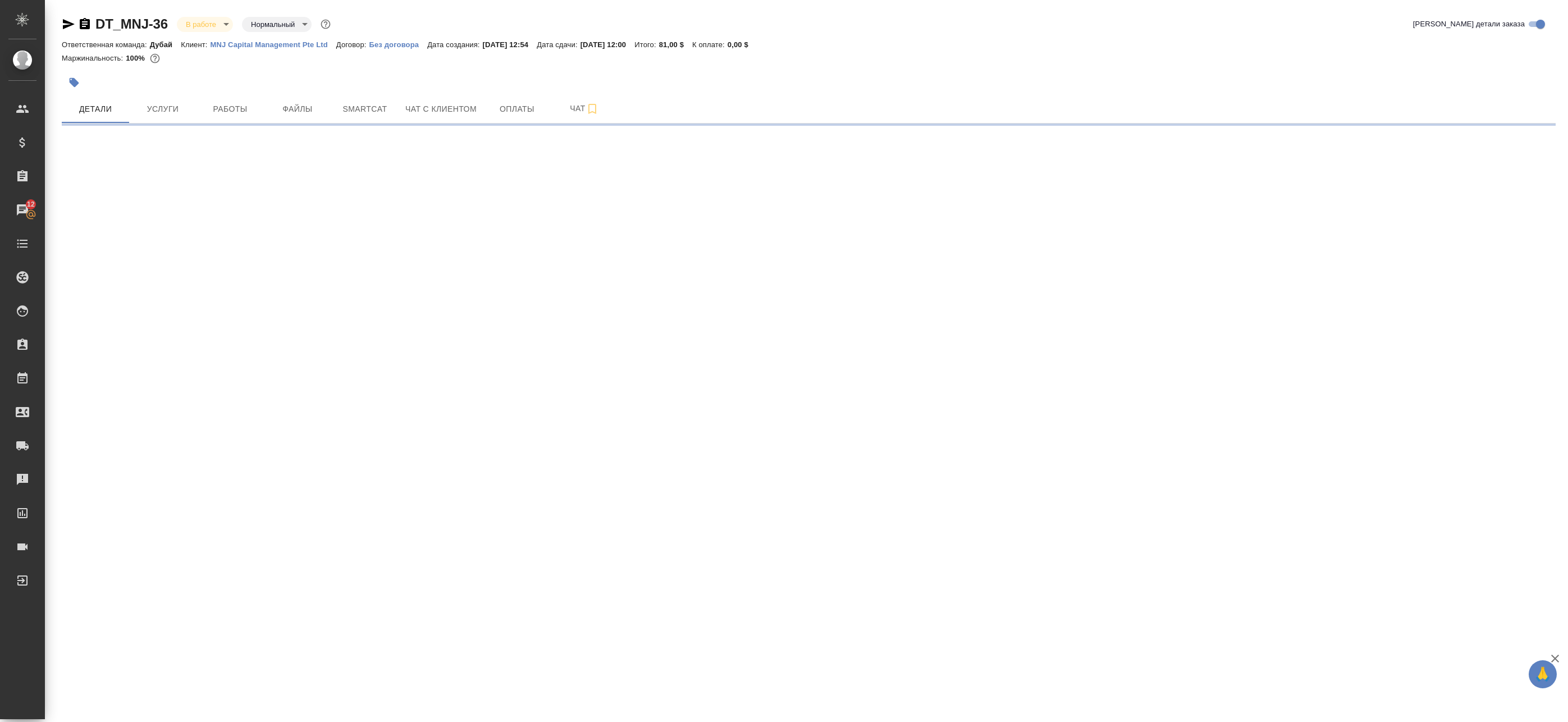
select select "RU"
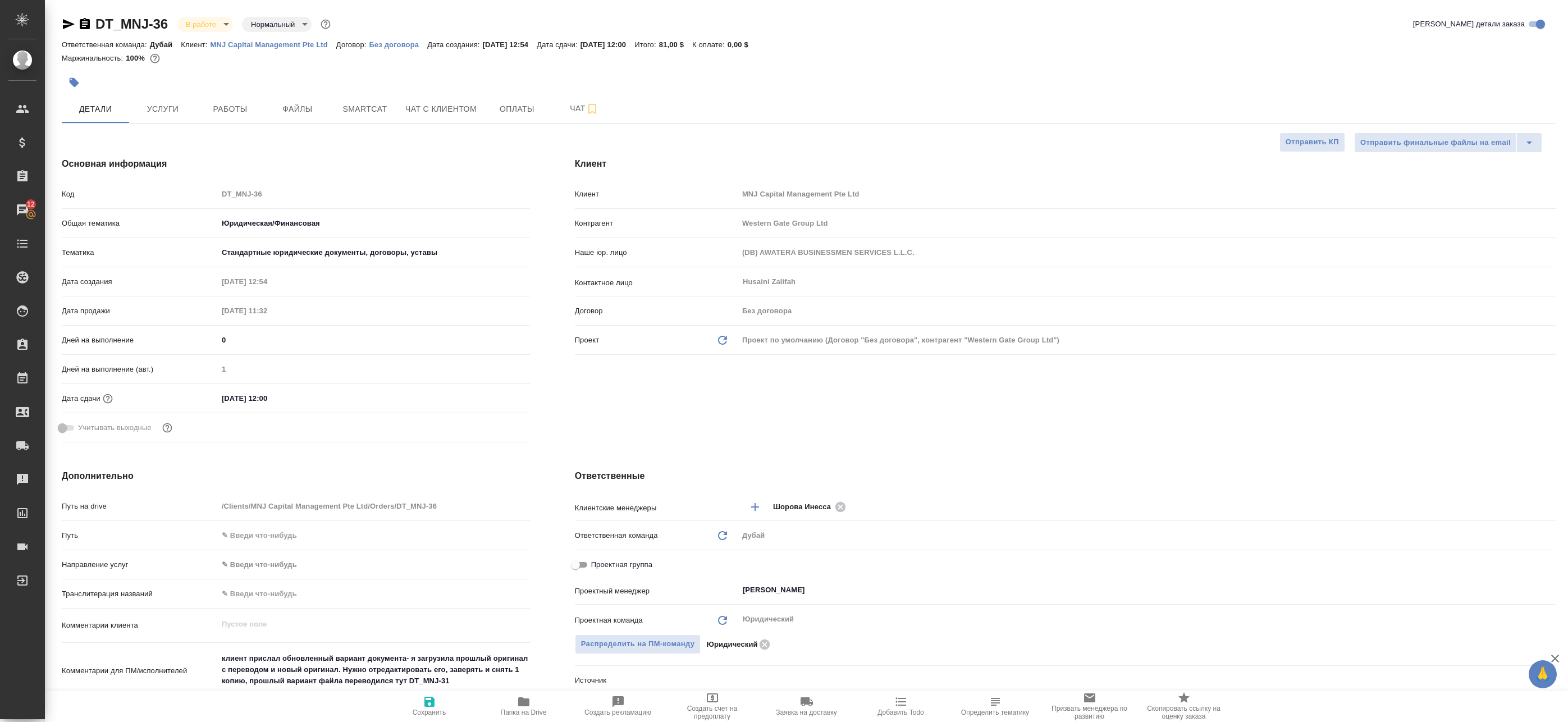
type textarea "x"
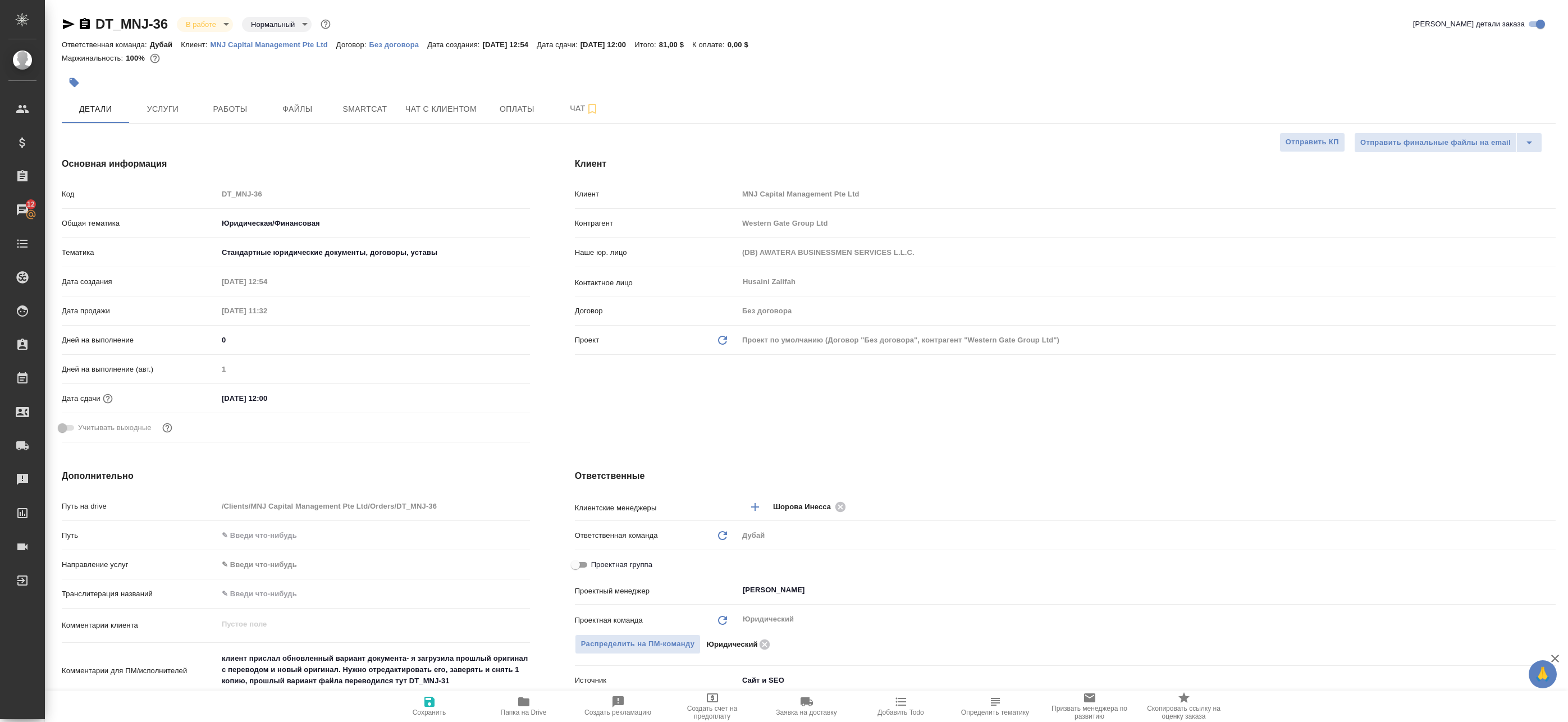
type textarea "x"
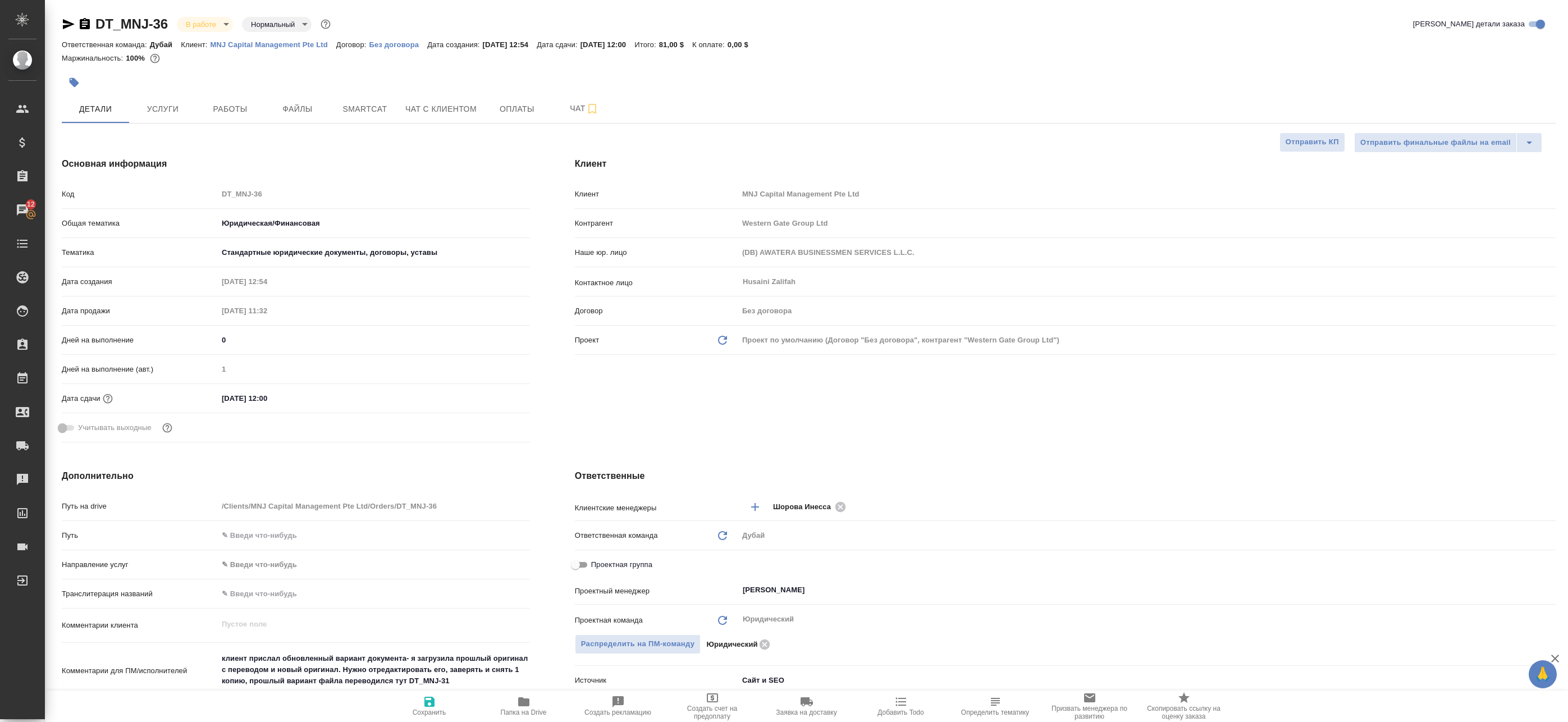
type textarea "x"
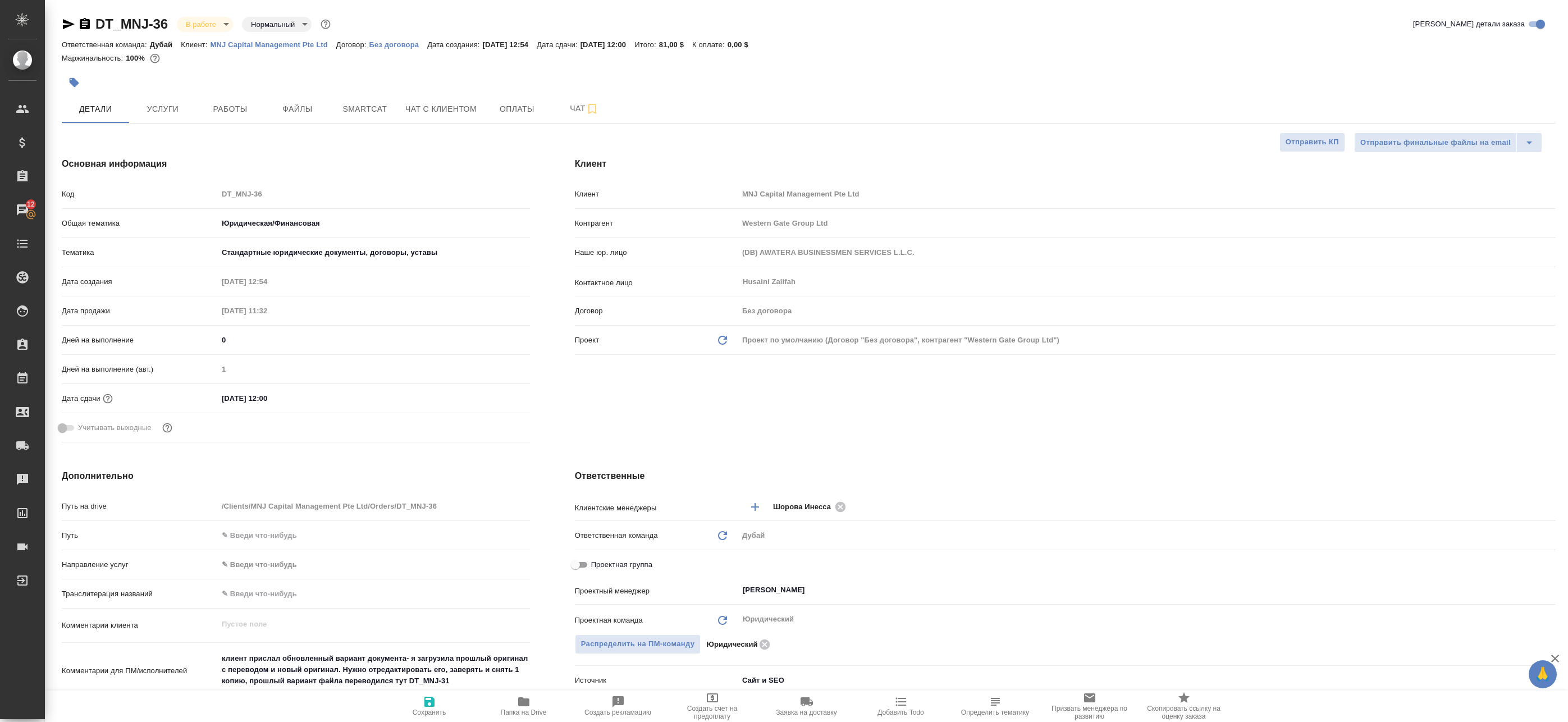
type textarea "x"
click at [794, 591] on input "[PERSON_NAME]" at bounding box center [1128, 589] width 773 height 13
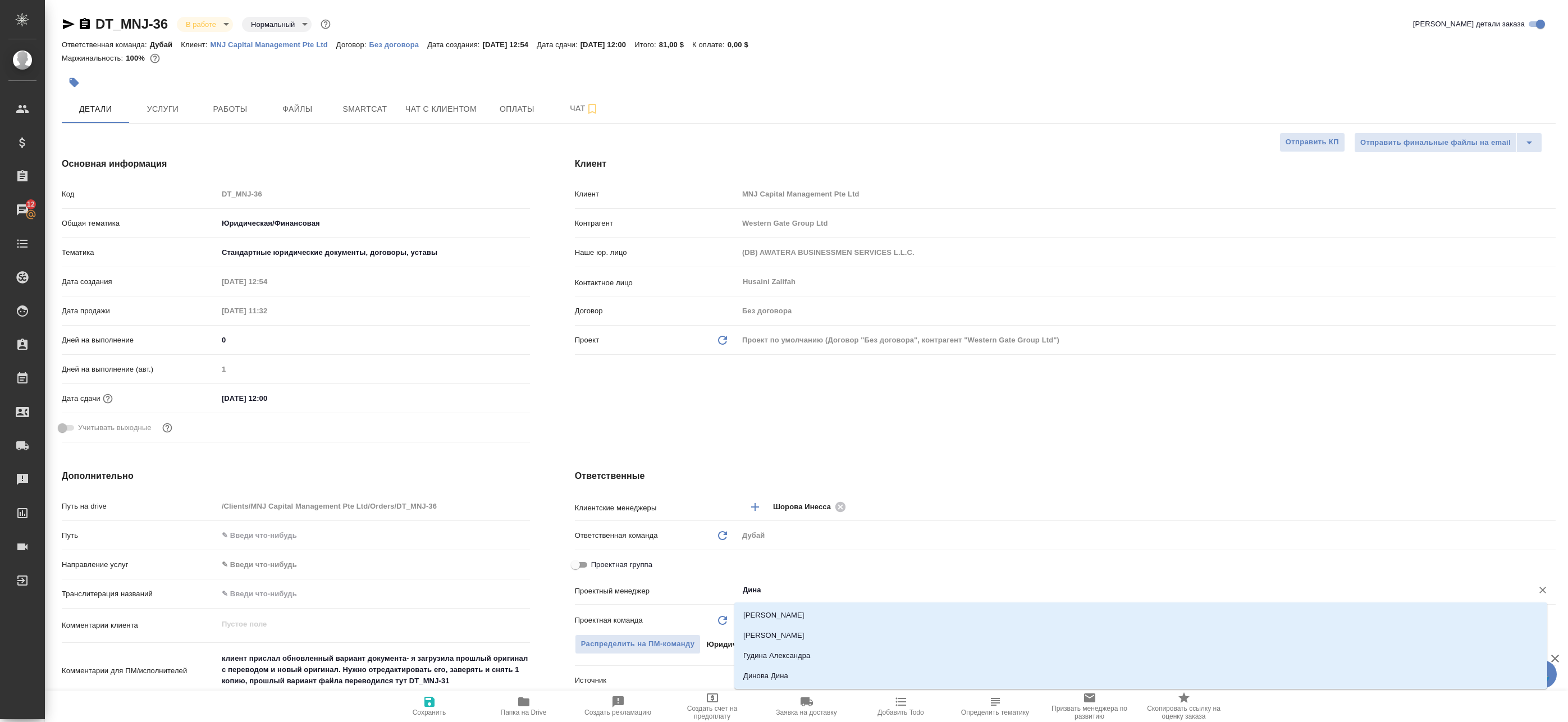
type input "Динар"
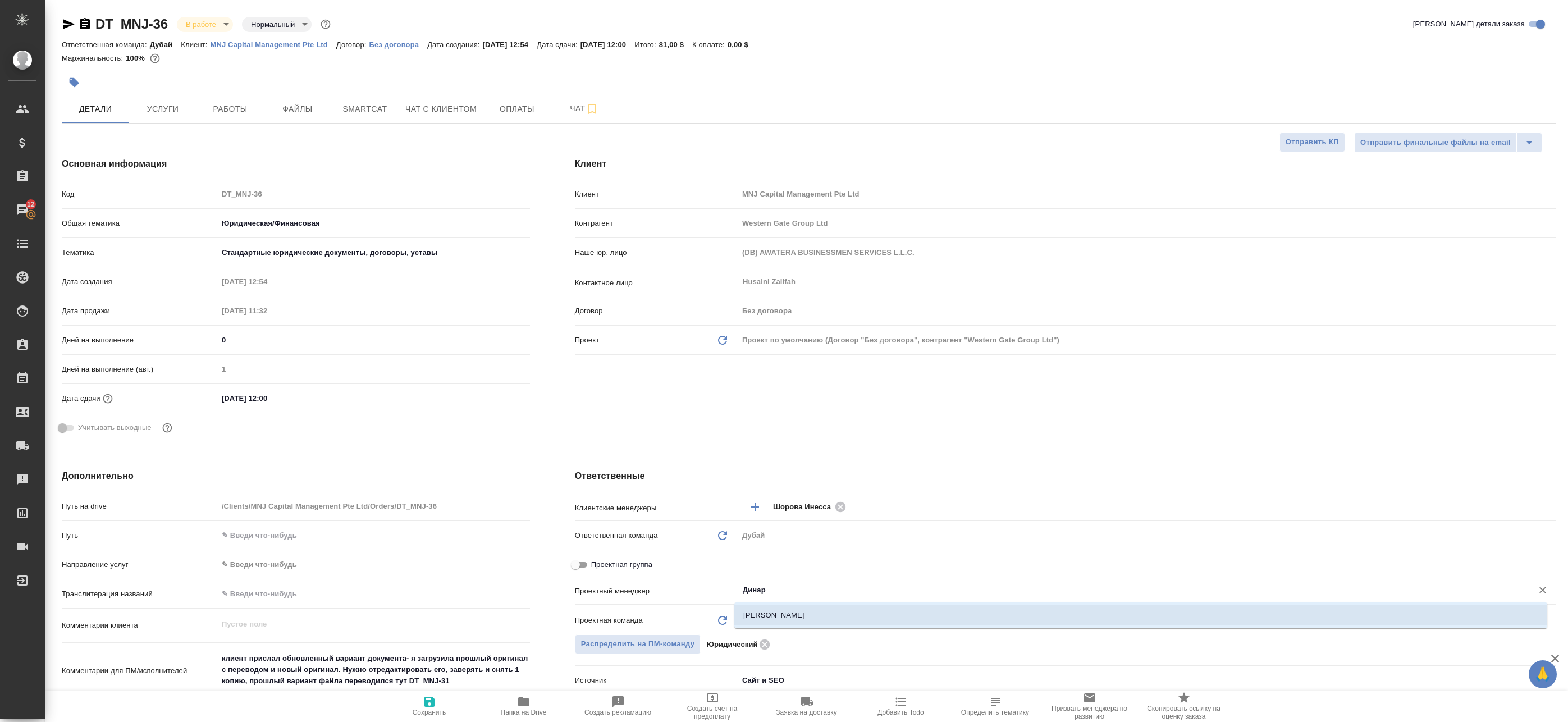
click at [798, 609] on li "Валеев Динар" at bounding box center [1141, 615] width 812 height 20
type textarea "x"
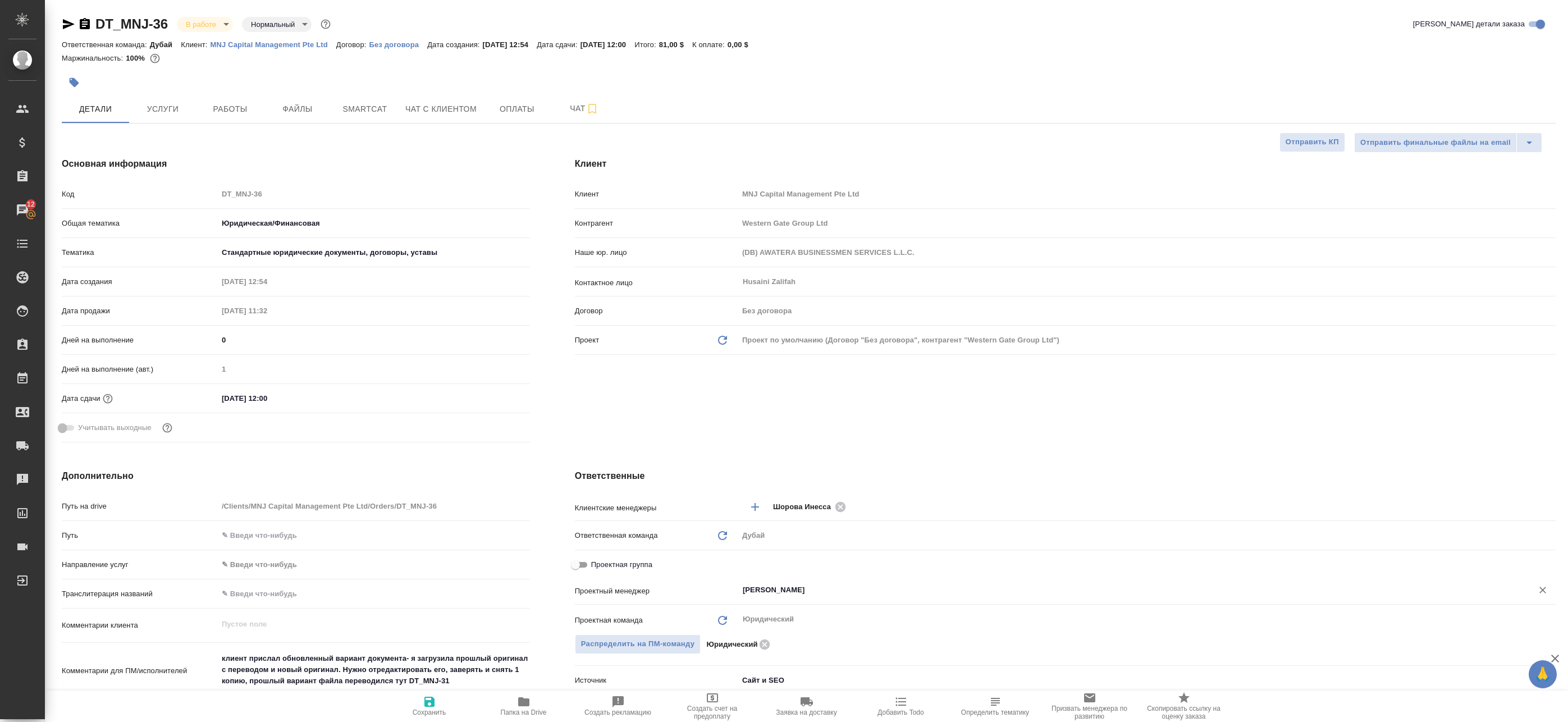
type input "Валеев Динар"
click at [434, 707] on icon "button" at bounding box center [429, 701] width 13 height 13
type textarea "x"
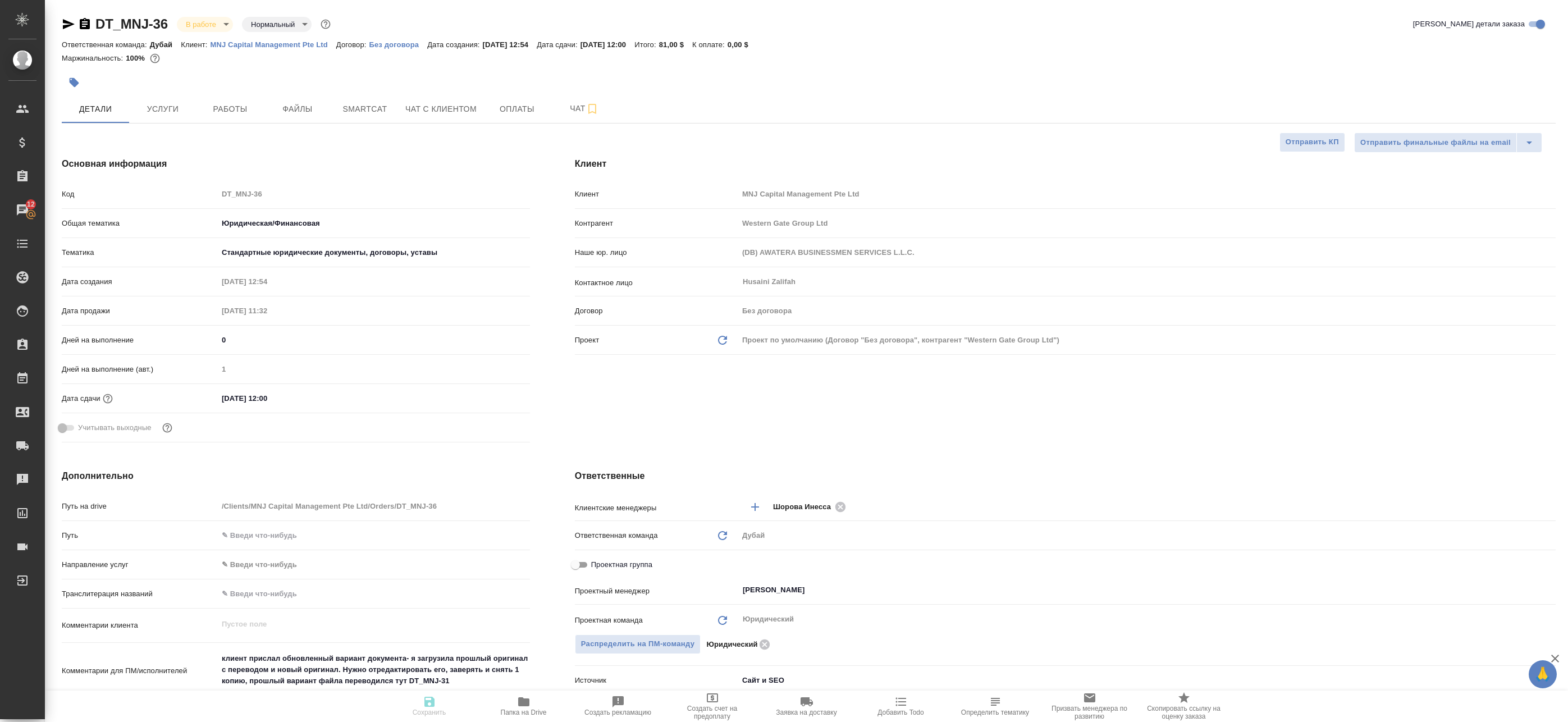
type textarea "x"
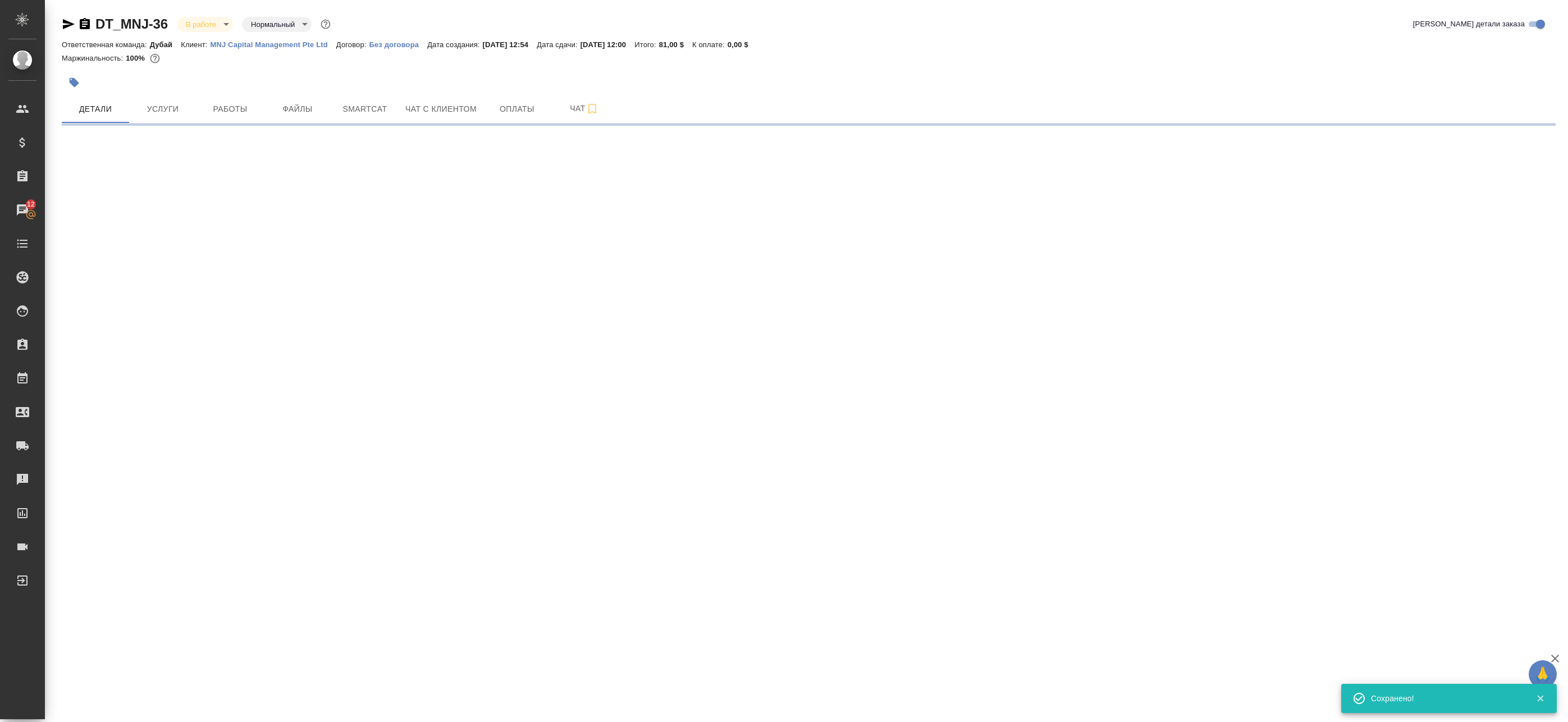
select select "RU"
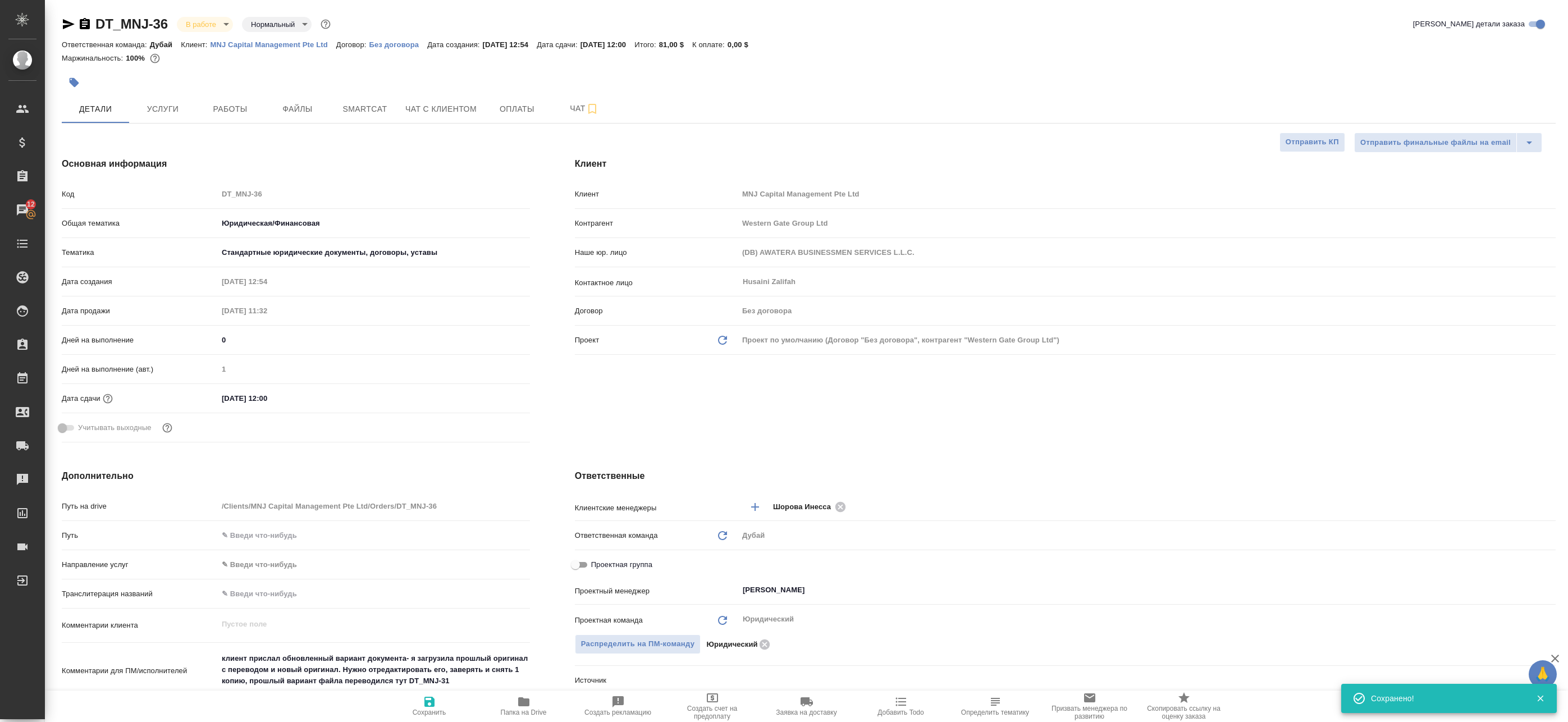
type textarea "x"
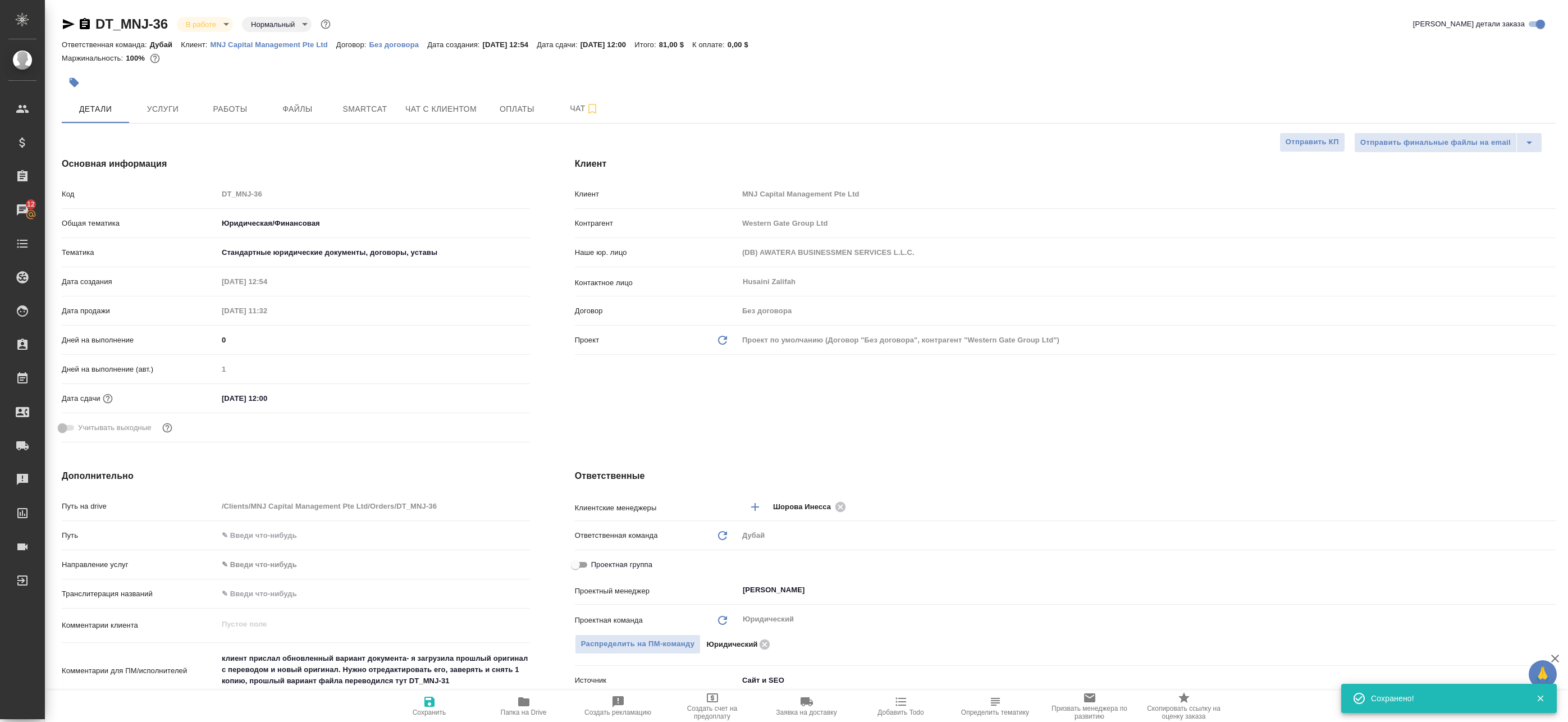
type textarea "x"
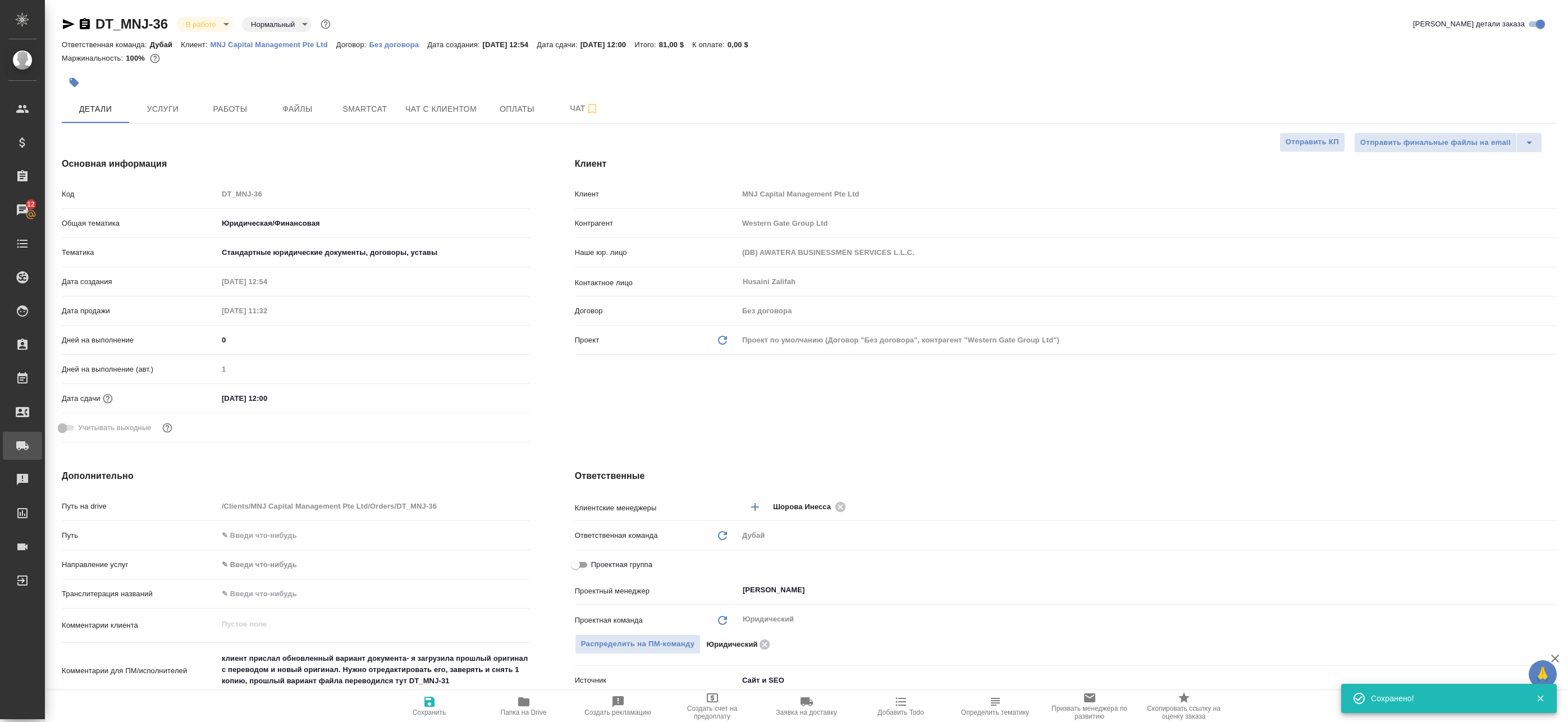
type textarea "x"
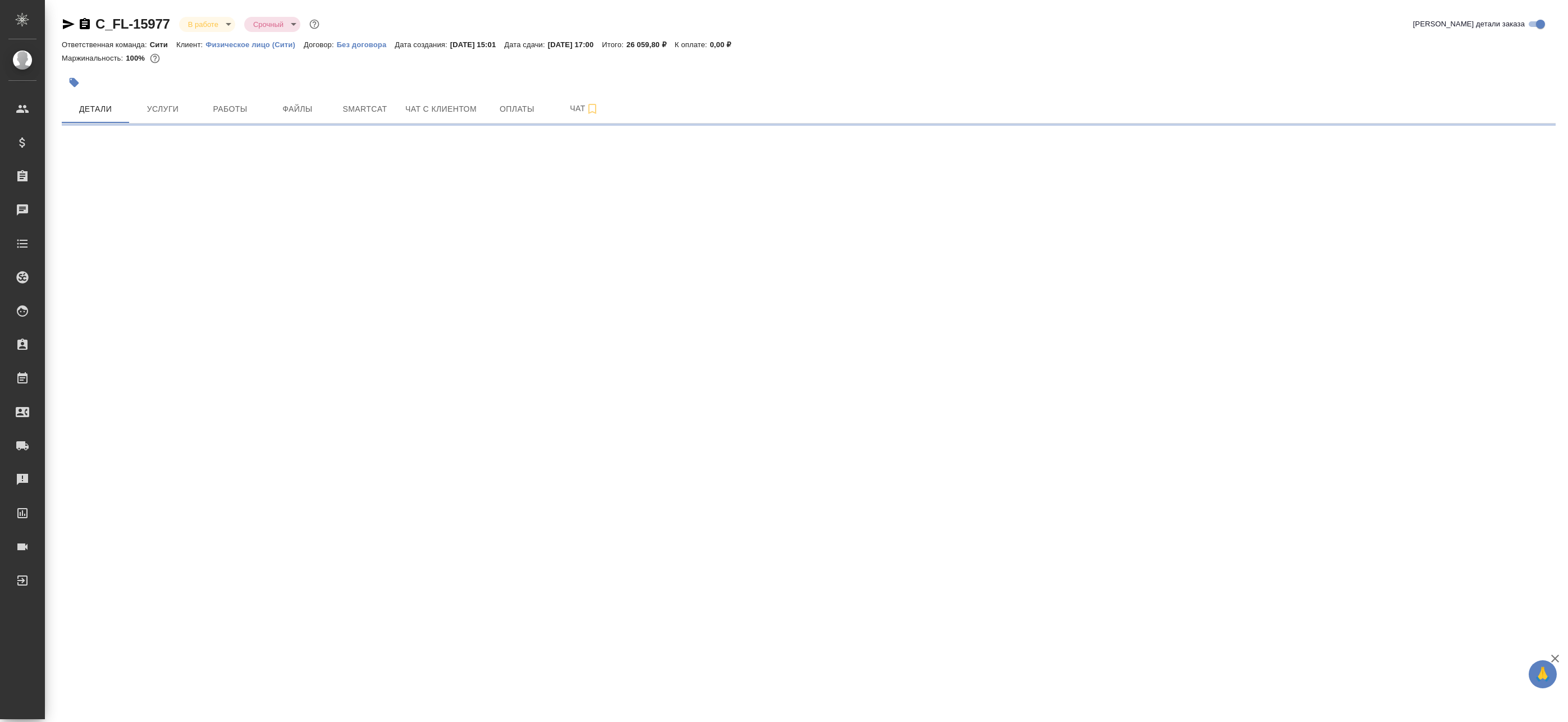
select select "RU"
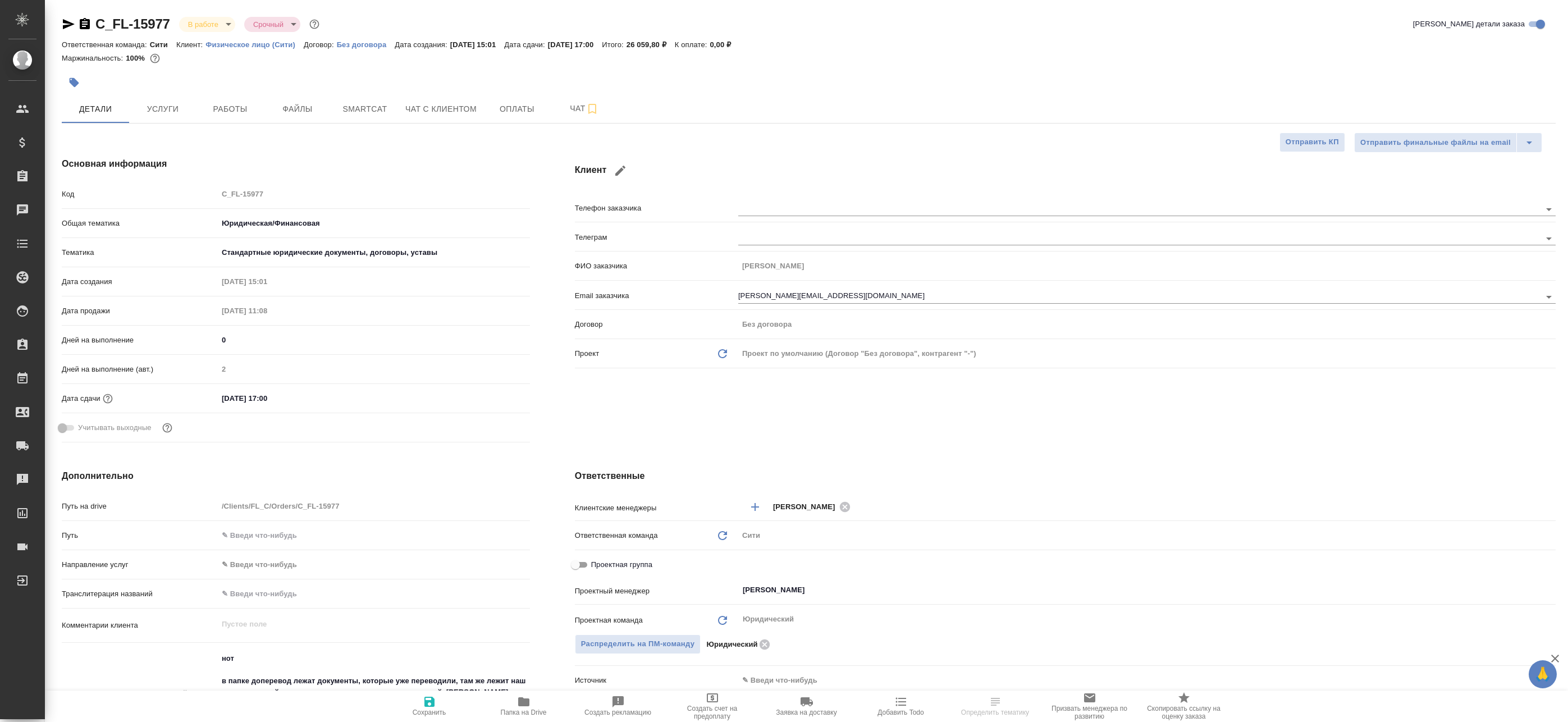
type textarea "x"
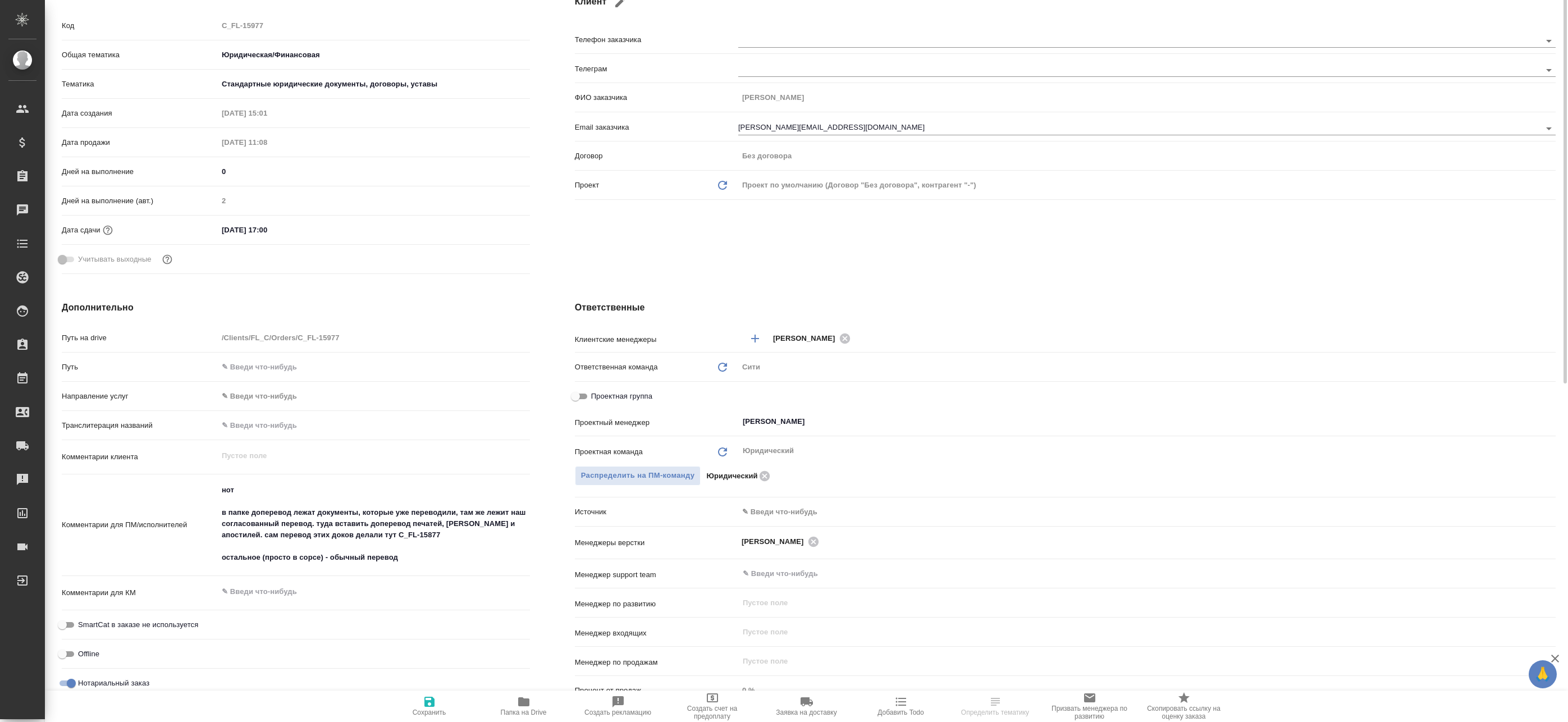
scroll to position [281, 0]
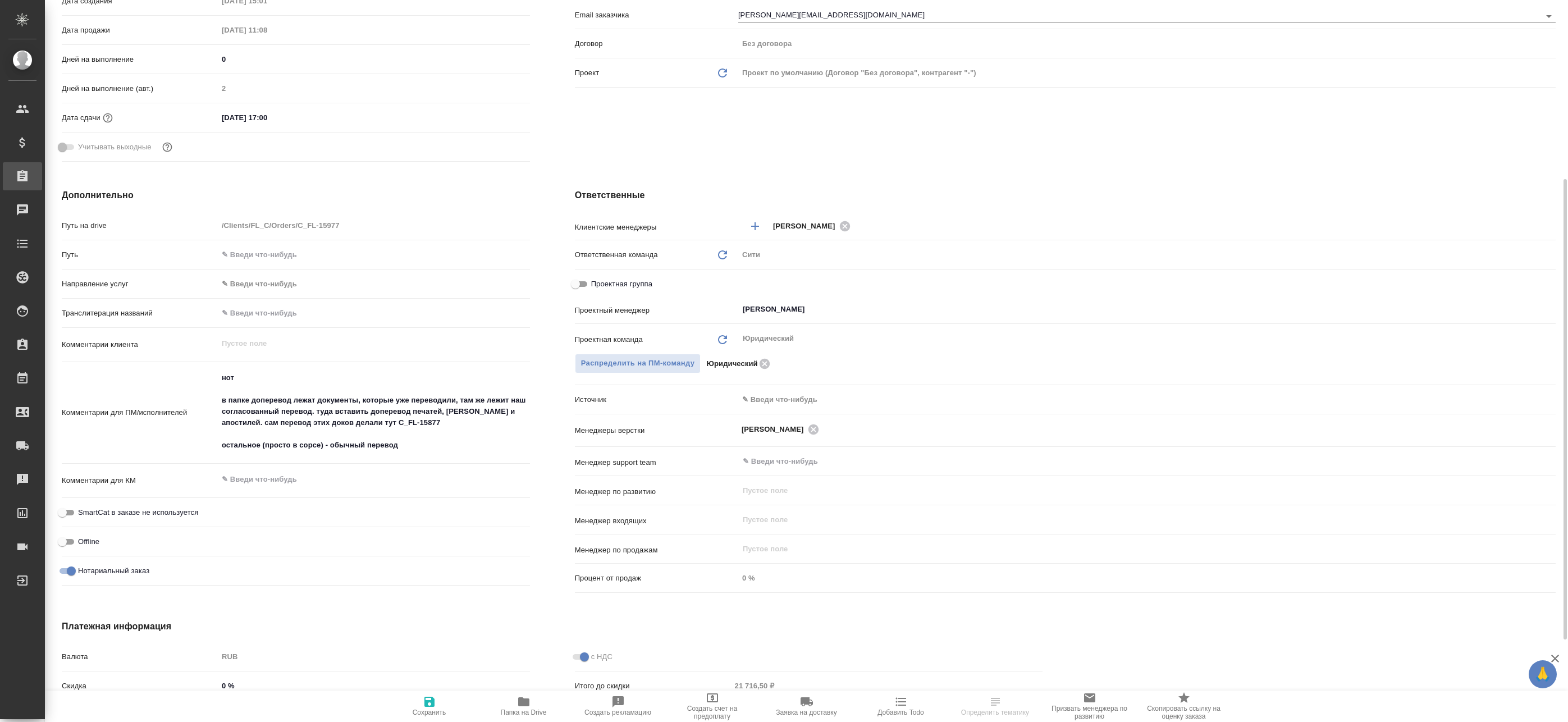
type textarea "x"
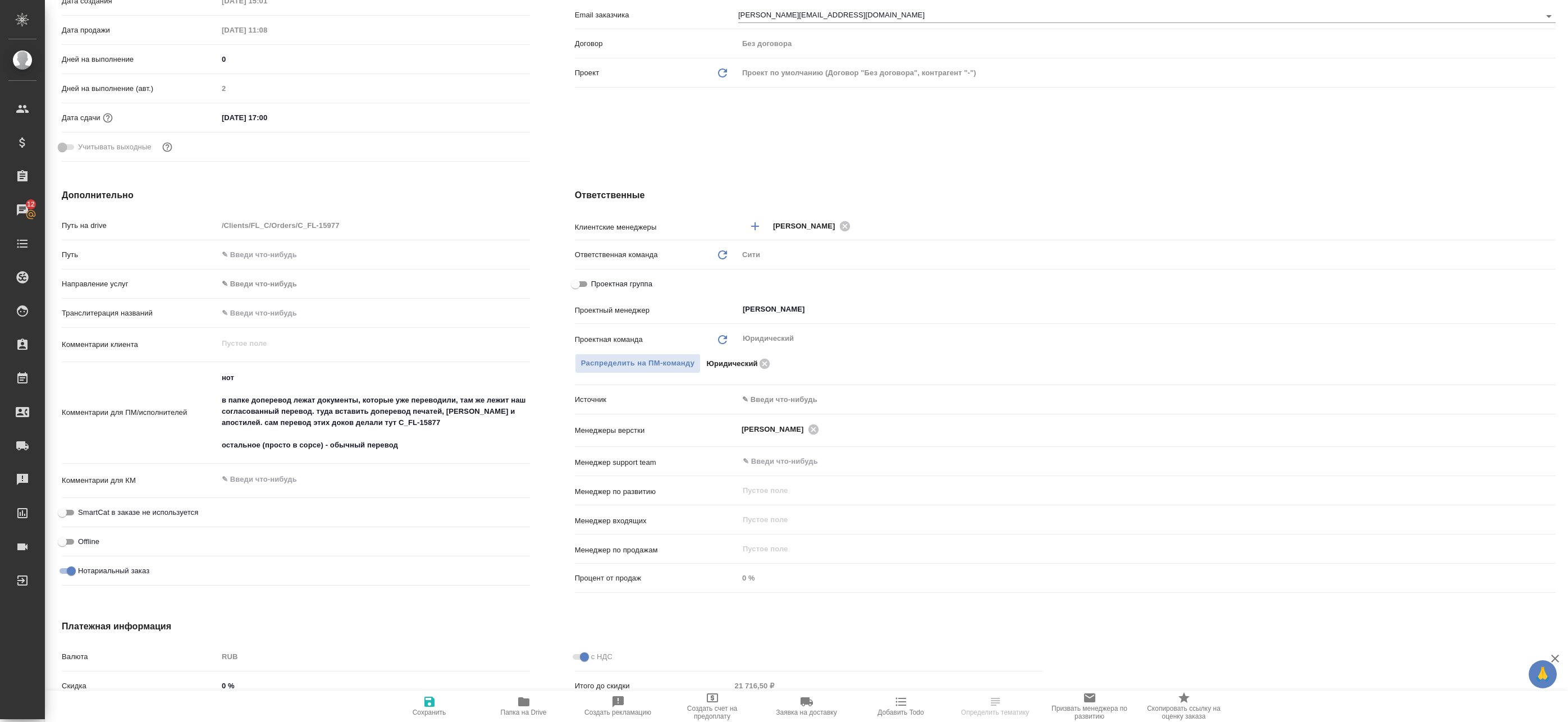
type textarea "x"
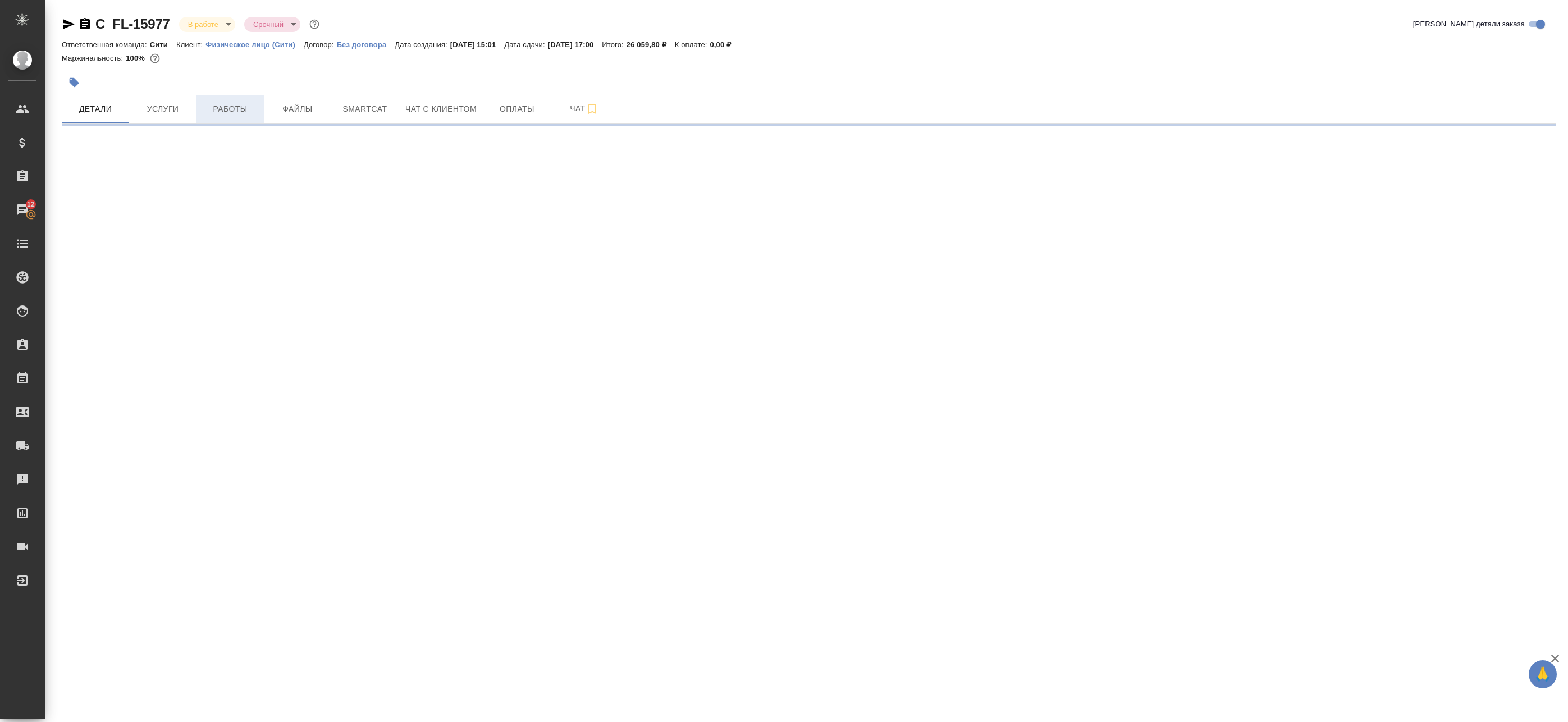
select select "RU"
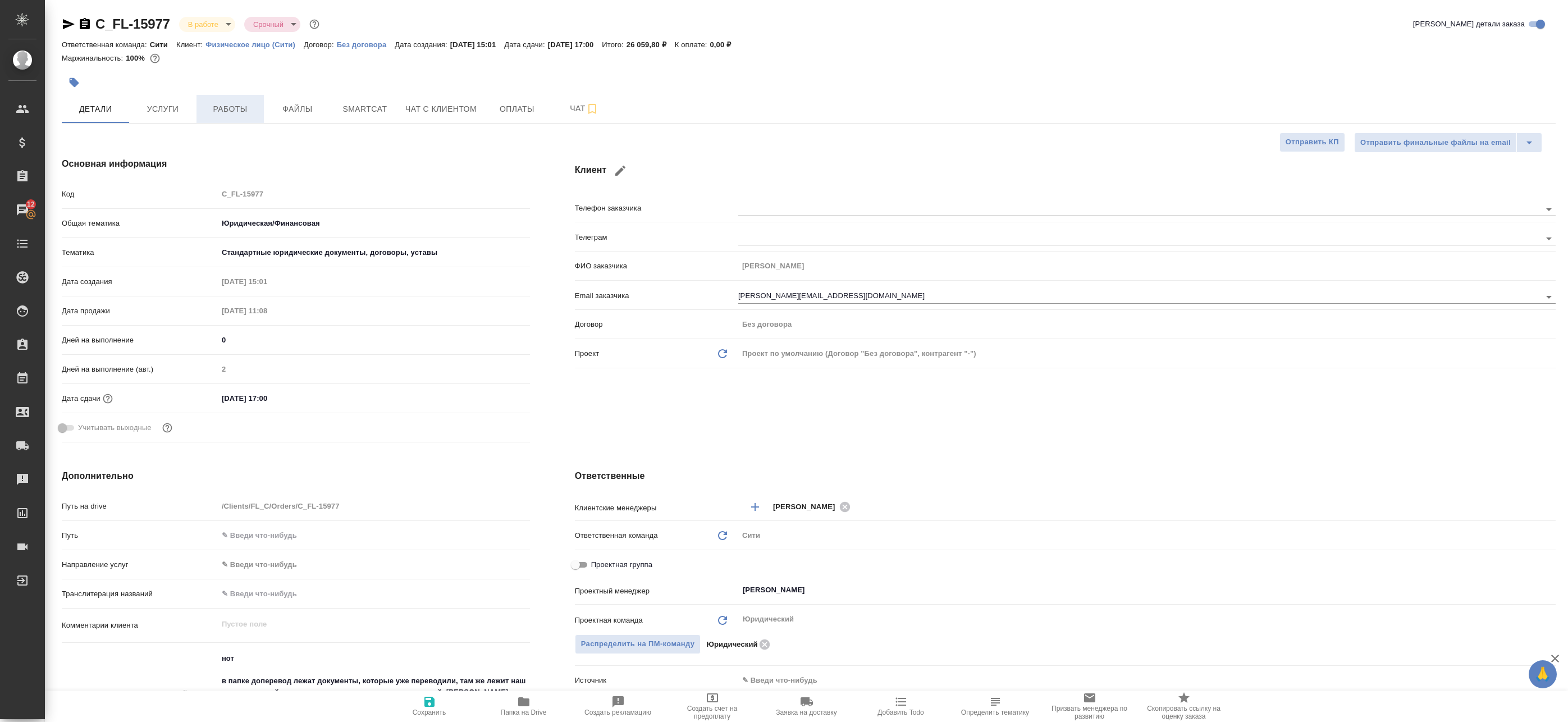
type textarea "x"
click at [241, 115] on span "Работы" at bounding box center [231, 109] width 54 height 14
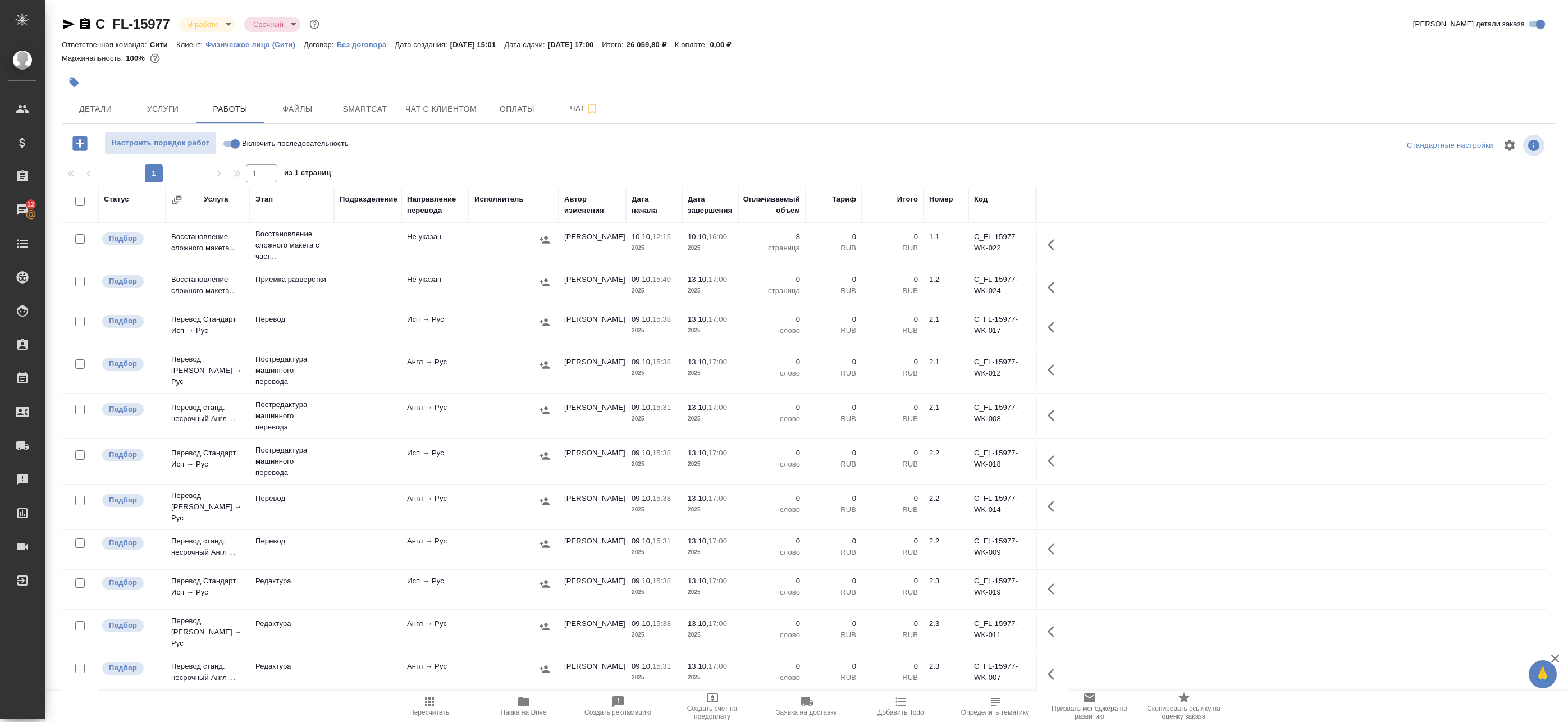
click at [367, 367] on td at bounding box center [367, 370] width 67 height 39
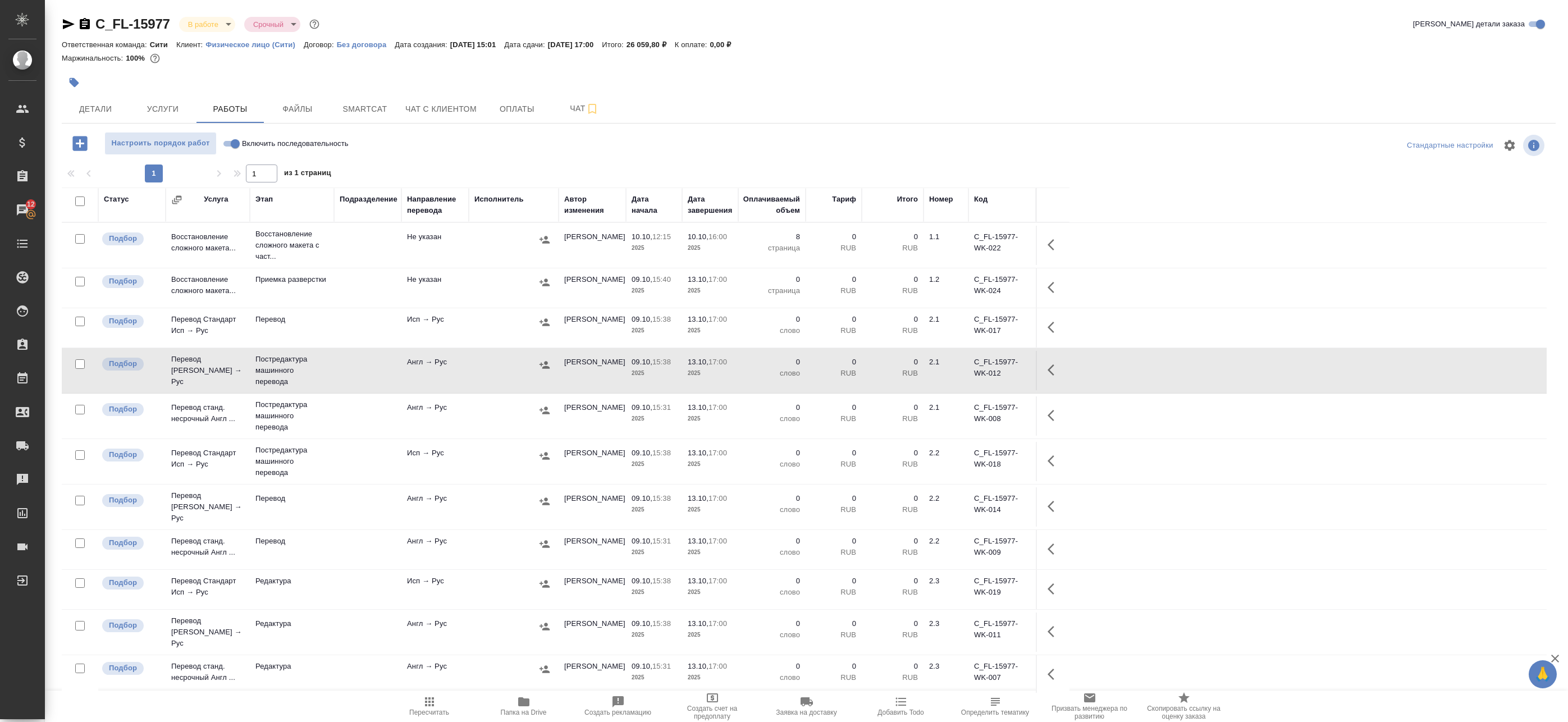
click at [382, 323] on td at bounding box center [367, 328] width 67 height 39
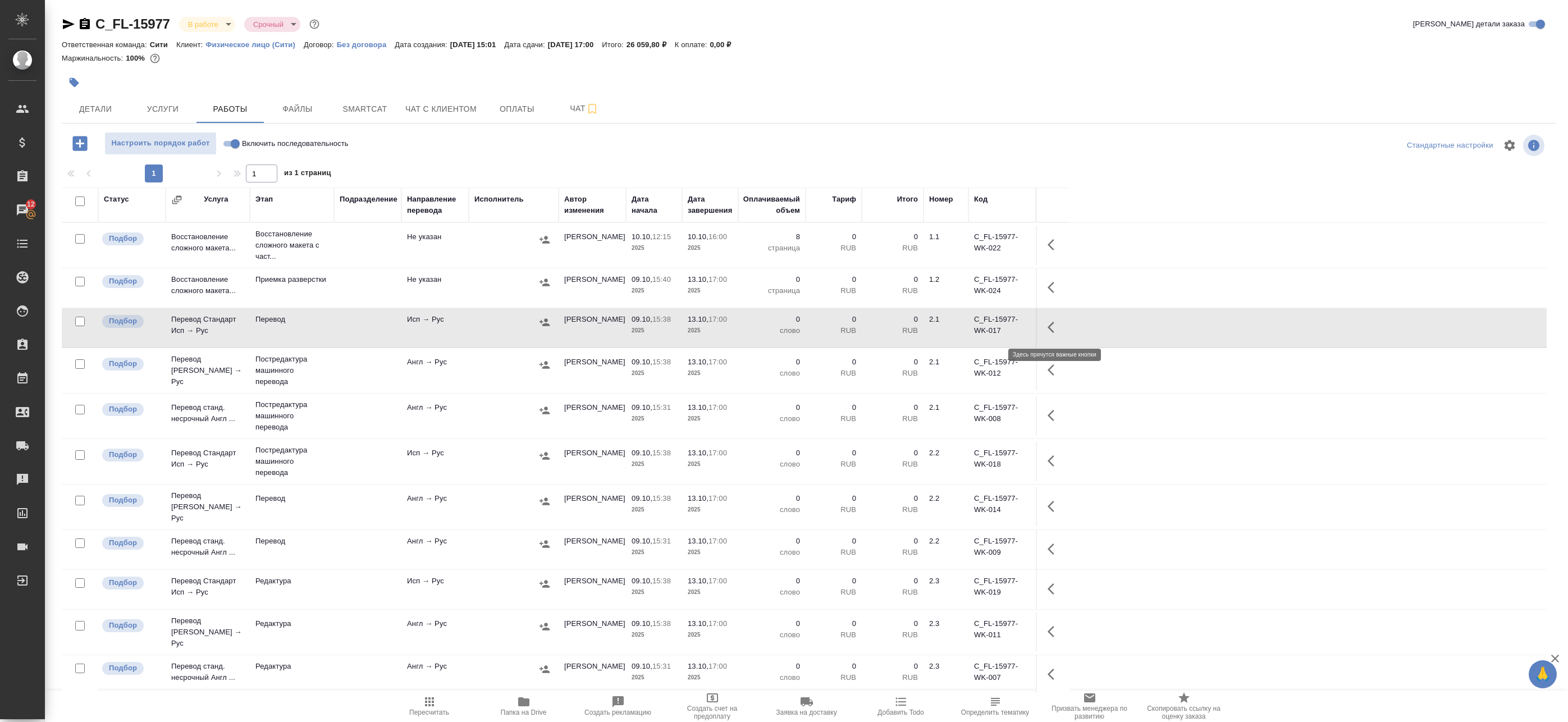
click at [1054, 328] on icon "button" at bounding box center [1053, 327] width 13 height 13
click at [522, 709] on span "Папка на Drive" at bounding box center [524, 713] width 46 height 8
click at [1051, 330] on icon "button" at bounding box center [1050, 327] width 7 height 11
click at [979, 327] on button "button" at bounding box center [971, 327] width 19 height 27
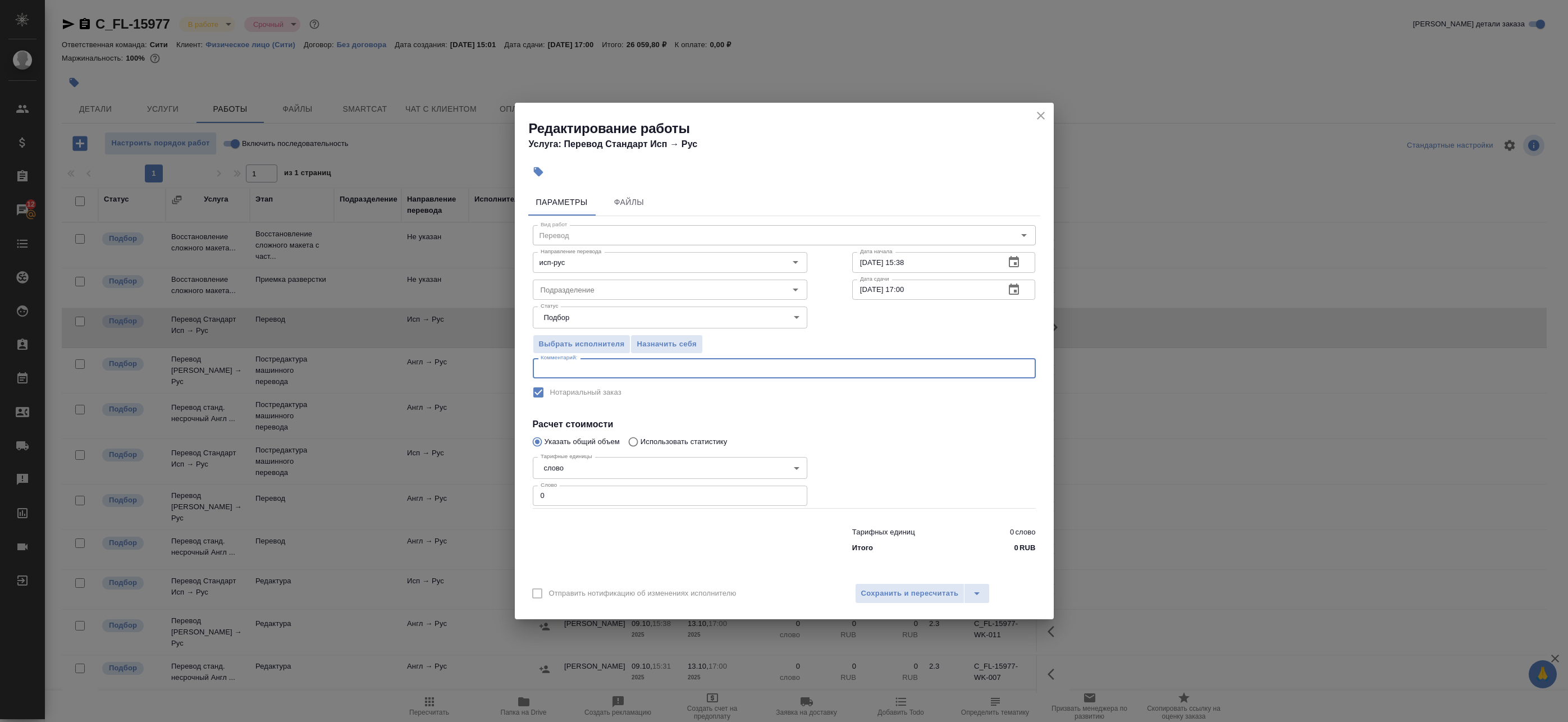
click at [621, 371] on textarea at bounding box center [784, 368] width 487 height 8
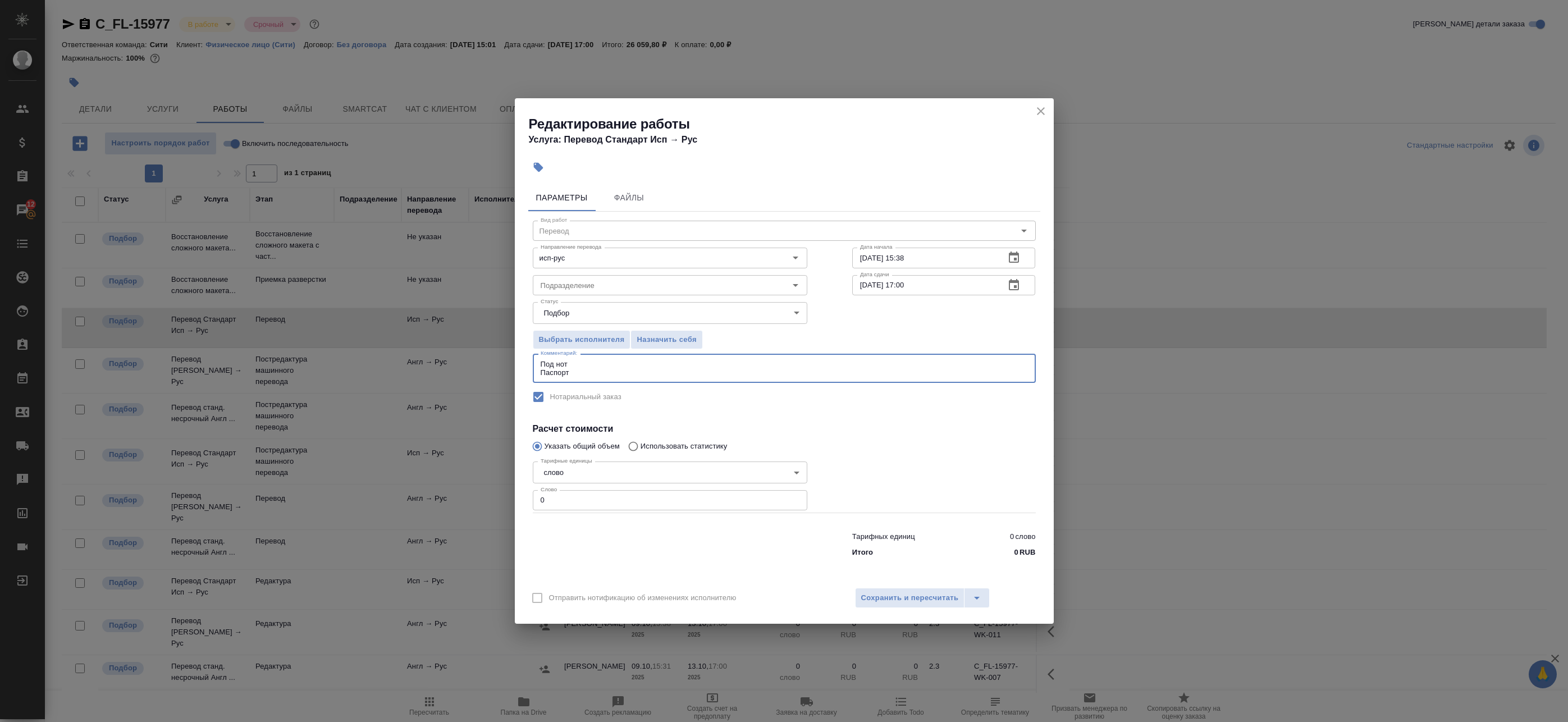
type textarea "Под нот Паспорт"
drag, startPoint x: 556, startPoint y: 495, endPoint x: 493, endPoint y: 493, distance: 63.0
click at [495, 493] on div "Редактирование работы Услуга: Перевод Стандарт Исп → Рус Параметры Файлы Вид ра…" at bounding box center [784, 361] width 1568 height 722
type input "1"
click at [931, 600] on span "Сохранить и пересчитать" at bounding box center [910, 598] width 98 height 13
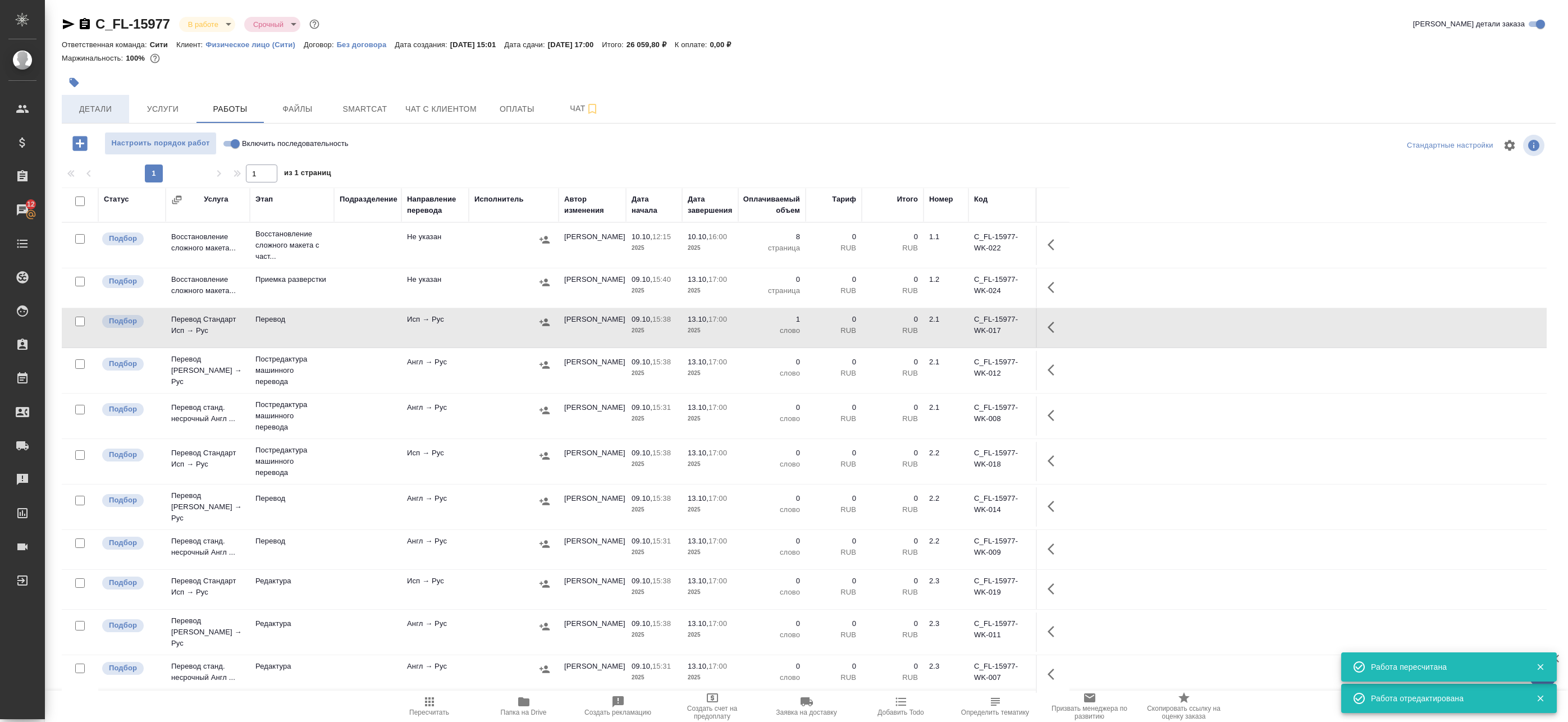
click at [92, 103] on span "Детали" at bounding box center [96, 109] width 54 height 14
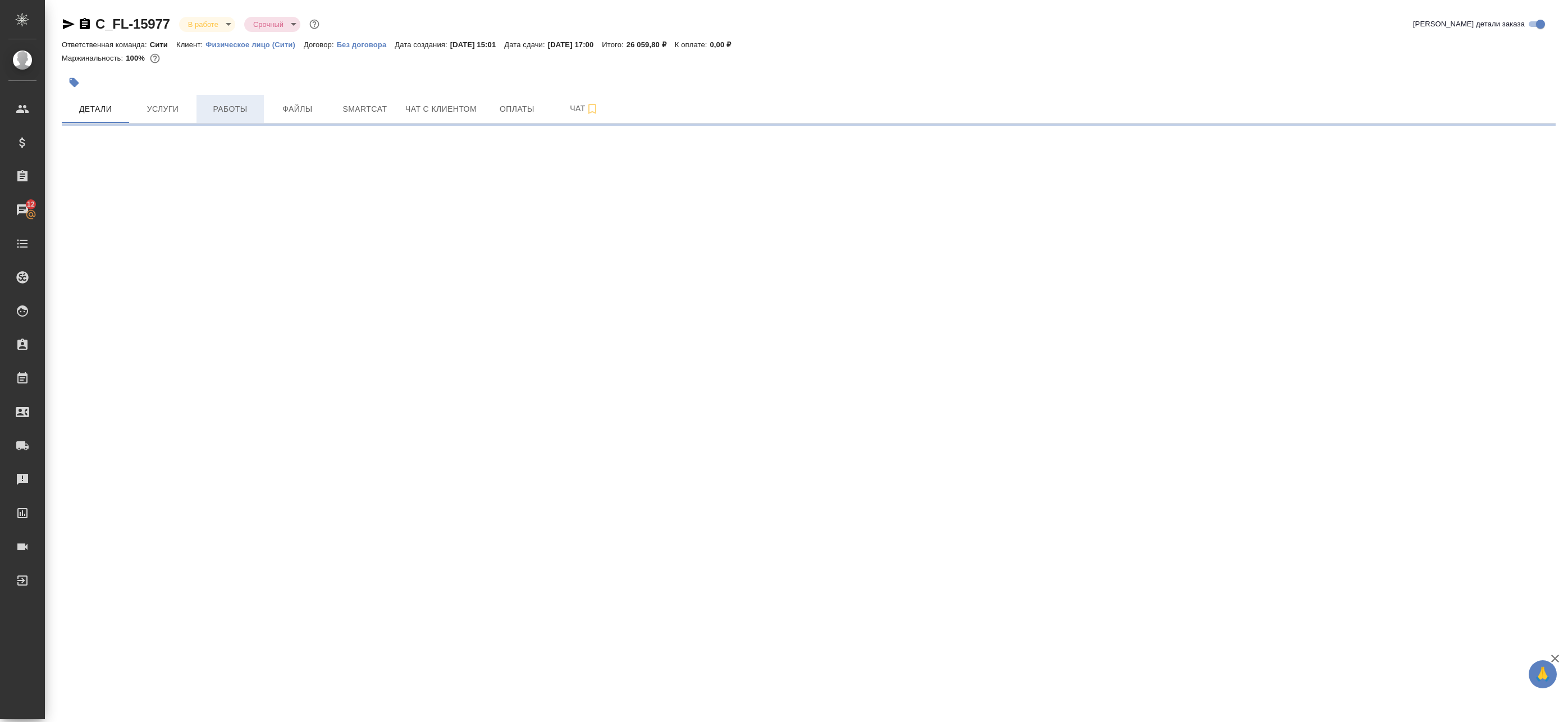
click at [236, 114] on span "Работы" at bounding box center [231, 109] width 54 height 14
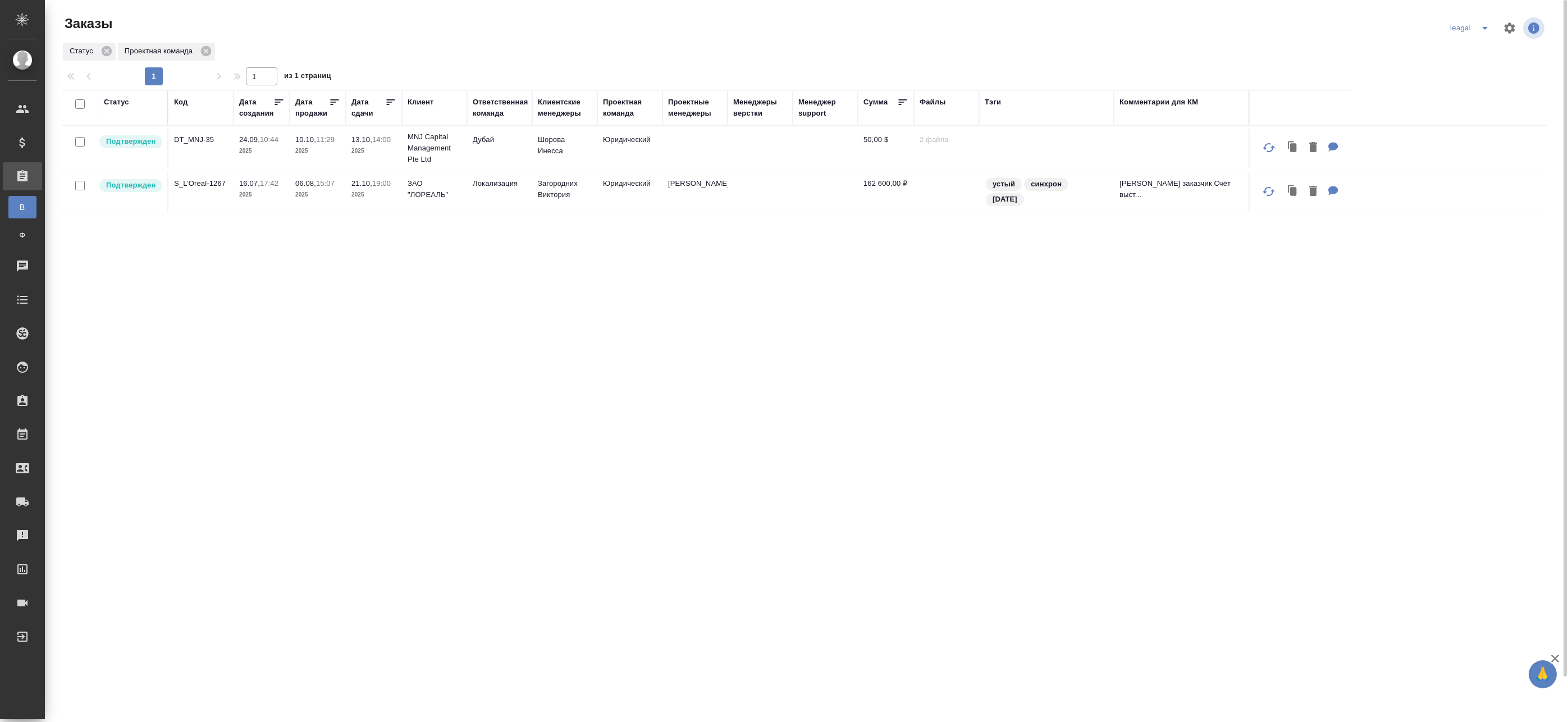
click at [673, 120] on th "Проектные менеджеры" at bounding box center [695, 108] width 65 height 35
click at [686, 134] on td at bounding box center [695, 148] width 65 height 39
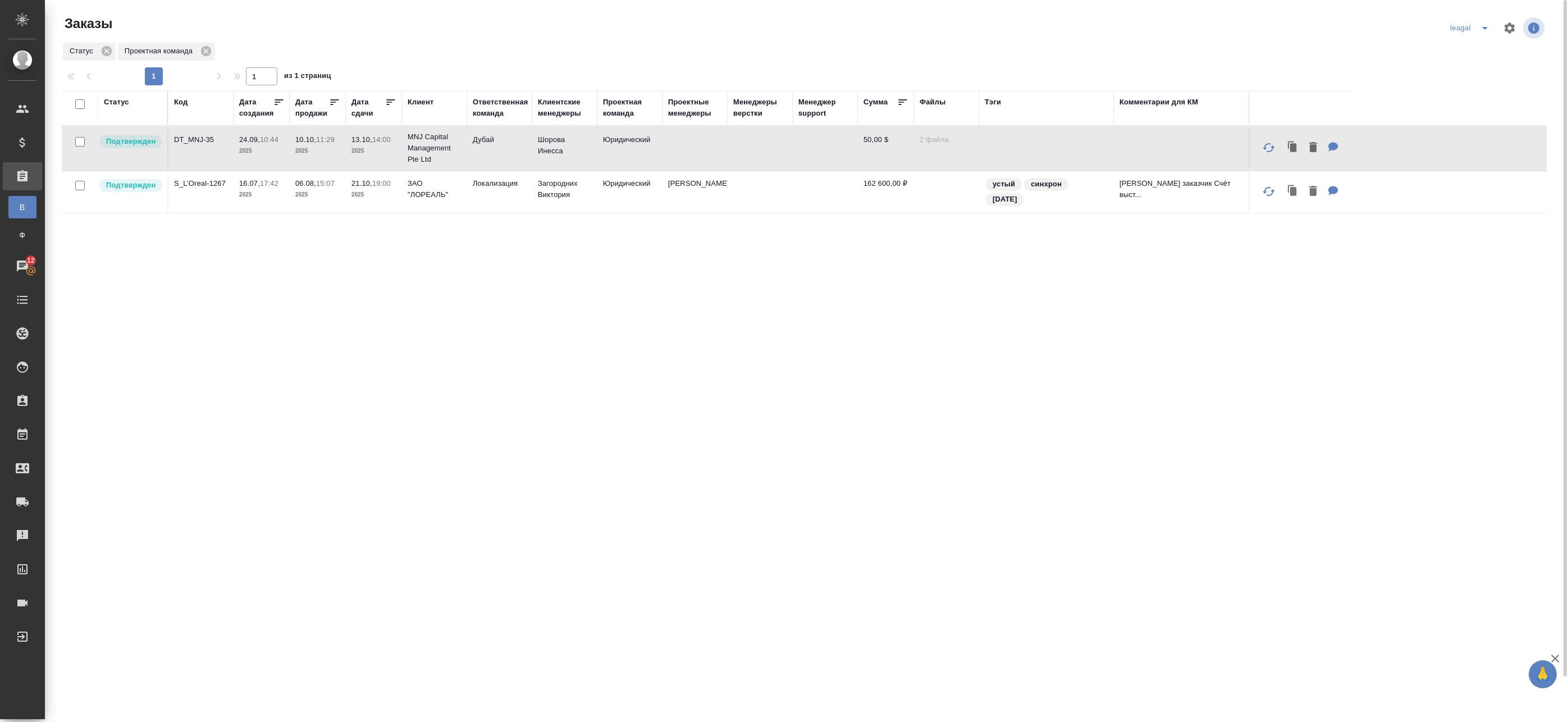
click at [721, 145] on td at bounding box center [695, 148] width 65 height 39
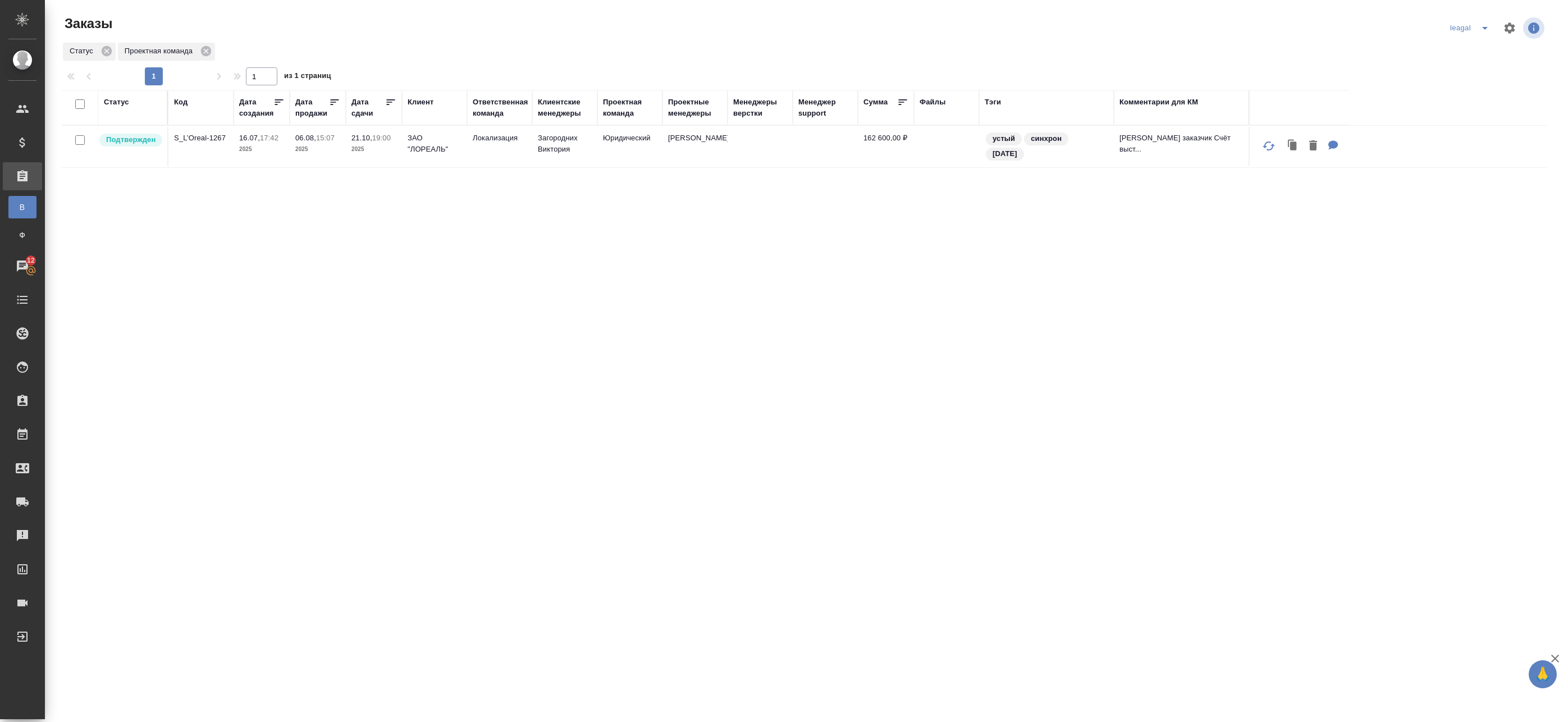
click at [1478, 34] on icon "split button" at bounding box center [1484, 27] width 13 height 13
click at [1462, 51] on li "Артак" at bounding box center [1462, 51] width 49 height 18
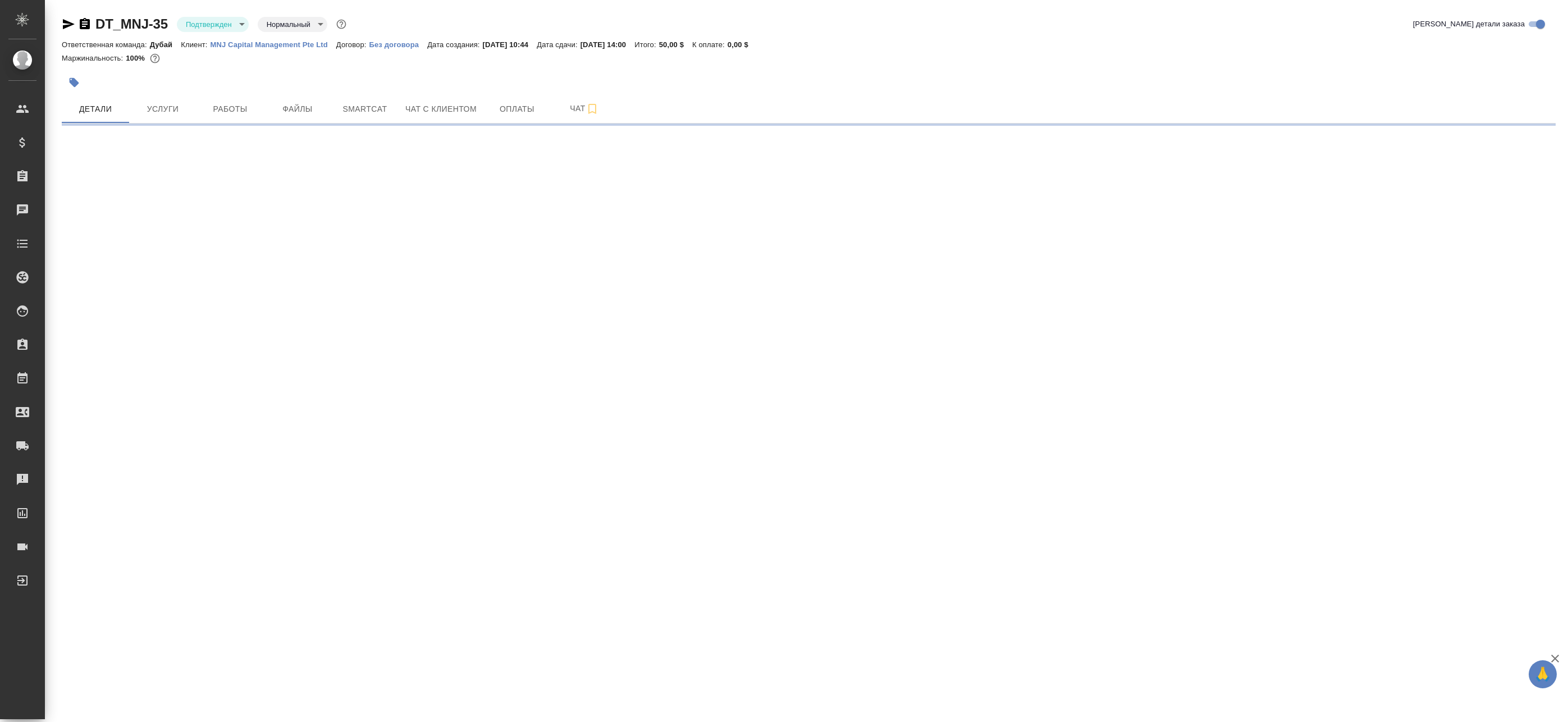
select select "RU"
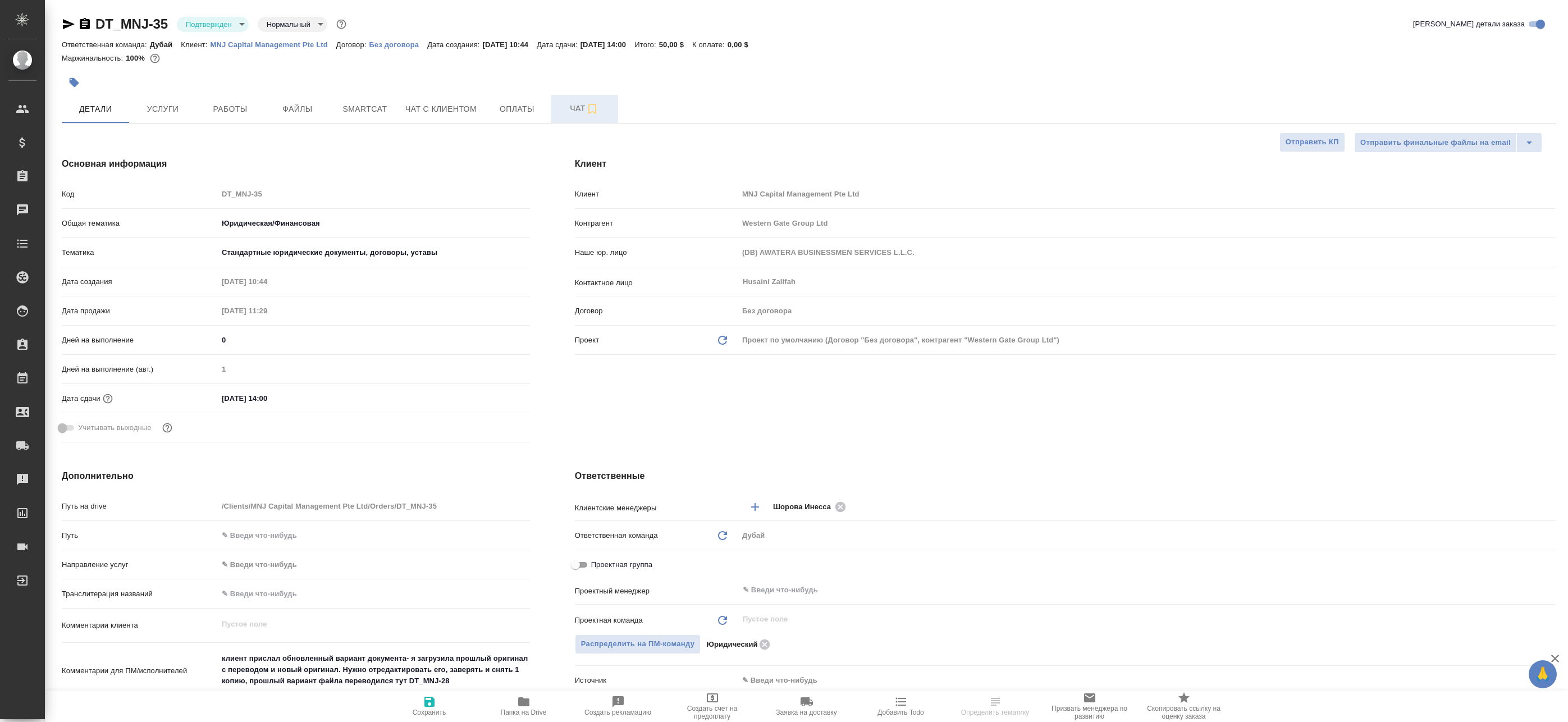
type textarea "x"
click at [582, 102] on span "Чат" at bounding box center [584, 109] width 54 height 14
type textarea "x"
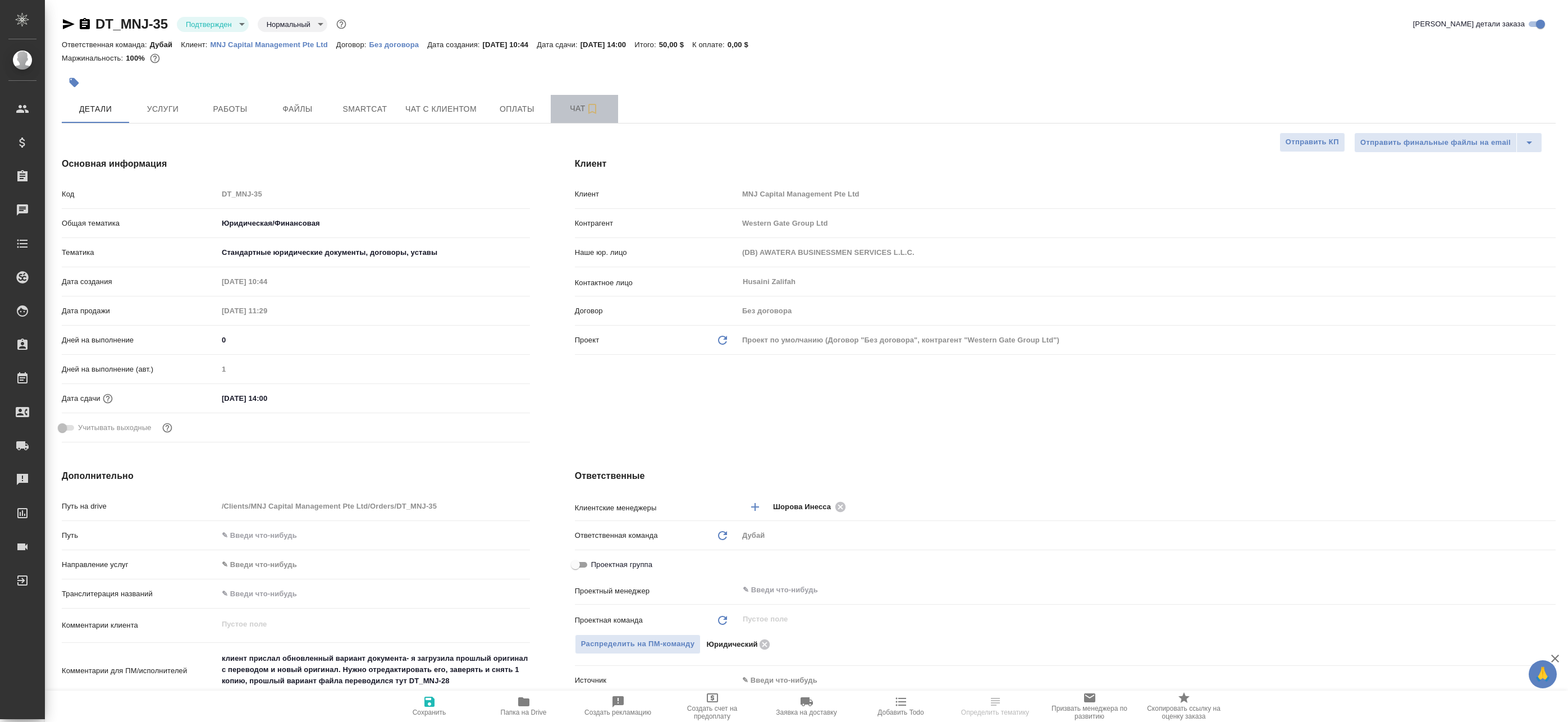
type textarea "x"
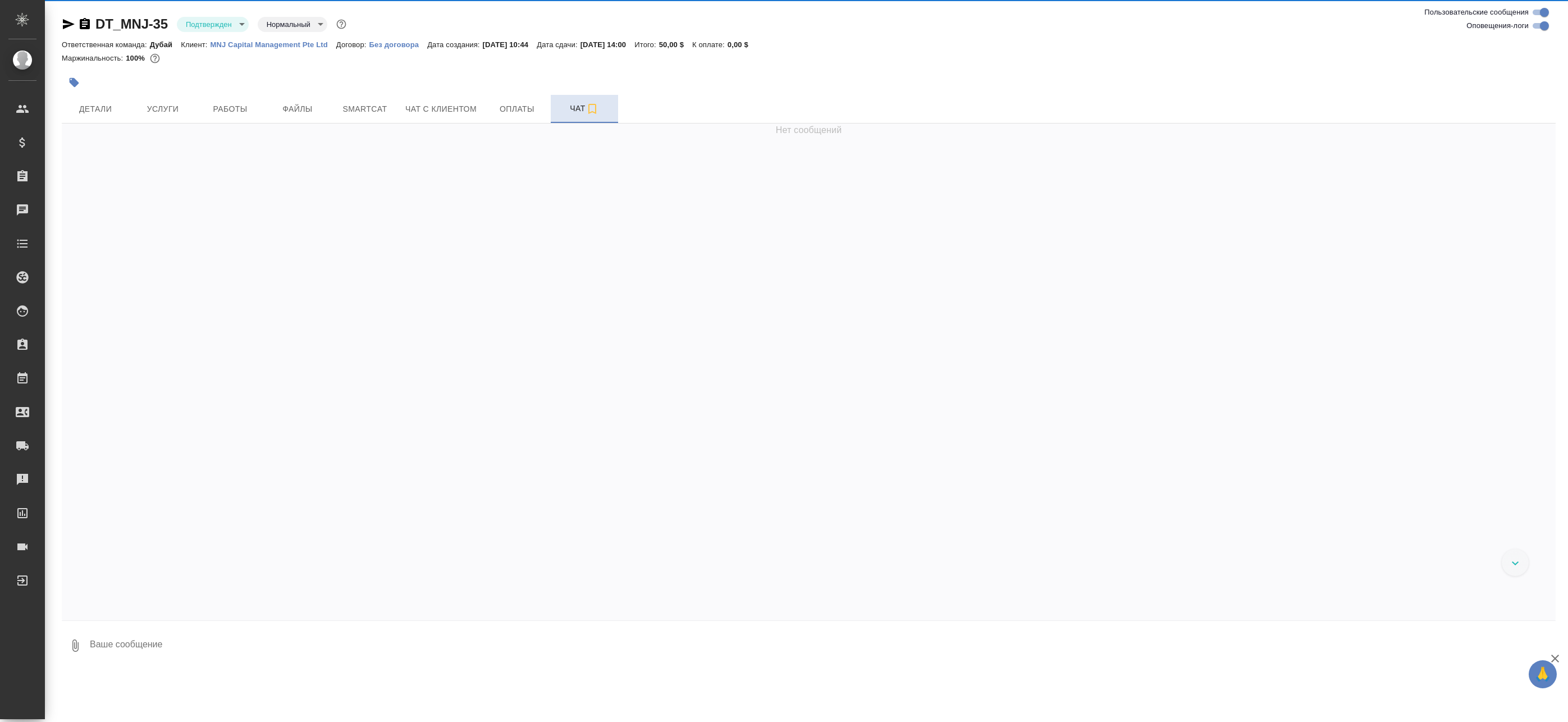
scroll to position [281, 0]
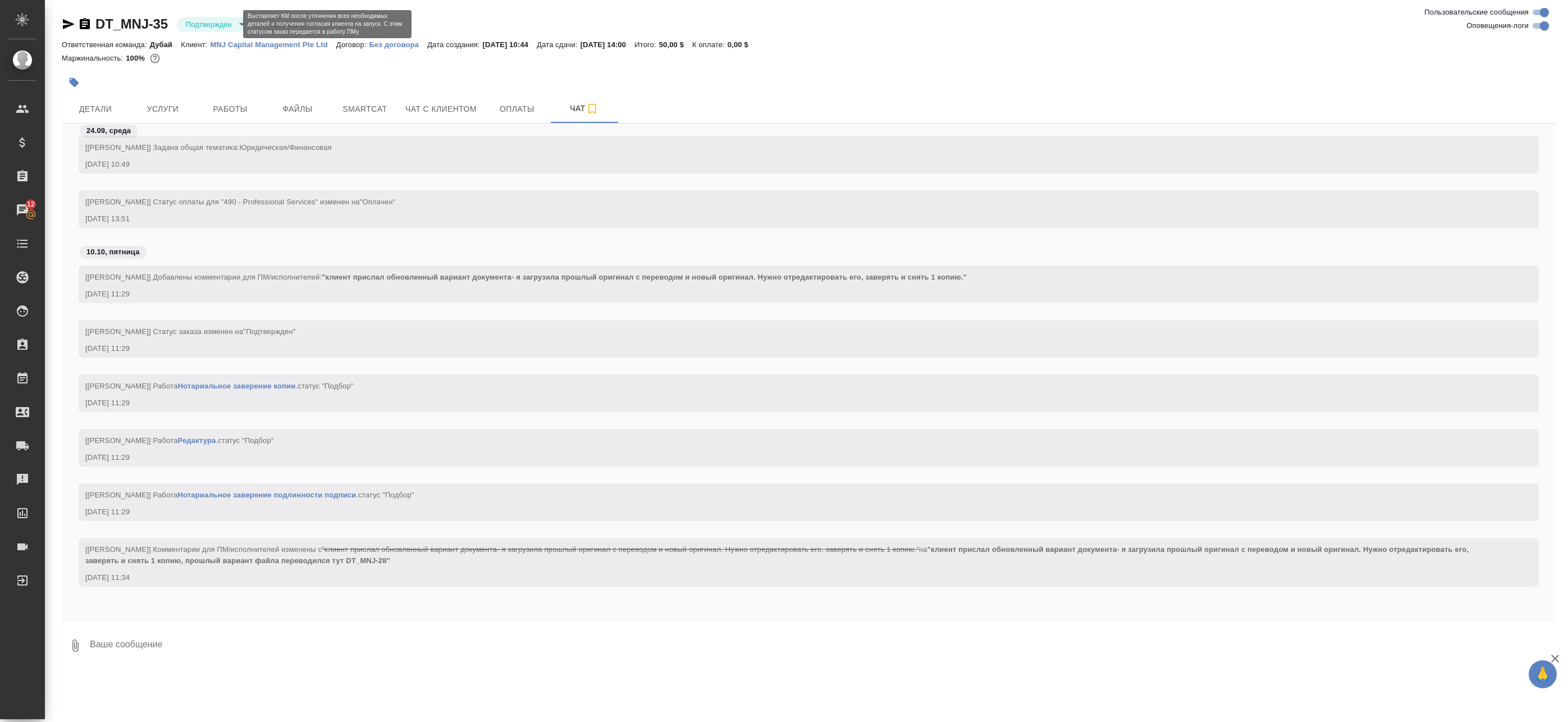
click at [195, 21] on body "🙏 .cls-1 fill:#fff; AWATERA Badanyan Artak Клиенты Спецификации Заказы 12 Чаты …" at bounding box center [784, 361] width 1568 height 722
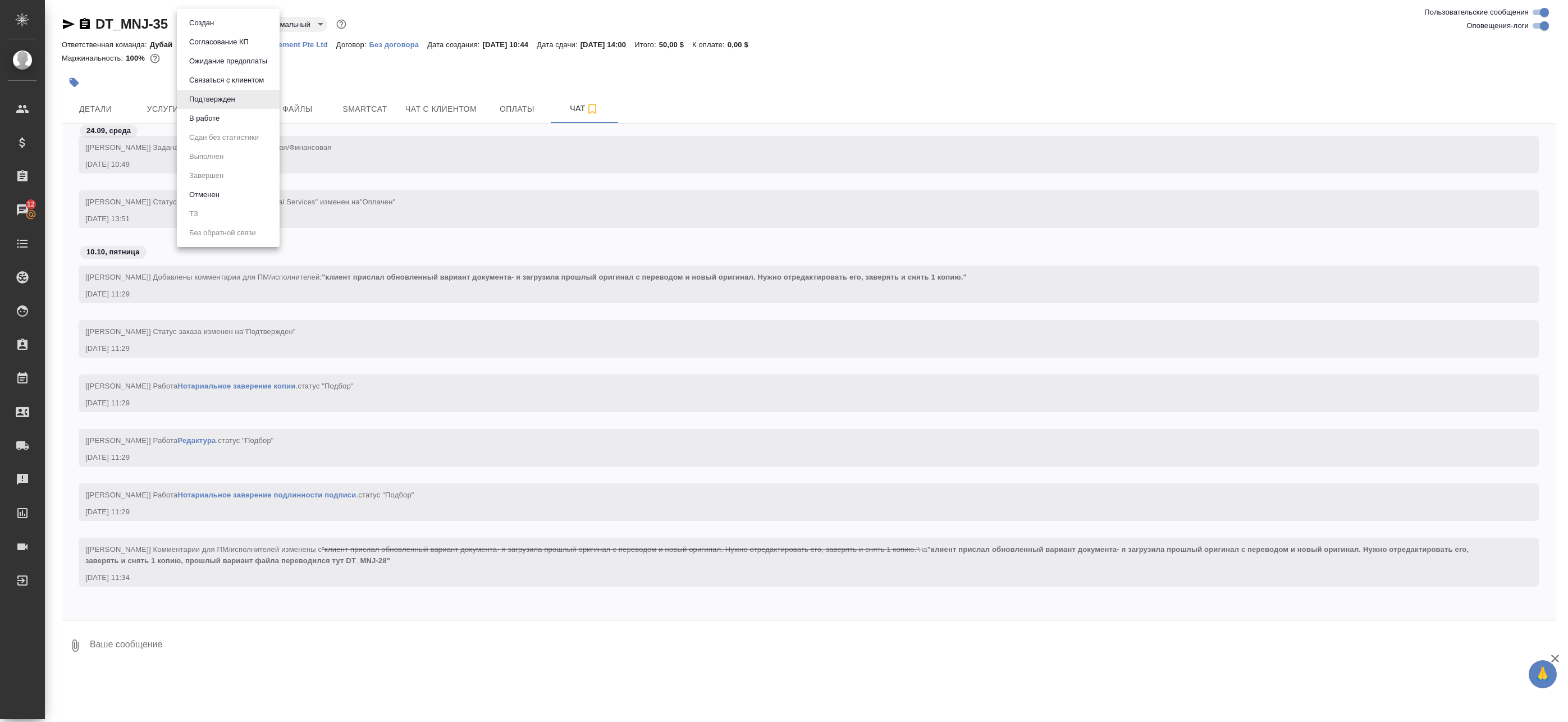
click at [104, 106] on div at bounding box center [784, 361] width 1568 height 722
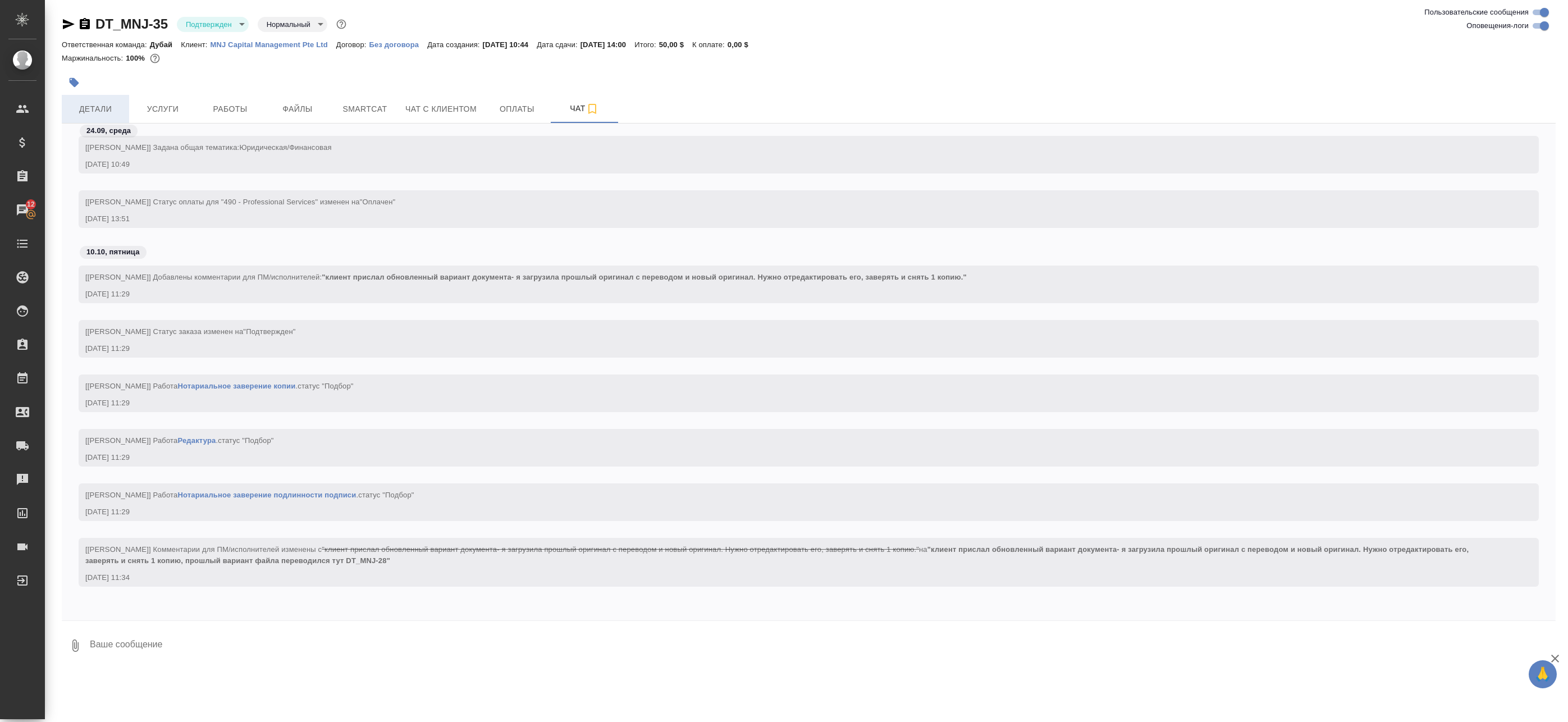
click at [83, 113] on span "Детали" at bounding box center [96, 109] width 54 height 14
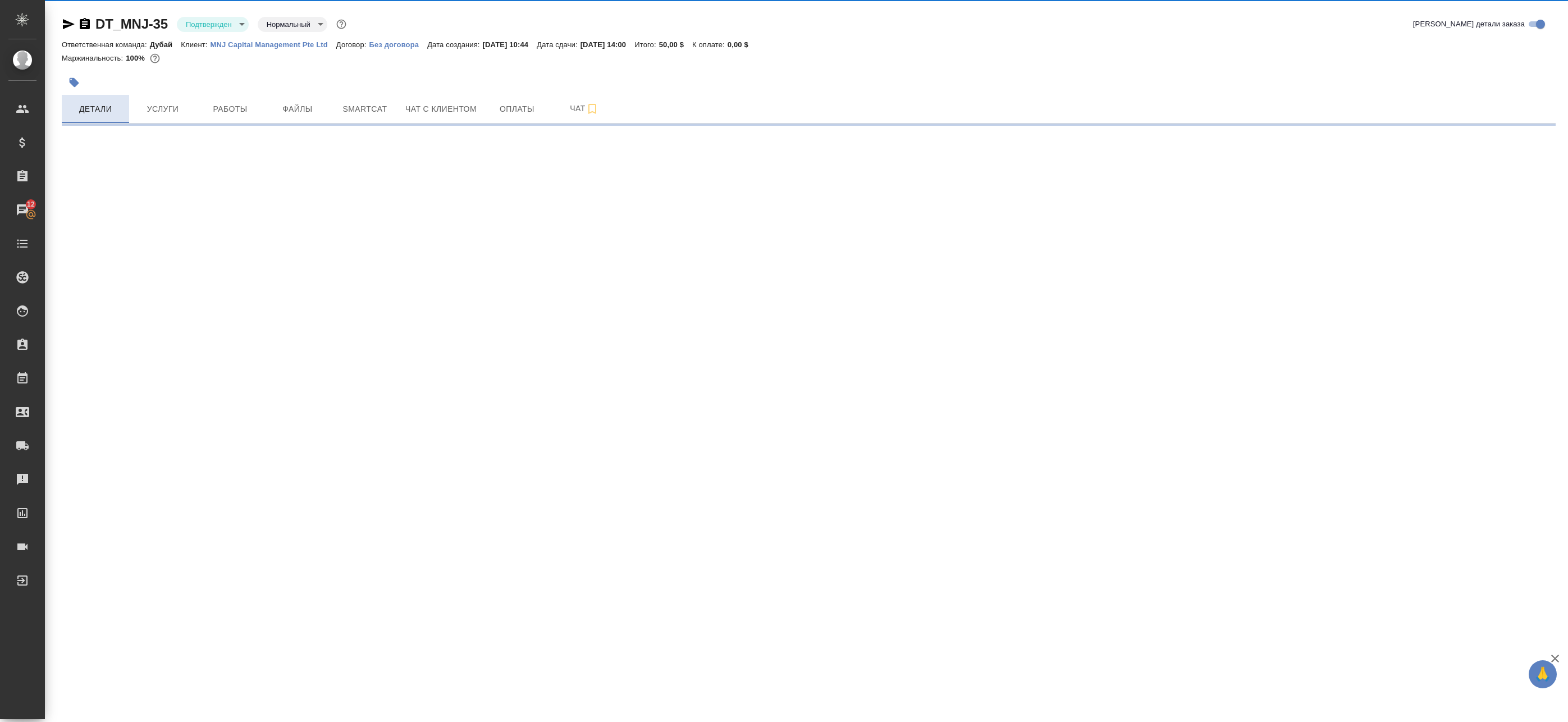
select select "RU"
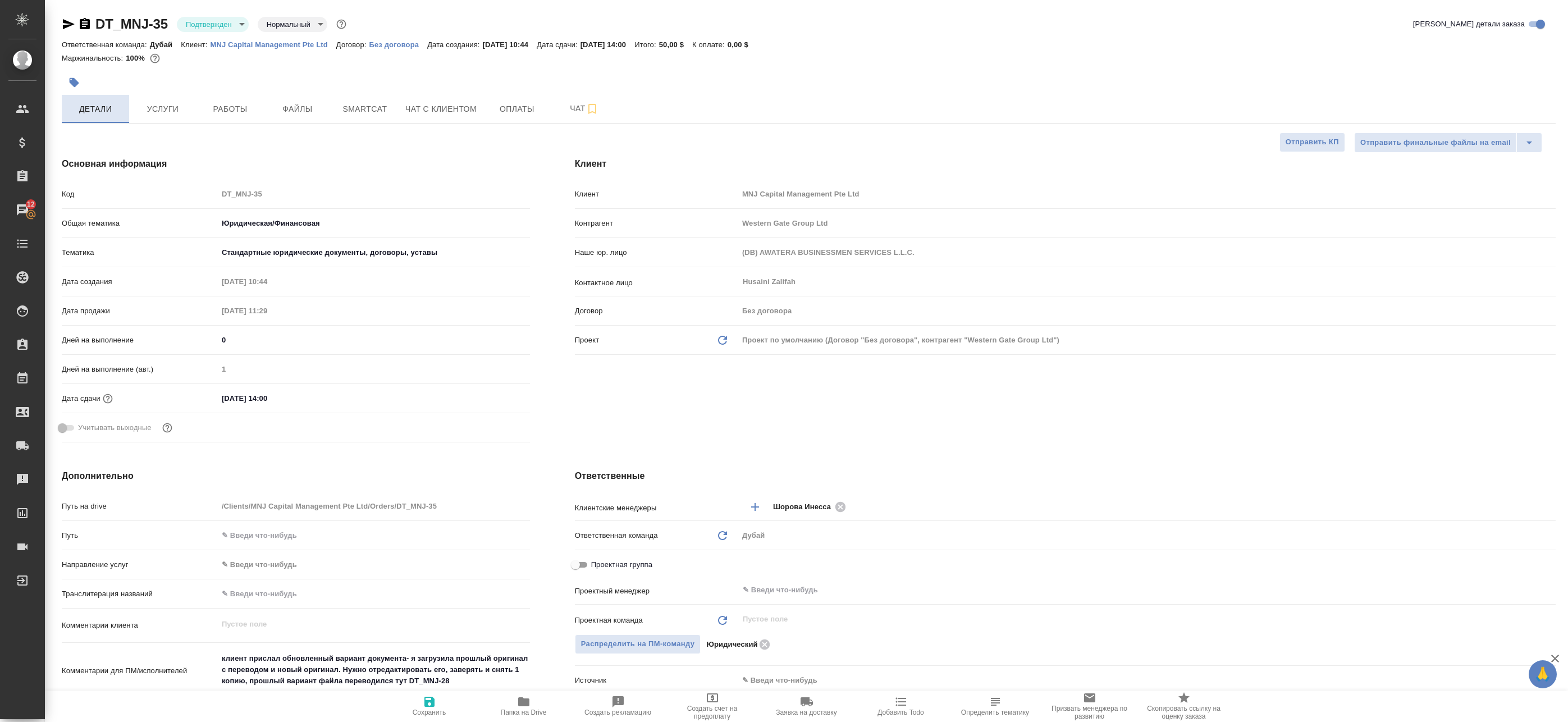
type textarea "x"
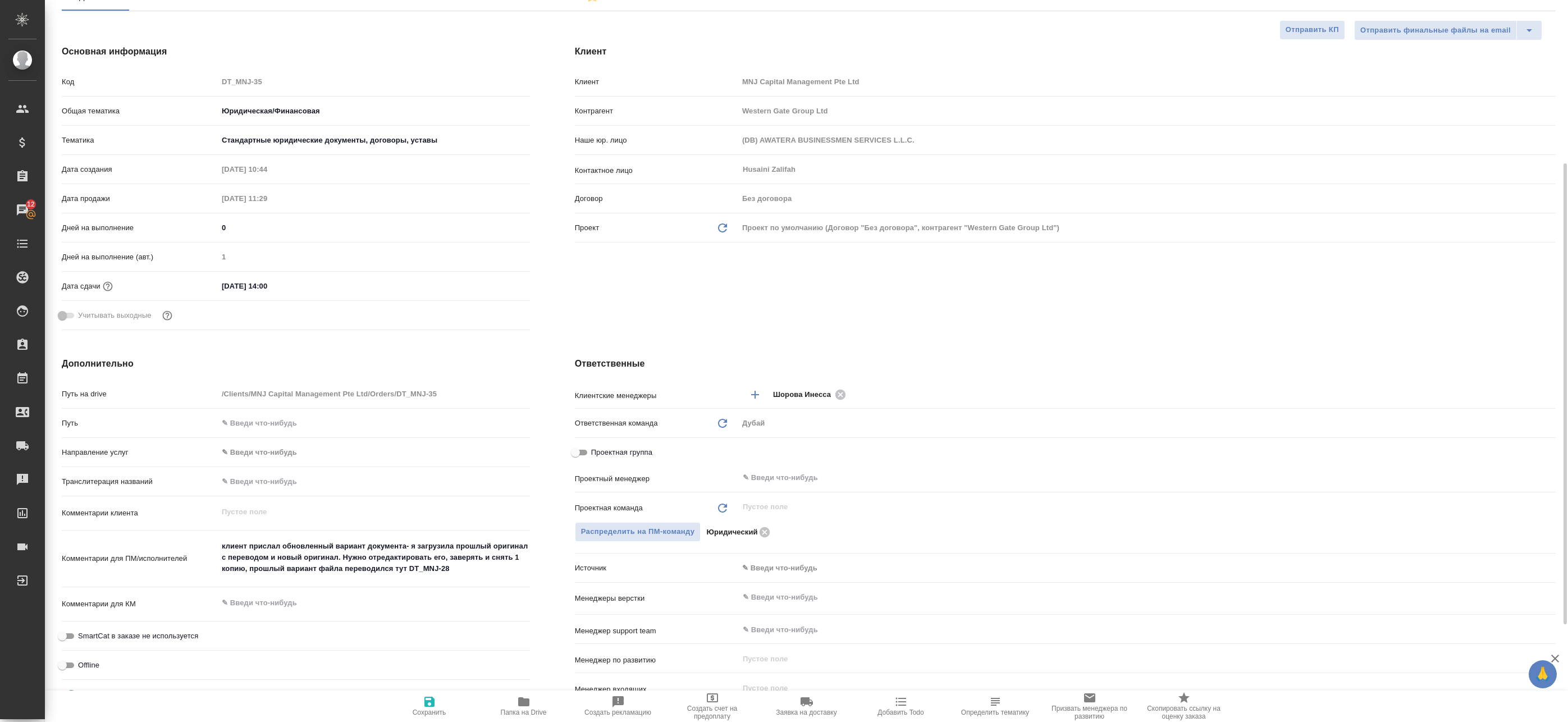
scroll to position [169, 0]
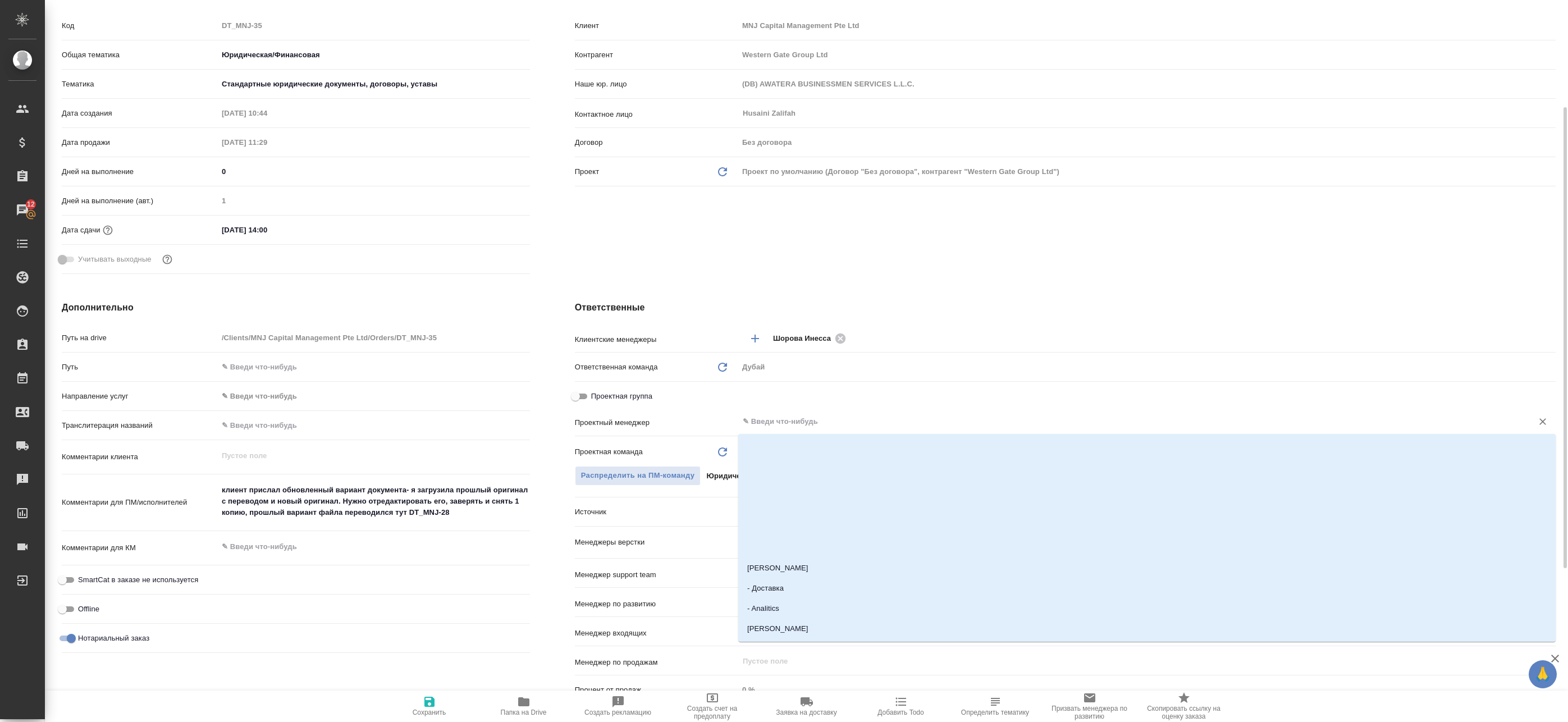
click at [800, 420] on input "text" at bounding box center [1128, 421] width 773 height 13
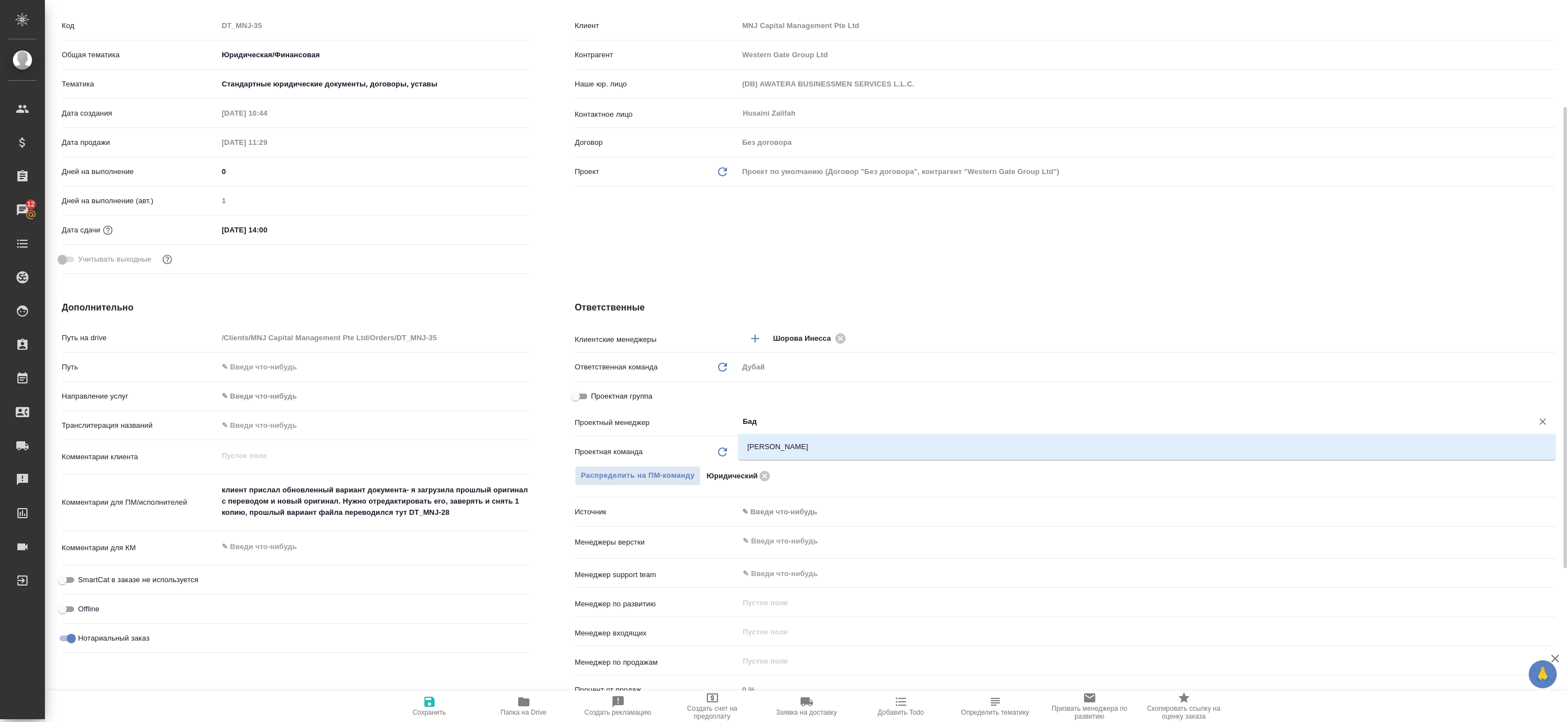
type input "Бада"
click at [820, 445] on li "Баданян Артак" at bounding box center [1147, 447] width 817 height 20
type textarea "x"
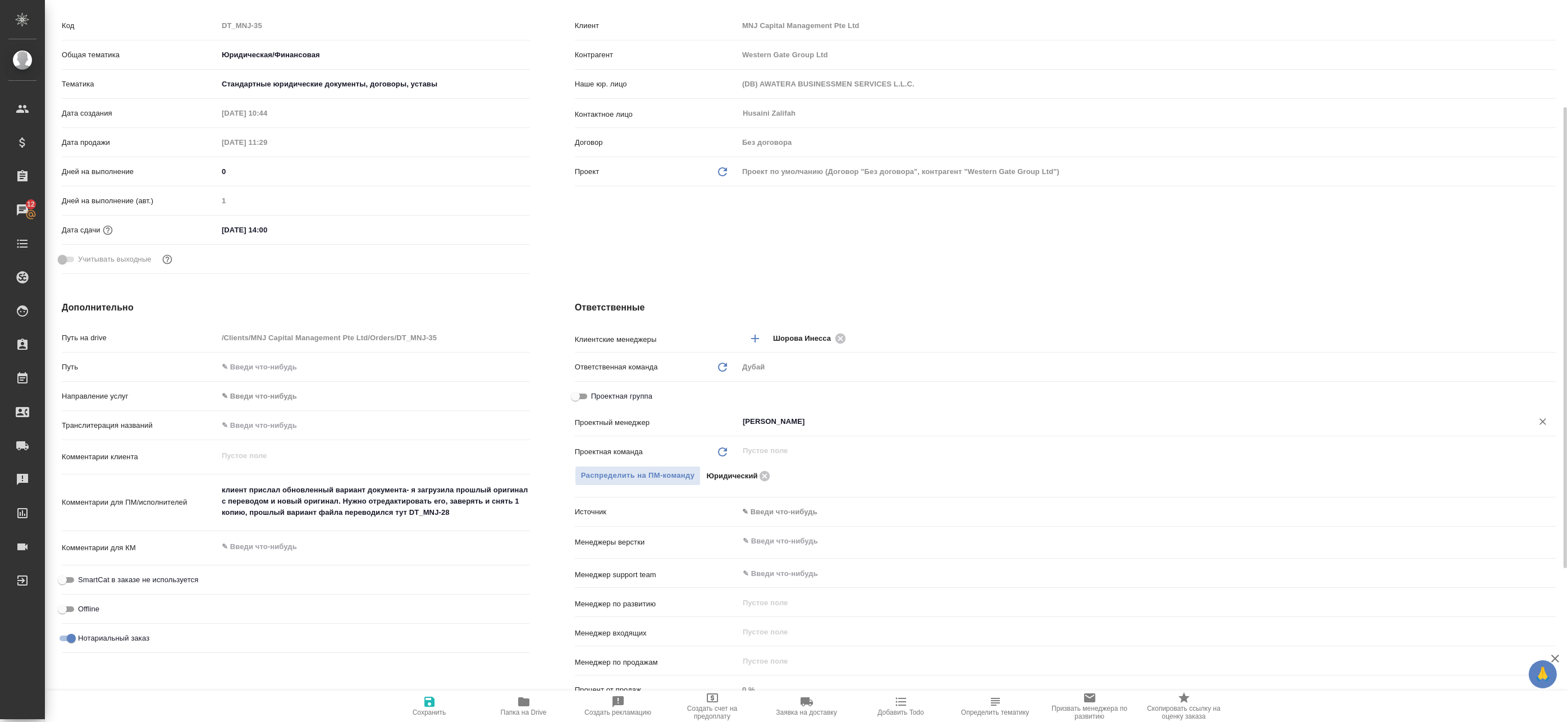
type input "Баданян Артак"
click at [439, 709] on span "Сохранить" at bounding box center [429, 713] width 34 height 8
type textarea "x"
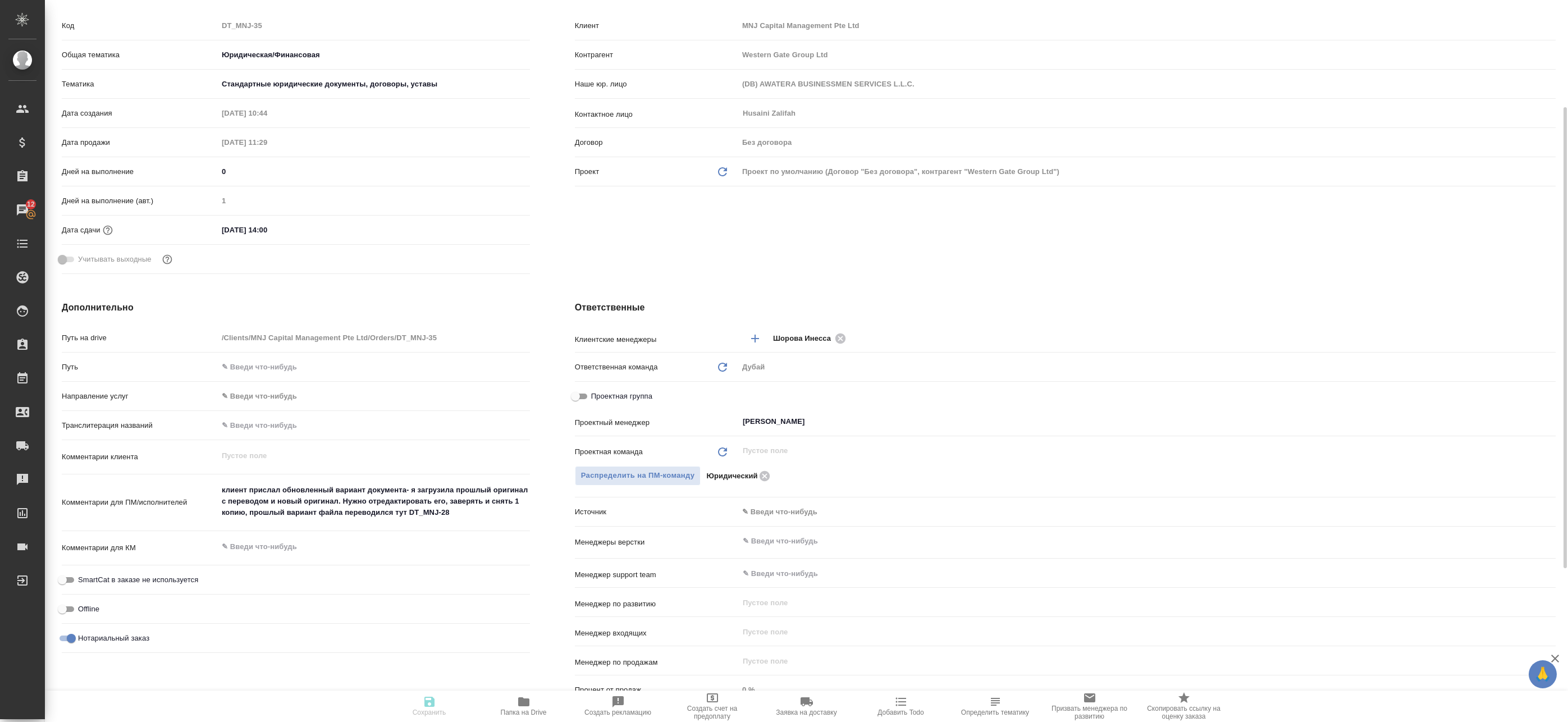
type textarea "x"
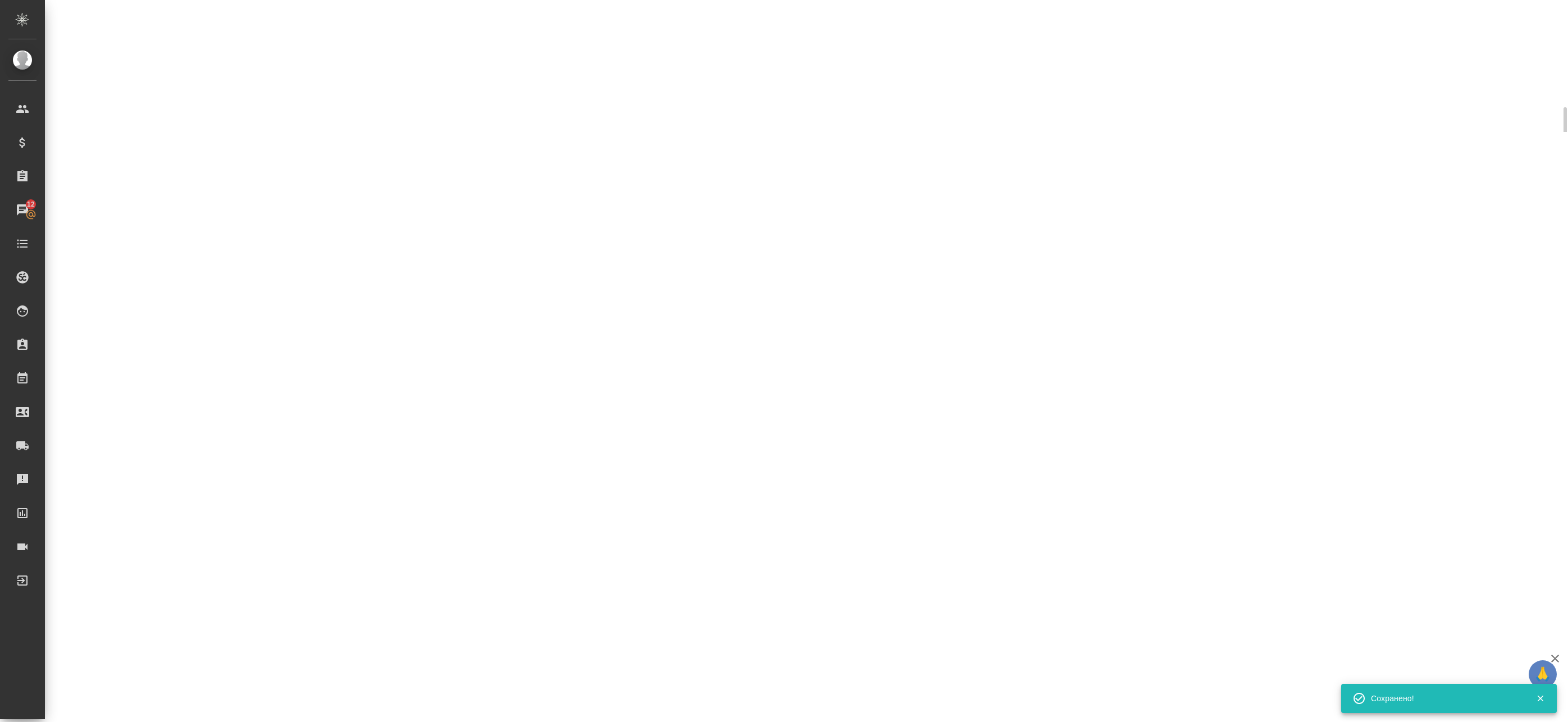
select select "RU"
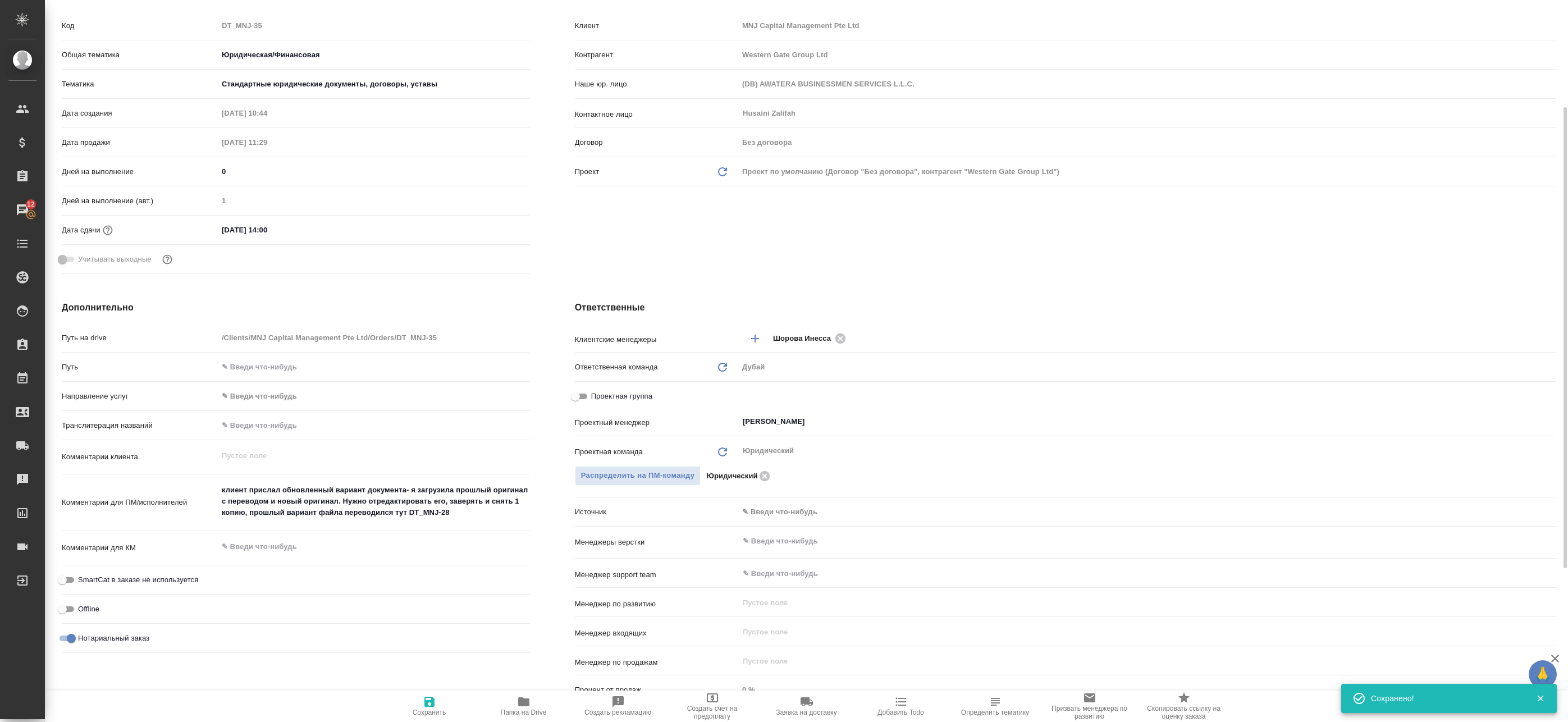
type textarea "x"
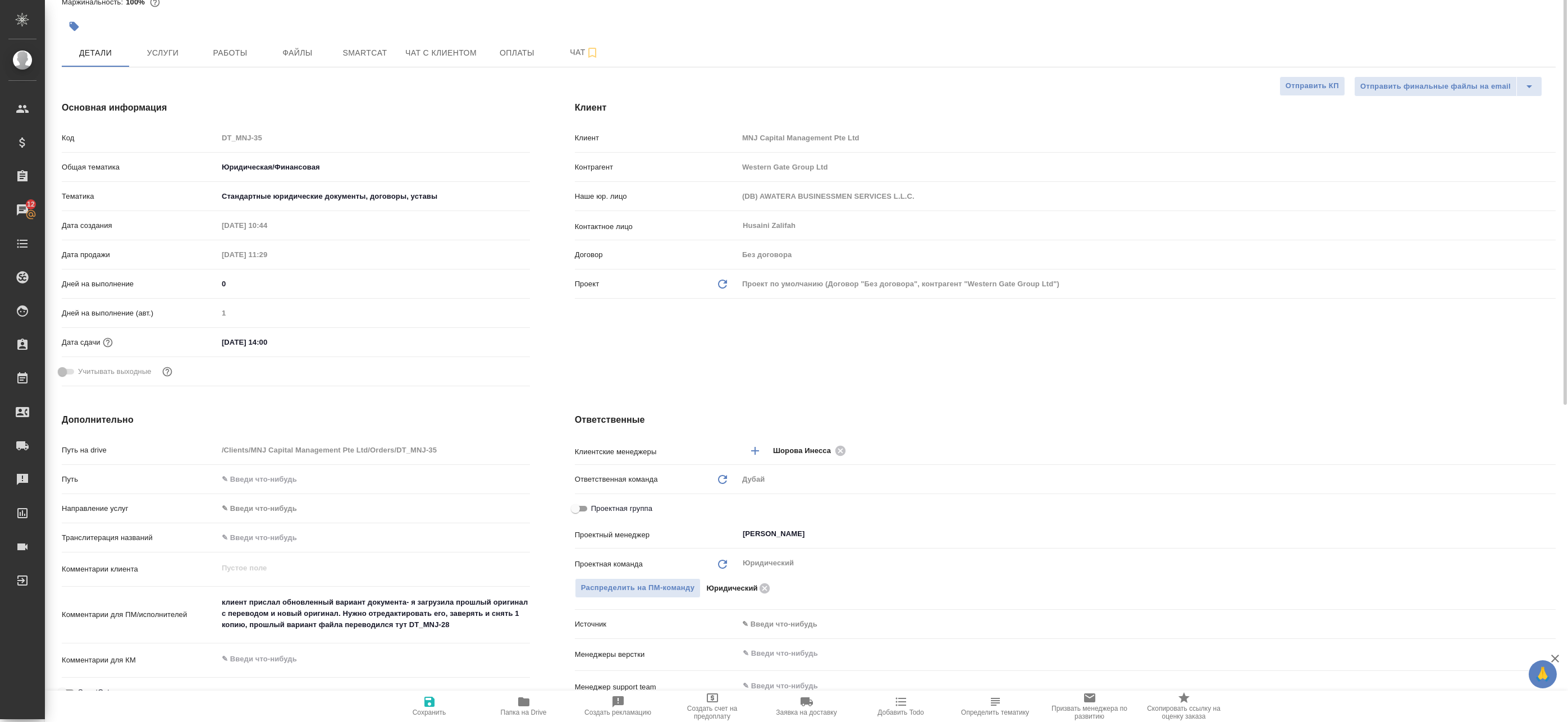
scroll to position [0, 0]
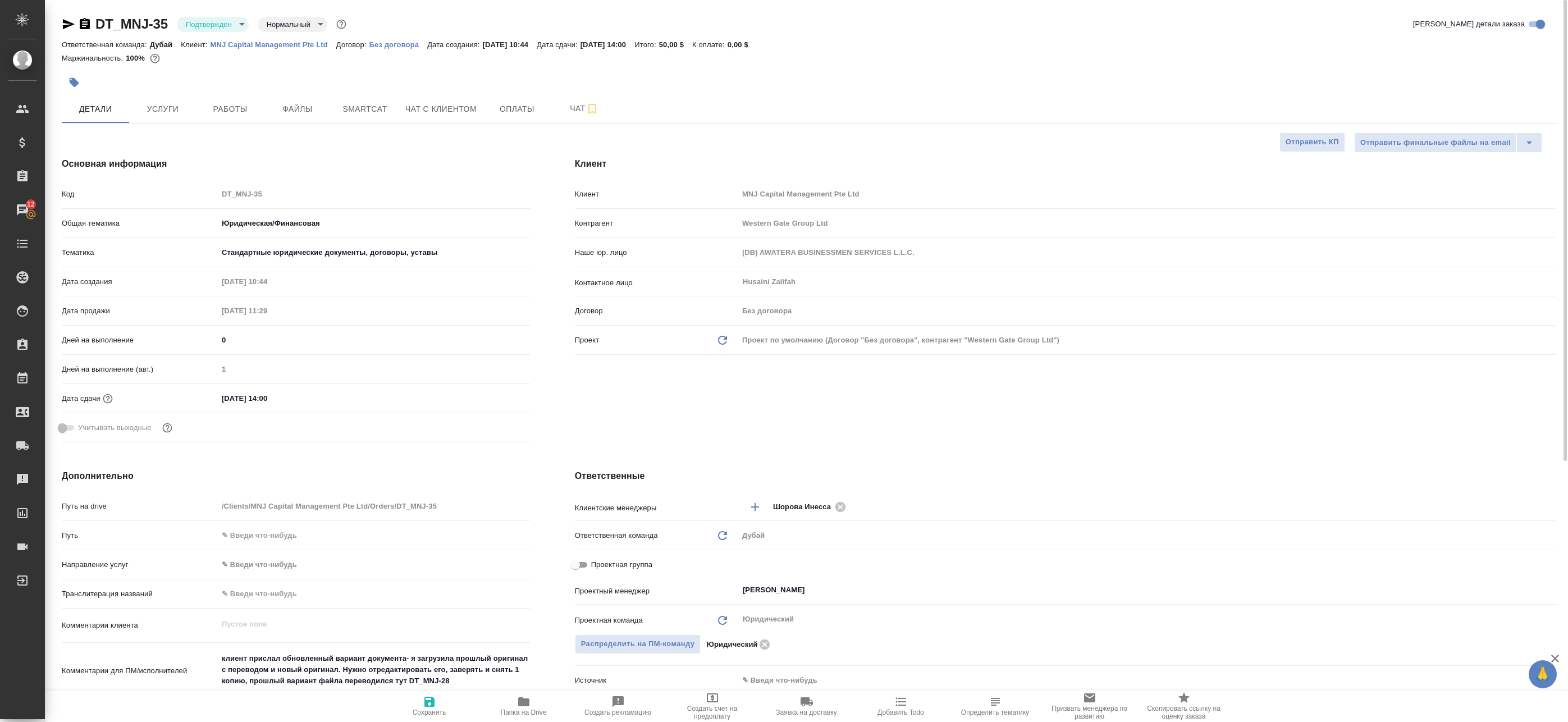
click at [217, 13] on div "DT_MNJ-35 Подтвержден confirmed Нормальный normal Кратко детали заказа Ответств…" at bounding box center [808, 565] width 1506 height 1131
click at [218, 23] on body "🙏 .cls-1 fill:#fff; AWATERA Badanyan Artak Клиенты Спецификации Заказы 12 Чаты …" at bounding box center [784, 361] width 1568 height 722
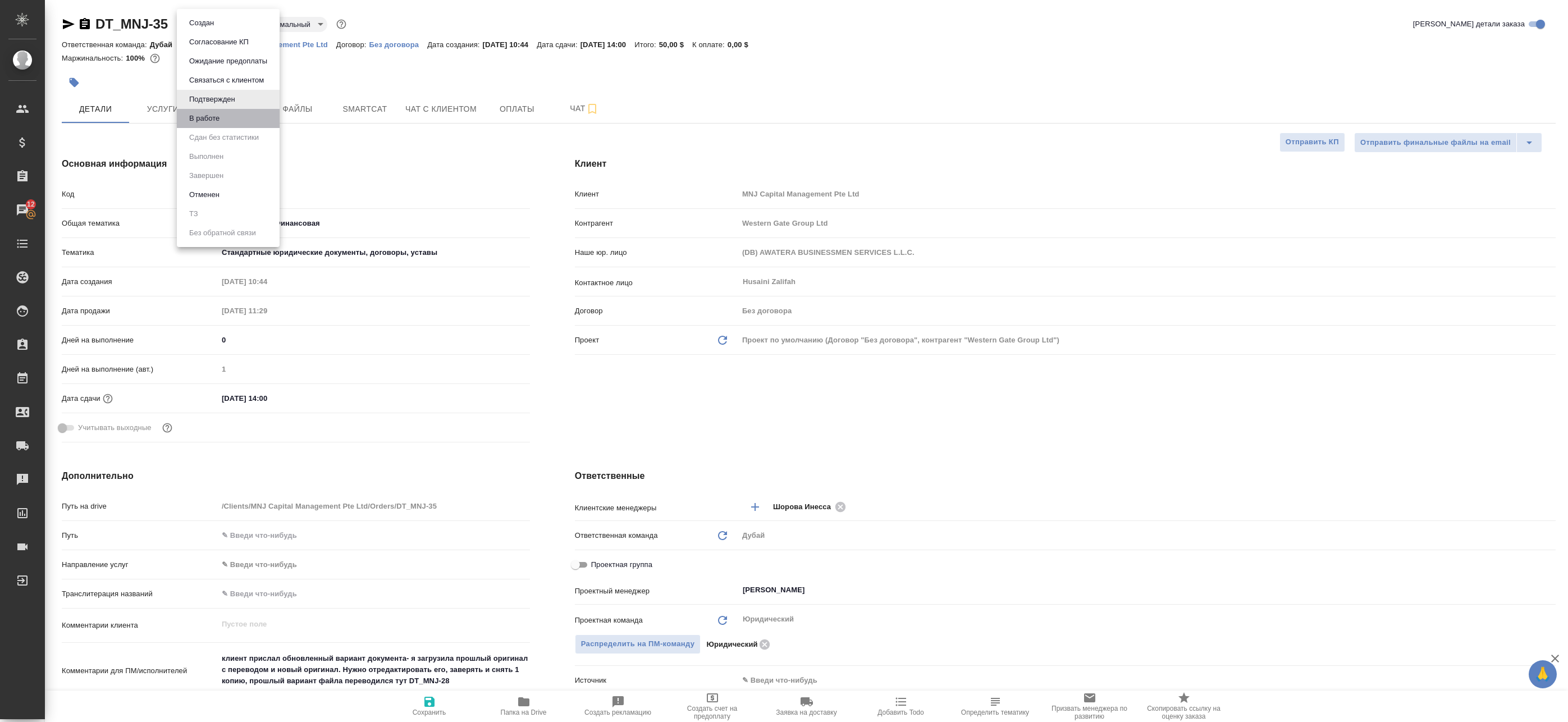
click at [231, 118] on li "В работе" at bounding box center [228, 118] width 103 height 19
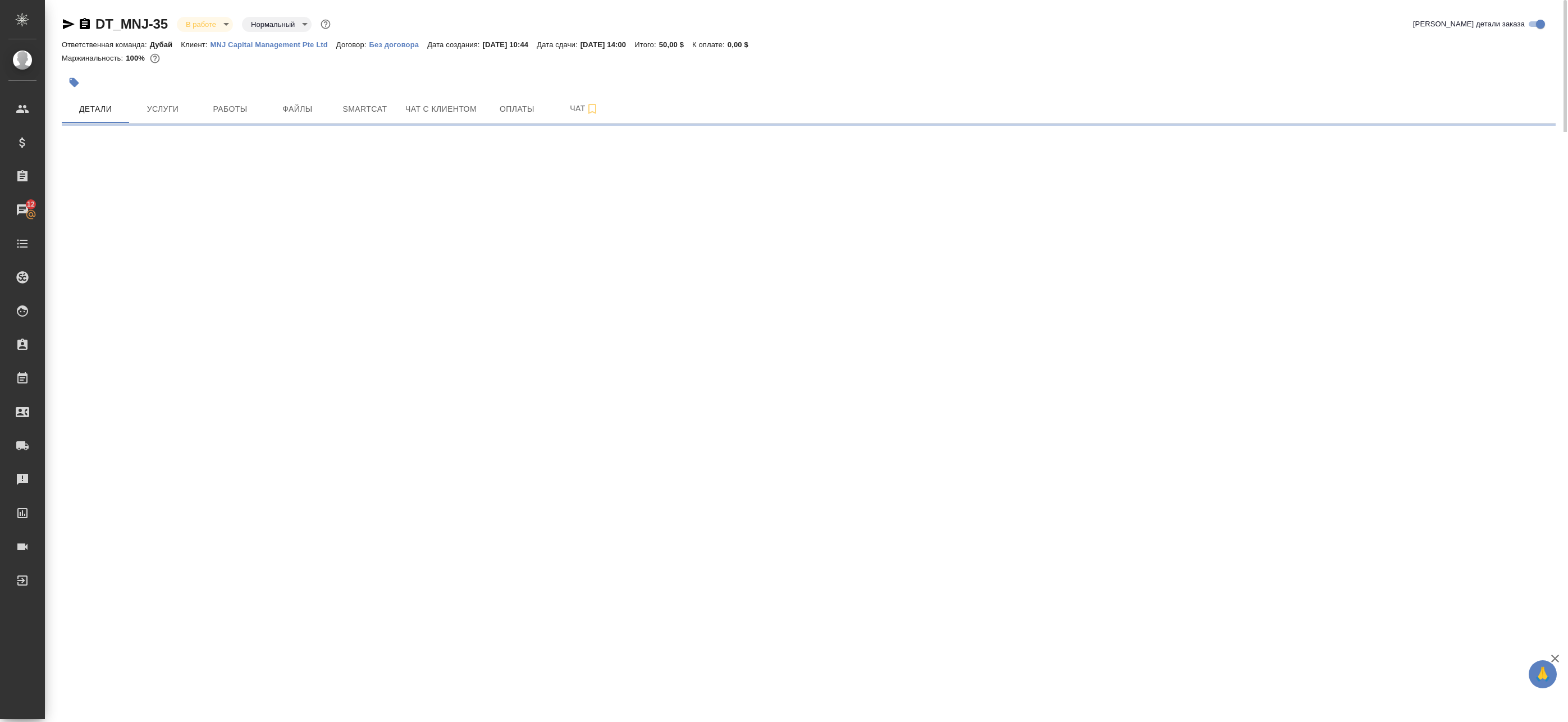
select select "RU"
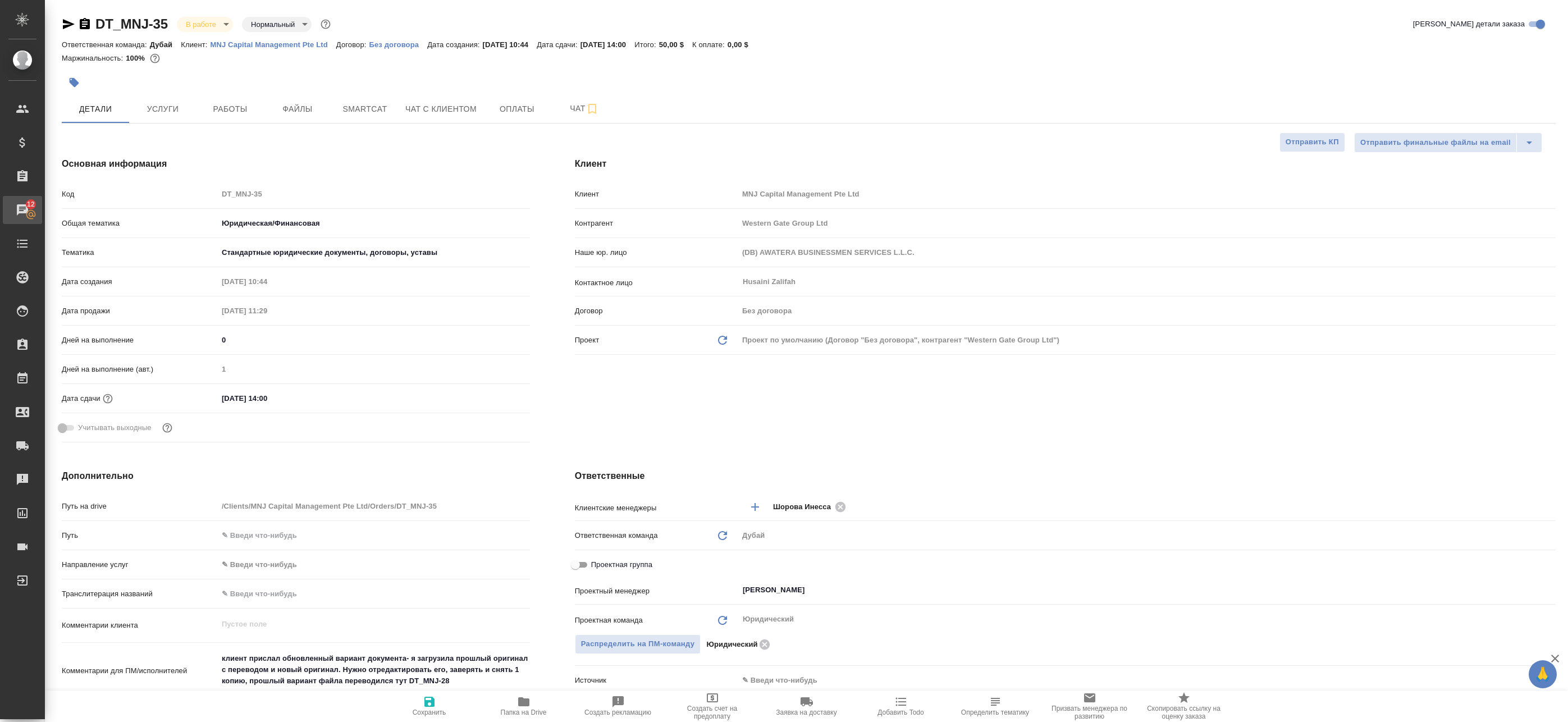
type textarea "x"
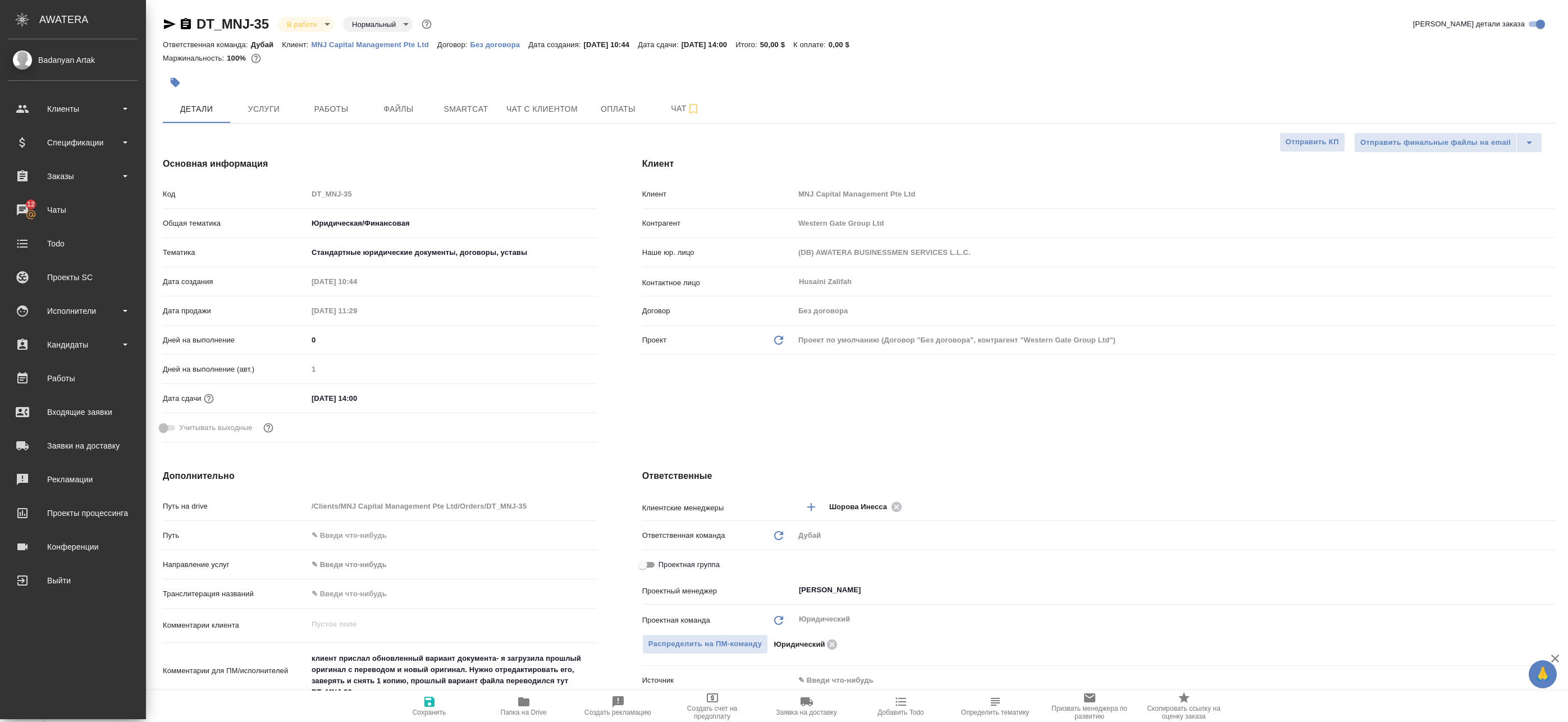
type textarea "x"
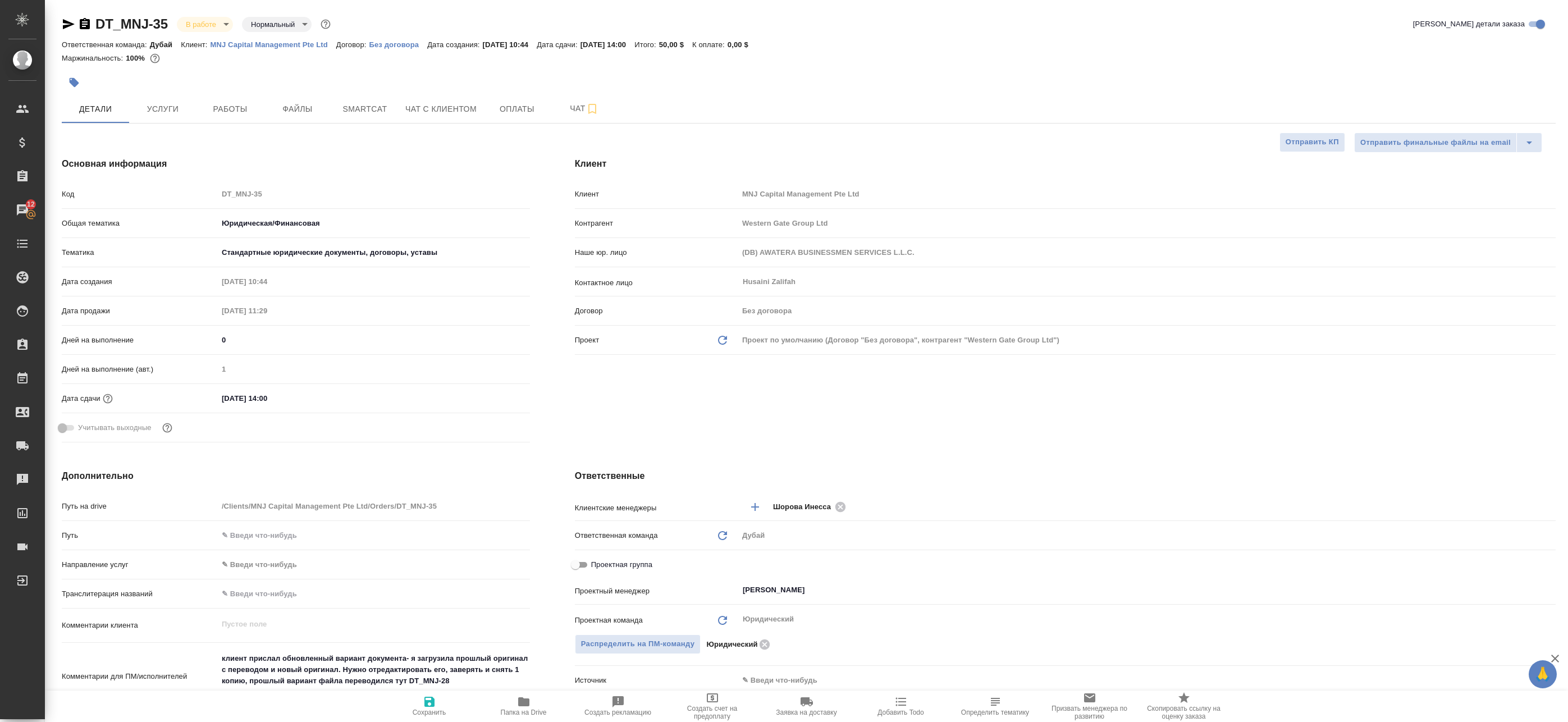
type textarea "x"
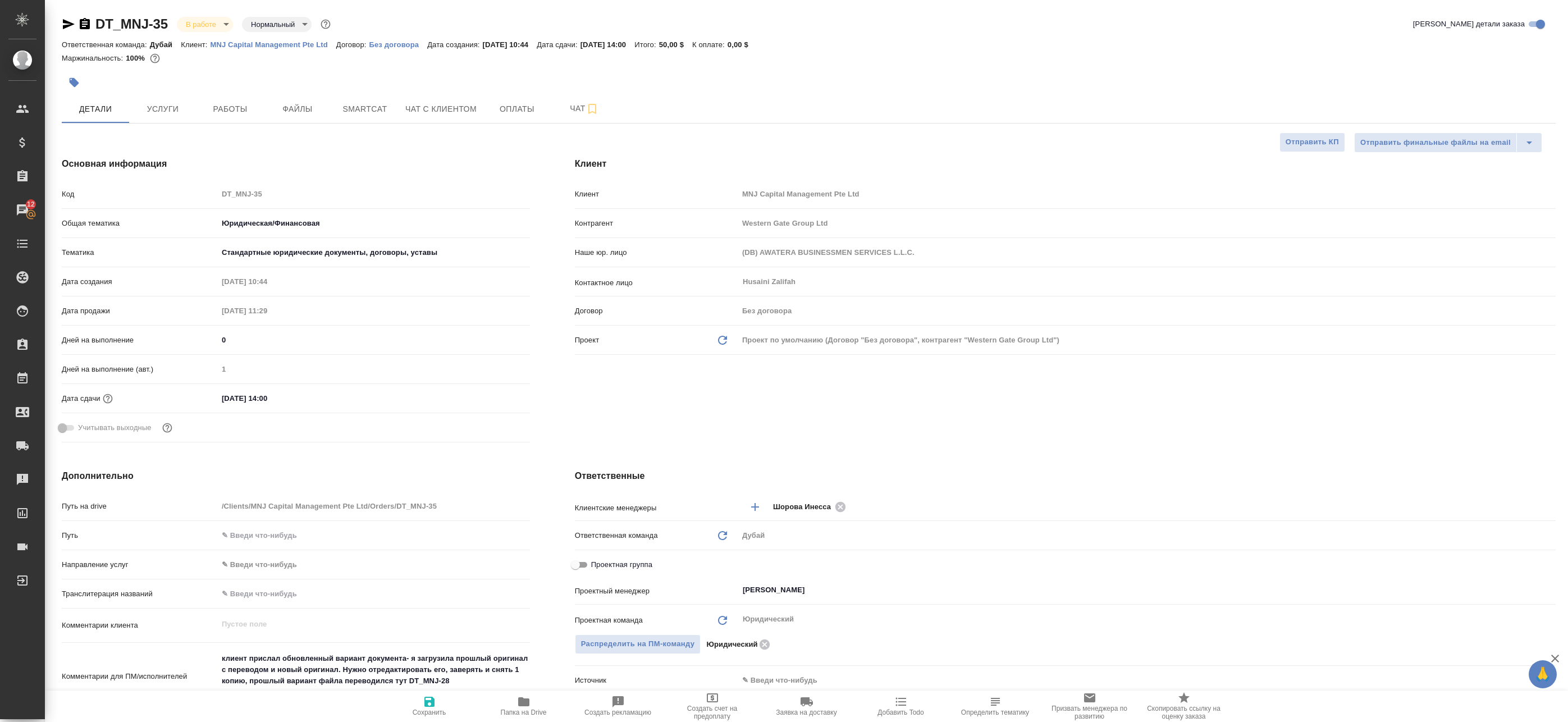
type textarea "x"
click at [526, 701] on icon "button" at bounding box center [523, 702] width 11 height 9
type textarea "x"
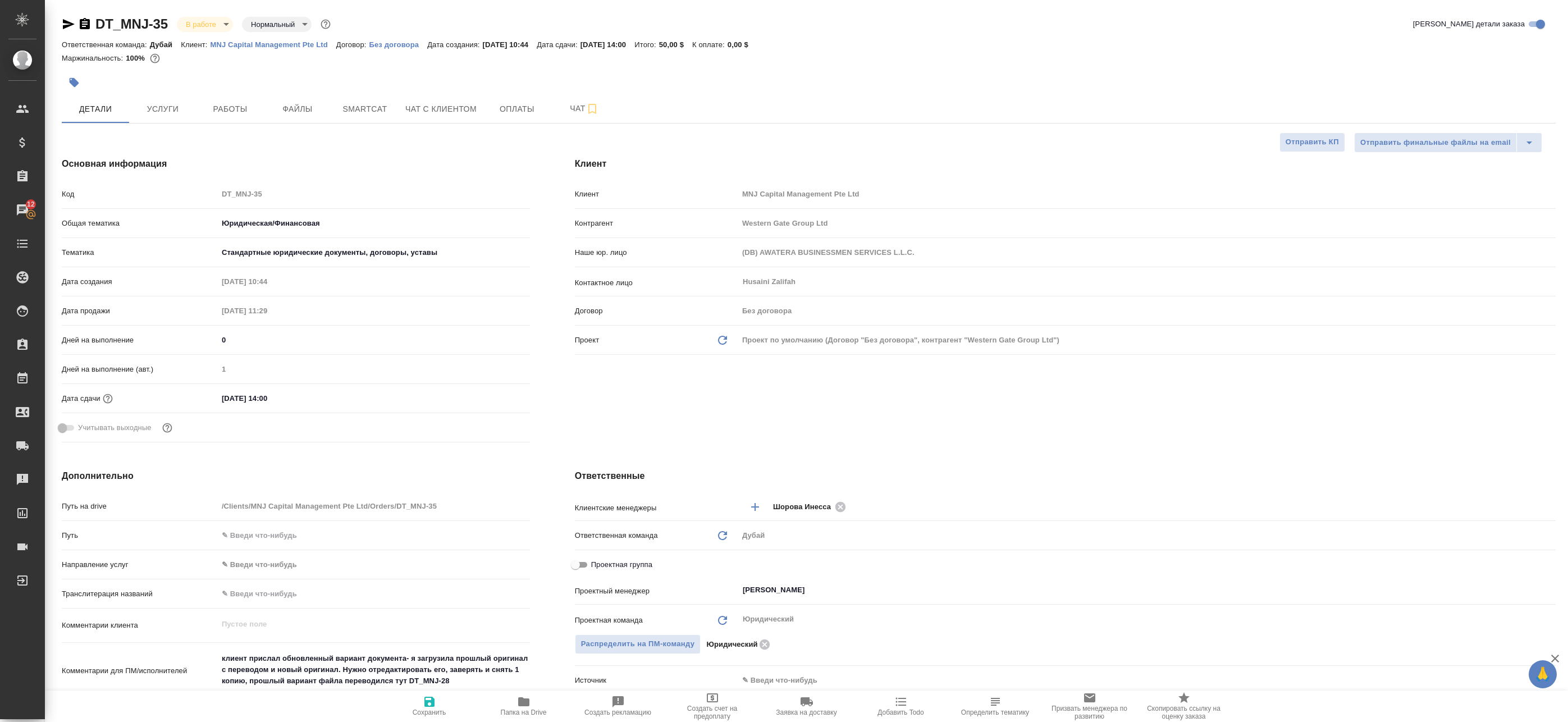
type textarea "x"
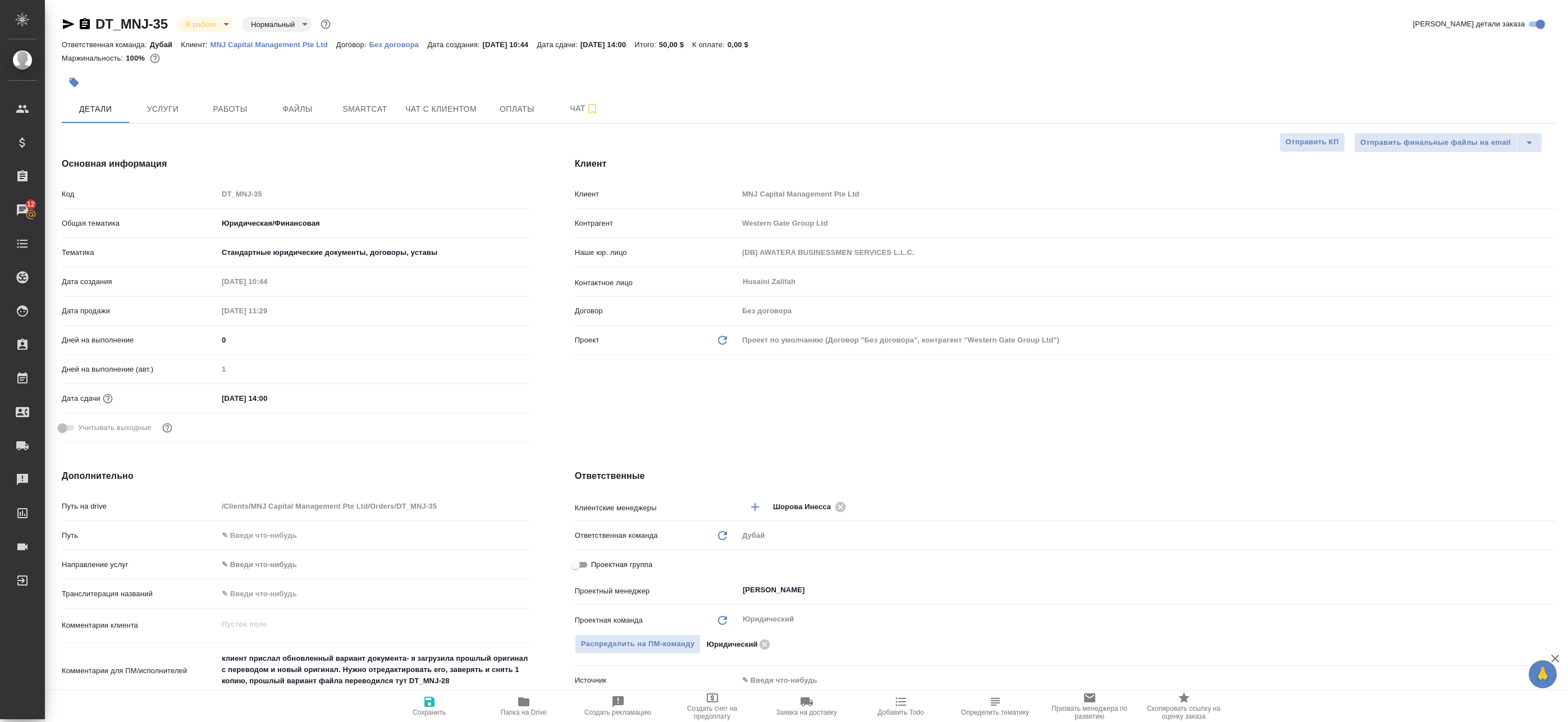
type textarea "x"
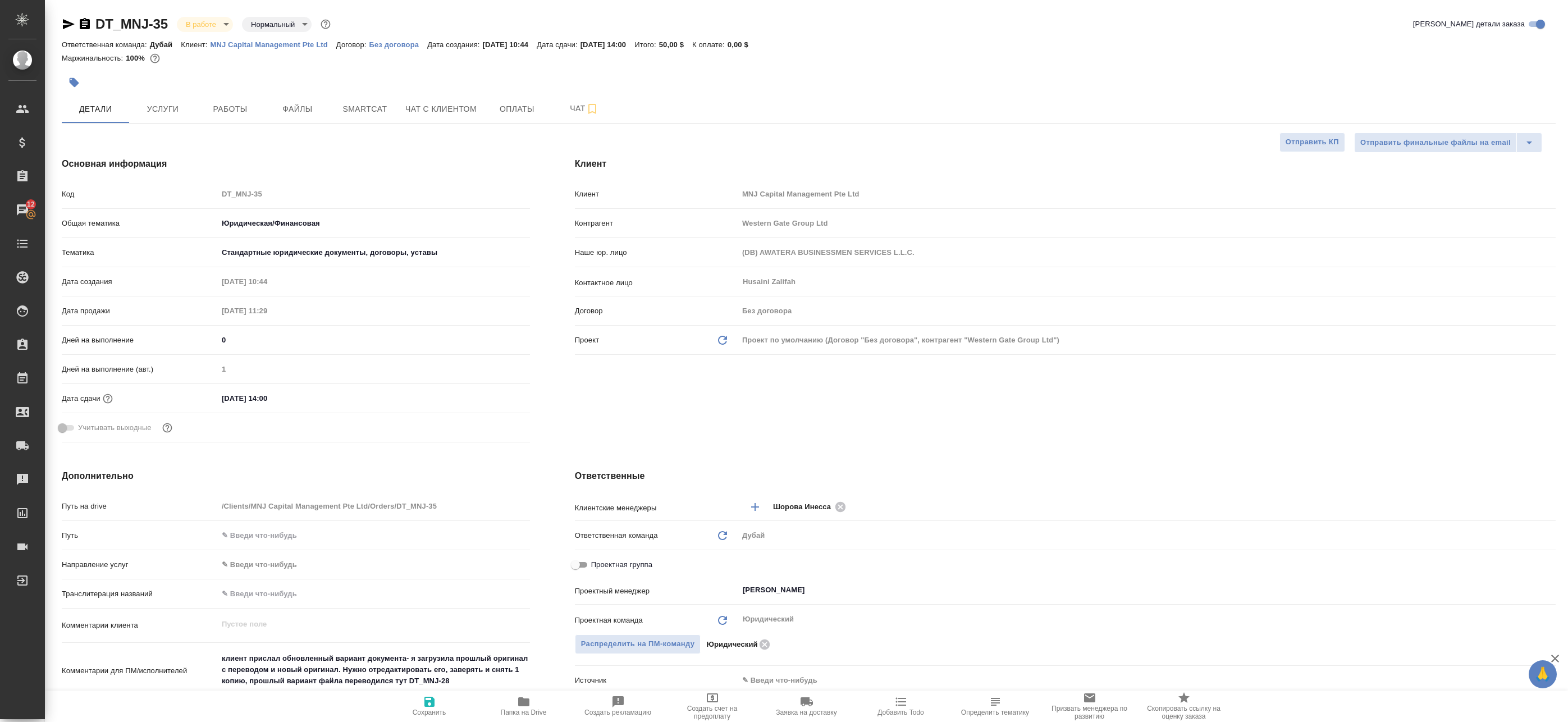
type textarea "x"
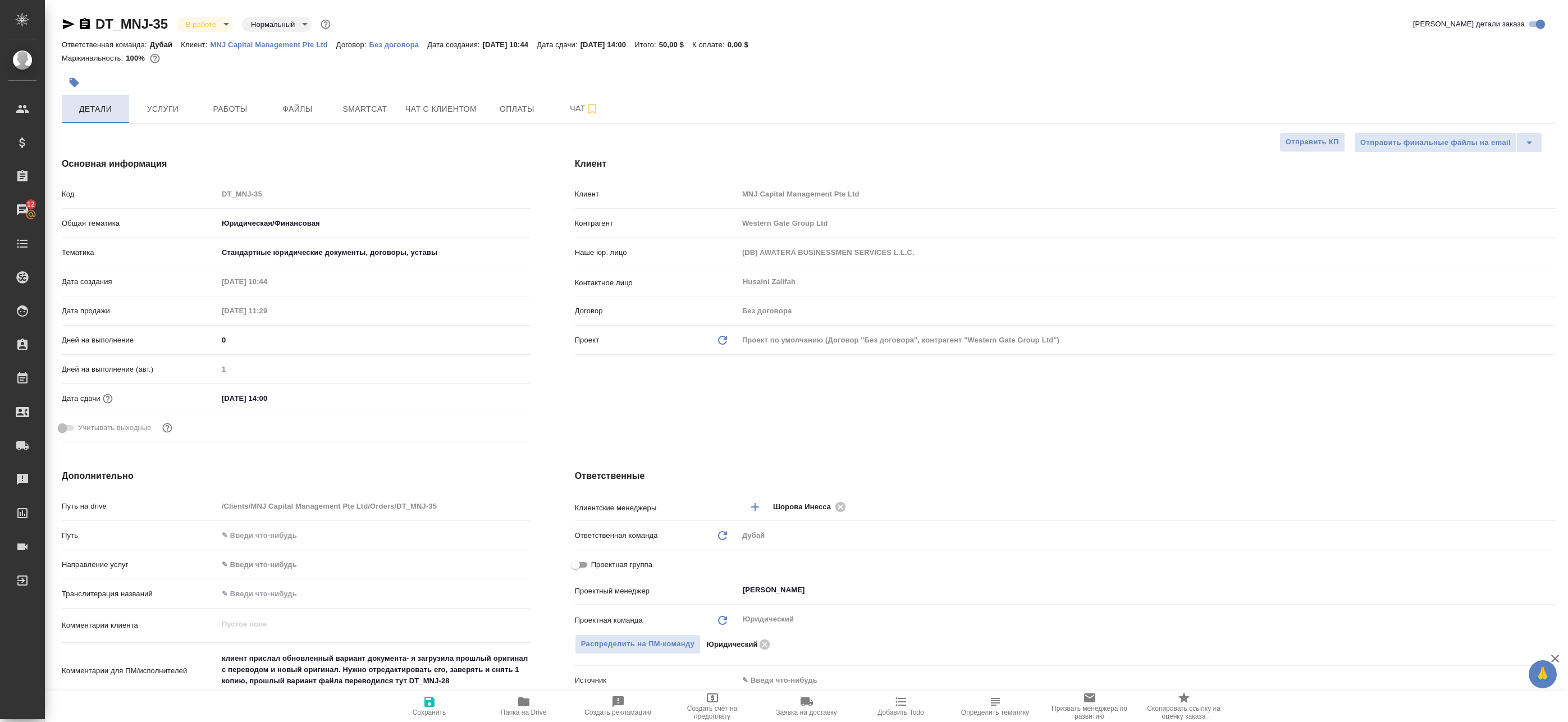
click at [90, 103] on span "Детали" at bounding box center [96, 109] width 54 height 14
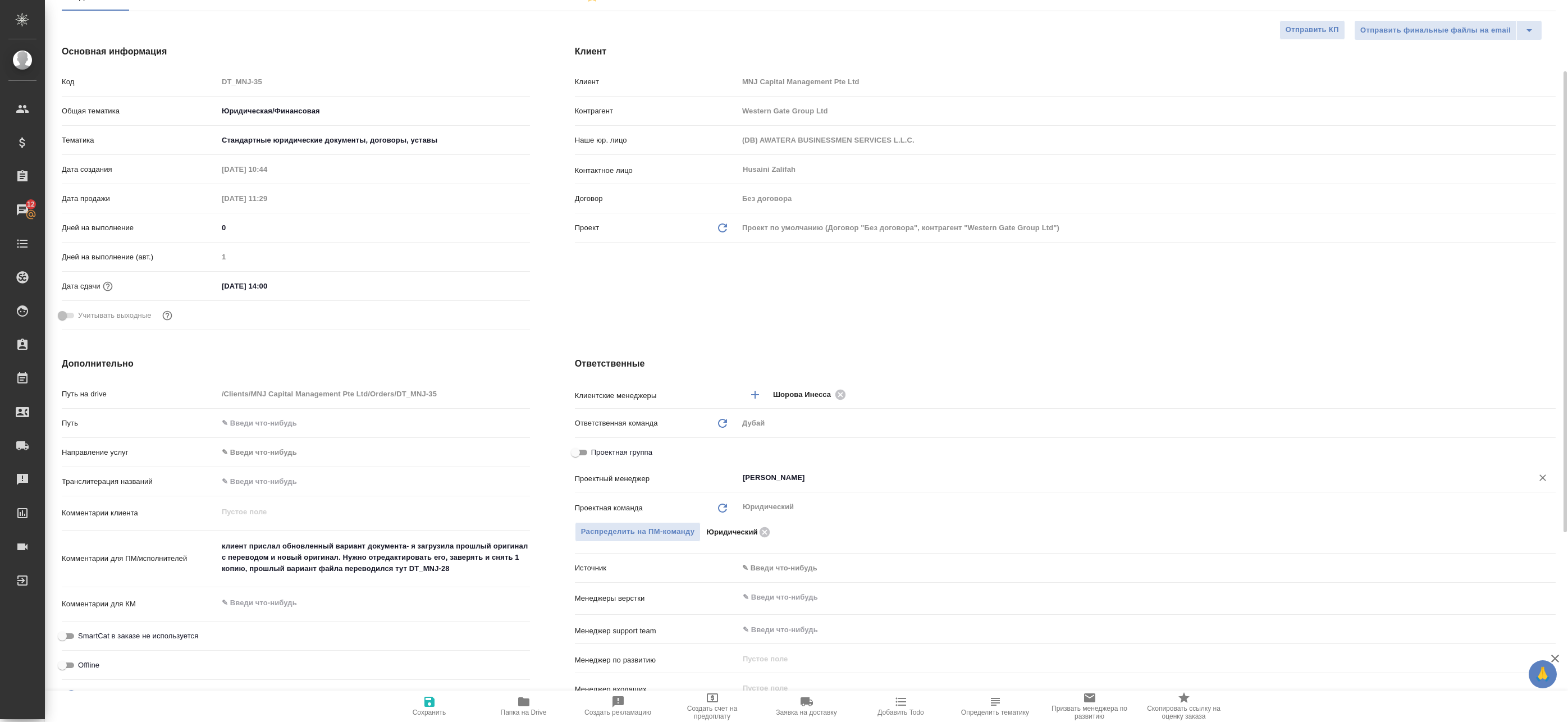
click at [784, 478] on input "[PERSON_NAME]" at bounding box center [1128, 477] width 773 height 13
type textarea "x"
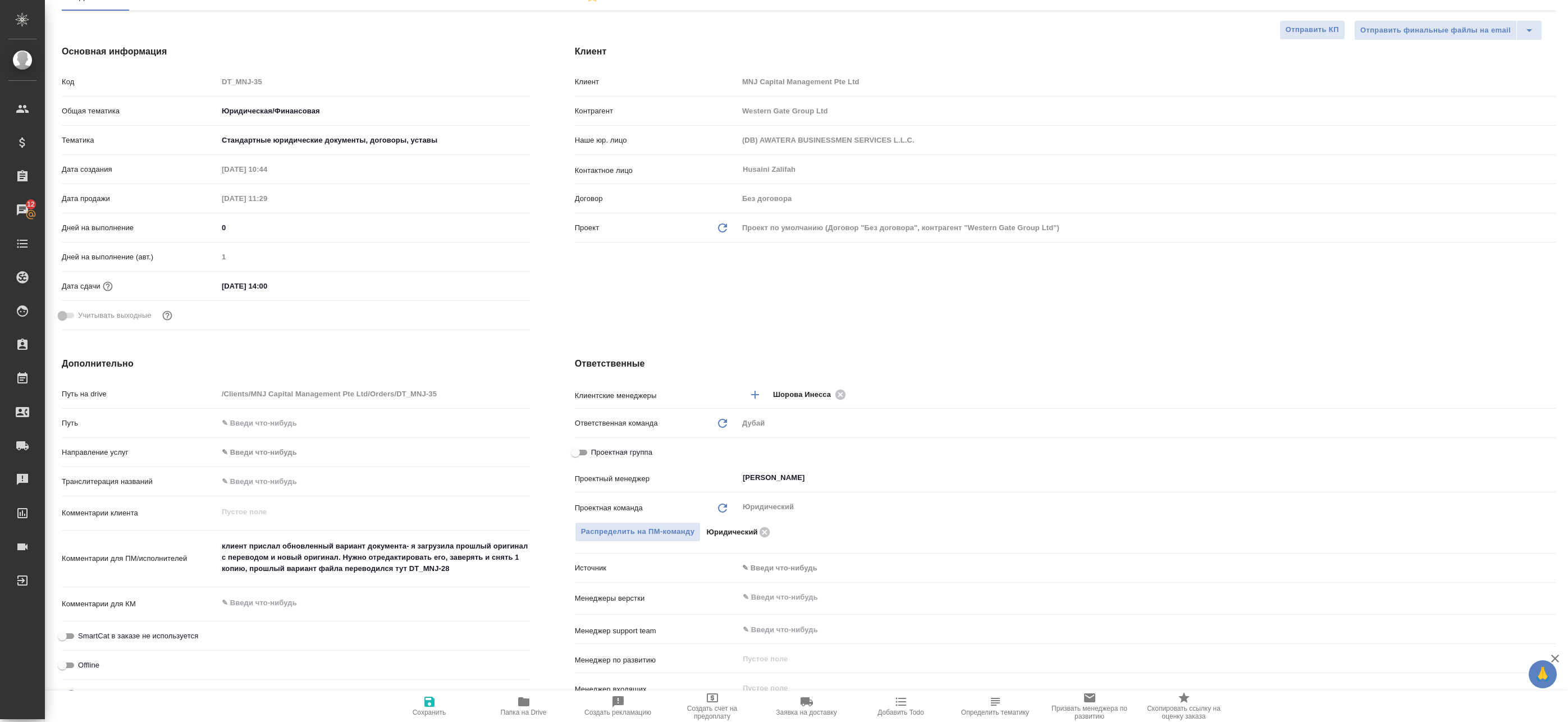
type textarea "x"
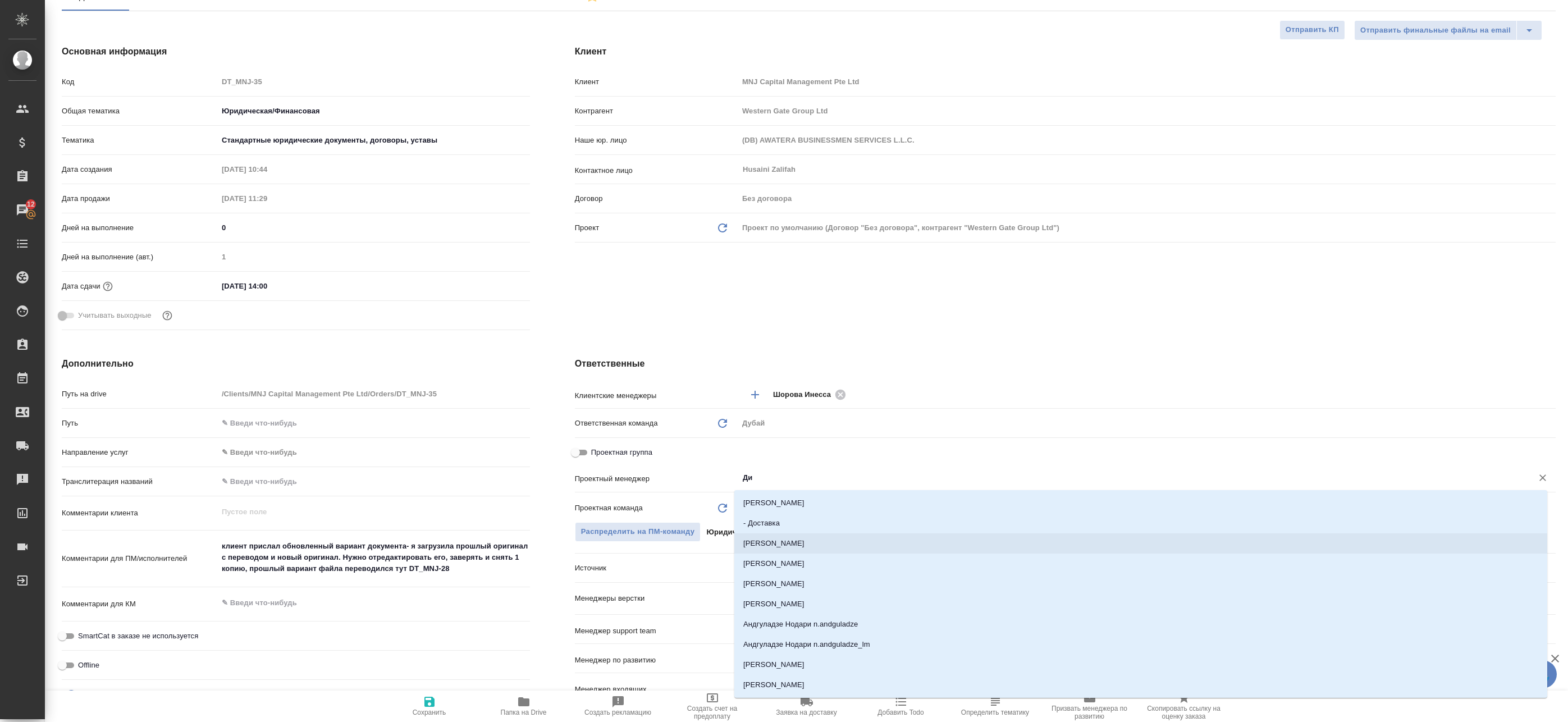
scroll to position [0, 0]
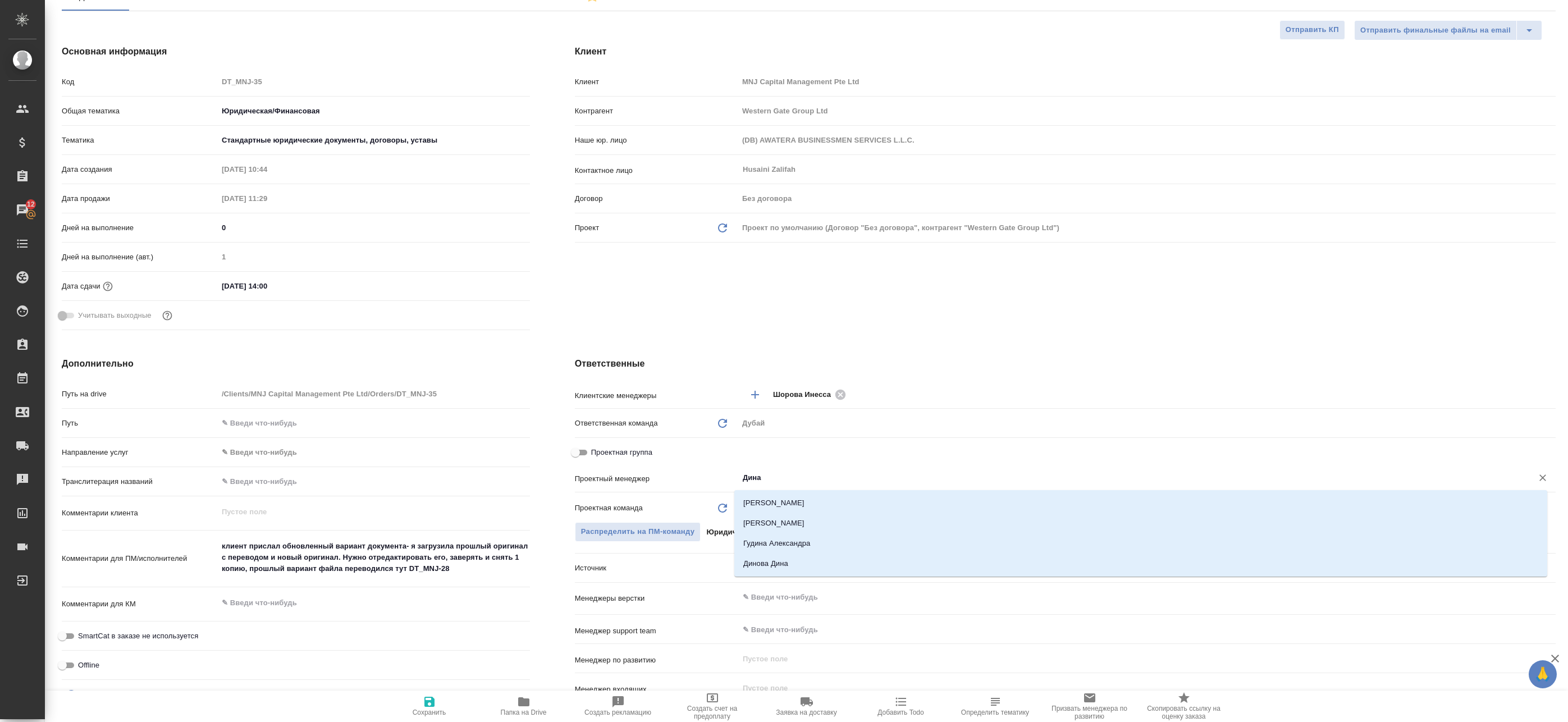
type input "Динар"
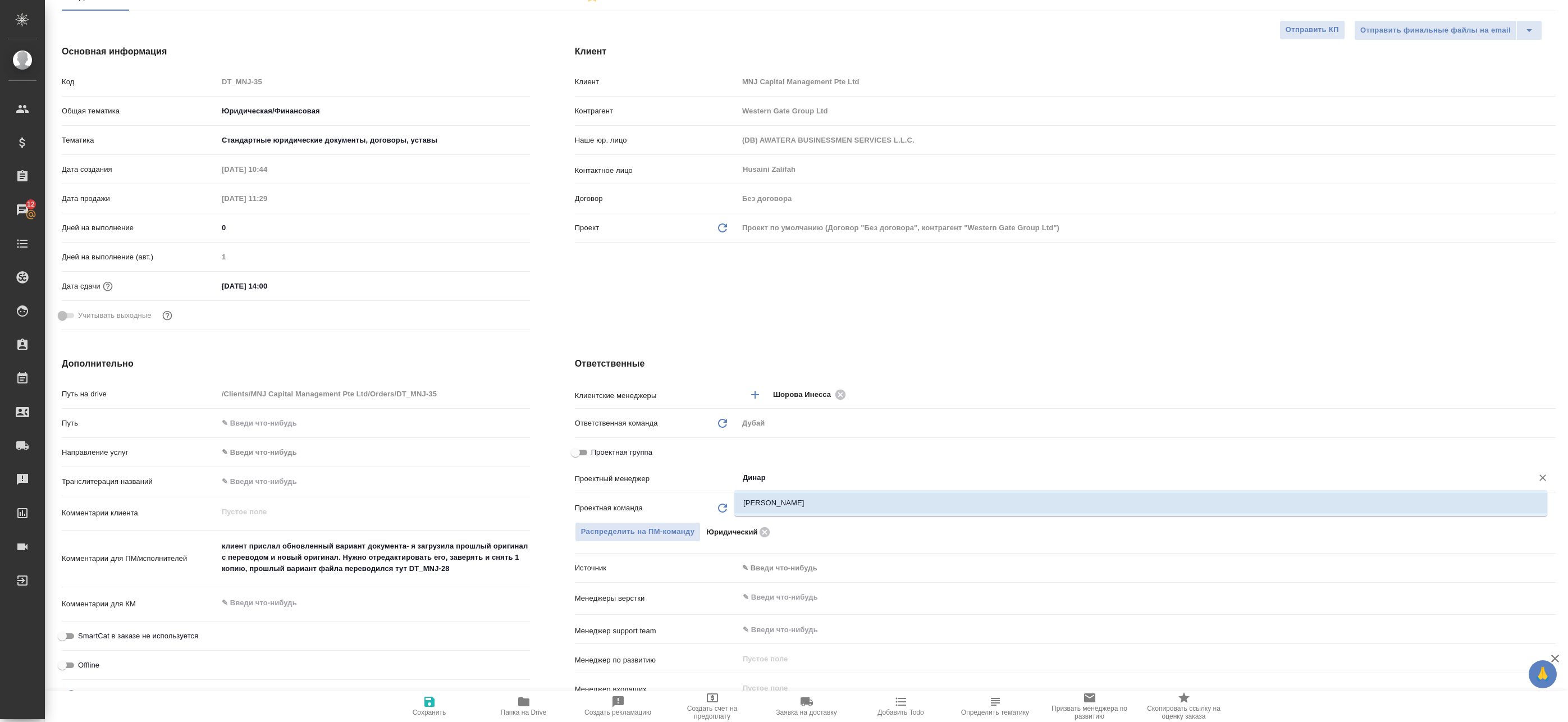
click at [810, 501] on li "Валеев Динар" at bounding box center [1141, 503] width 812 height 20
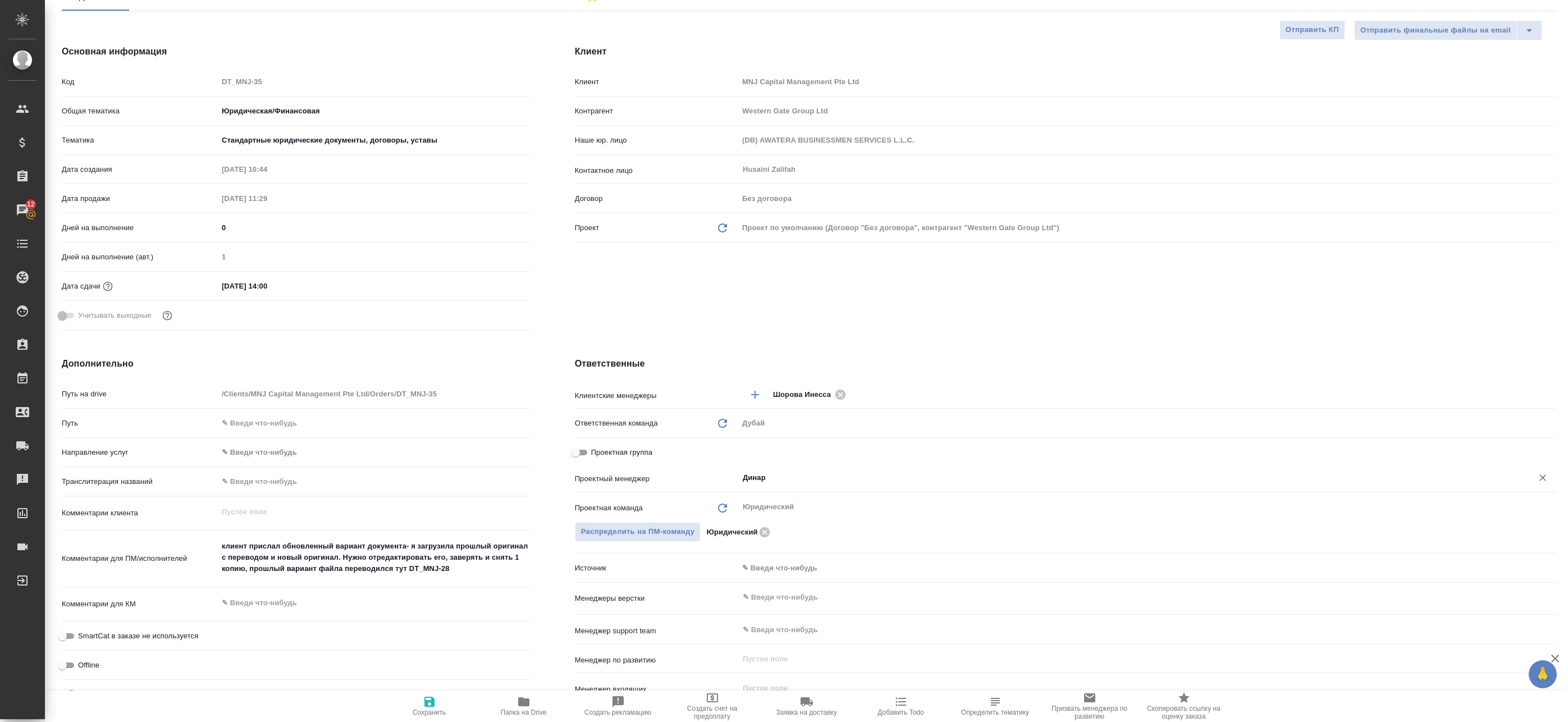
type textarea "x"
type input "Валеев Динар"
click at [438, 702] on span "Сохранить" at bounding box center [429, 705] width 81 height 21
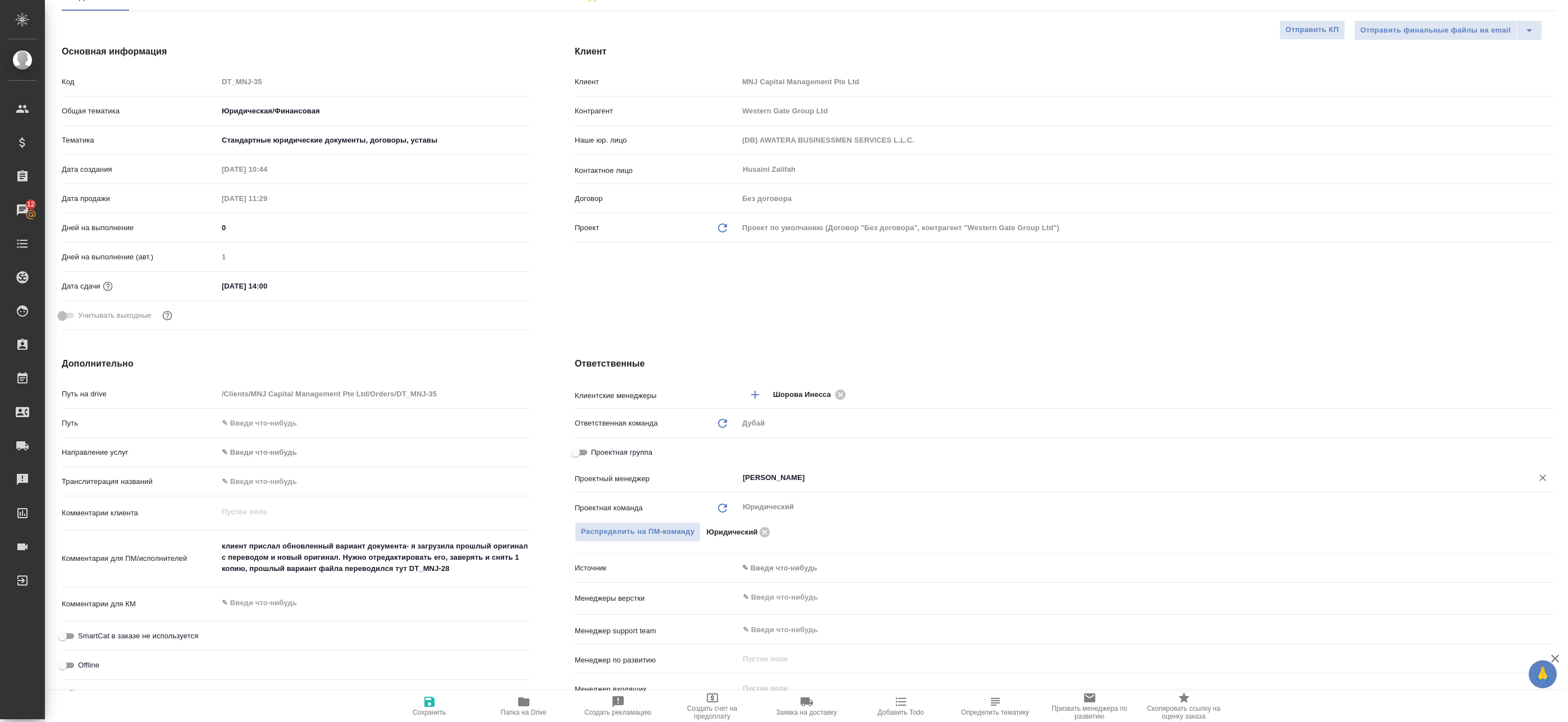
type textarea "x"
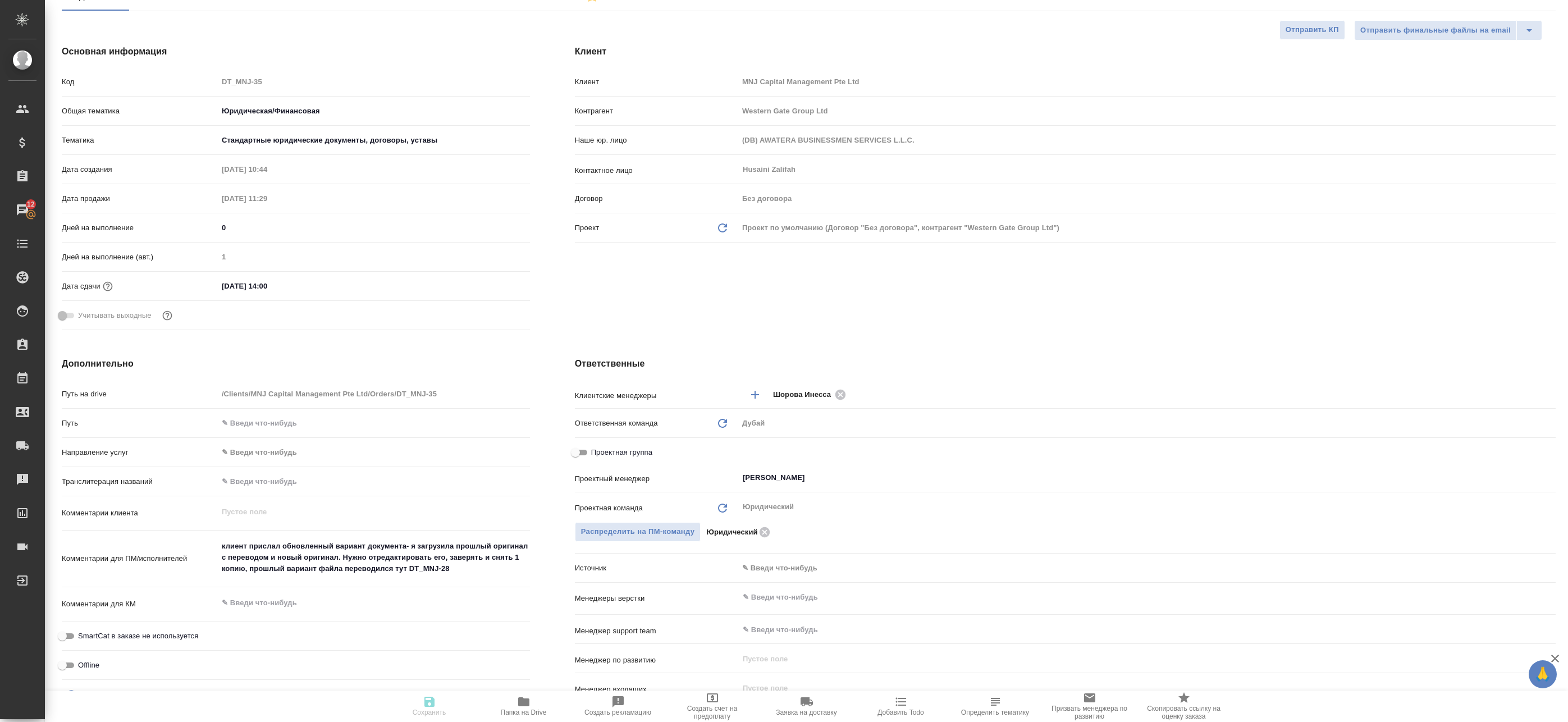
type textarea "x"
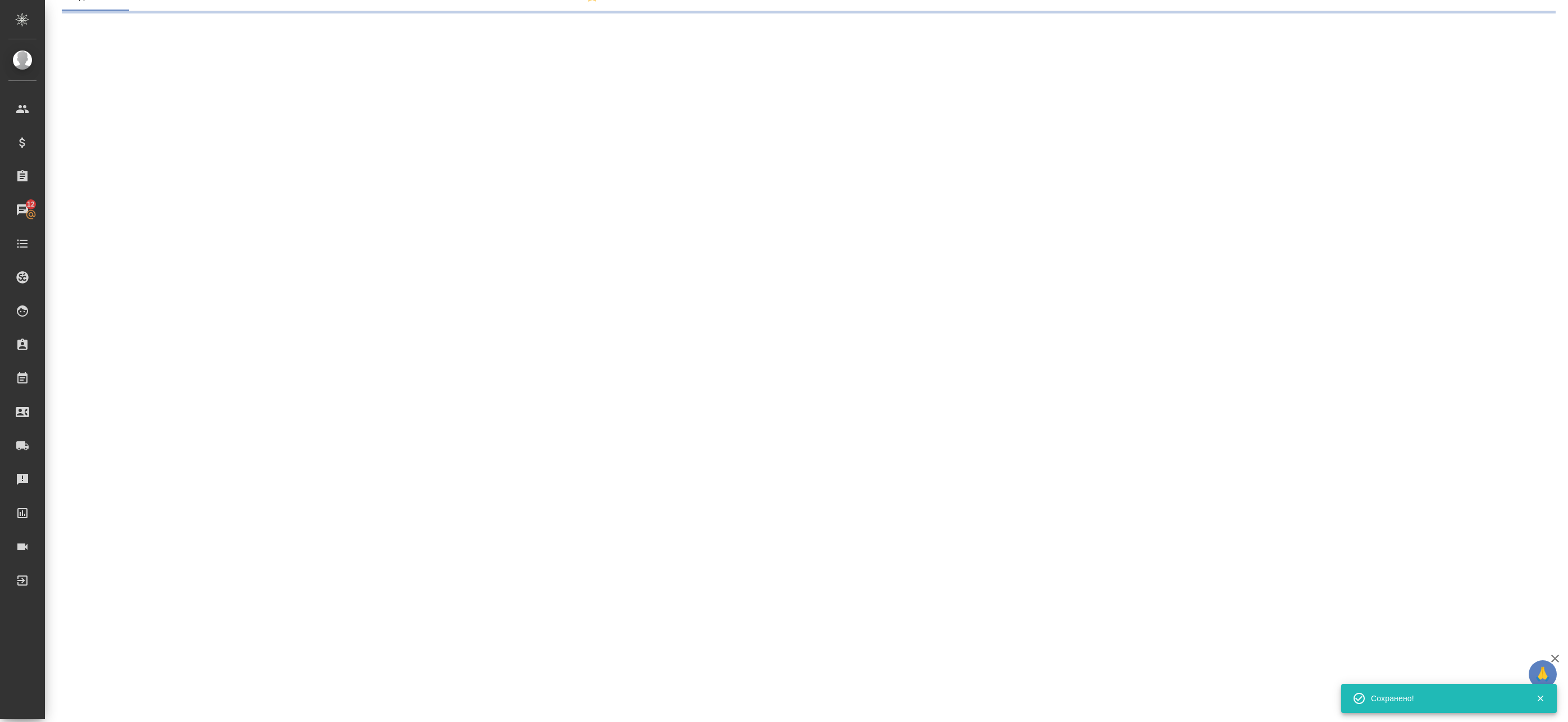
select select "RU"
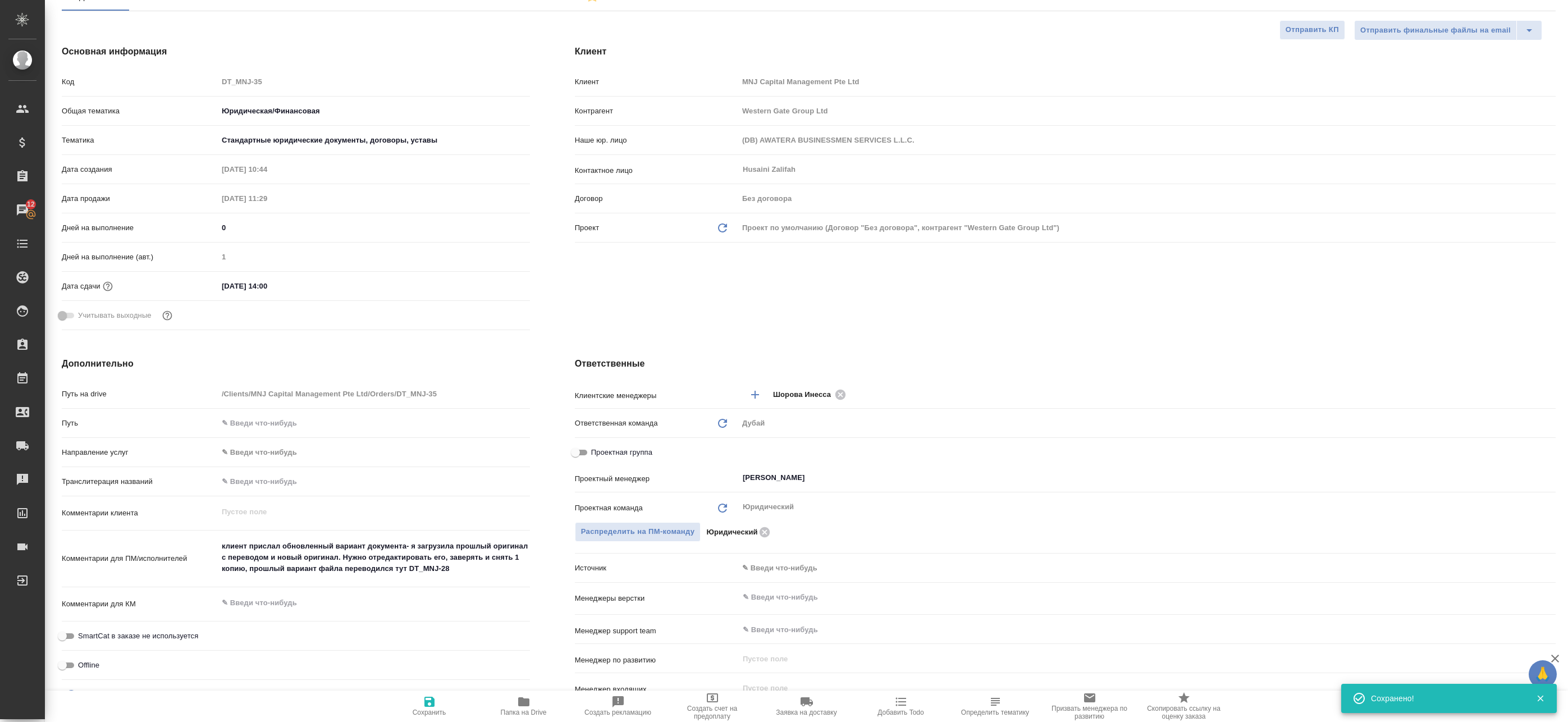
type textarea "x"
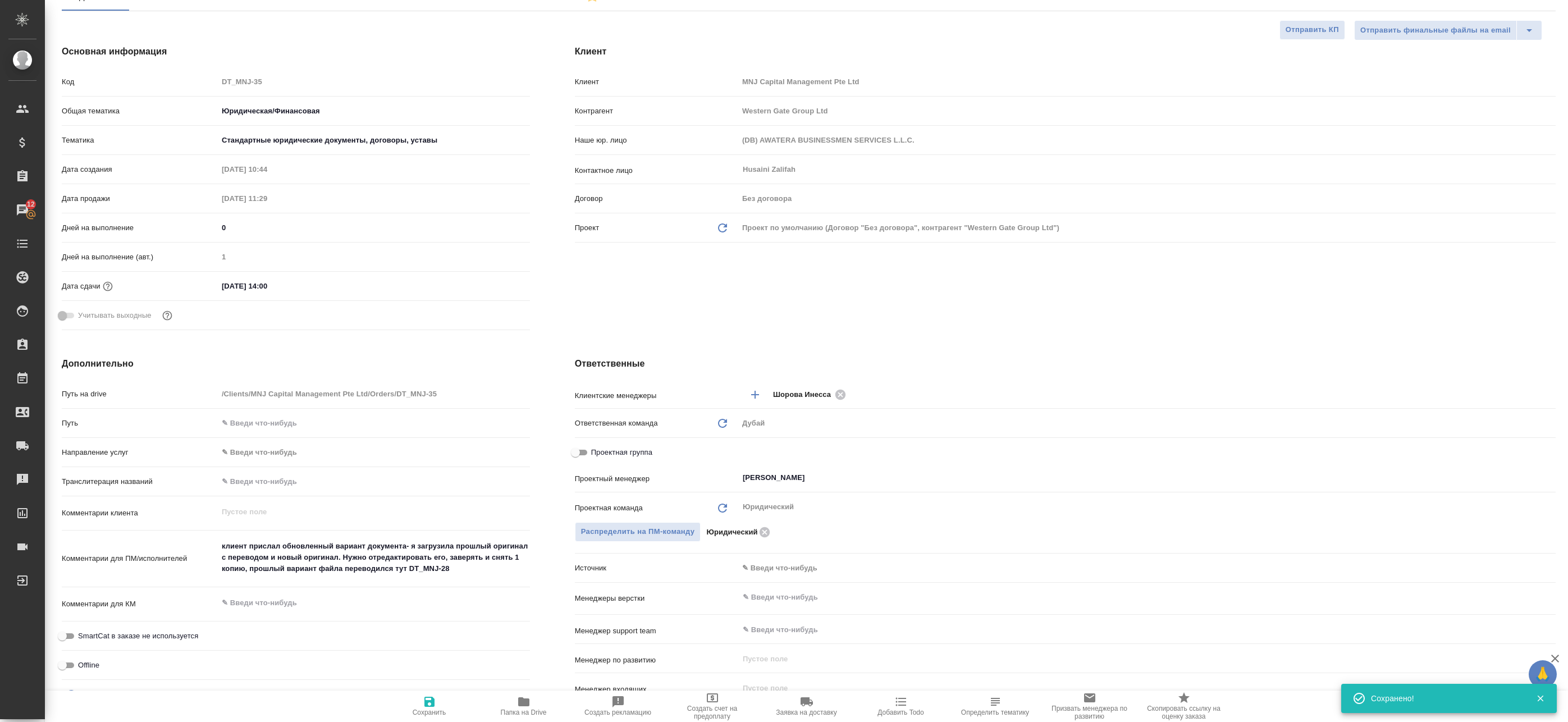
type textarea "x"
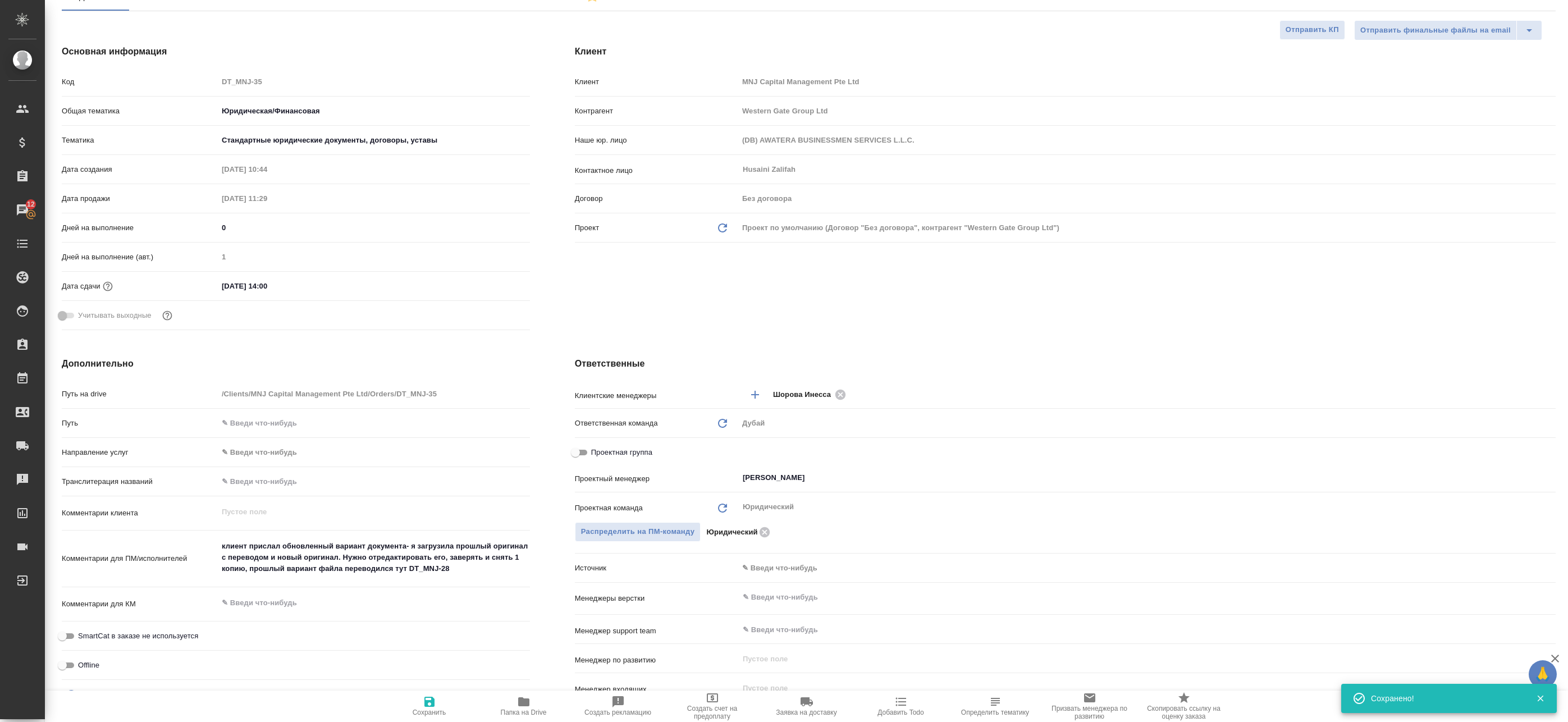
type textarea "x"
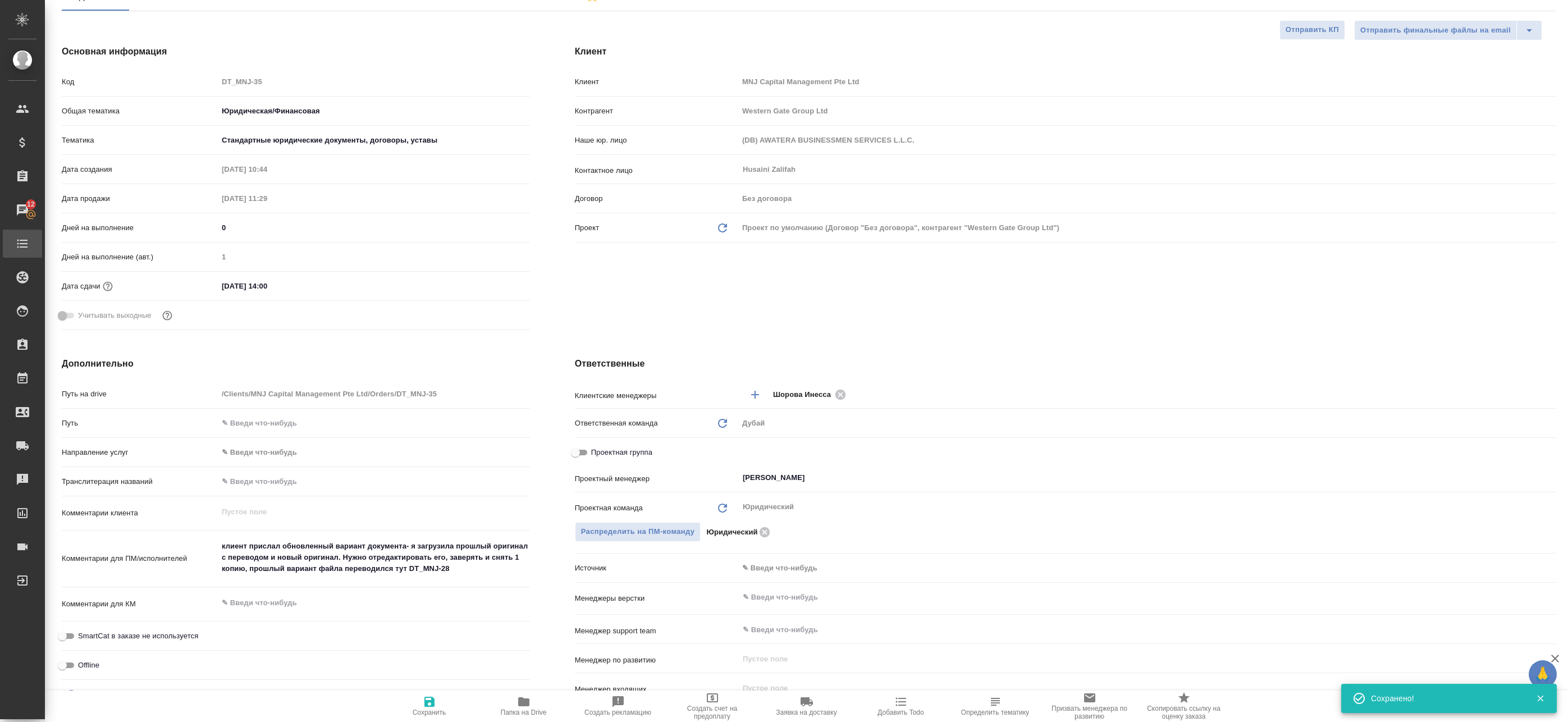
type textarea "x"
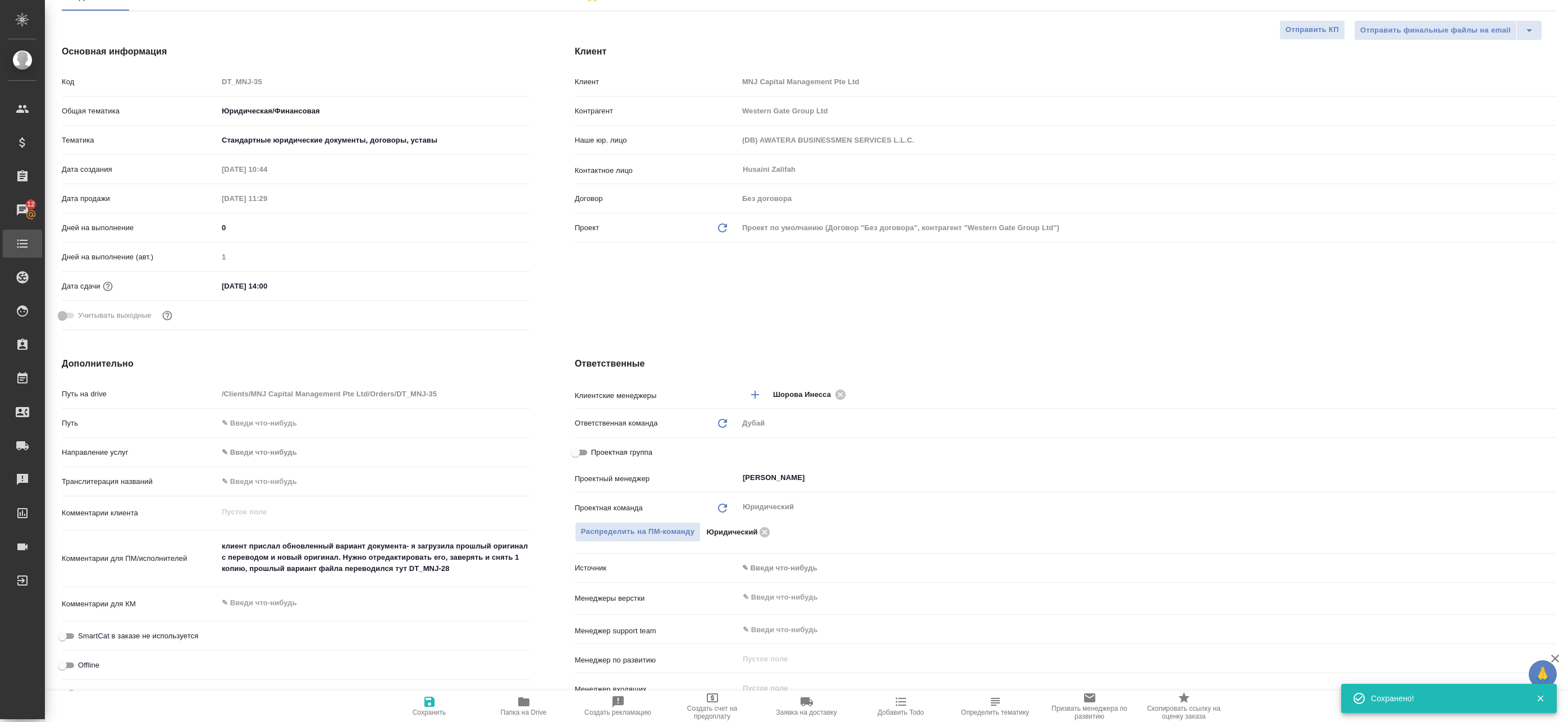
type textarea "x"
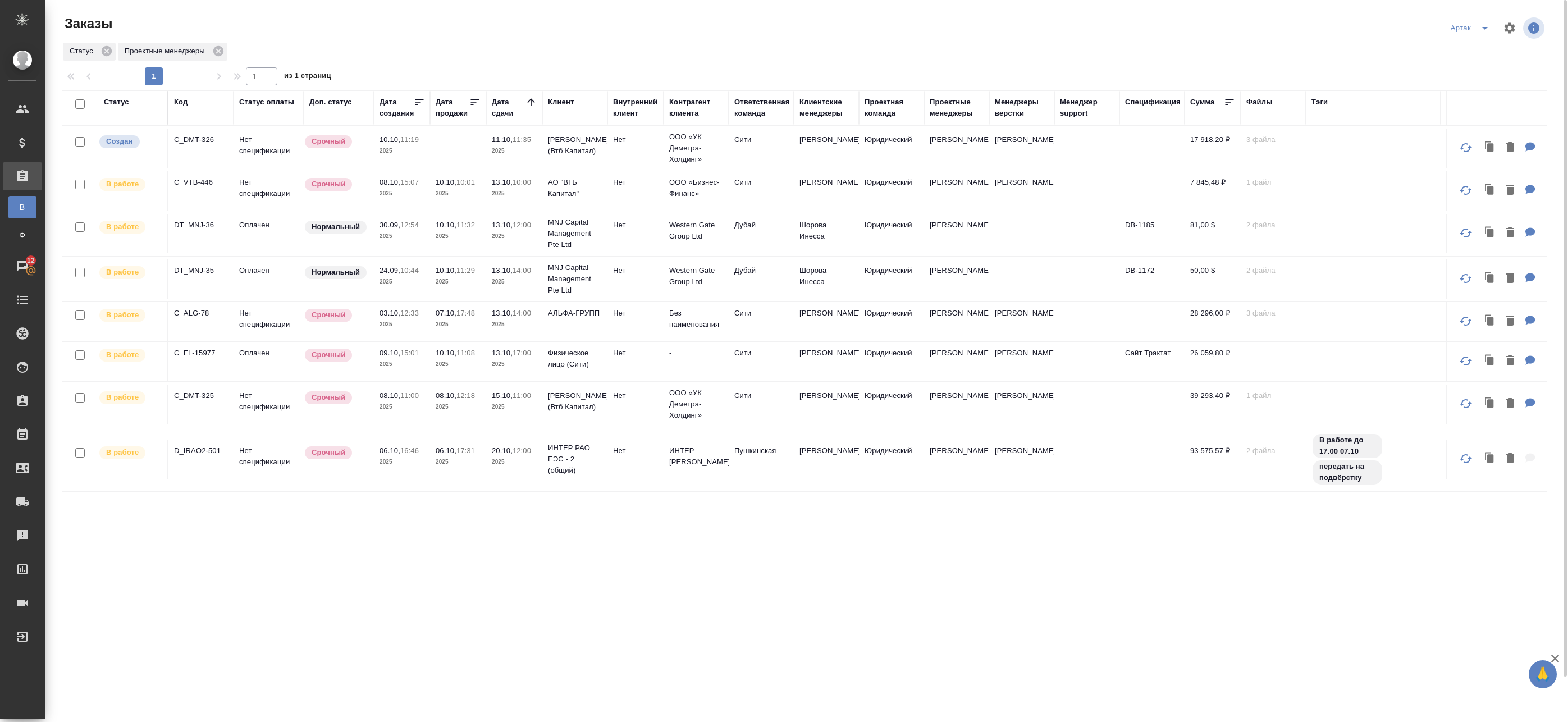
click at [490, 241] on td "13.10, 12:00 2025" at bounding box center [514, 233] width 56 height 39
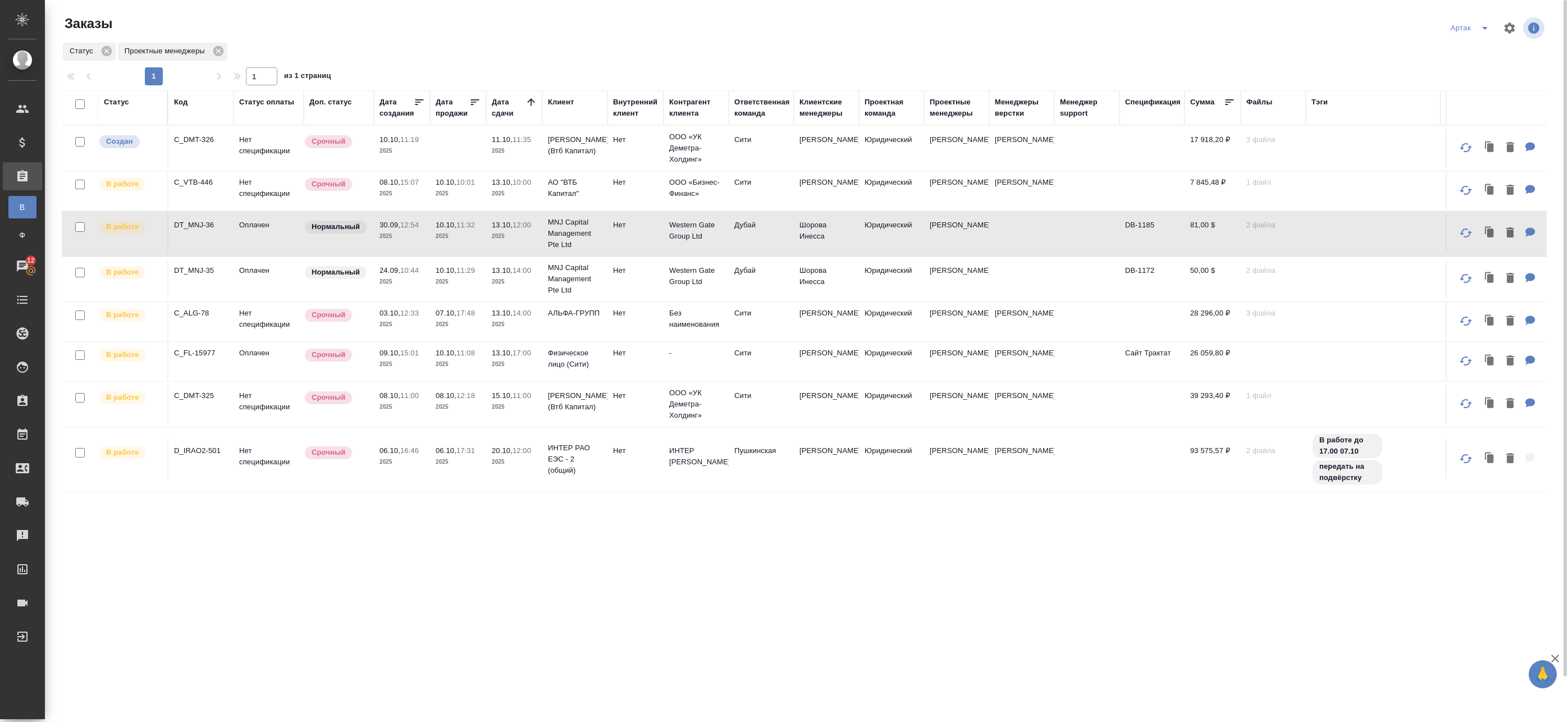
click at [490, 241] on td "13.10, 12:00 2025" at bounding box center [514, 233] width 56 height 39
click at [433, 363] on td "10.10, 11:08 2025" at bounding box center [458, 361] width 56 height 39
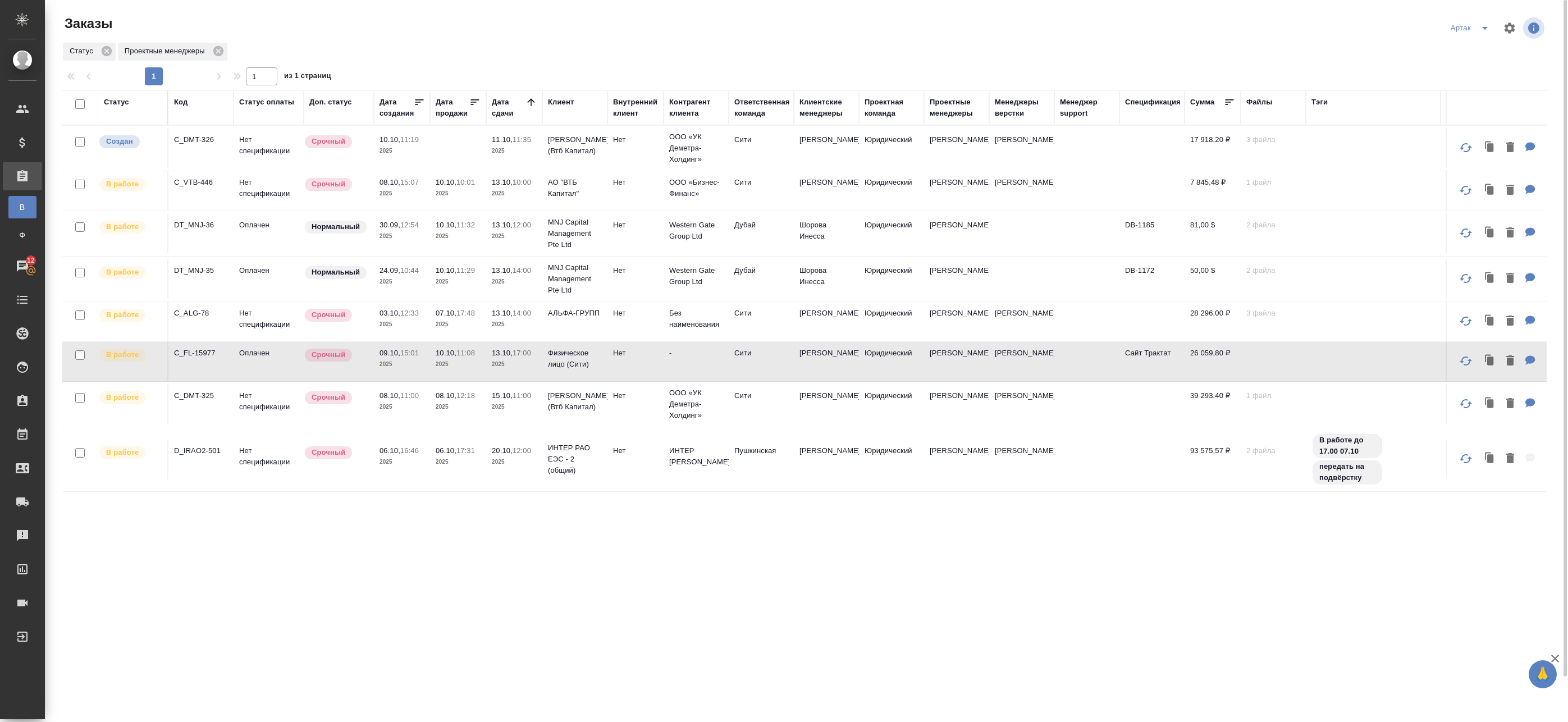
click at [433, 363] on td "10.10, 11:08 2025" at bounding box center [458, 361] width 56 height 39
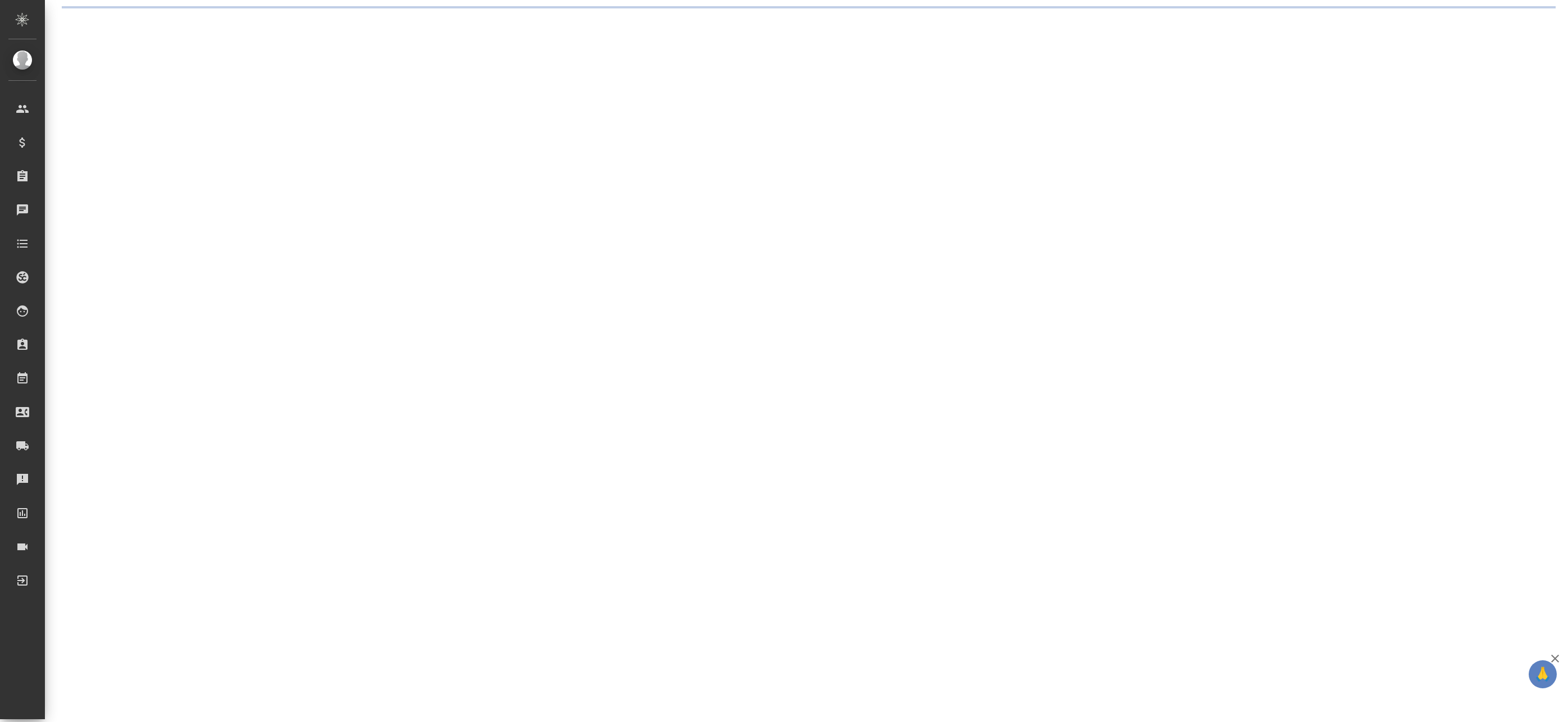
select select "RU"
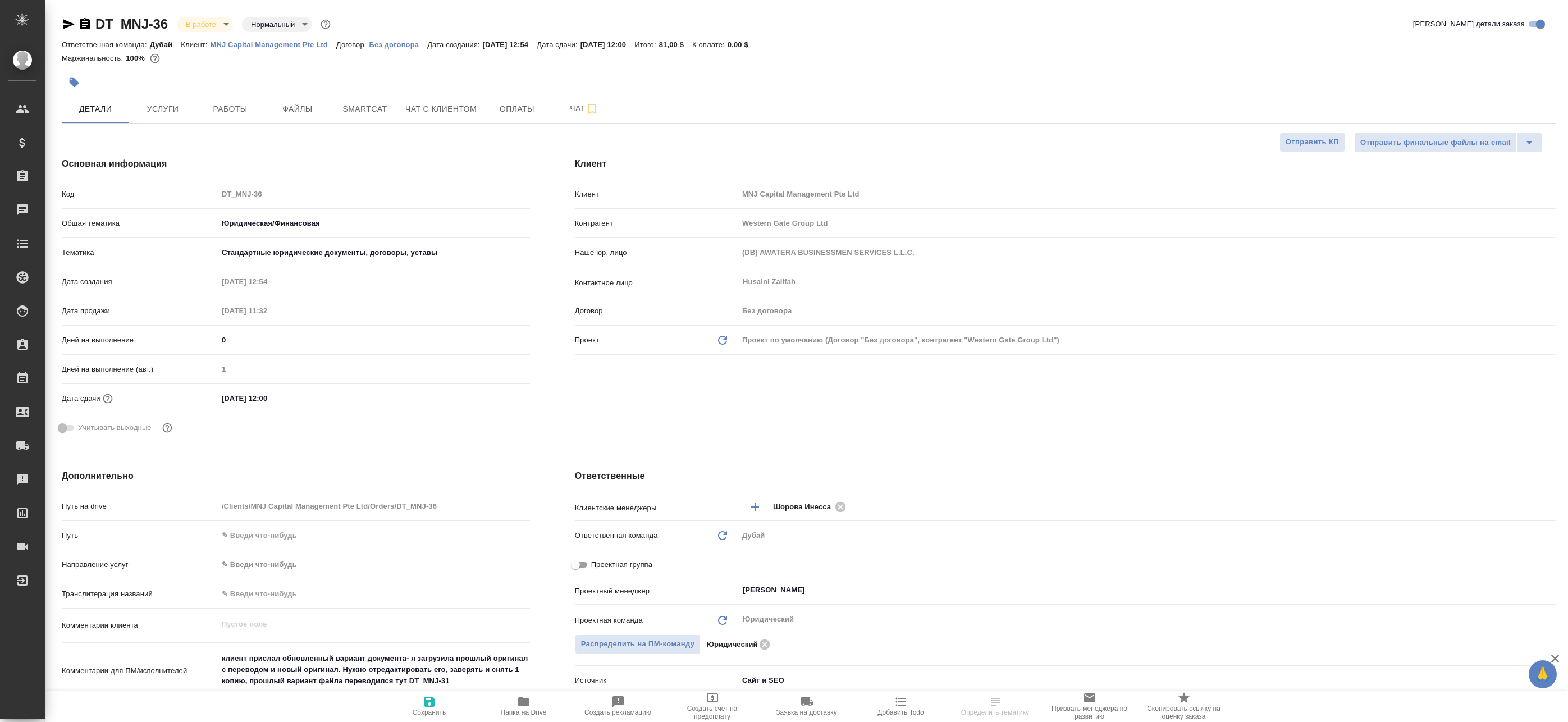
type textarea "x"
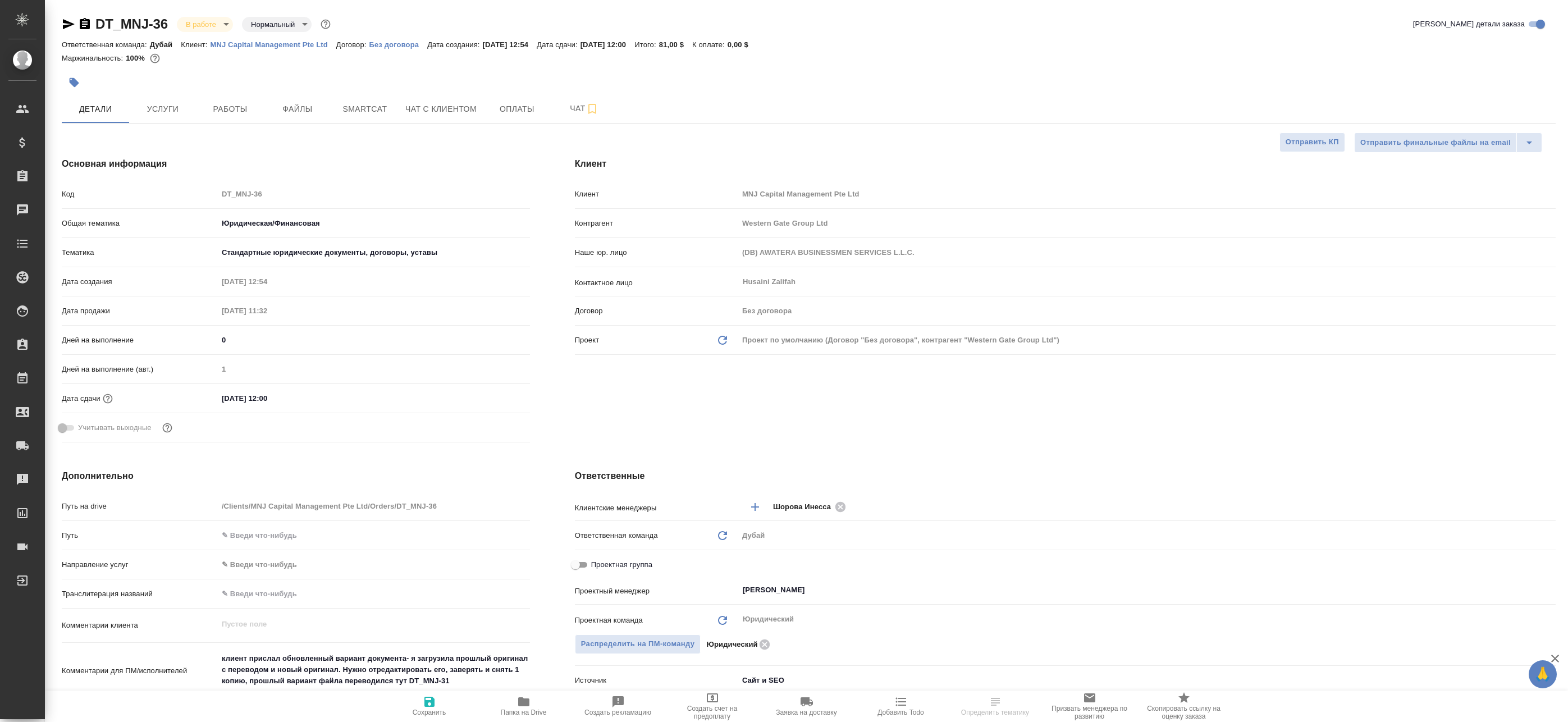
type textarea "x"
select select "RU"
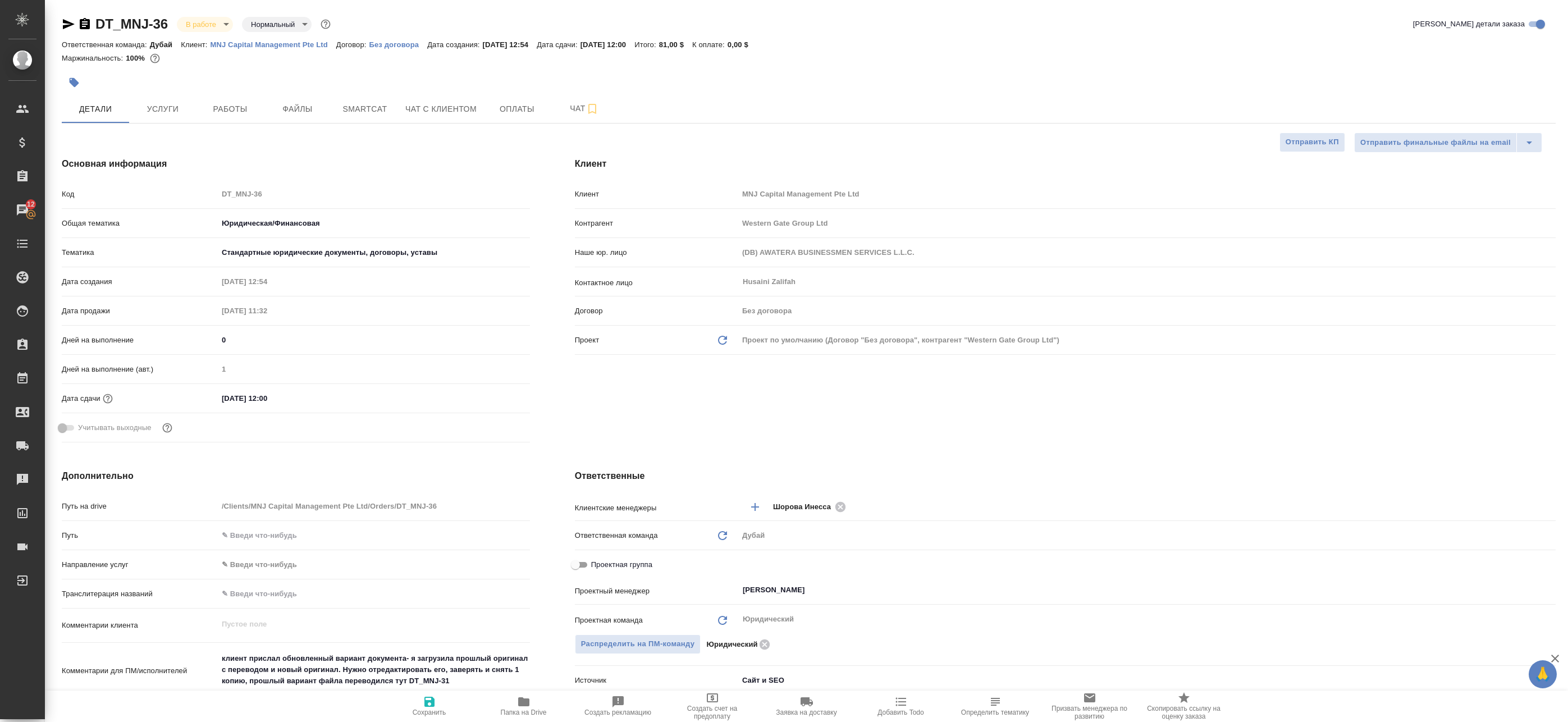
type textarea "x"
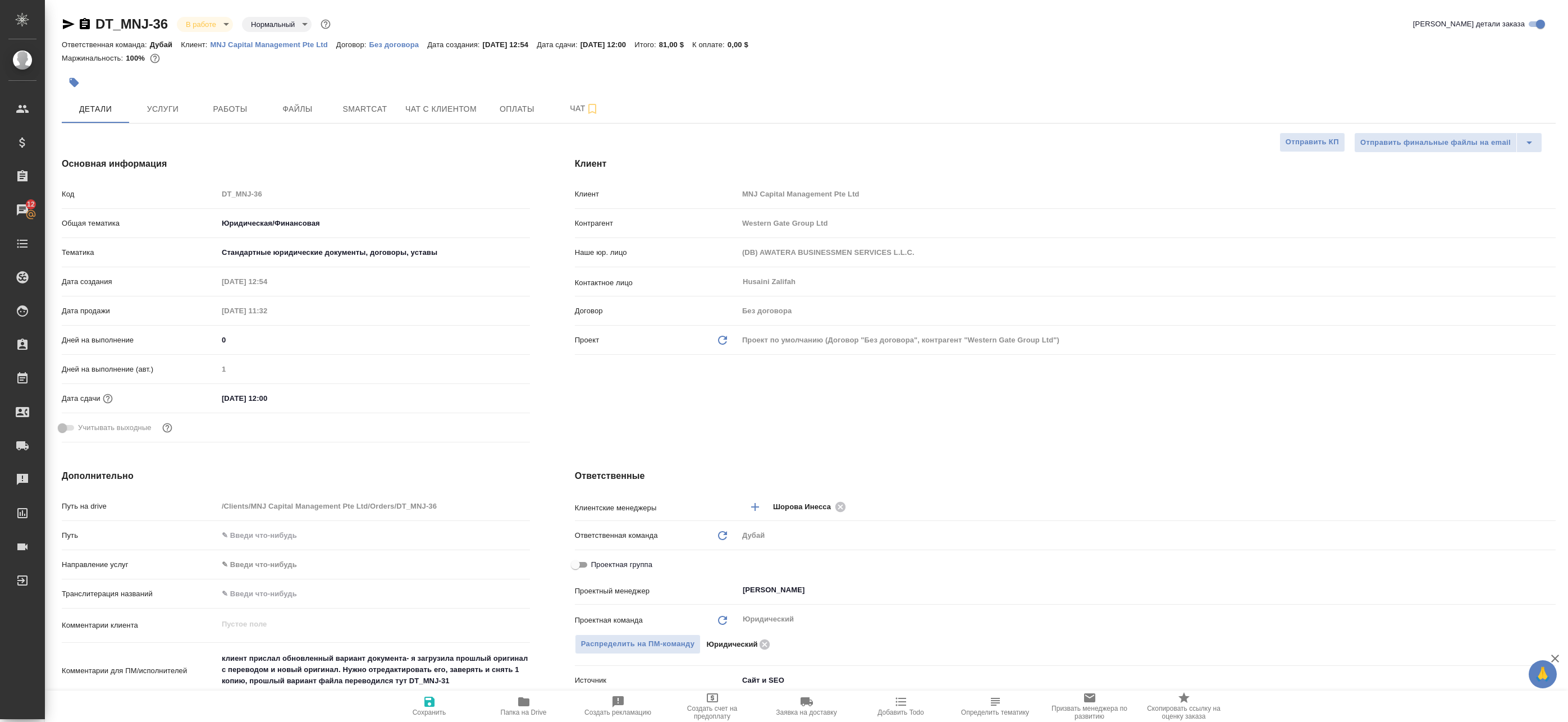
type textarea "x"
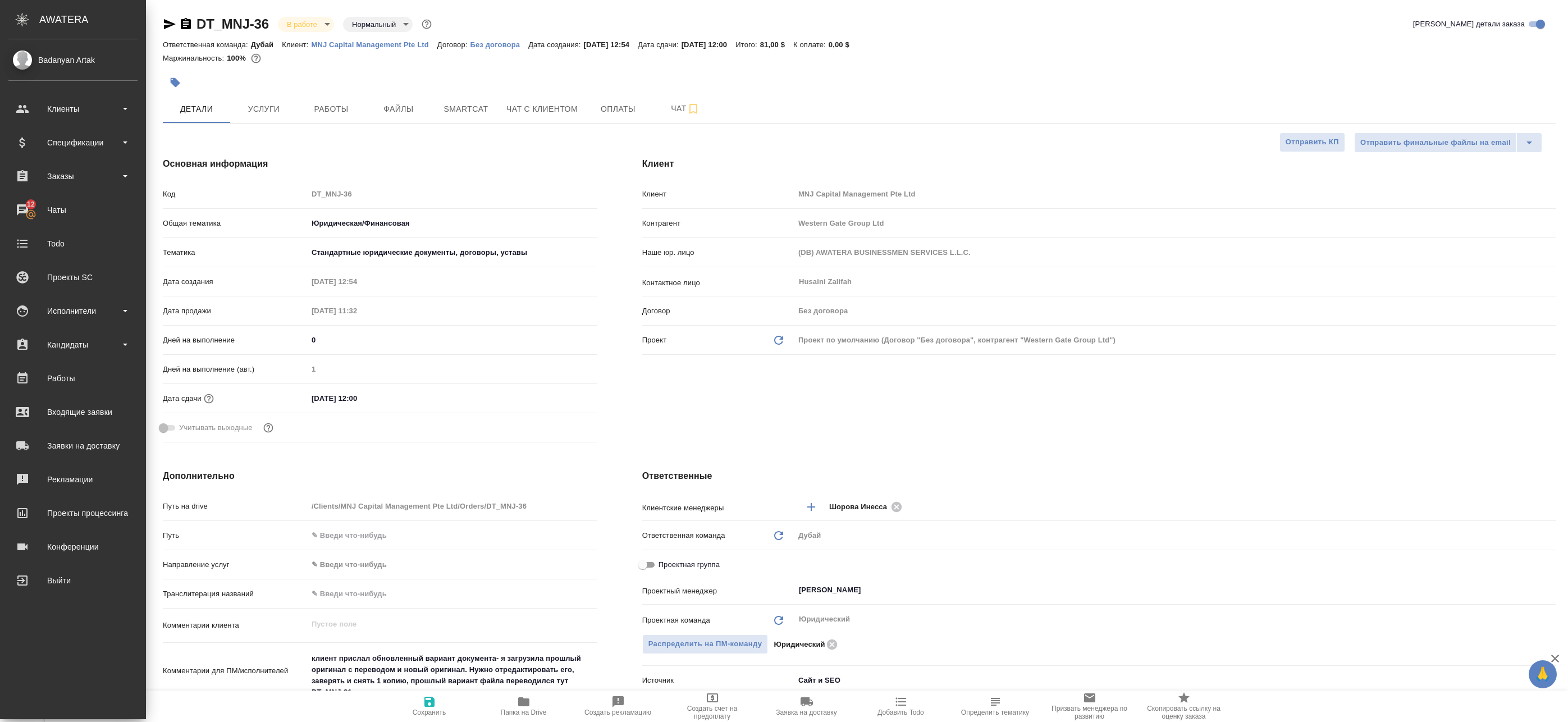
type textarea "x"
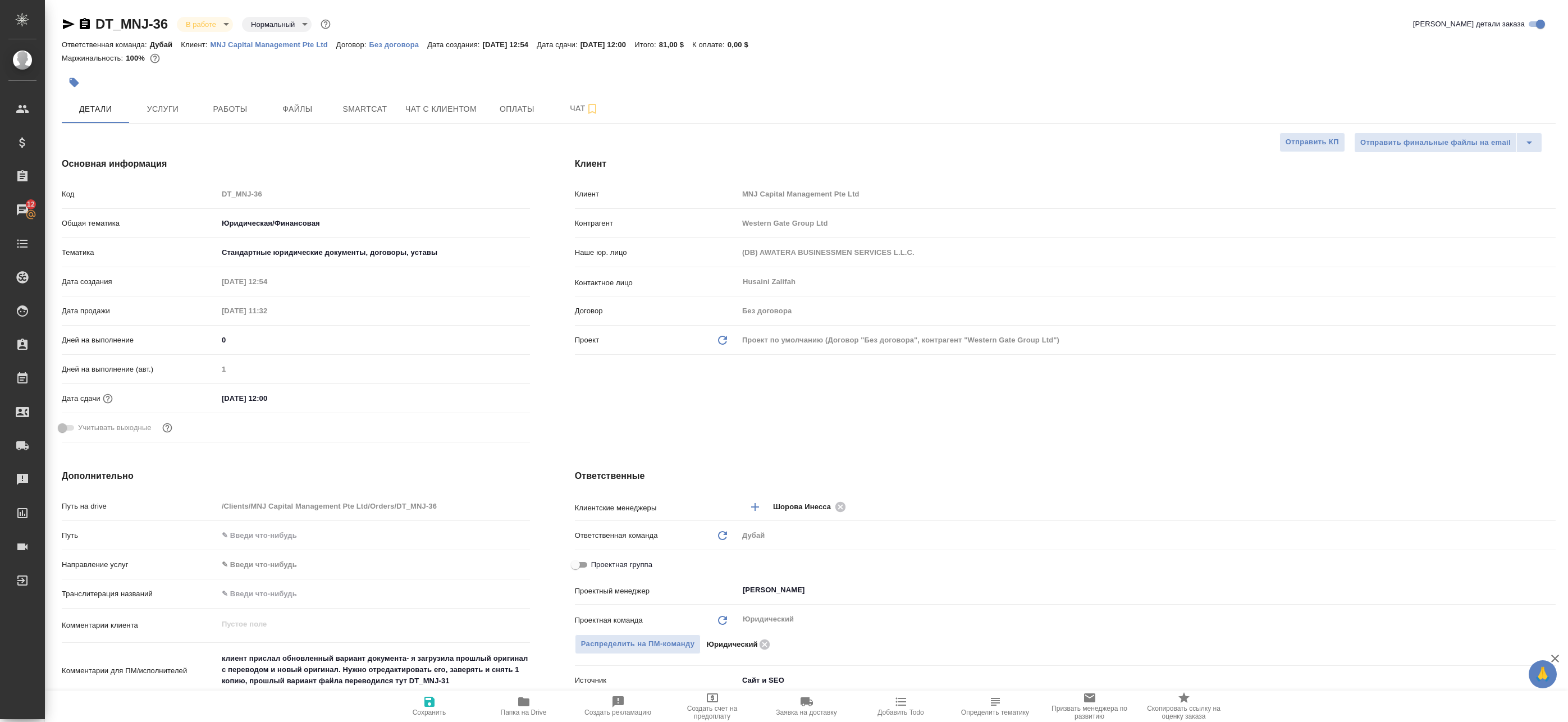
type textarea "x"
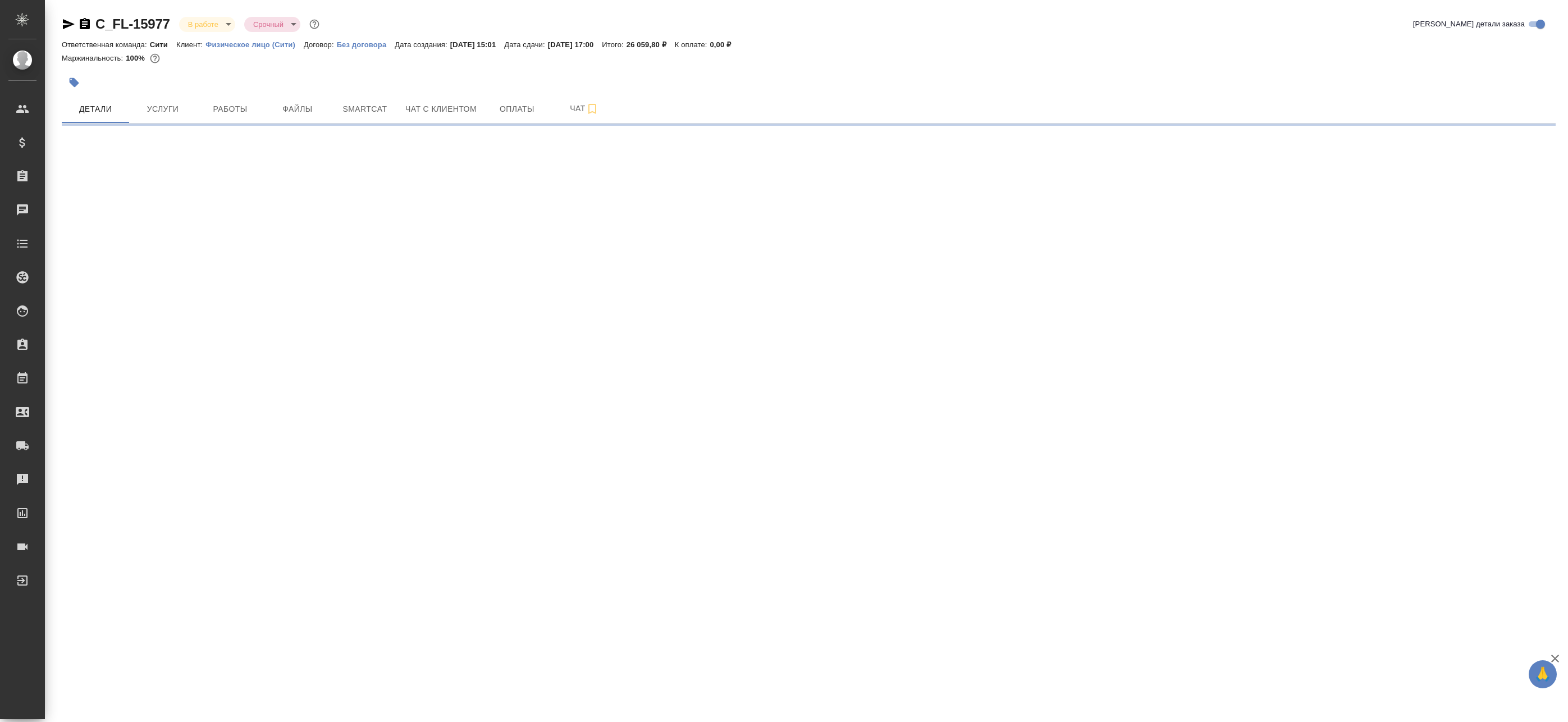
select select "RU"
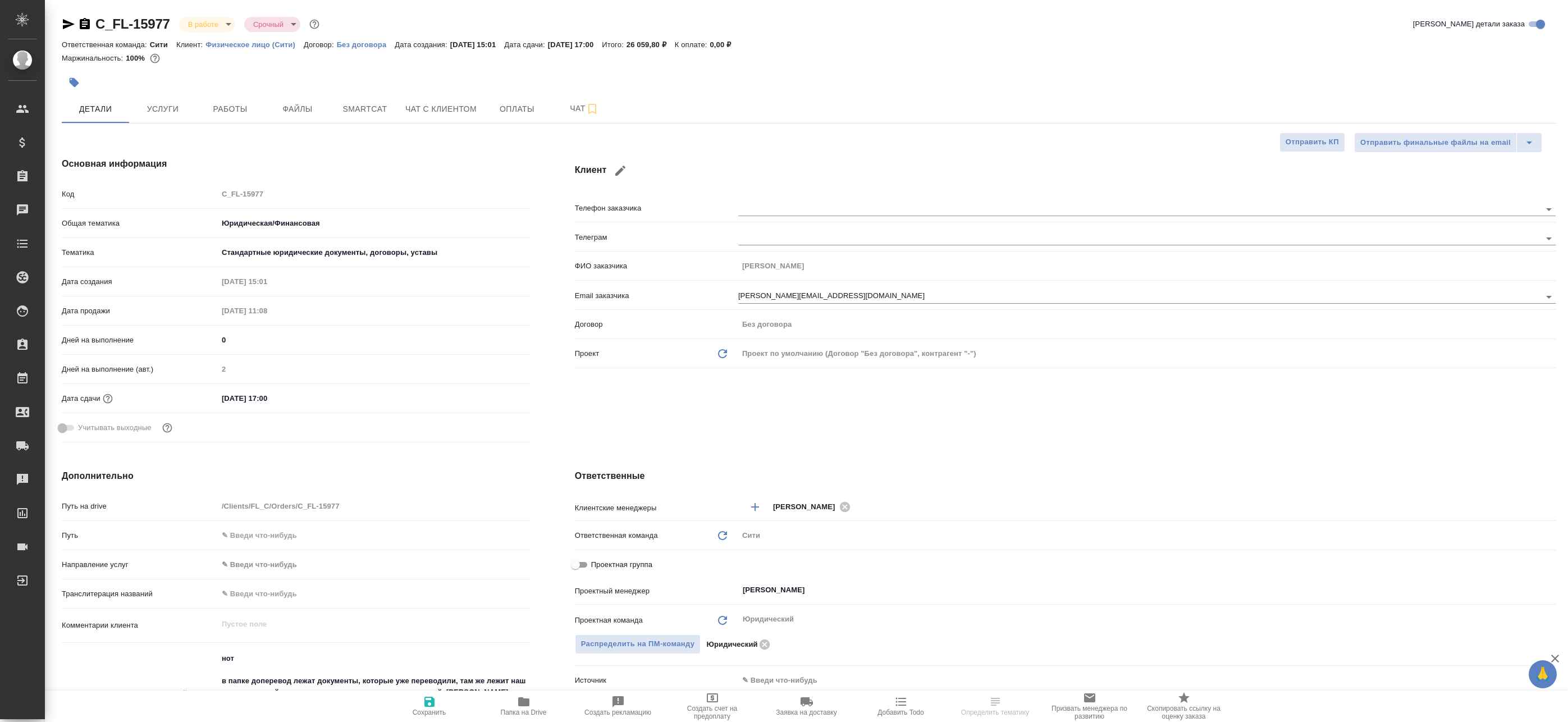
type textarea "x"
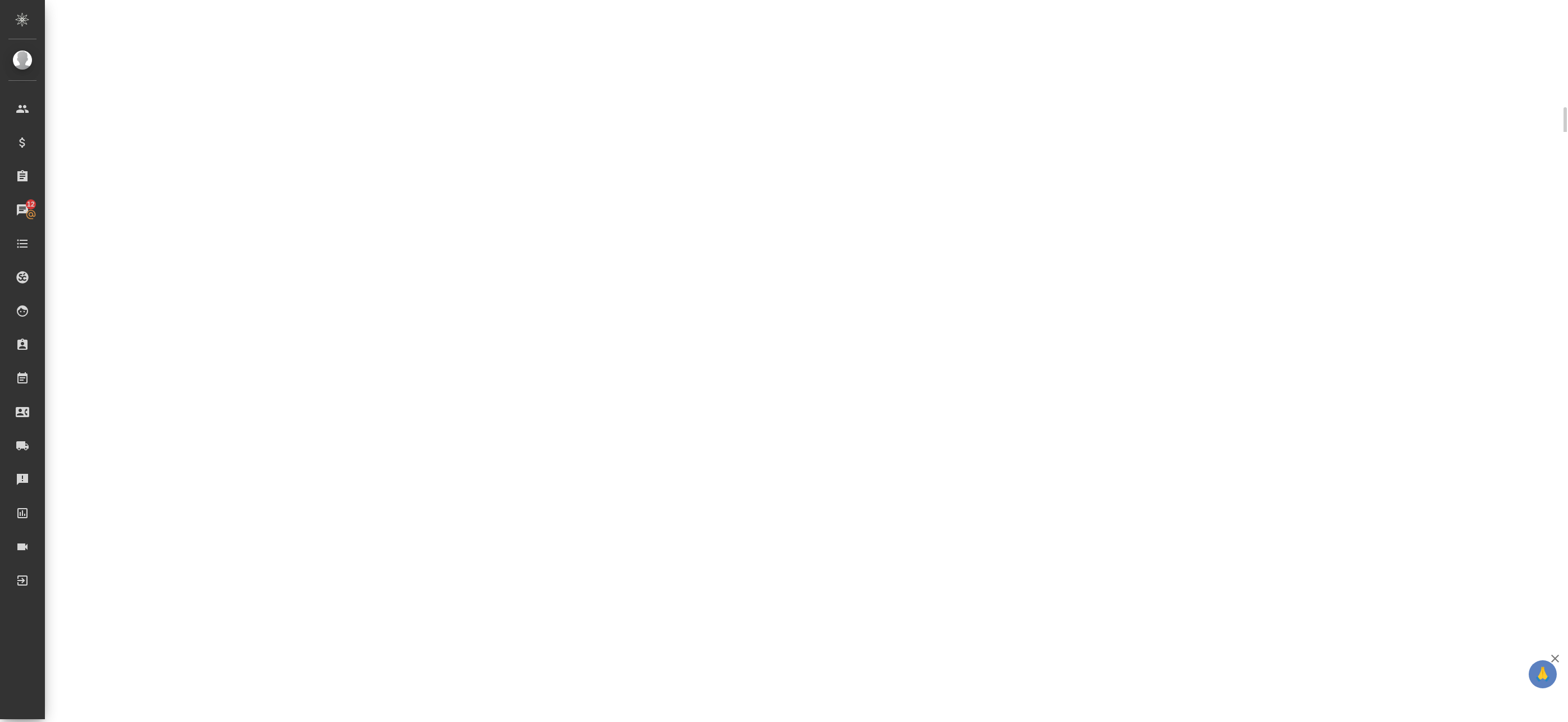
select select "RU"
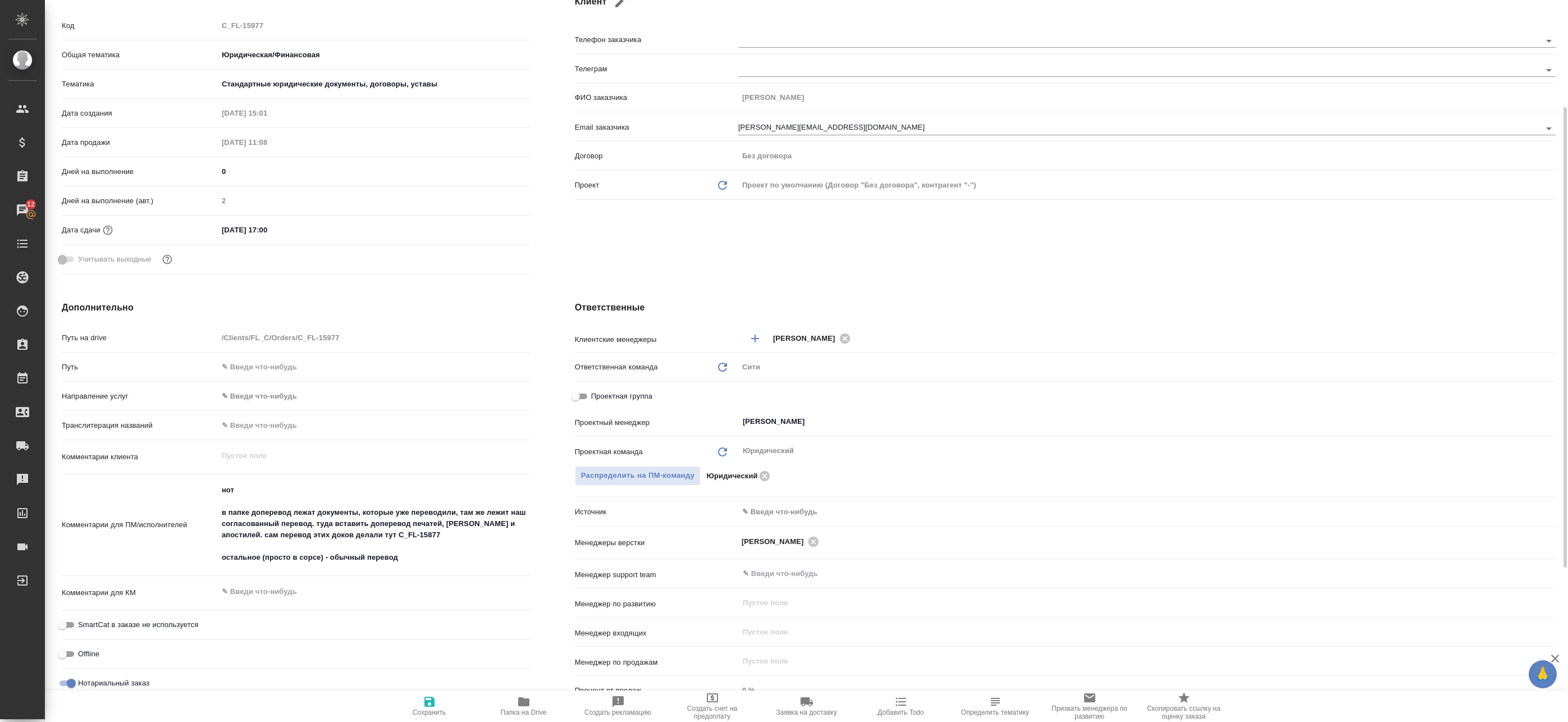
type textarea "x"
click at [520, 697] on icon "button" at bounding box center [523, 701] width 13 height 13
type textarea "x"
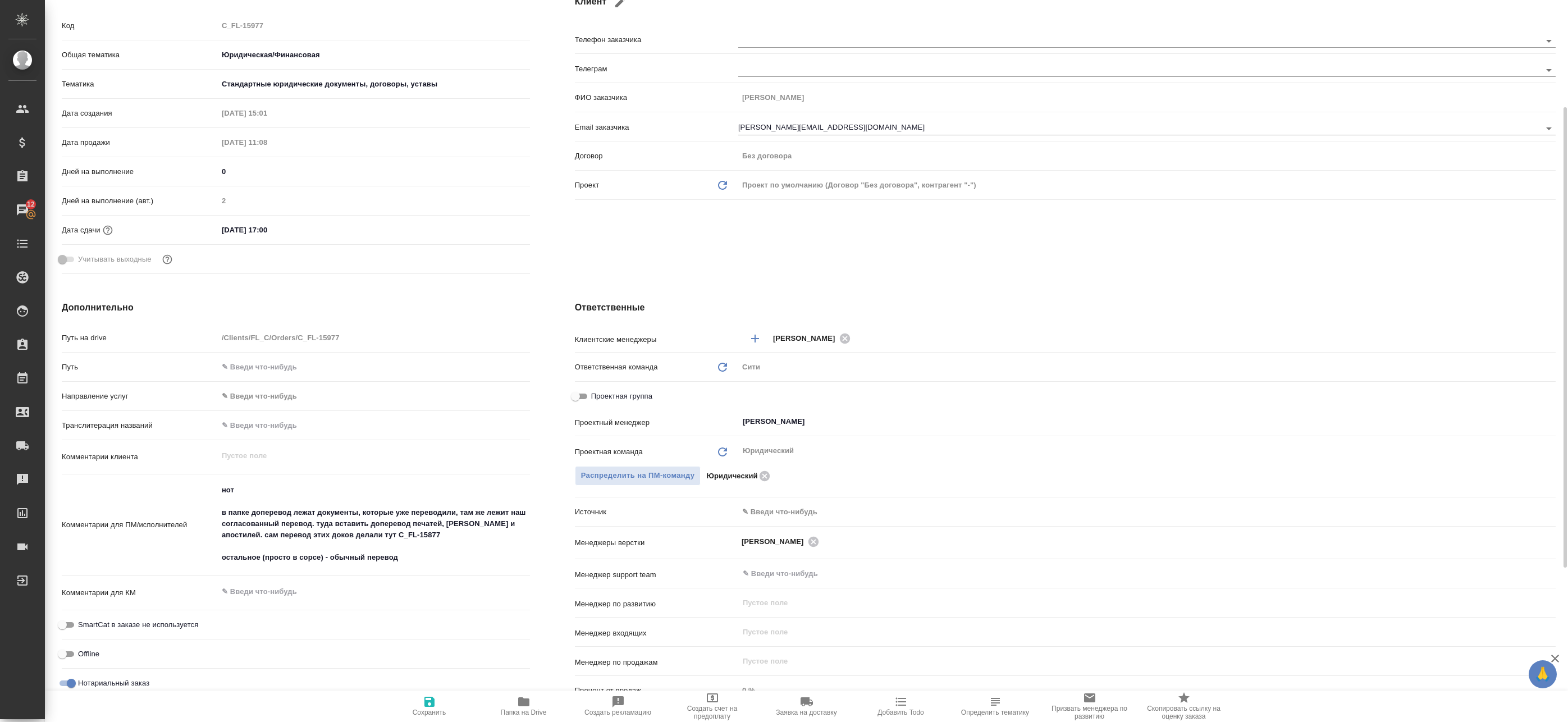
type textarea "x"
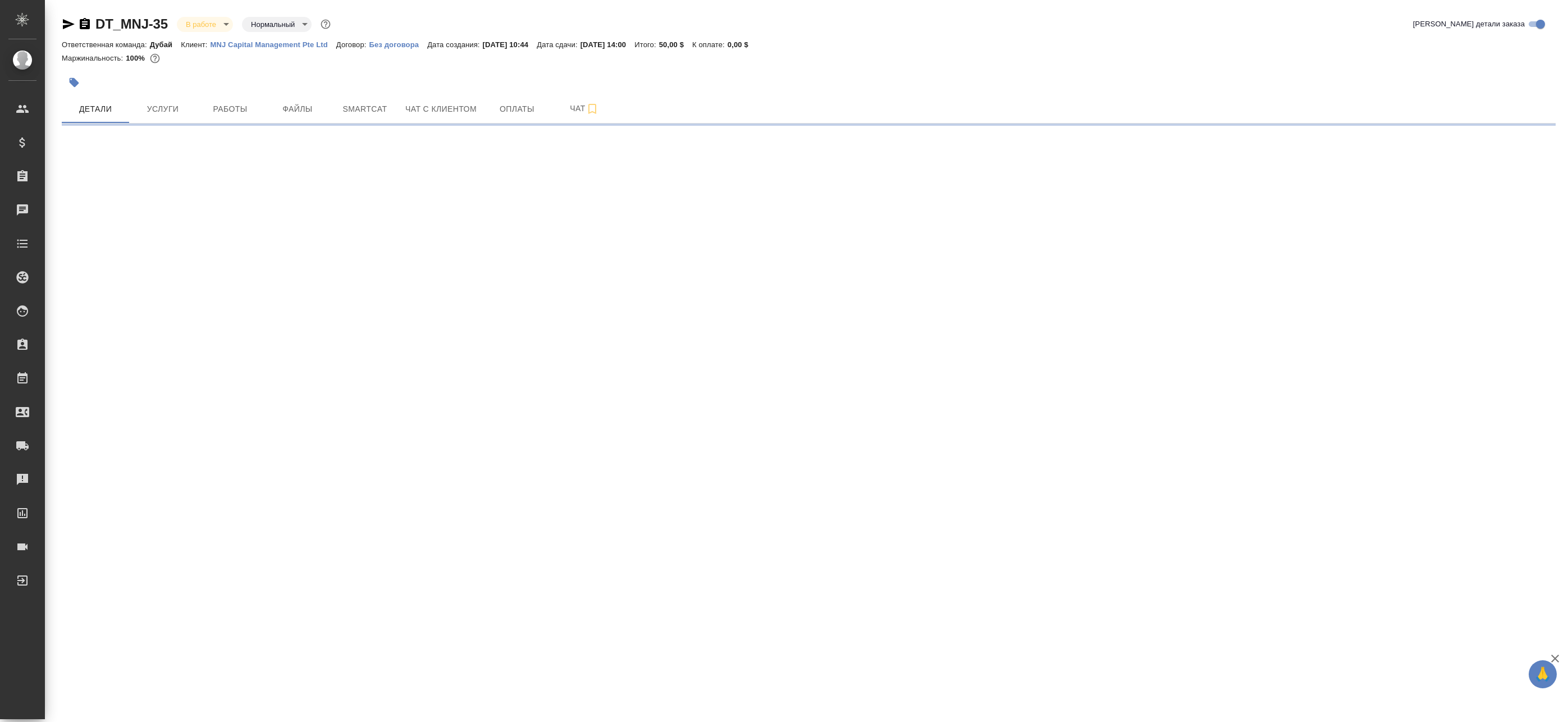
select select "RU"
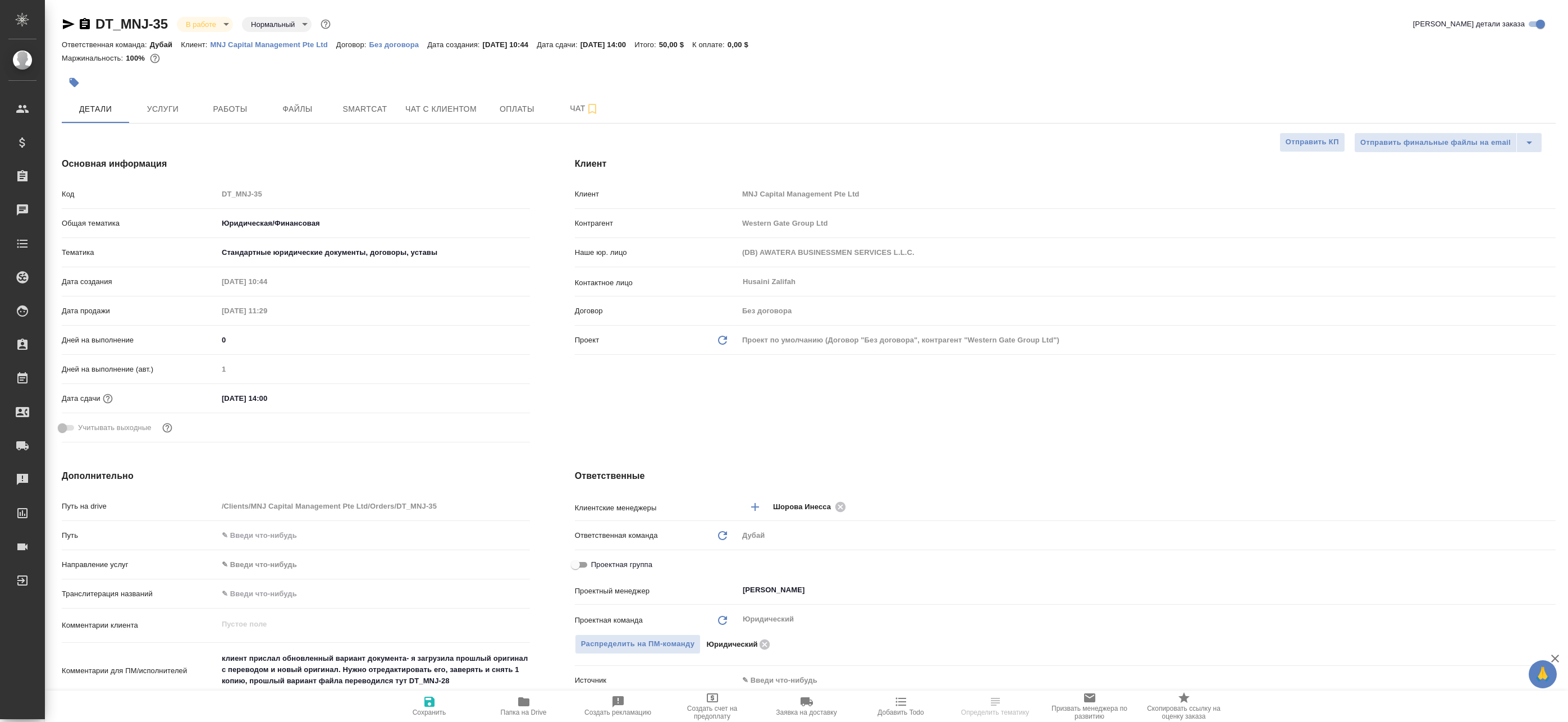
type textarea "x"
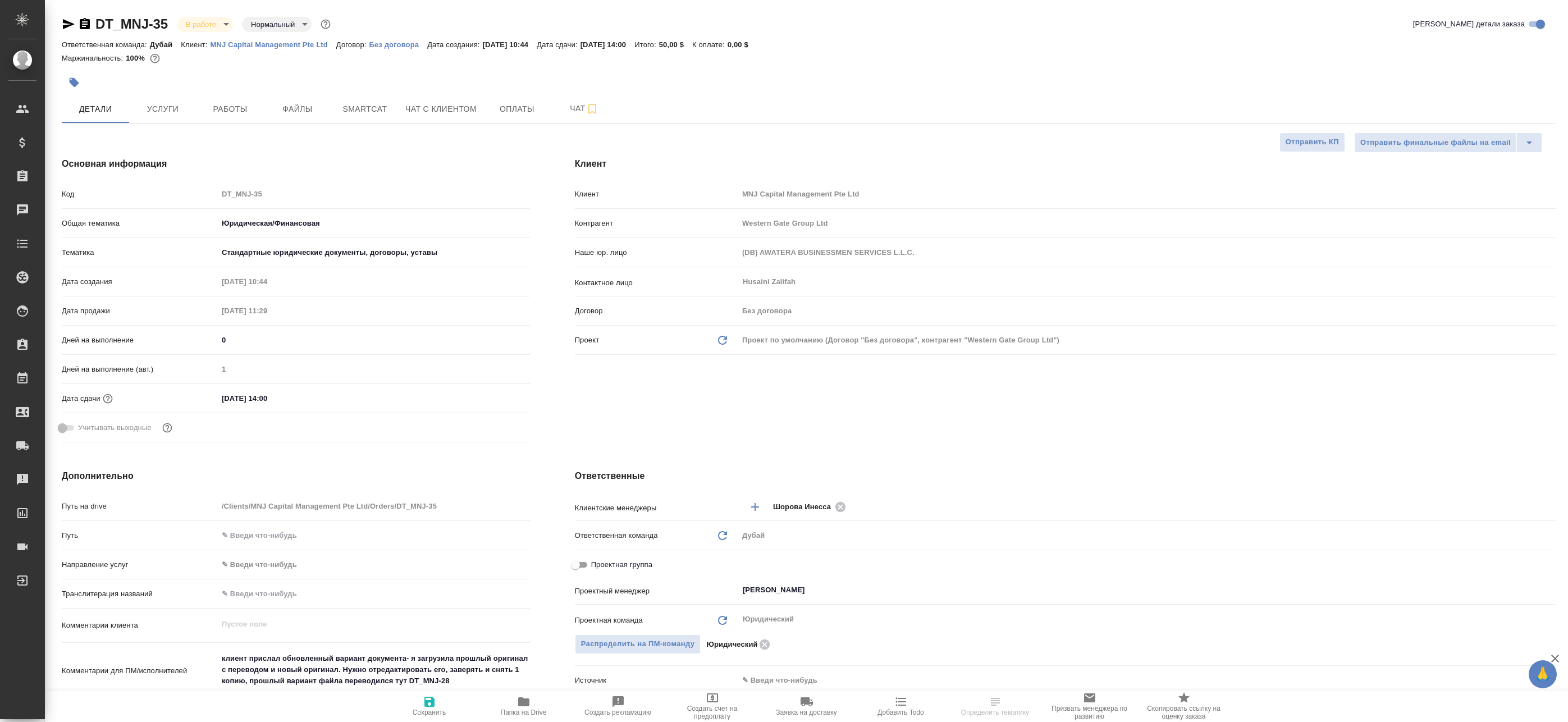
type textarea "x"
click at [579, 110] on span "Чат" at bounding box center [584, 109] width 54 height 14
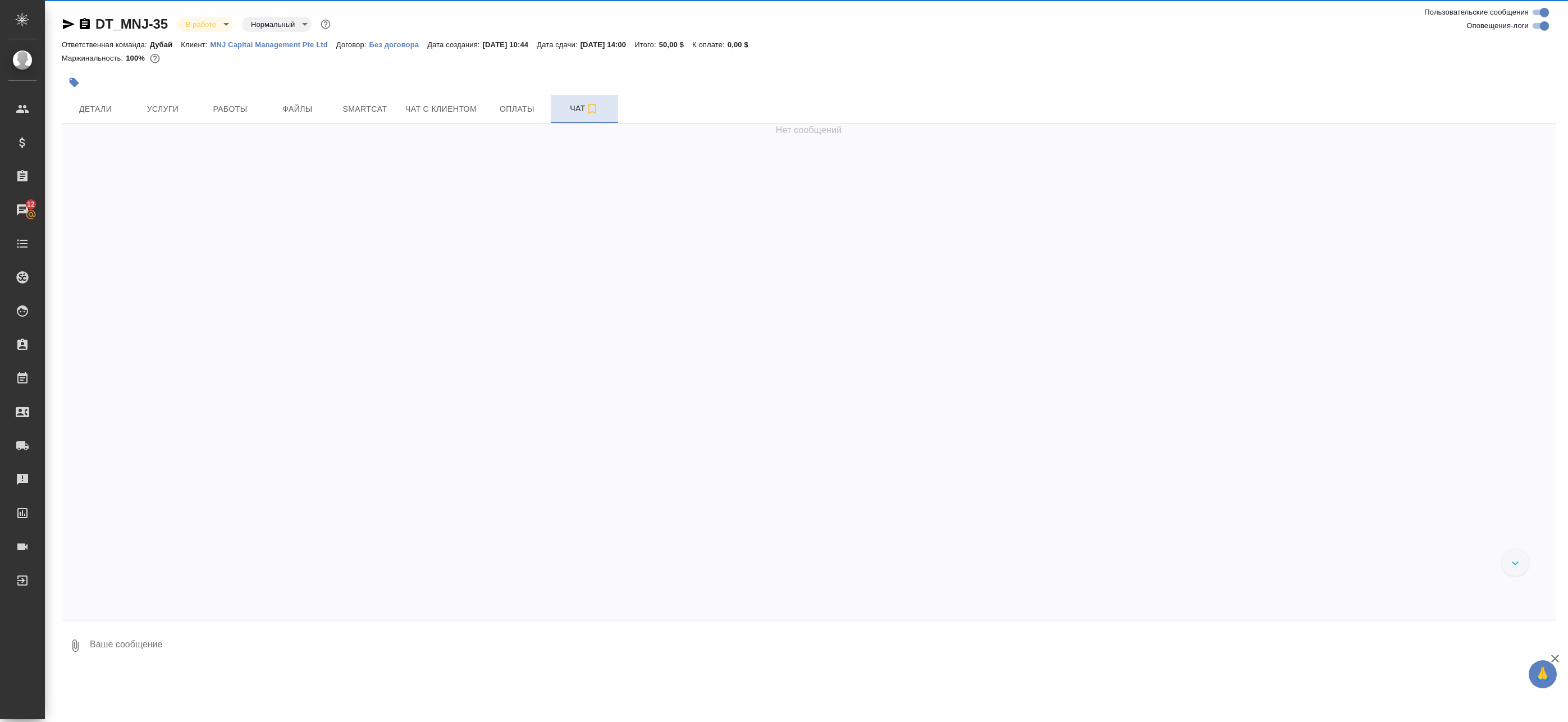
scroll to position [336, 0]
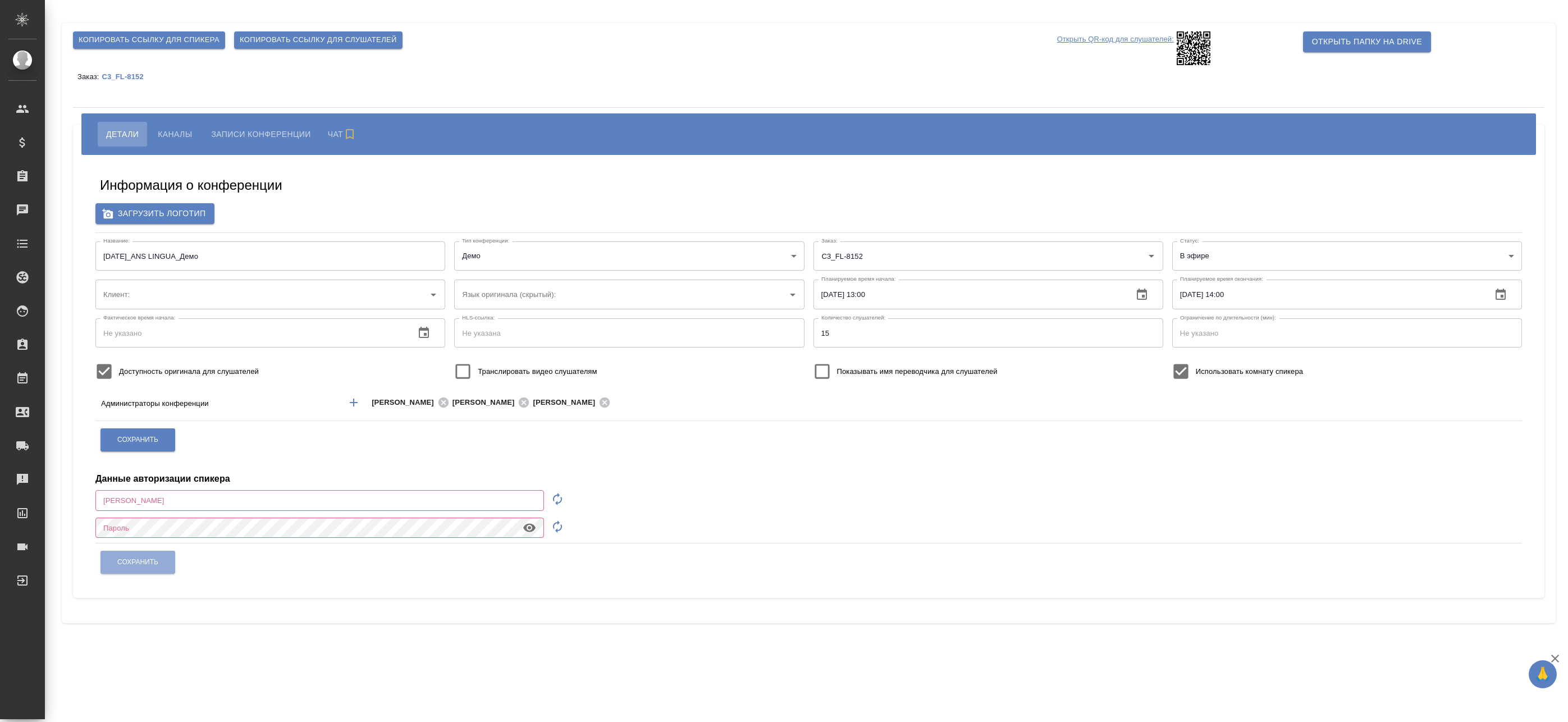
type input "Физическое лицо (Сити3)"
type input "[EMAIL_ADDRESS][DOMAIN_NAME]"
click at [173, 132] on span "Каналы" at bounding box center [175, 134] width 34 height 13
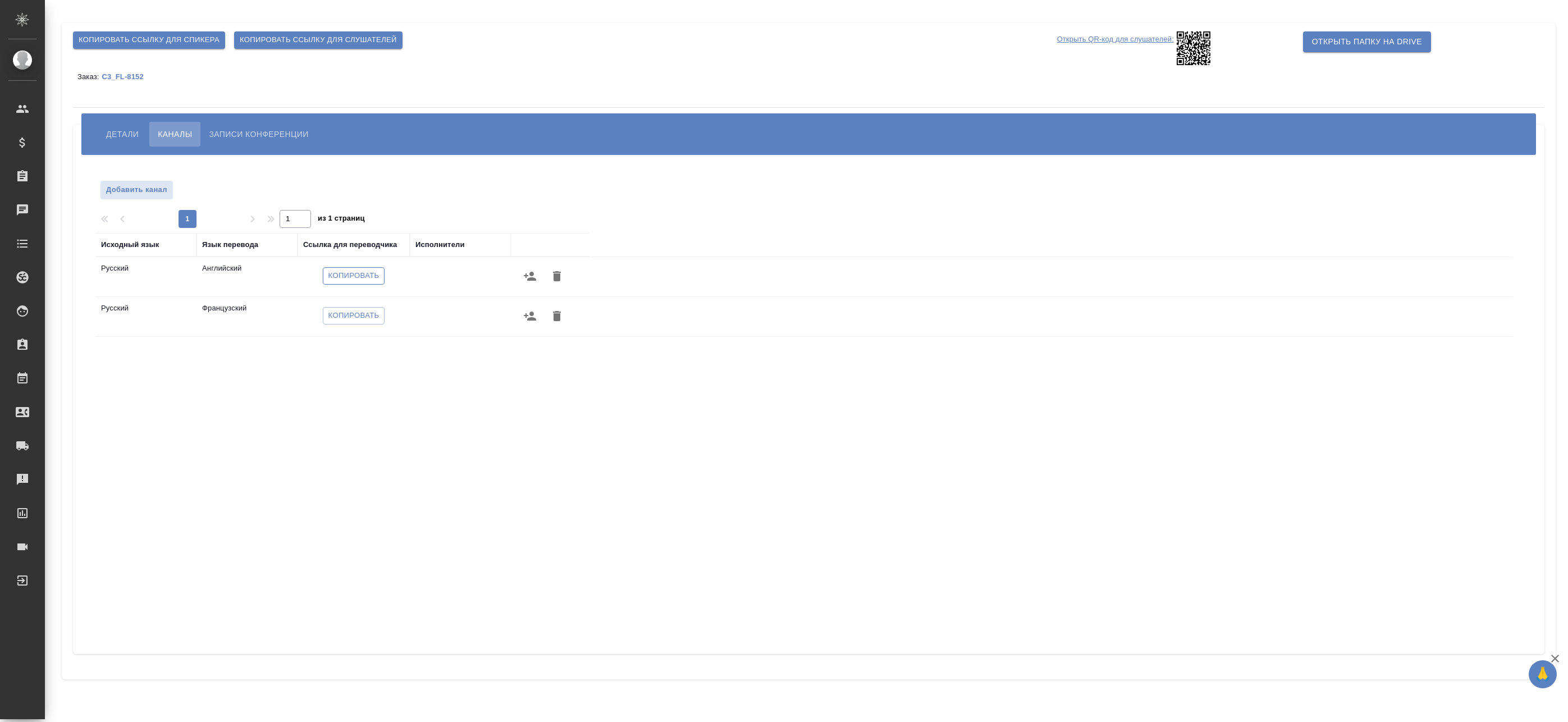
click at [346, 276] on span "Копировать" at bounding box center [353, 276] width 51 height 13
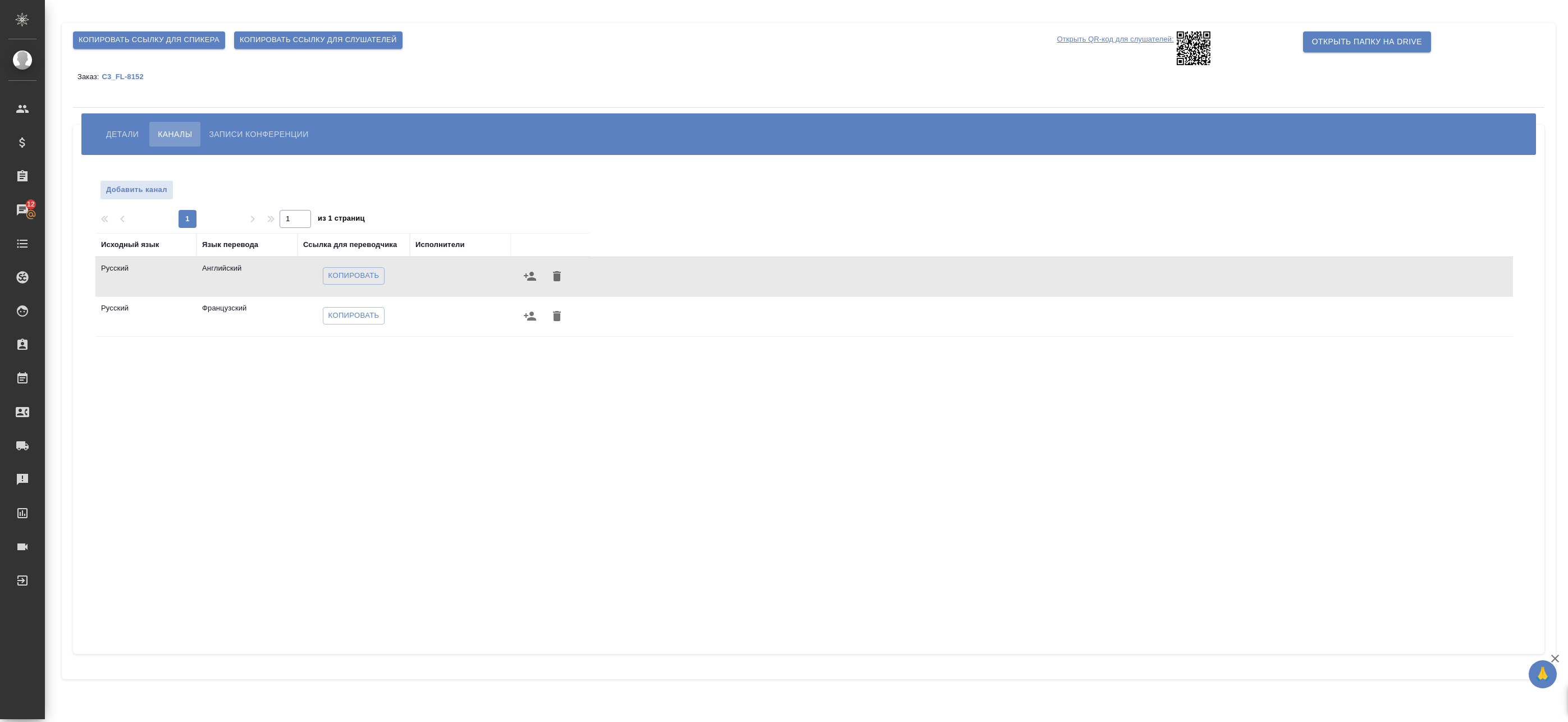
click at [261, 44] on span "Копировать ссылку для слушателей" at bounding box center [317, 40] width 157 height 13
click at [346, 281] on span "Копировать" at bounding box center [353, 276] width 51 height 13
